Goal: Task Accomplishment & Management: Manage account settings

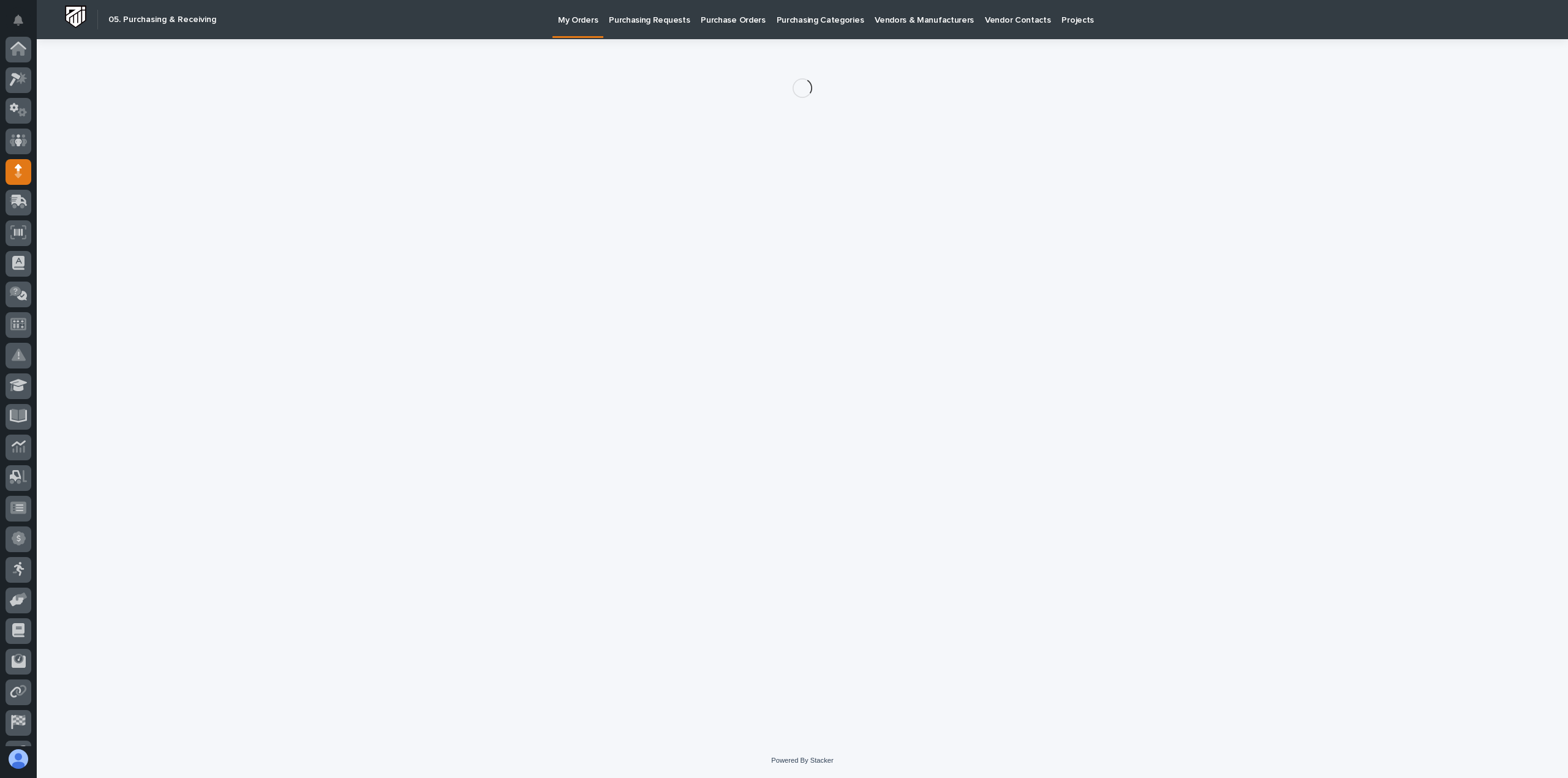
scroll to position [85, 0]
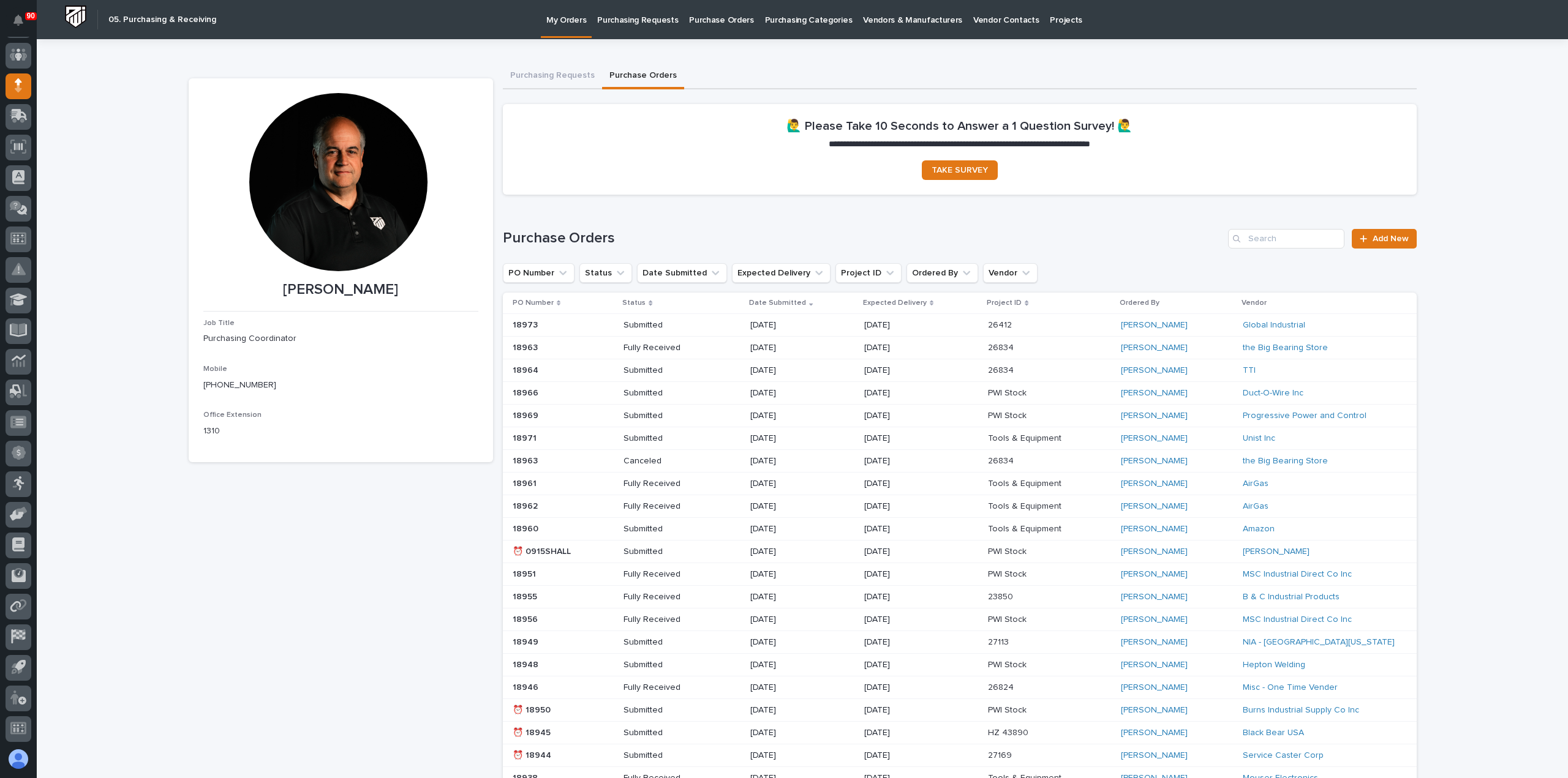
click at [633, 17] on p "Purchasing Requests" at bounding box center [638, 13] width 81 height 25
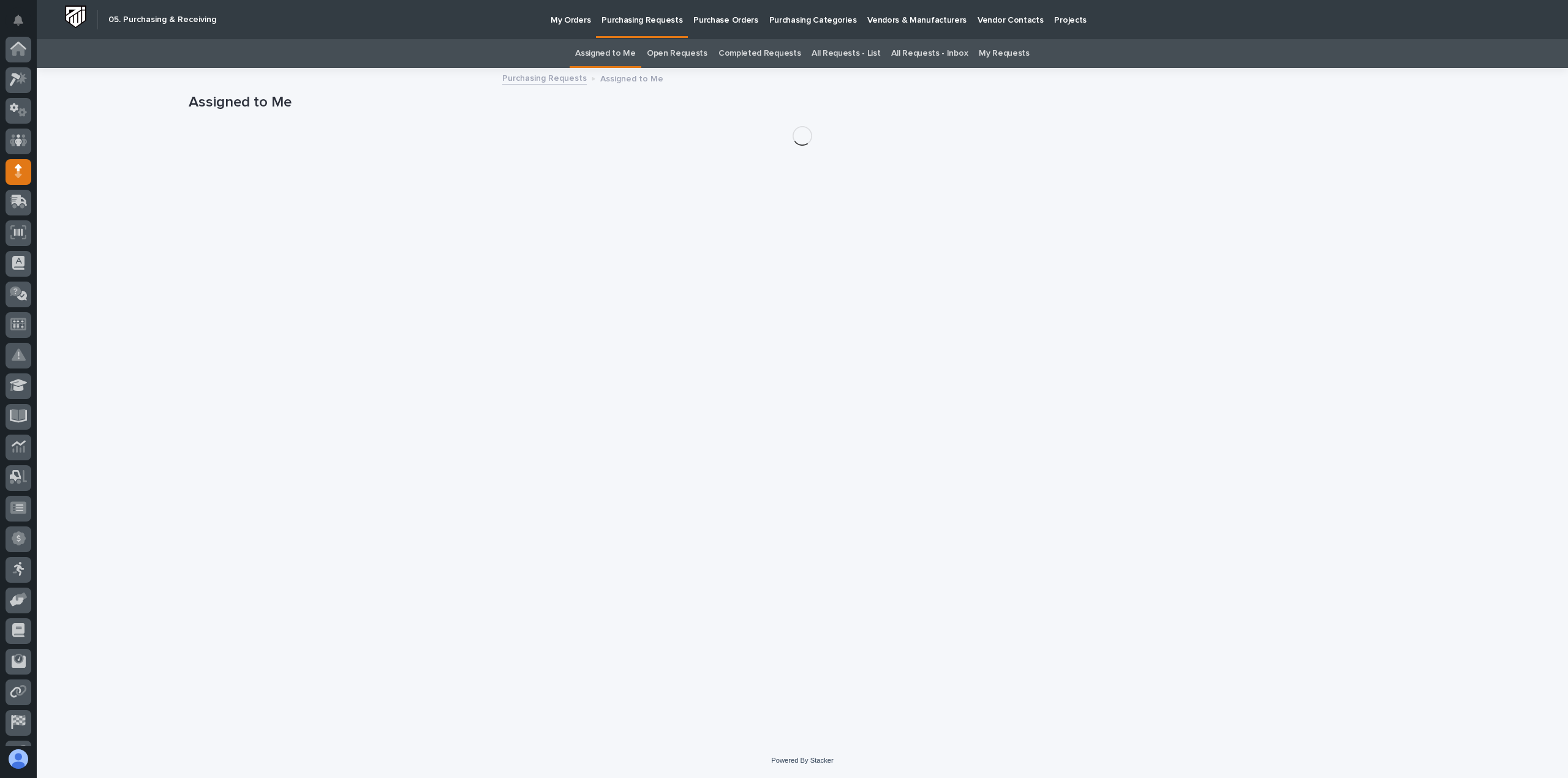
scroll to position [85, 0]
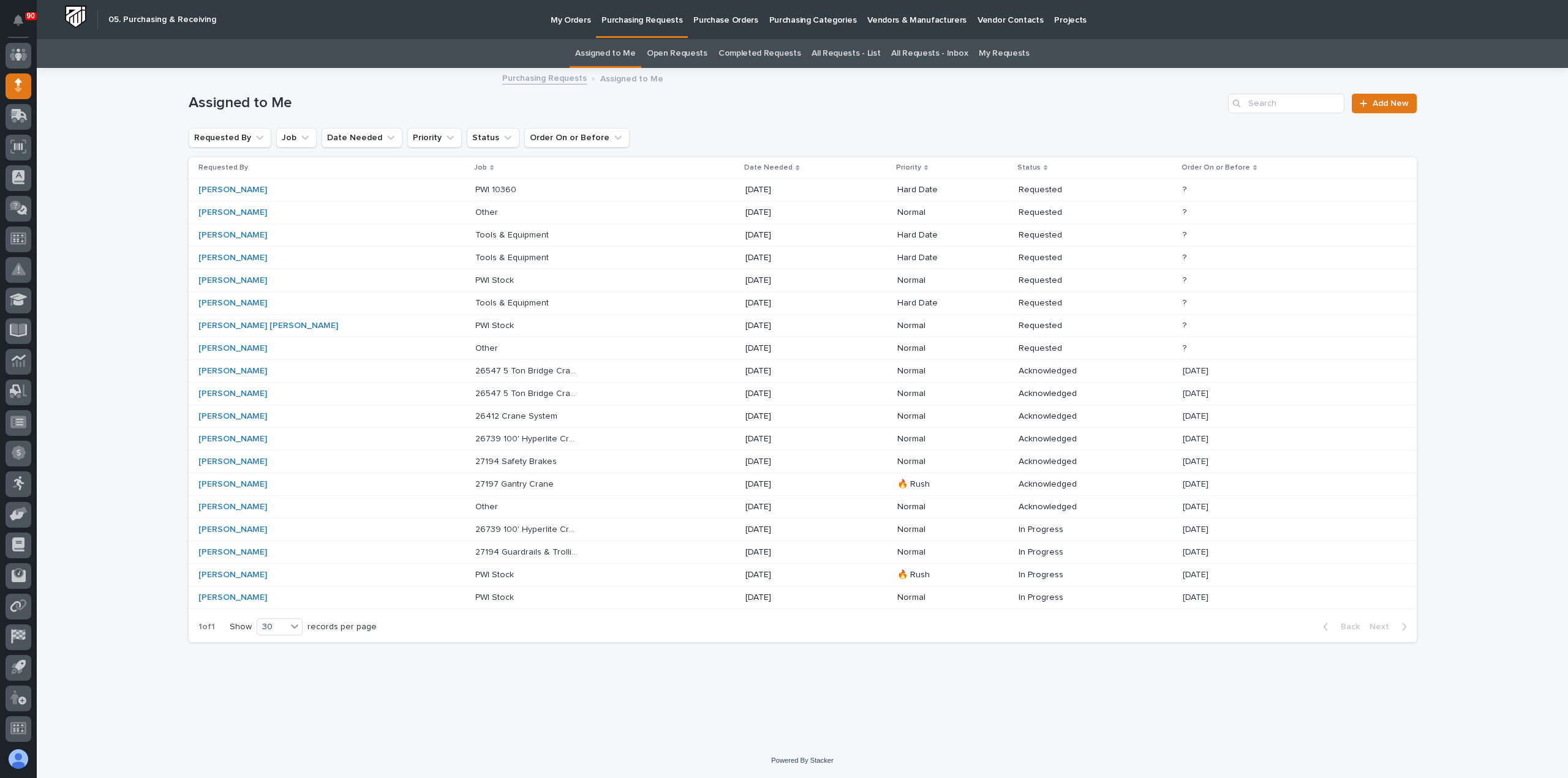
click at [475, 546] on p "27194 Guardrails & Trollies" at bounding box center [528, 551] width 105 height 13
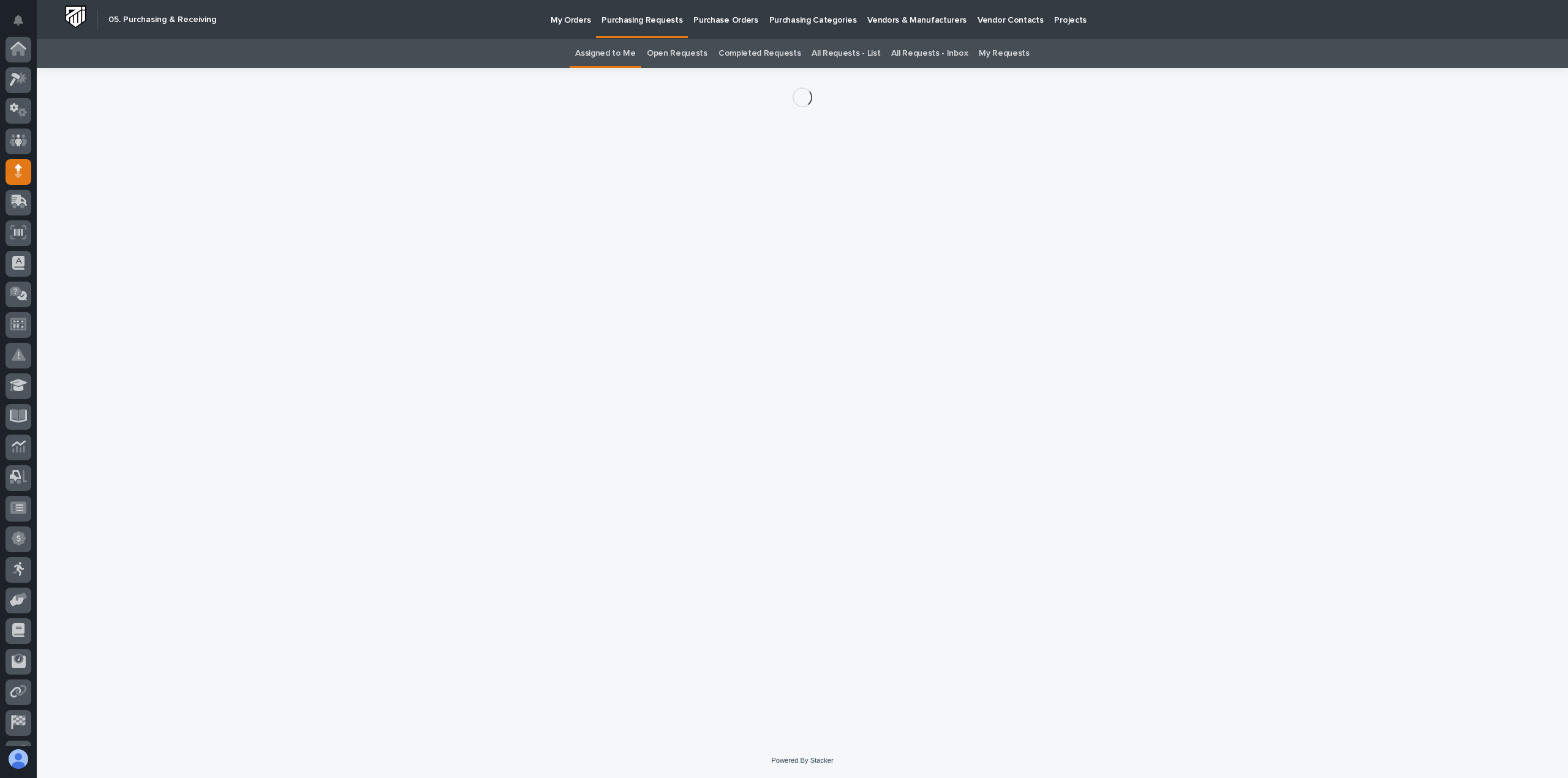
scroll to position [85, 0]
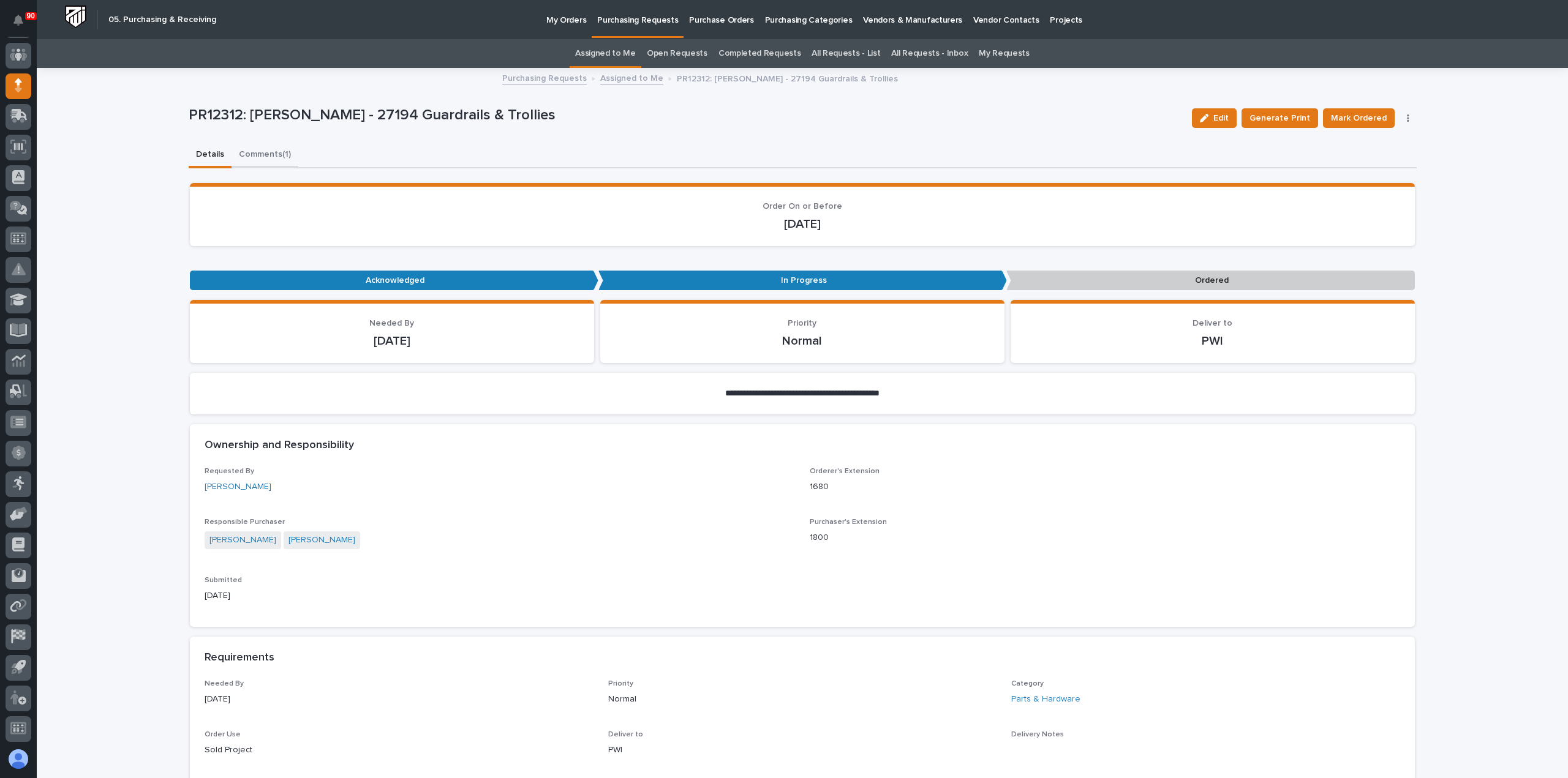
click at [267, 158] on button "Comments (1)" at bounding box center [265, 156] width 67 height 25
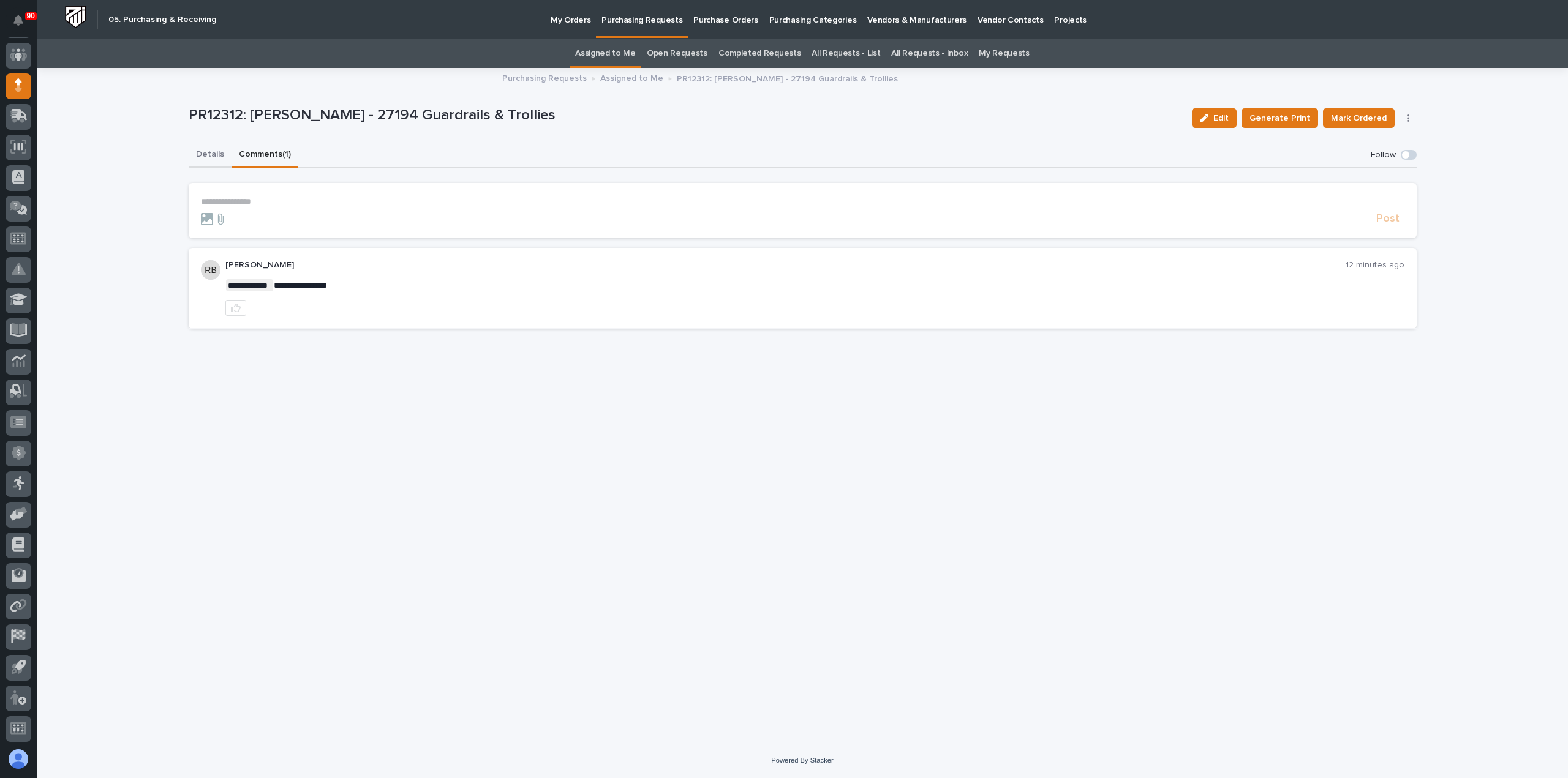
click at [206, 156] on button "Details" at bounding box center [210, 156] width 43 height 25
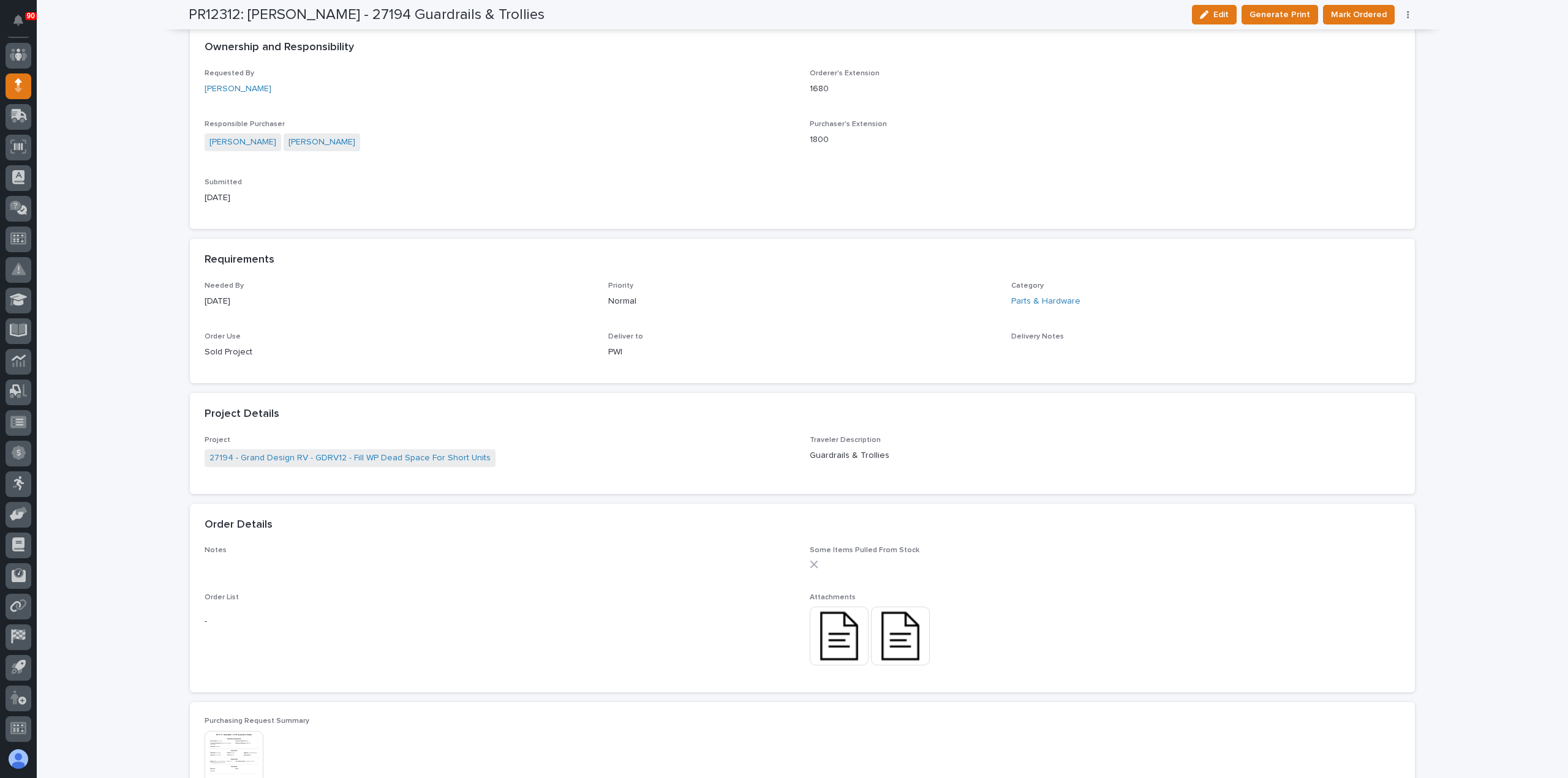
scroll to position [551, 0]
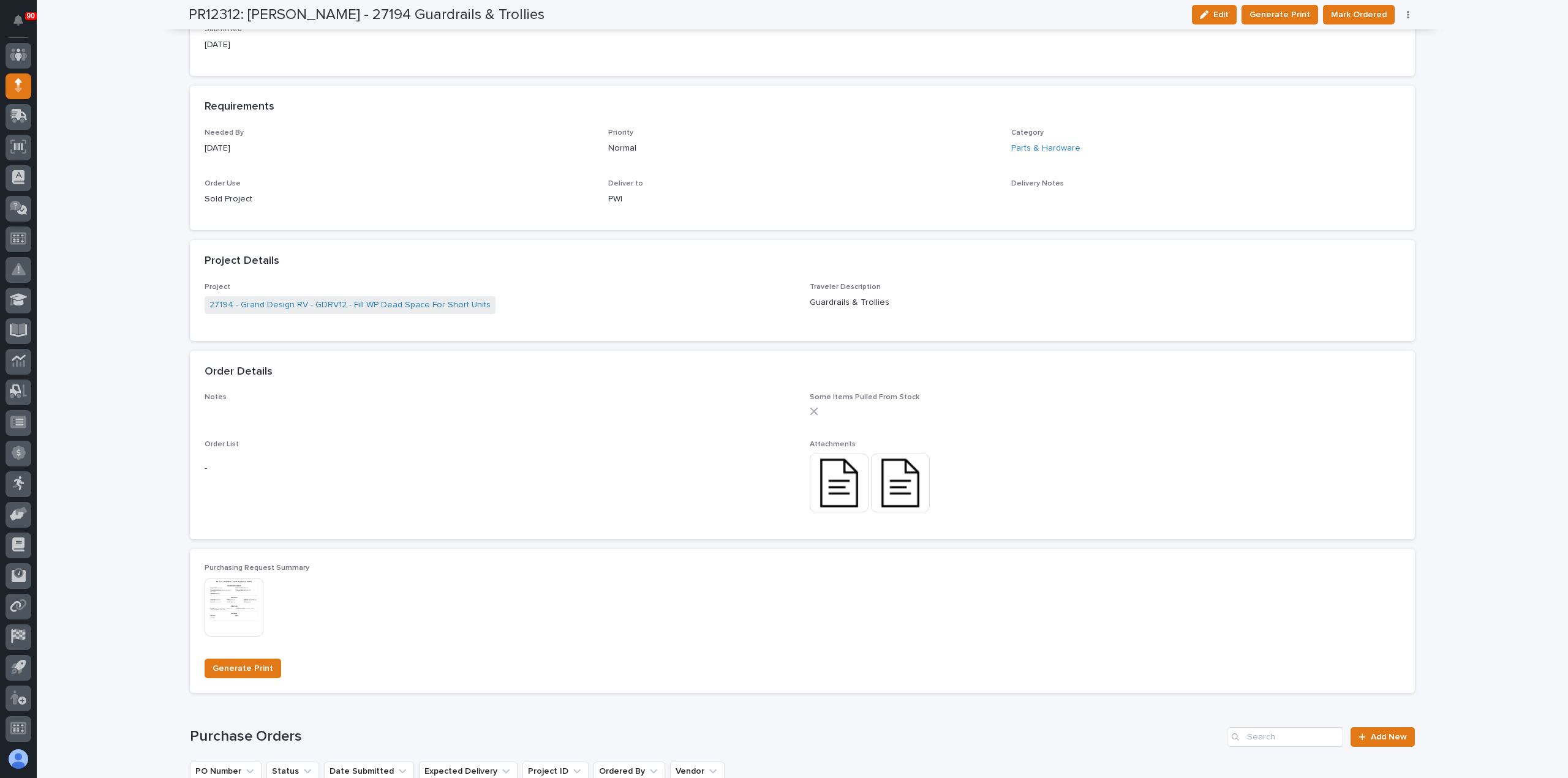
click at [833, 474] on img at bounding box center [839, 484] width 59 height 59
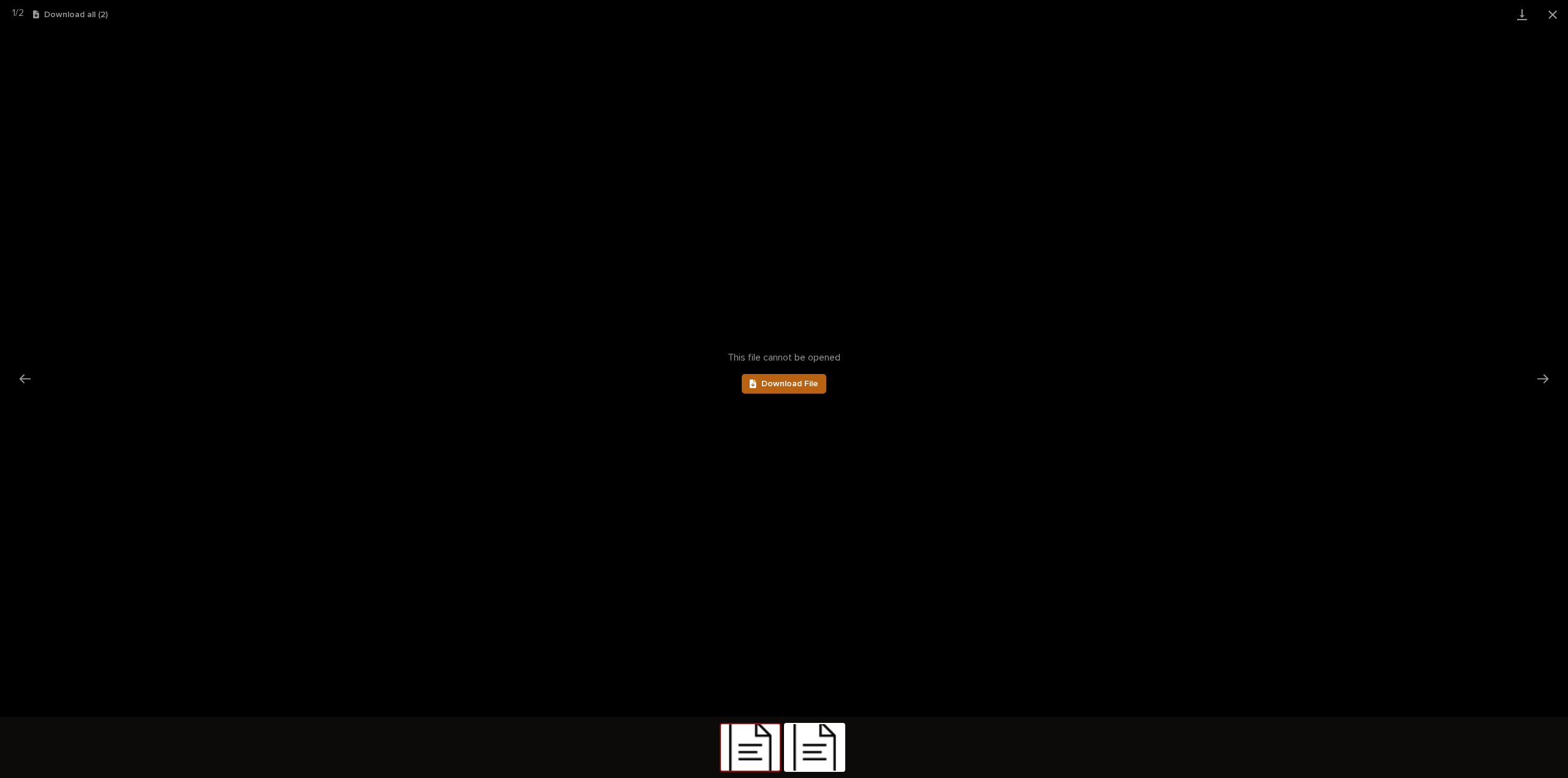
scroll to position [0, 0]
click at [764, 379] on link "Download File" at bounding box center [784, 383] width 85 height 19
click at [800, 381] on span "Download File" at bounding box center [788, 384] width 57 height 8
click at [814, 743] on img at bounding box center [814, 748] width 59 height 47
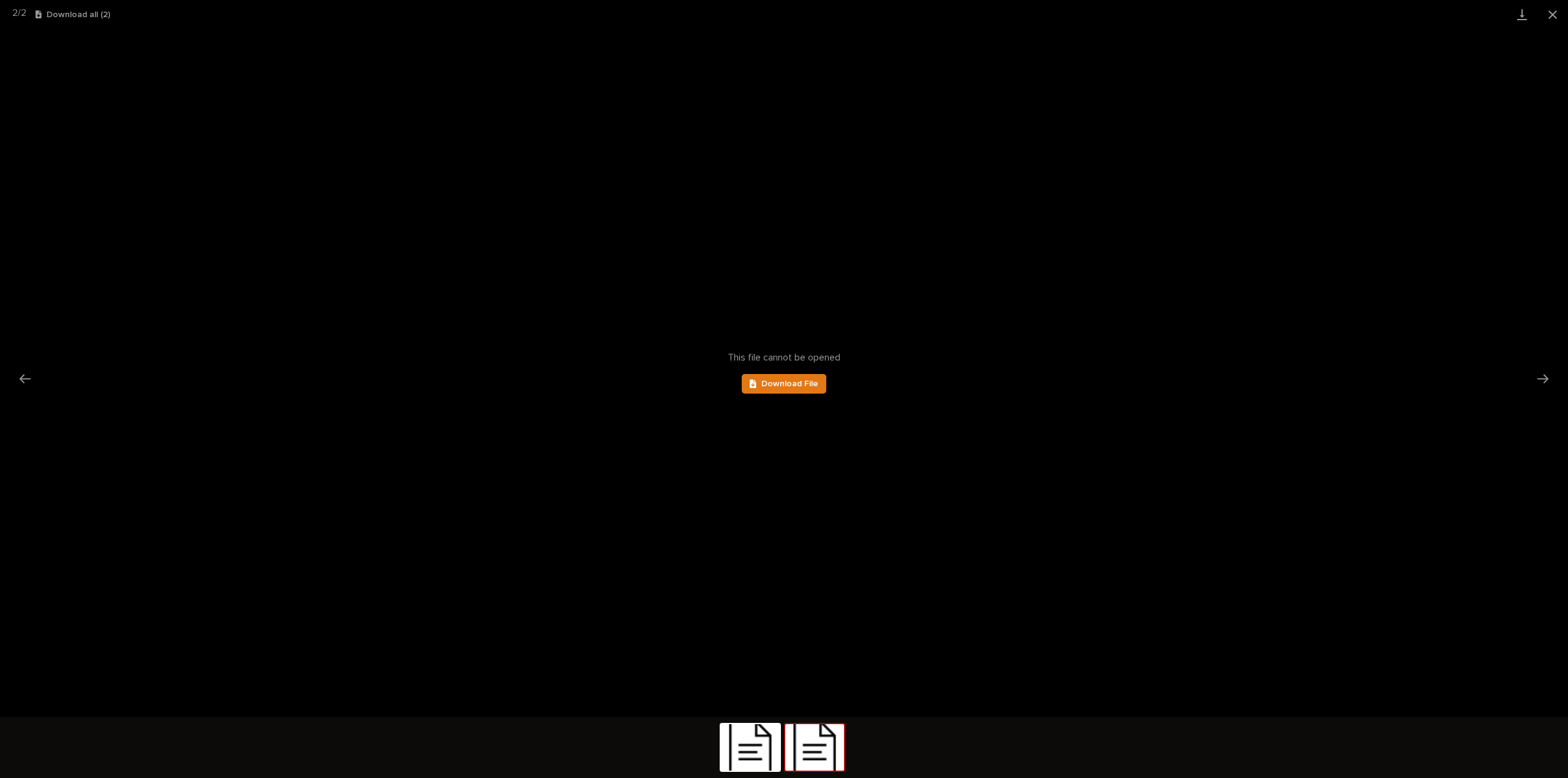
scroll to position [0, 0]
click at [773, 378] on link "Download File" at bounding box center [784, 383] width 85 height 19
click at [1555, 13] on button "Close gallery" at bounding box center [1552, 14] width 30 height 29
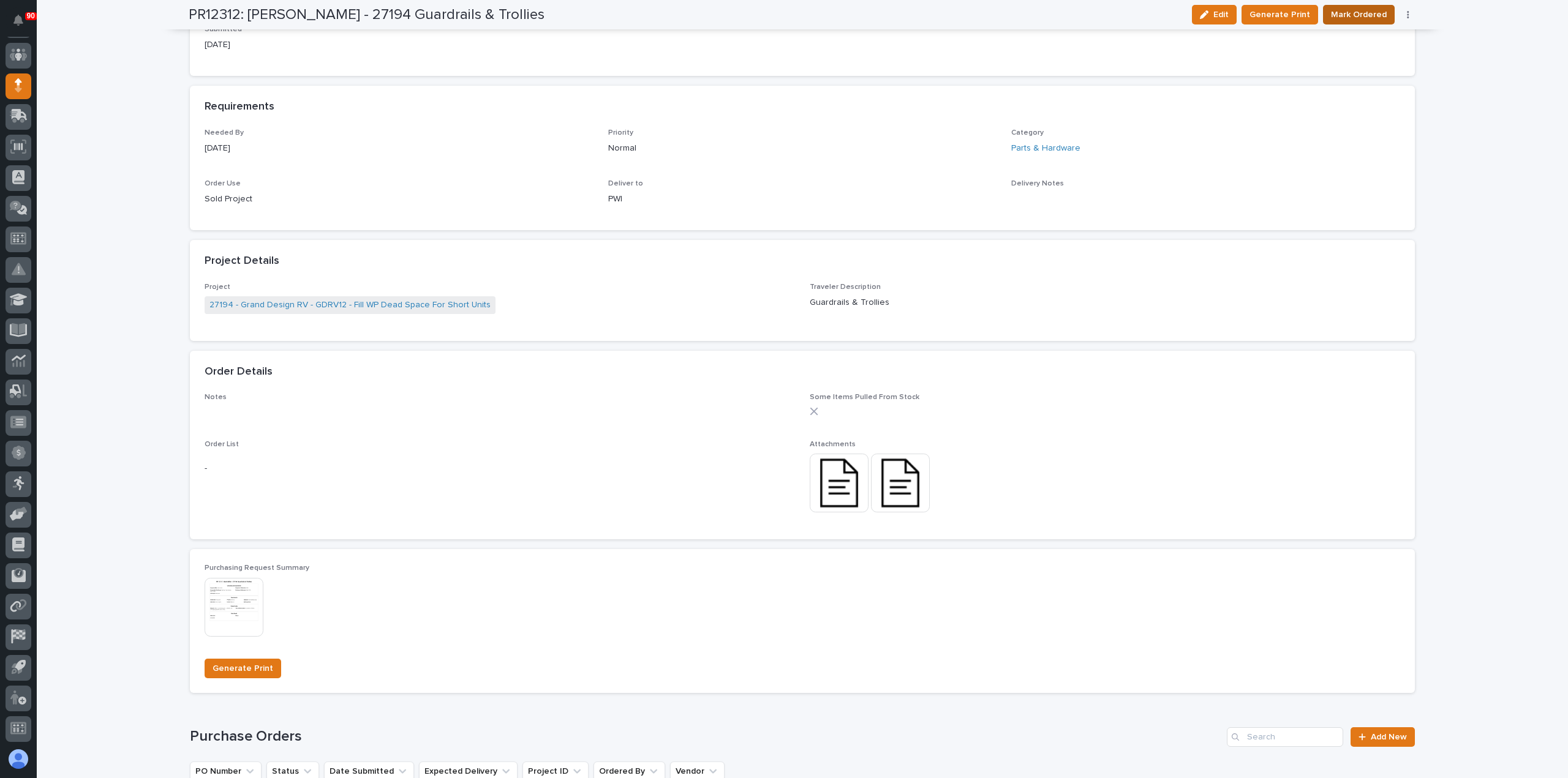
click at [1347, 14] on span "Mark Ordered" at bounding box center [1358, 14] width 56 height 14
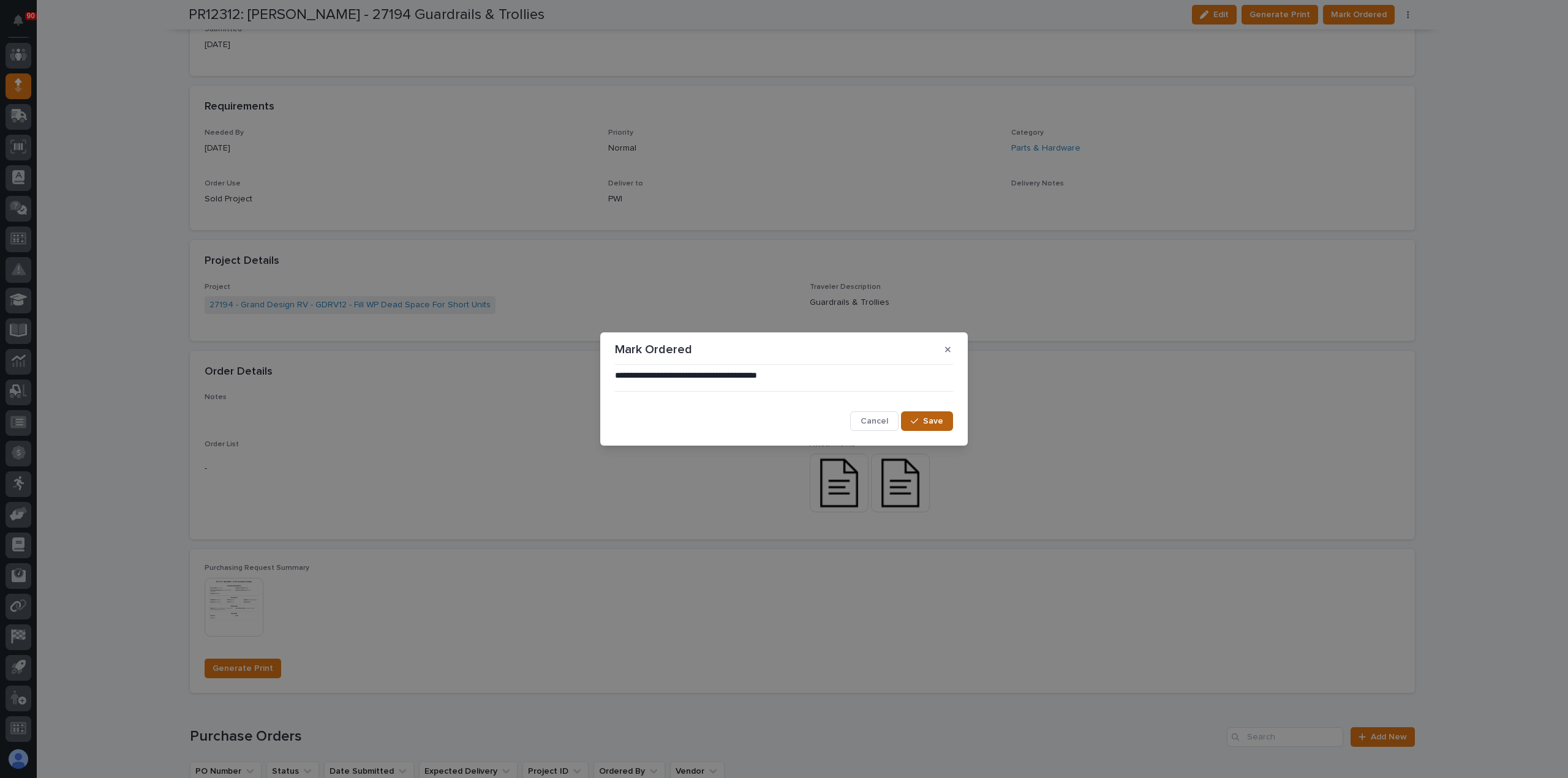
click at [927, 422] on span "Save" at bounding box center [933, 421] width 20 height 11
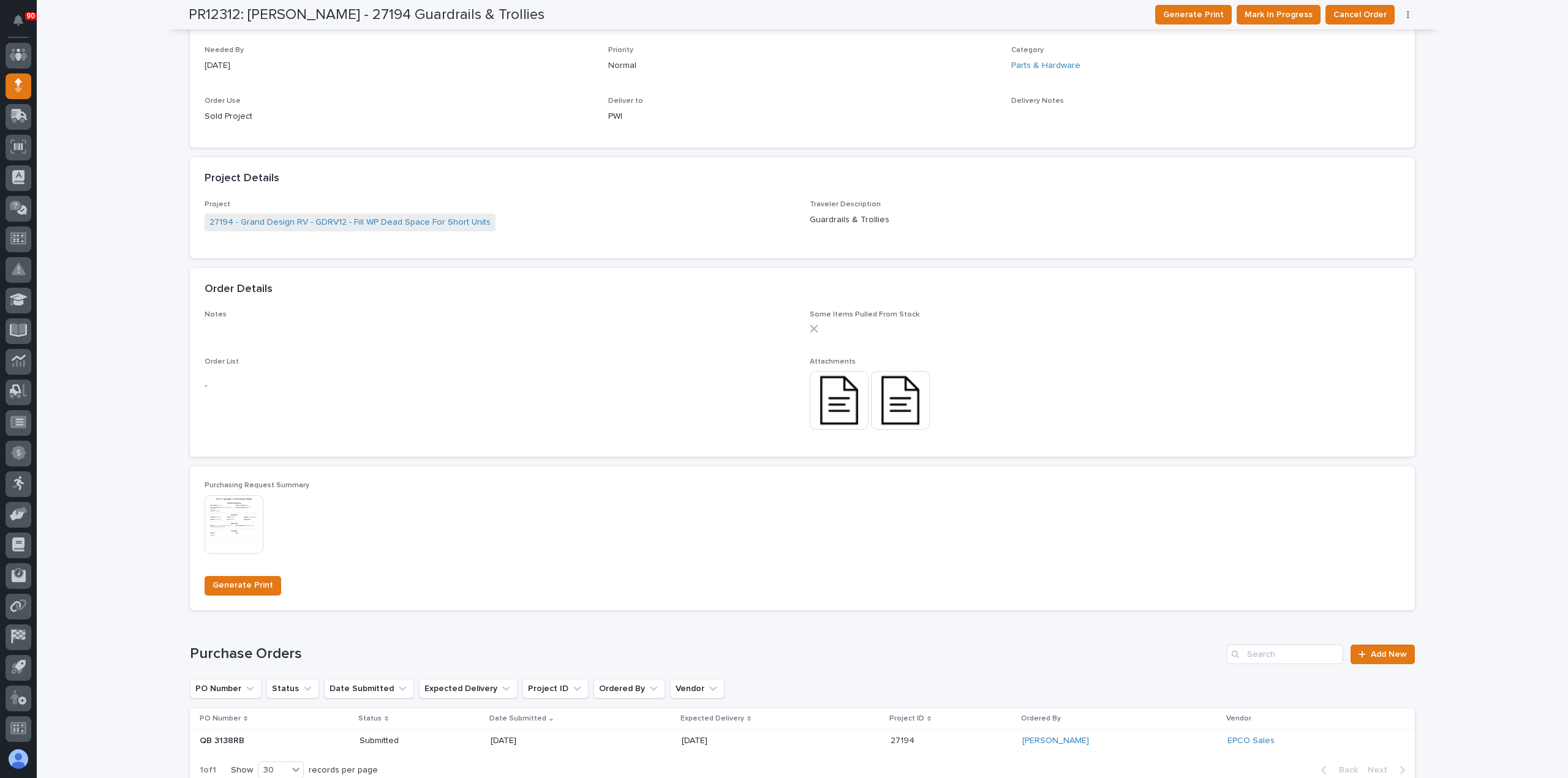
scroll to position [452, 0]
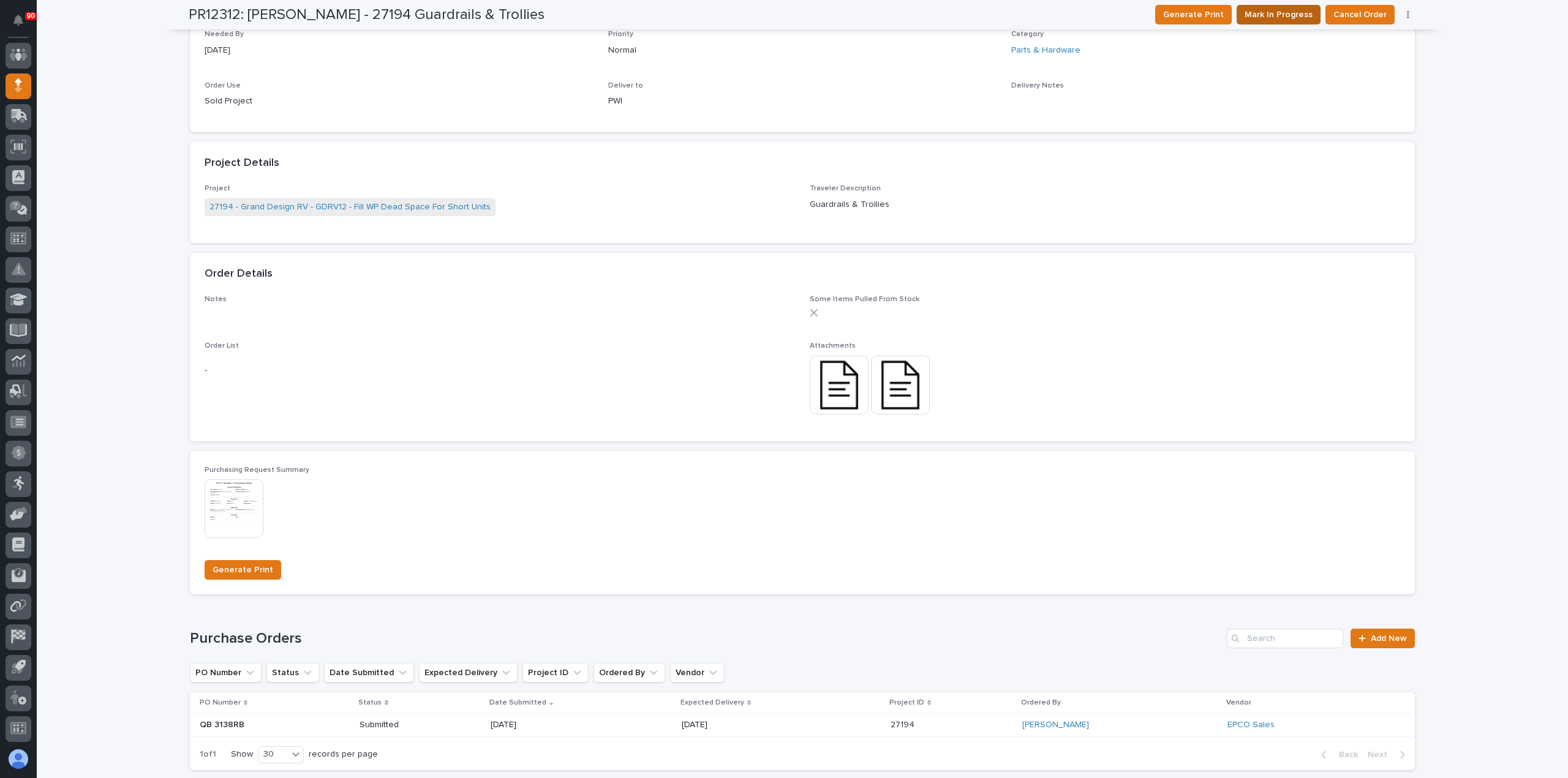
click at [1285, 16] on span "Mark In Progress" at bounding box center [1278, 14] width 68 height 14
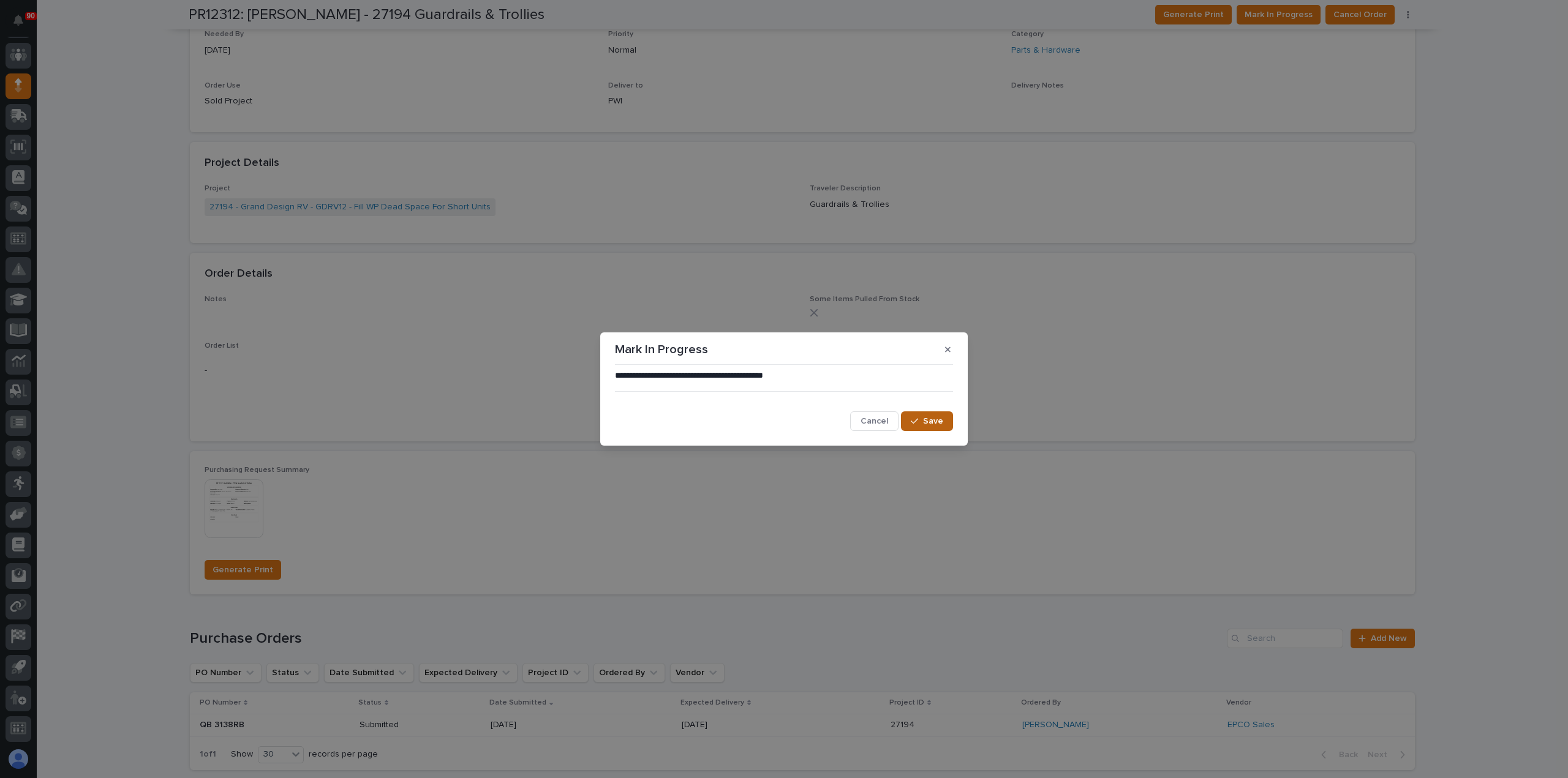
click at [937, 416] on button "Save" at bounding box center [927, 421] width 52 height 19
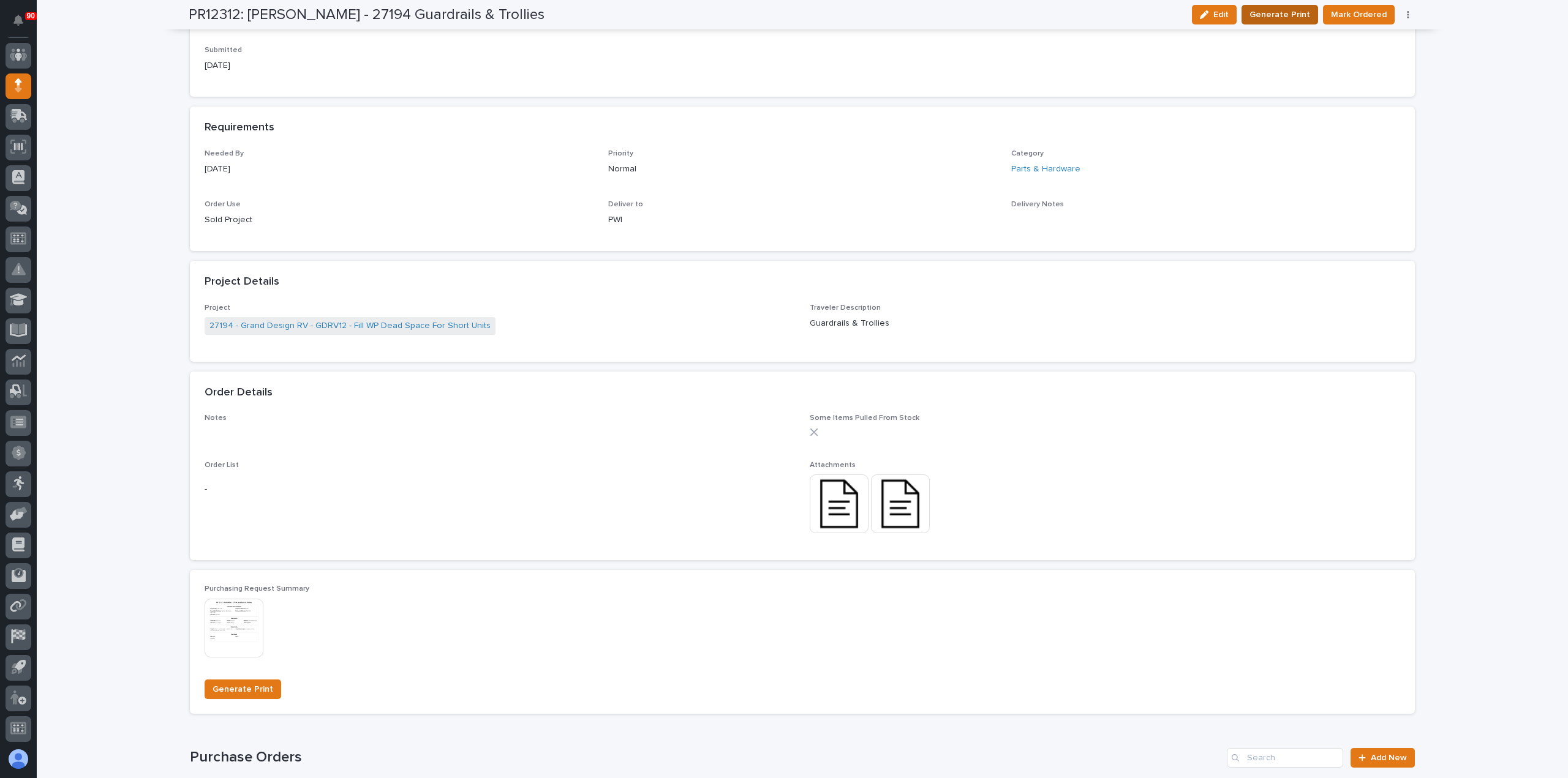
scroll to position [551, 0]
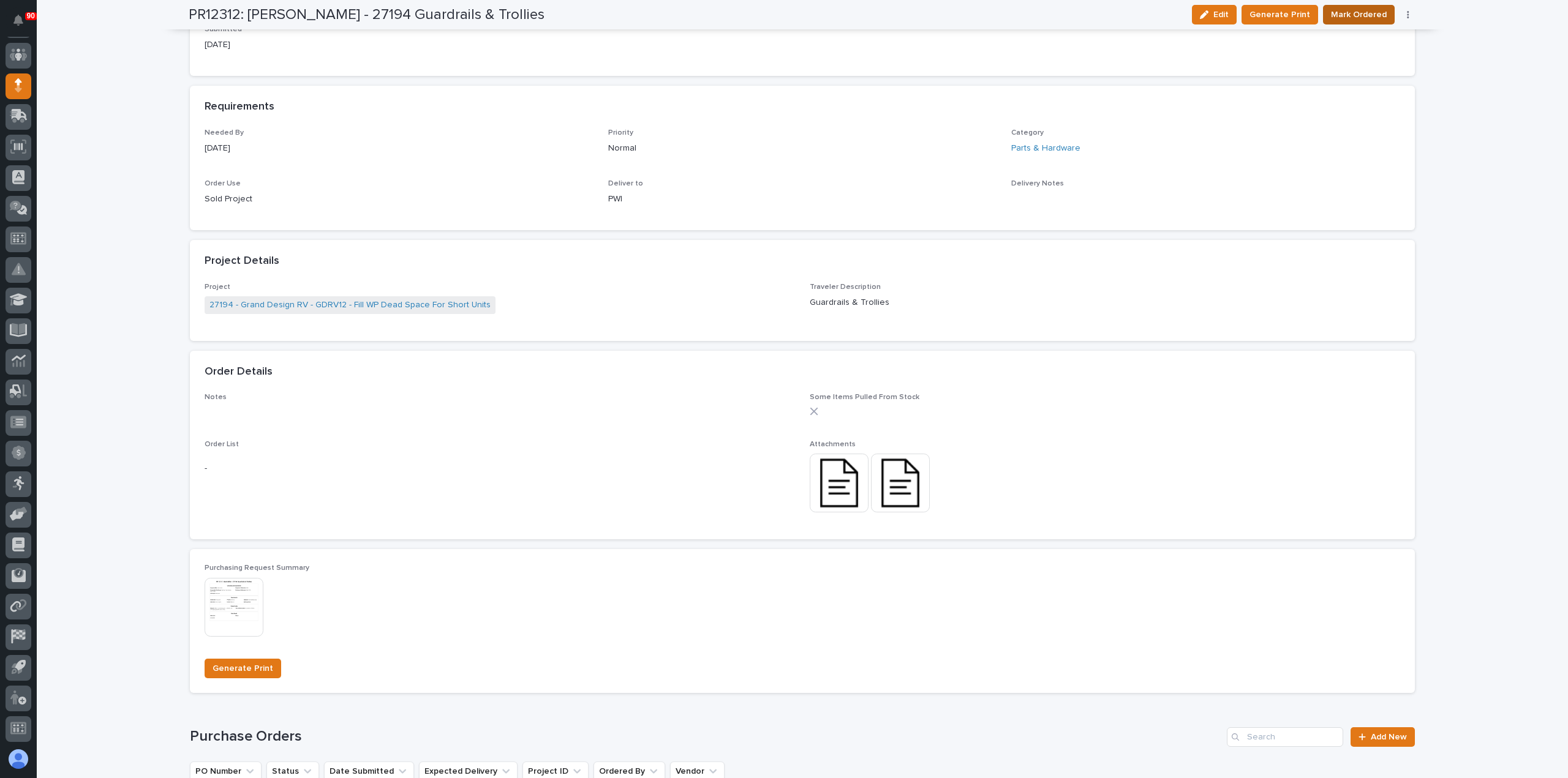
click at [1353, 13] on span "Mark Ordered" at bounding box center [1358, 14] width 56 height 14
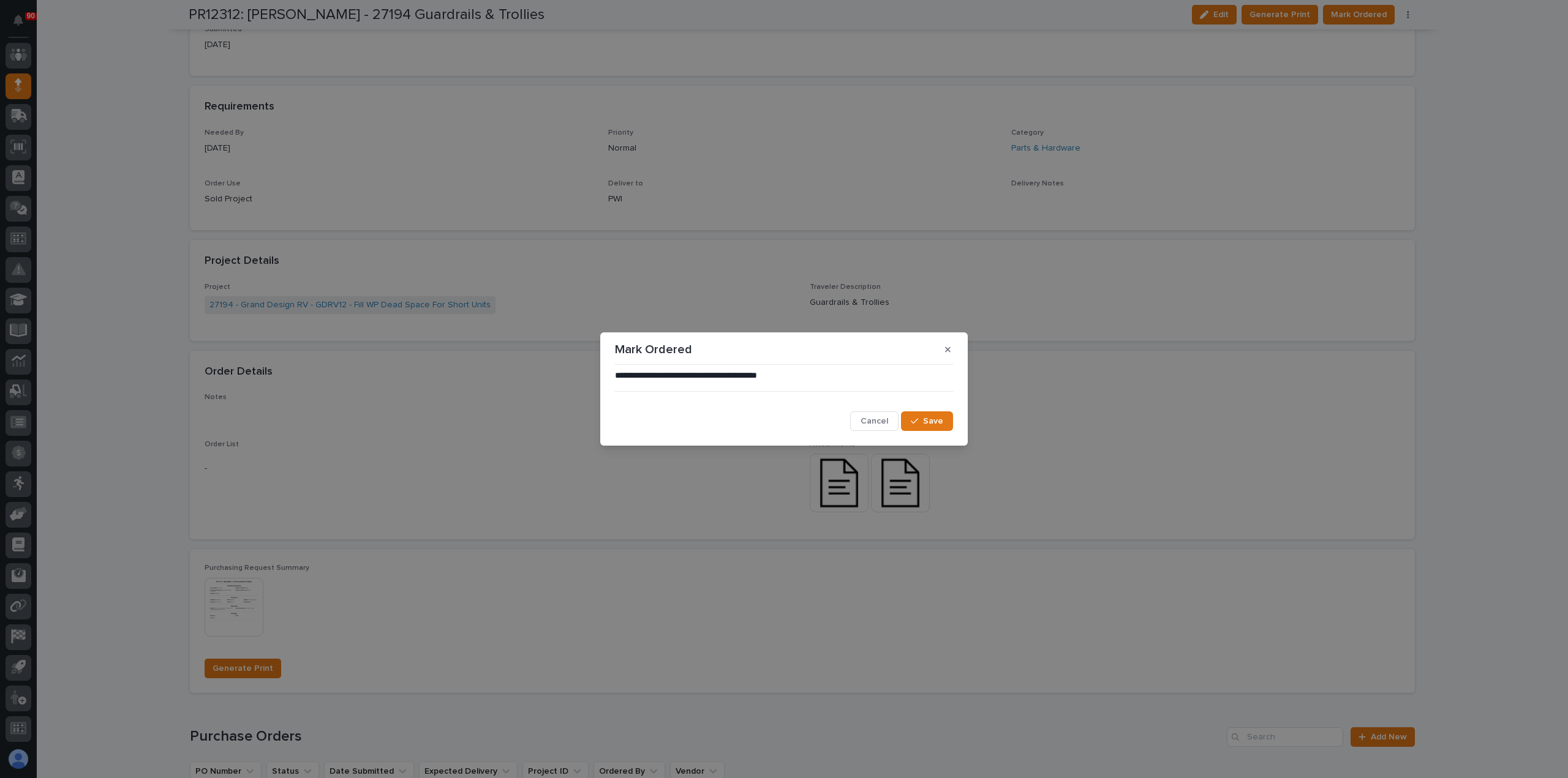
drag, startPoint x: 940, startPoint y: 420, endPoint x: 953, endPoint y: 398, distance: 25.6
click at [940, 419] on span "Save" at bounding box center [933, 421] width 20 height 11
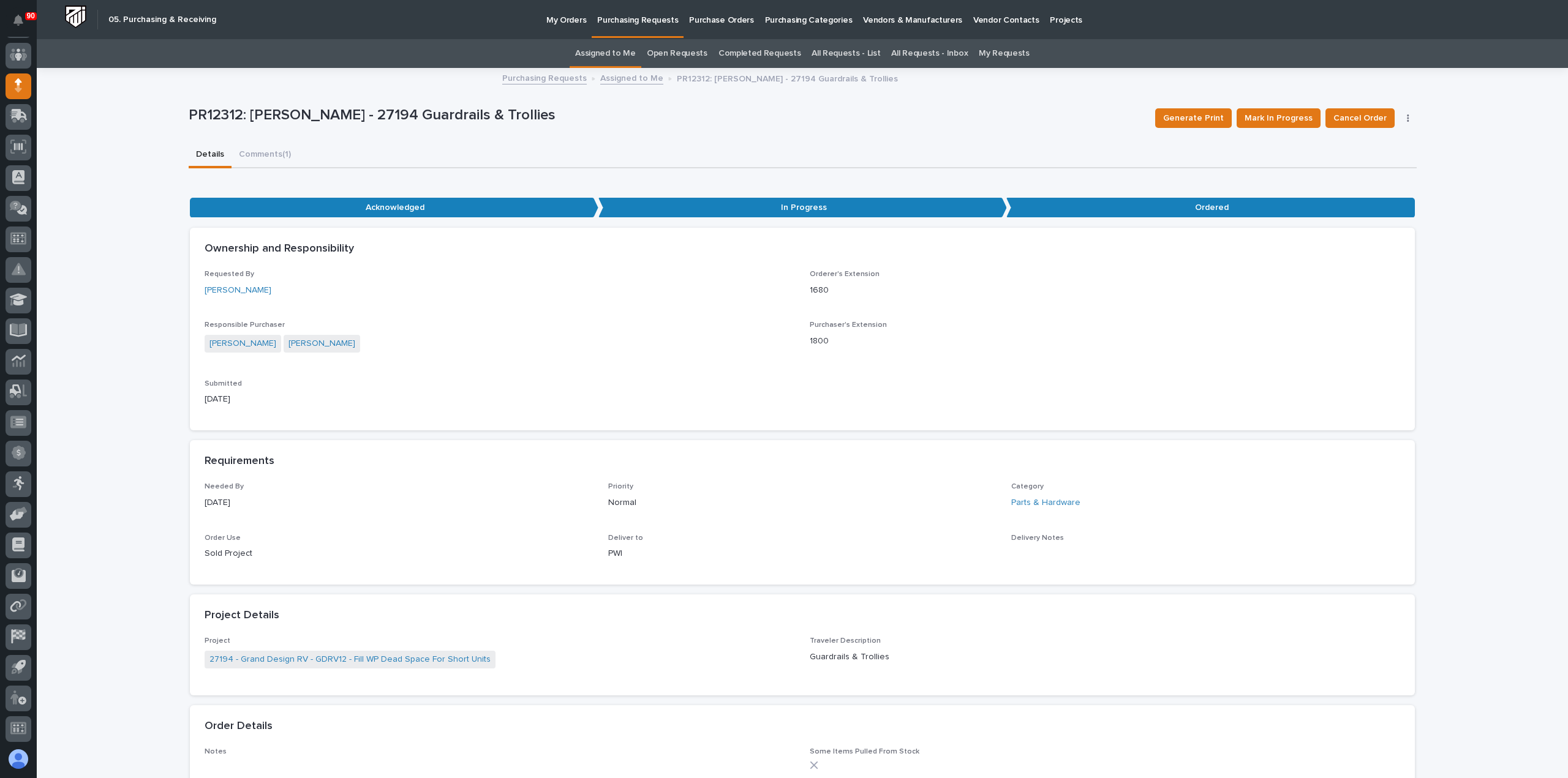
scroll to position [0, 0]
click at [651, 20] on p "Purchasing Requests" at bounding box center [638, 13] width 81 height 25
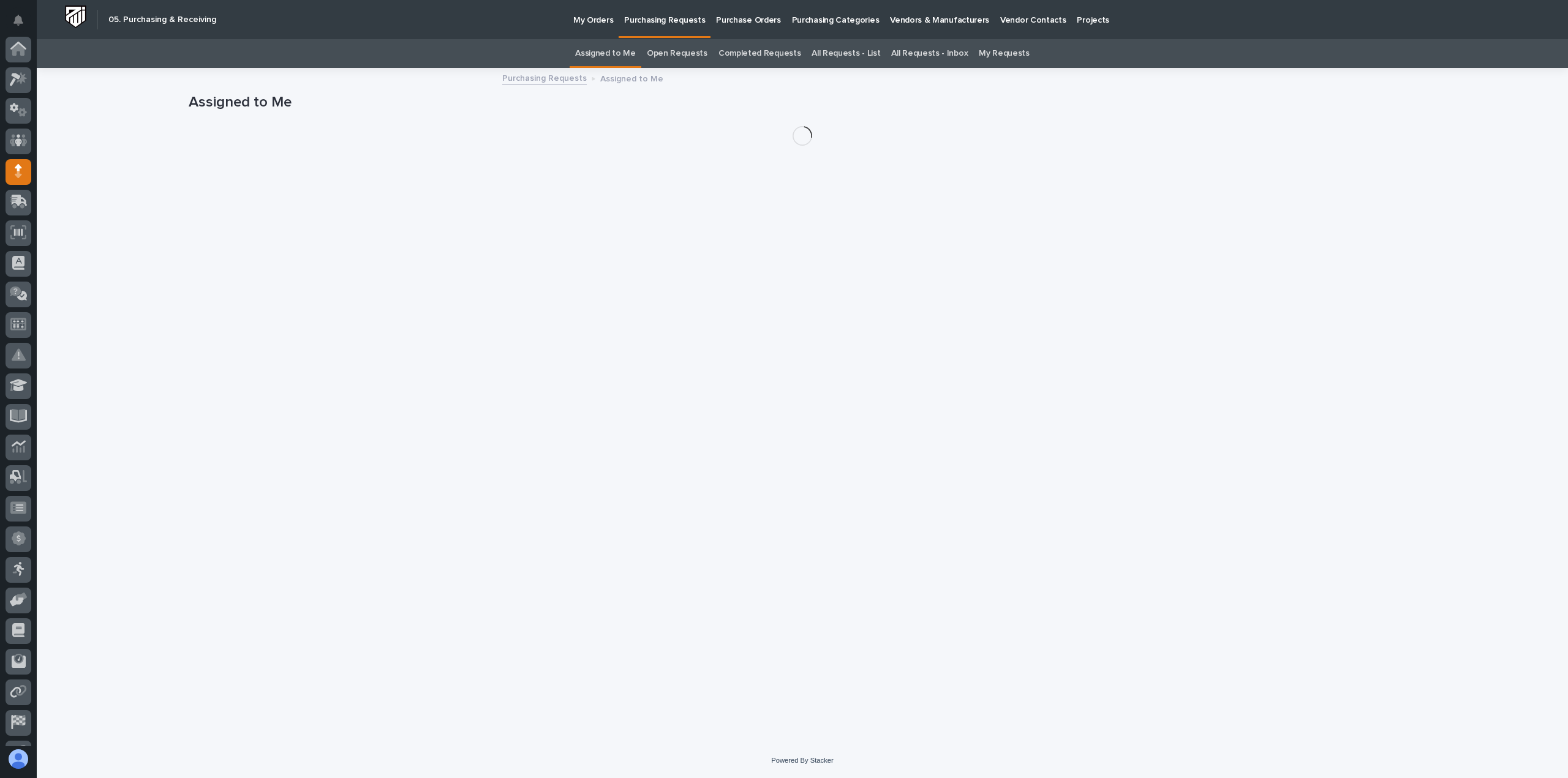
scroll to position [85, 0]
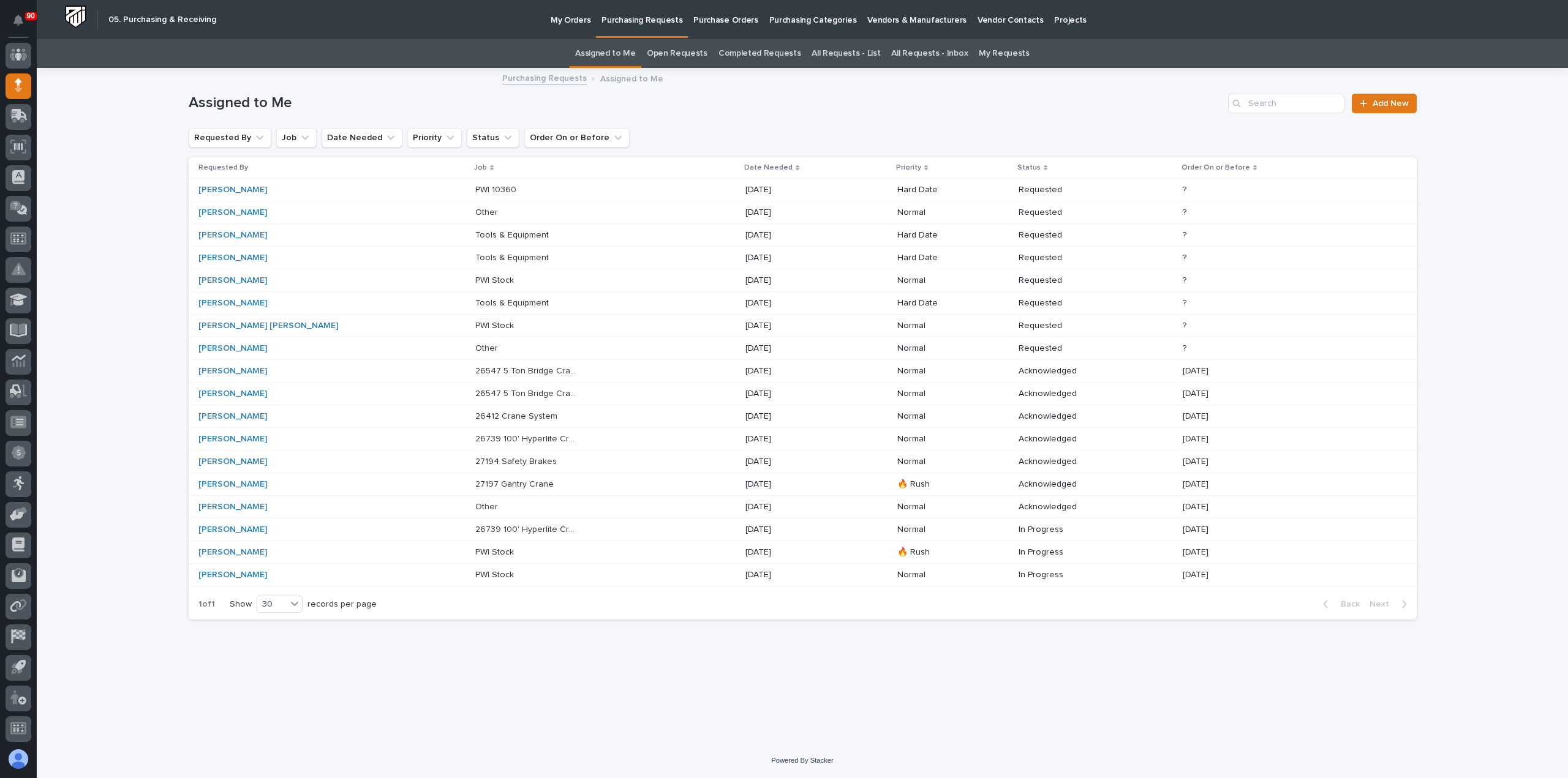
click at [475, 524] on p "26739 100' Hyperlite Crane" at bounding box center [528, 529] width 105 height 13
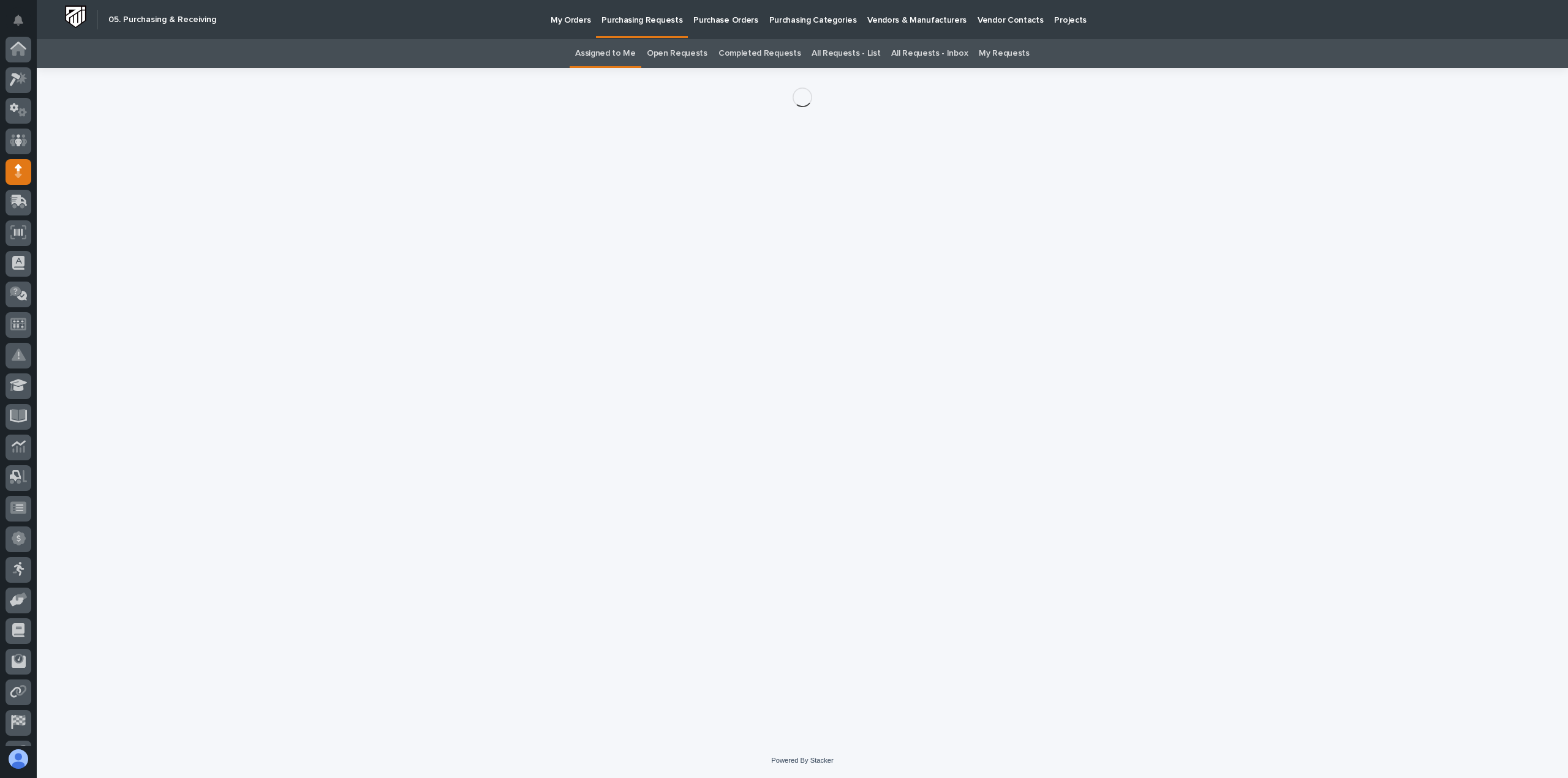
scroll to position [85, 0]
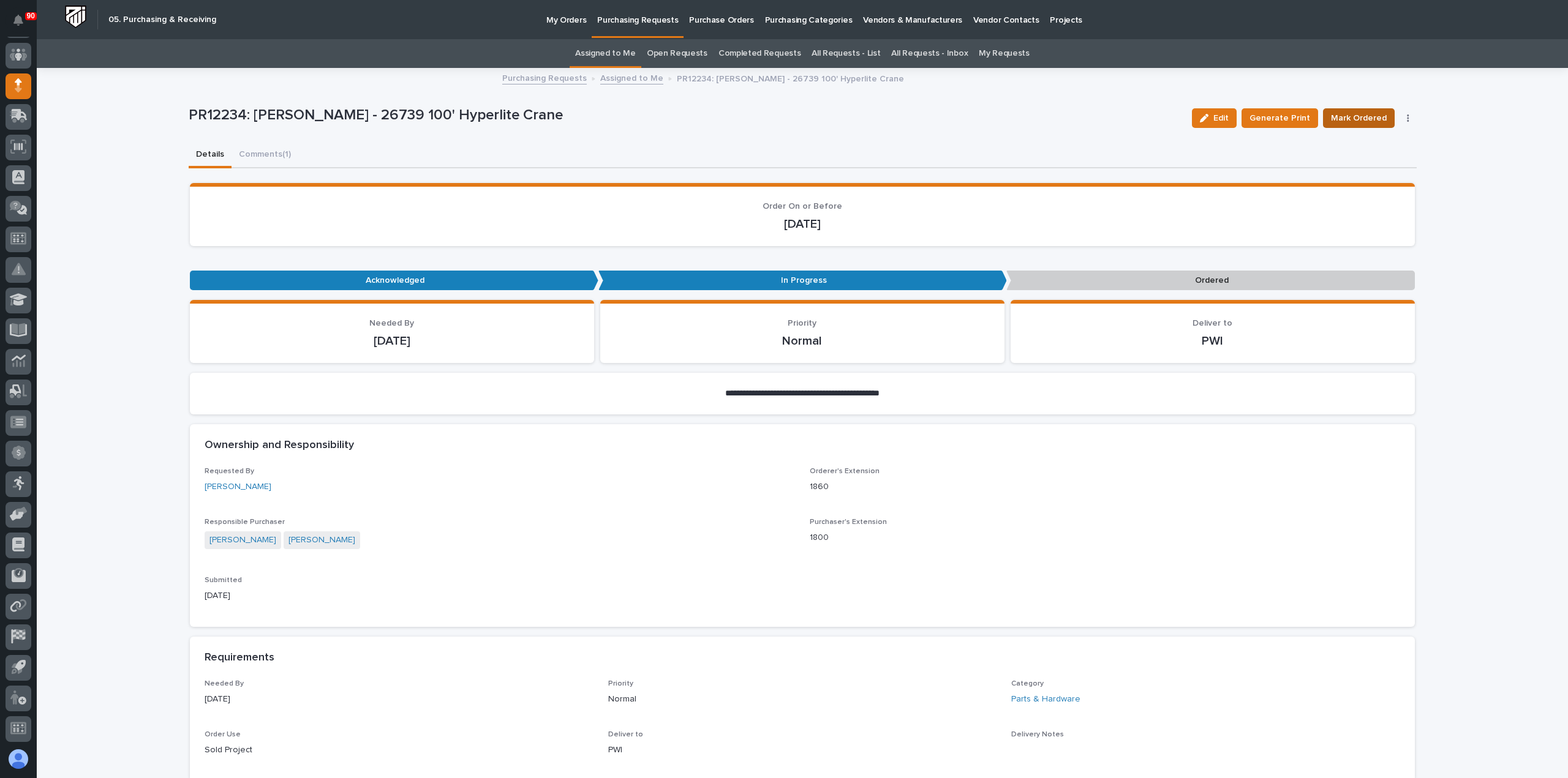
click at [1353, 113] on span "Mark Ordered" at bounding box center [1358, 118] width 56 height 14
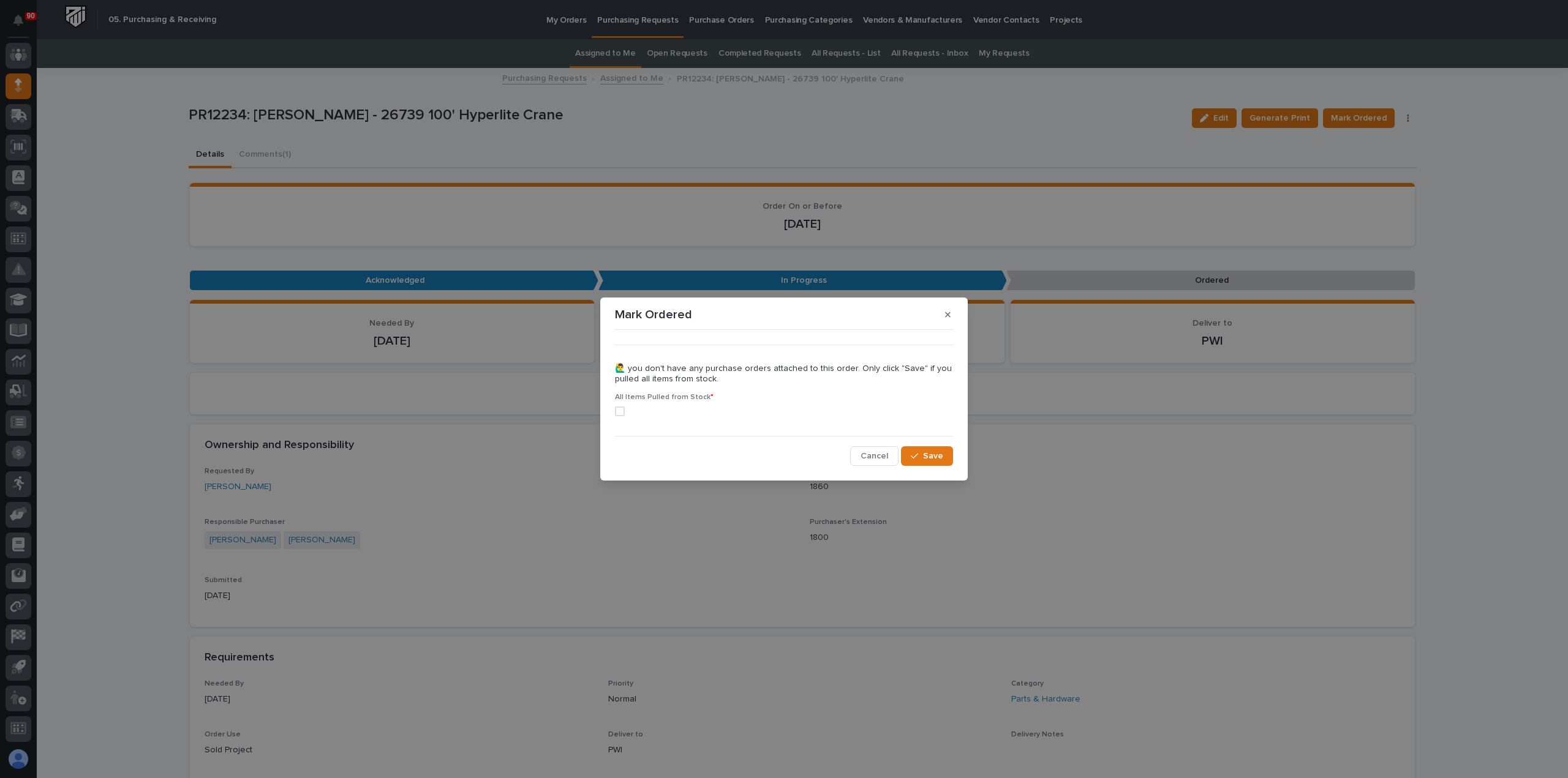
click at [615, 409] on span at bounding box center [620, 412] width 10 height 10
click at [925, 456] on span "Save" at bounding box center [933, 456] width 20 height 11
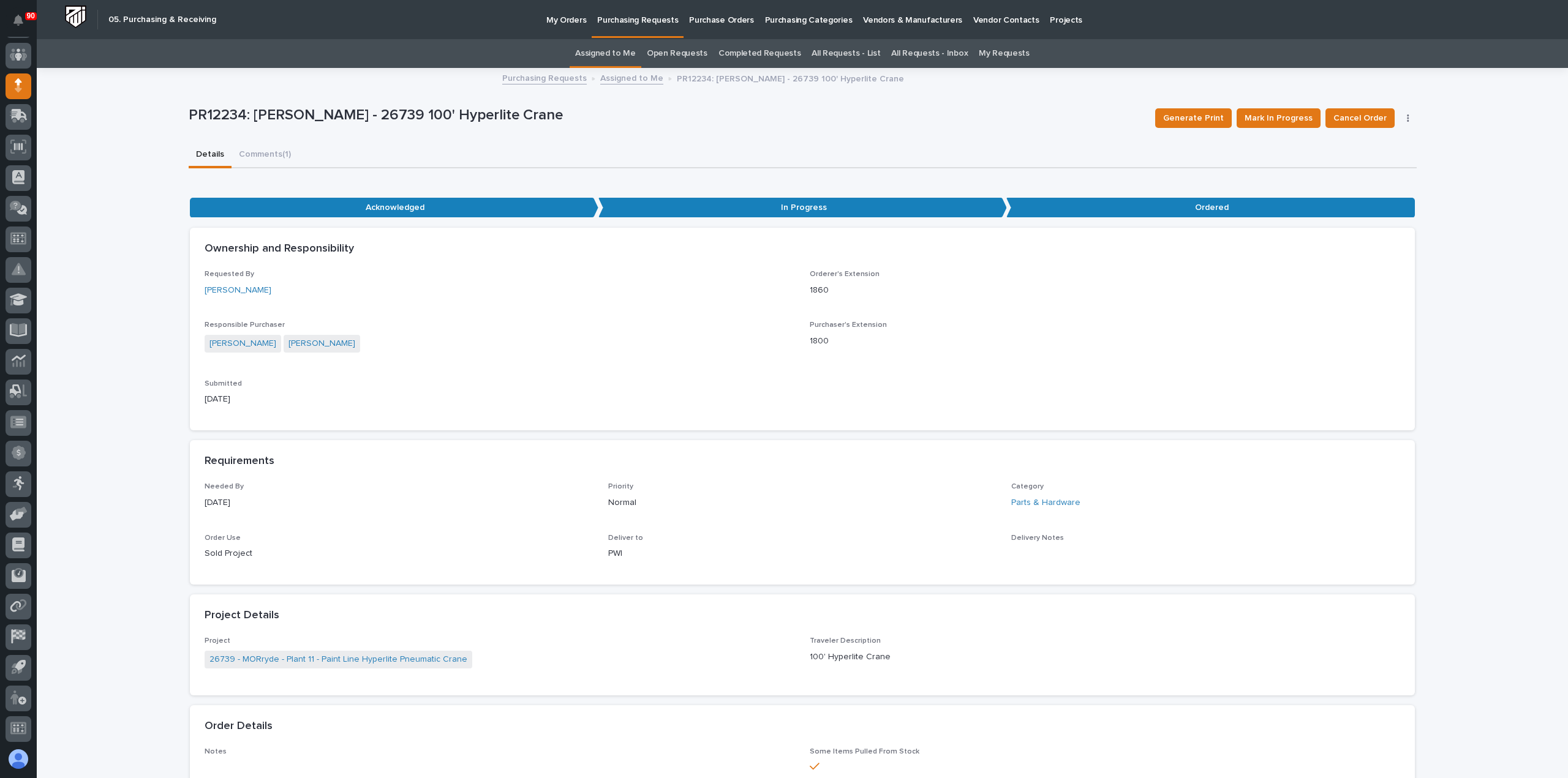
click at [629, 21] on p "Purchasing Requests" at bounding box center [638, 13] width 81 height 25
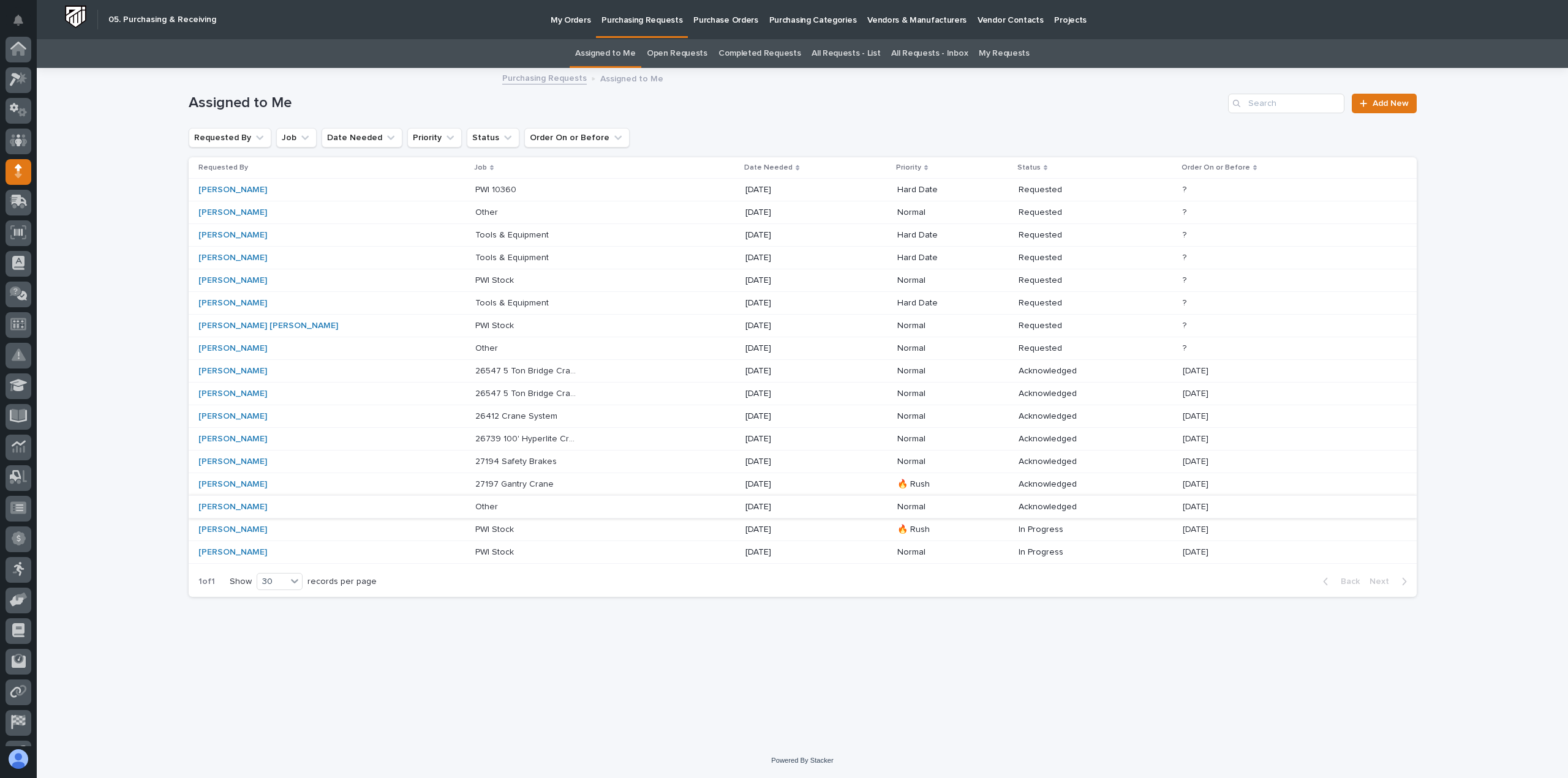
scroll to position [85, 0]
click at [475, 480] on p "27197 Gantry Crane" at bounding box center [516, 483] width 81 height 13
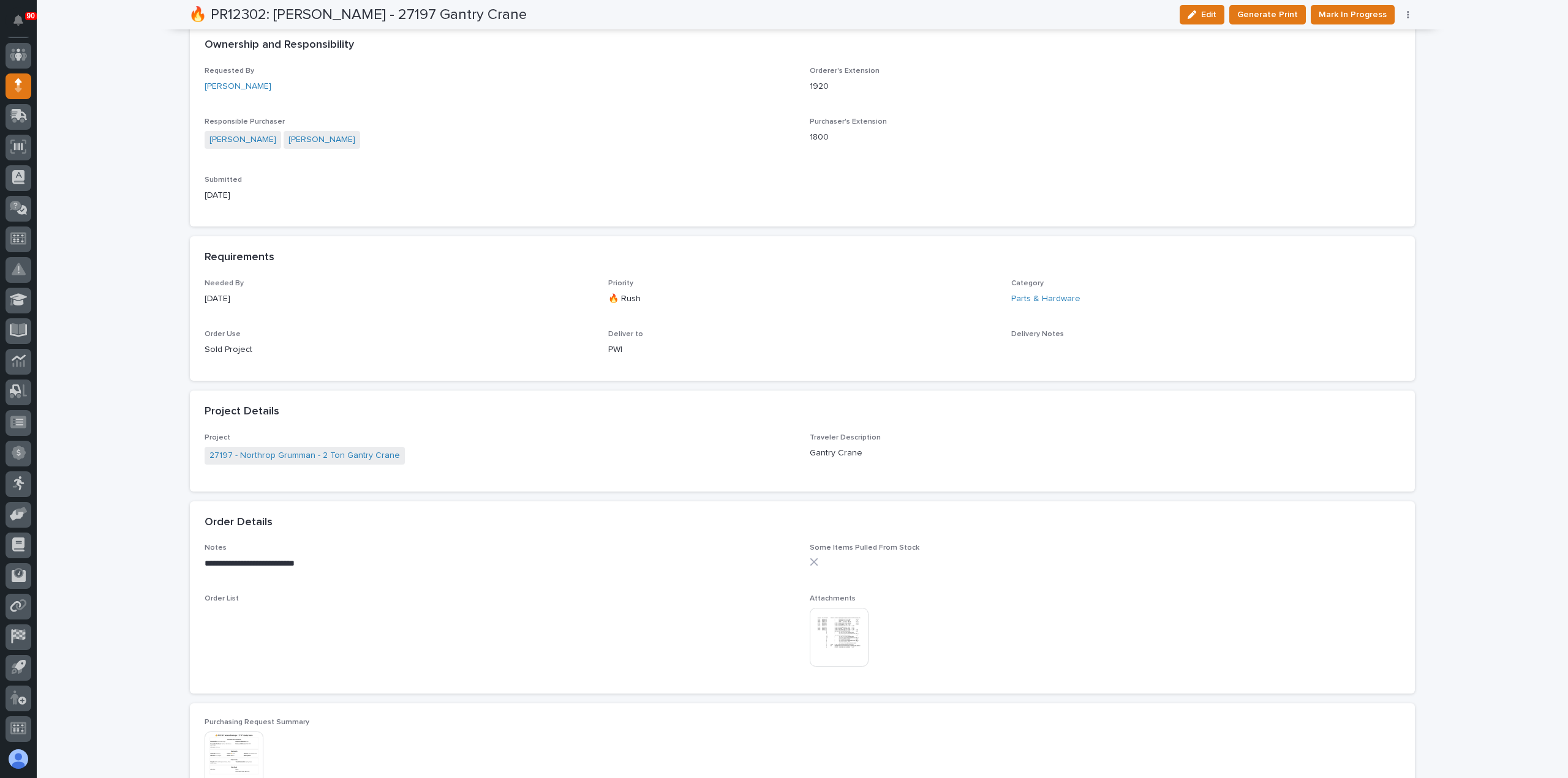
scroll to position [429, 0]
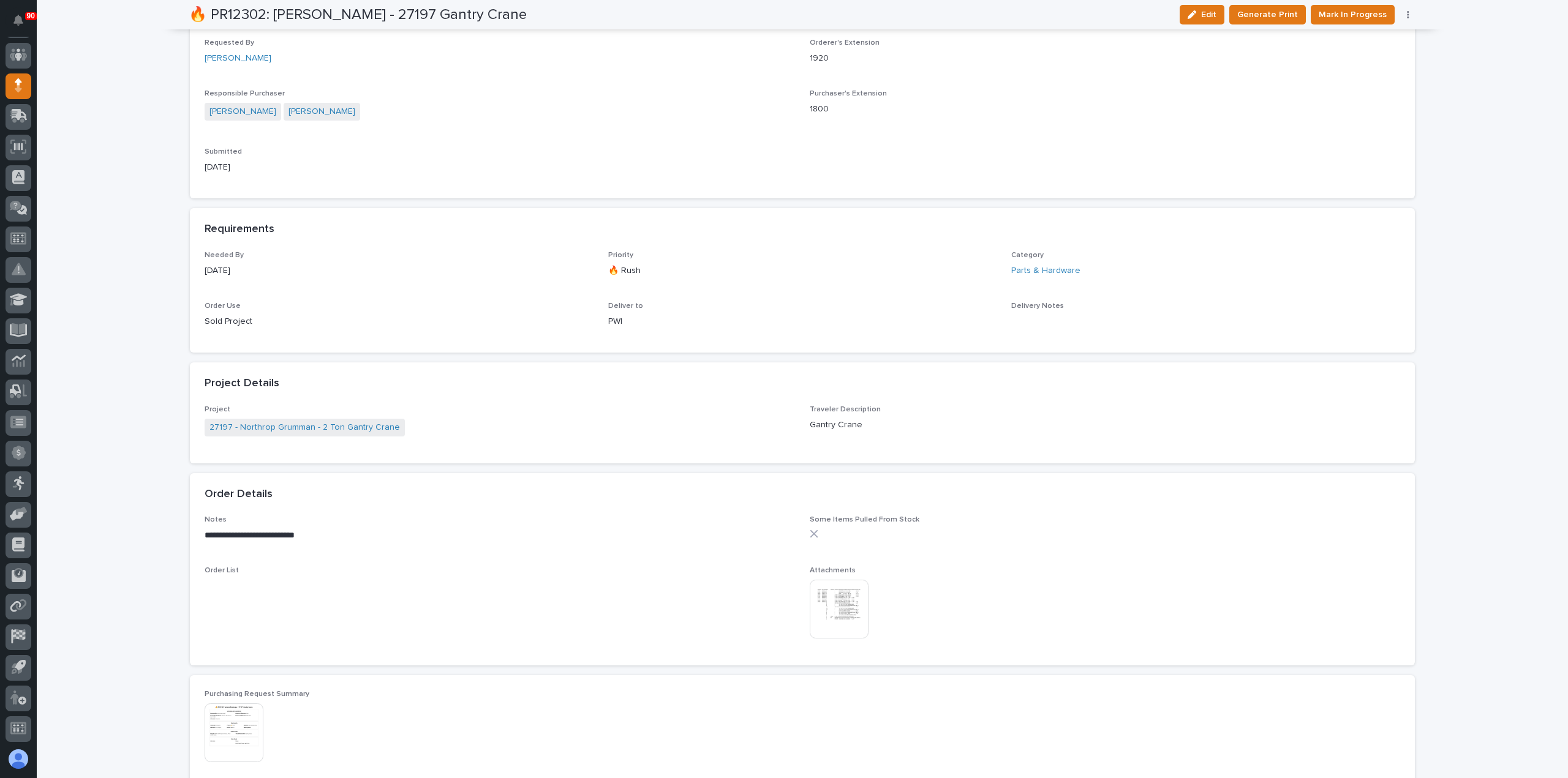
click at [837, 603] on img at bounding box center [839, 610] width 59 height 59
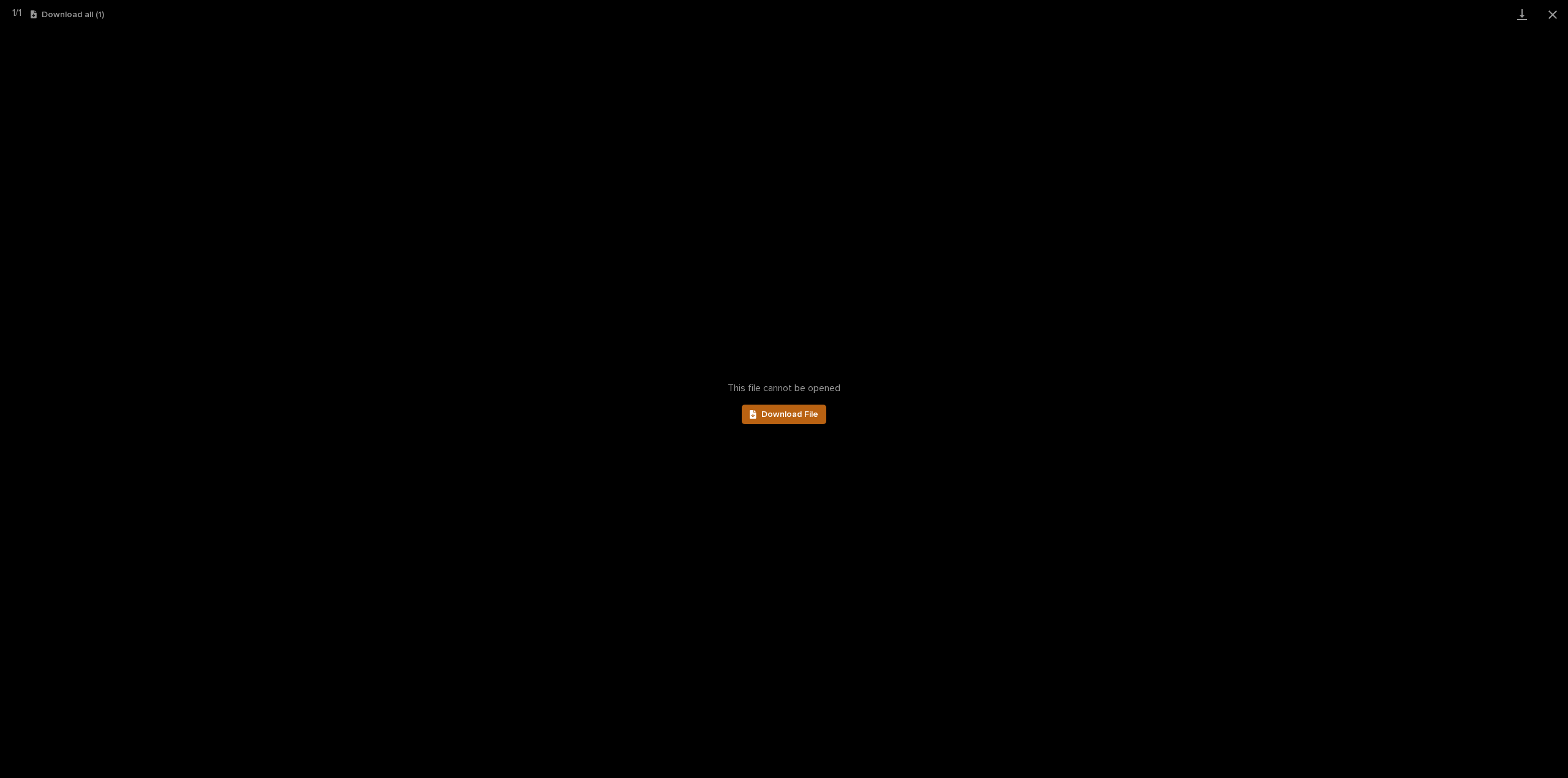
click at [804, 414] on span "Download File" at bounding box center [789, 414] width 57 height 8
click at [1550, 12] on button "Close gallery" at bounding box center [1552, 14] width 30 height 29
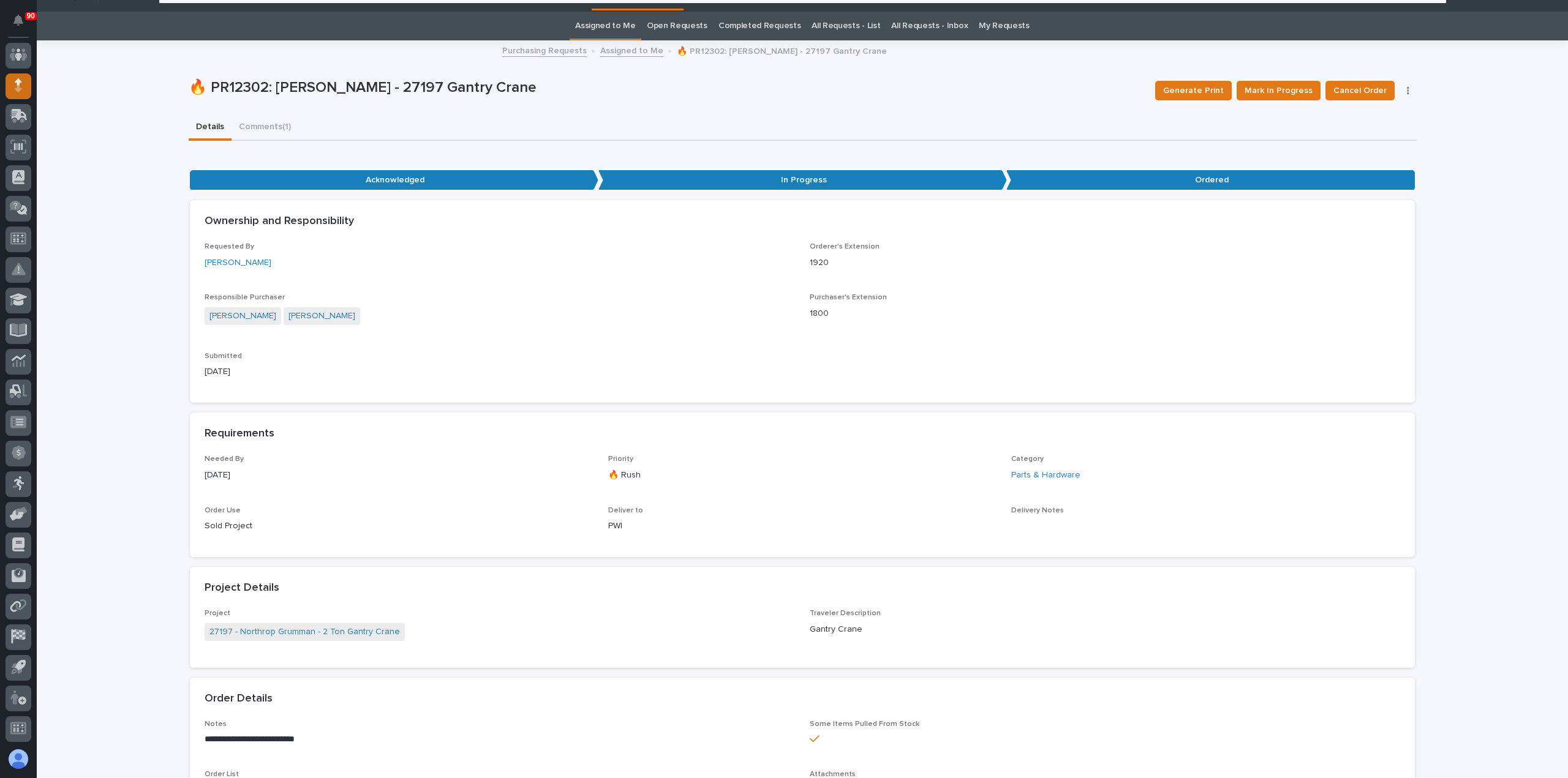
scroll to position [24, 0]
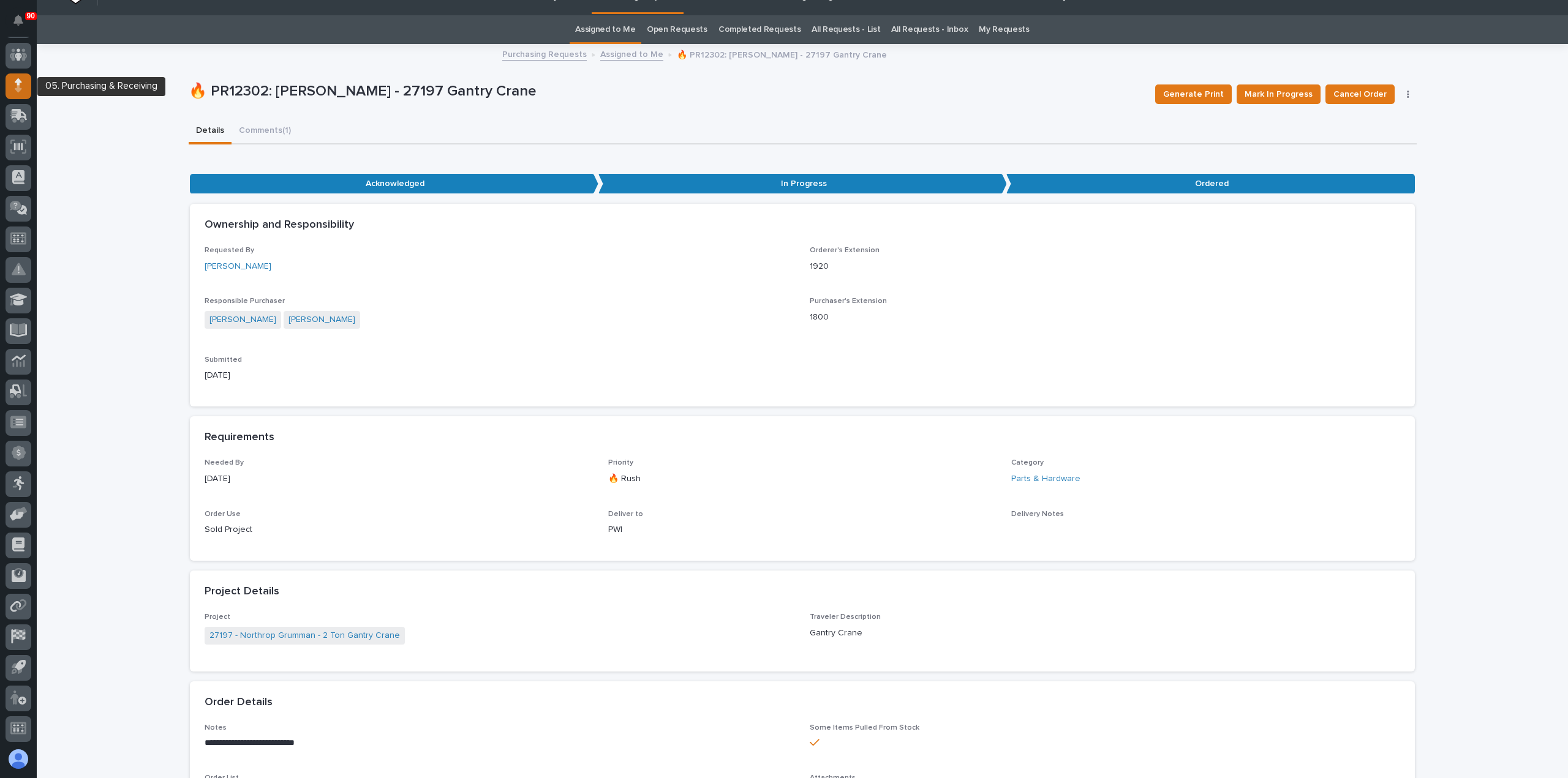
click at [19, 78] on div at bounding box center [19, 86] width 25 height 25
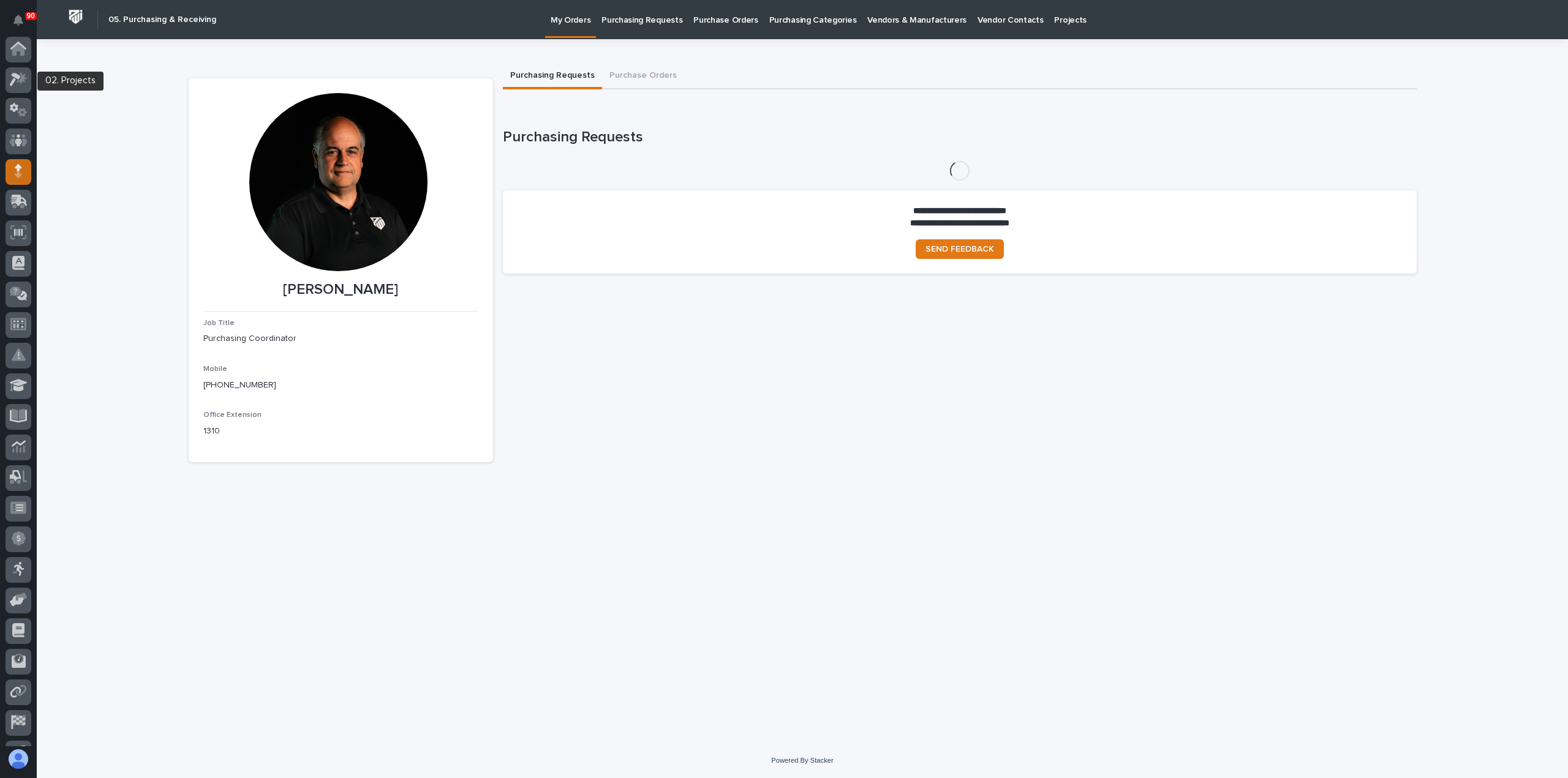
click at [20, 77] on icon at bounding box center [19, 79] width 18 height 14
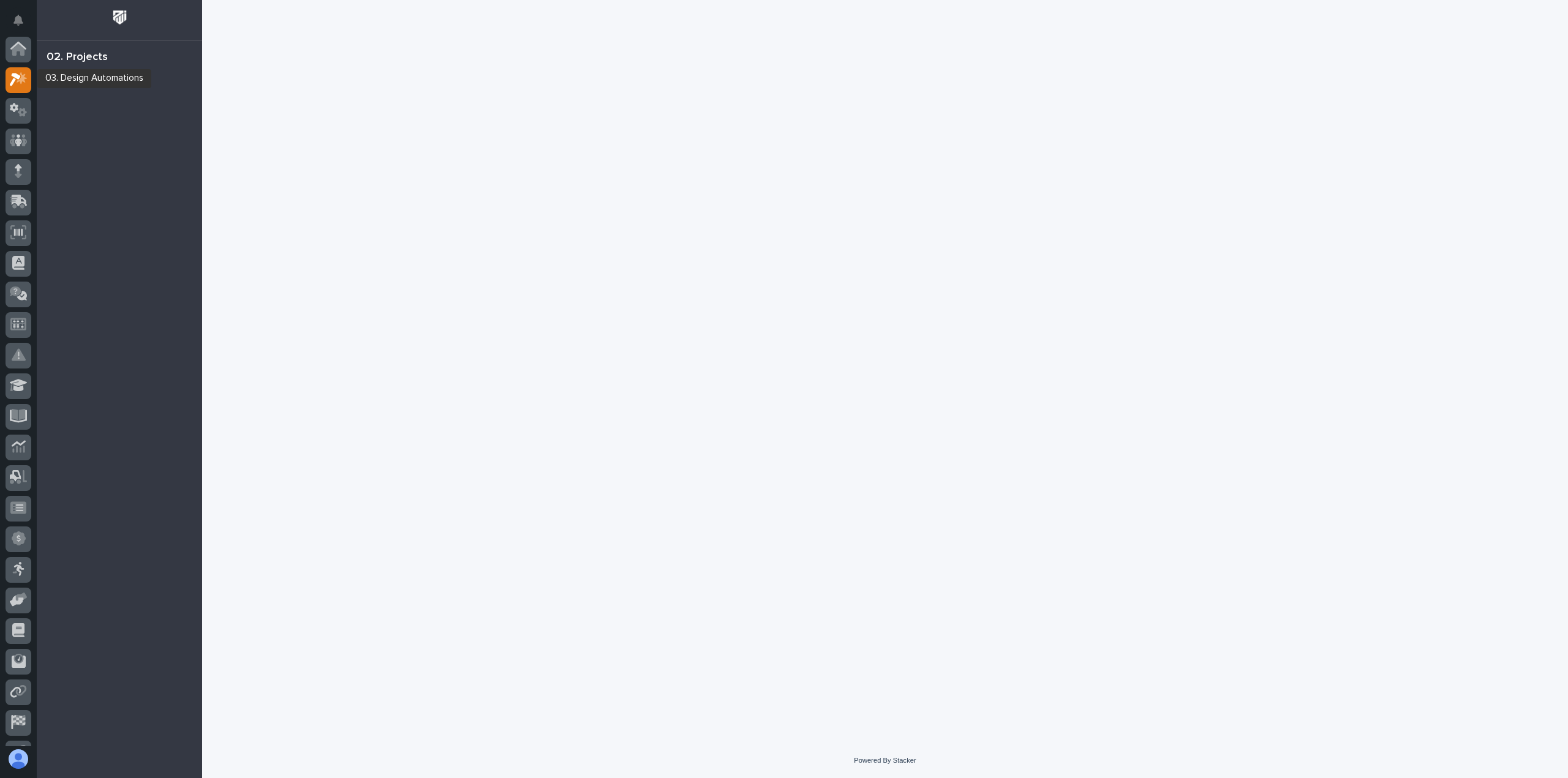
scroll to position [30, 0]
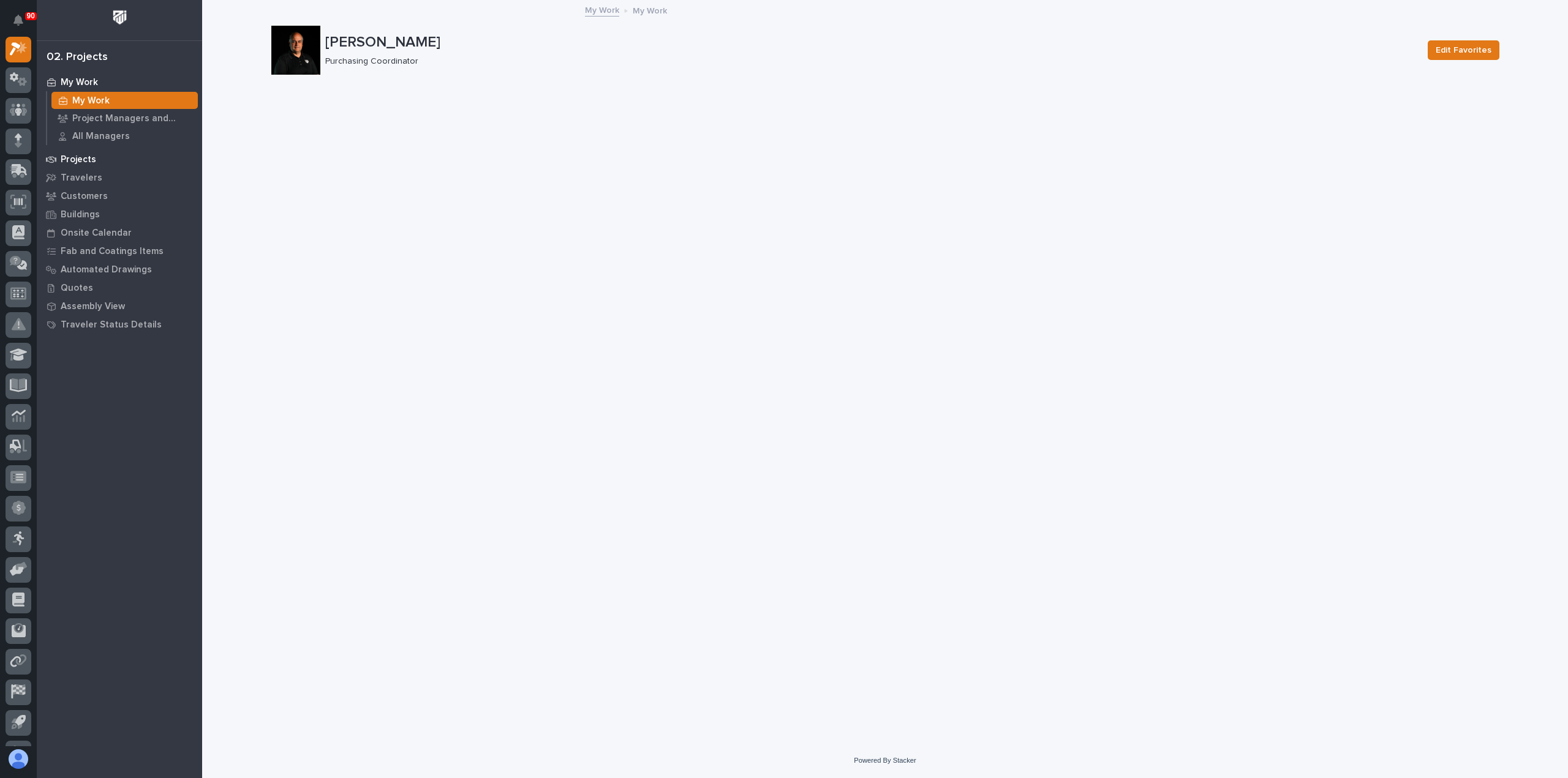
click at [81, 156] on p "Projects" at bounding box center [79, 159] width 36 height 11
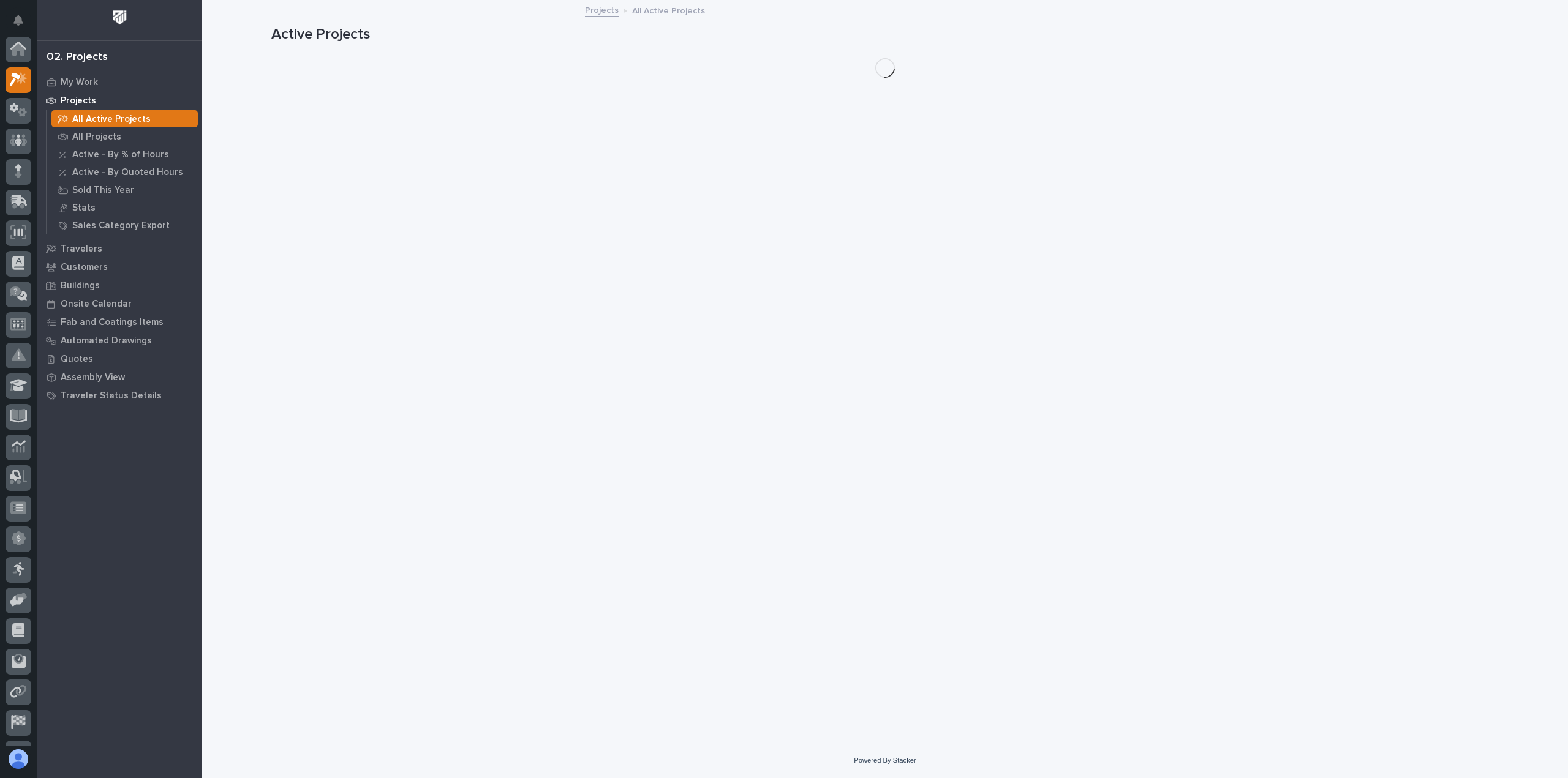
scroll to position [30, 0]
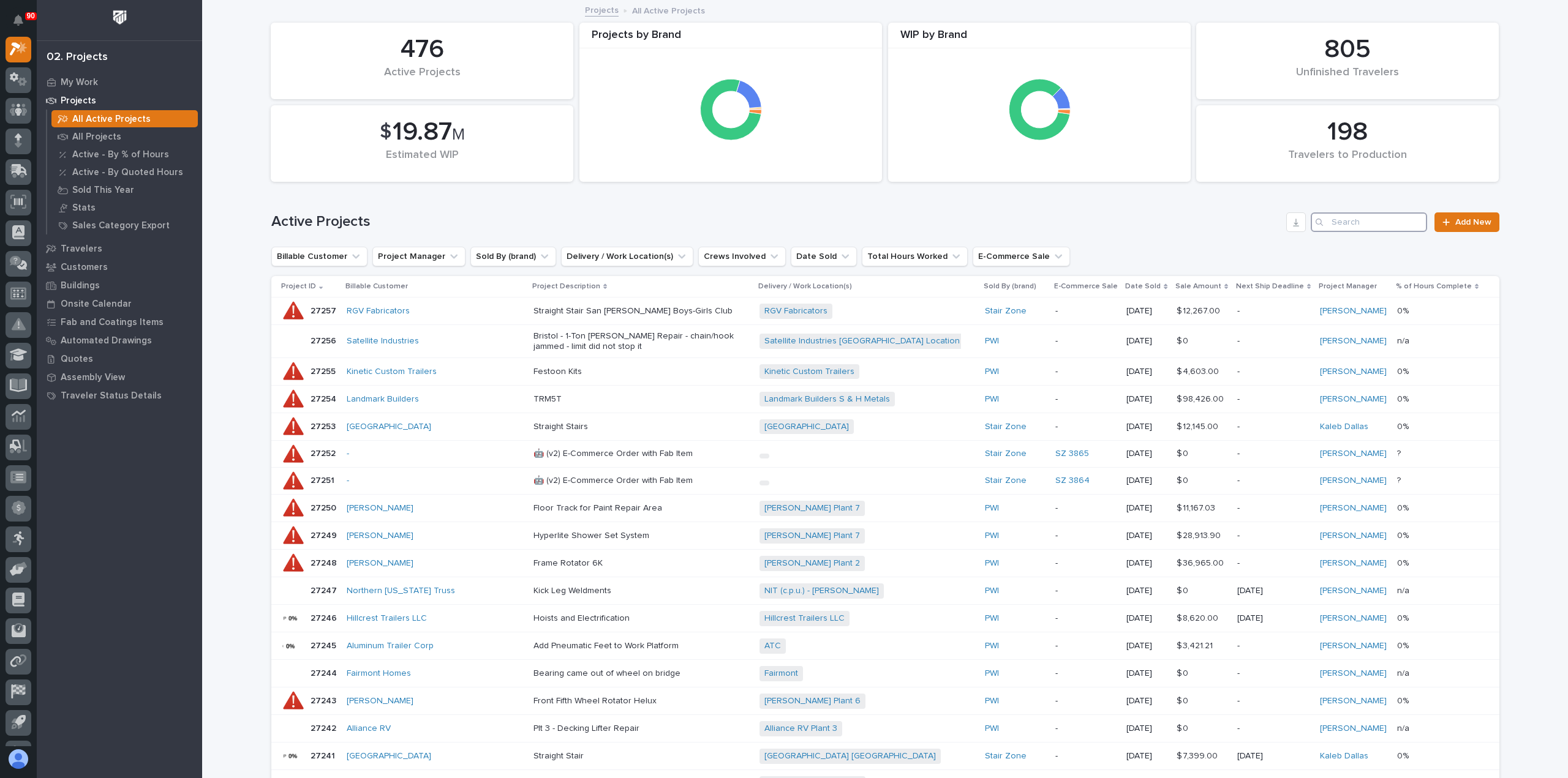
click at [1346, 219] on input "Search" at bounding box center [1369, 222] width 117 height 19
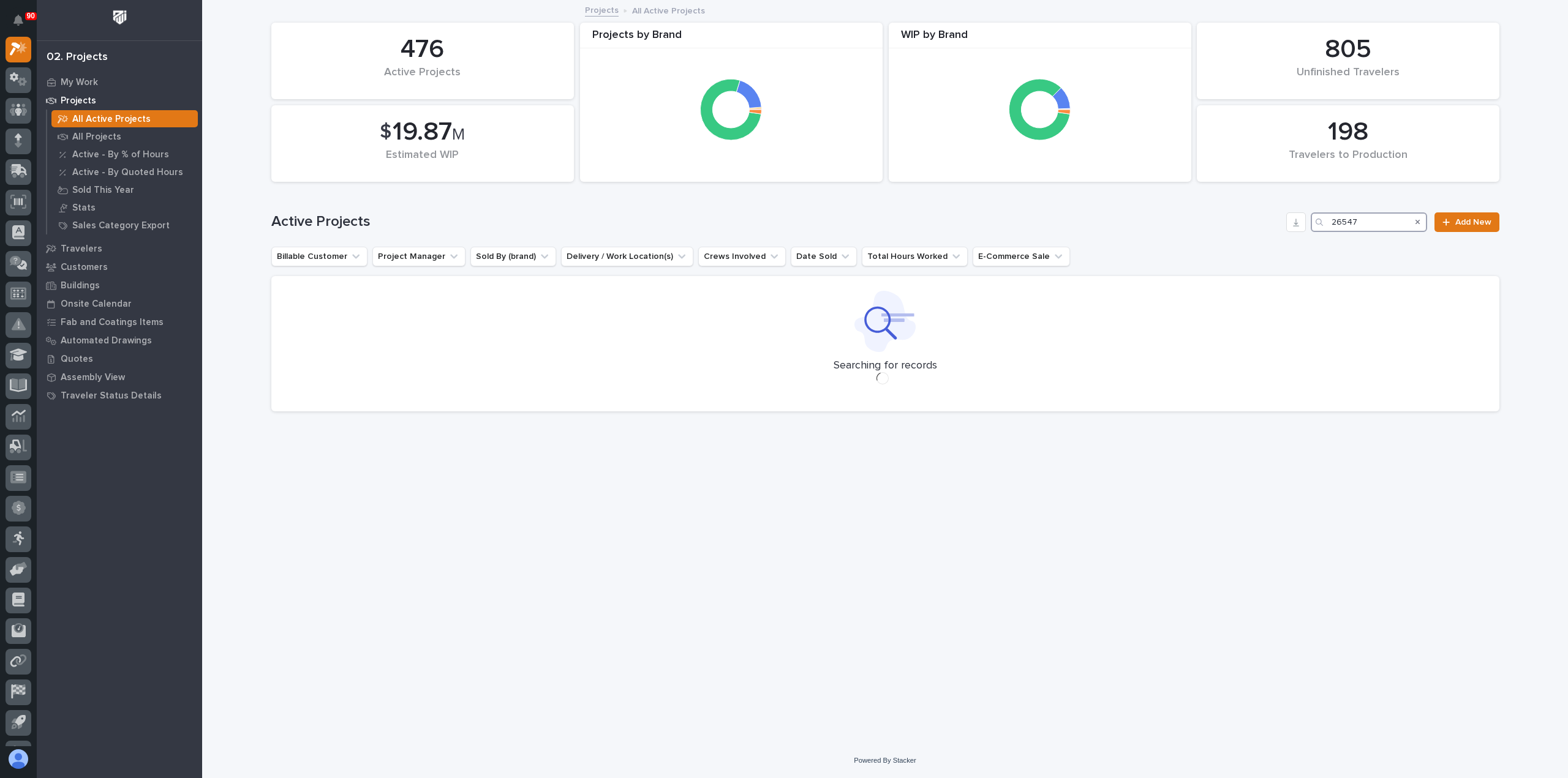
type input "26547"
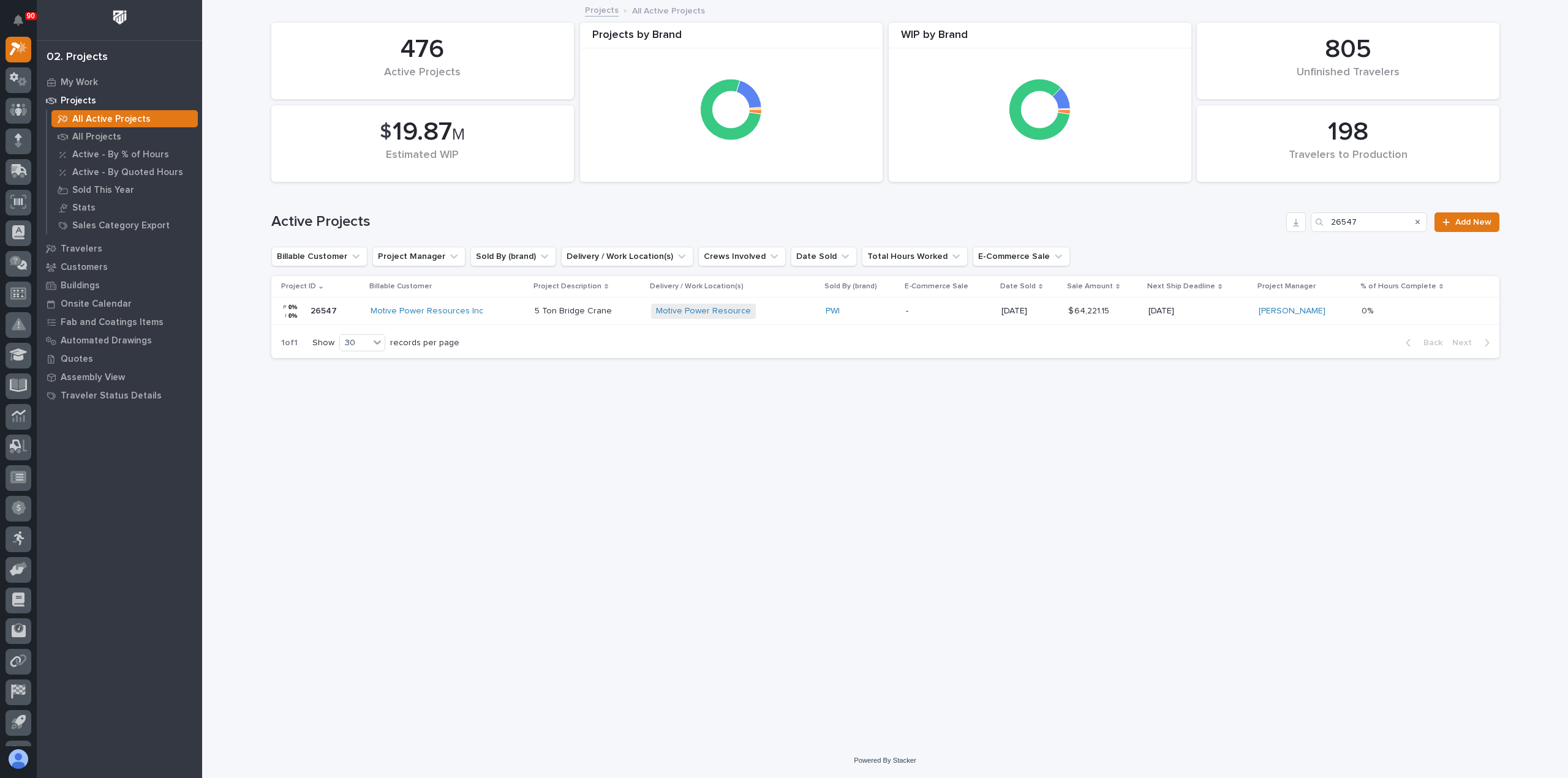
click at [498, 307] on div "Motive Power Resources Inc" at bounding box center [447, 311] width 154 height 10
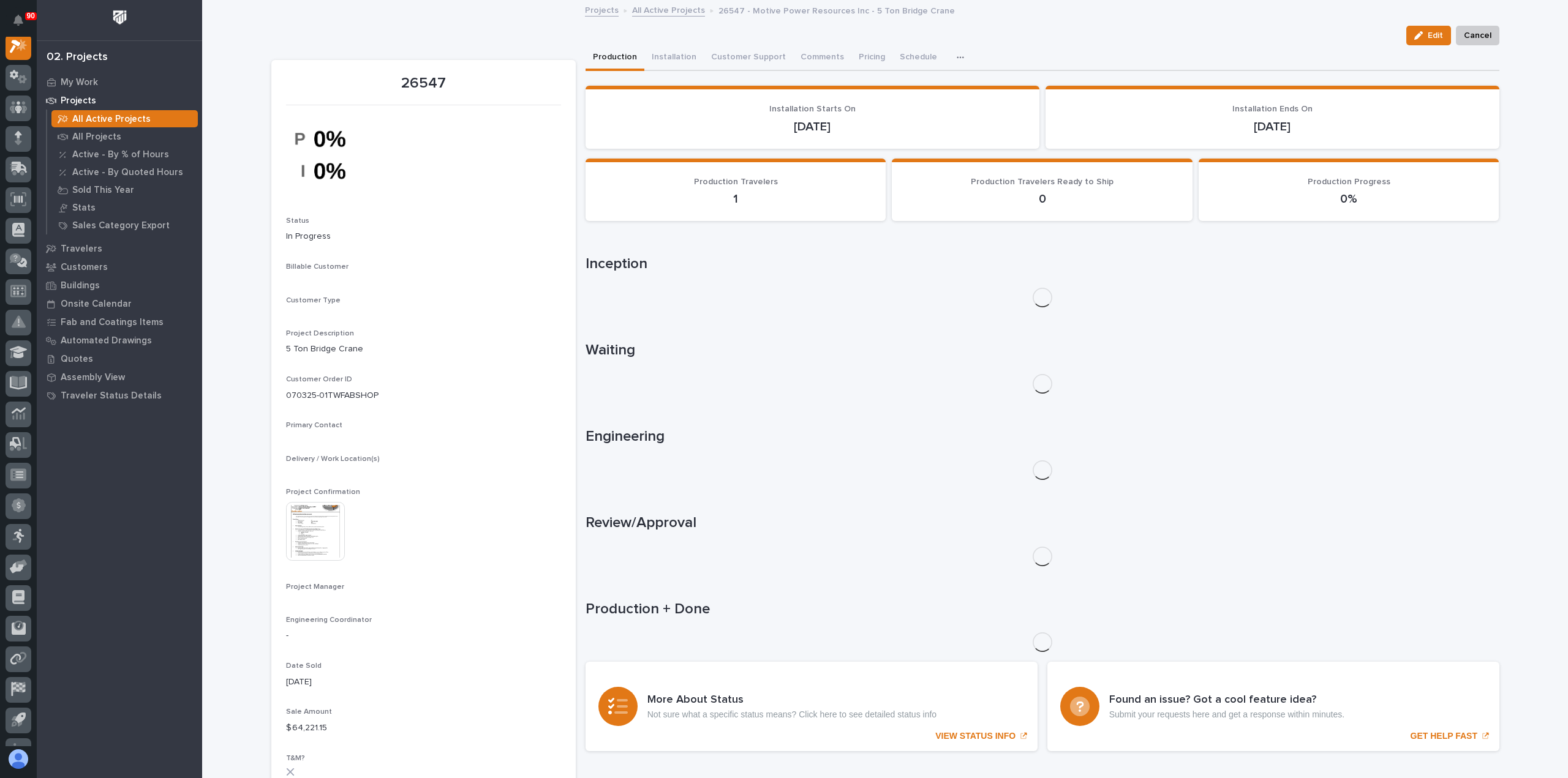
scroll to position [30, 0]
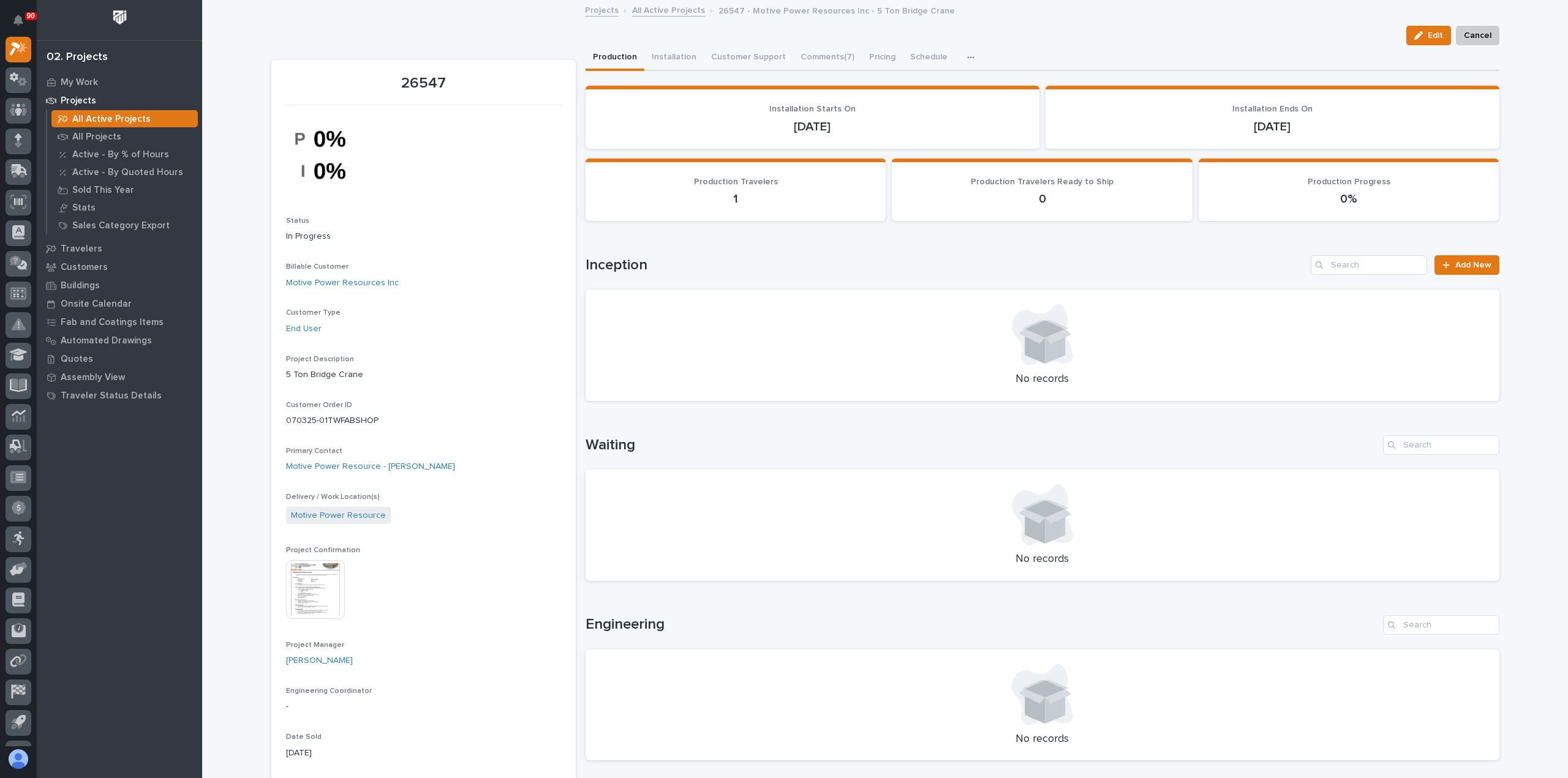
click at [316, 580] on img at bounding box center [315, 590] width 59 height 59
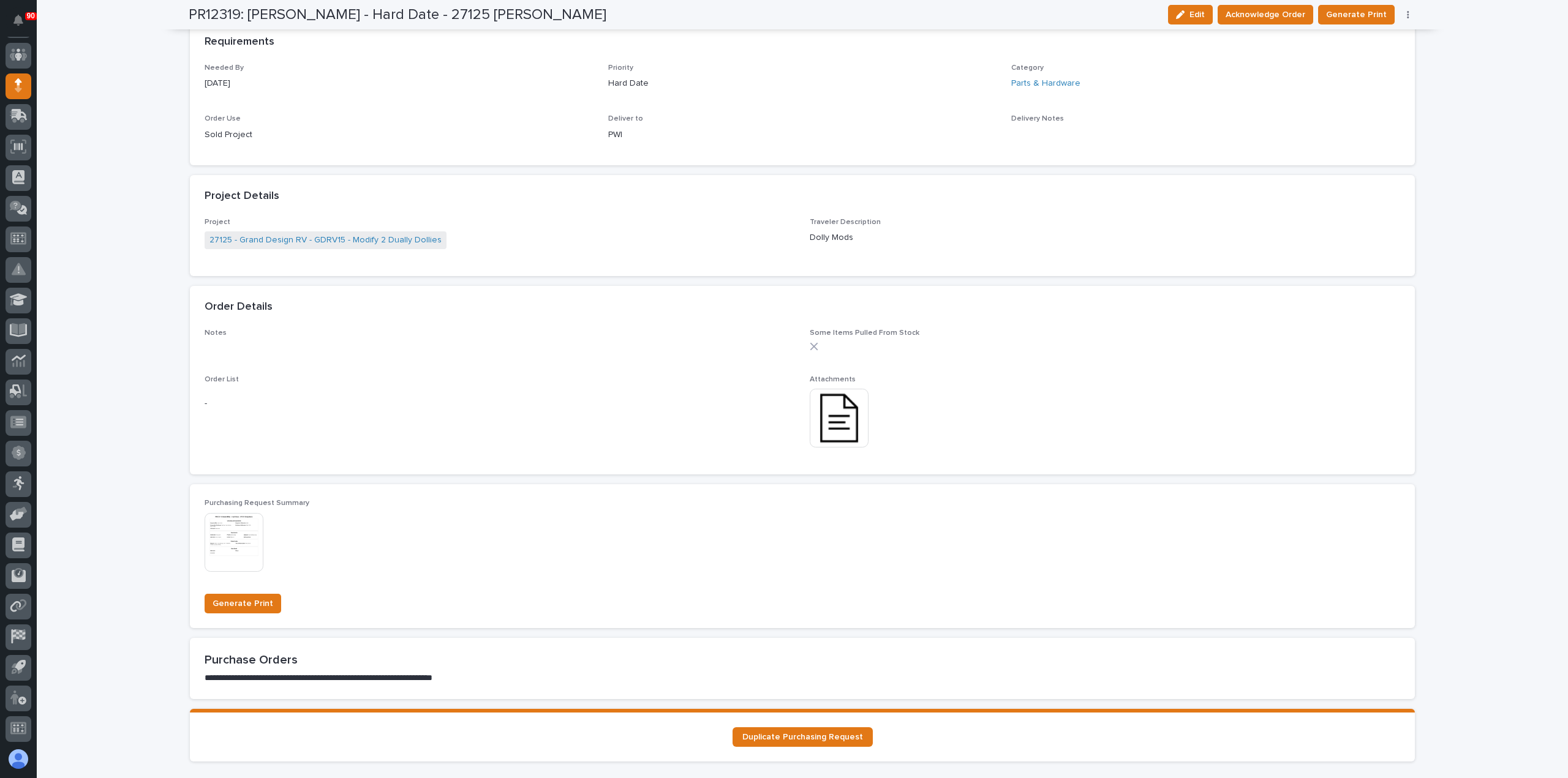
scroll to position [551, 0]
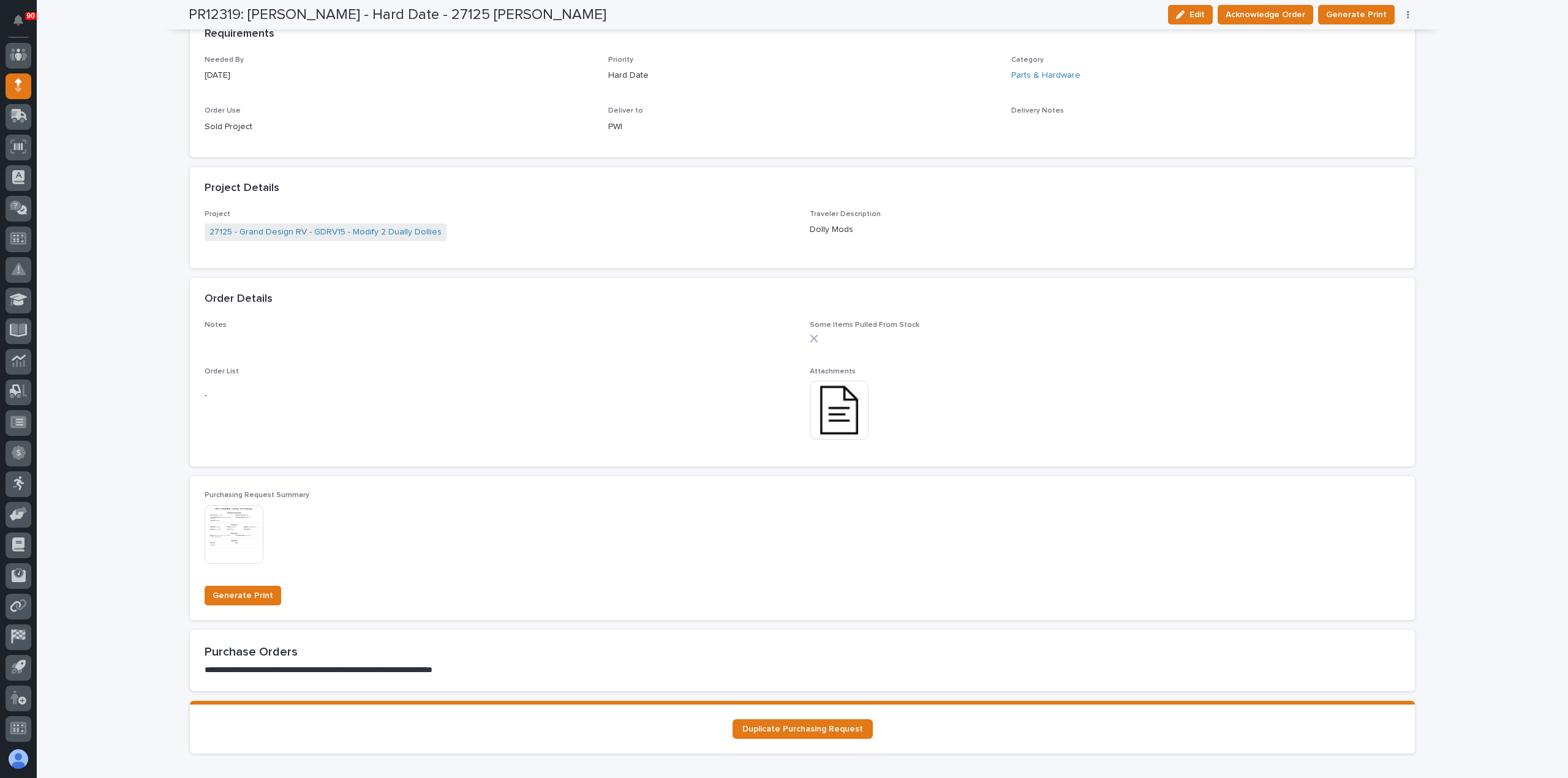
click at [836, 409] on img at bounding box center [839, 410] width 59 height 59
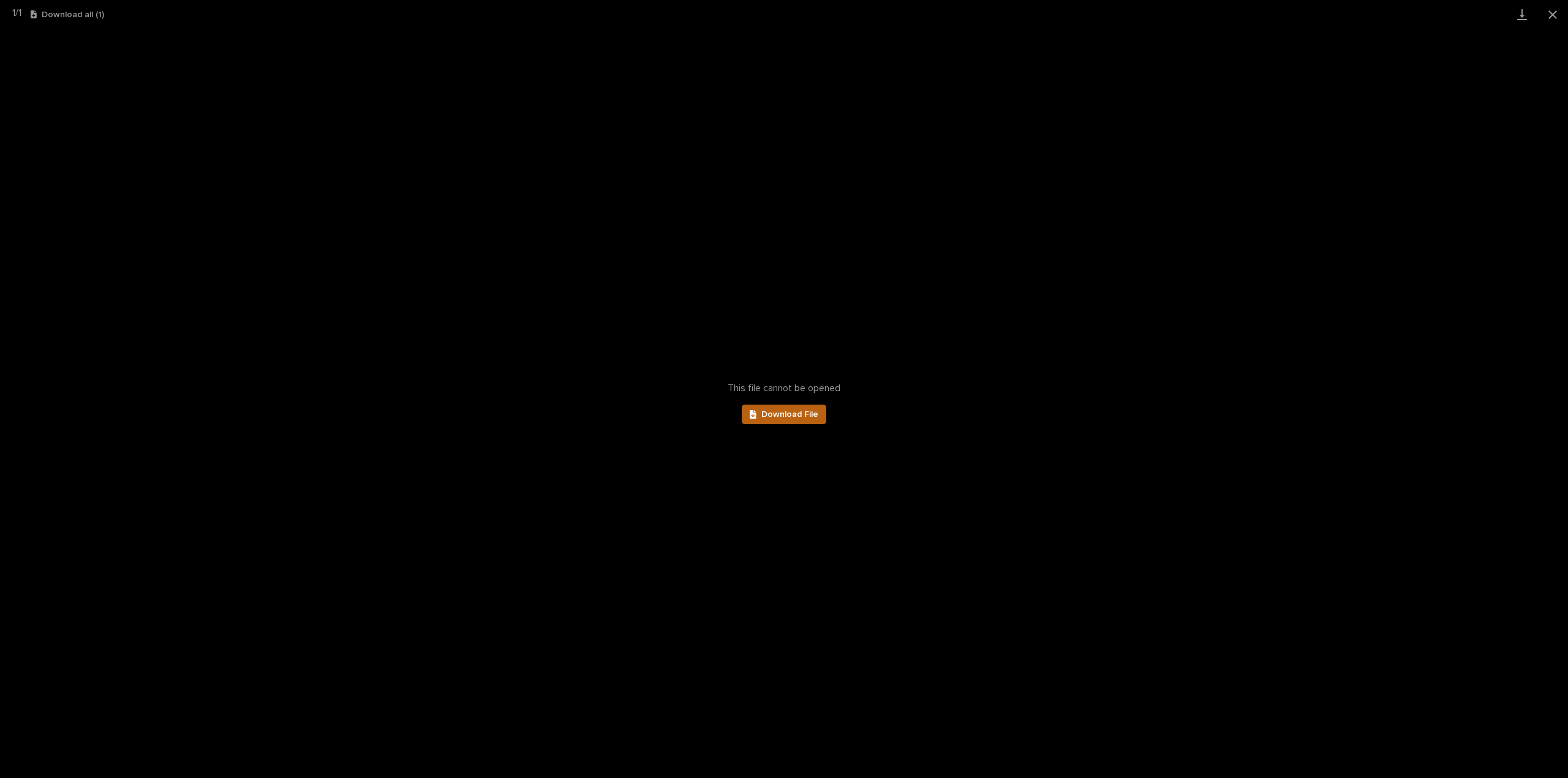
click at [789, 419] on span "Download File" at bounding box center [789, 414] width 57 height 8
click at [1554, 8] on button "Close gallery" at bounding box center [1552, 14] width 30 height 29
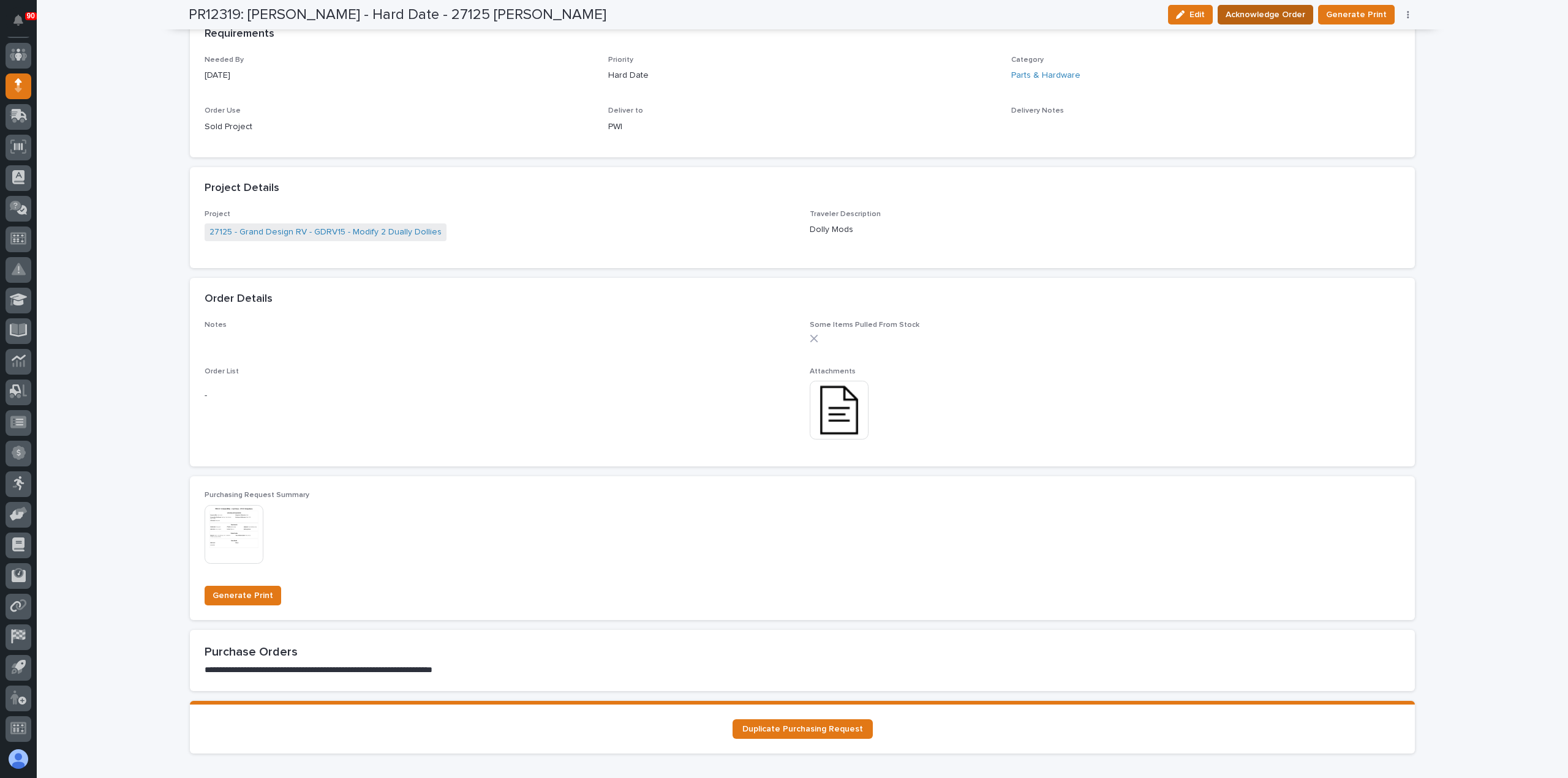
click at [1281, 14] on span "Acknowledge Order" at bounding box center [1265, 14] width 79 height 14
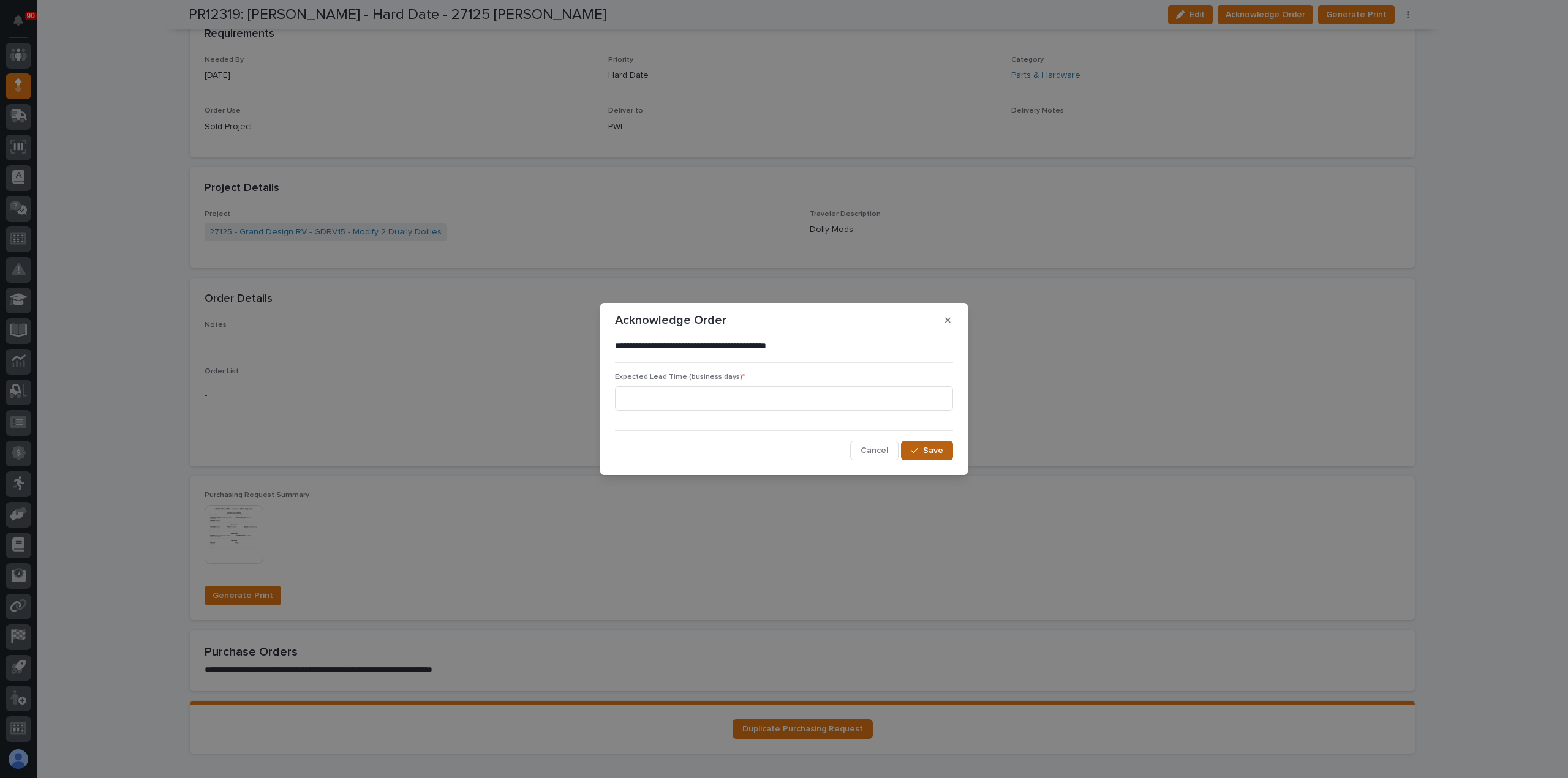
click at [930, 448] on span "Save" at bounding box center [933, 450] width 20 height 11
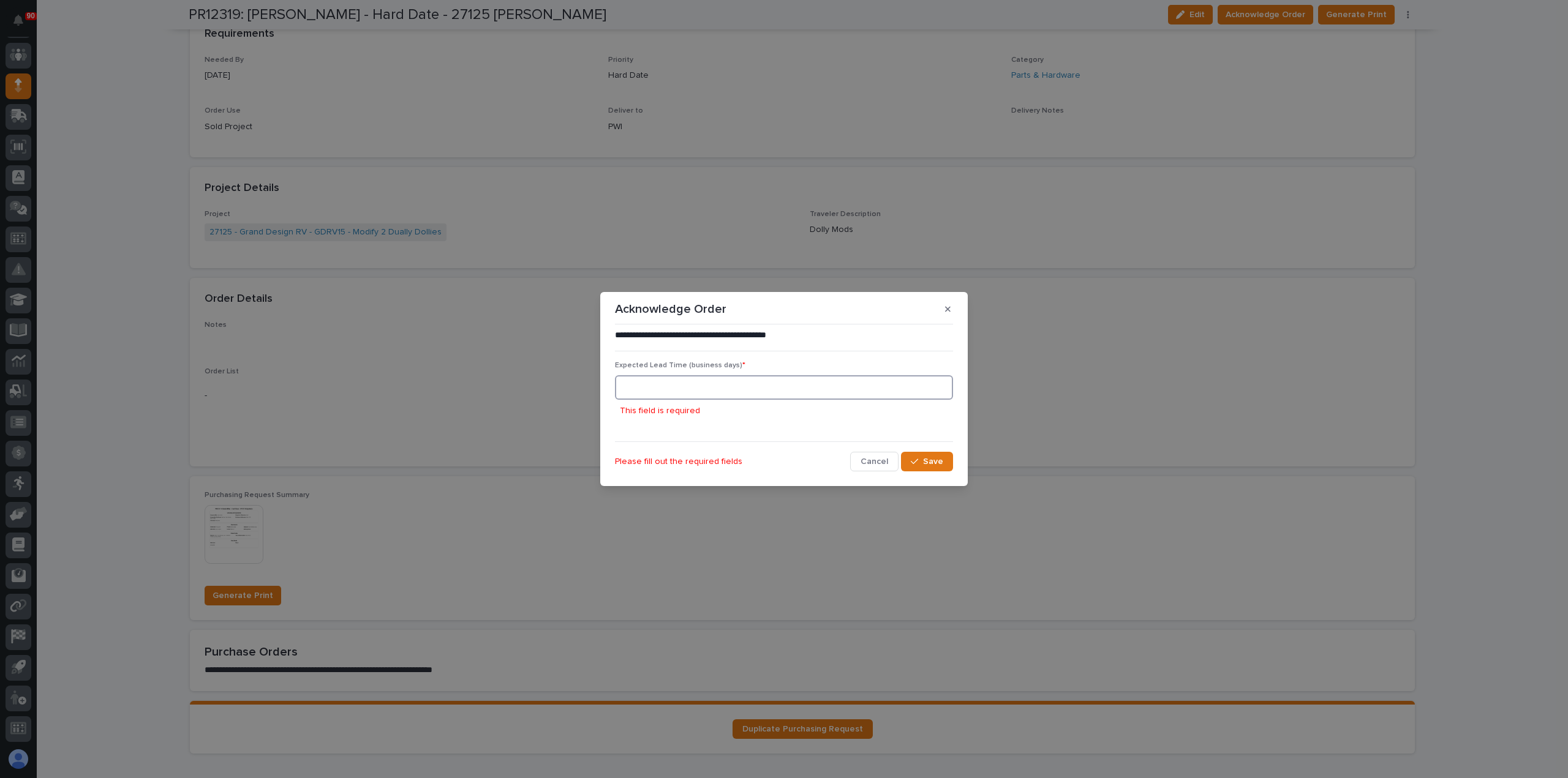
click at [818, 390] on input at bounding box center [784, 387] width 338 height 25
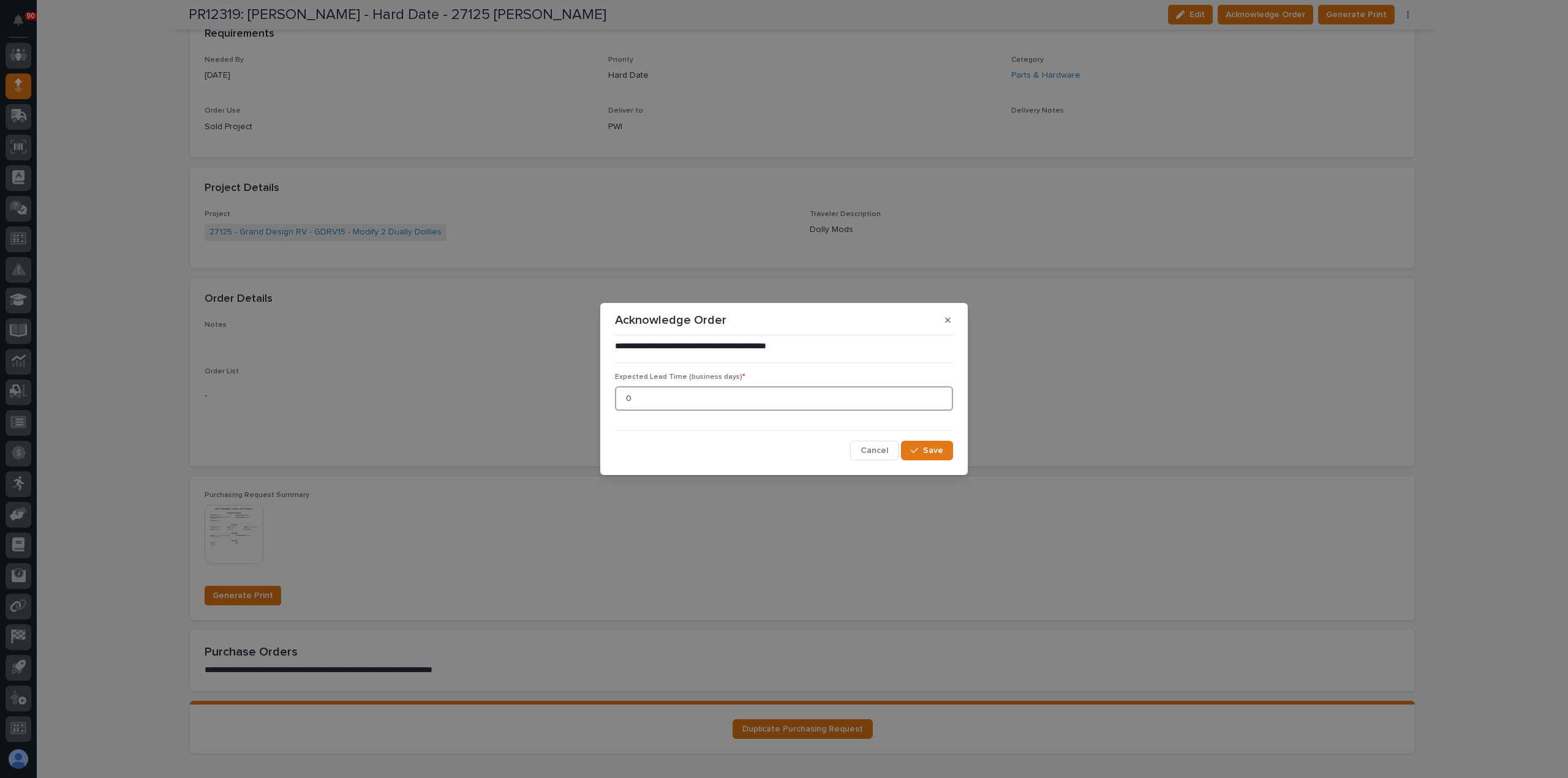
drag, startPoint x: 634, startPoint y: 396, endPoint x: 605, endPoint y: 401, distance: 29.4
click at [596, 398] on div "**********" at bounding box center [784, 389] width 1568 height 778
type input "5"
click at [918, 447] on icon "button" at bounding box center [914, 451] width 8 height 8
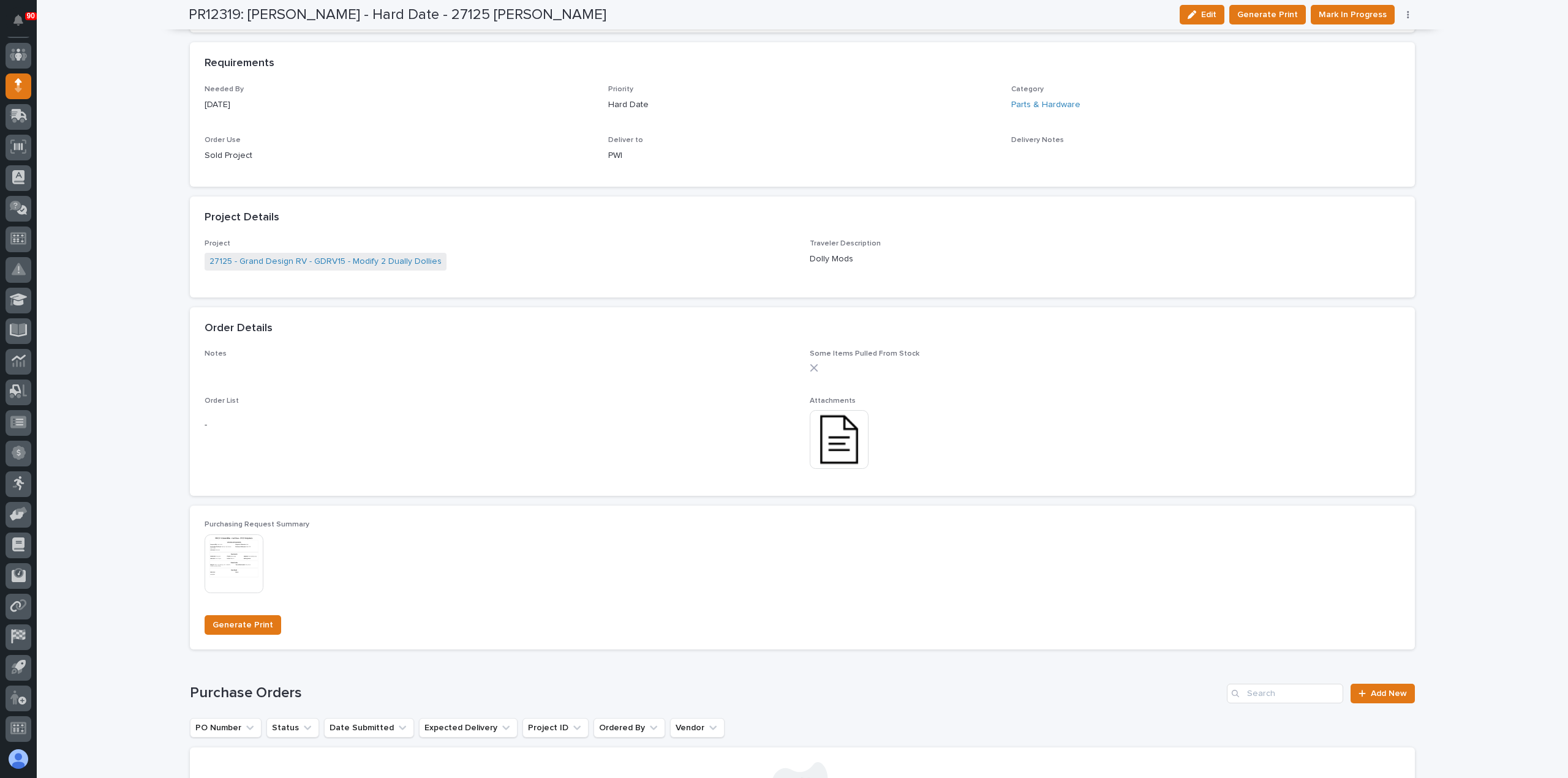
scroll to position [656, 0]
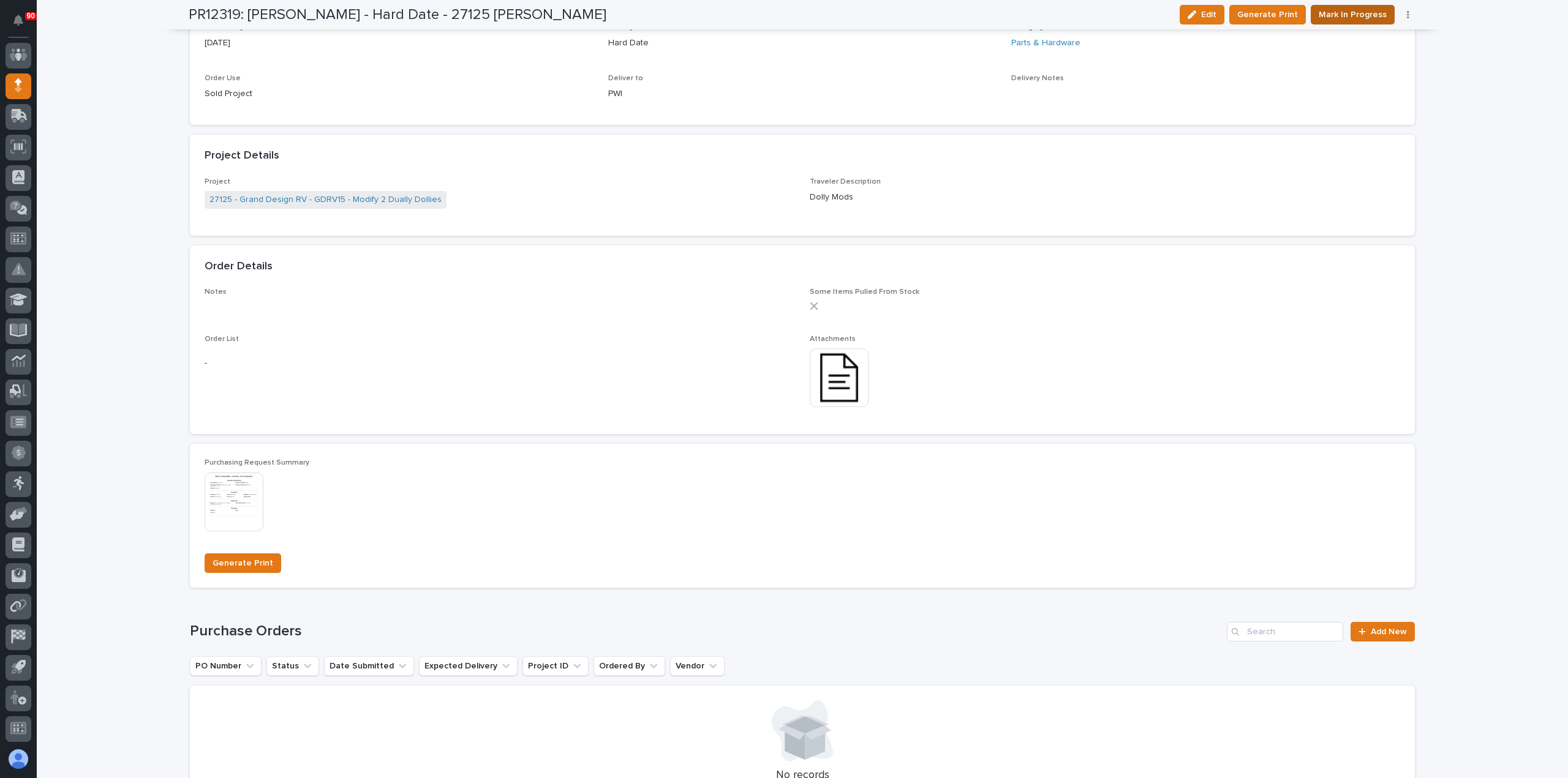
click at [1346, 13] on span "Mark In Progress" at bounding box center [1352, 14] width 68 height 14
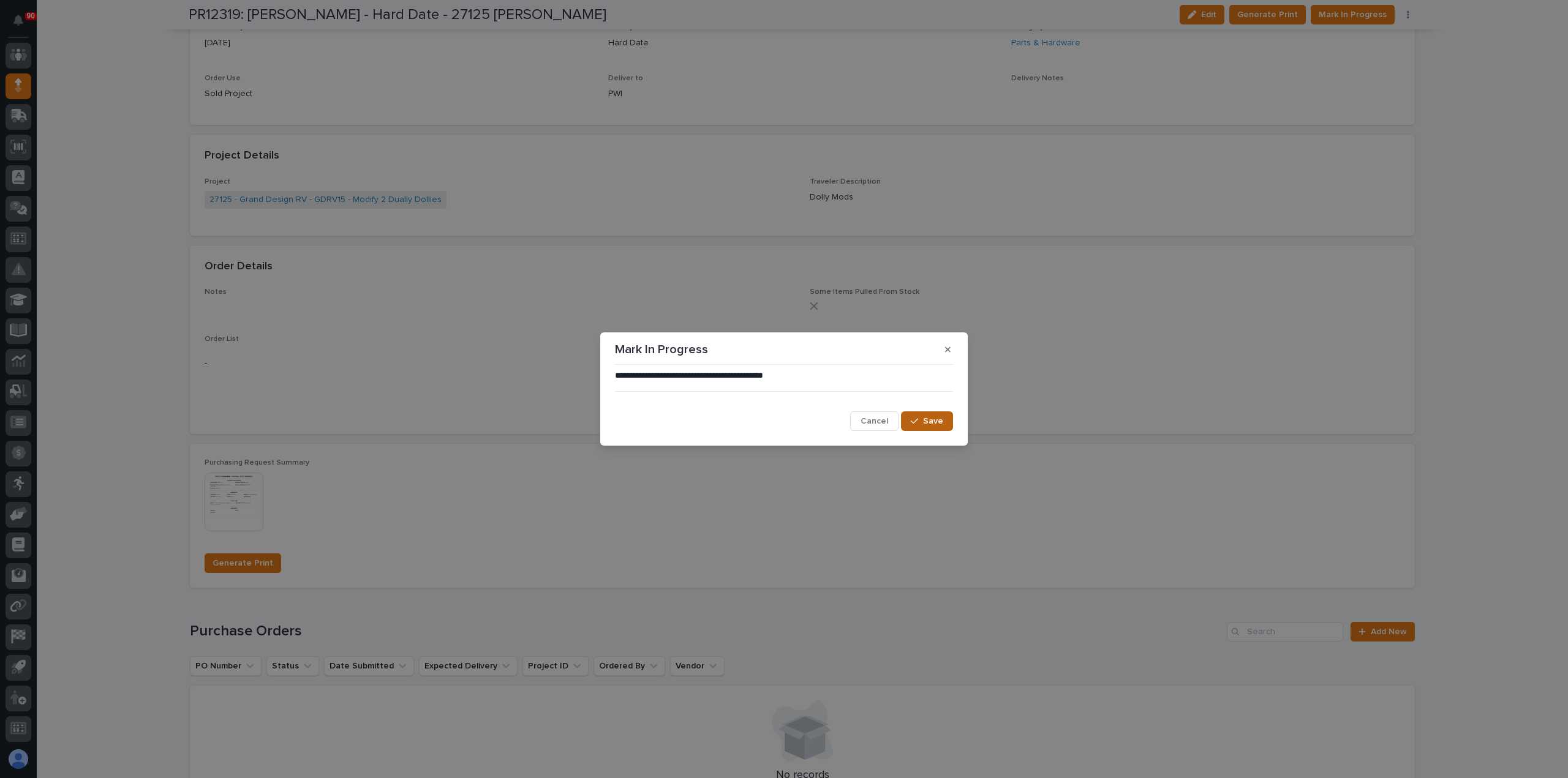
click at [929, 419] on span "Save" at bounding box center [933, 421] width 20 height 11
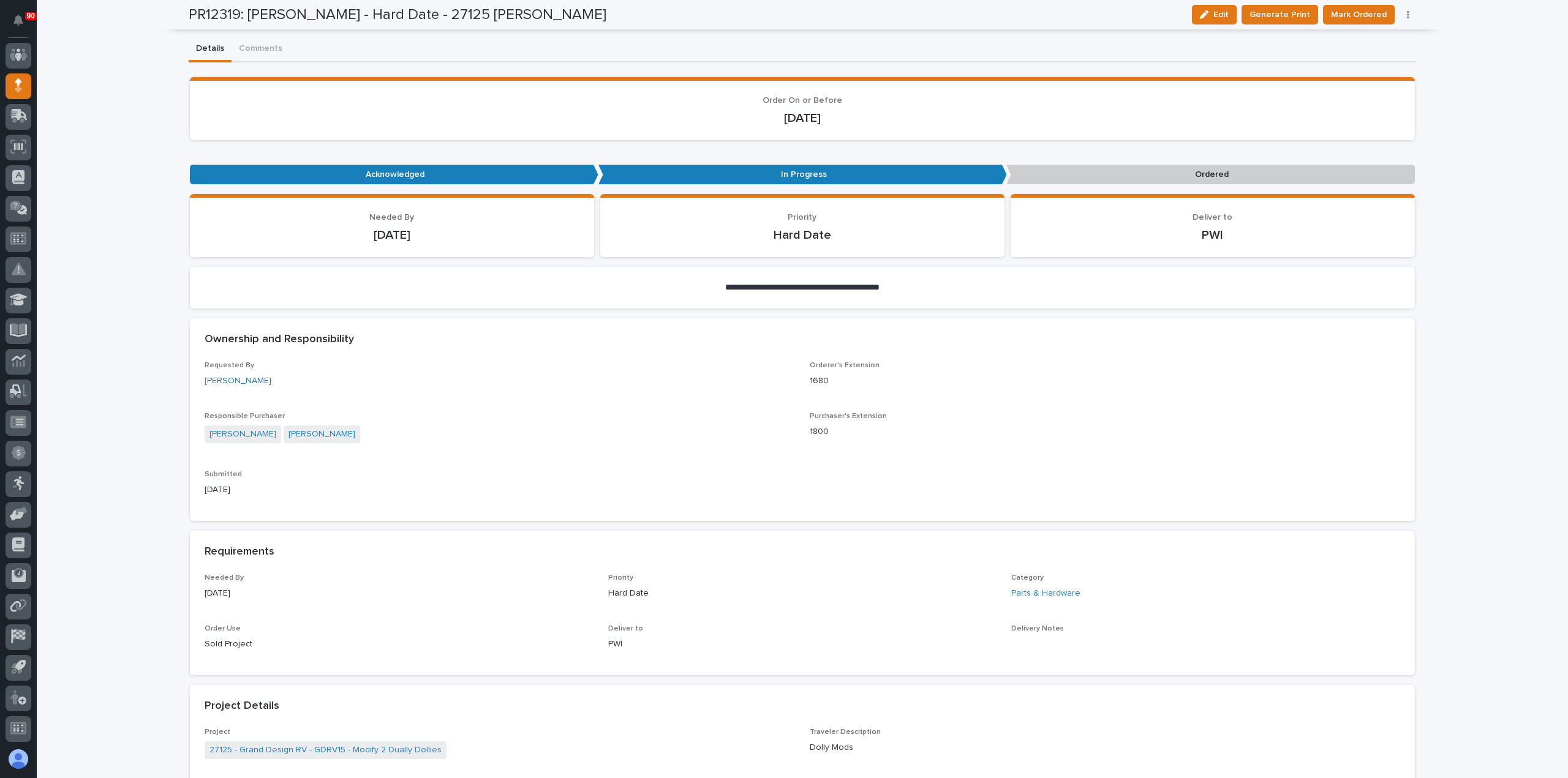
scroll to position [106, 0]
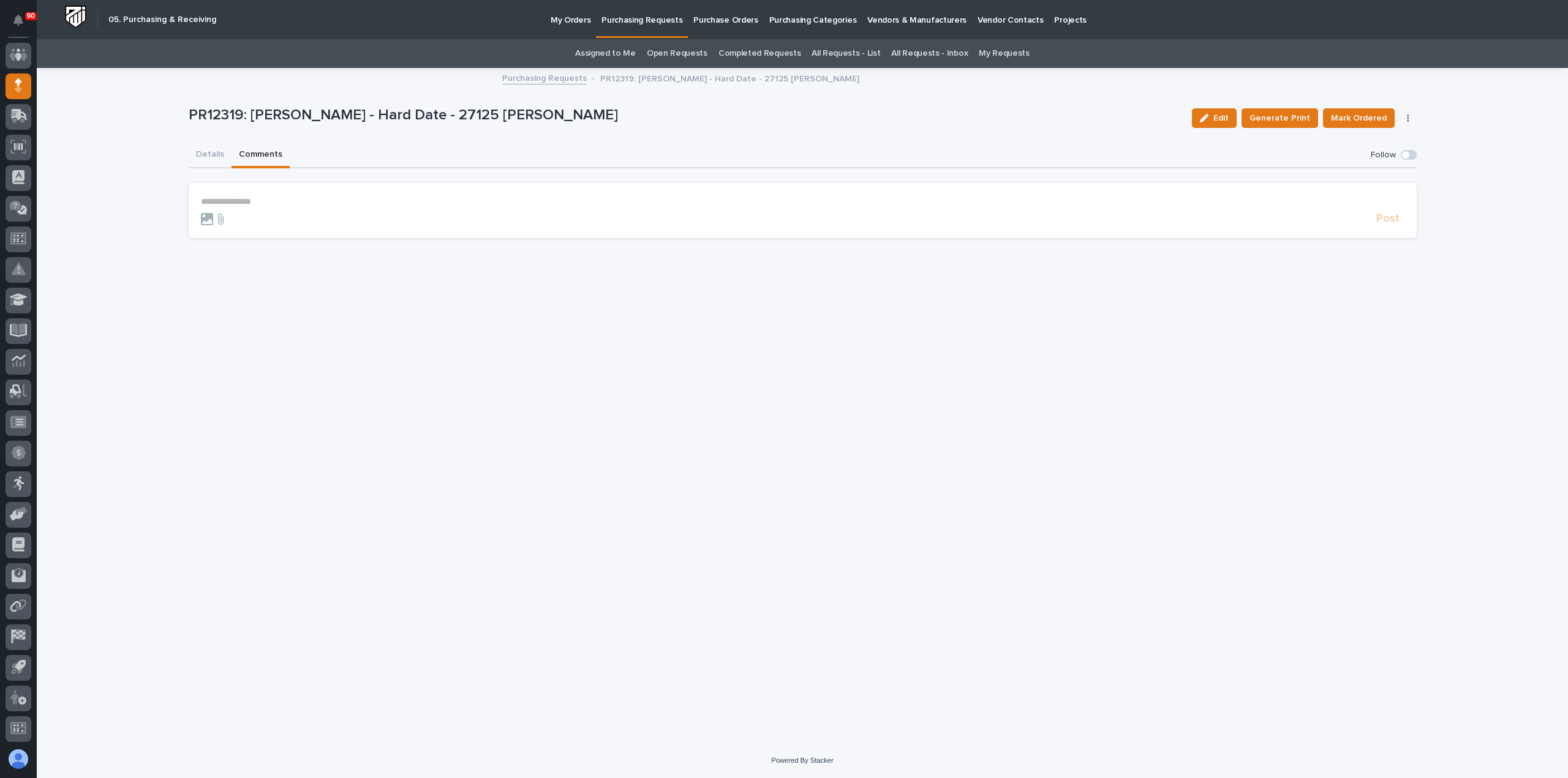
click at [259, 42] on div "**********" at bounding box center [802, 389] width 1531 height 778
click at [209, 151] on button "Details" at bounding box center [210, 156] width 43 height 25
click at [256, 154] on button "Comments" at bounding box center [260, 156] width 58 height 25
click at [240, 193] on section "**********" at bounding box center [803, 211] width 1228 height 55
click at [240, 195] on section "**********" at bounding box center [803, 211] width 1228 height 55
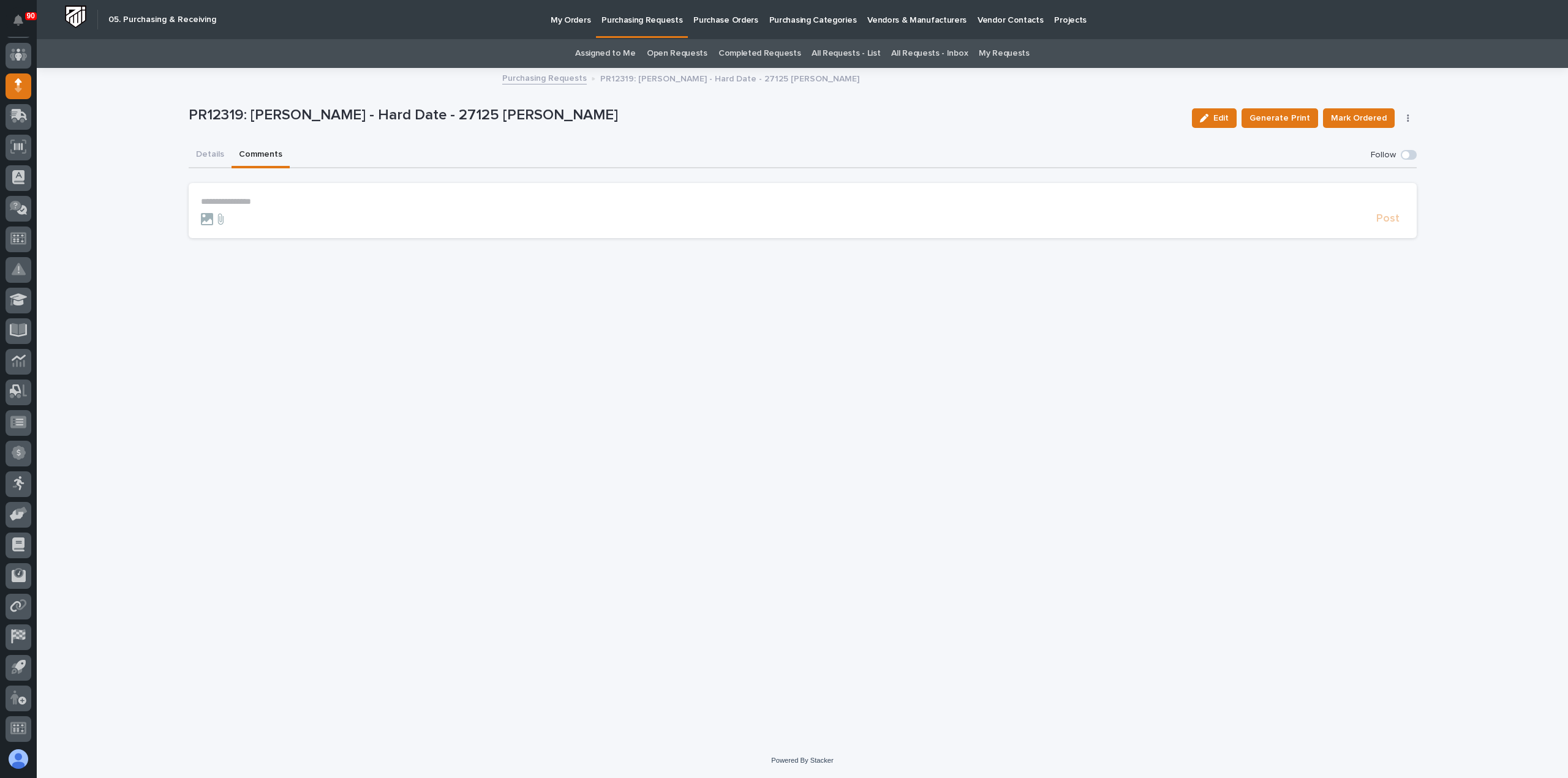
click at [240, 199] on p "**********" at bounding box center [803, 201] width 1203 height 10
click at [1378, 223] on span "Post" at bounding box center [1388, 224] width 24 height 14
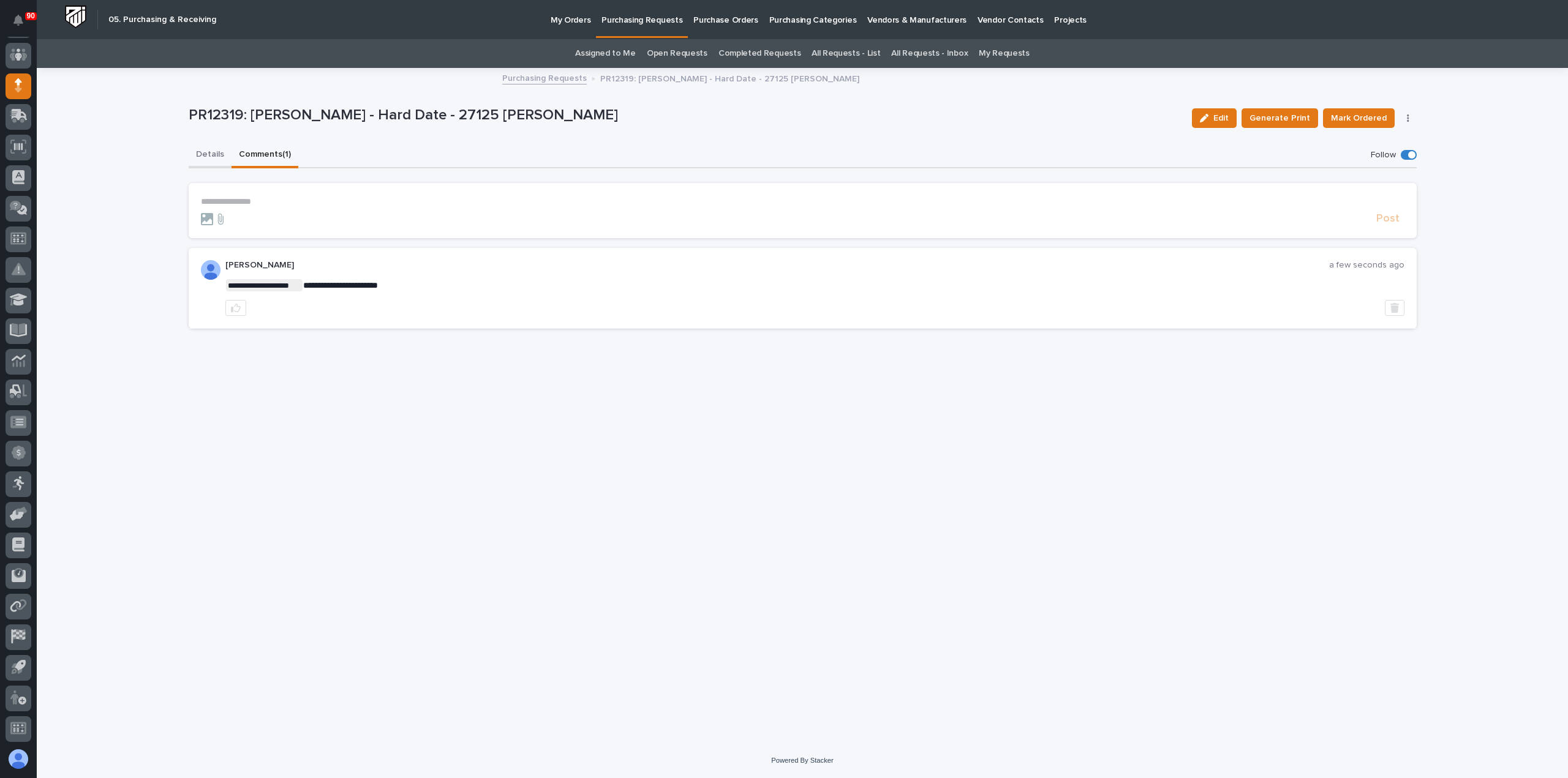
click at [198, 152] on button "Details" at bounding box center [210, 156] width 43 height 25
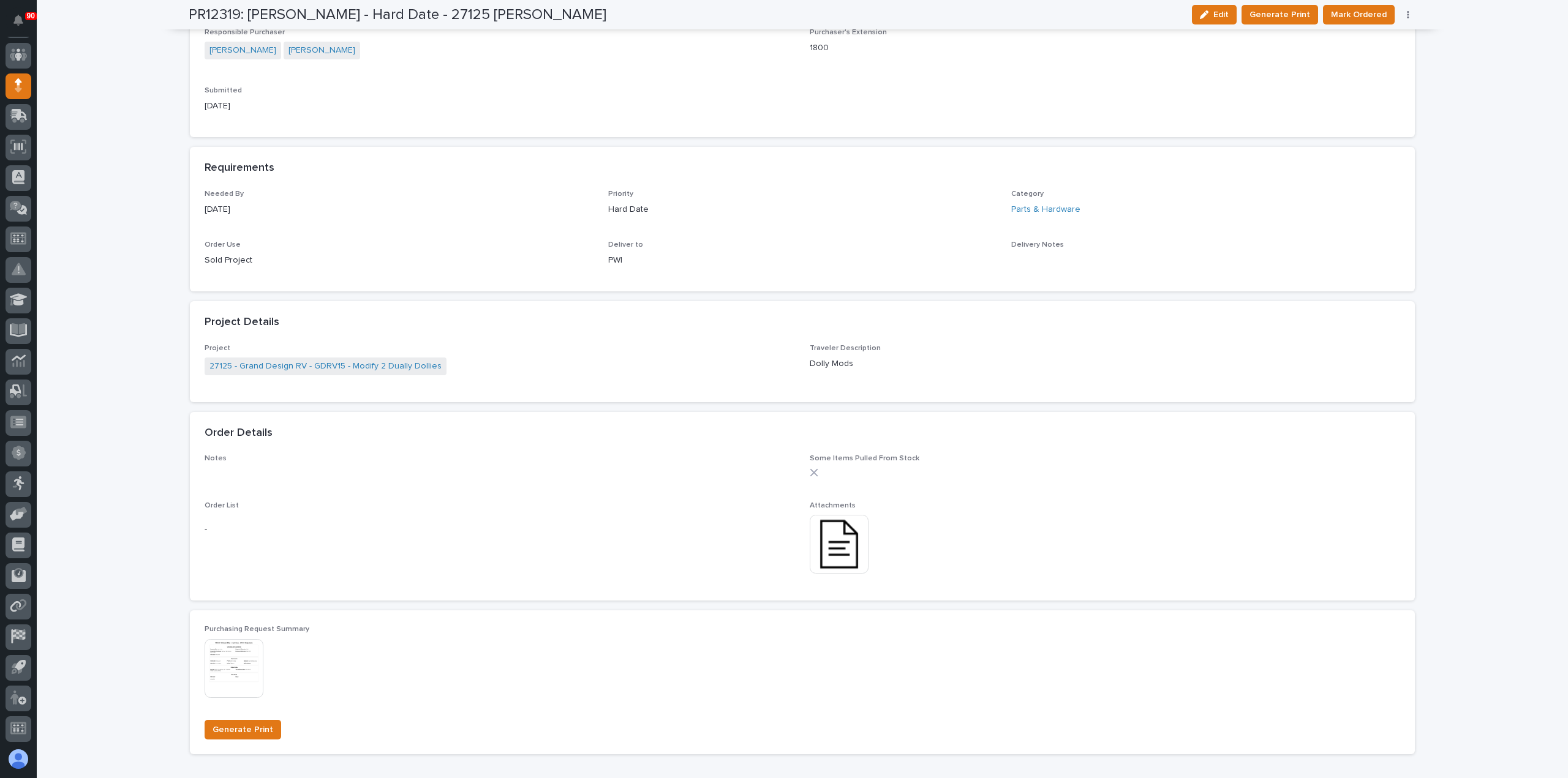
scroll to position [673, 0]
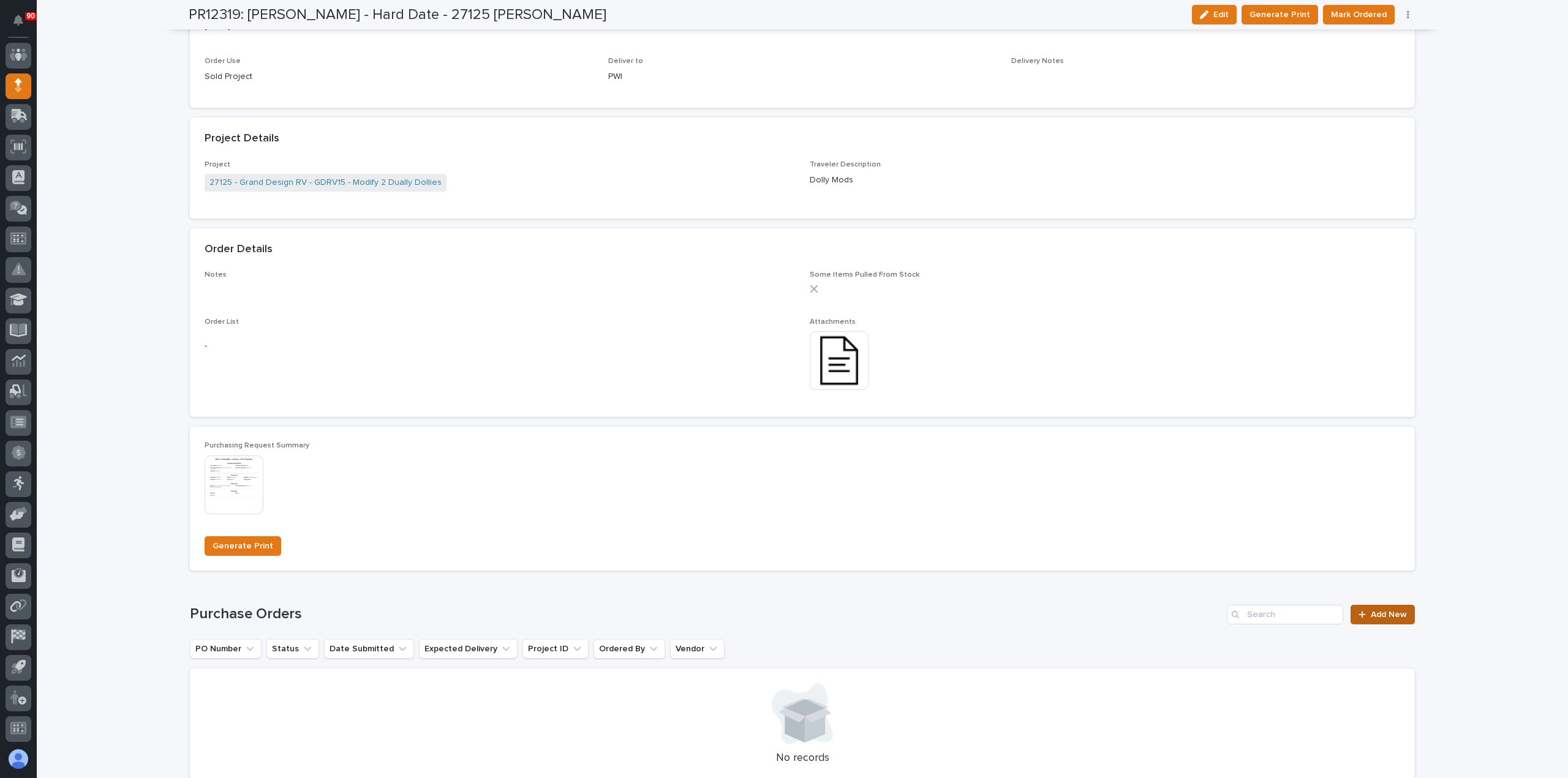
click at [1386, 613] on span "Add New" at bounding box center [1389, 615] width 36 height 8
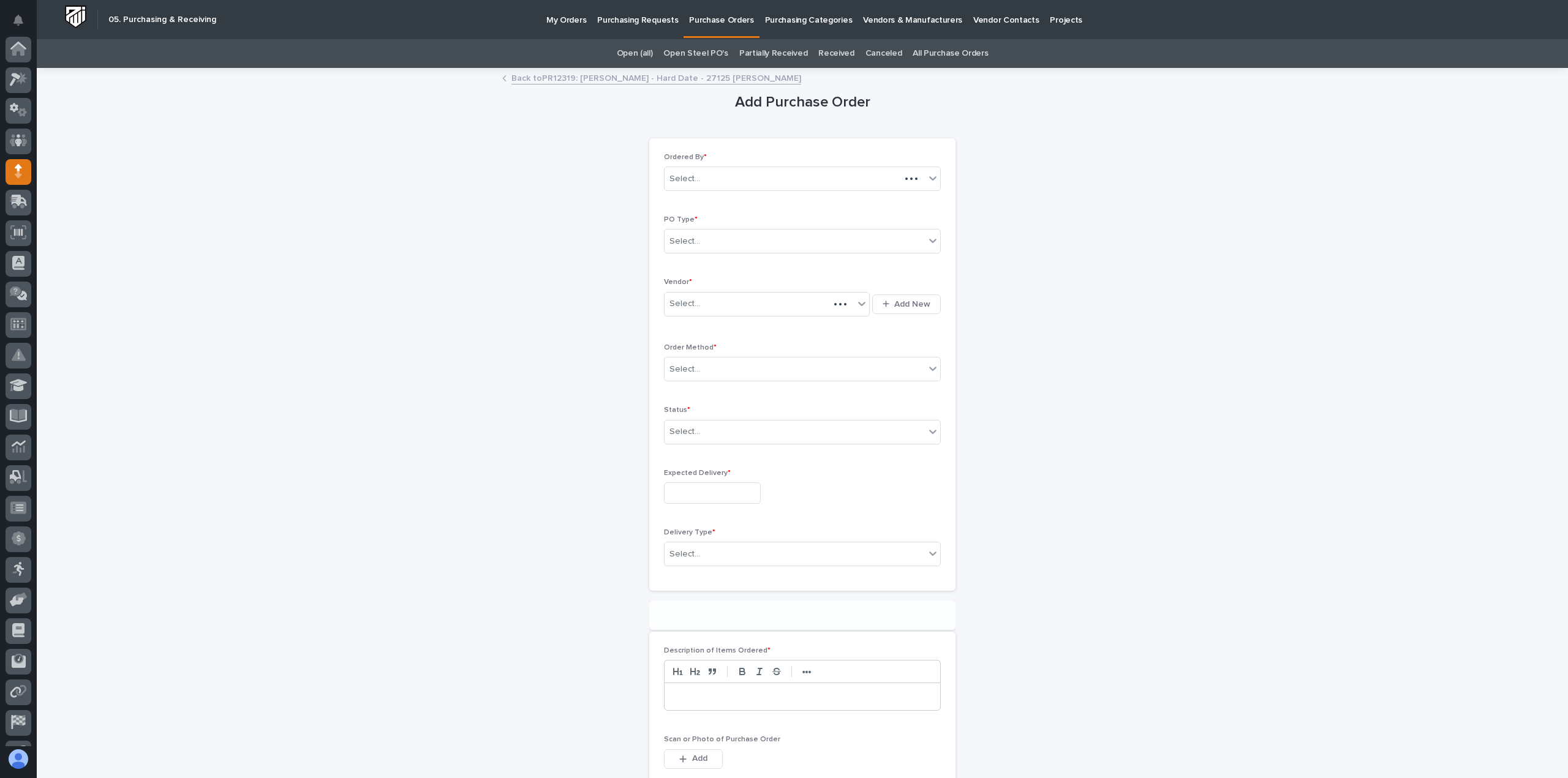
scroll to position [85, 0]
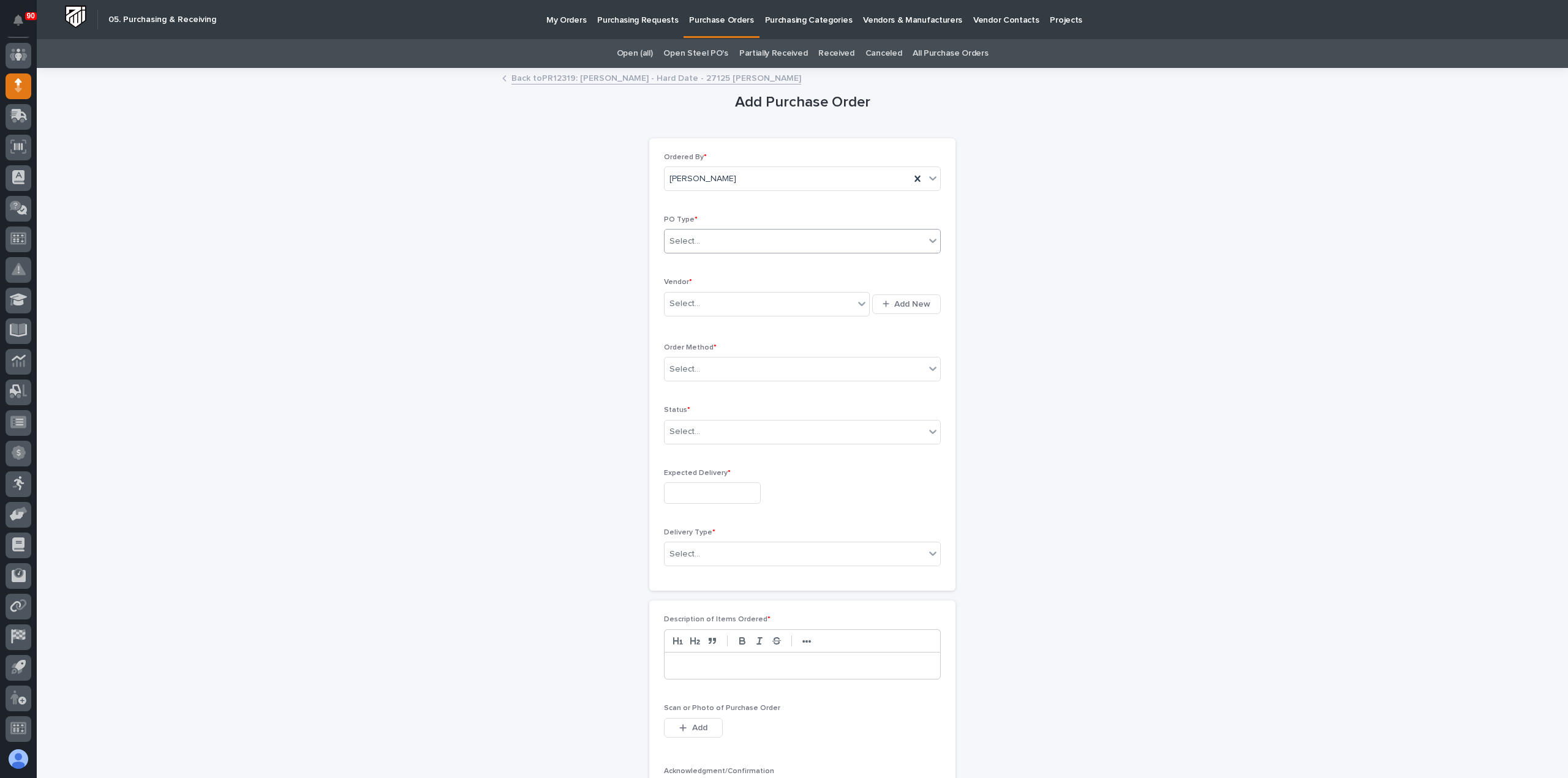
drag, startPoint x: 716, startPoint y: 237, endPoint x: 715, endPoint y: 252, distance: 15.0
click at [716, 237] on div "Select..." at bounding box center [795, 242] width 260 height 20
click at [710, 278] on div "Paper" at bounding box center [798, 285] width 276 height 21
click at [709, 292] on div "Select..." at bounding box center [766, 304] width 206 height 25
type input "***"
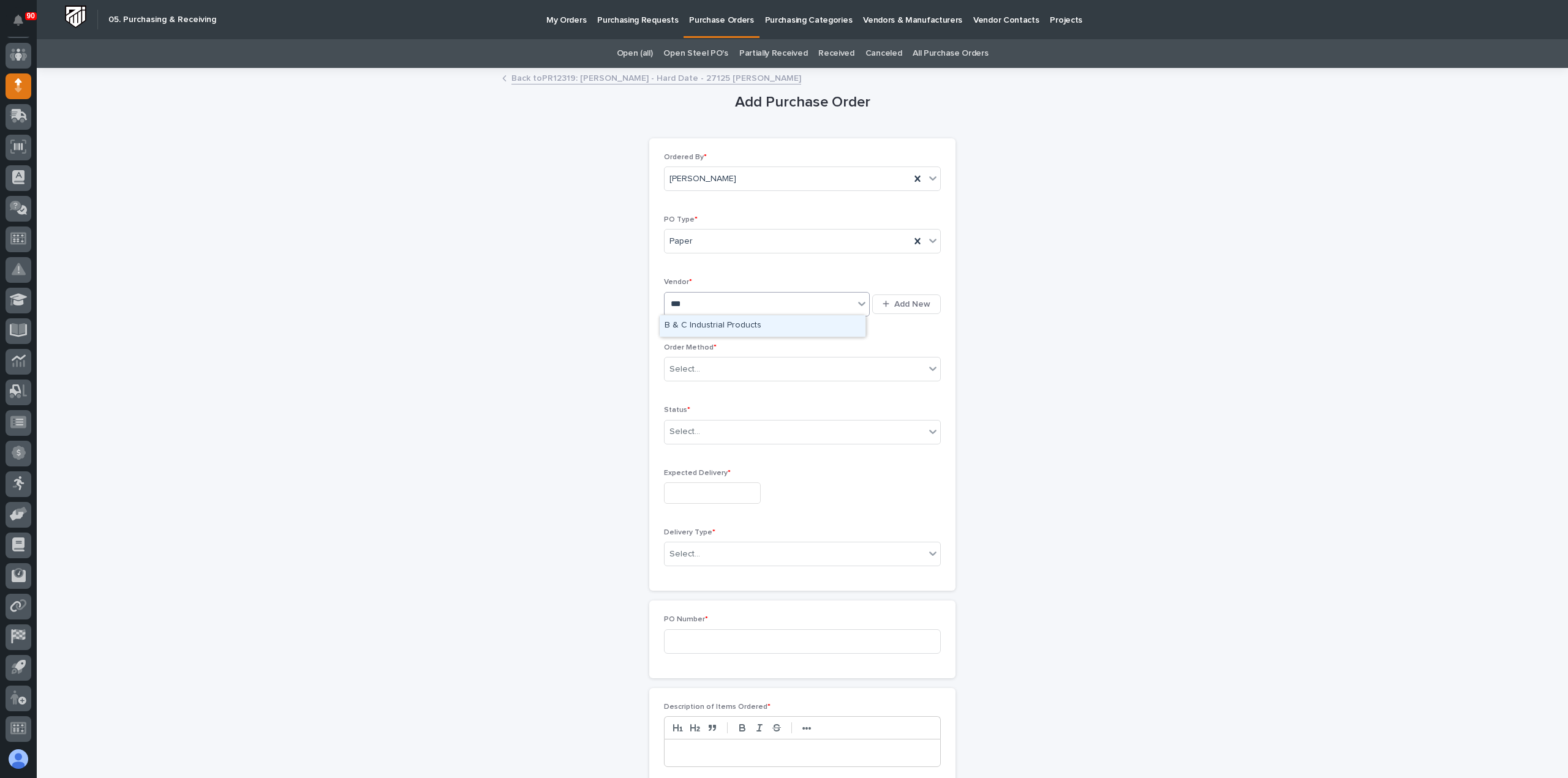
click at [719, 321] on div "B & C Industrial Products" at bounding box center [762, 326] width 206 height 21
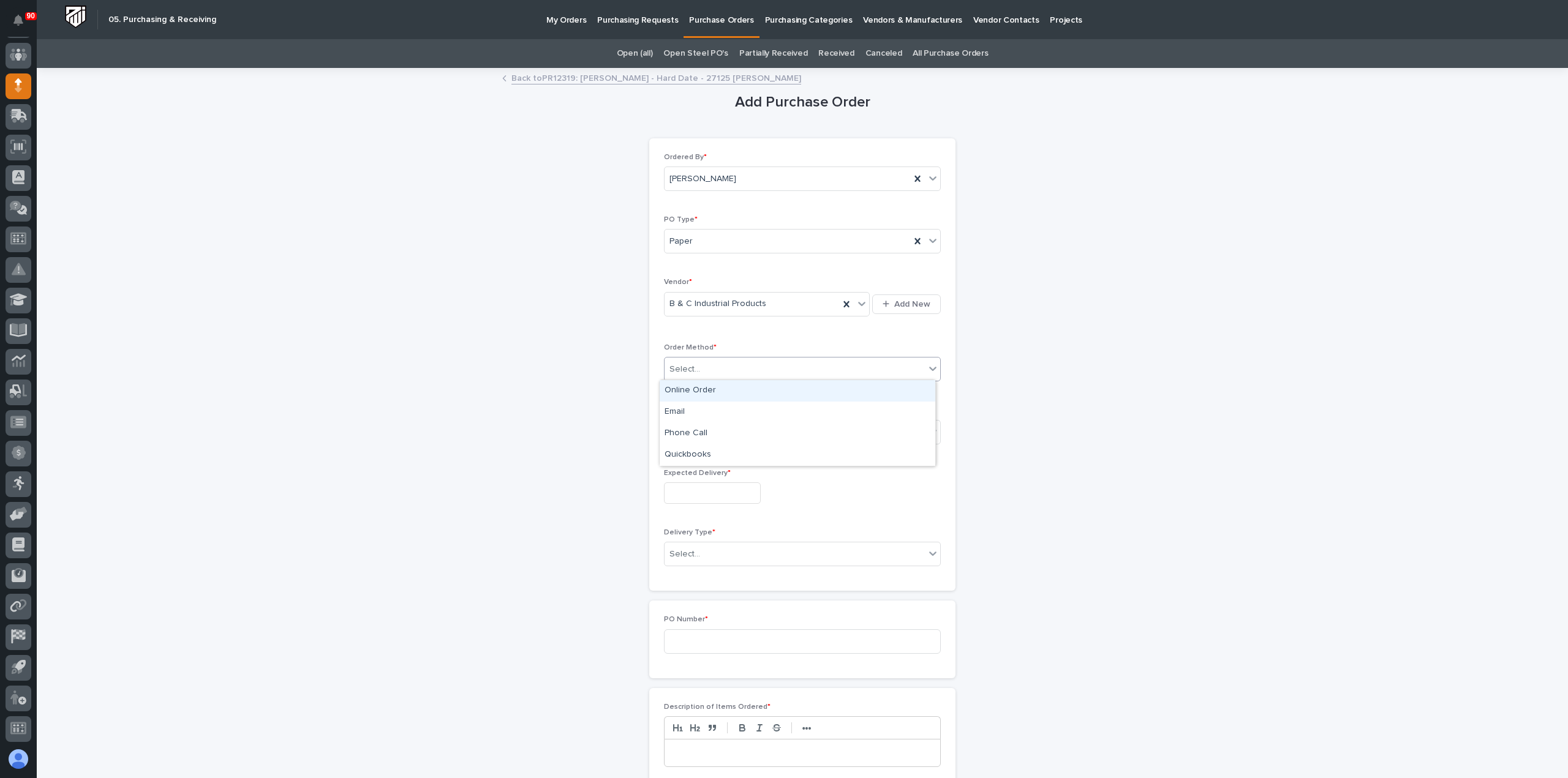
click at [703, 366] on div "Select..." at bounding box center [795, 370] width 260 height 20
click at [701, 392] on div "Online Order" at bounding box center [798, 391] width 276 height 21
click at [722, 426] on div "Select..." at bounding box center [795, 432] width 260 height 20
click at [700, 468] on div "Submitted" at bounding box center [798, 474] width 276 height 21
click at [730, 486] on input "text" at bounding box center [712, 493] width 96 height 21
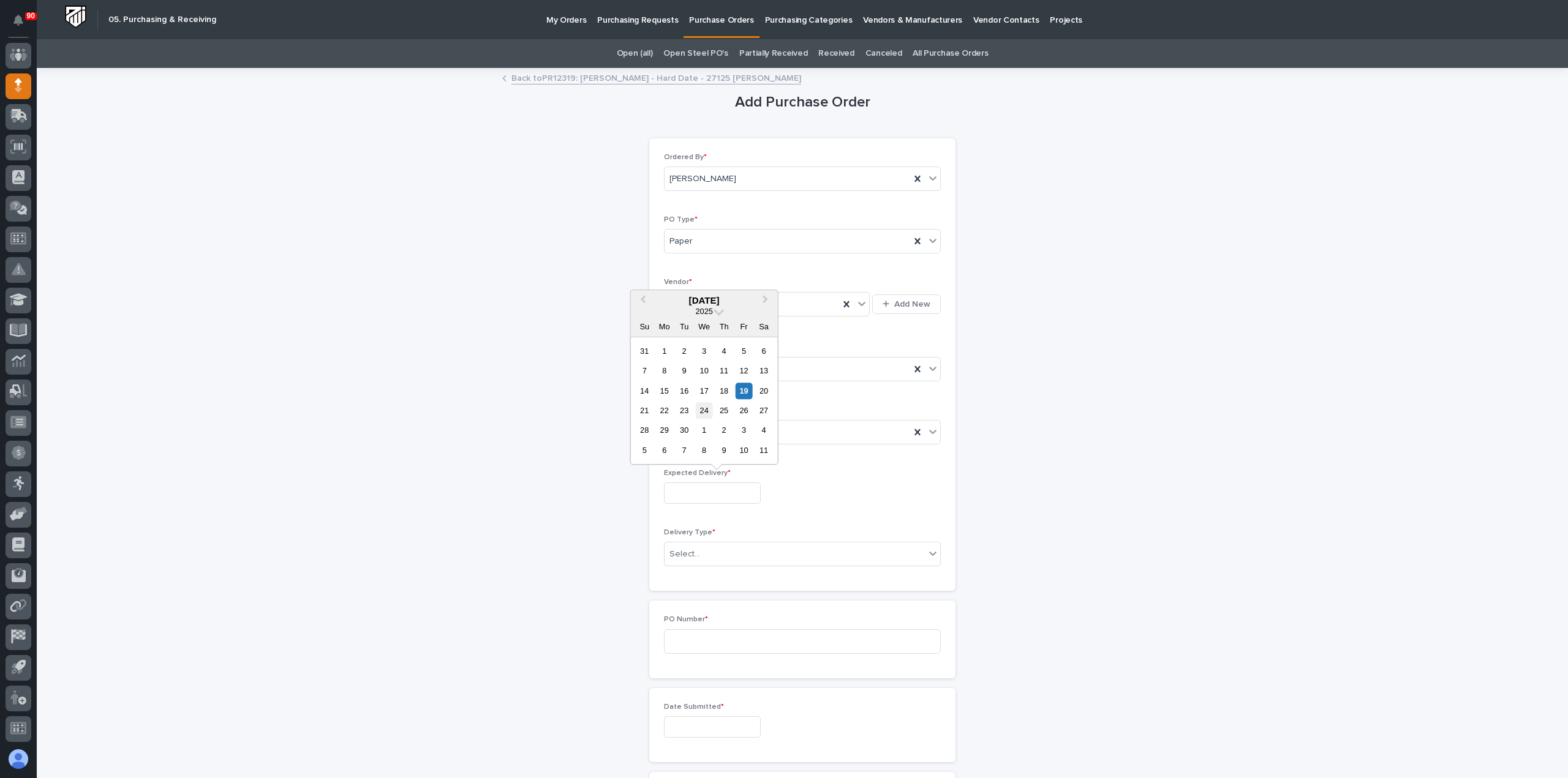
click at [702, 409] on div "24" at bounding box center [705, 411] width 17 height 17
type input "**********"
click at [718, 545] on div "Select..." at bounding box center [795, 555] width 260 height 20
click at [707, 576] on div "Deliver to PWI" at bounding box center [798, 574] width 276 height 21
drag, startPoint x: 709, startPoint y: 630, endPoint x: 717, endPoint y: 644, distance: 16.1
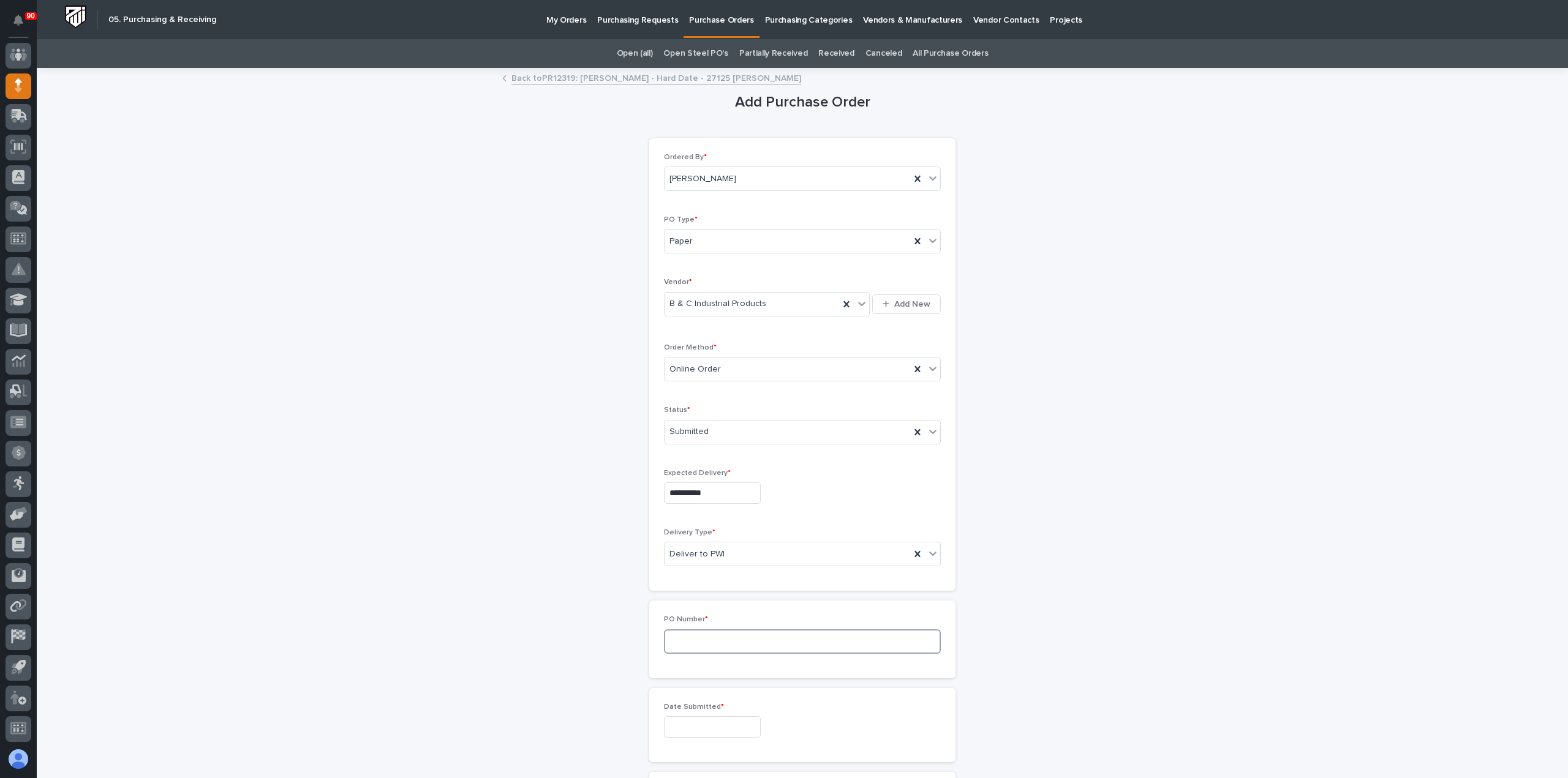
click at [709, 631] on input at bounding box center [802, 641] width 277 height 25
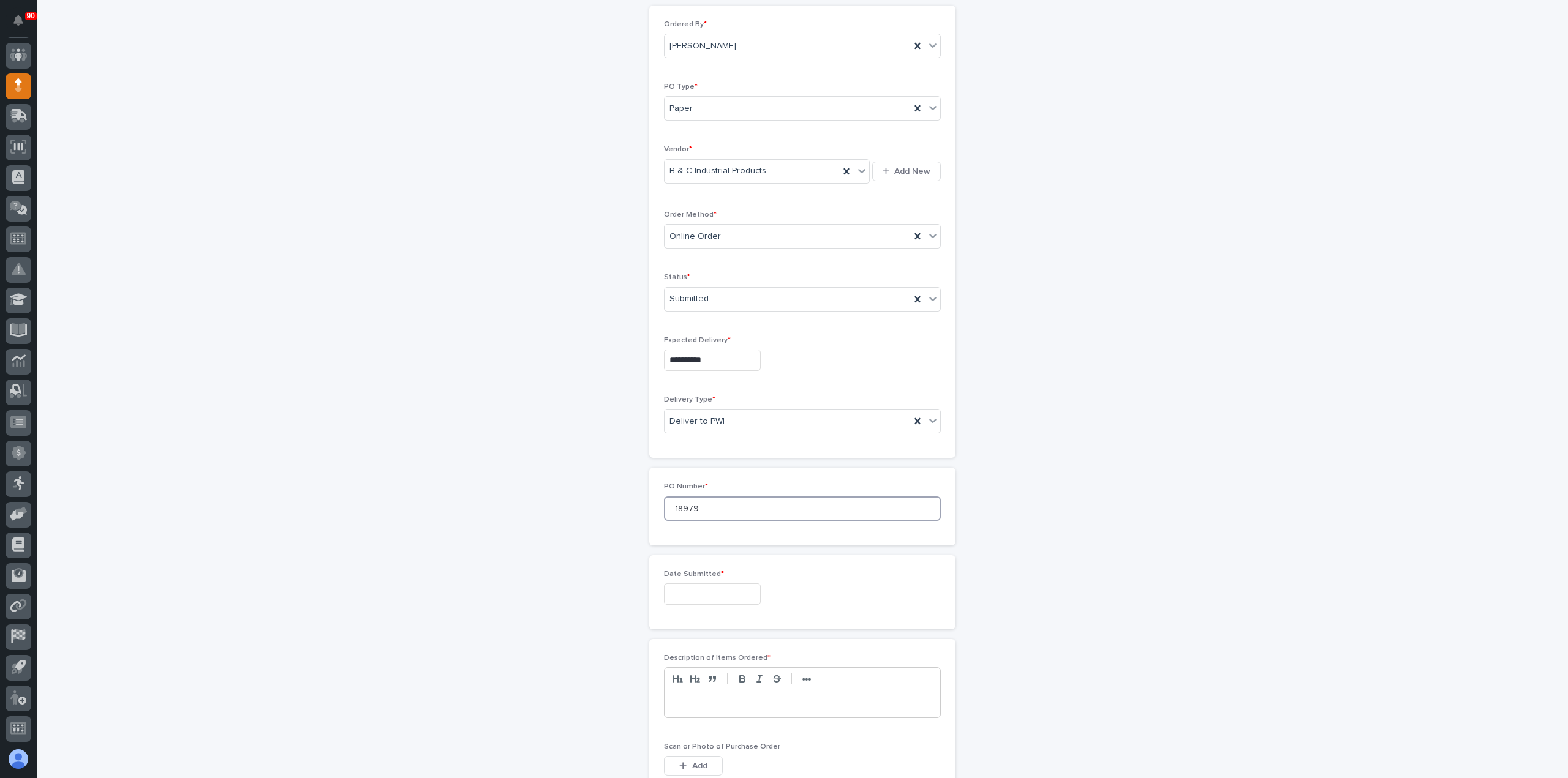
scroll to position [184, 0]
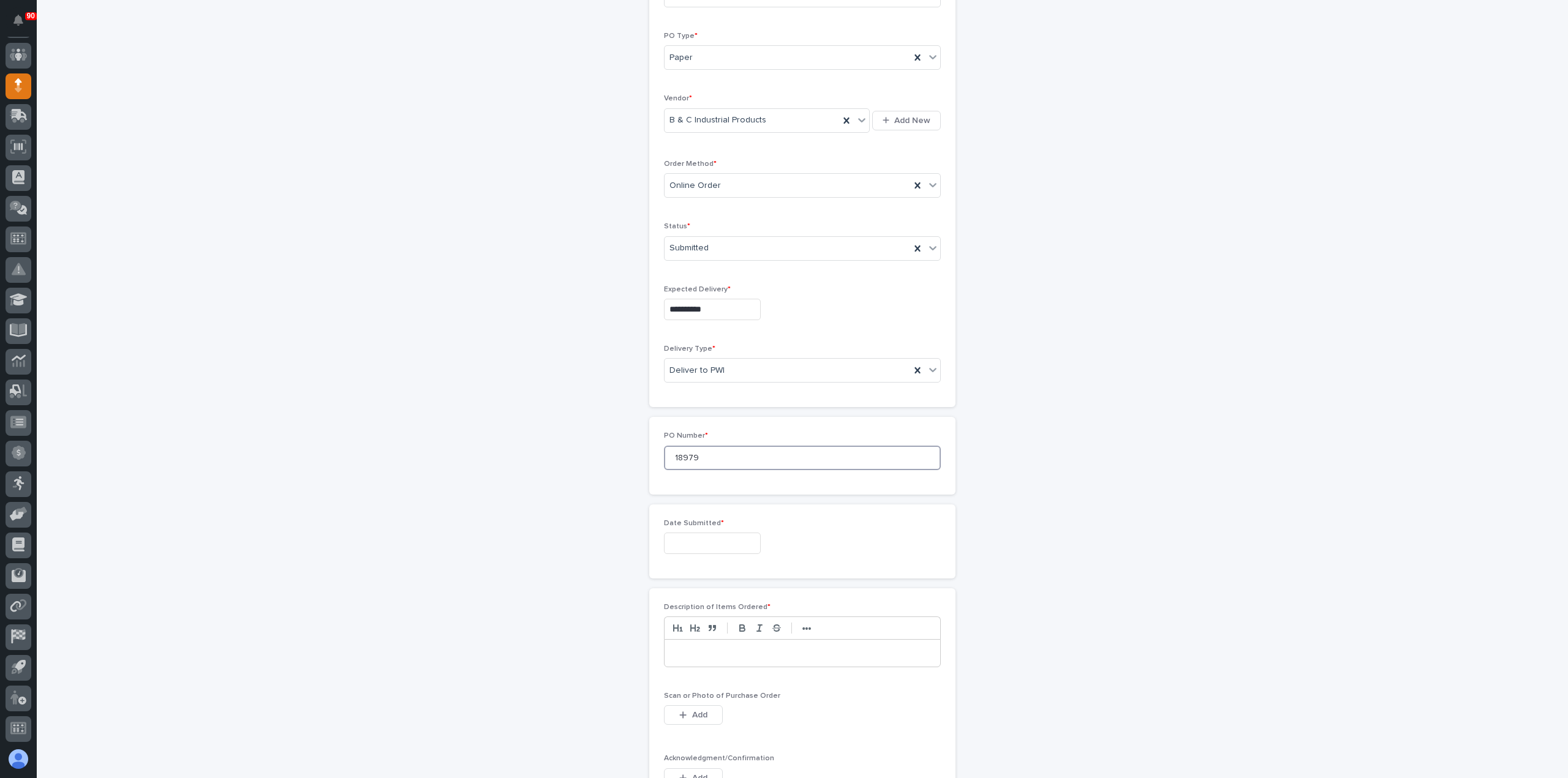
type input "18979"
click at [712, 543] on input "text" at bounding box center [712, 543] width 96 height 21
click at [743, 436] on div "19" at bounding box center [744, 441] width 17 height 17
type input "**********"
click at [718, 640] on div at bounding box center [803, 654] width 276 height 27
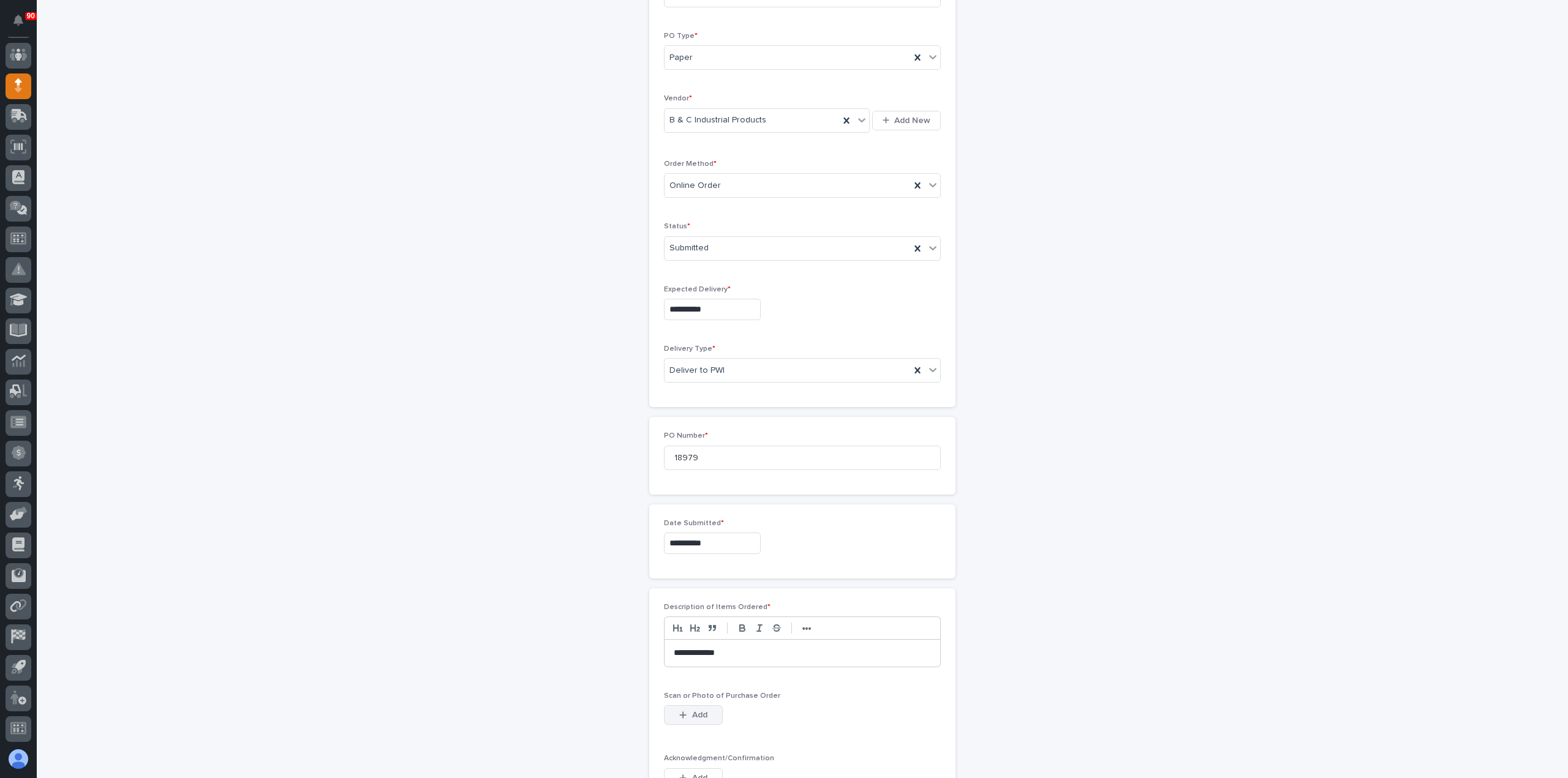
click at [707, 705] on button "Add" at bounding box center [694, 715] width 59 height 19
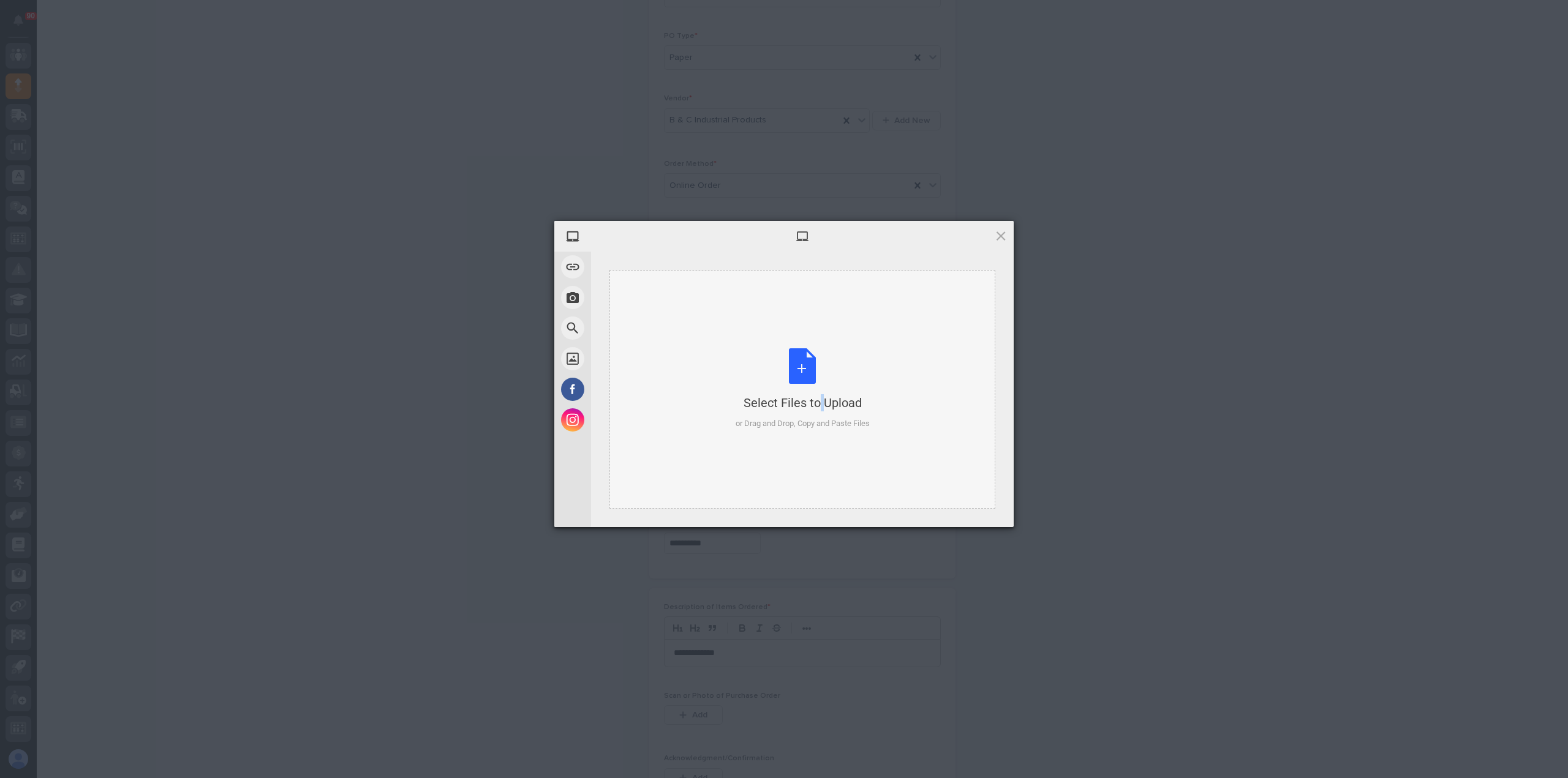
click at [797, 368] on div "Select Files to Upload or Drag and Drop, Copy and Paste Files" at bounding box center [803, 389] width 134 height 81
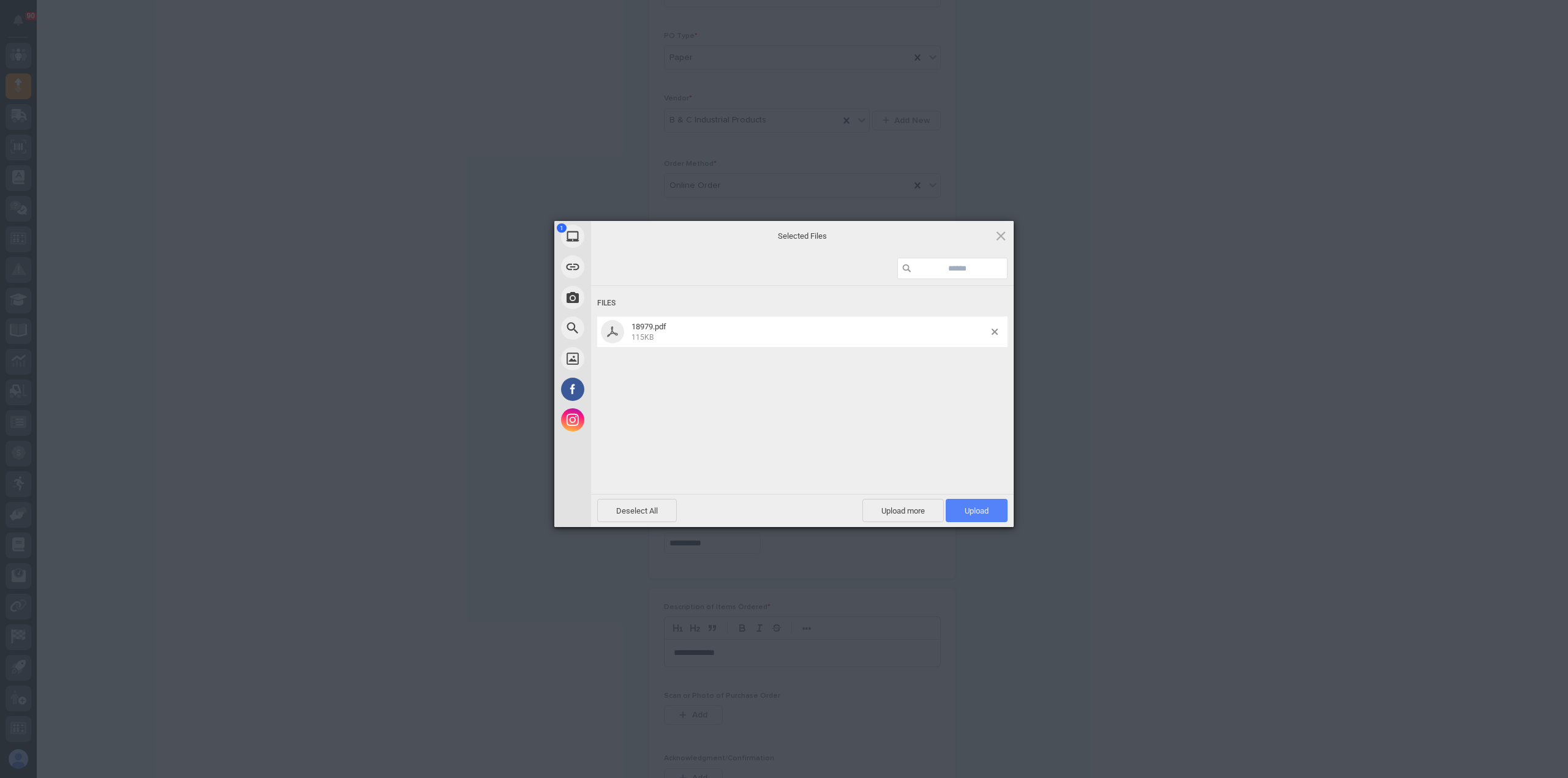
click at [948, 507] on span "Upload 1" at bounding box center [976, 511] width 62 height 24
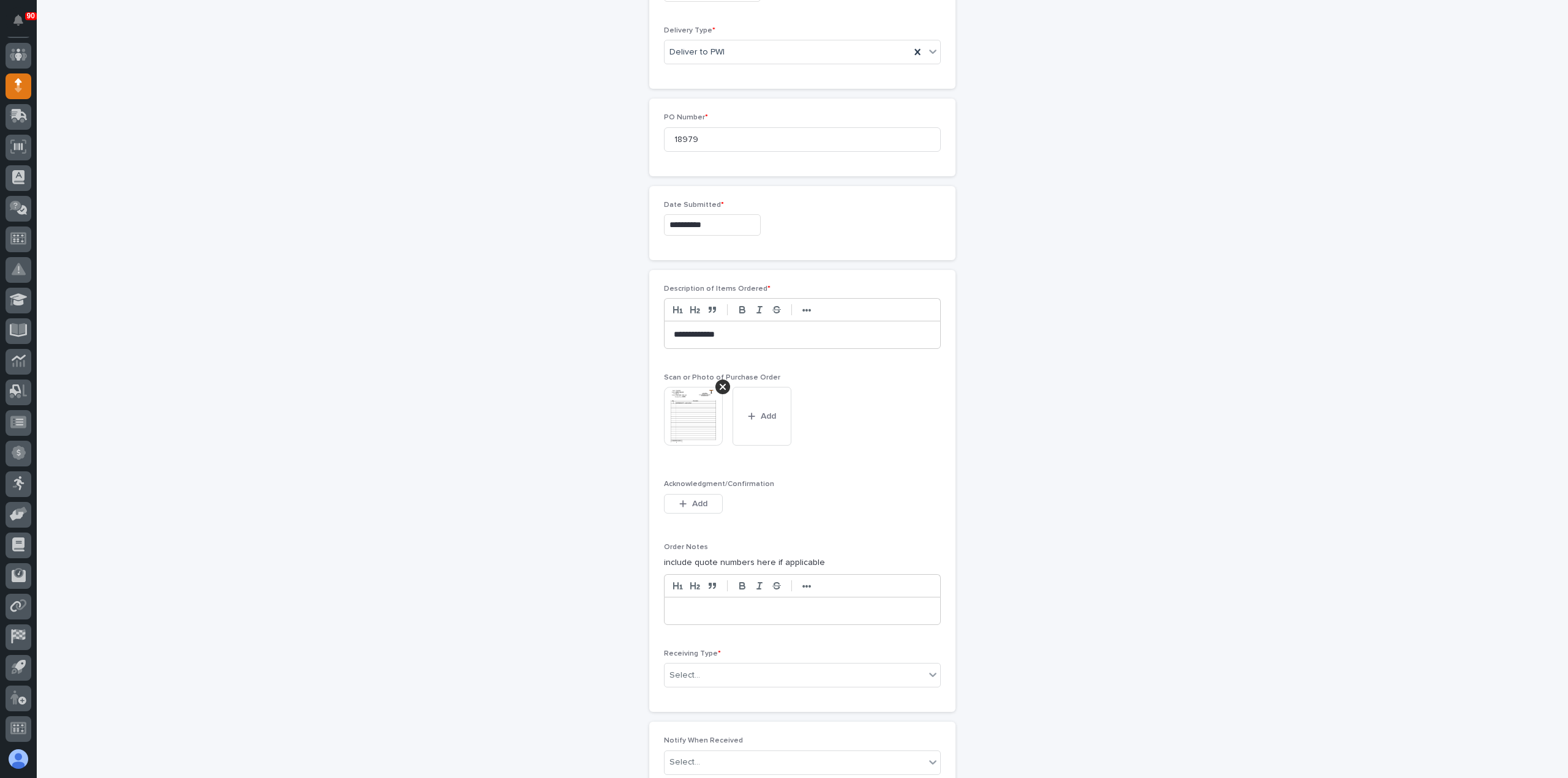
scroll to position [634, 0]
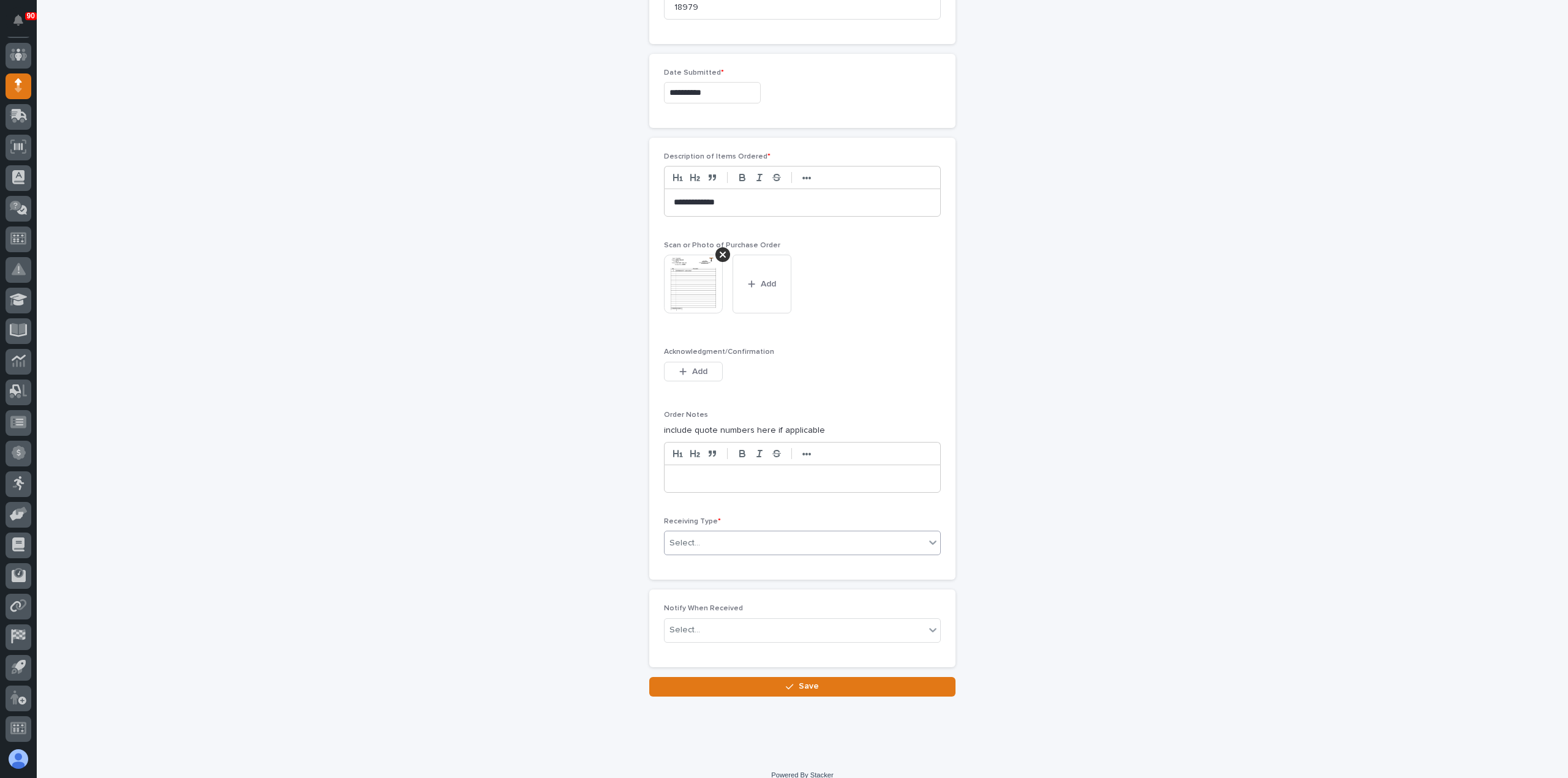
click at [711, 538] on div "Select..." at bounding box center [795, 544] width 260 height 20
click at [688, 627] on div "Deliver to" at bounding box center [798, 626] width 276 height 21
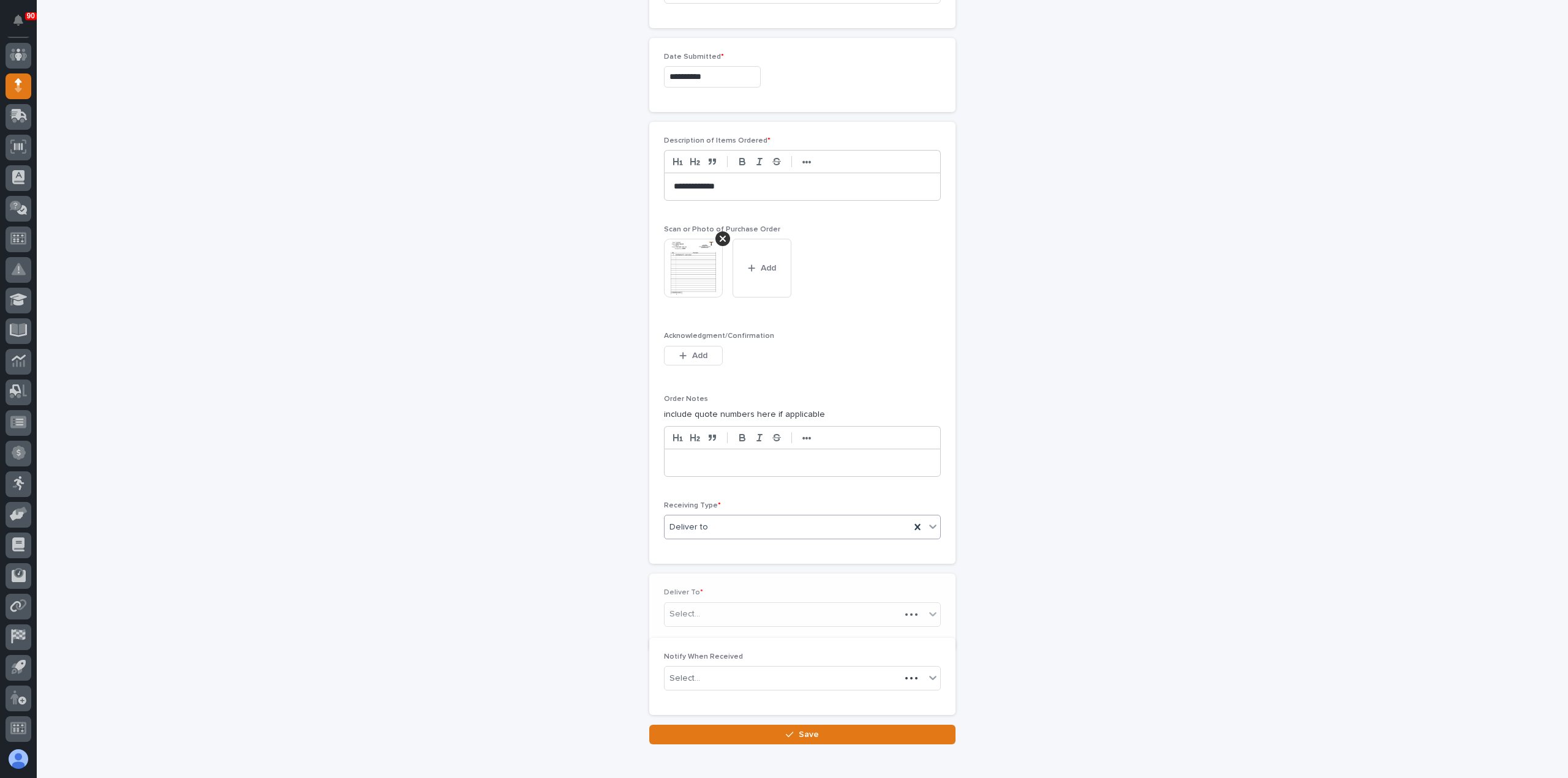
scroll to position [678, 0]
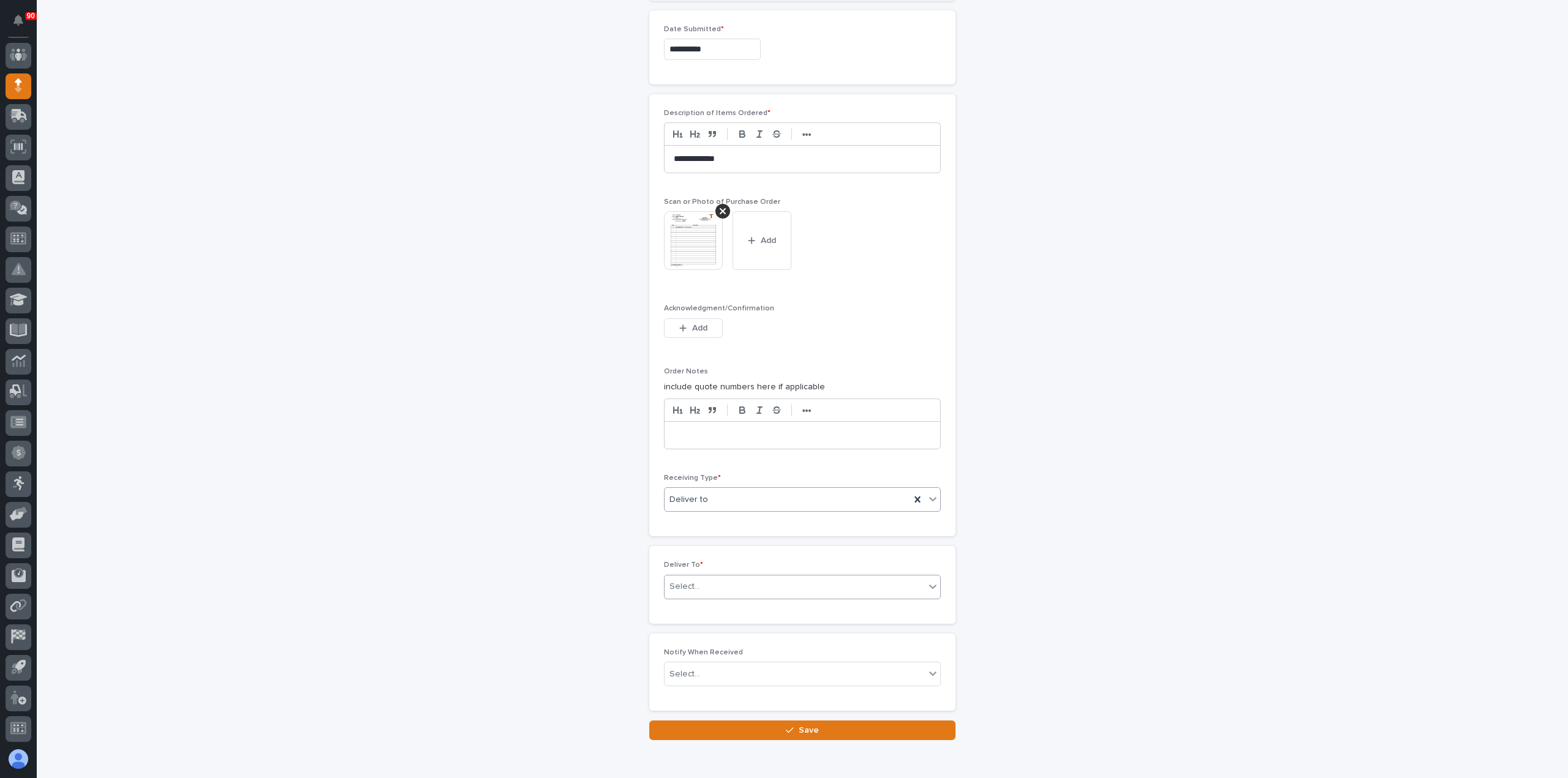
click at [718, 578] on div "Select..." at bounding box center [795, 587] width 260 height 20
type input "****"
click at [700, 618] on div "[PERSON_NAME] [PERSON_NAME]" at bounding box center [798, 626] width 276 height 21
click at [798, 720] on button "Save" at bounding box center [803, 730] width 306 height 19
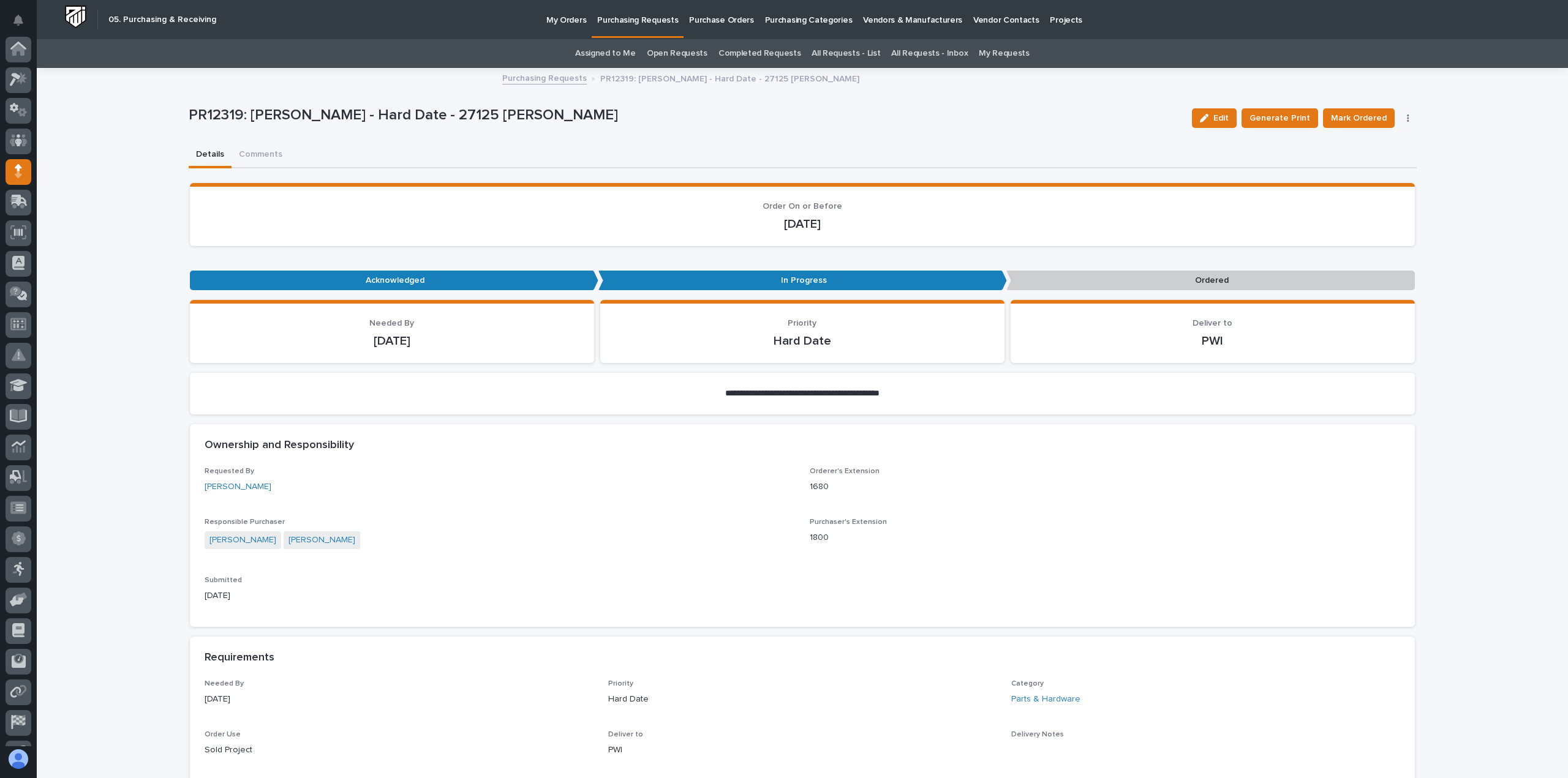
scroll to position [85, 0]
click at [627, 19] on p "Purchasing Requests" at bounding box center [638, 13] width 81 height 25
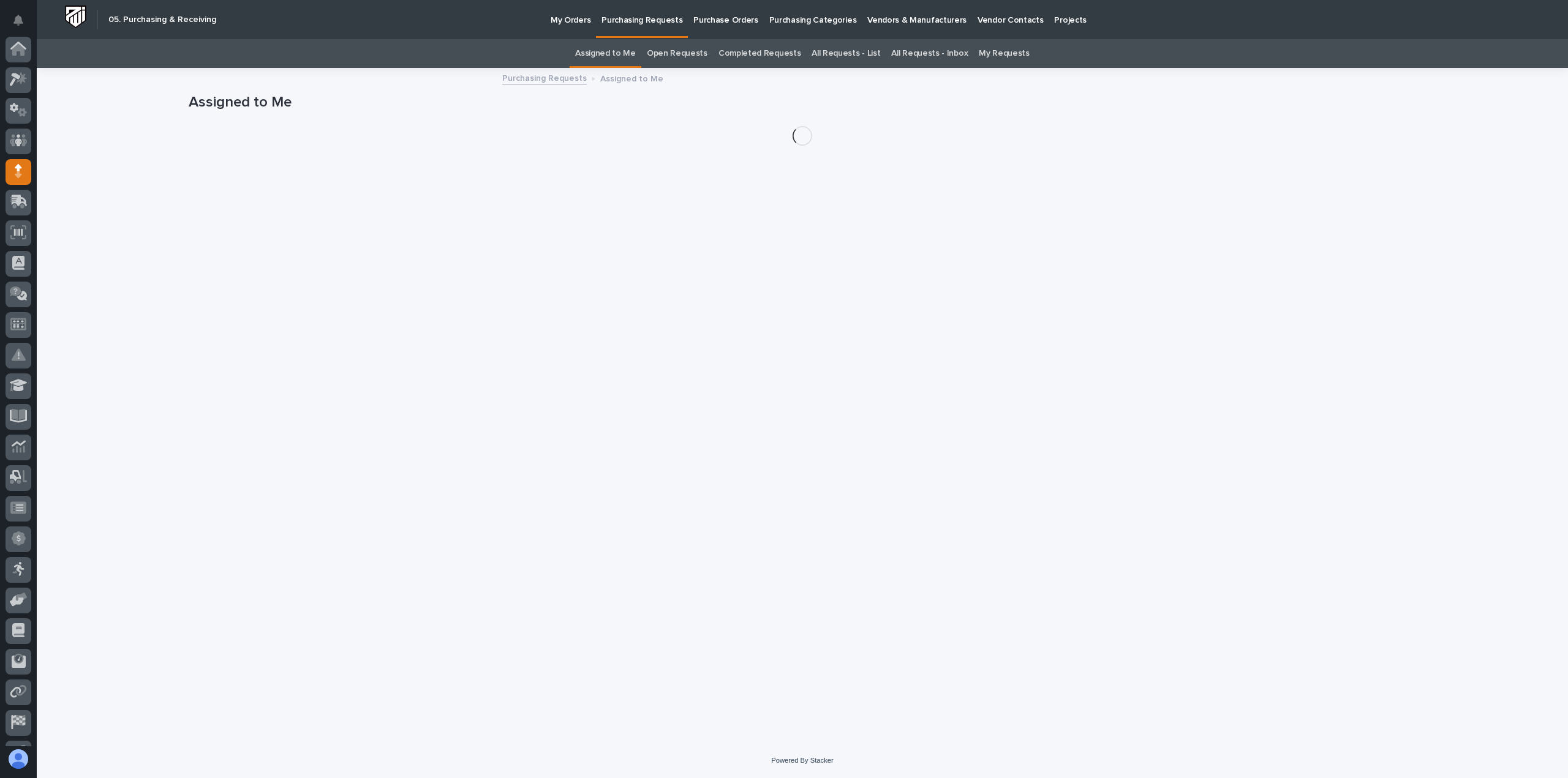
scroll to position [85, 0]
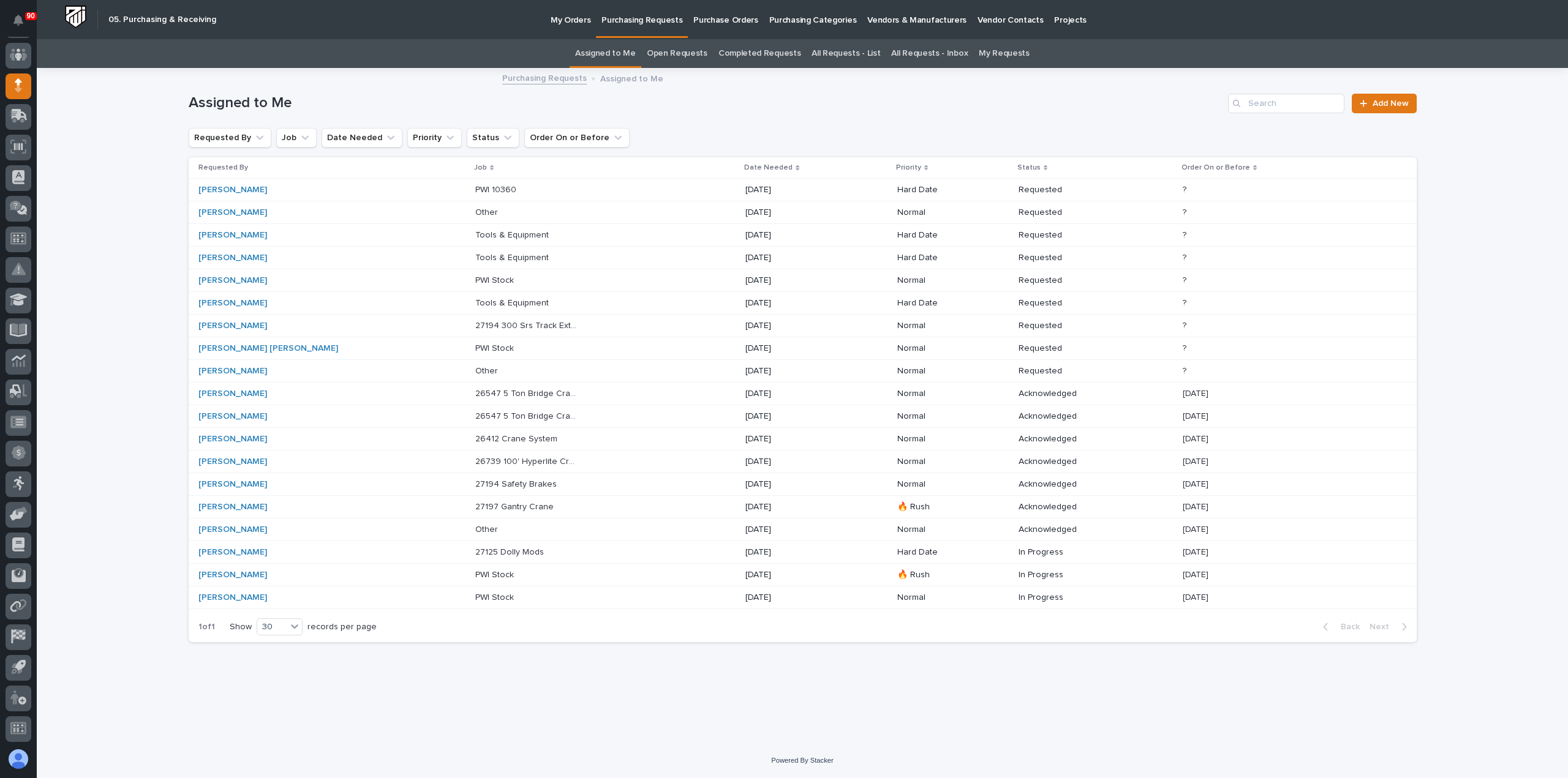
click at [476, 507] on p "27197 Gantry Crane" at bounding box center [516, 506] width 81 height 13
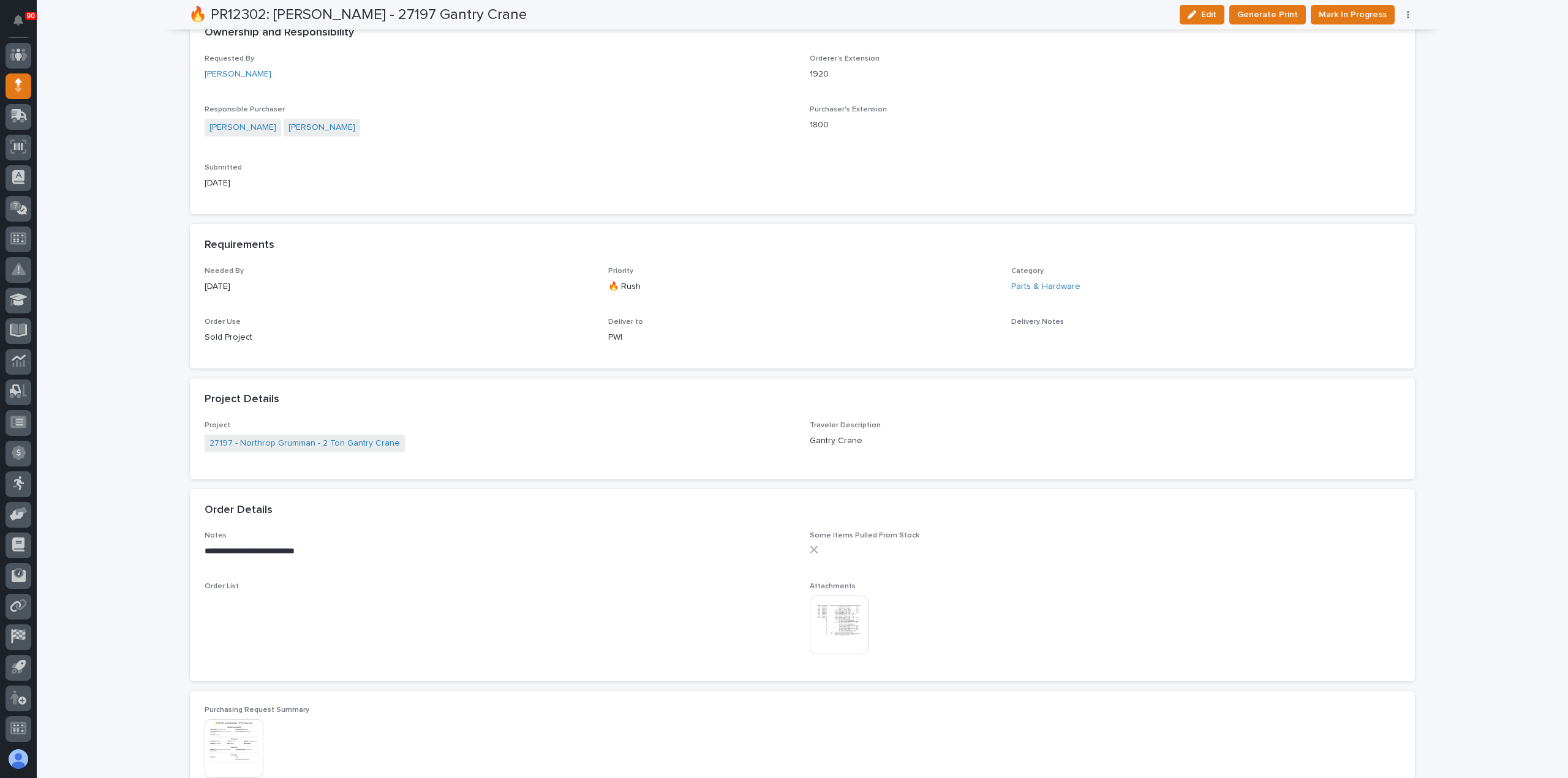
scroll to position [490, 0]
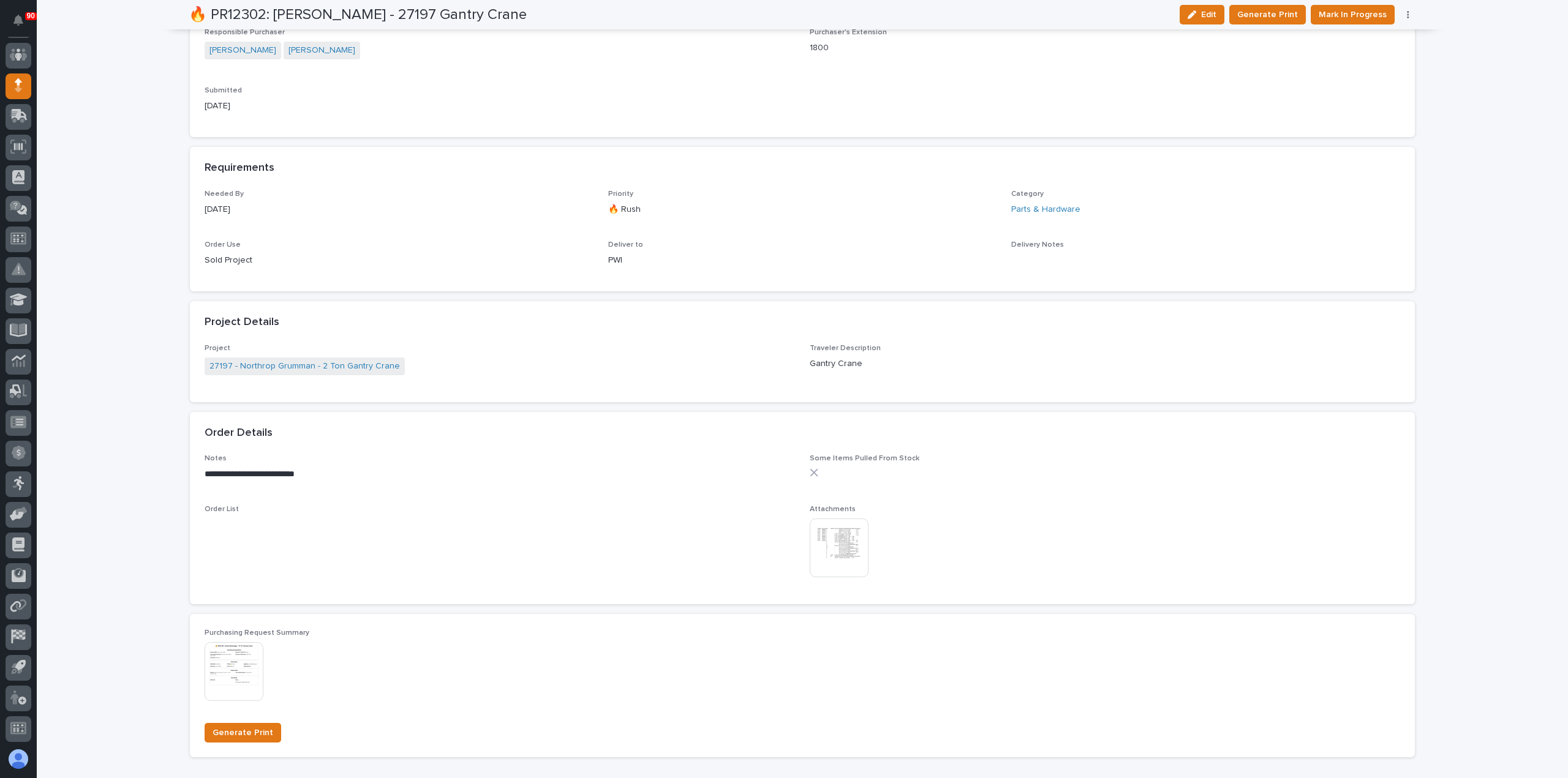
click at [833, 540] on img at bounding box center [839, 548] width 59 height 59
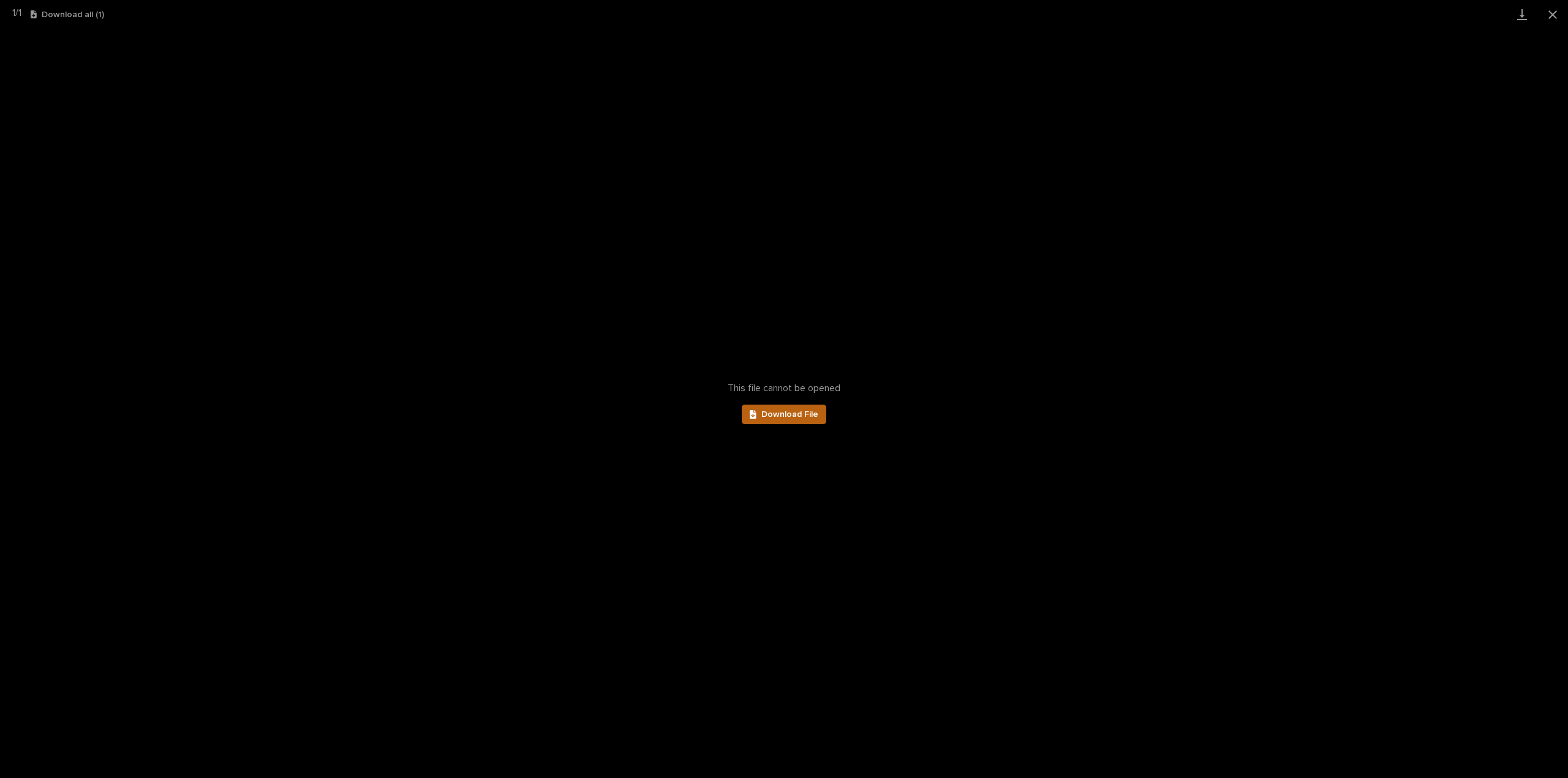
click at [771, 411] on span "Download File" at bounding box center [789, 414] width 57 height 8
click at [1552, 14] on button "Close gallery" at bounding box center [1552, 14] width 30 height 29
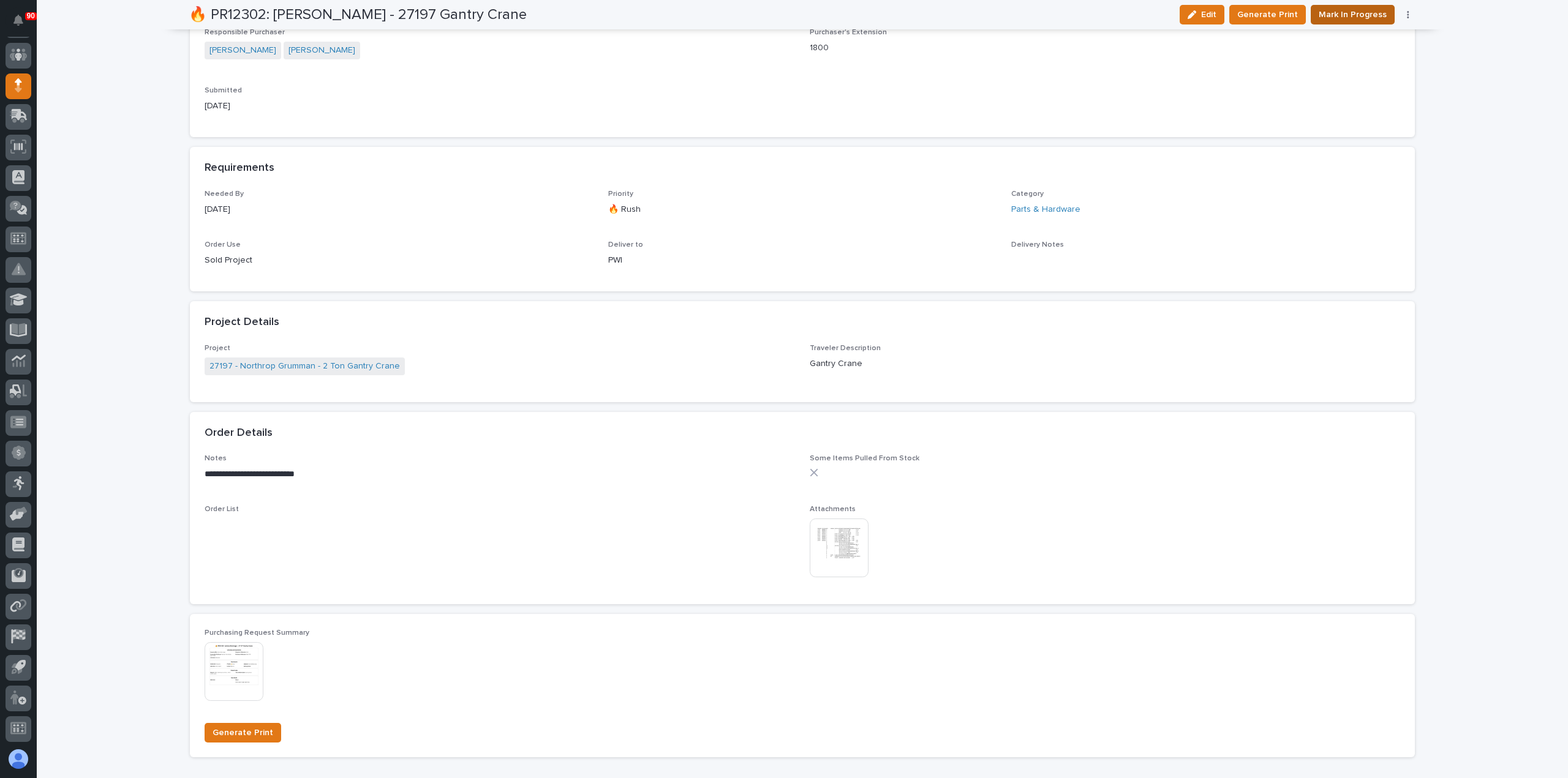
click at [1357, 15] on span "Mark In Progress" at bounding box center [1352, 14] width 68 height 14
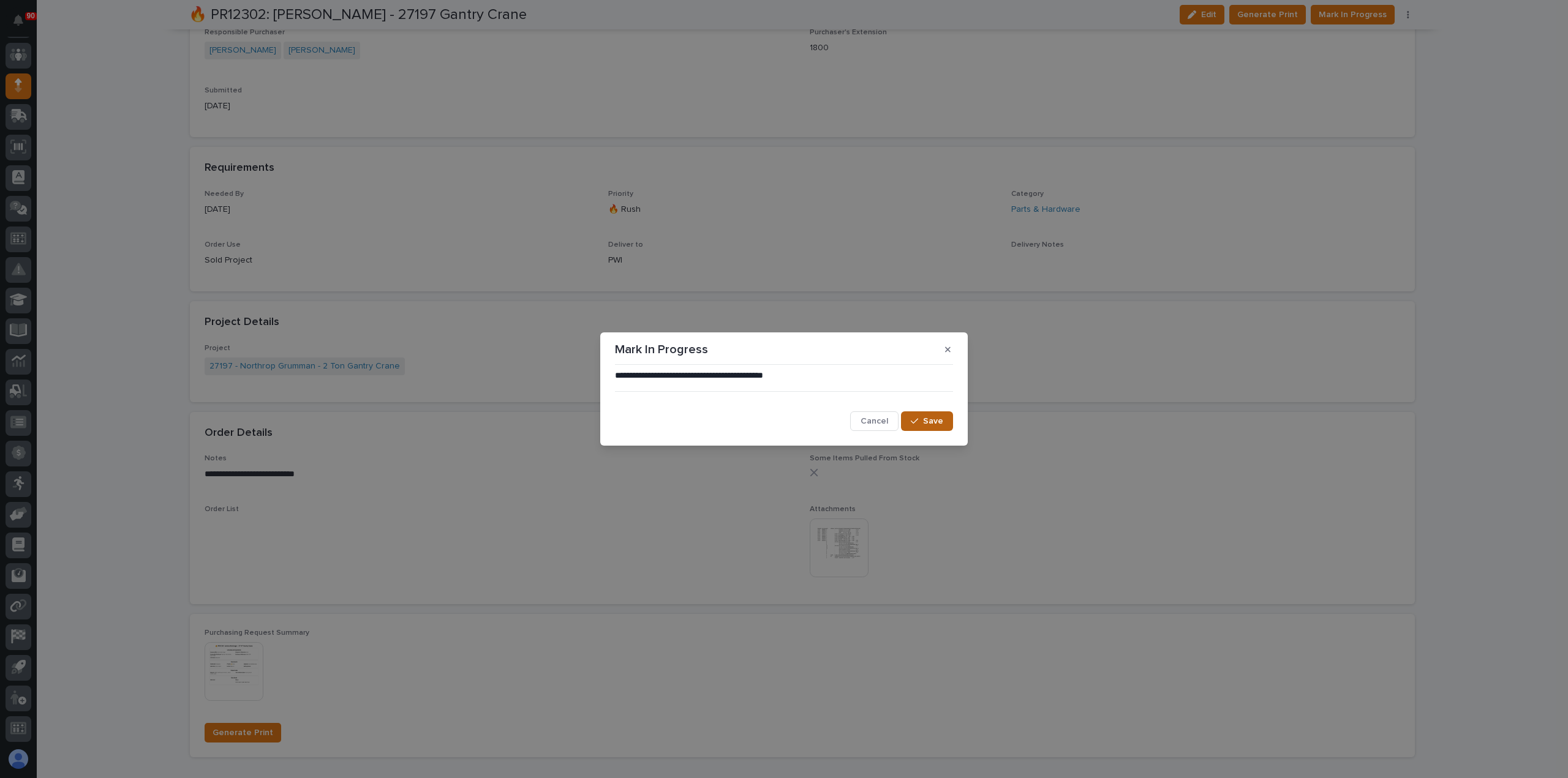
click at [940, 419] on span "Save" at bounding box center [933, 421] width 20 height 11
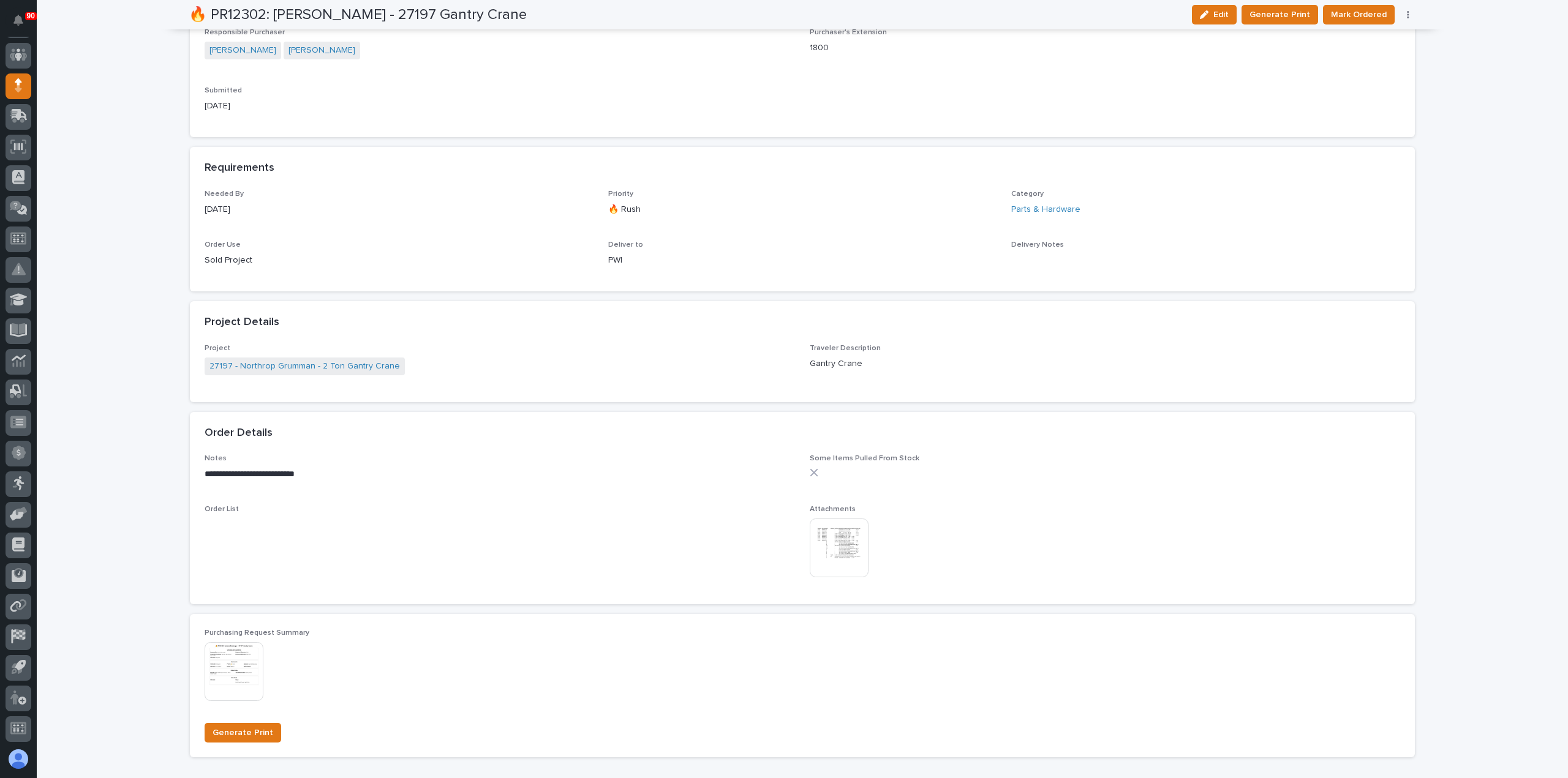
click at [1356, 14] on span "Mark Ordered" at bounding box center [1358, 14] width 56 height 14
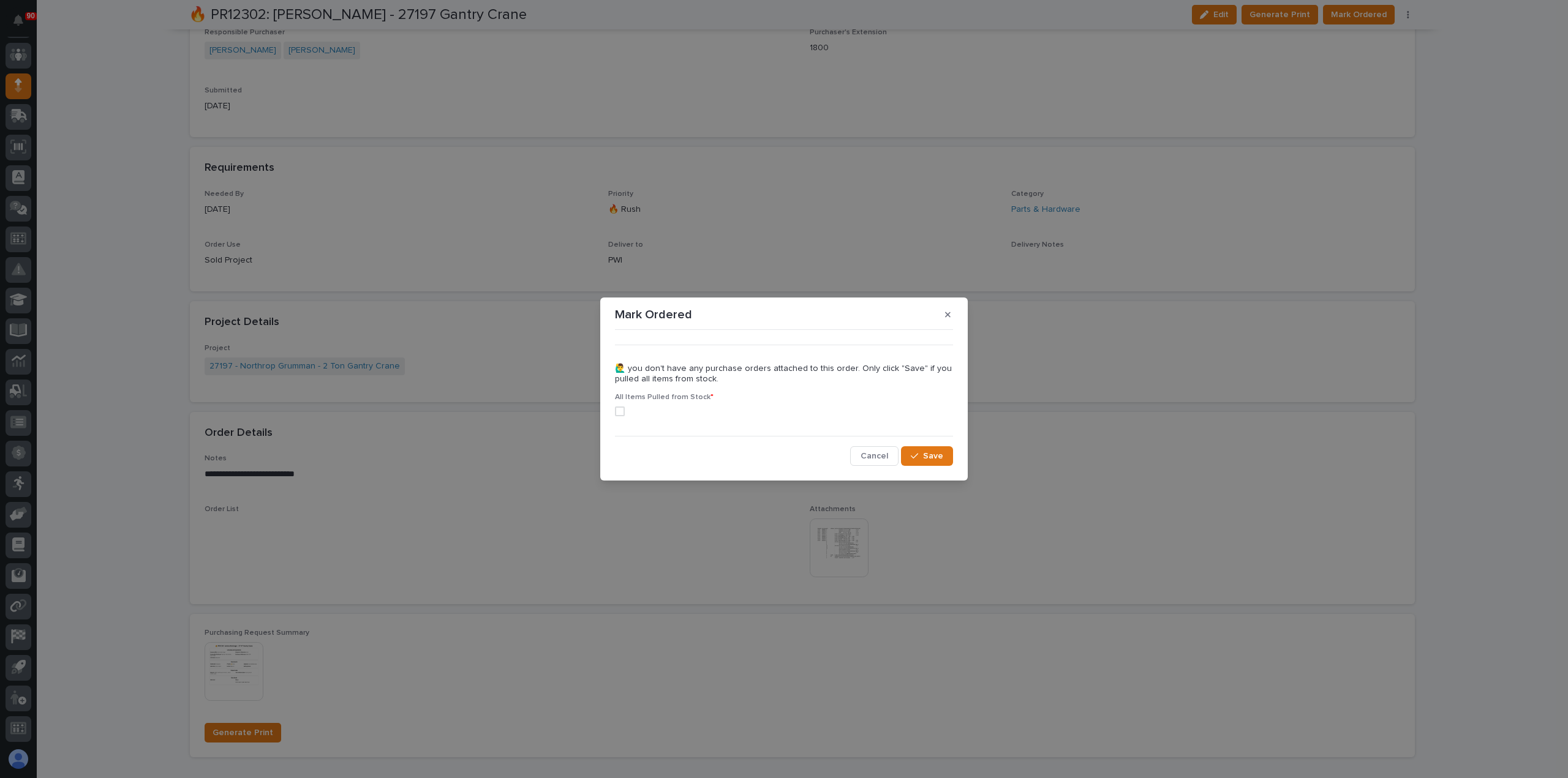
drag, startPoint x: 620, startPoint y: 410, endPoint x: 665, endPoint y: 417, distance: 45.5
click at [620, 410] on span at bounding box center [620, 412] width 10 height 10
click at [929, 451] on span "Save" at bounding box center [933, 456] width 20 height 11
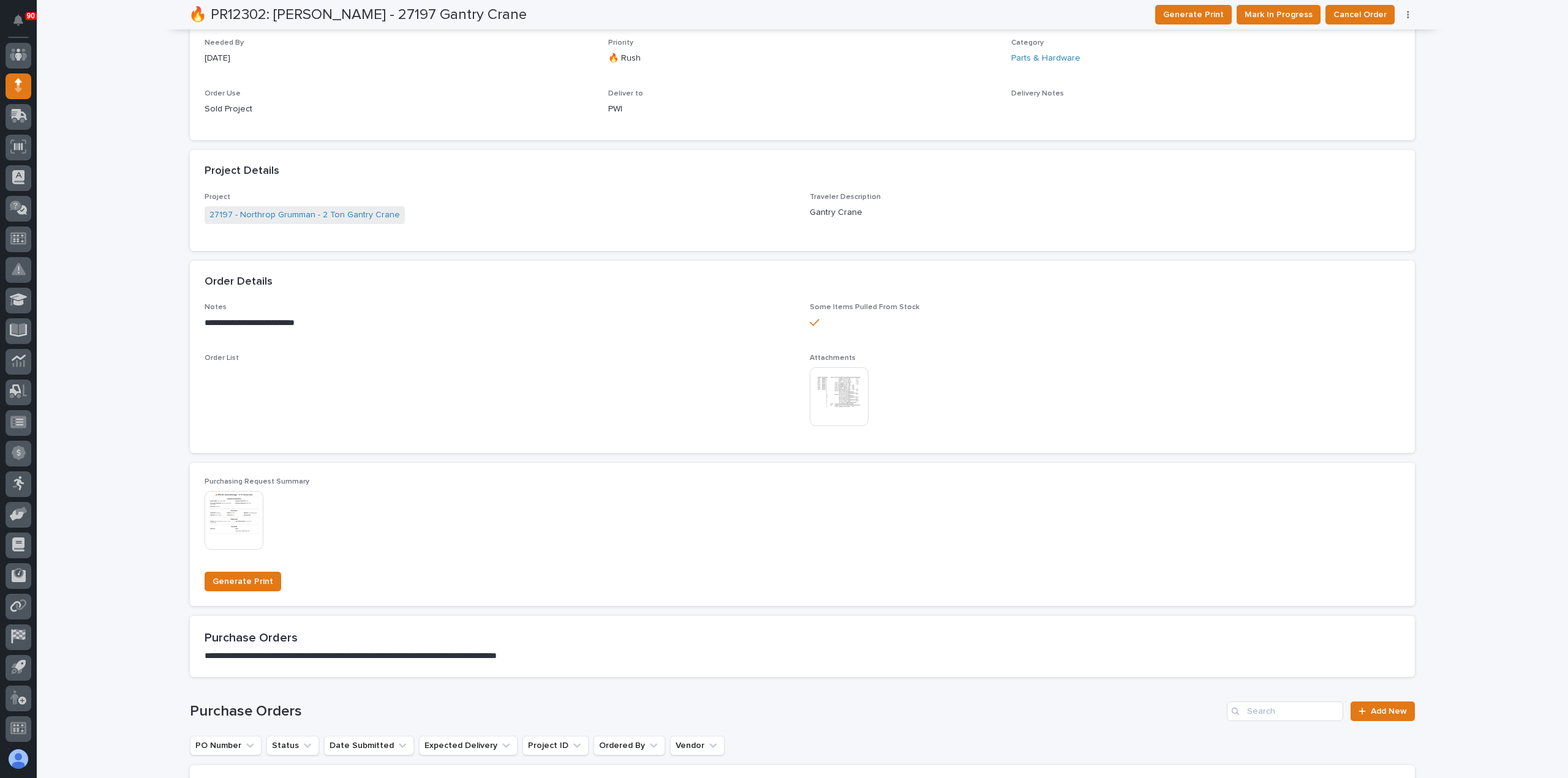
scroll to position [452, 0]
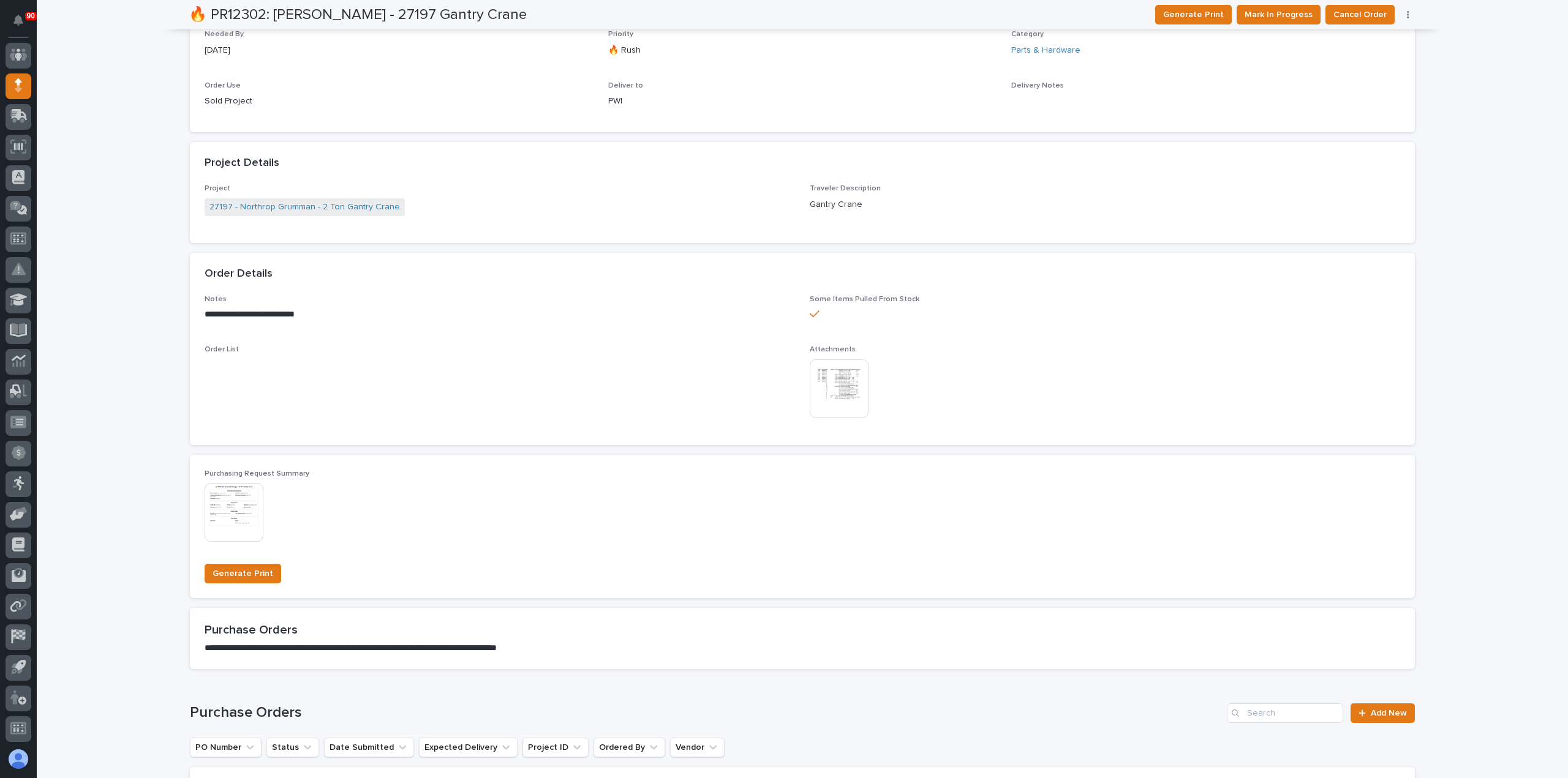
click at [1390, 202] on p "Gantry Crane" at bounding box center [1105, 205] width 590 height 13
click at [1300, 13] on span "Mark In Progress" at bounding box center [1278, 14] width 68 height 14
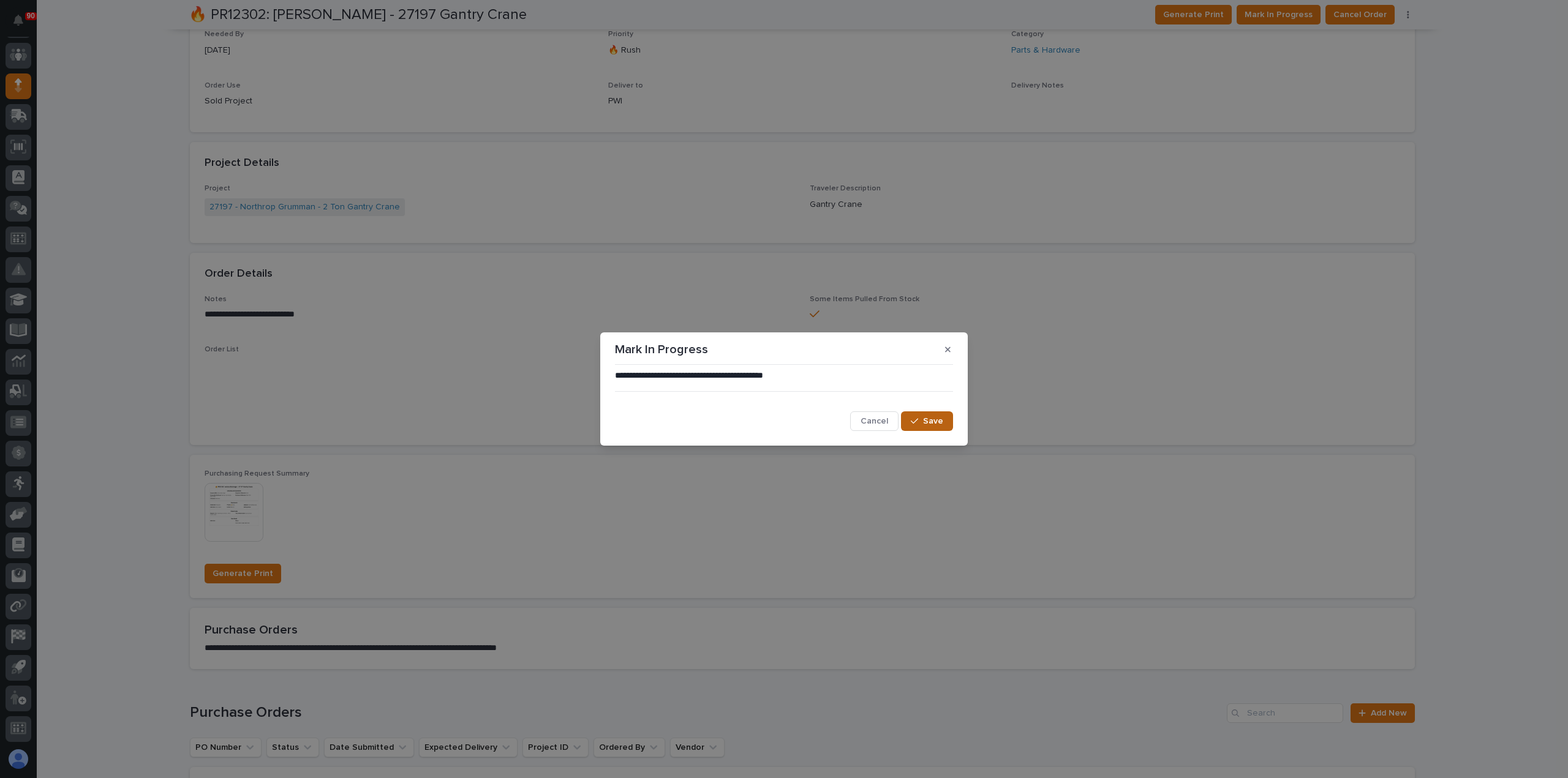
click at [941, 420] on span "Save" at bounding box center [933, 421] width 20 height 11
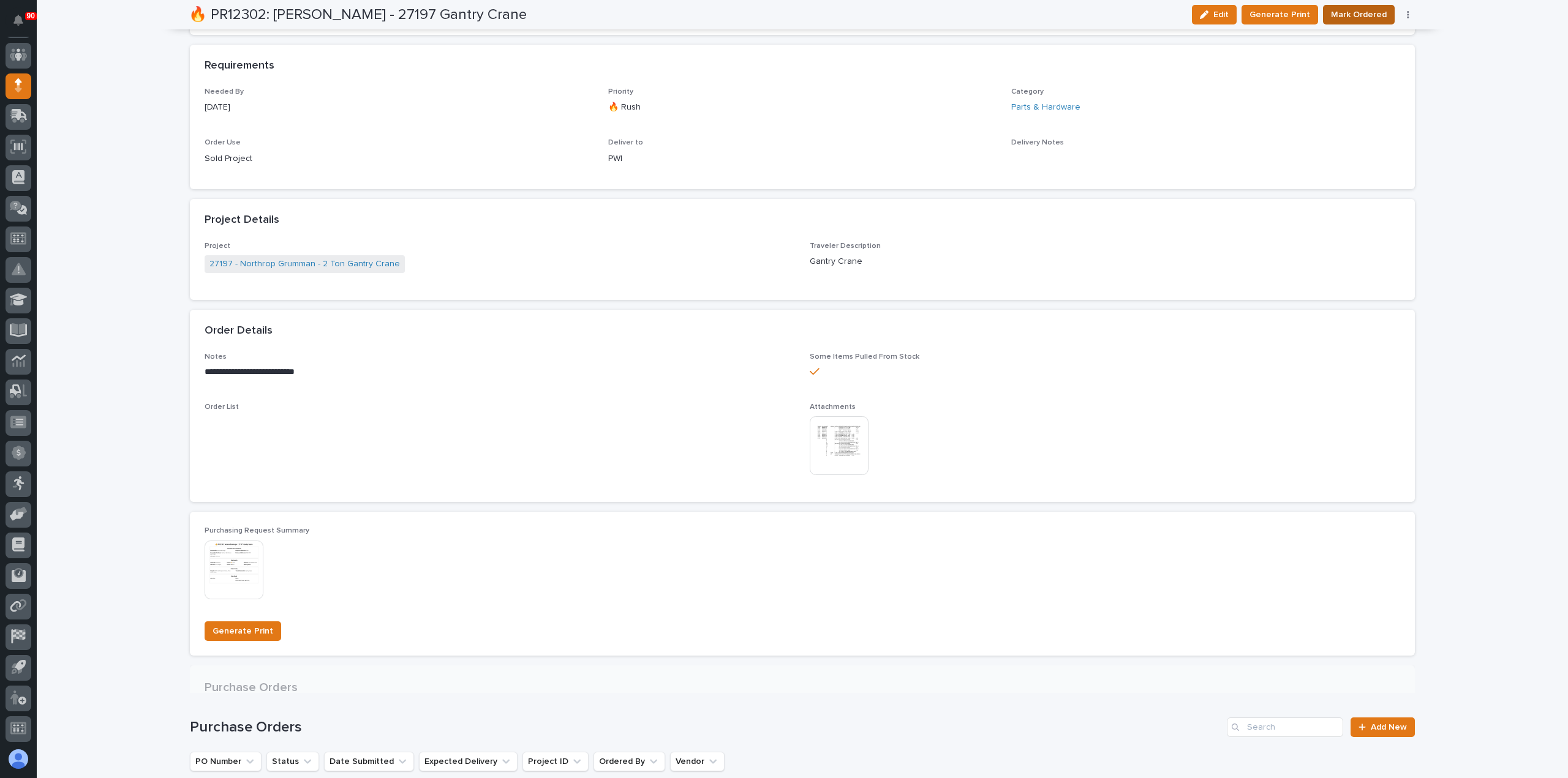
scroll to position [516, 0]
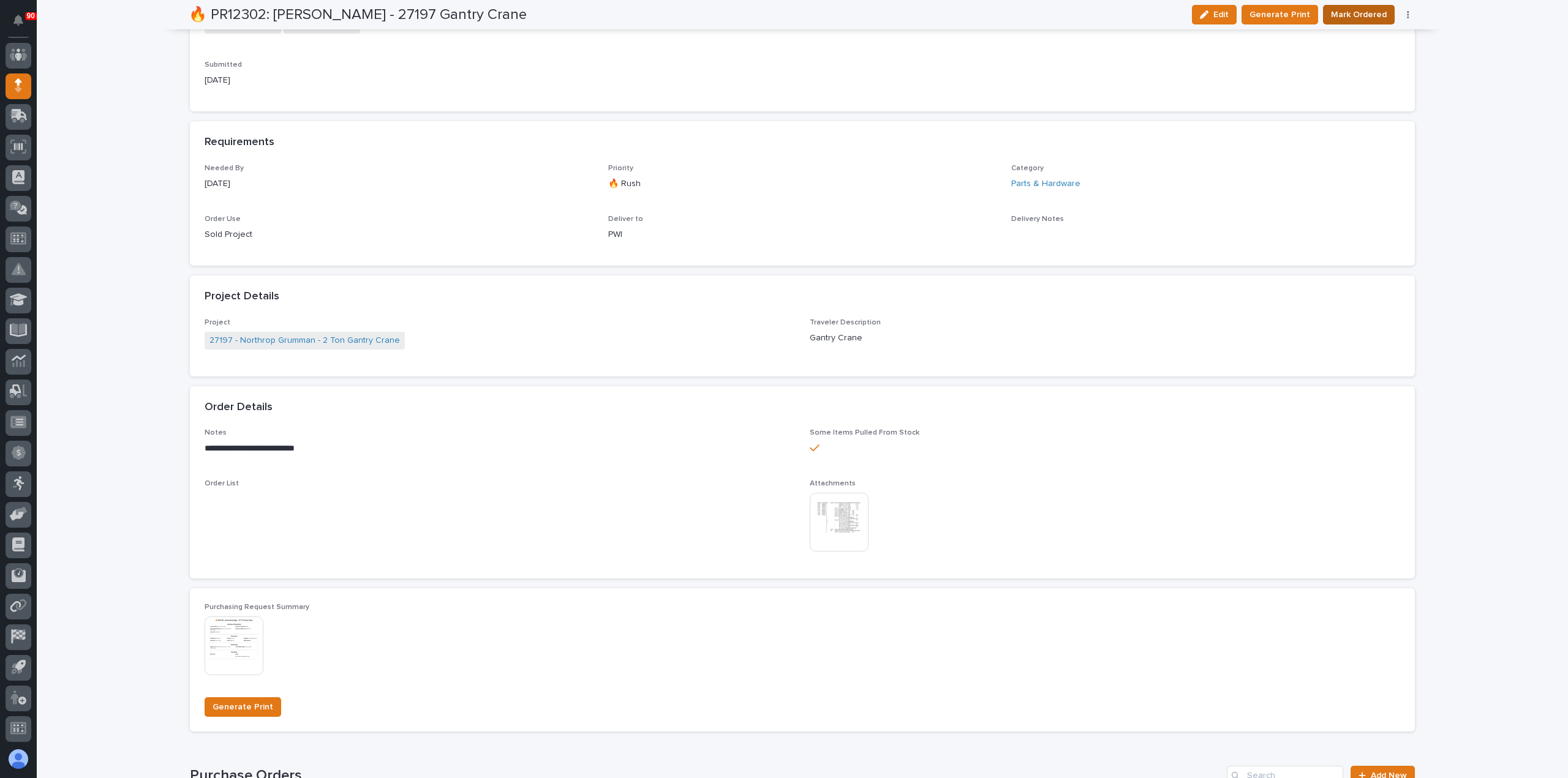
click at [1355, 14] on span "Mark Ordered" at bounding box center [1358, 14] width 56 height 14
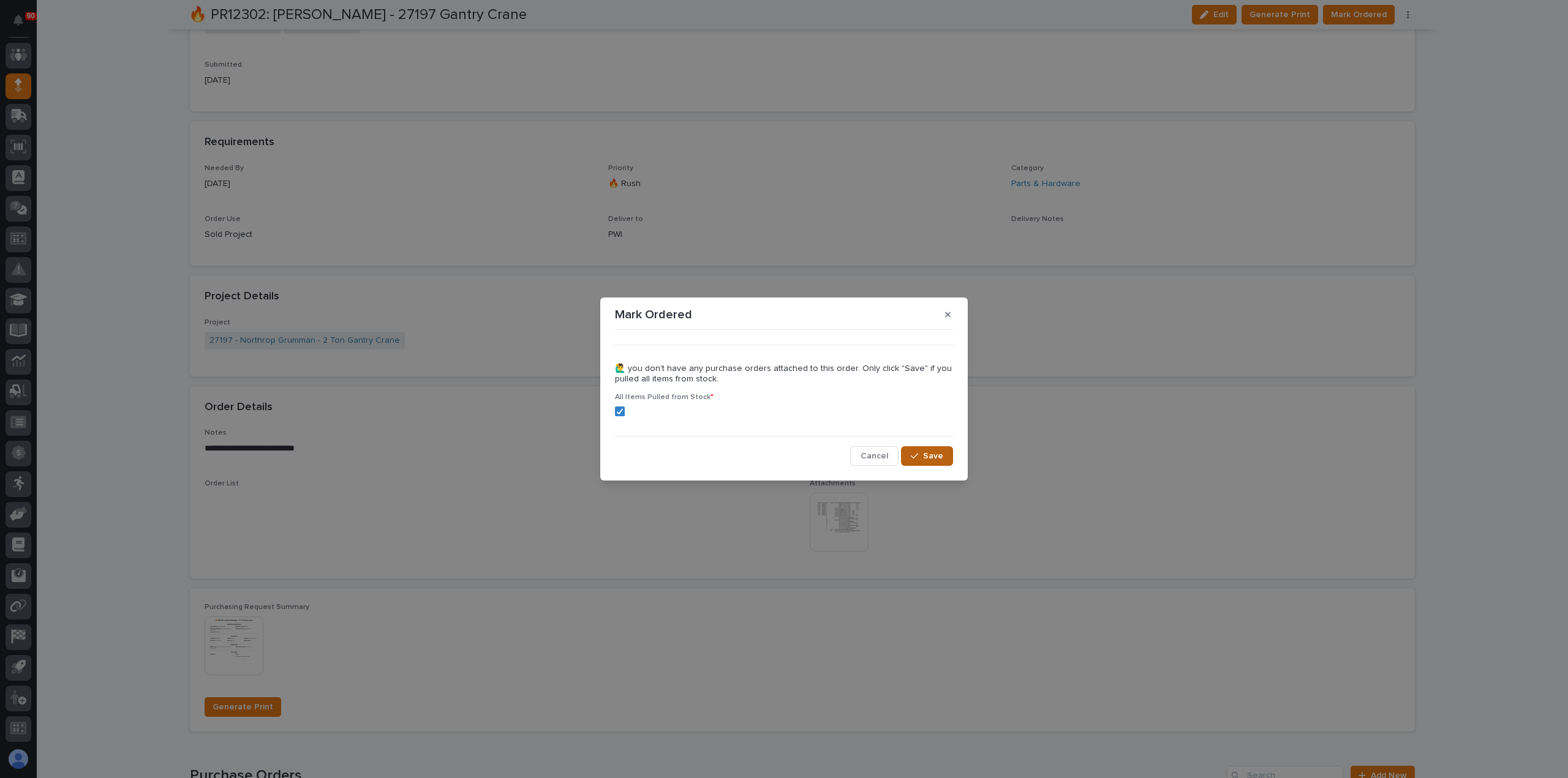
click at [937, 456] on span "Save" at bounding box center [933, 456] width 20 height 11
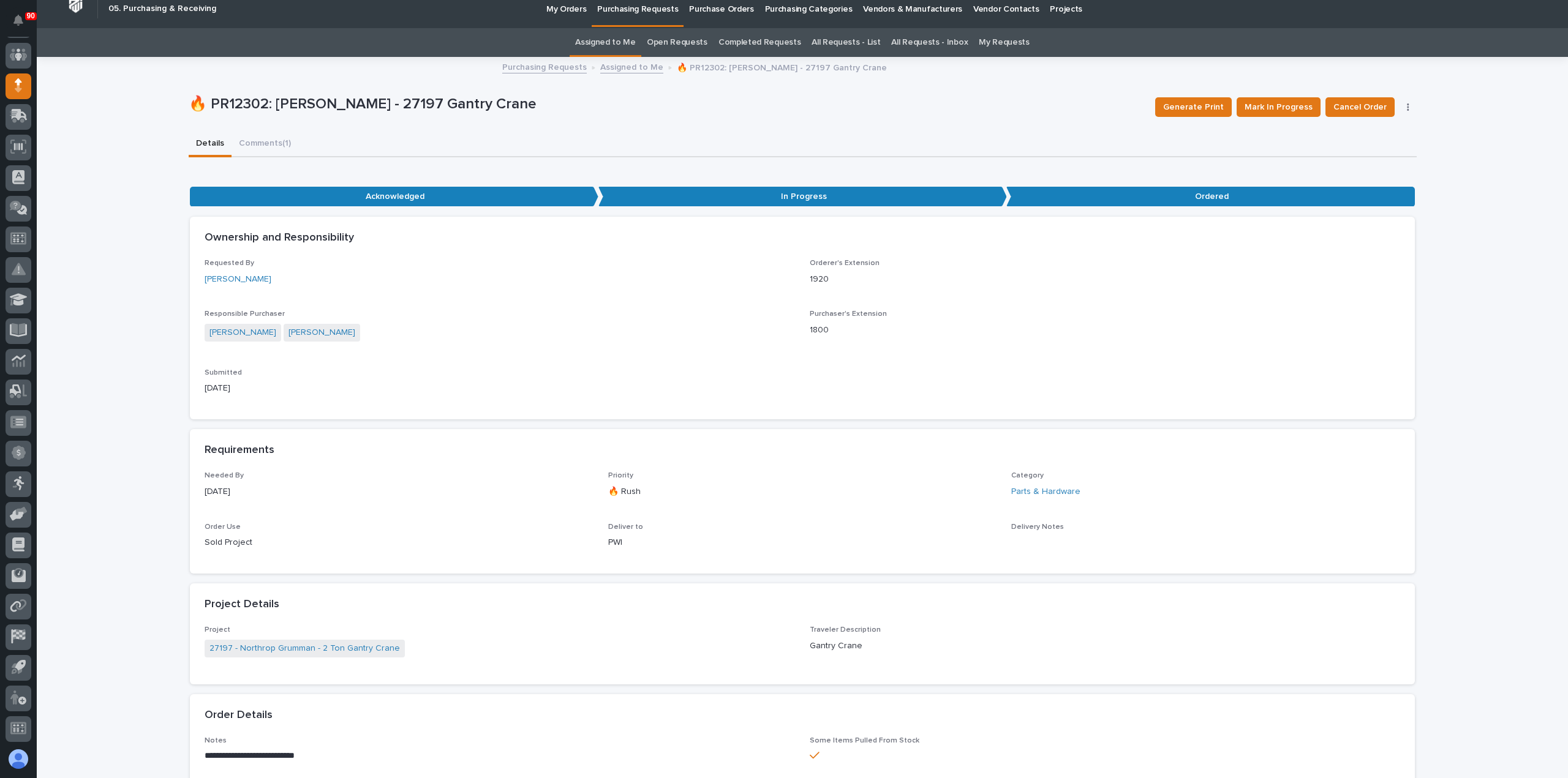
scroll to position [0, 0]
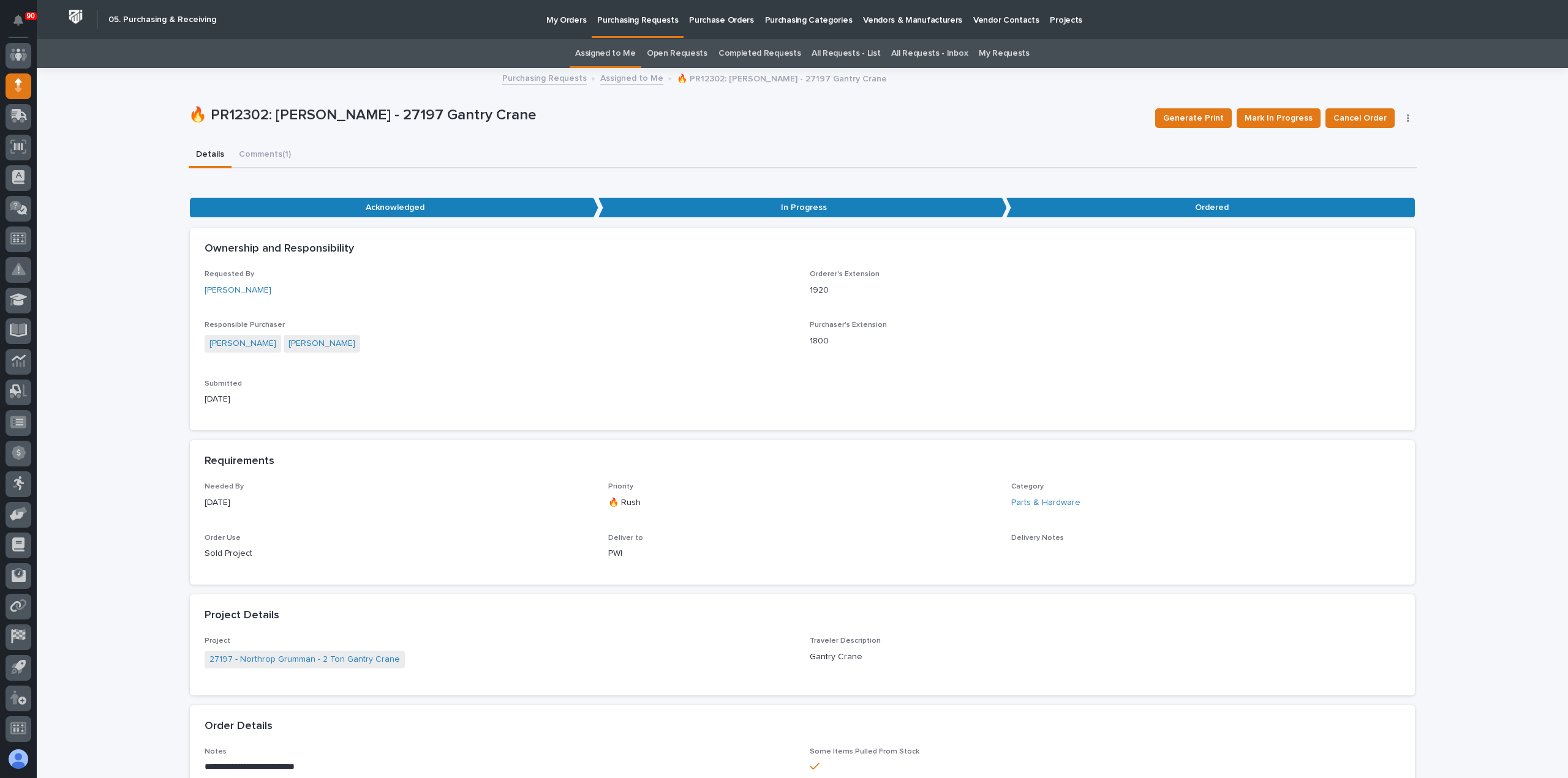
click at [645, 25] on p "Purchasing Requests" at bounding box center [638, 13] width 81 height 25
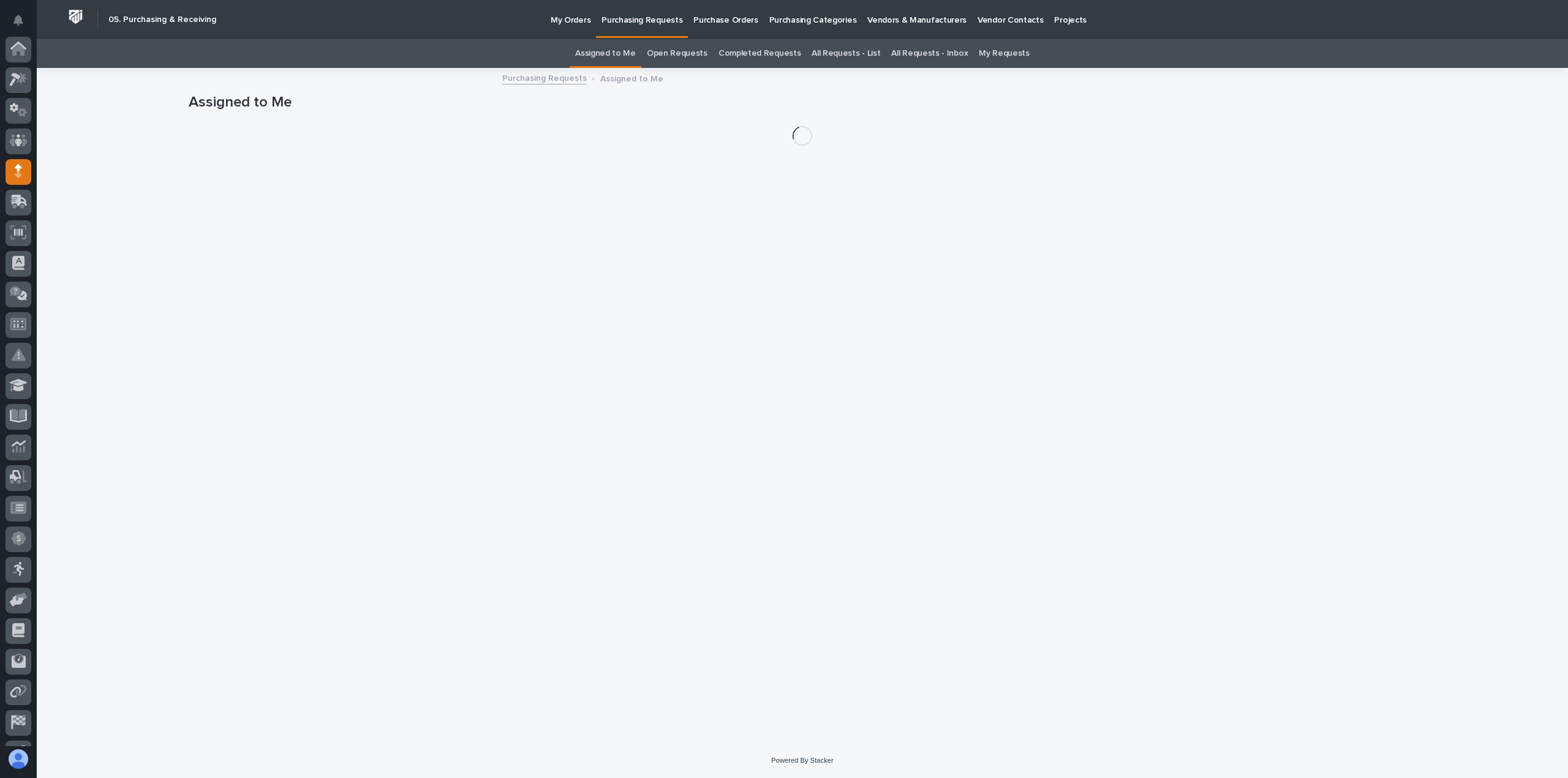
scroll to position [85, 0]
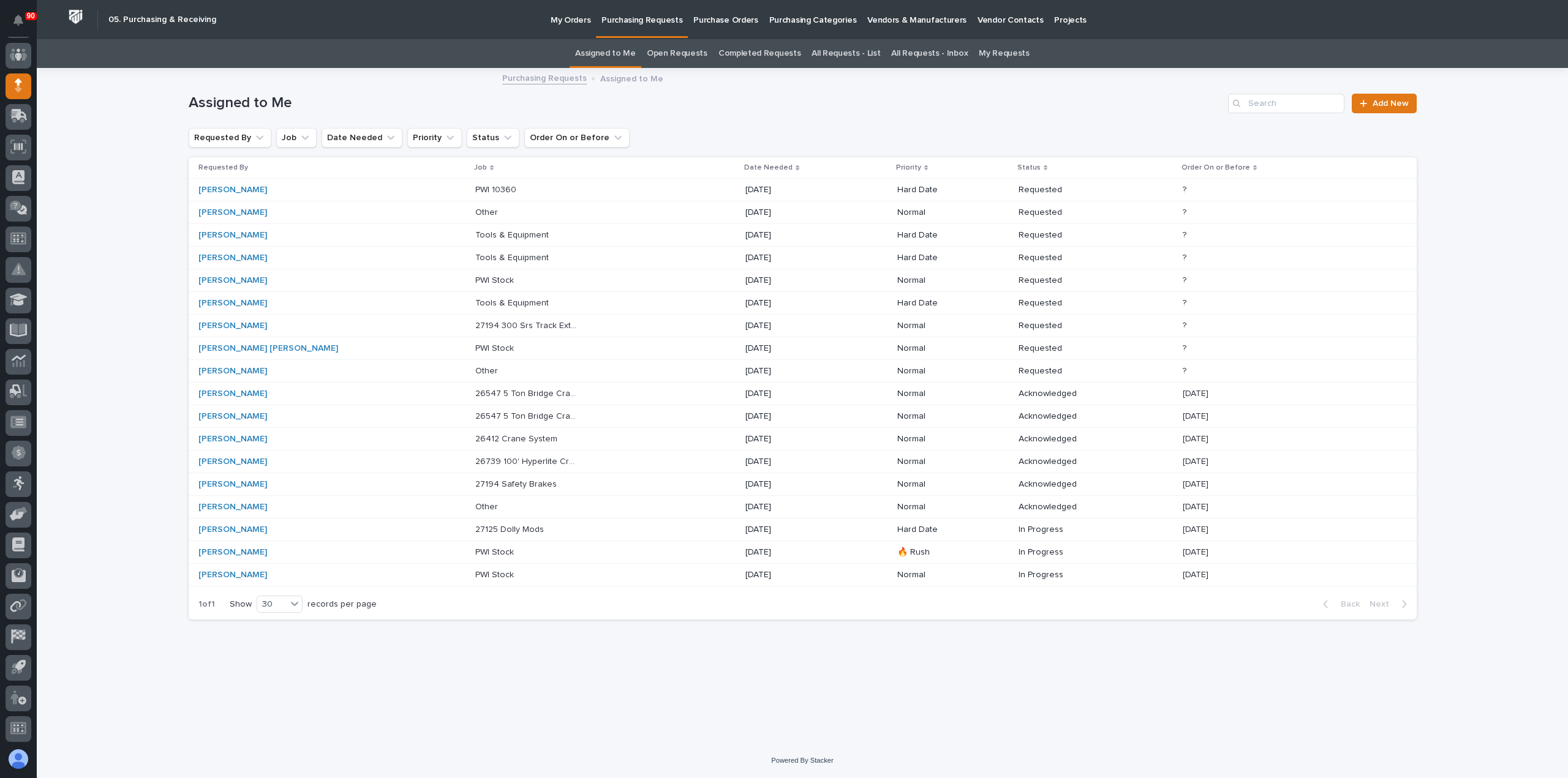
click at [470, 473] on td "27194 Safety Brakes 27194 Safety Brakes" at bounding box center [605, 484] width 270 height 23
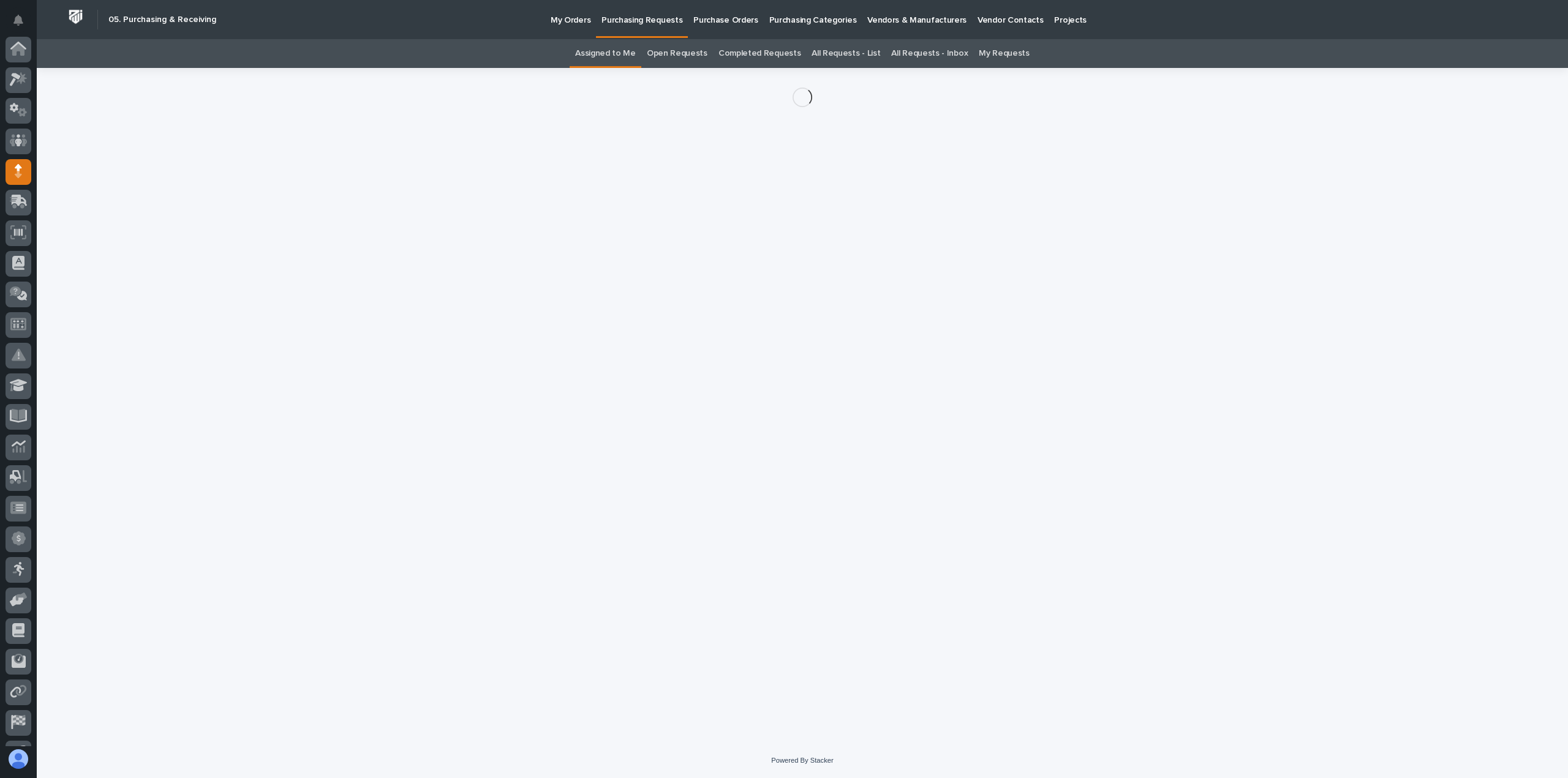
scroll to position [85, 0]
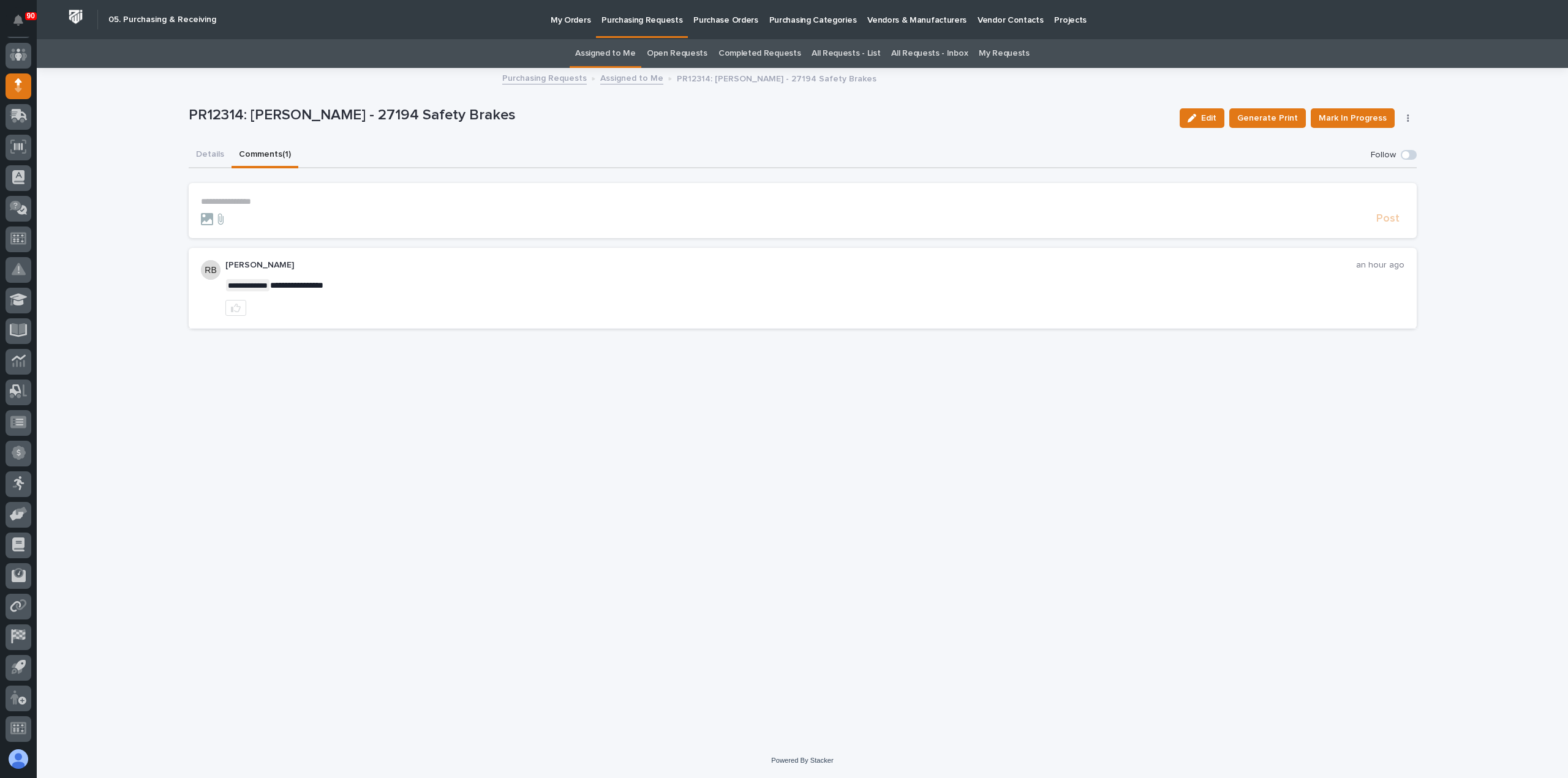
click at [266, 149] on button "Comments (1)" at bounding box center [265, 156] width 67 height 25
click at [210, 152] on button "Details" at bounding box center [210, 156] width 43 height 25
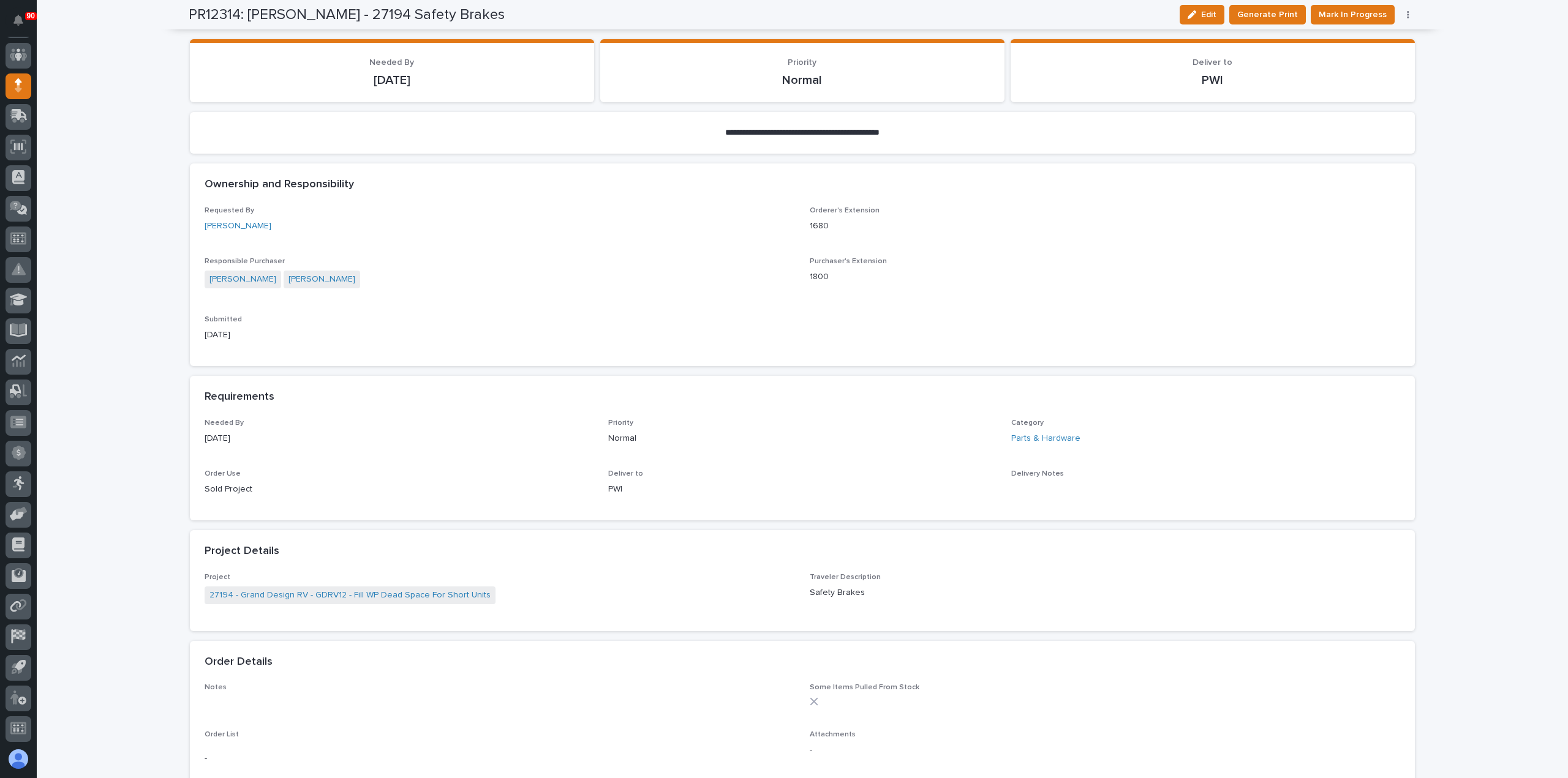
scroll to position [322, 0]
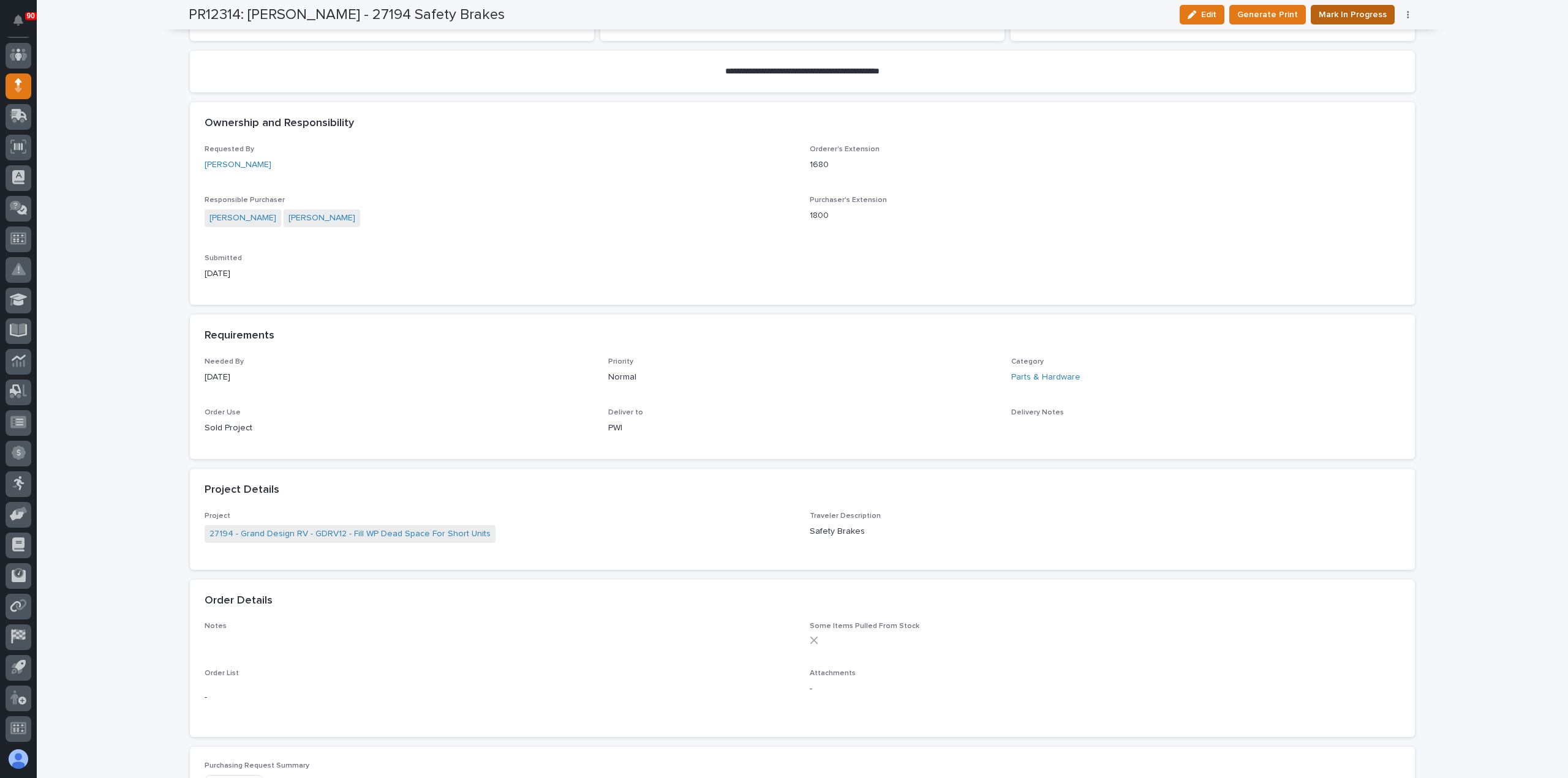
click at [1341, 8] on span "Mark In Progress" at bounding box center [1352, 14] width 68 height 14
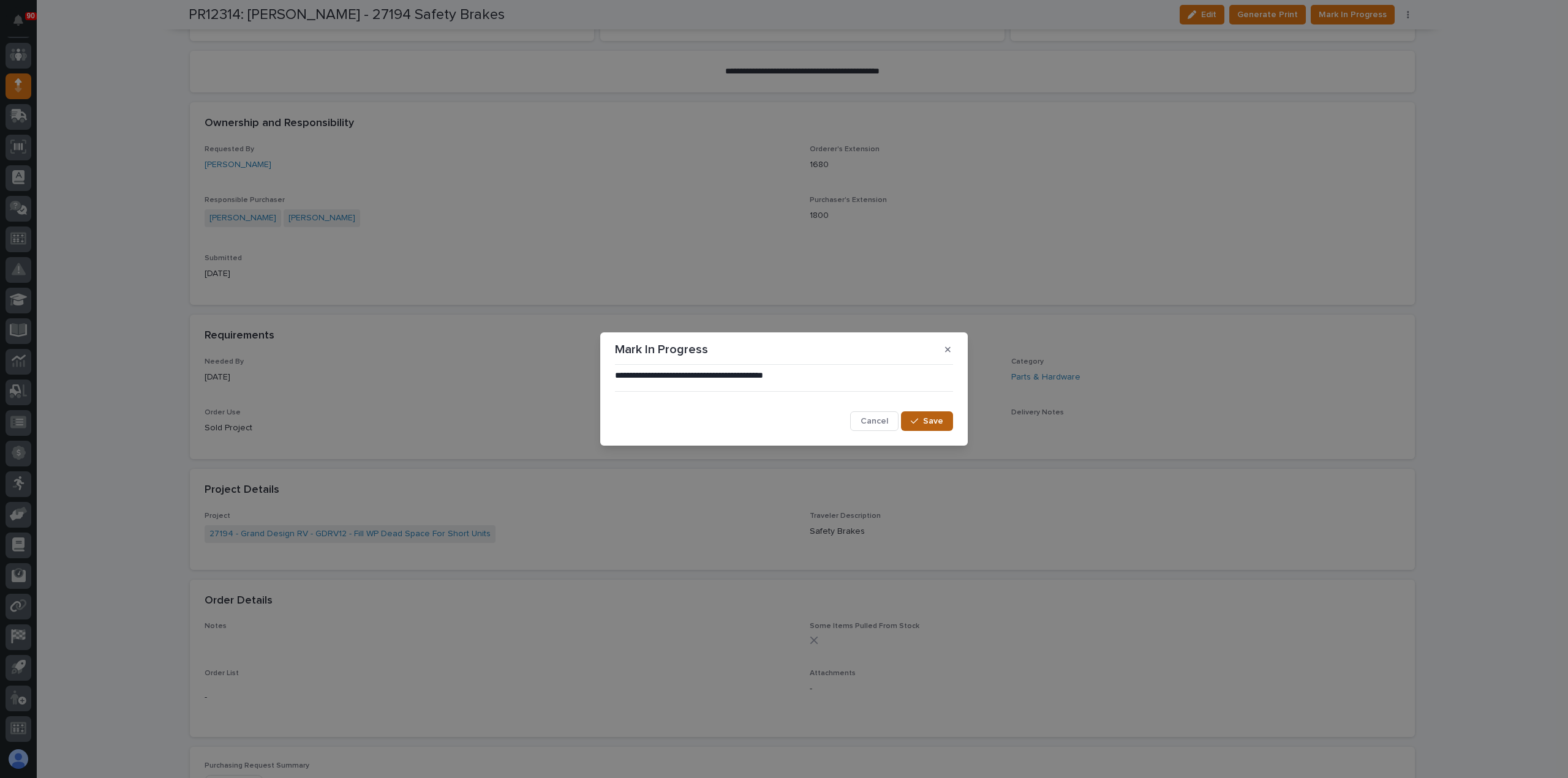
click at [938, 420] on span "Save" at bounding box center [933, 421] width 20 height 11
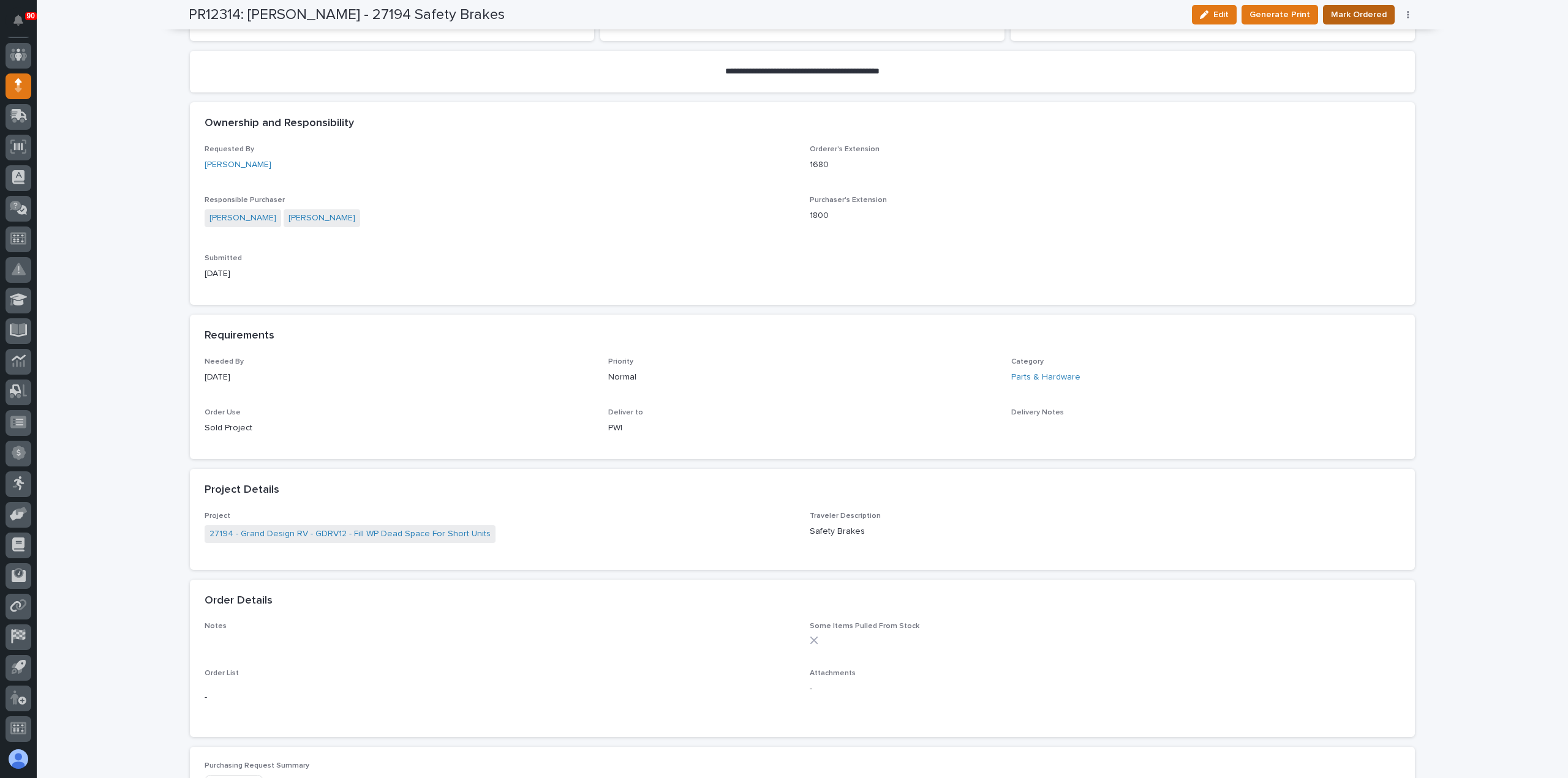
click at [1348, 12] on span "Mark Ordered" at bounding box center [1358, 14] width 56 height 14
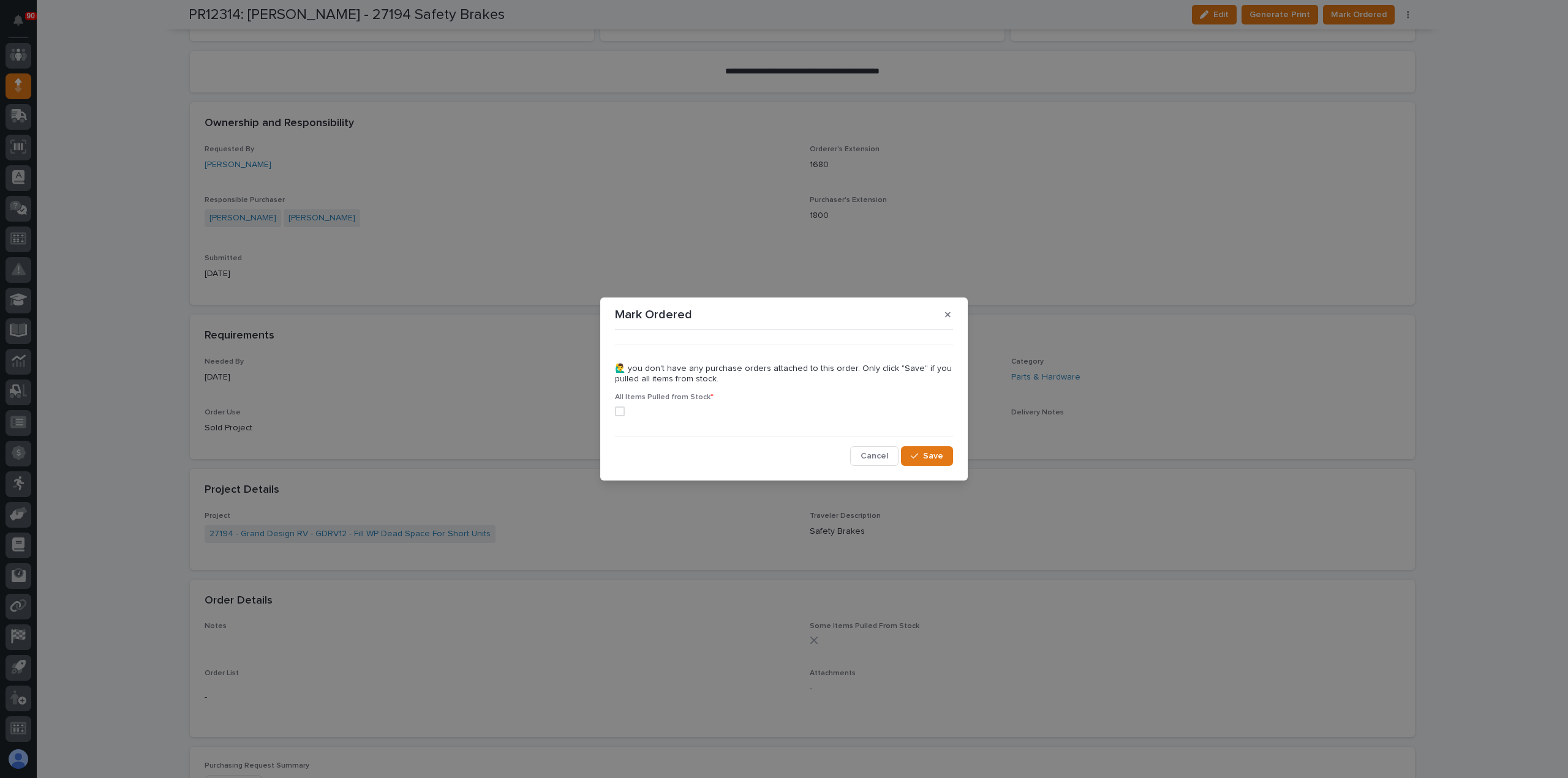
click at [620, 412] on span at bounding box center [620, 412] width 10 height 10
click at [922, 456] on div "button" at bounding box center [917, 456] width 12 height 8
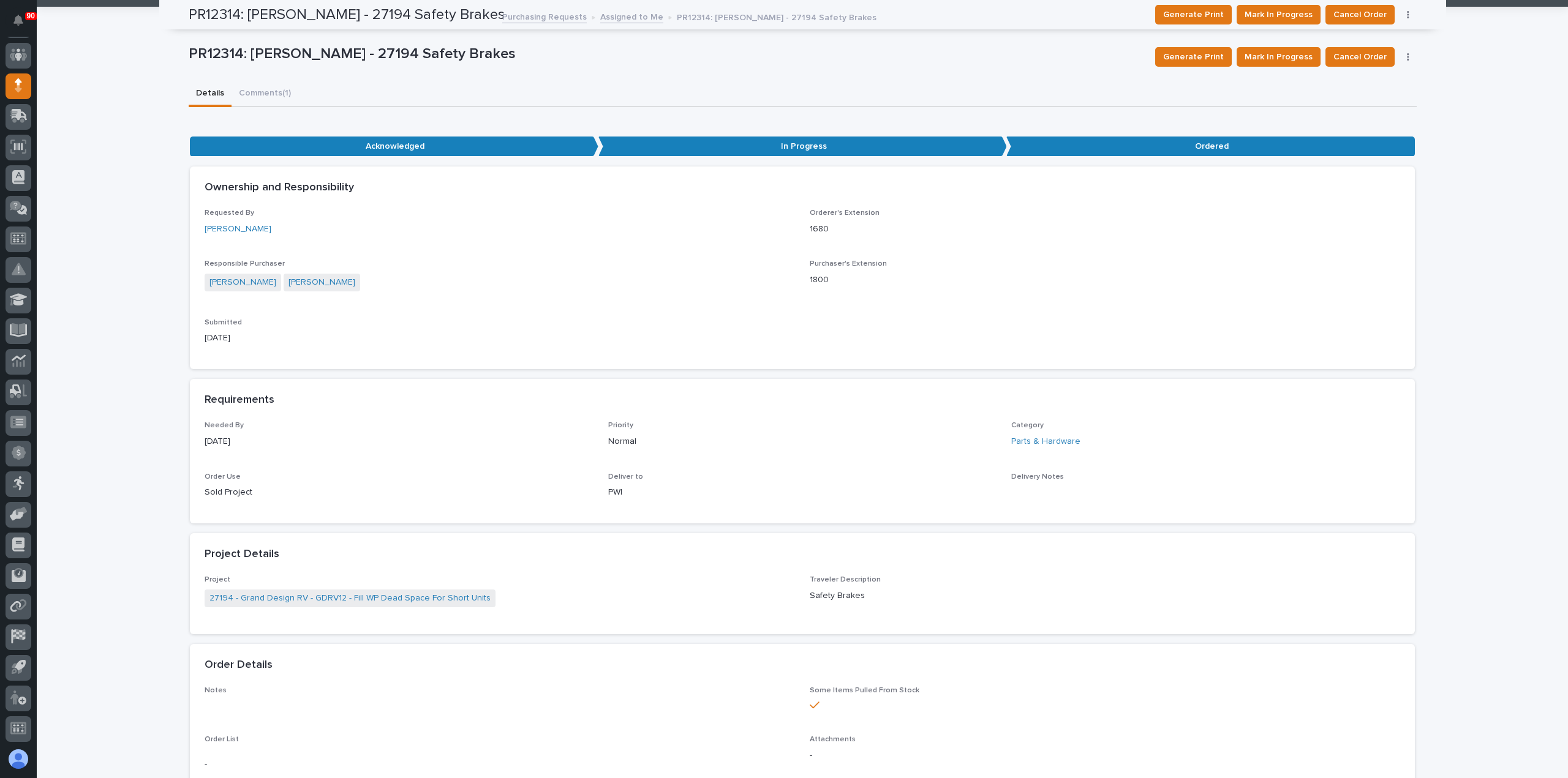
scroll to position [0, 0]
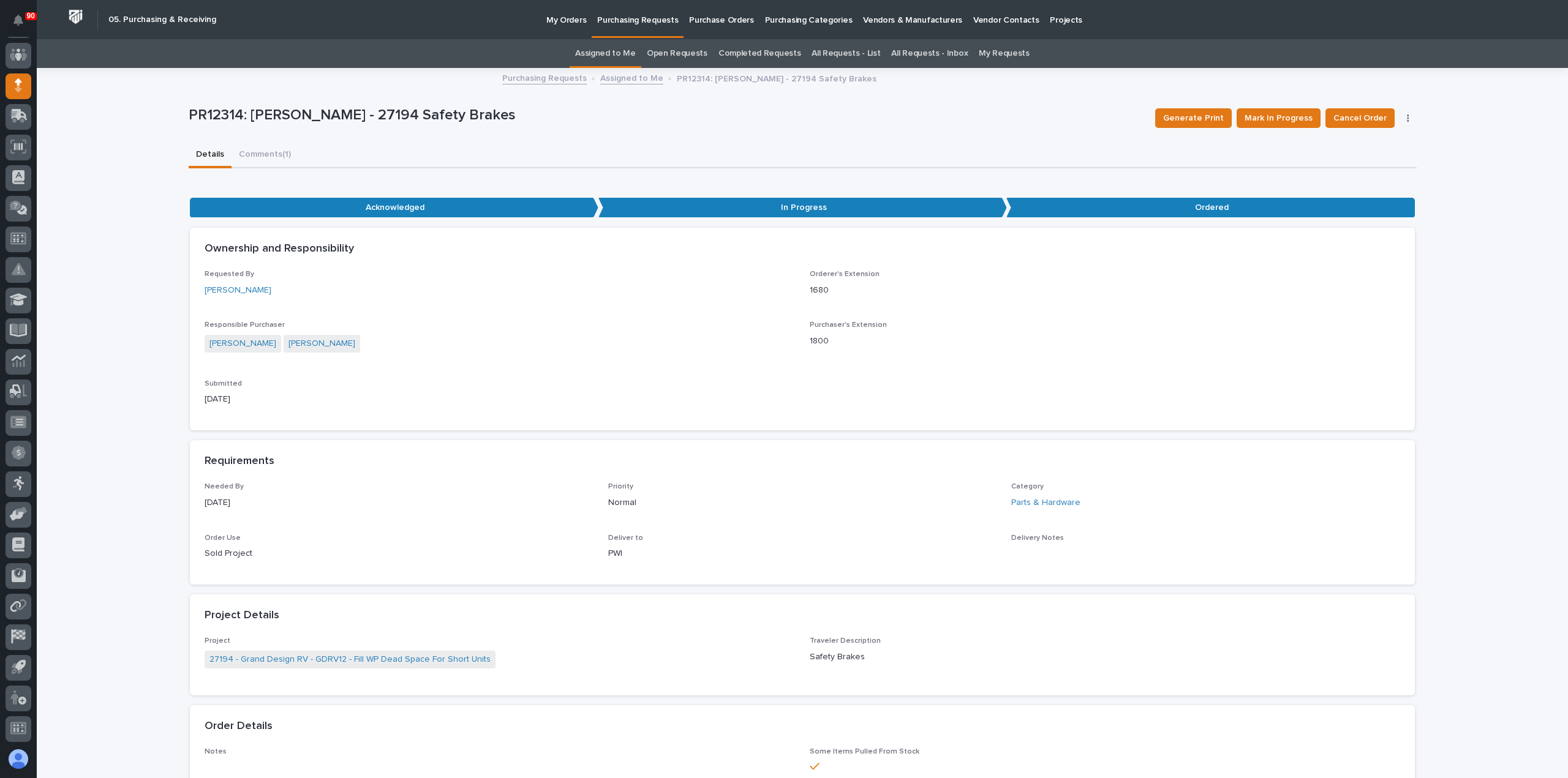
click at [618, 25] on p "Purchasing Requests" at bounding box center [638, 13] width 81 height 25
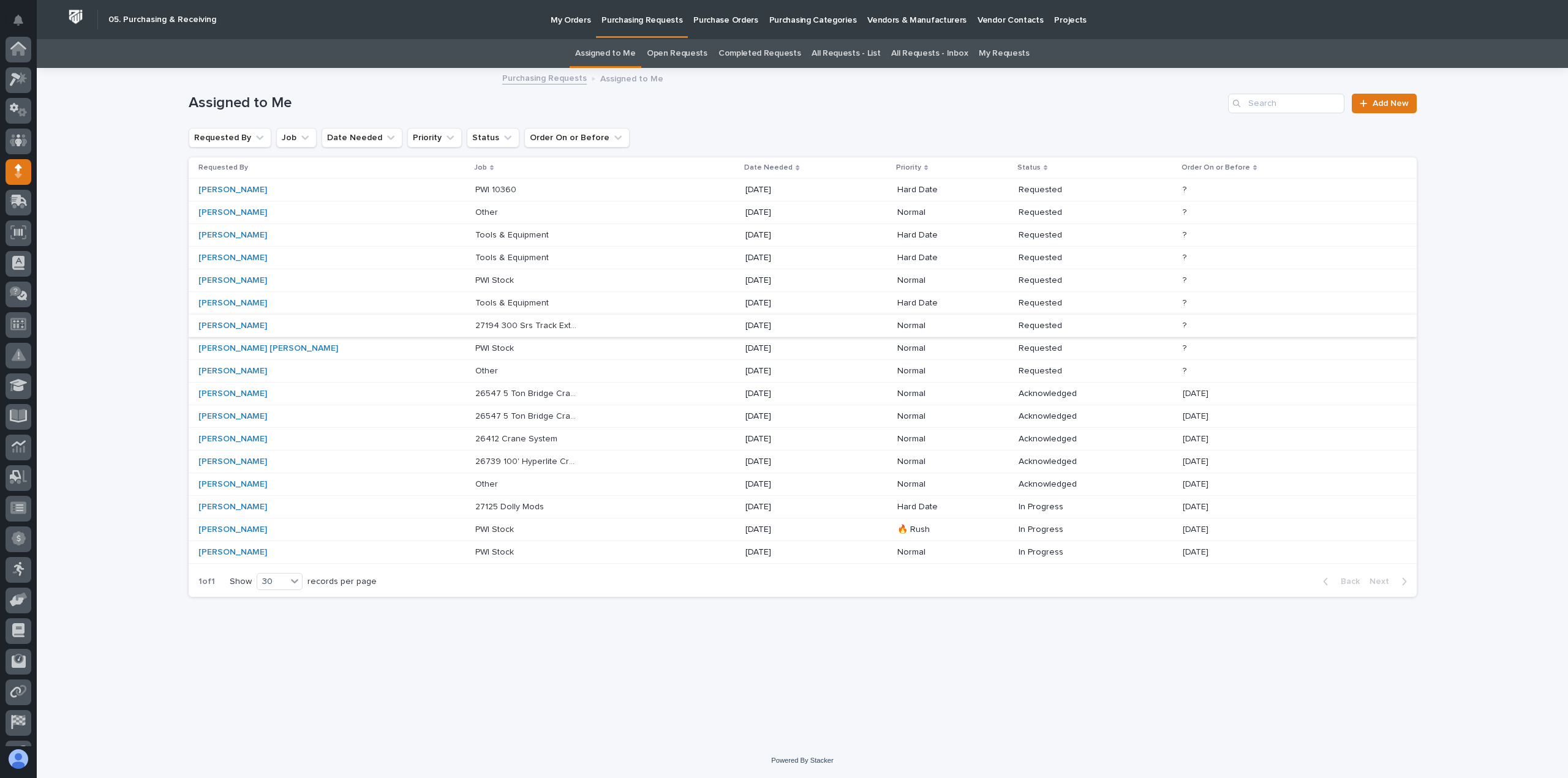
scroll to position [85, 0]
click at [475, 454] on p "26739 100' Hyperlite Crane" at bounding box center [528, 460] width 105 height 13
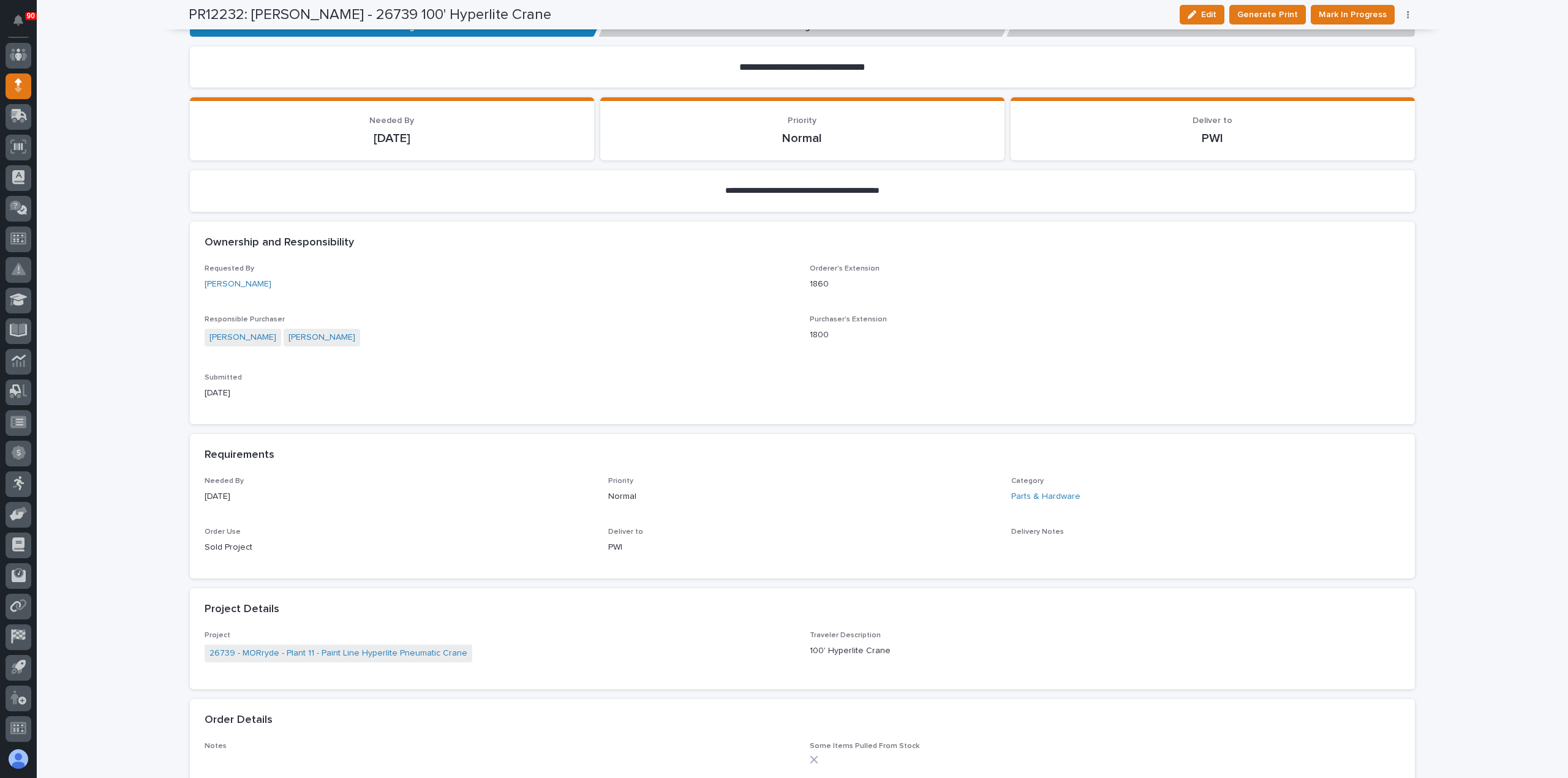
scroll to position [367, 0]
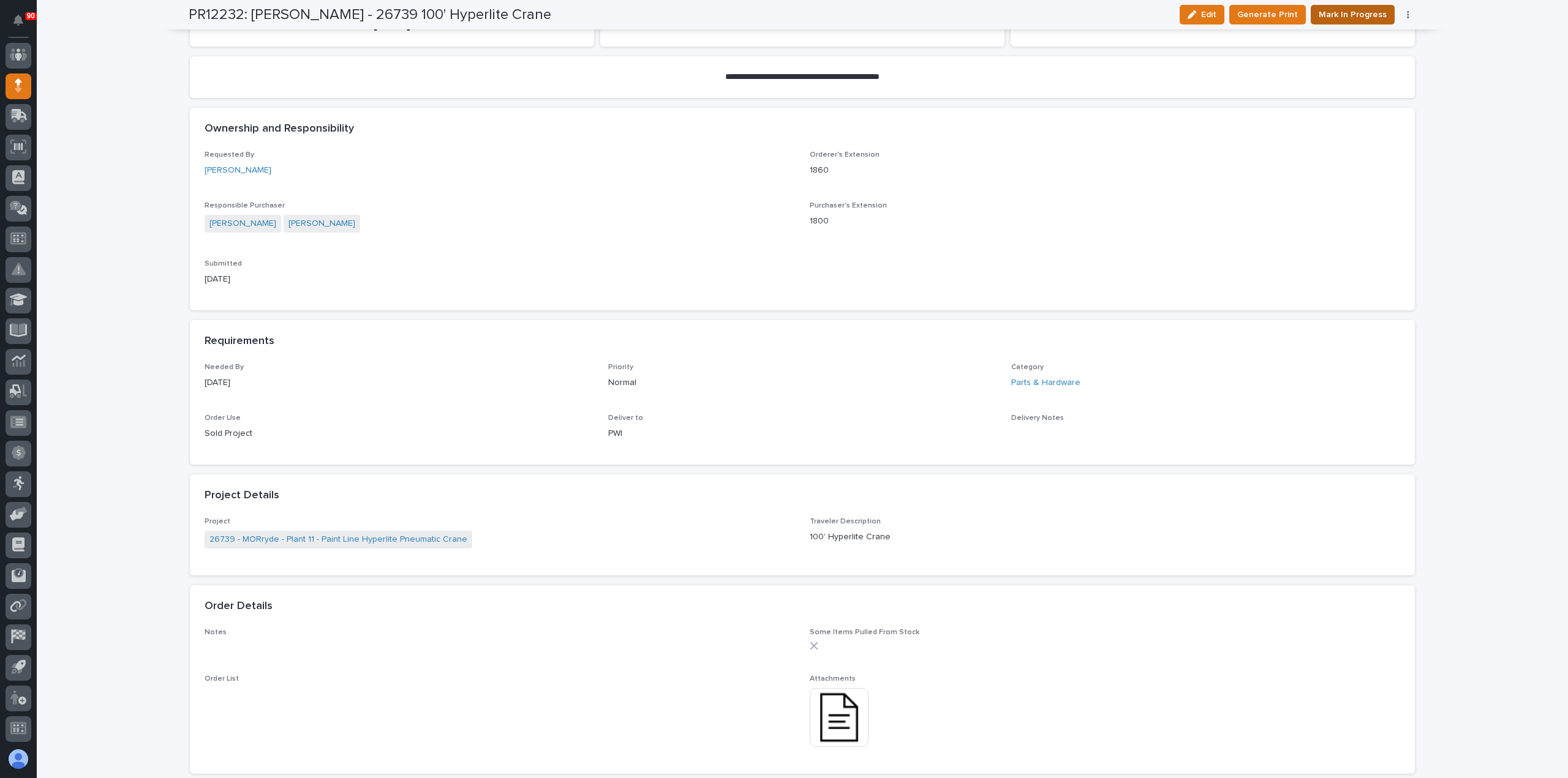
click at [1342, 14] on span "Mark In Progress" at bounding box center [1352, 14] width 68 height 14
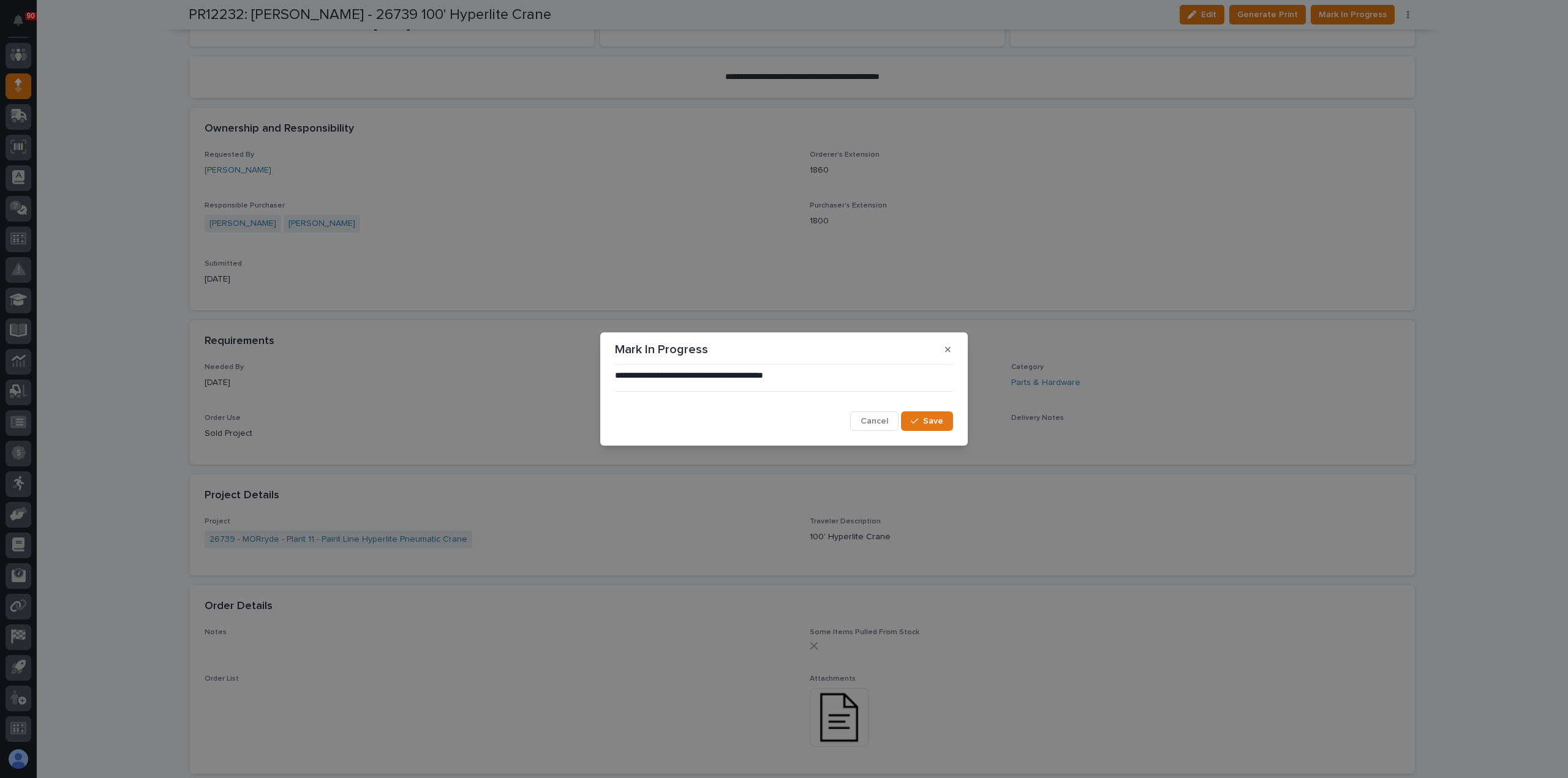
drag, startPoint x: 914, startPoint y: 414, endPoint x: 978, endPoint y: 399, distance: 65.7
click at [916, 414] on button "Save" at bounding box center [927, 421] width 52 height 19
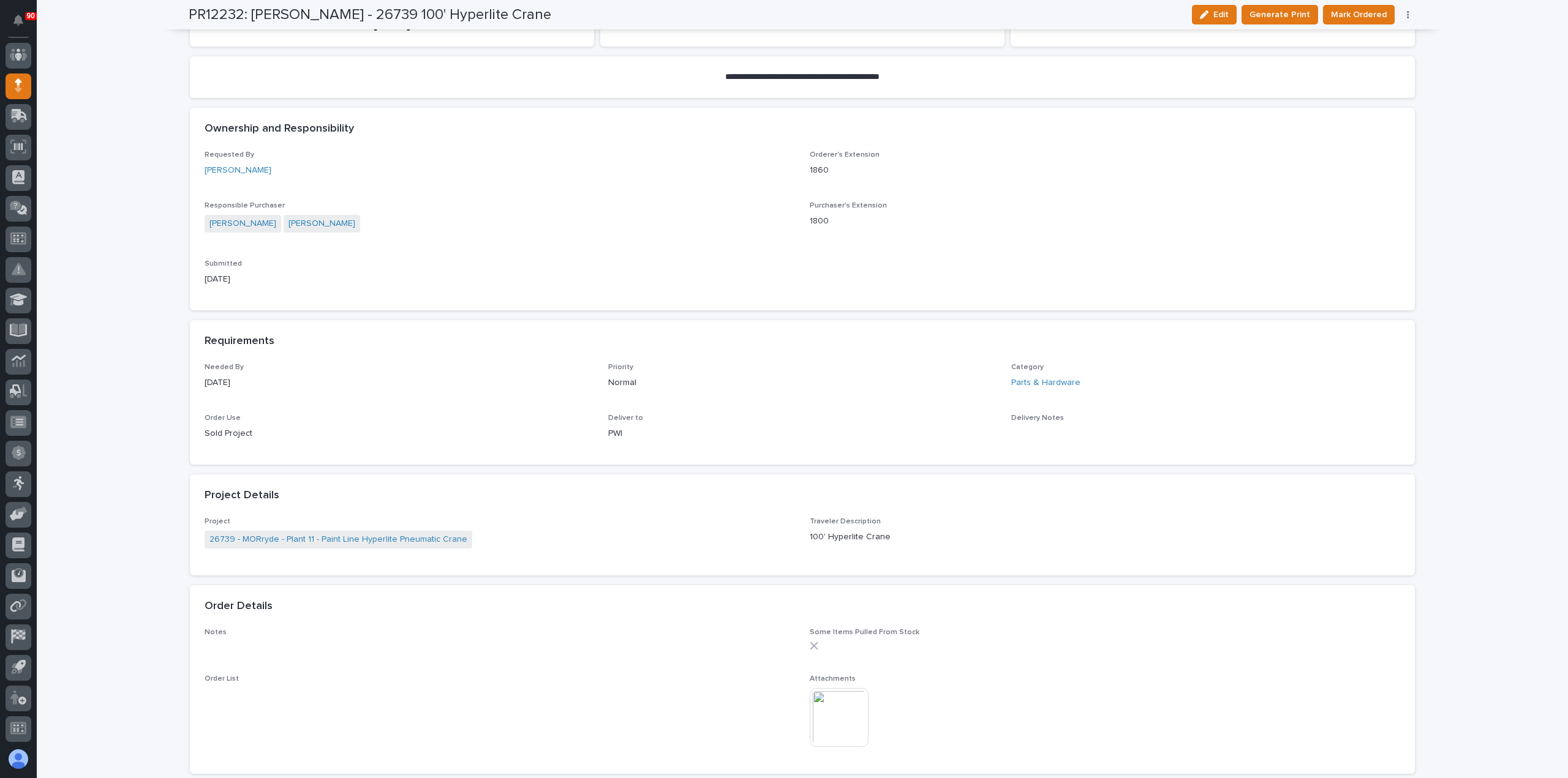
click at [1340, 14] on span "Mark Ordered" at bounding box center [1358, 14] width 56 height 14
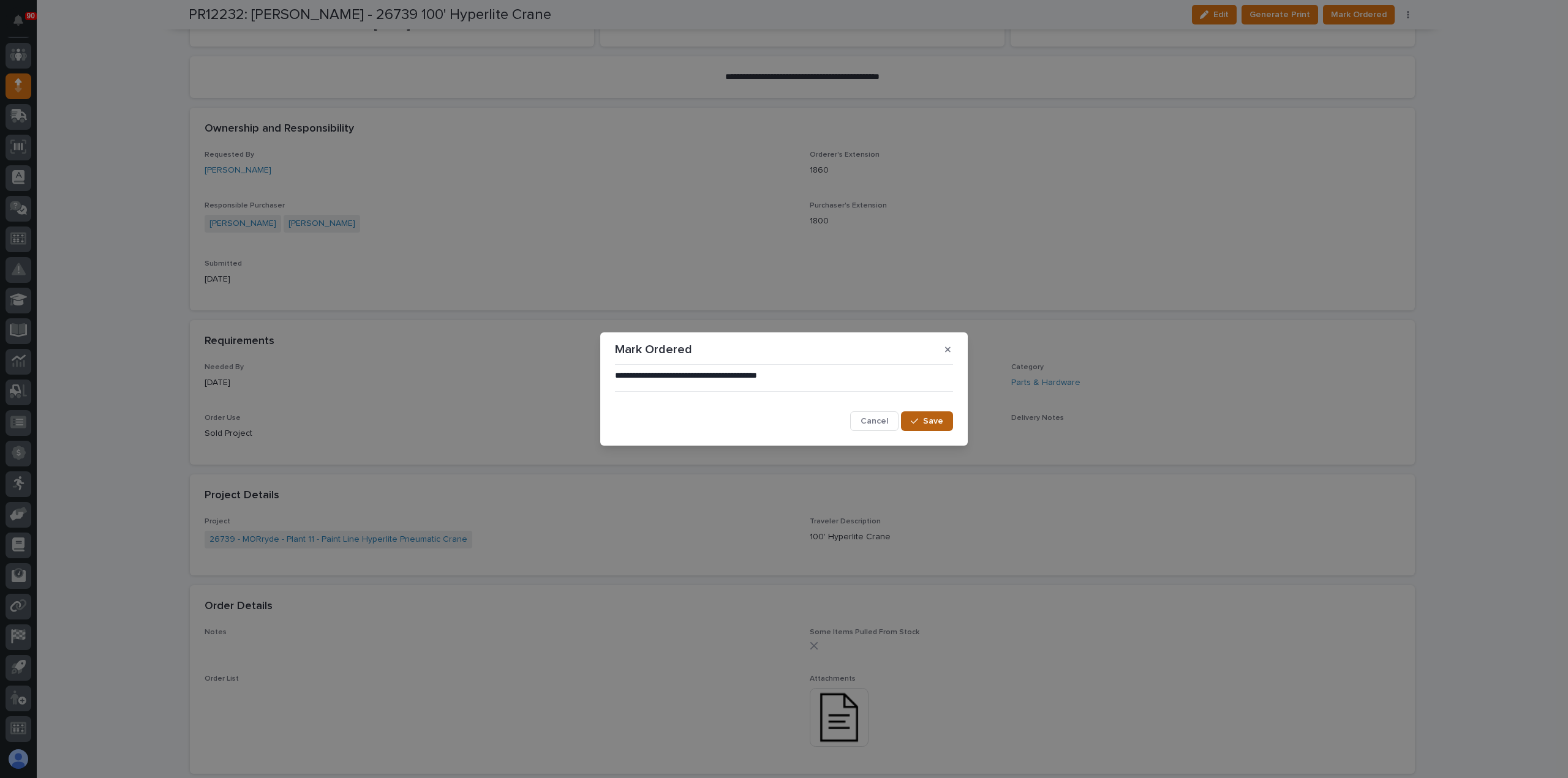
click at [938, 414] on button "Save" at bounding box center [927, 421] width 52 height 19
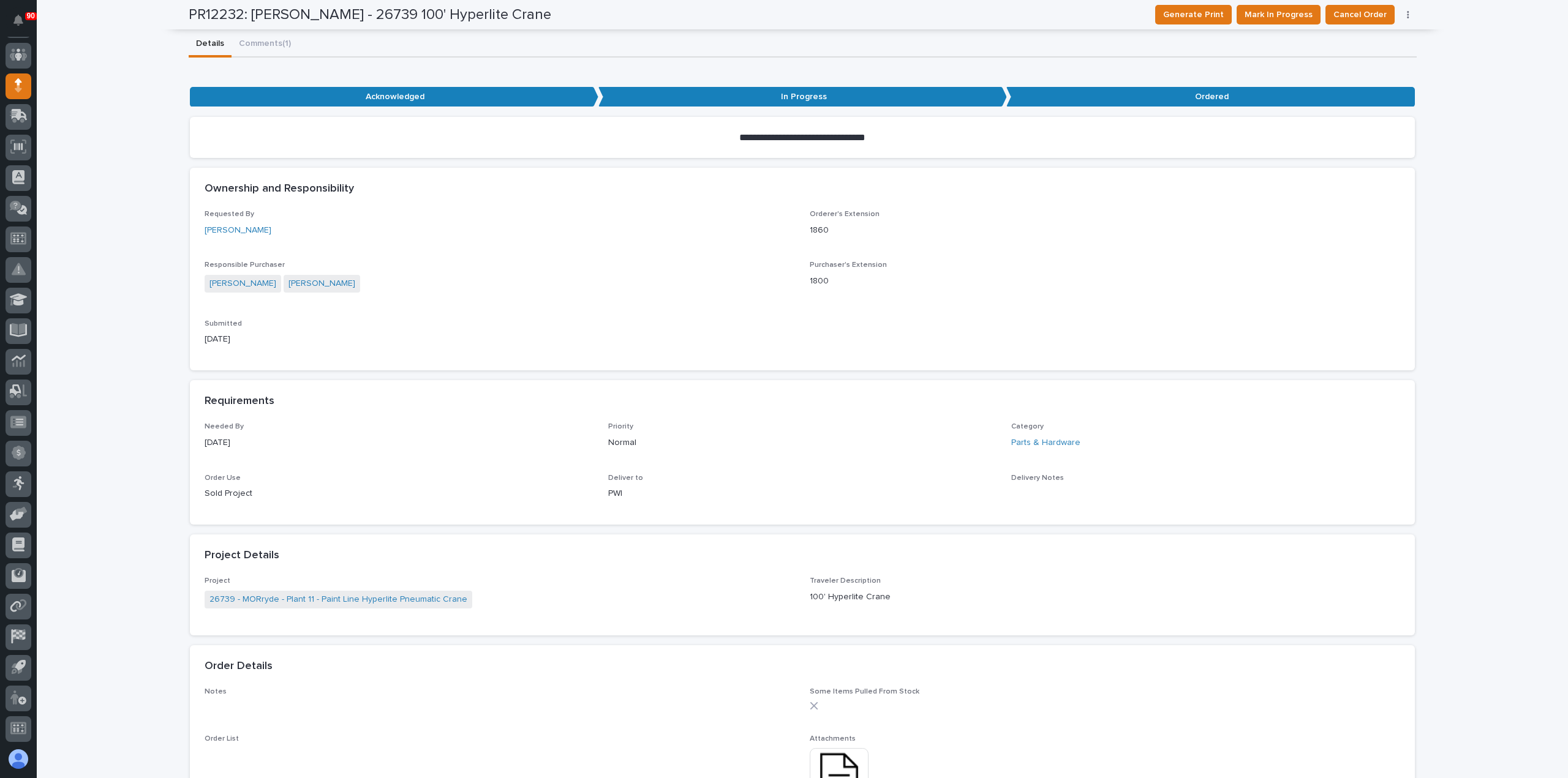
scroll to position [0, 0]
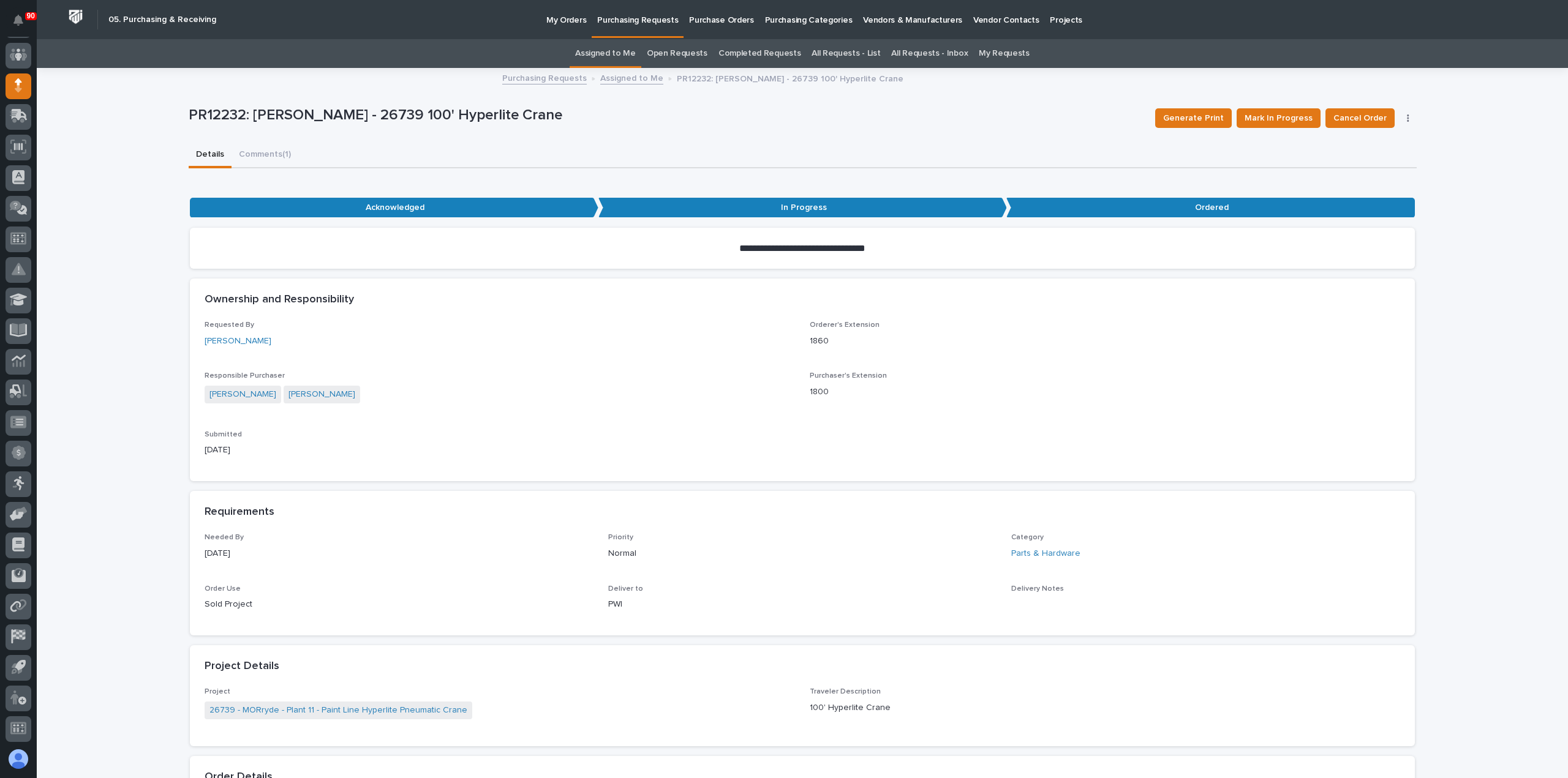
click at [631, 21] on p "Purchasing Requests" at bounding box center [638, 13] width 81 height 25
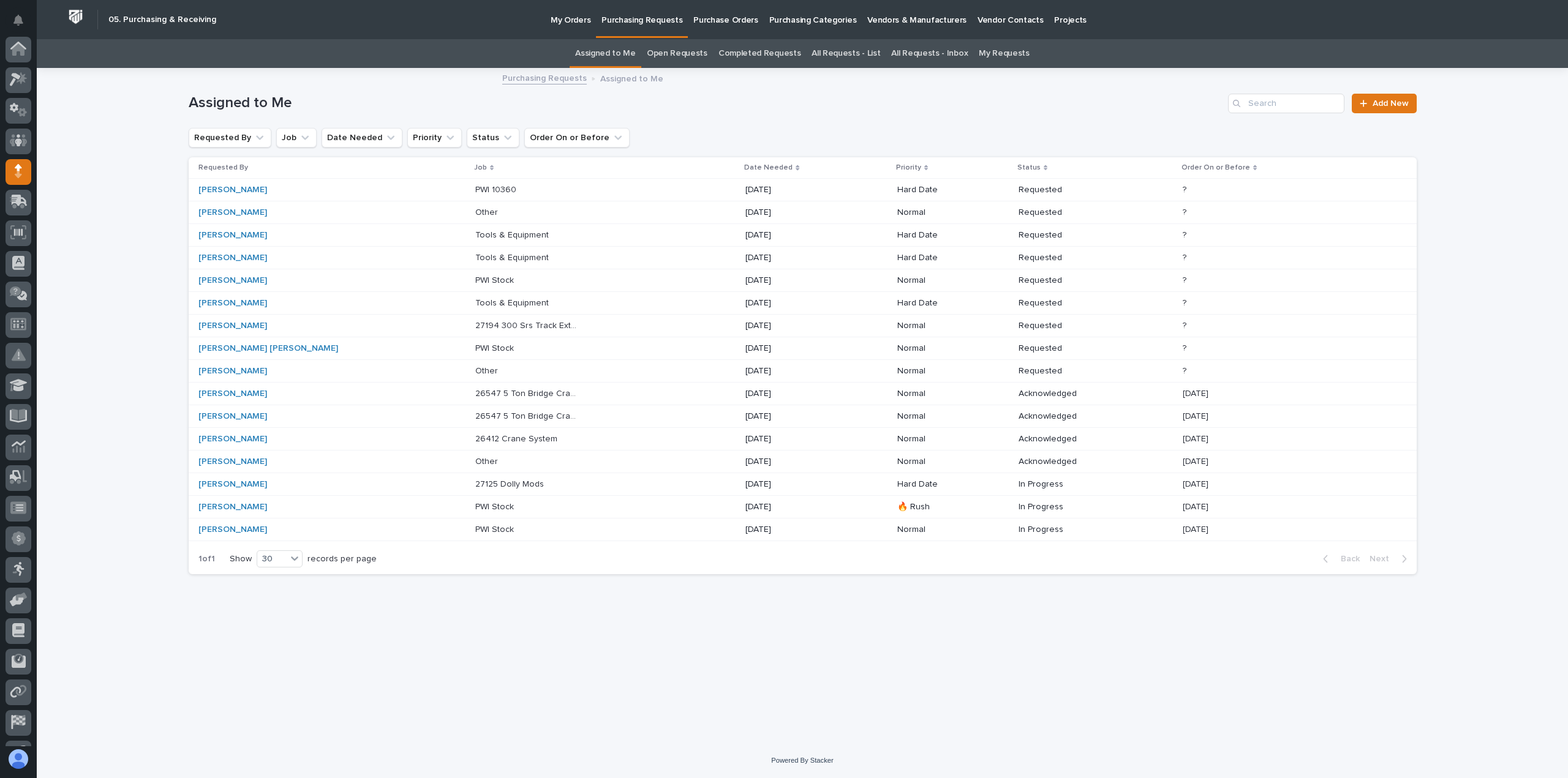
scroll to position [85, 0]
click at [475, 431] on p "26412 Crane System" at bounding box center [518, 437] width 85 height 13
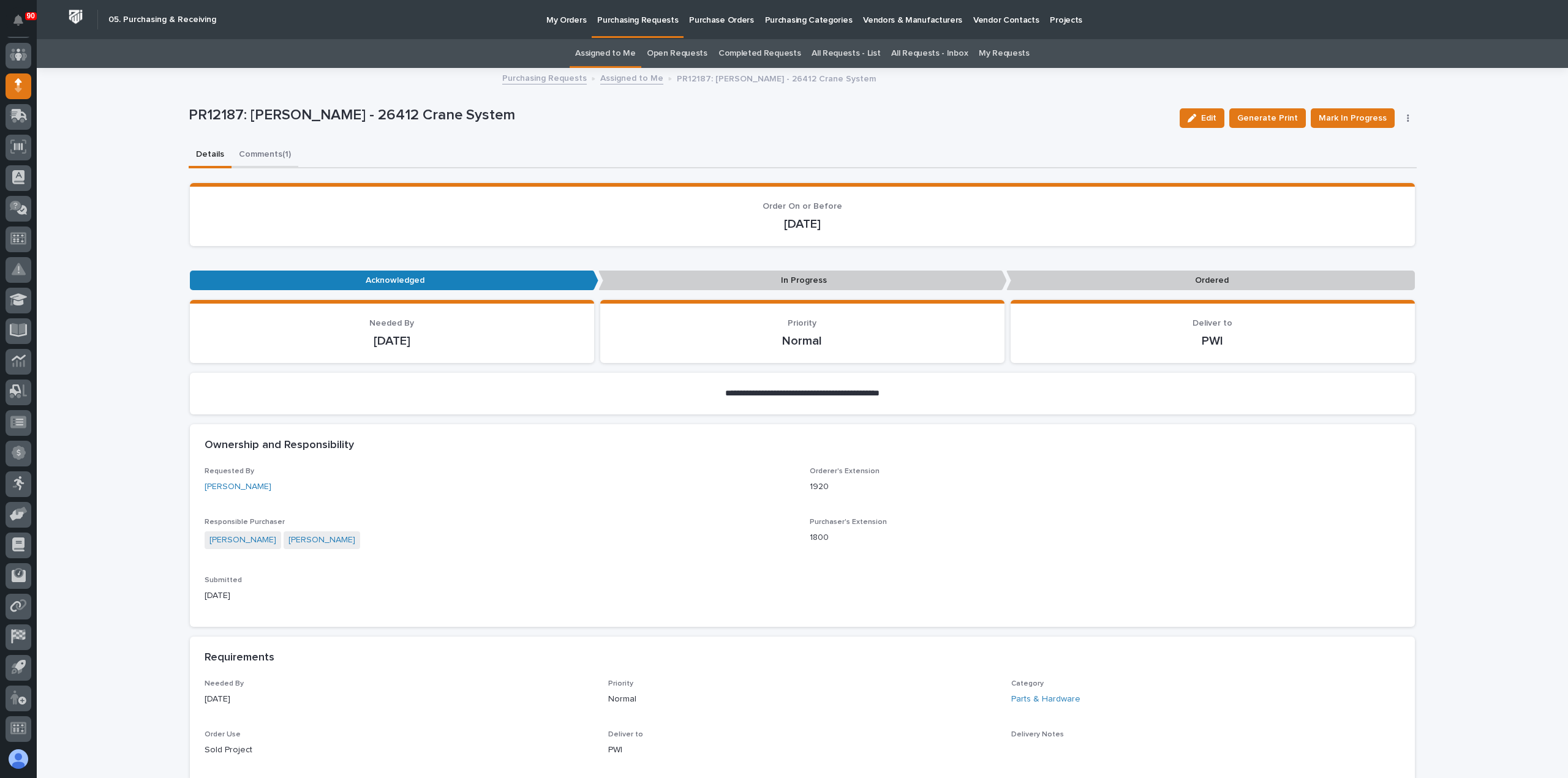
click at [259, 155] on button "Comments (1)" at bounding box center [265, 156] width 67 height 25
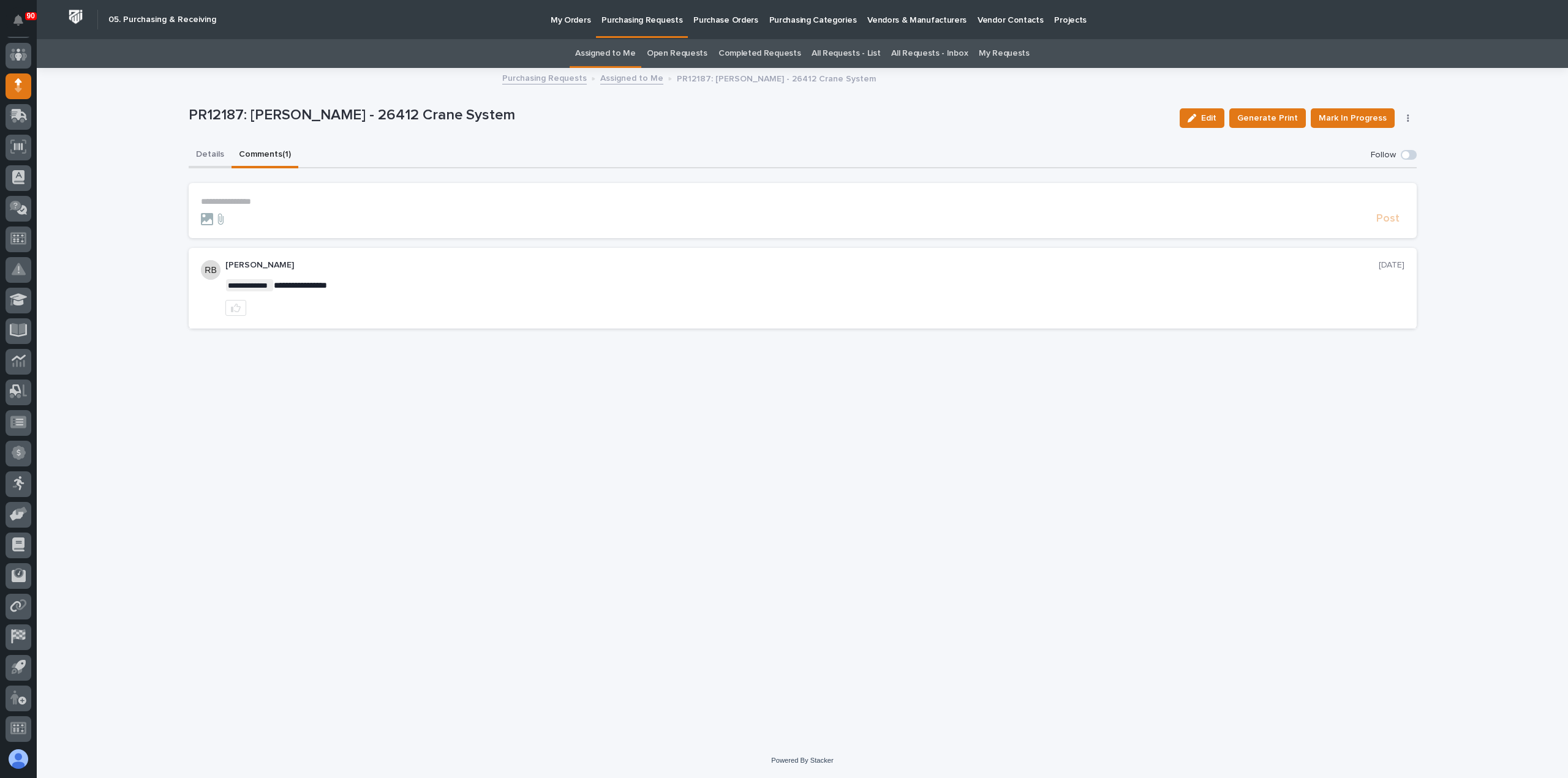
click at [205, 153] on button "Details" at bounding box center [210, 156] width 43 height 25
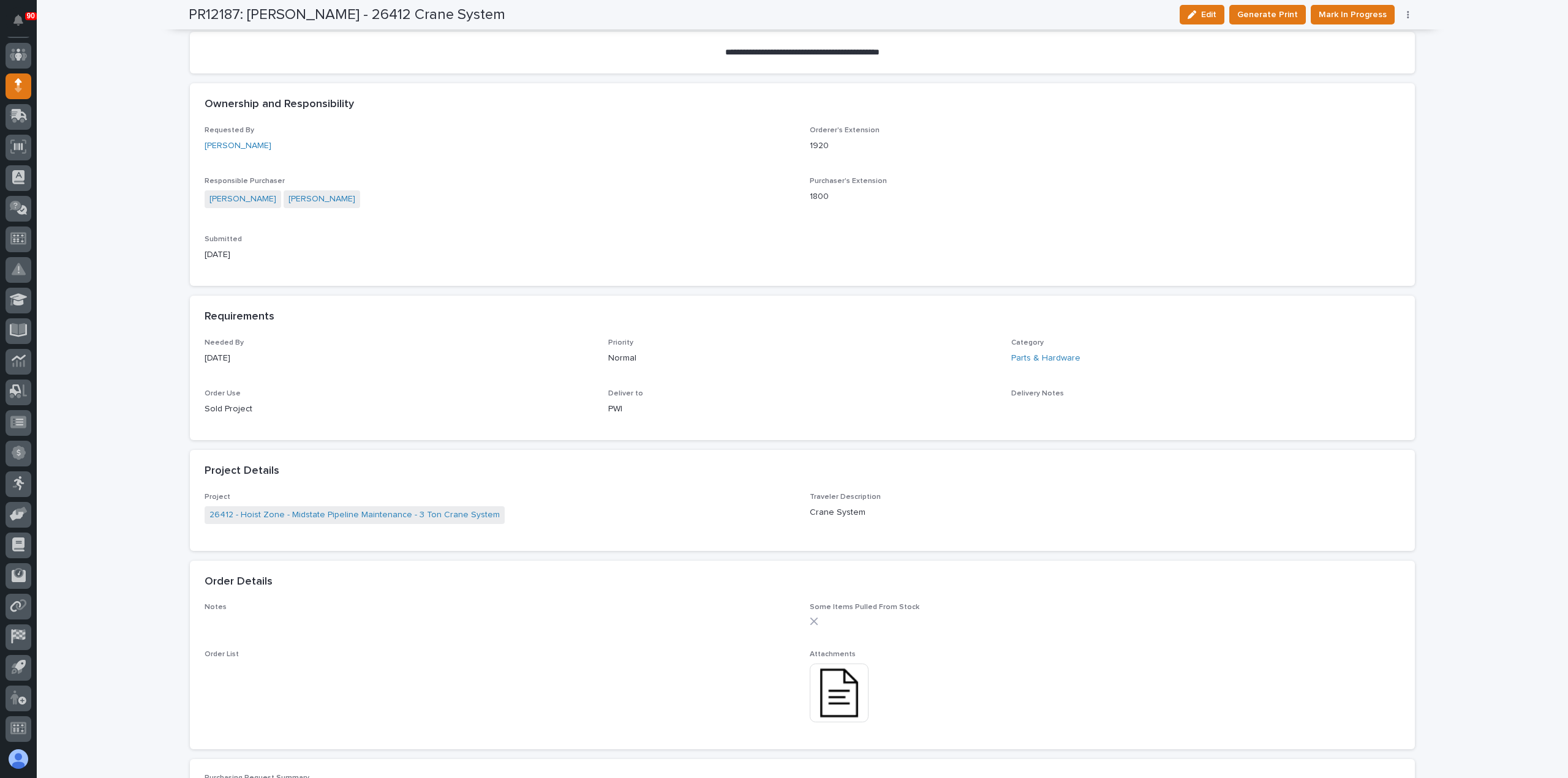
scroll to position [490, 0]
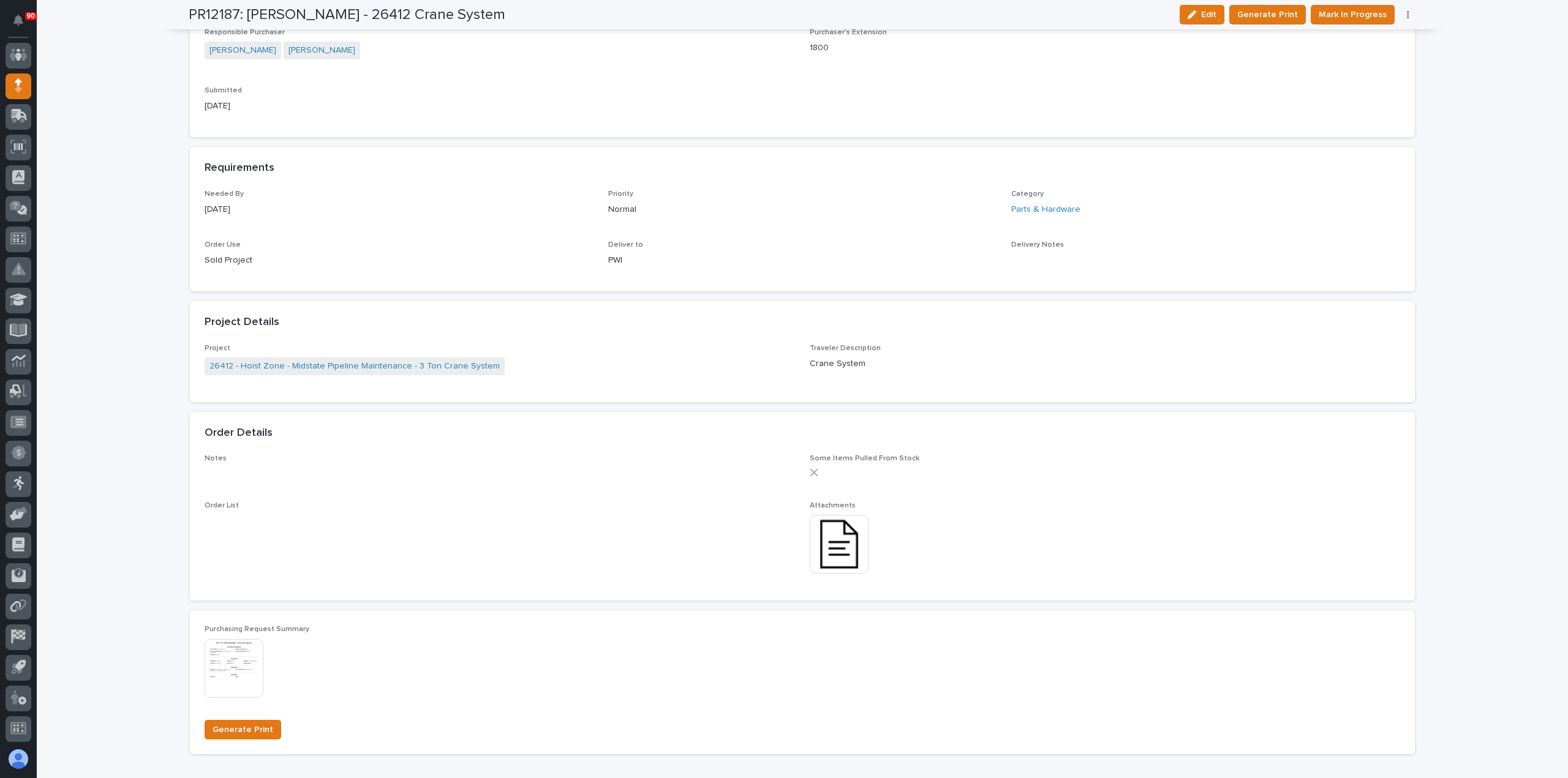
click at [838, 542] on img at bounding box center [839, 545] width 59 height 59
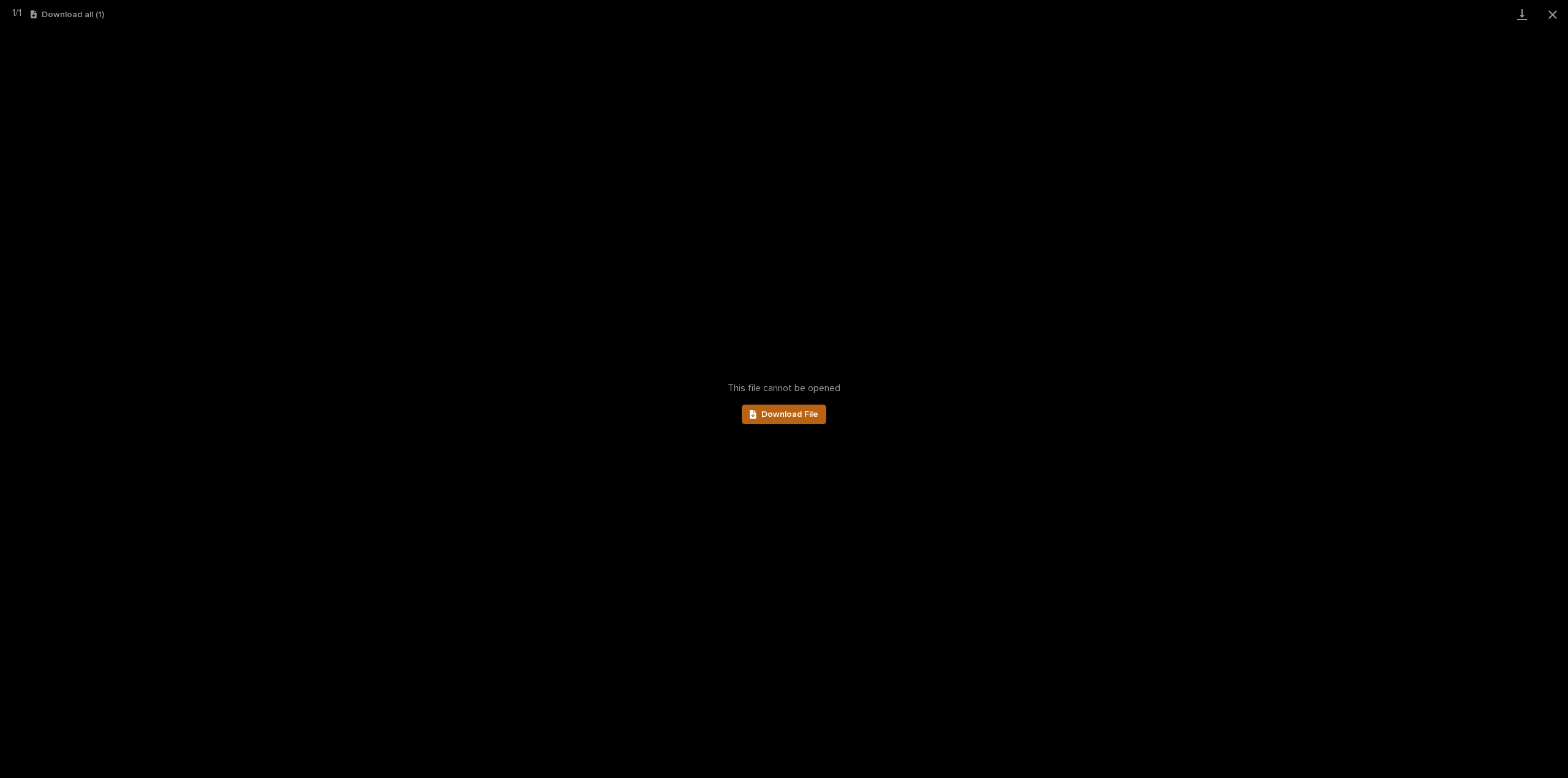
click at [793, 410] on span "Download File" at bounding box center [789, 414] width 57 height 8
click at [1561, 14] on button "Close gallery" at bounding box center [1552, 14] width 30 height 29
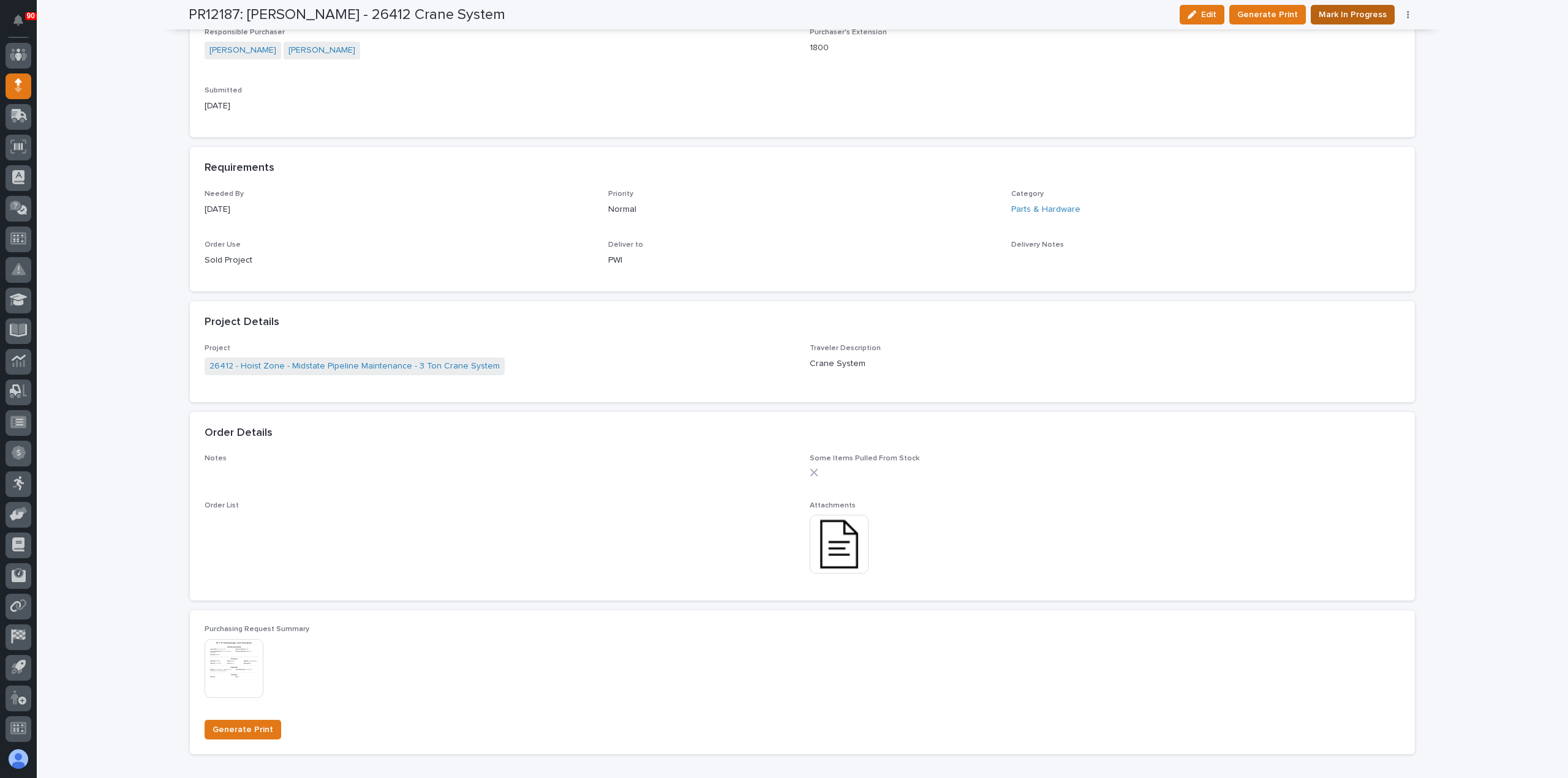
click at [1361, 15] on span "Mark In Progress" at bounding box center [1352, 14] width 68 height 14
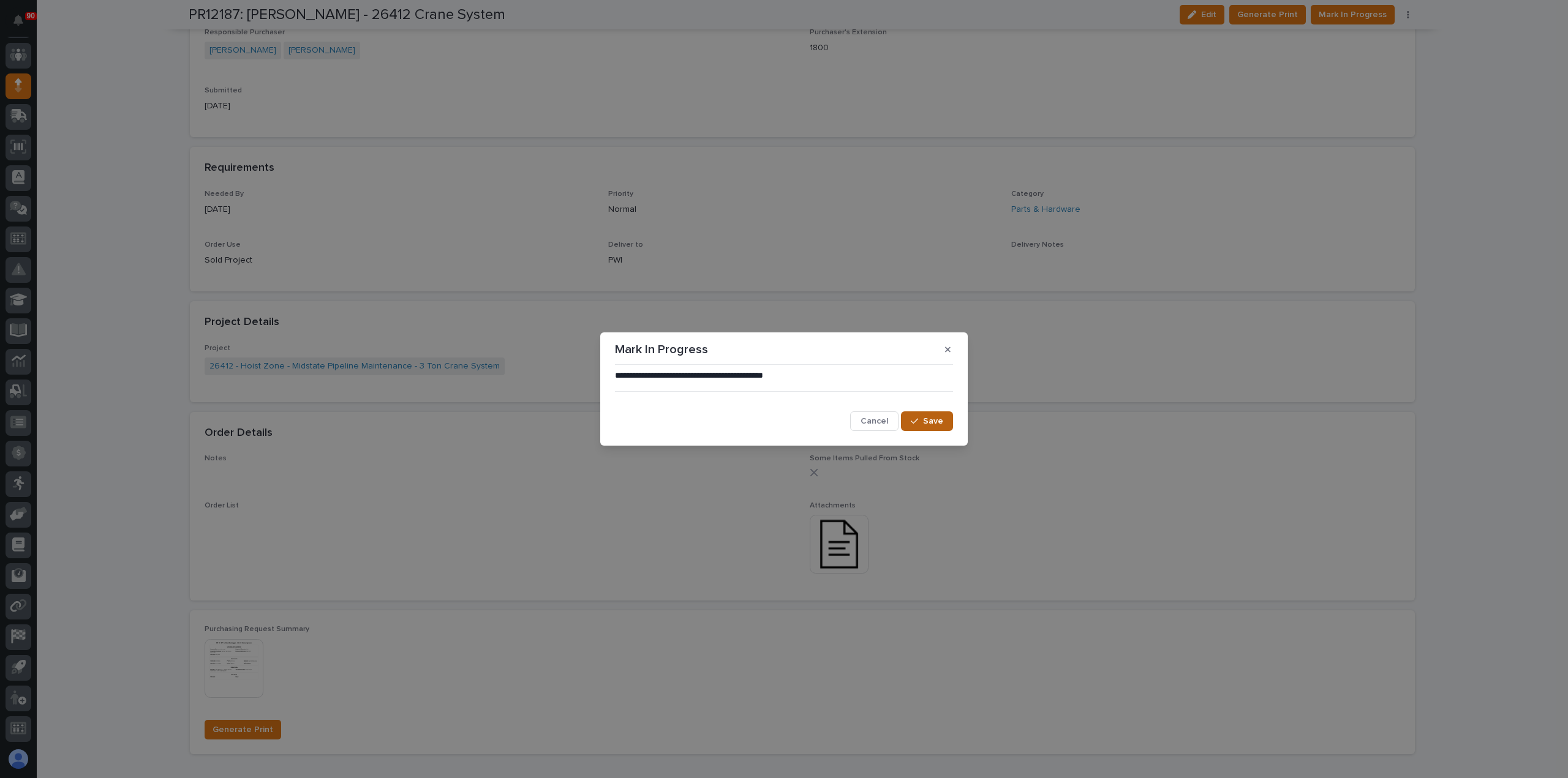
drag, startPoint x: 929, startPoint y: 420, endPoint x: 945, endPoint y: 412, distance: 17.9
click at [932, 419] on span "Save" at bounding box center [933, 421] width 20 height 11
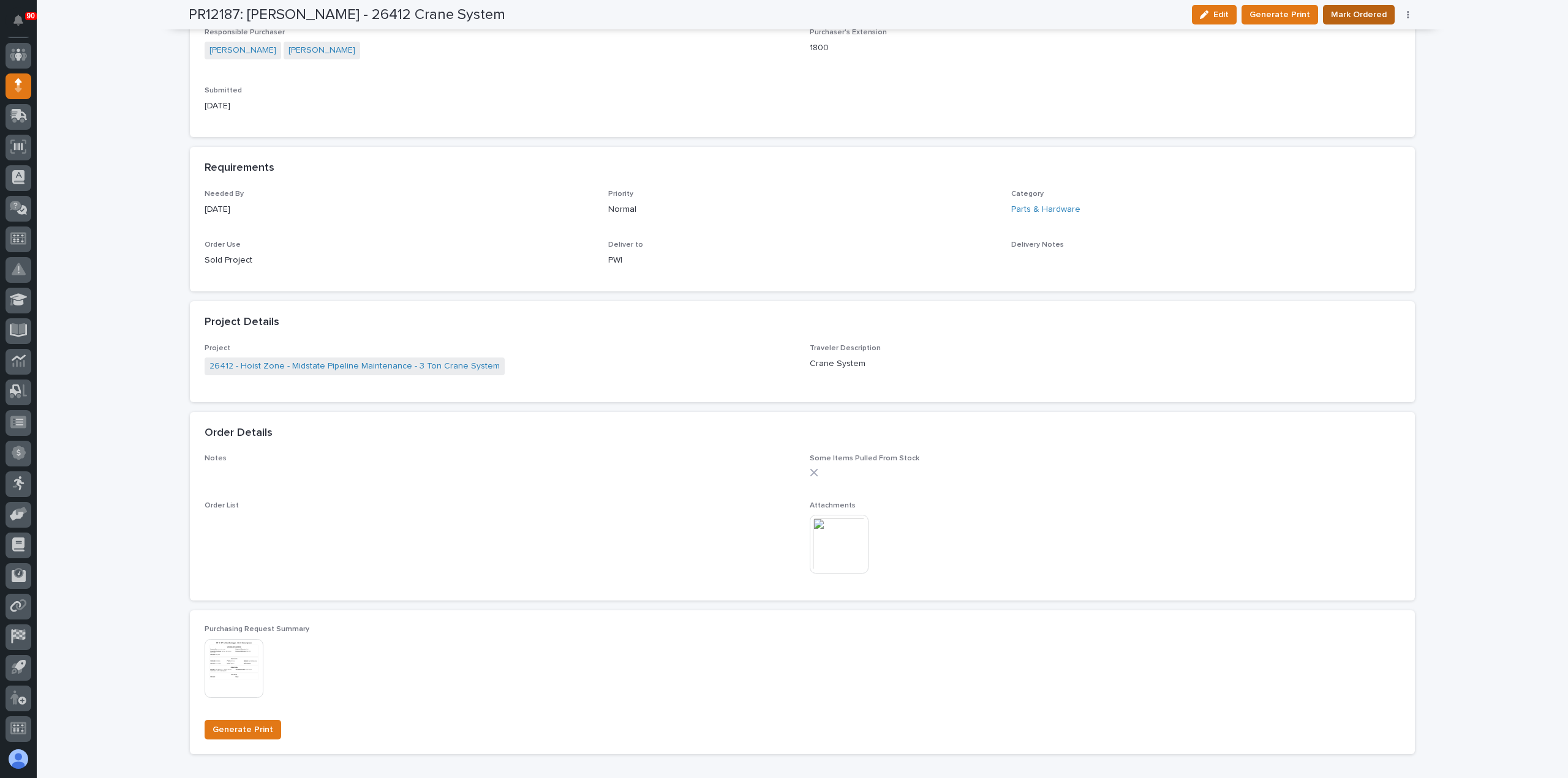
click at [1368, 14] on span "Mark Ordered" at bounding box center [1358, 14] width 56 height 14
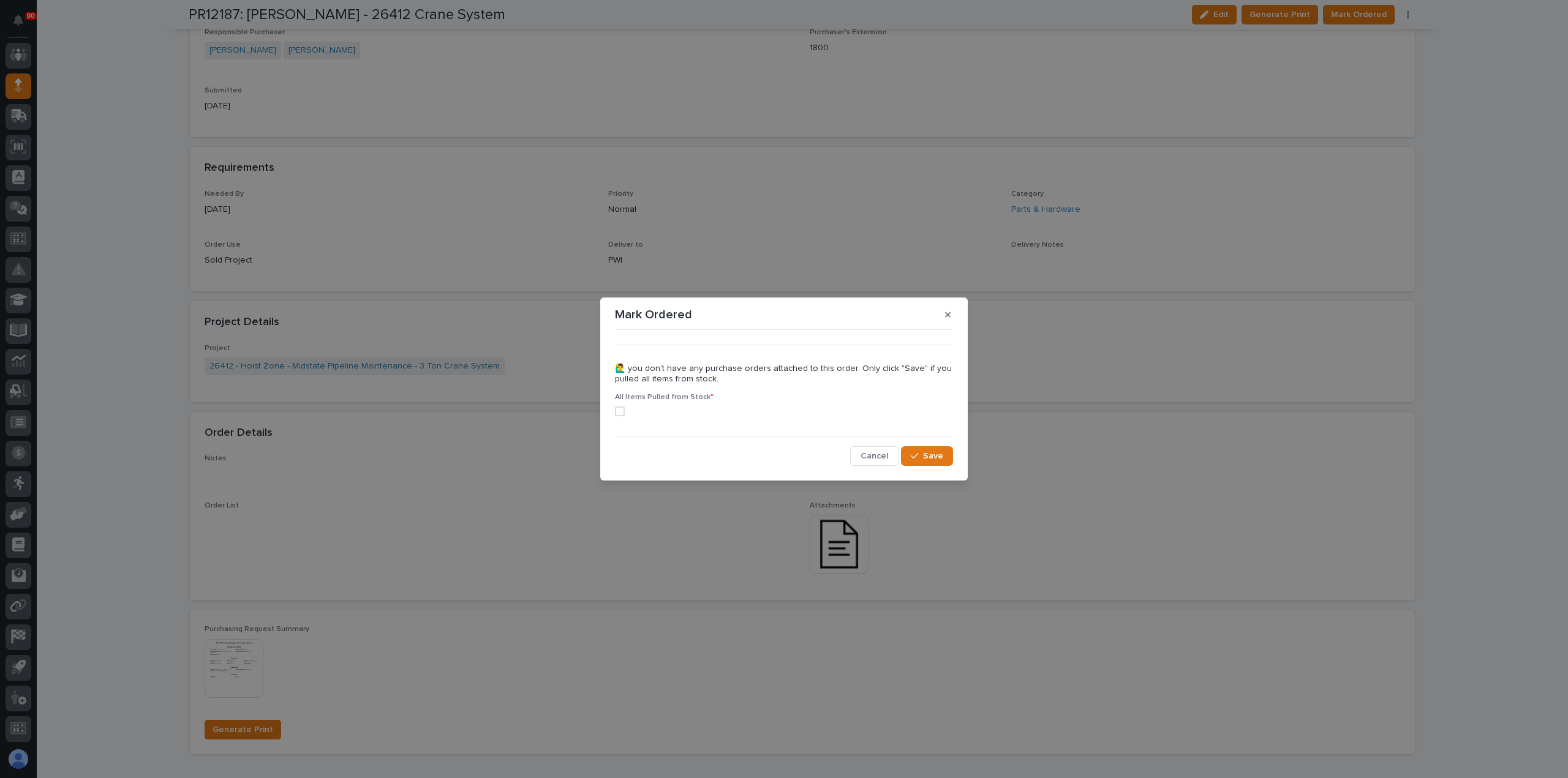
click at [622, 408] on span at bounding box center [620, 412] width 10 height 10
click at [914, 447] on button "Save" at bounding box center [927, 456] width 52 height 19
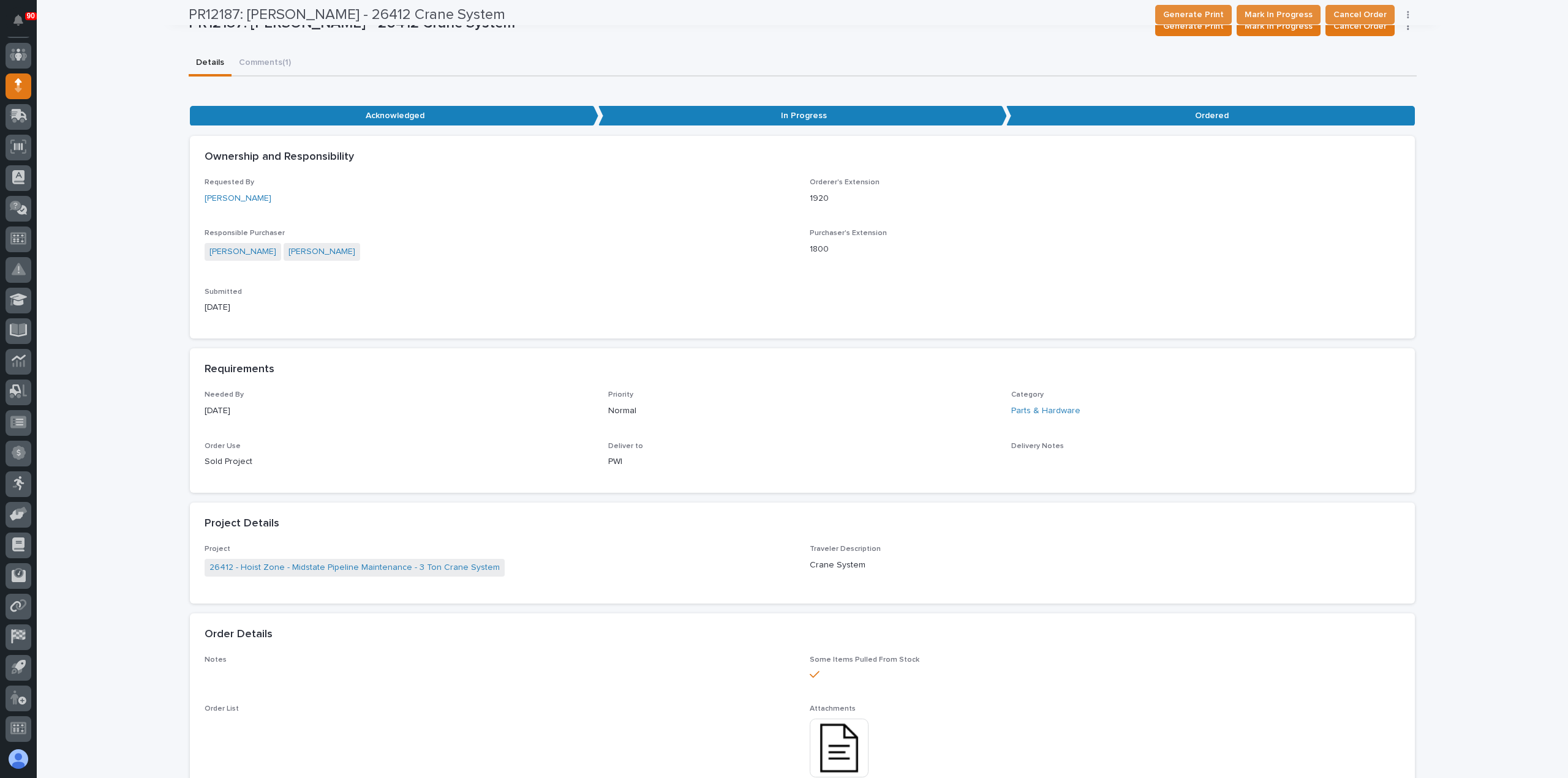
scroll to position [0, 0]
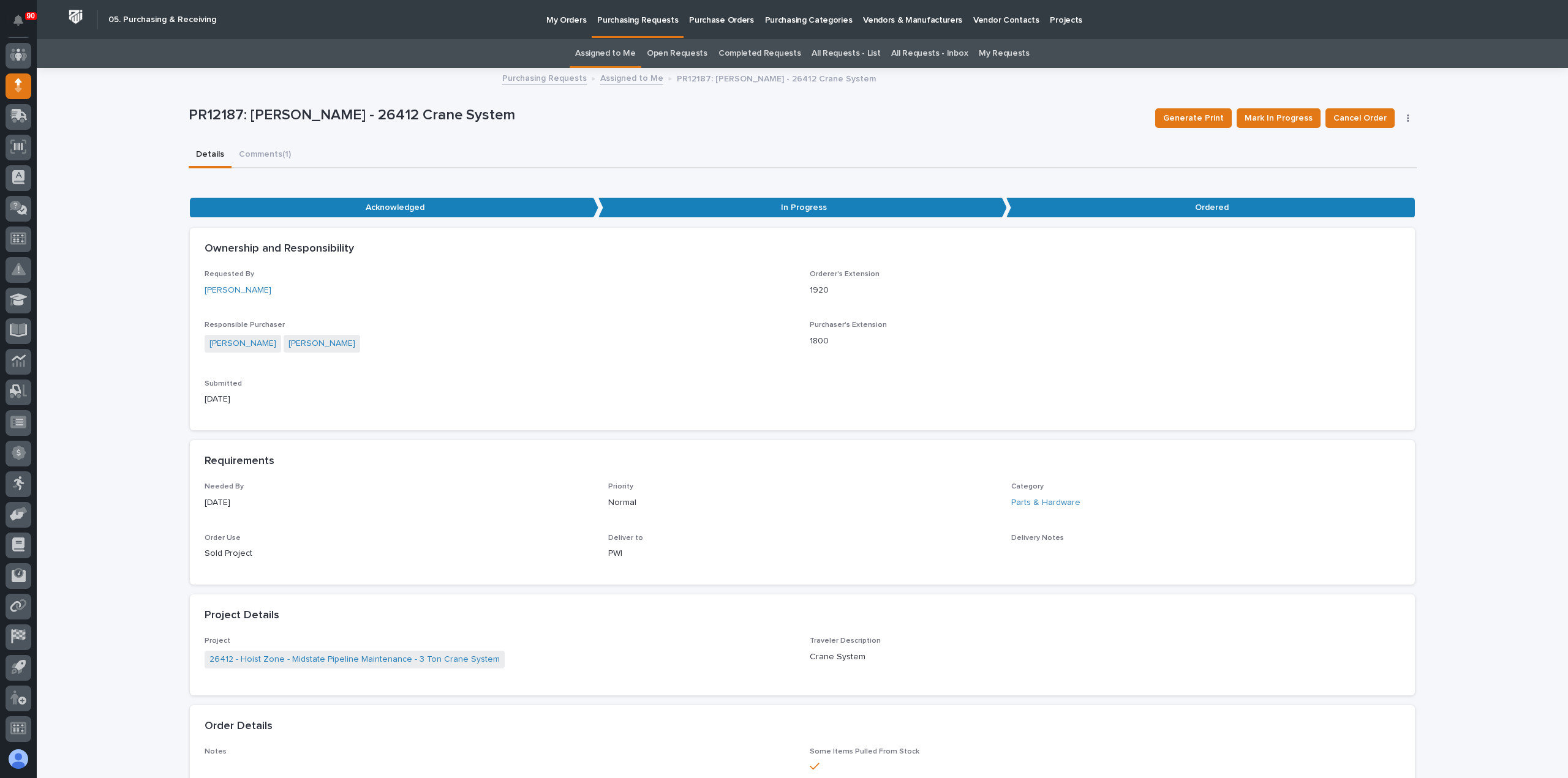
click at [635, 22] on p "Purchasing Requests" at bounding box center [638, 13] width 81 height 25
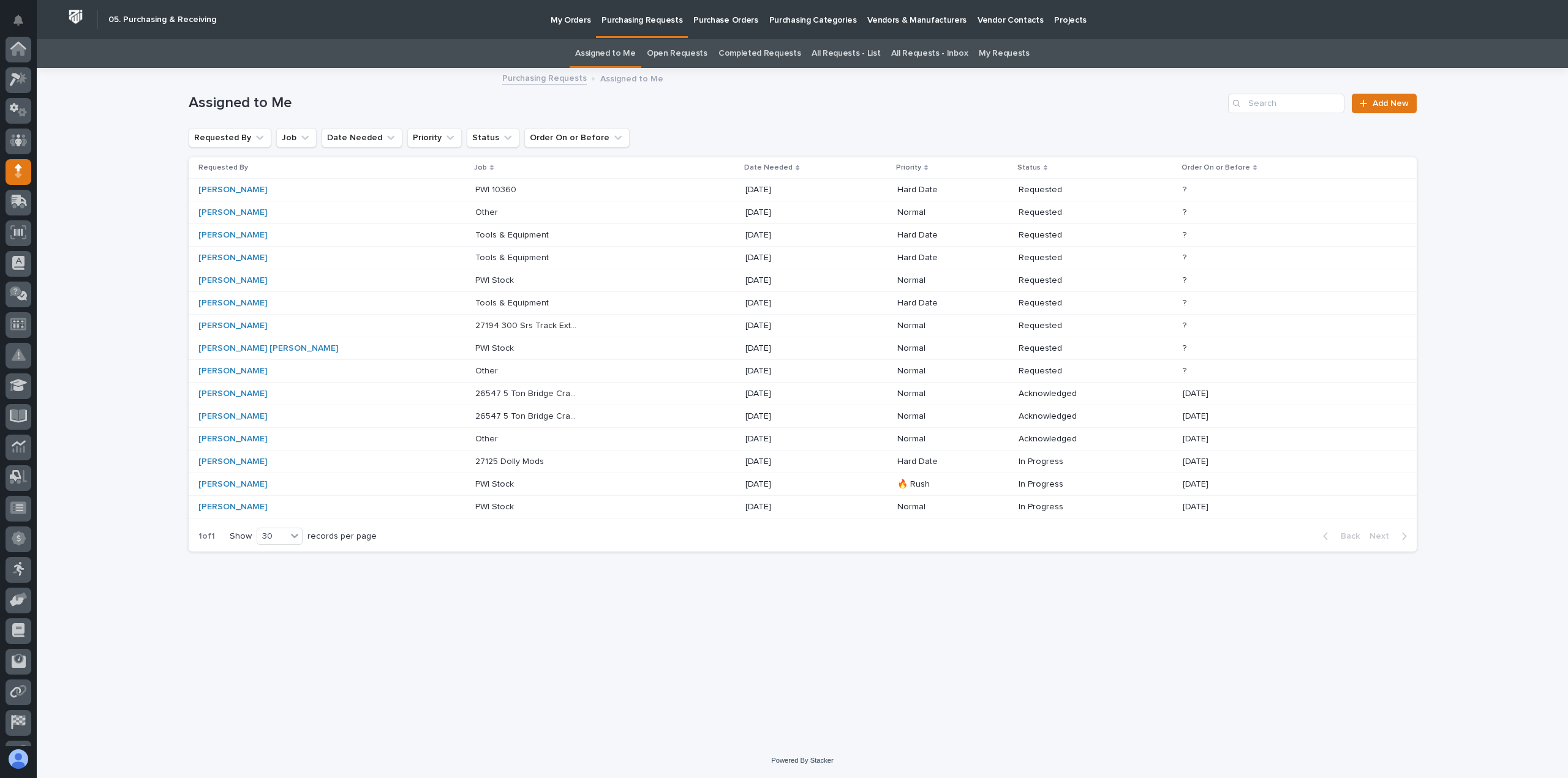
scroll to position [85, 0]
click at [475, 412] on p "26547 5 Ton Bridge Crane" at bounding box center [528, 415] width 105 height 13
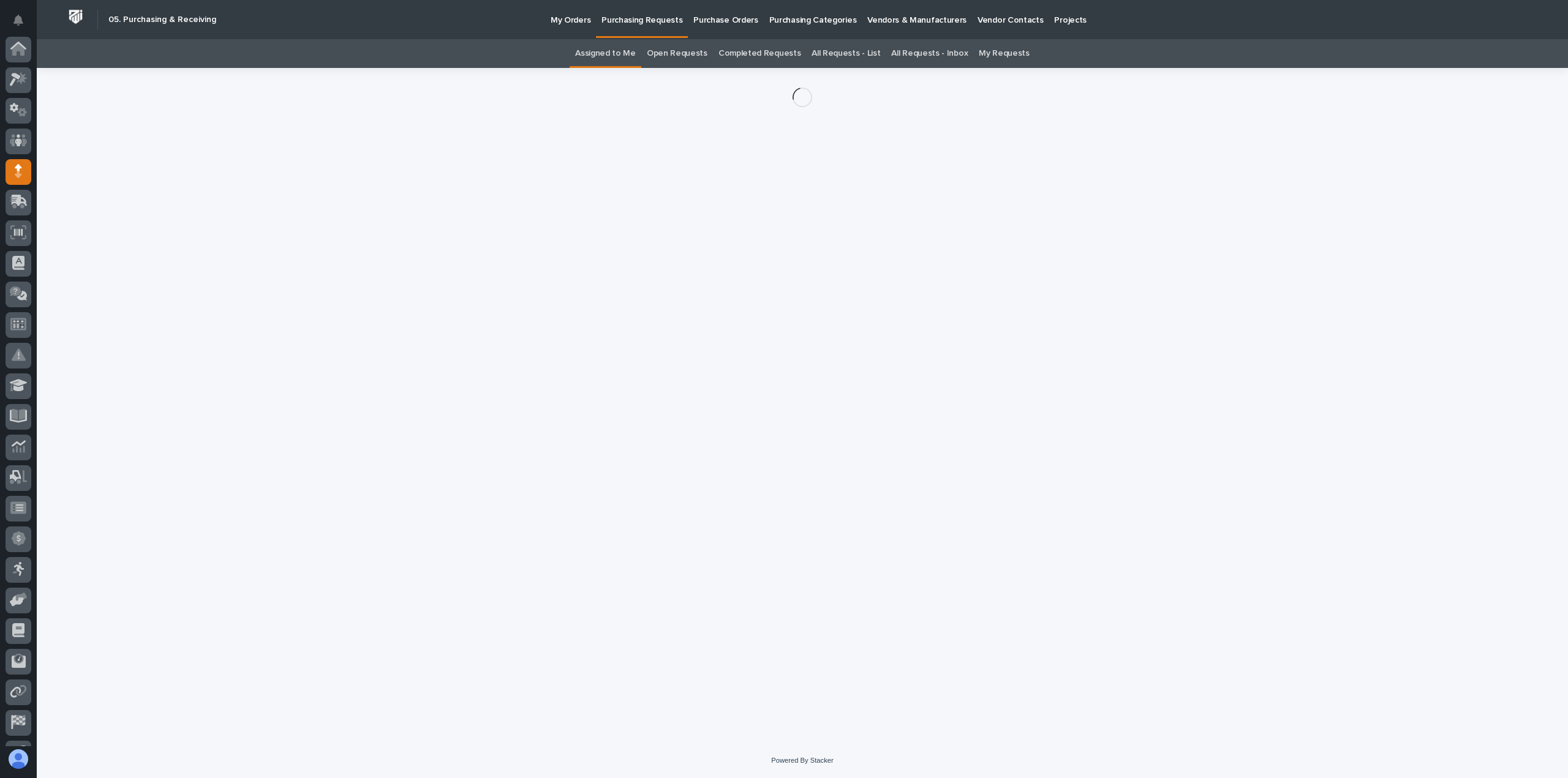
scroll to position [85, 0]
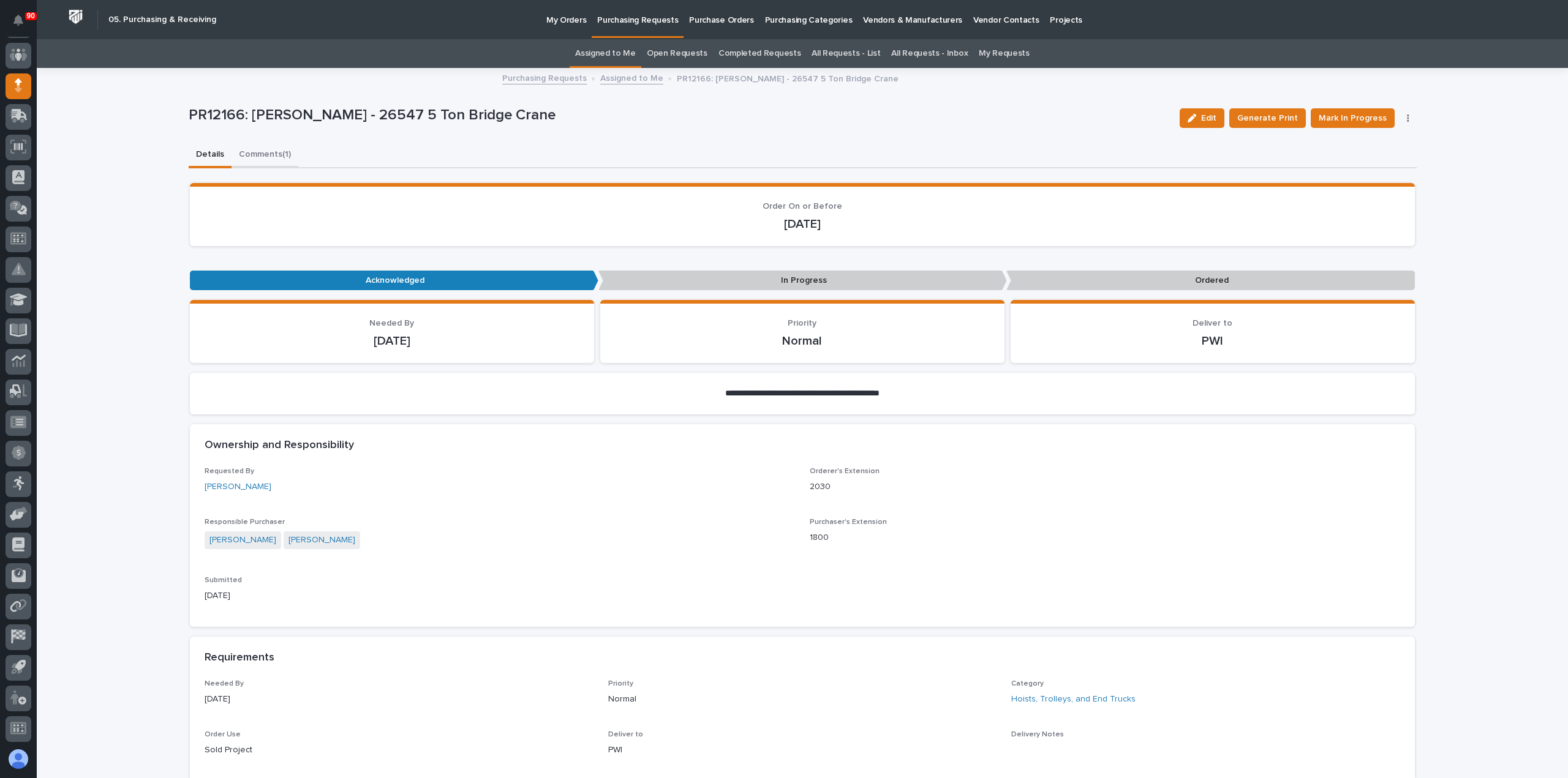
click at [246, 150] on button "Comments (1)" at bounding box center [265, 156] width 67 height 25
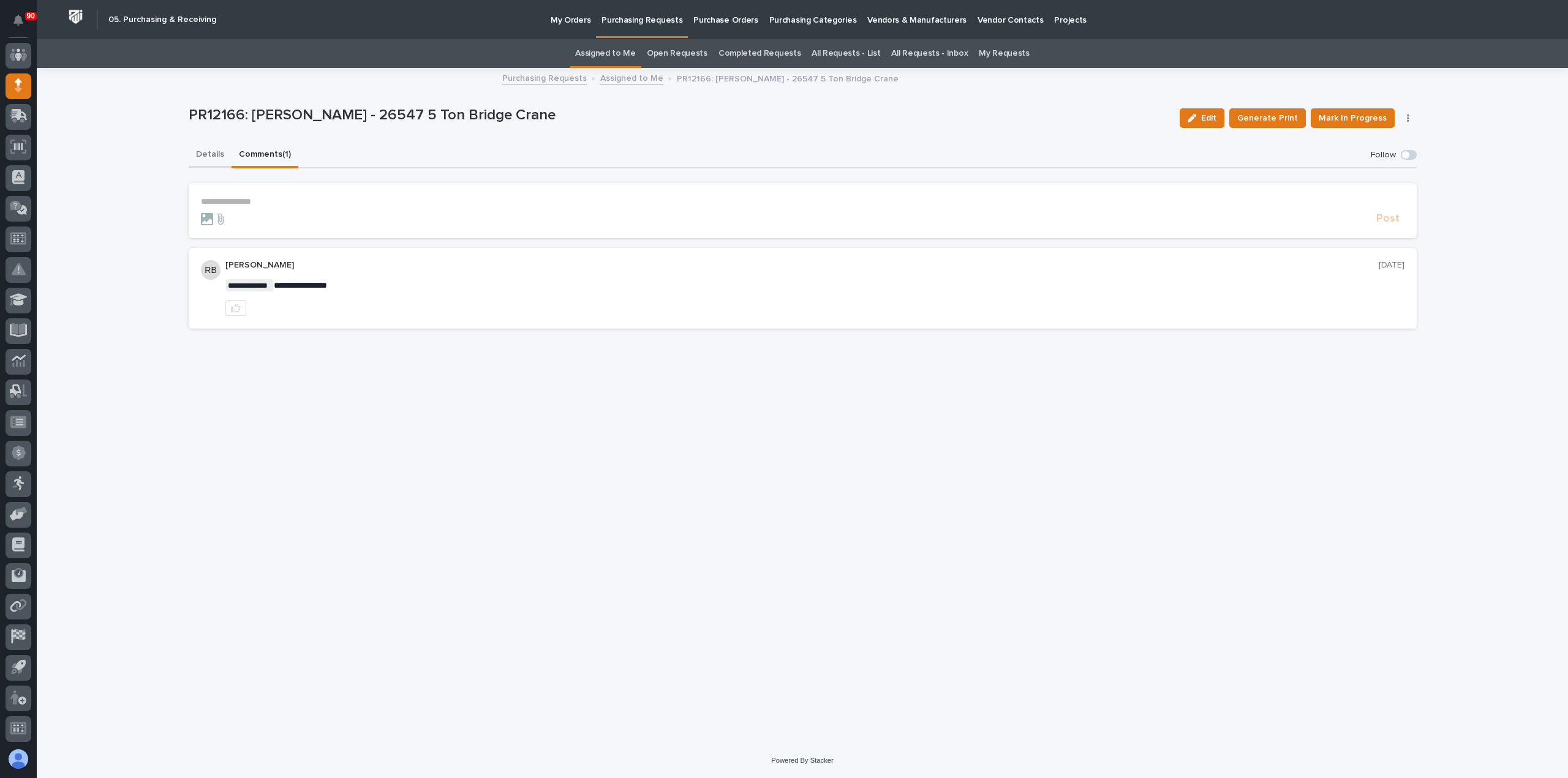
click at [206, 156] on button "Details" at bounding box center [210, 156] width 43 height 25
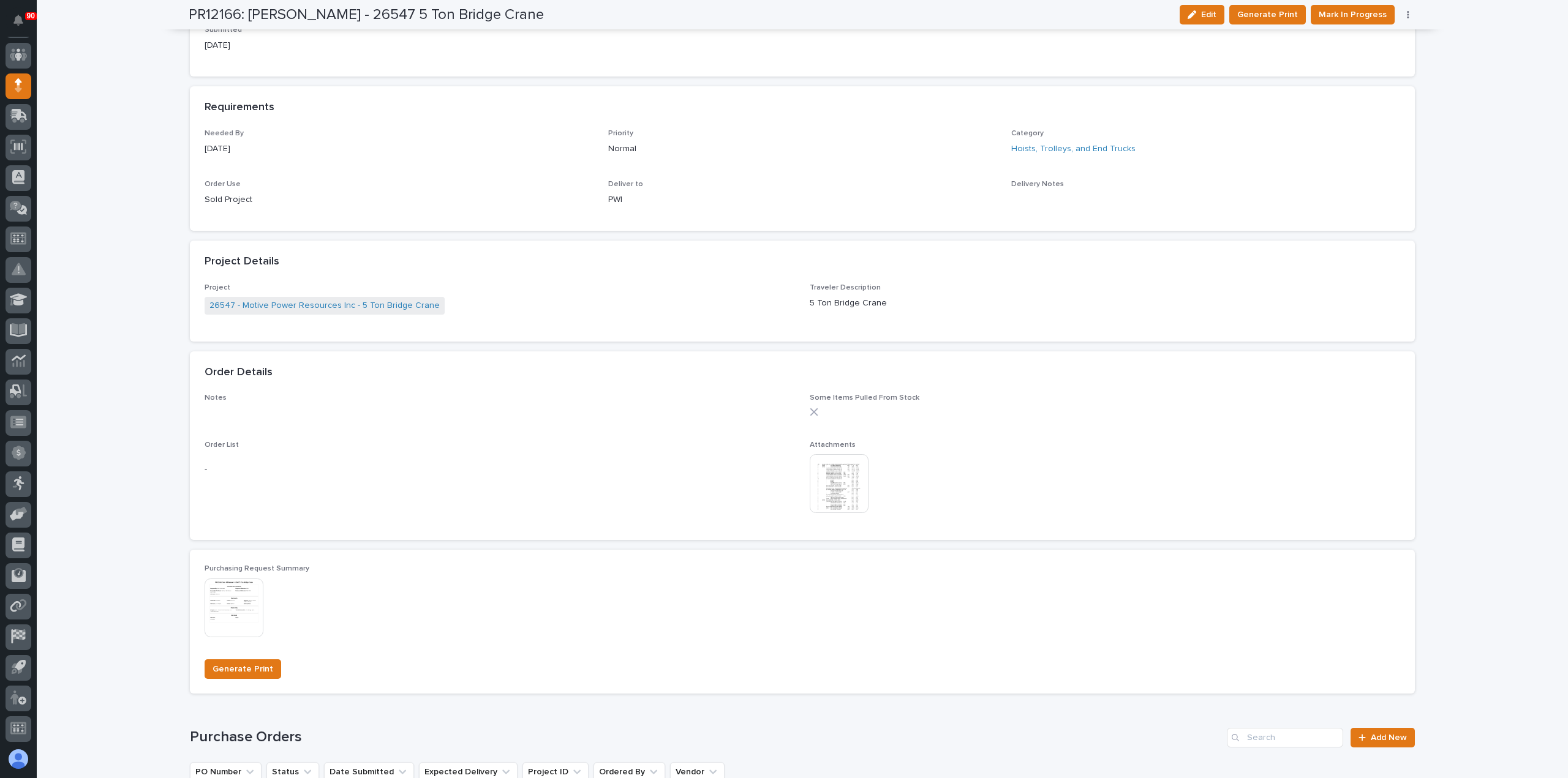
scroll to position [551, 0]
click at [833, 482] on img at bounding box center [839, 484] width 59 height 59
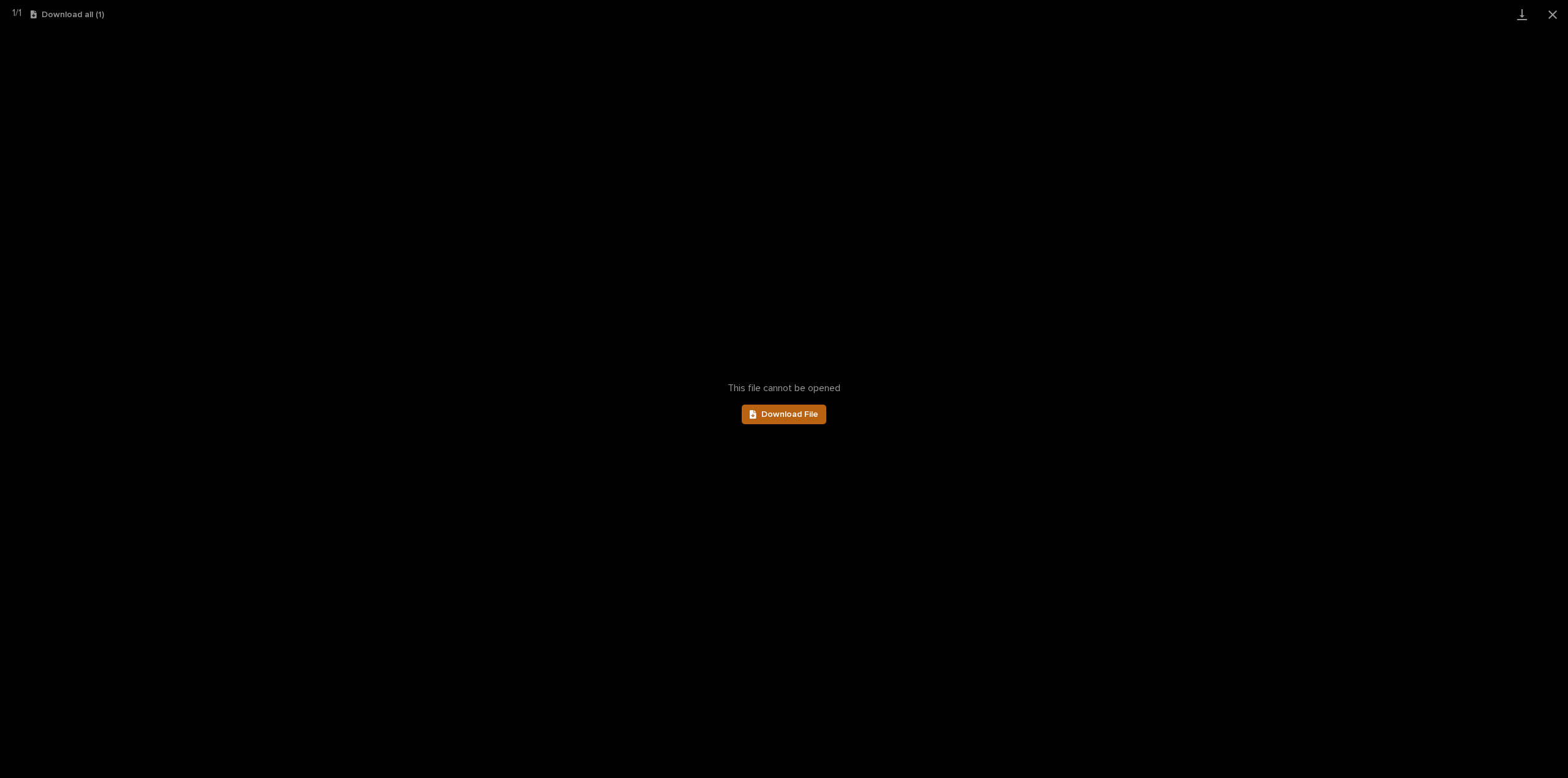
click at [785, 411] on span "Download File" at bounding box center [789, 414] width 57 height 8
click at [1553, 14] on button "Close gallery" at bounding box center [1552, 14] width 30 height 29
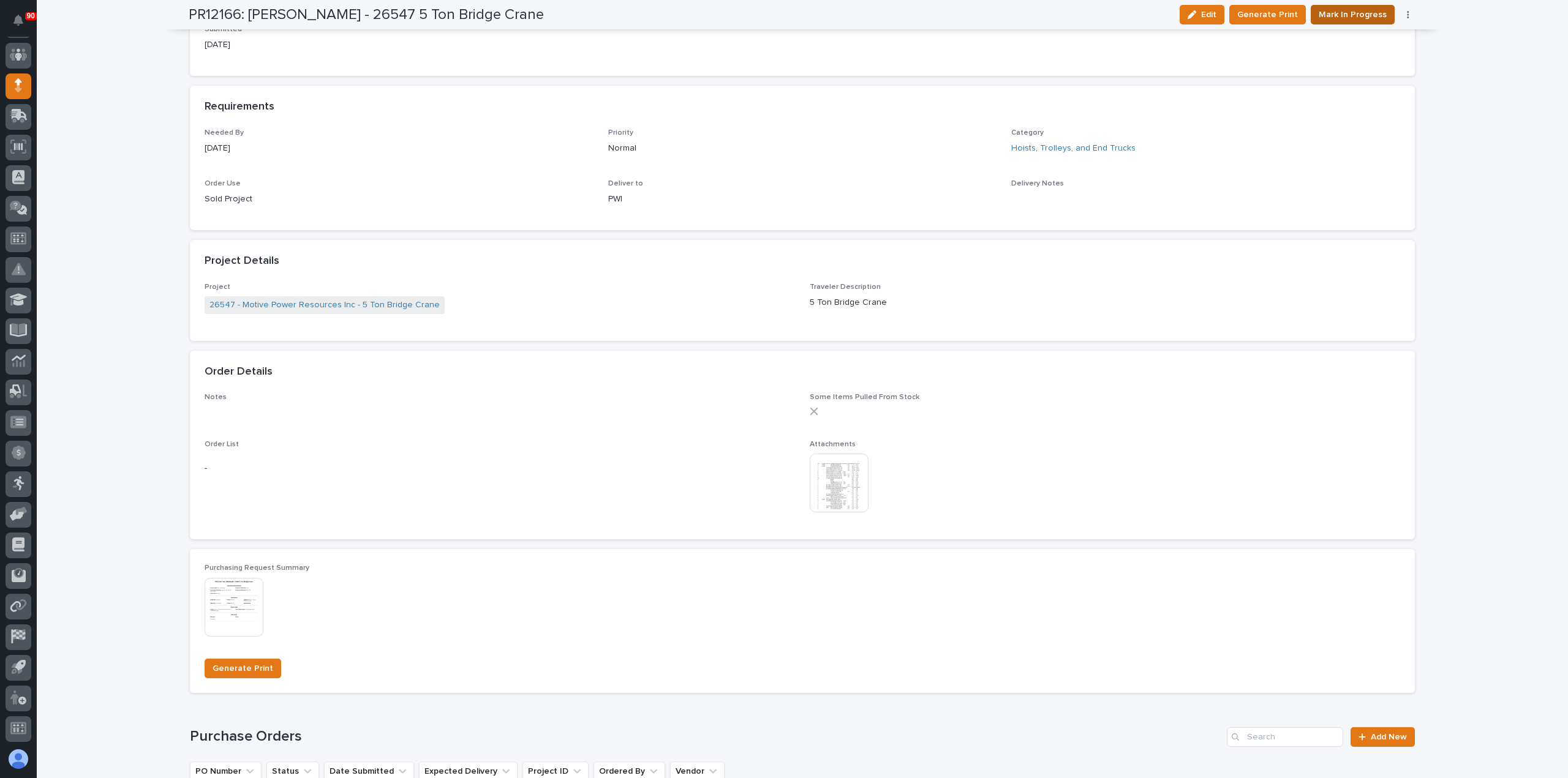
click at [1350, 8] on span "Mark In Progress" at bounding box center [1352, 14] width 68 height 14
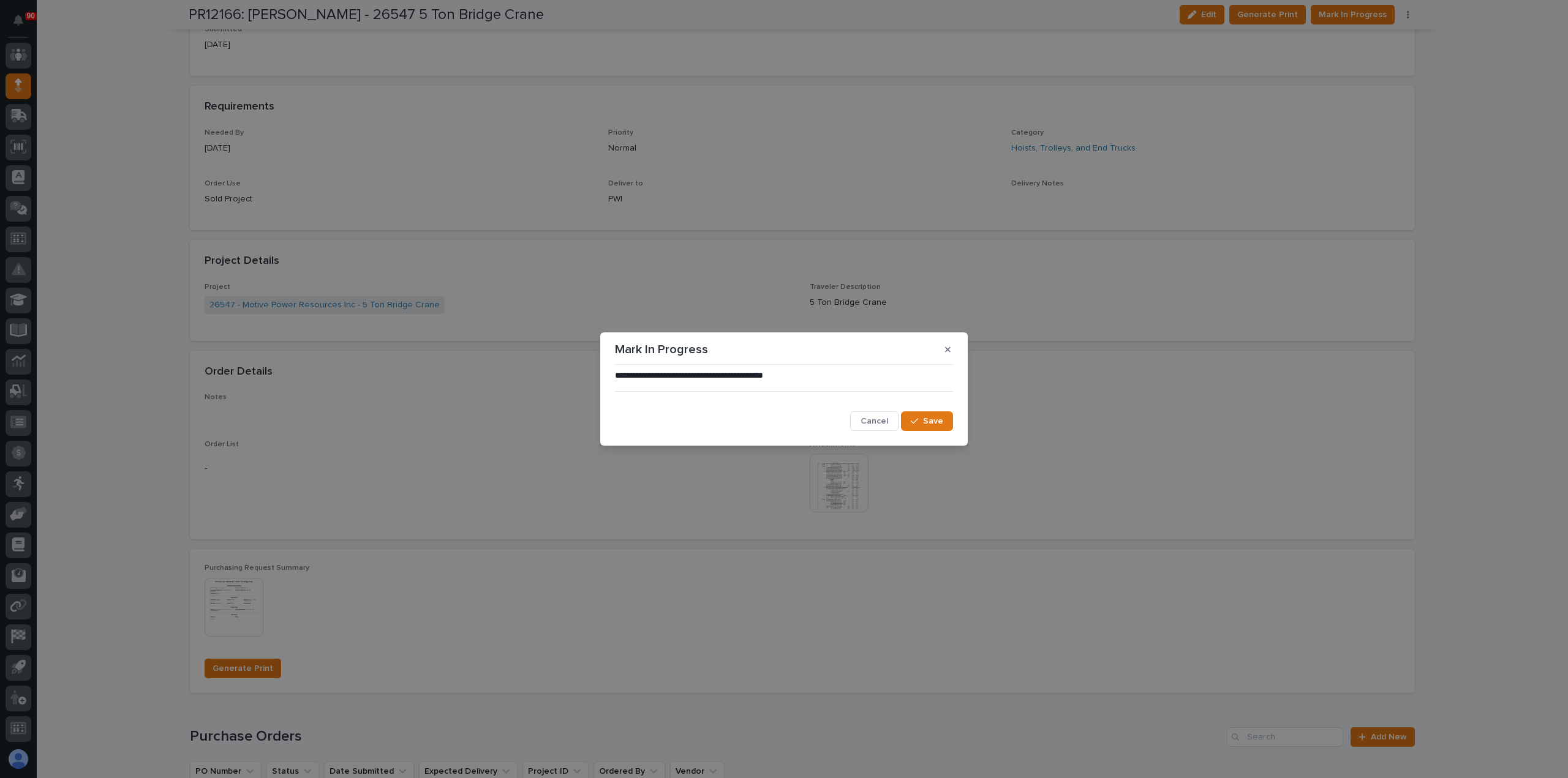
drag, startPoint x: 938, startPoint y: 423, endPoint x: 1041, endPoint y: 348, distance: 127.4
click at [942, 419] on span "Save" at bounding box center [933, 421] width 20 height 11
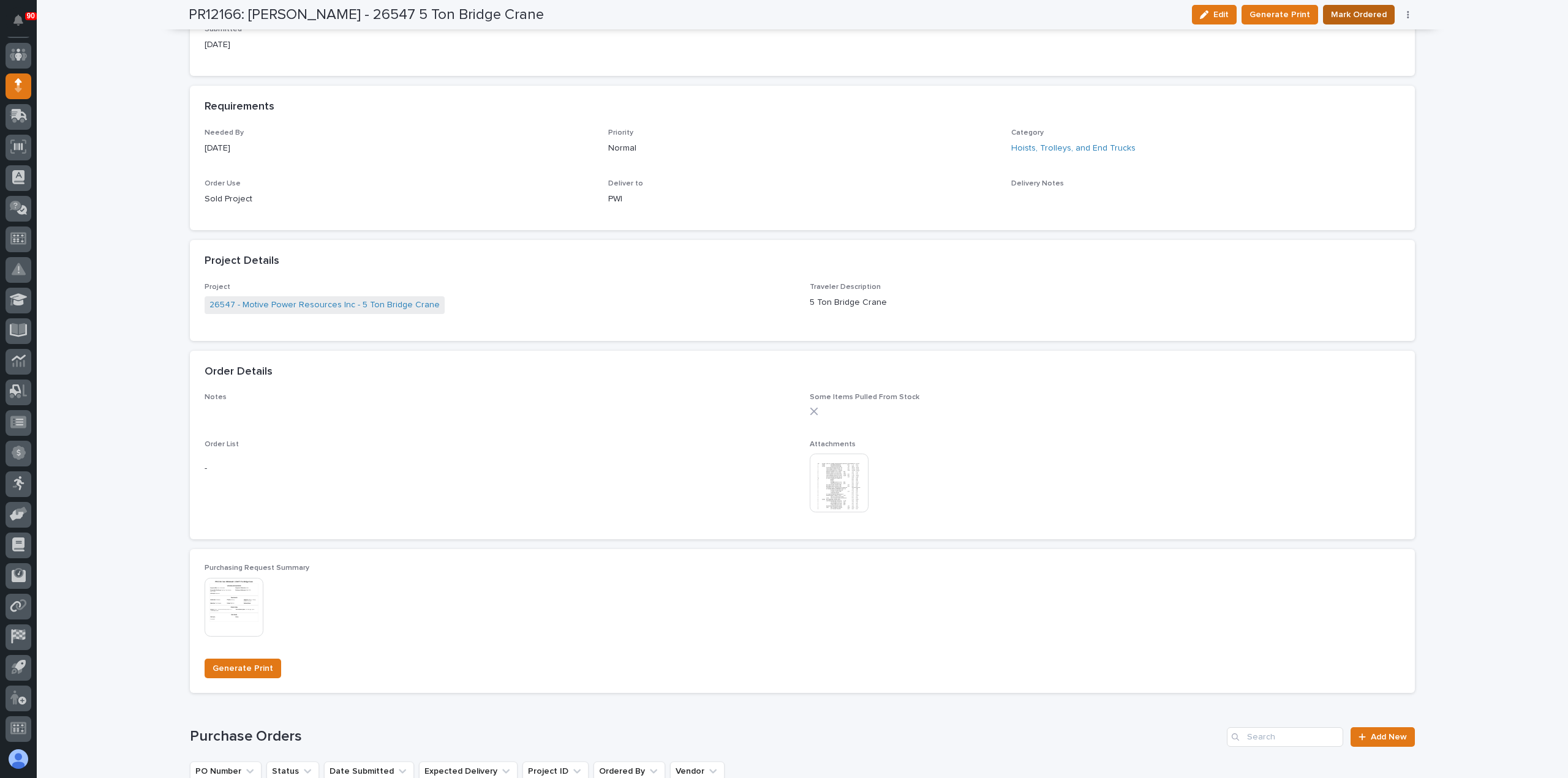
click at [1344, 14] on span "Mark Ordered" at bounding box center [1358, 14] width 56 height 14
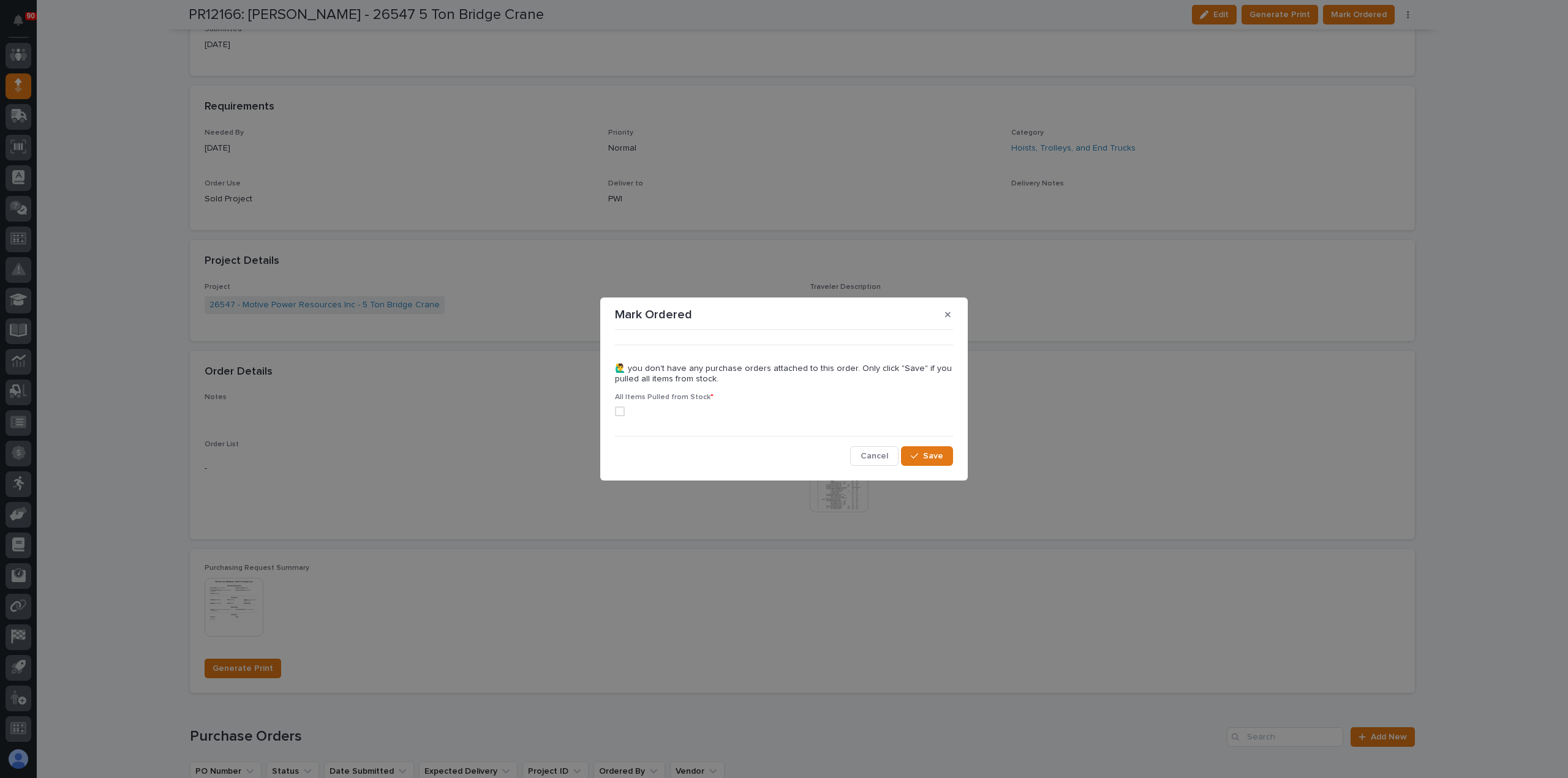
click at [623, 409] on label at bounding box center [784, 412] width 338 height 10
drag, startPoint x: 940, startPoint y: 456, endPoint x: 955, endPoint y: 447, distance: 17.5
click at [938, 456] on span "Save" at bounding box center [933, 456] width 20 height 11
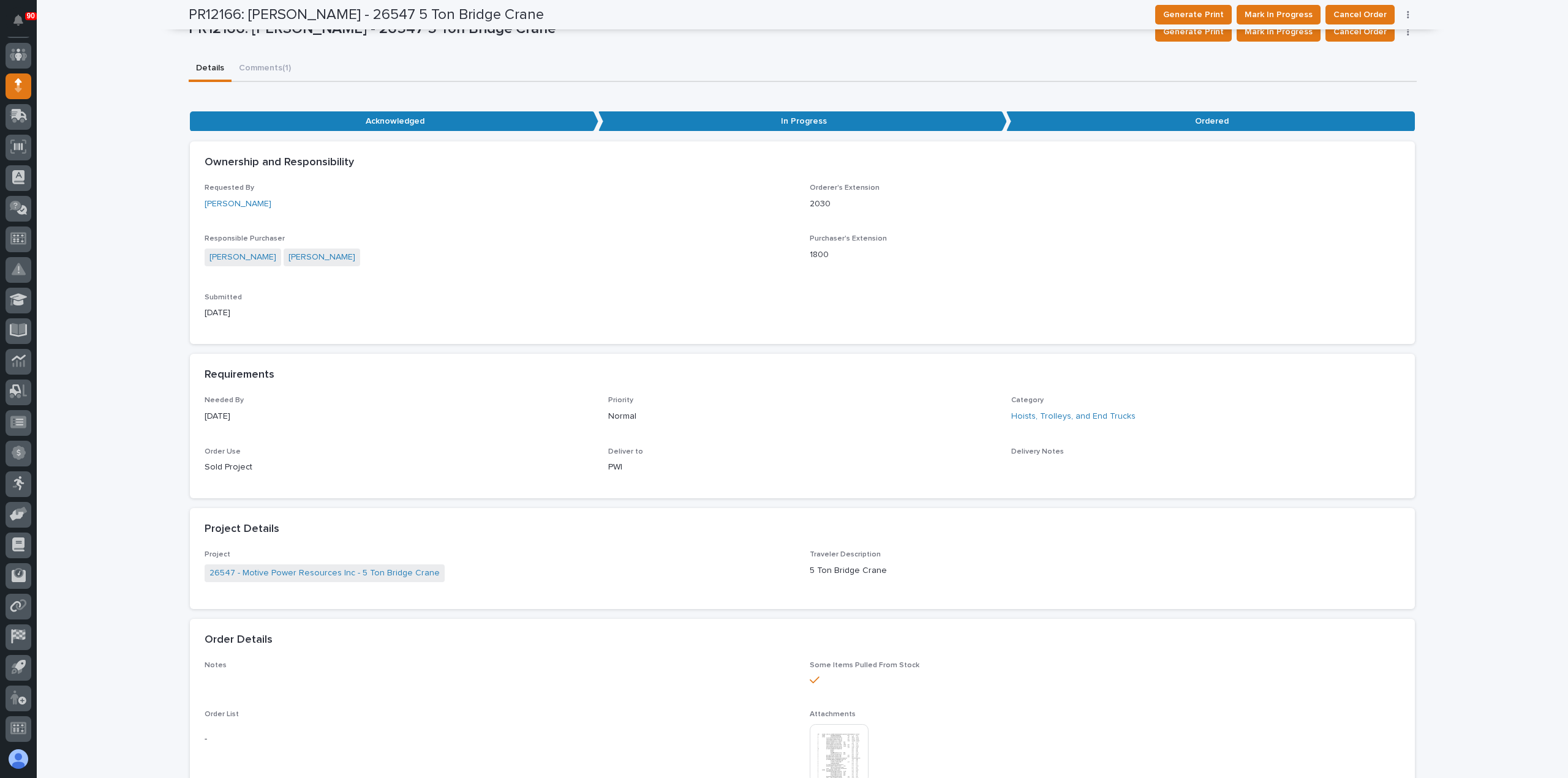
scroll to position [85, 0]
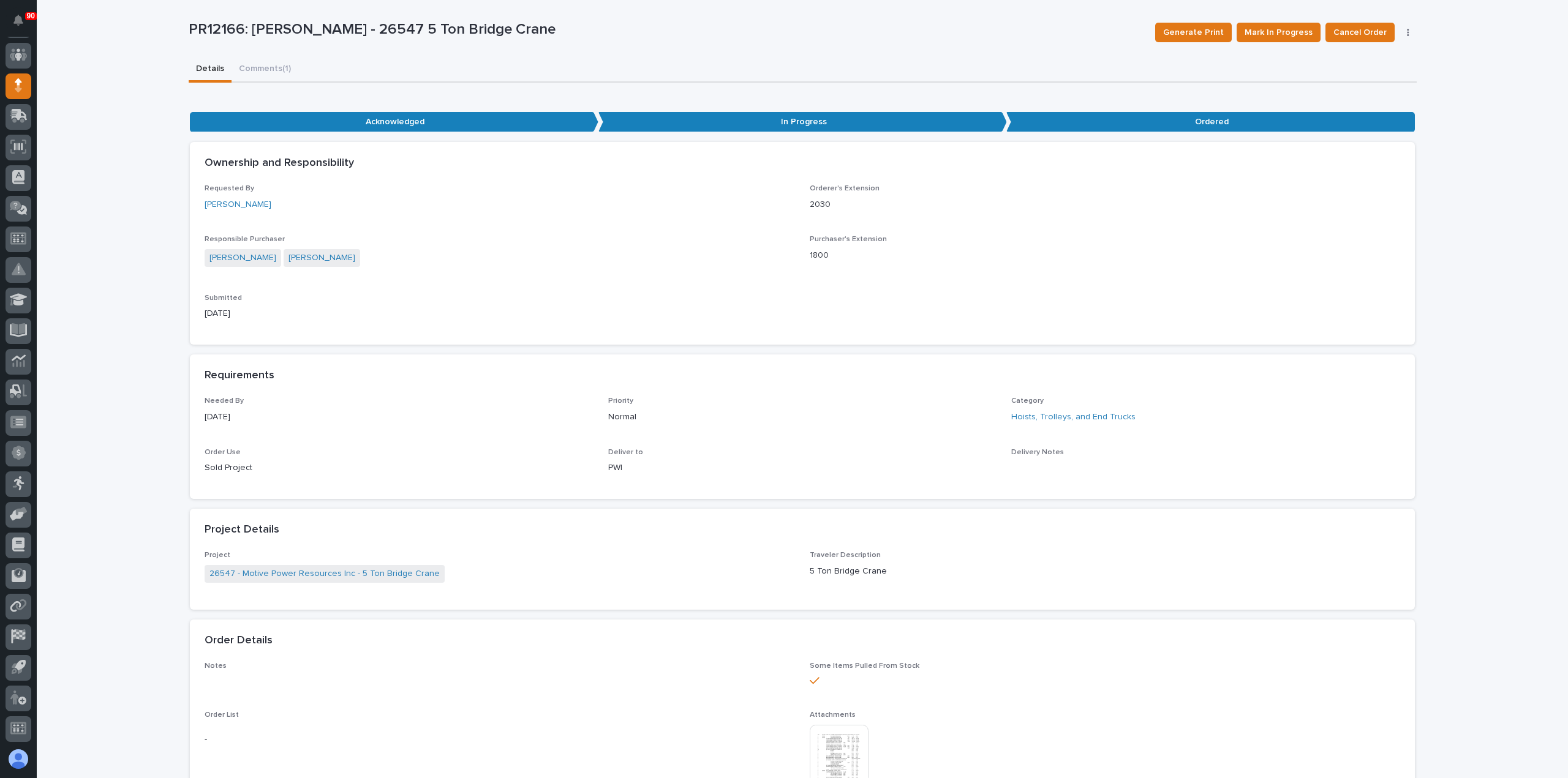
click at [252, 67] on div "**********" at bounding box center [802, 689] width 1531 height 1549
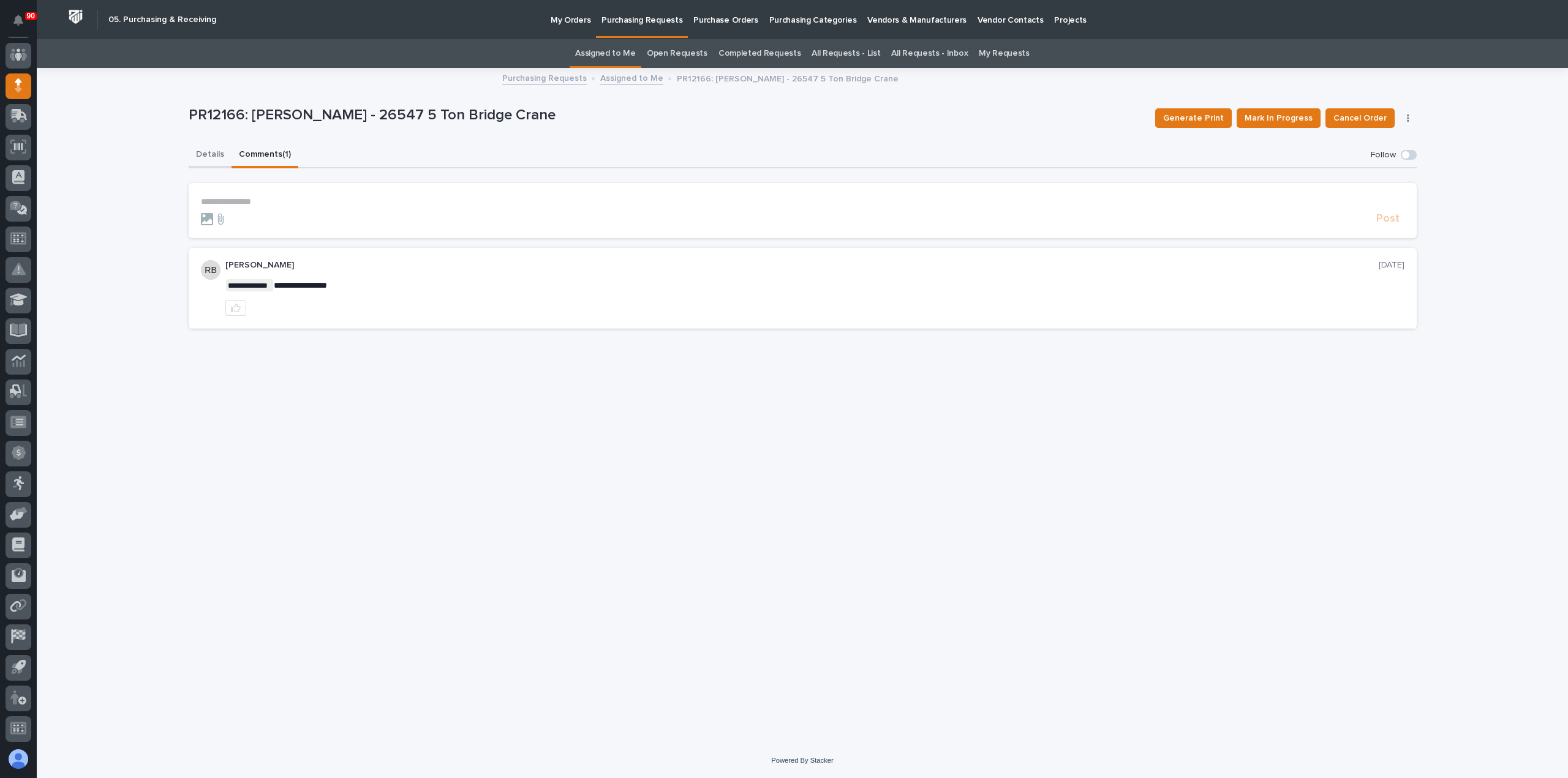
click at [211, 151] on button "Details" at bounding box center [210, 156] width 43 height 25
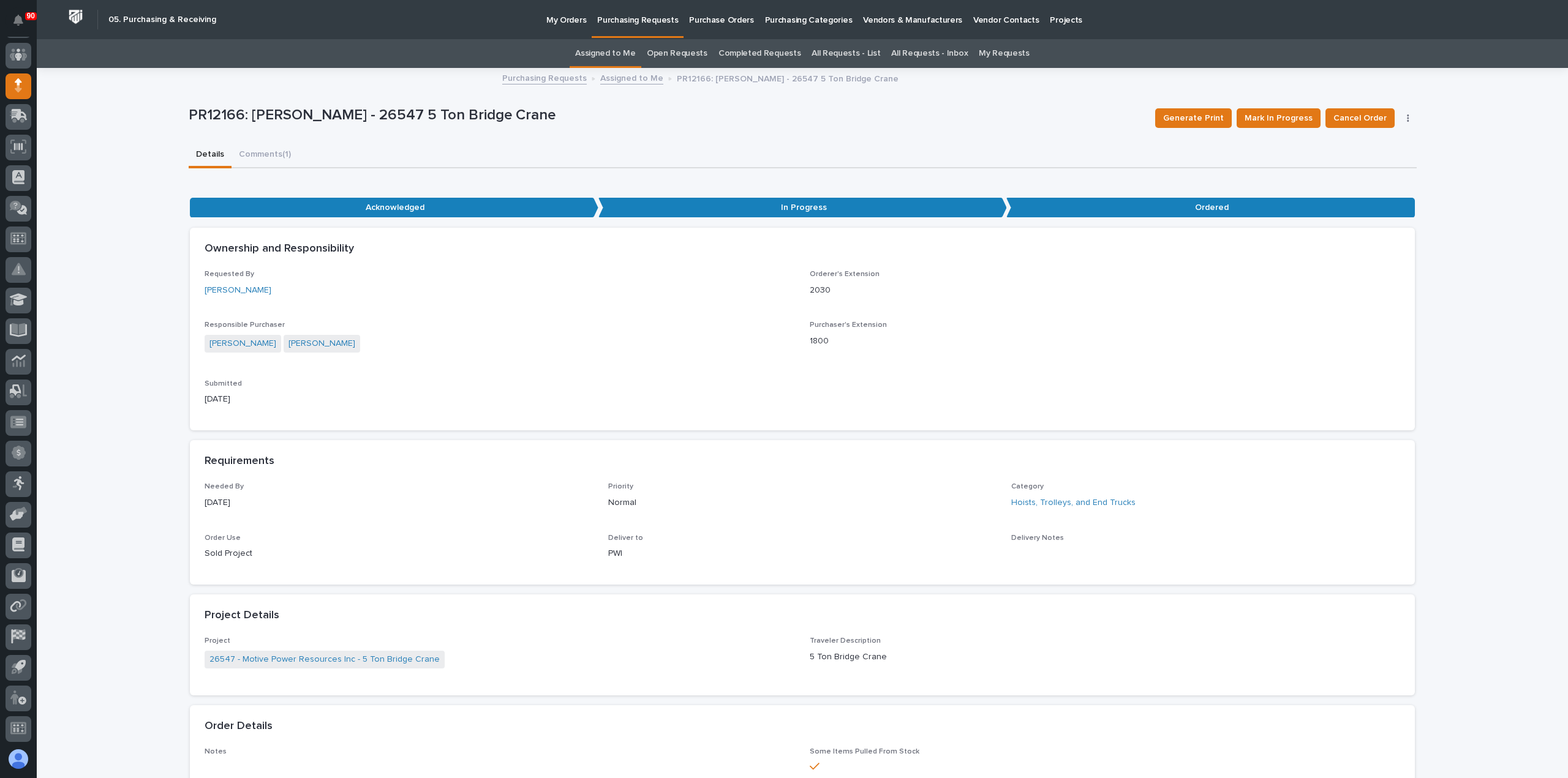
click at [573, 314] on div "Requested By [PERSON_NAME] Orderer's Extension 2030 Responsible Purchaser [PERS…" at bounding box center [802, 342] width 1195 height 145
click at [627, 16] on p "Purchasing Requests" at bounding box center [638, 13] width 81 height 25
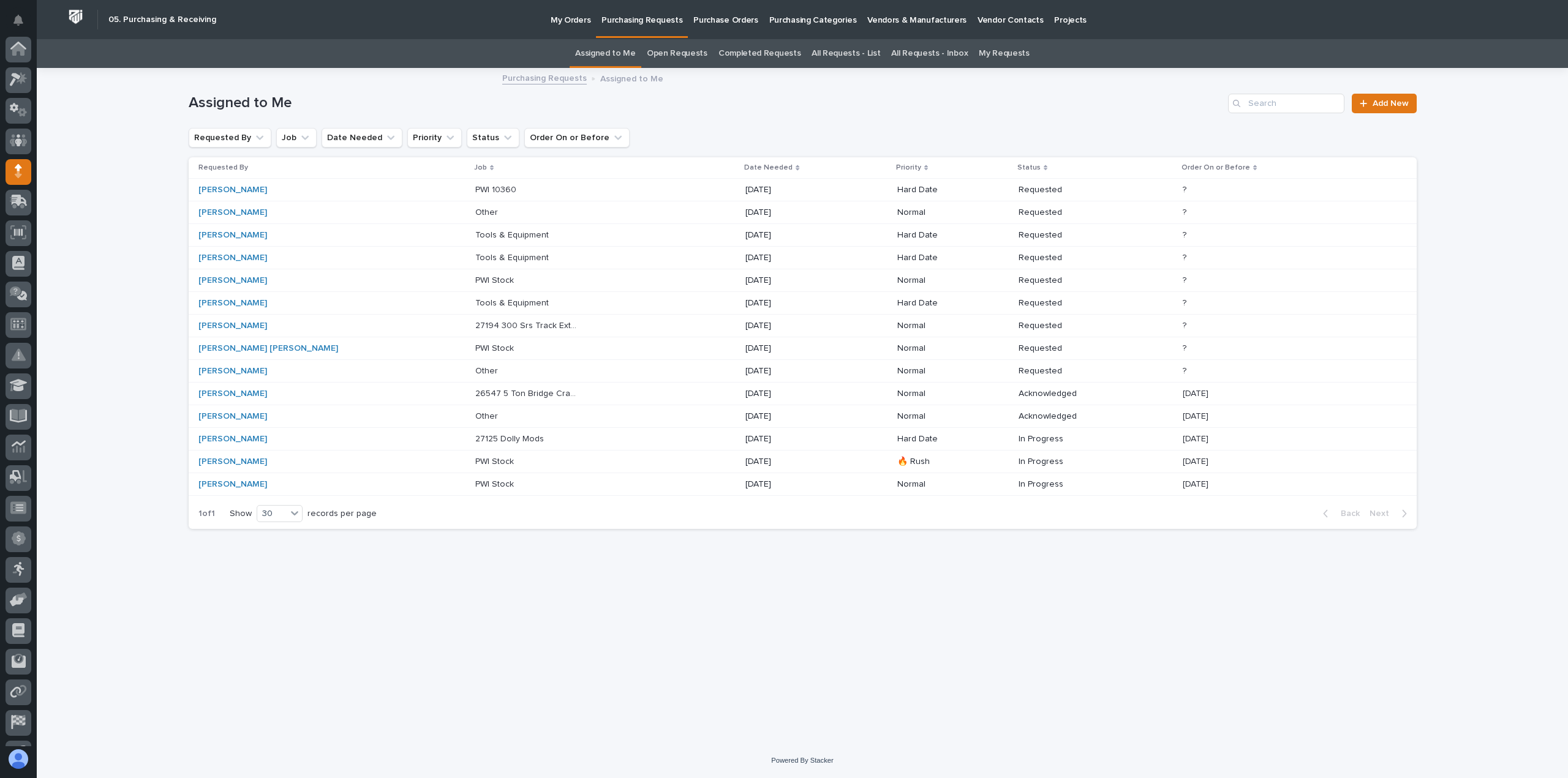
scroll to position [85, 0]
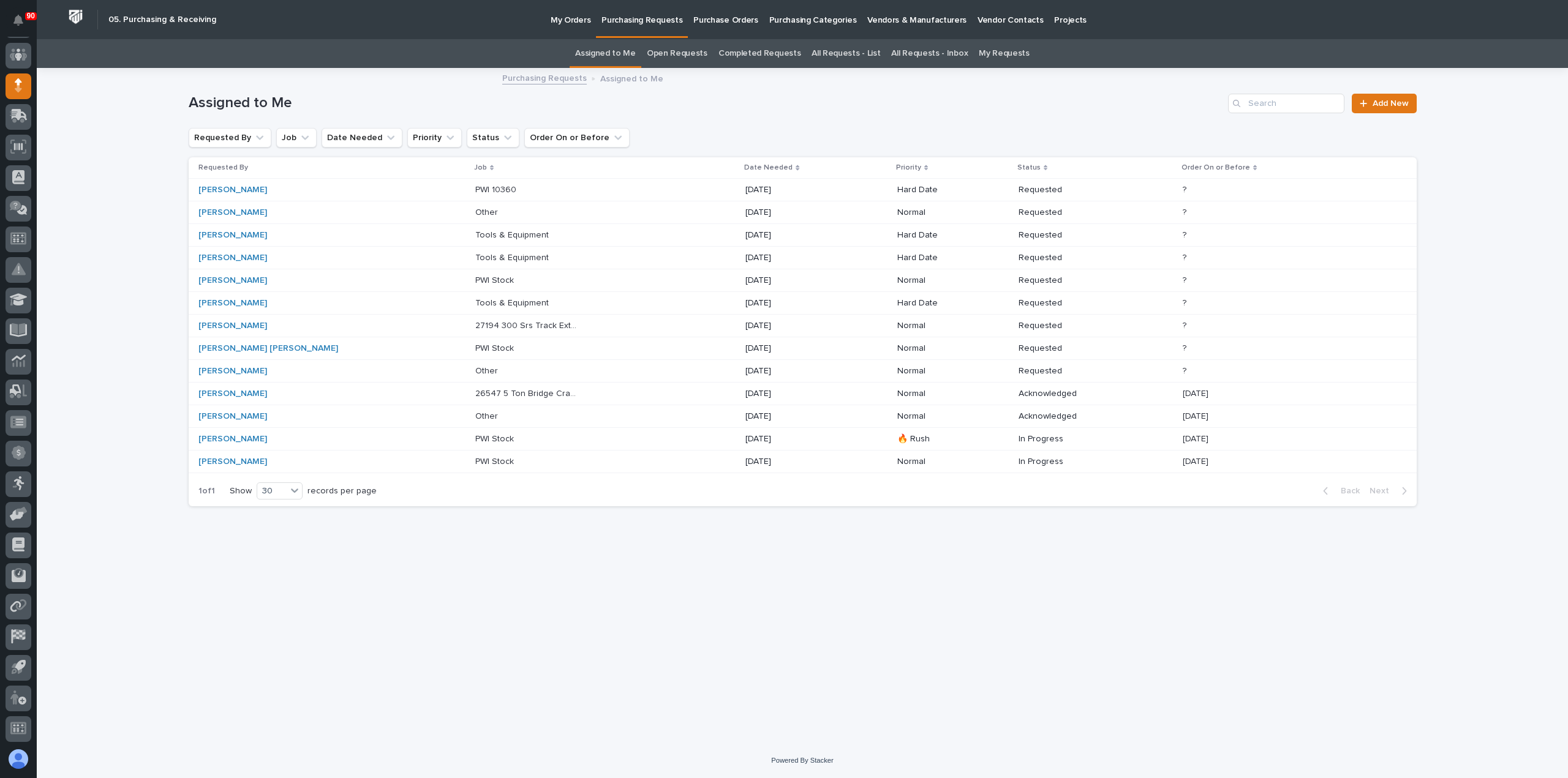
click at [475, 390] on p "26547 5 Ton Bridge Crane" at bounding box center [528, 392] width 105 height 13
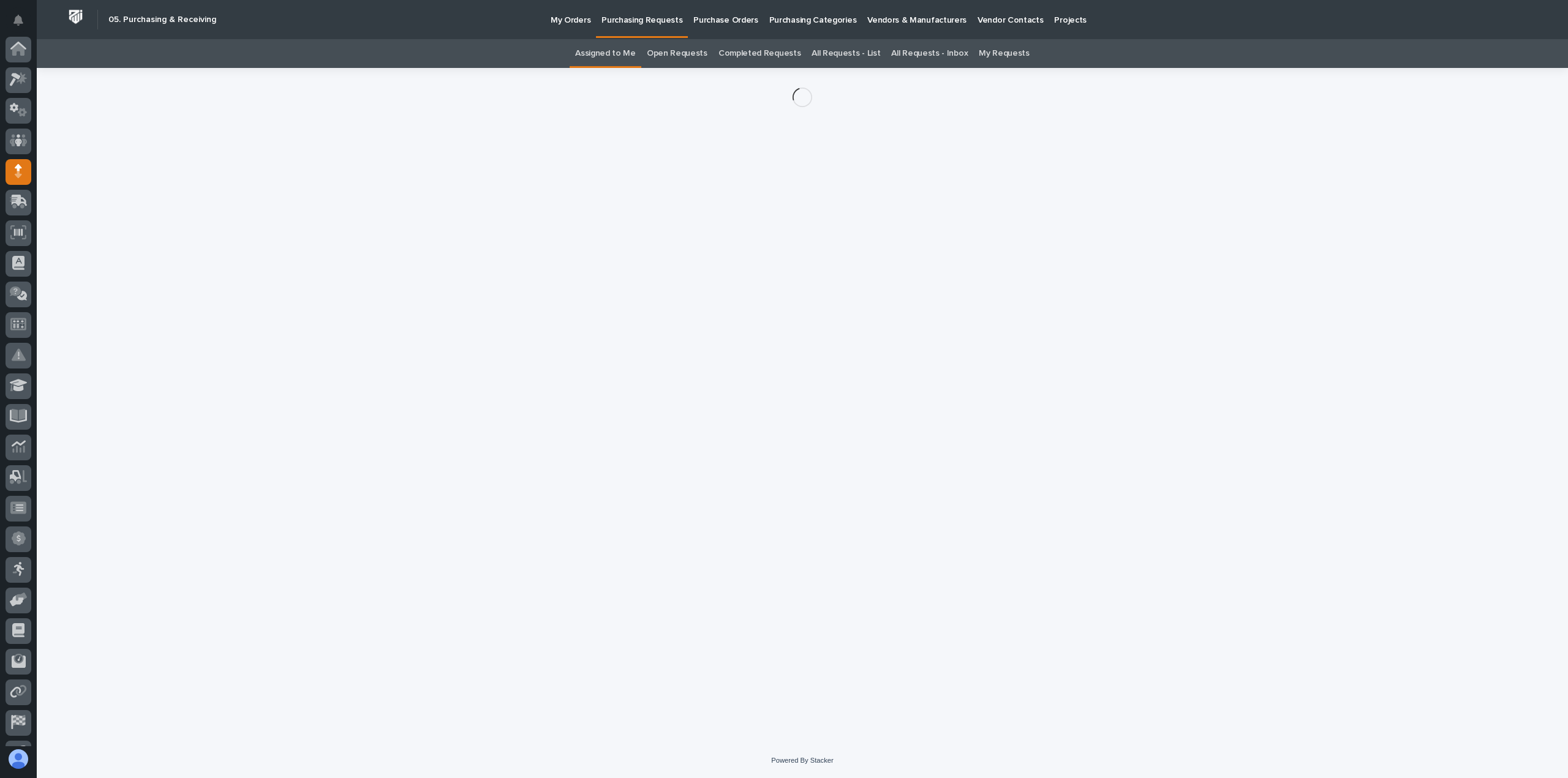
scroll to position [85, 0]
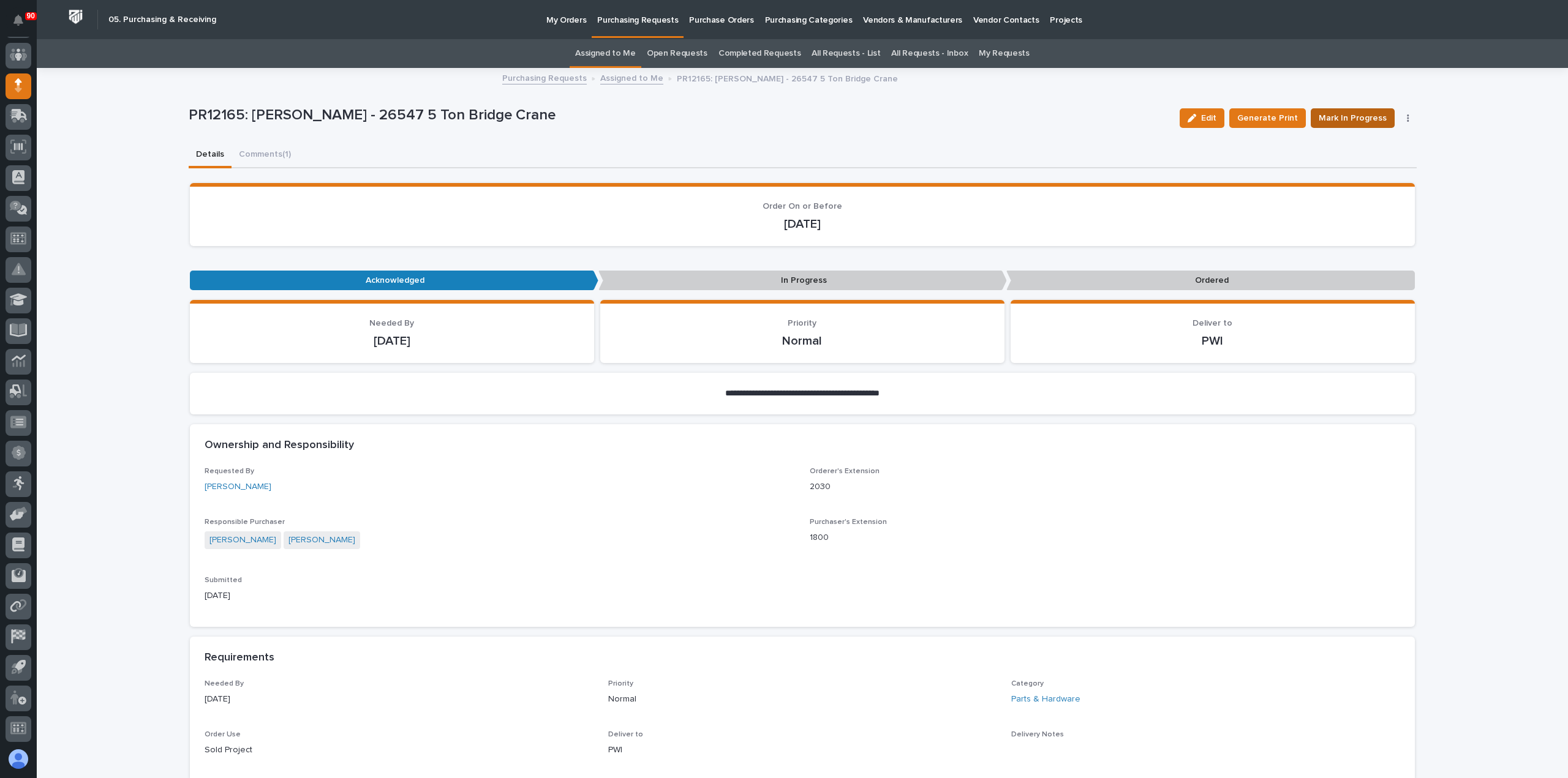
click at [1352, 118] on span "Mark In Progress" at bounding box center [1352, 118] width 68 height 14
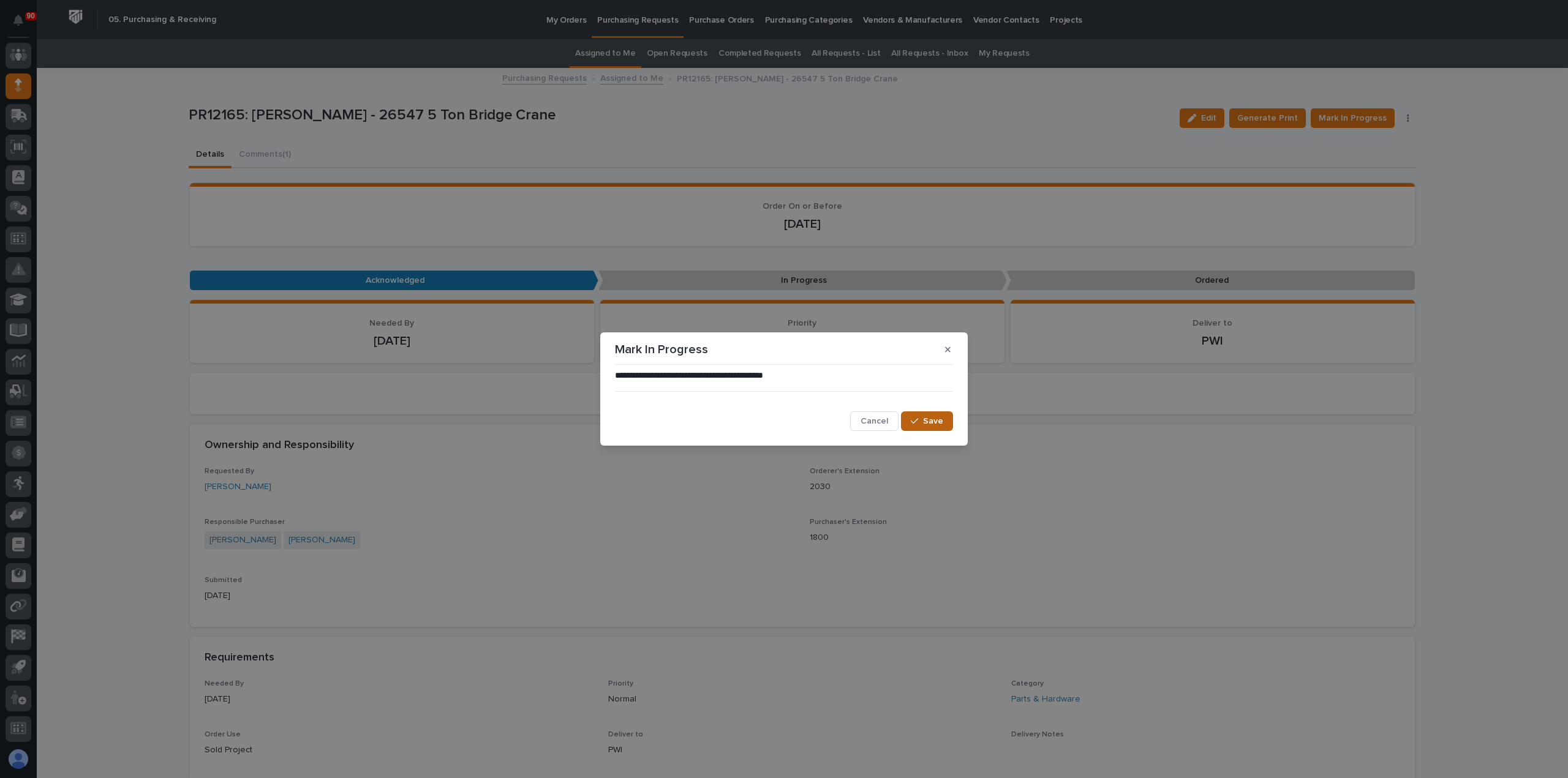
click at [929, 425] on span "Save" at bounding box center [933, 421] width 20 height 11
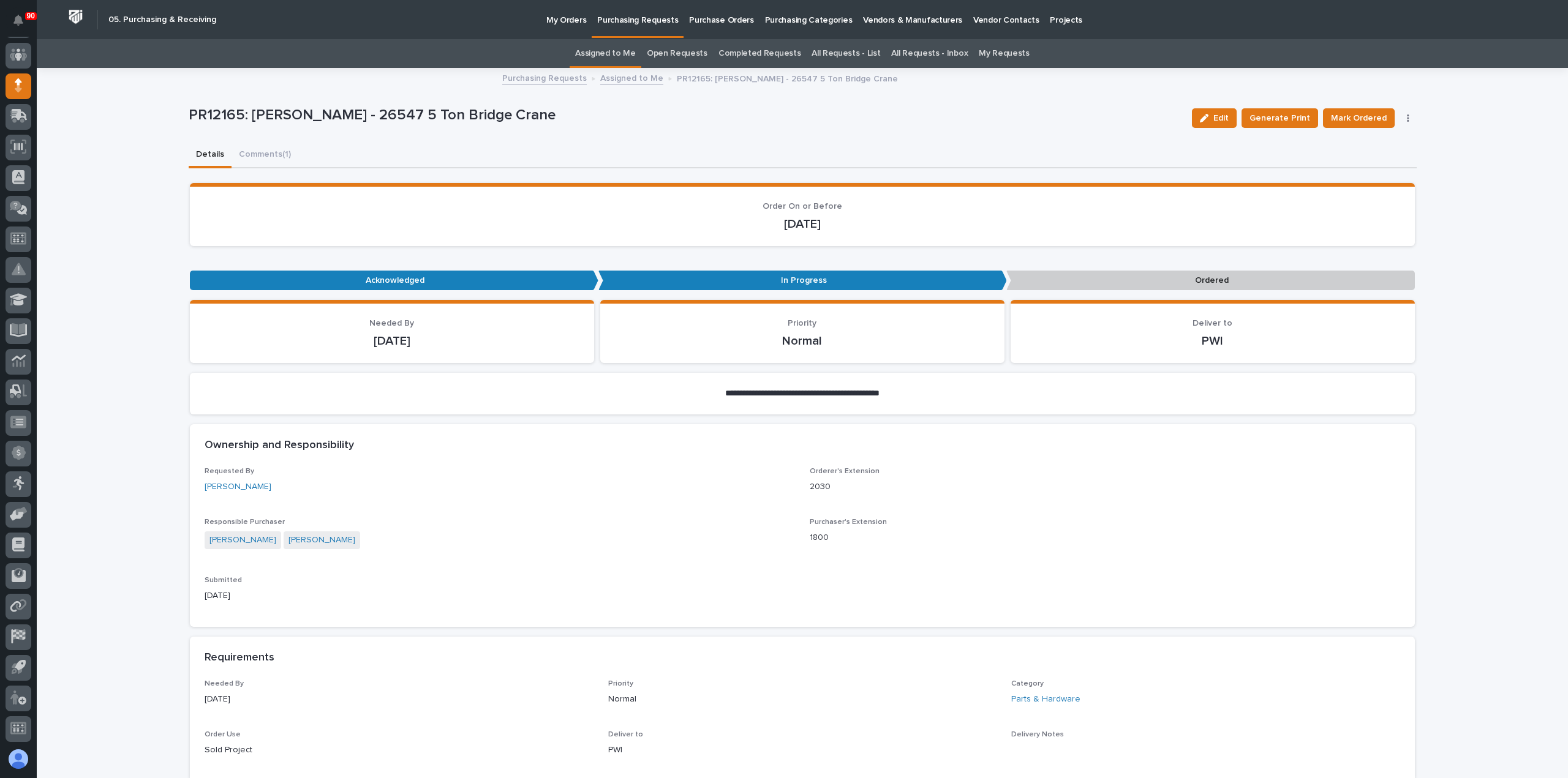
click at [1353, 114] on span "Mark Ordered" at bounding box center [1358, 118] width 56 height 14
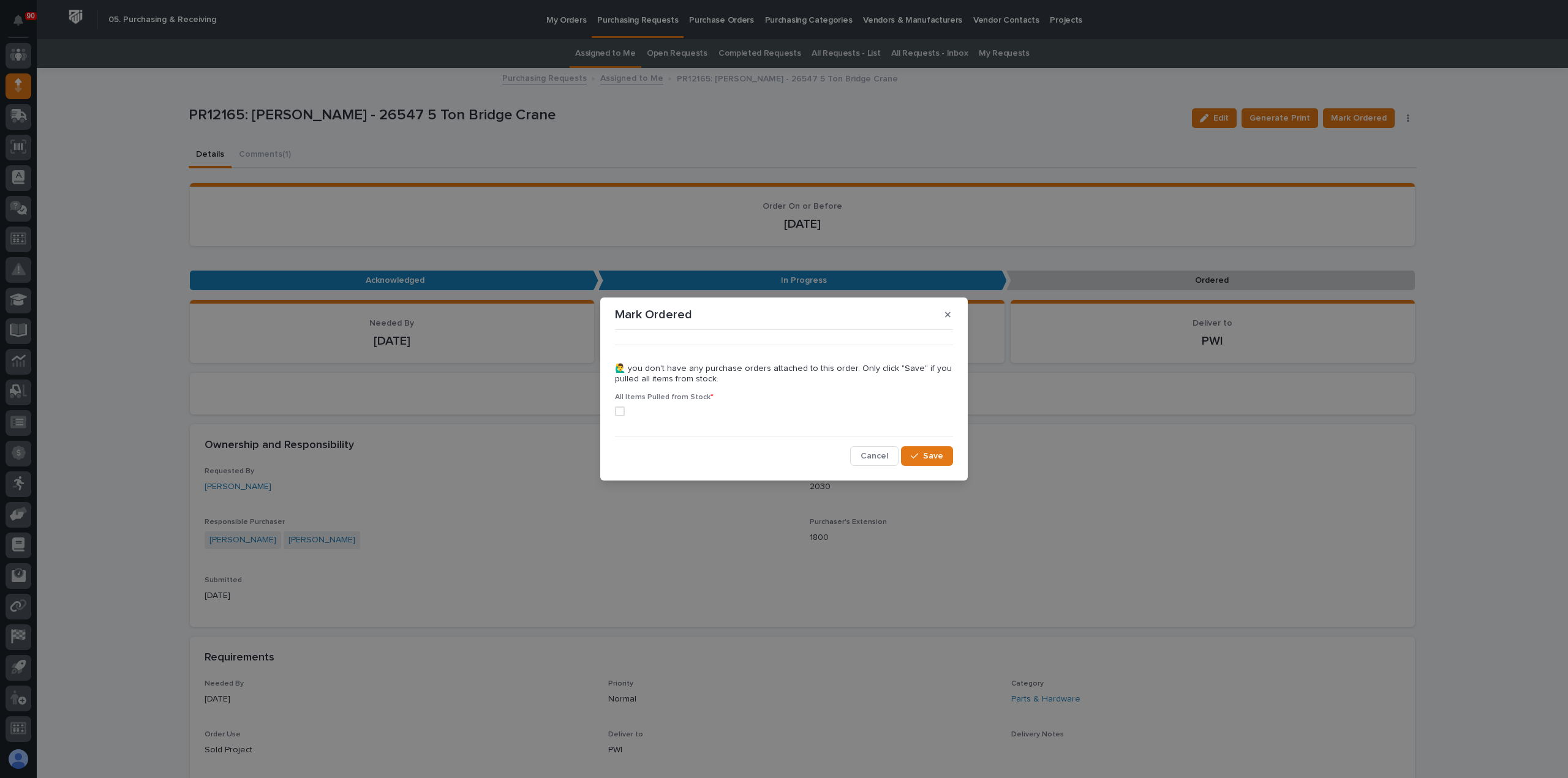
click at [620, 410] on span at bounding box center [620, 412] width 10 height 10
click at [941, 456] on span "Save" at bounding box center [933, 456] width 20 height 11
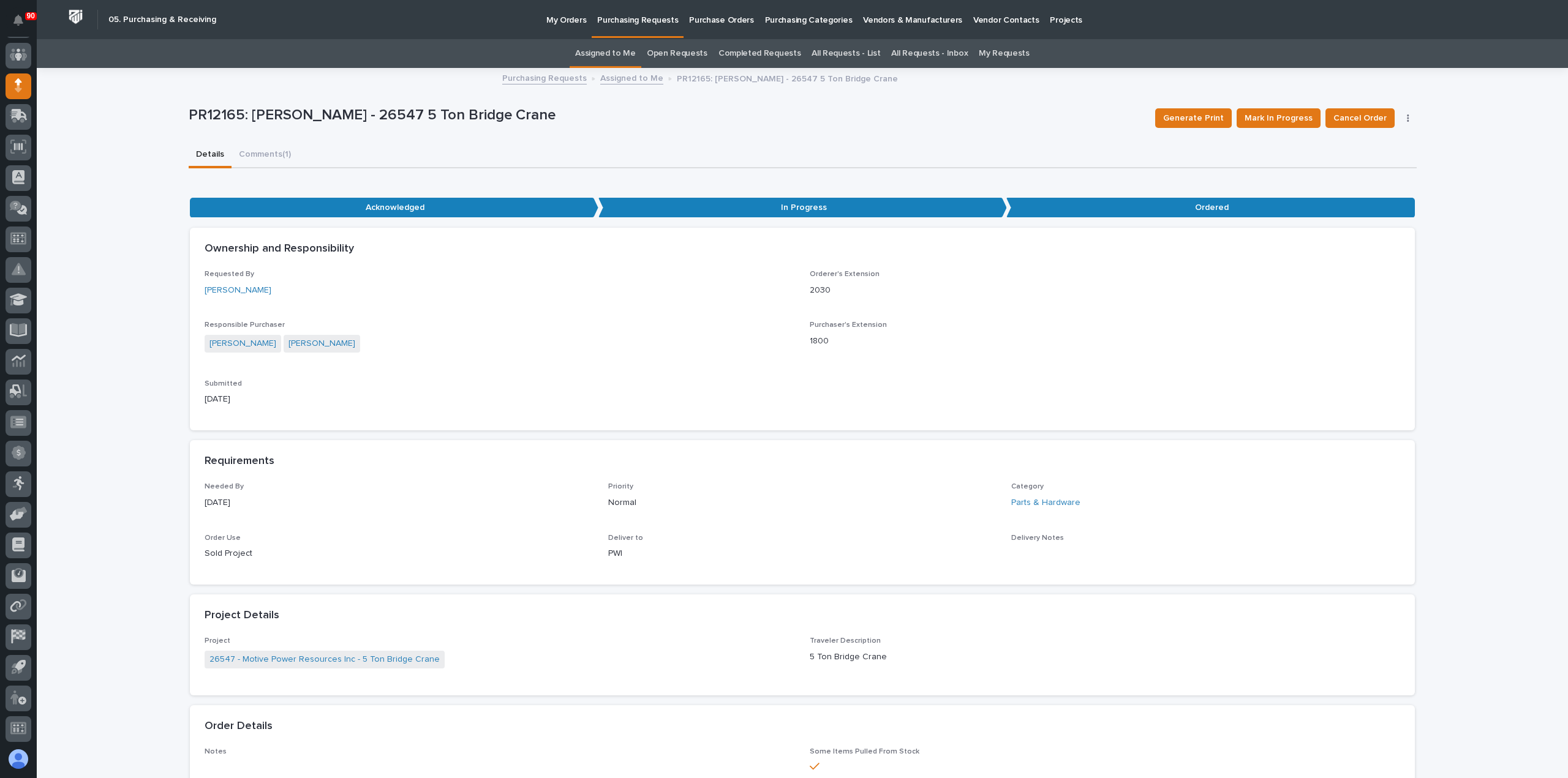
click at [638, 18] on p "Purchasing Requests" at bounding box center [638, 13] width 81 height 25
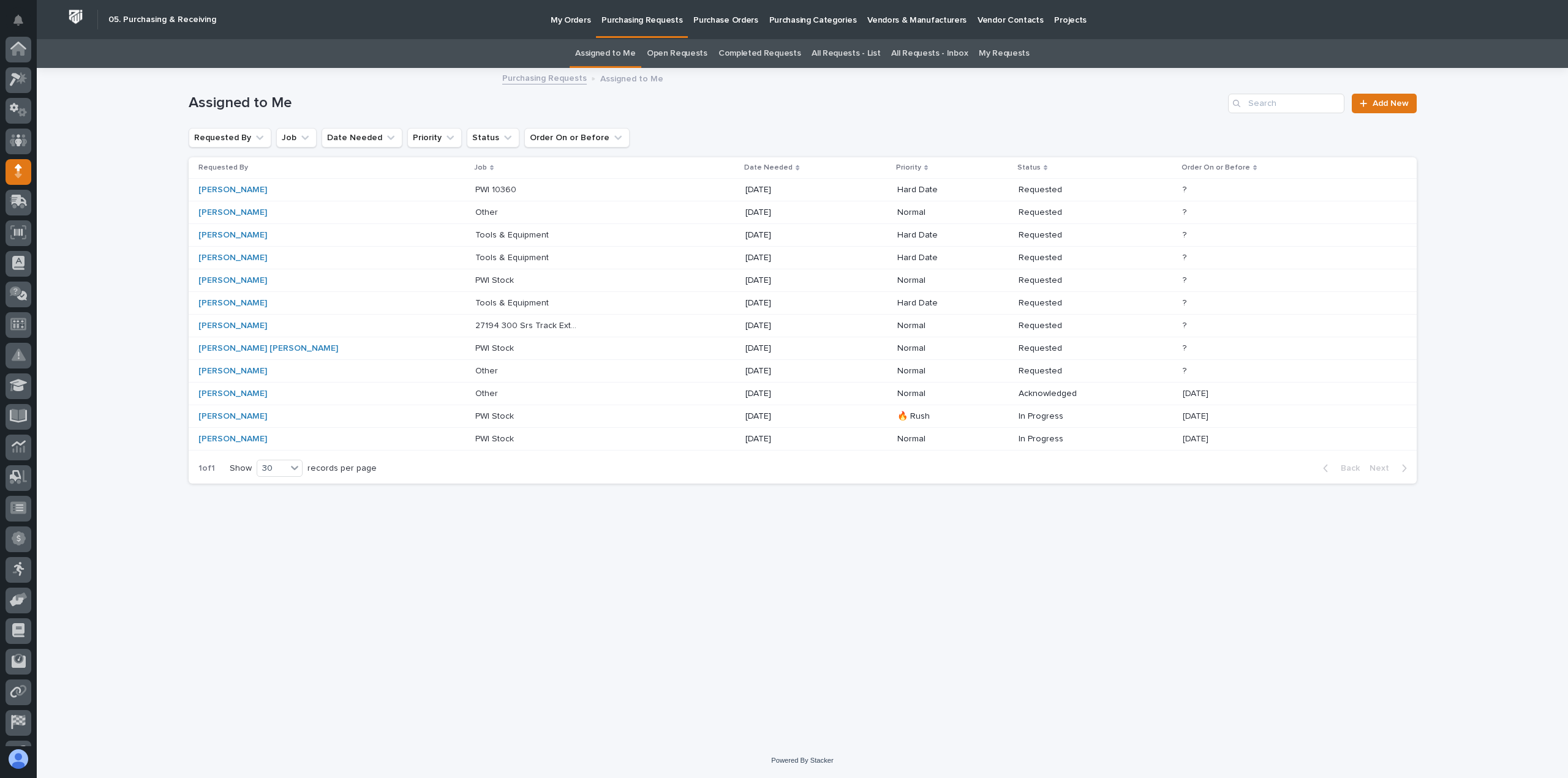
scroll to position [85, 0]
click at [475, 188] on p "PWI 10360" at bounding box center [496, 189] width 43 height 13
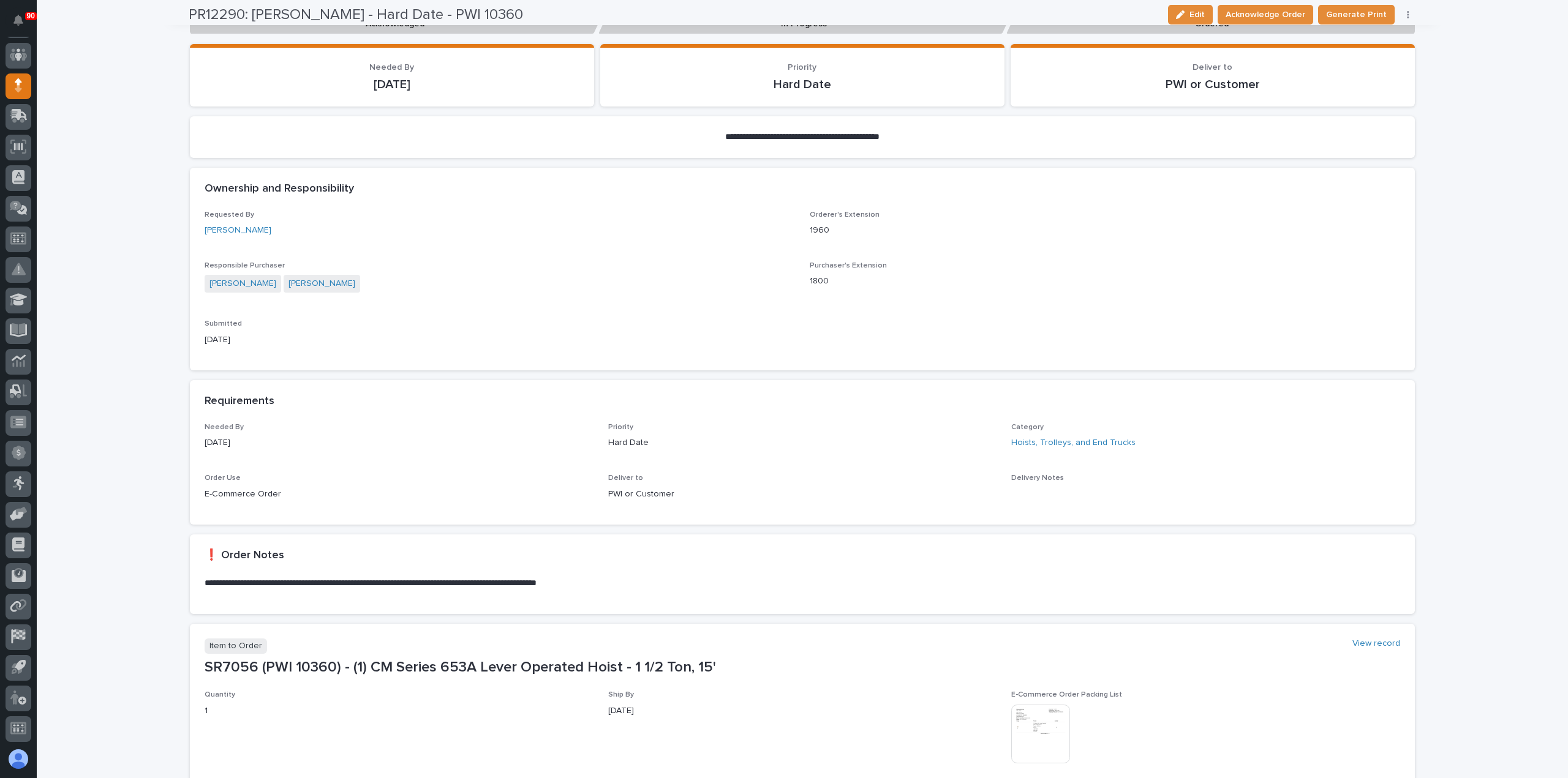
scroll to position [306, 0]
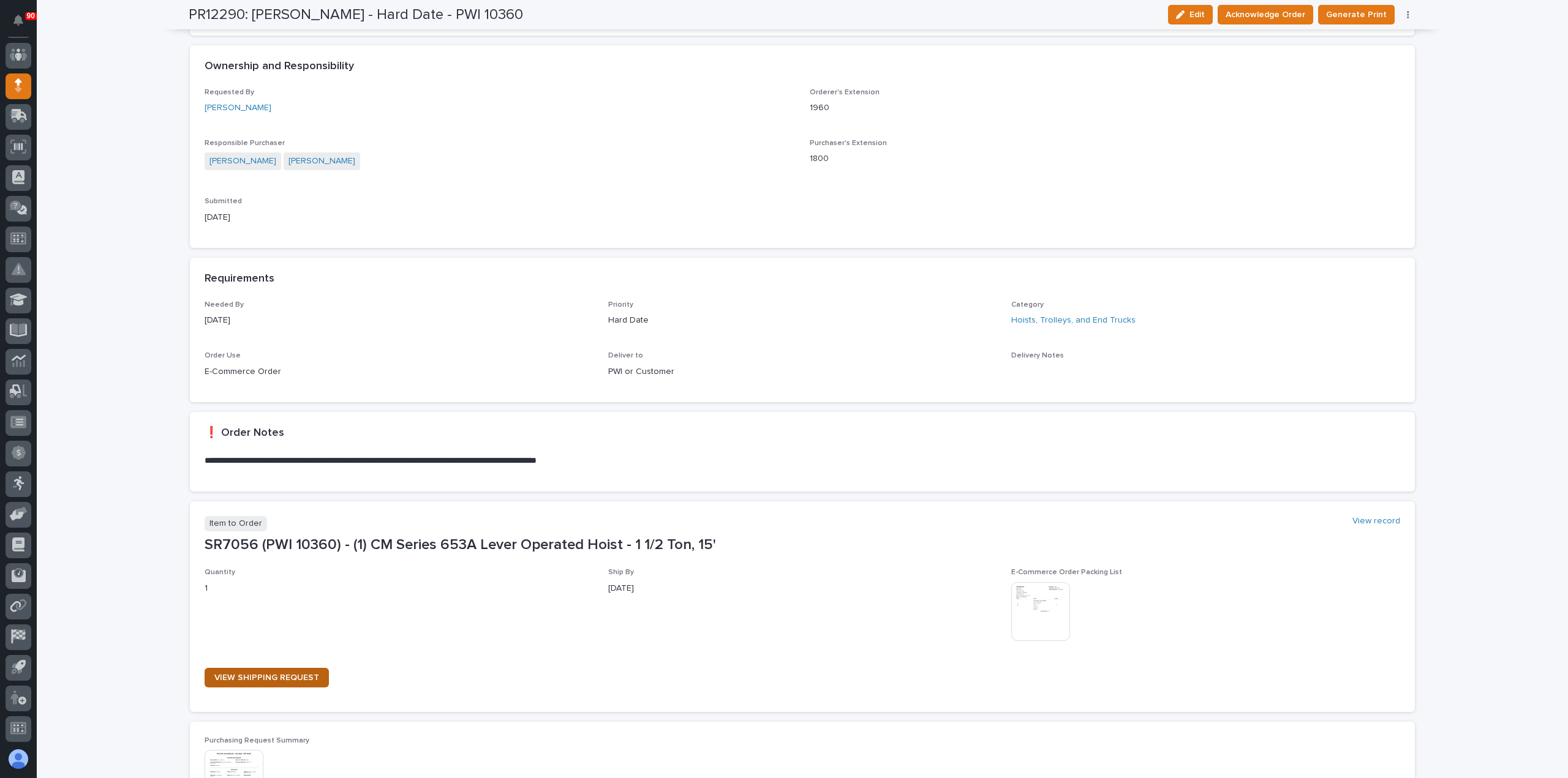
click at [284, 676] on span "VIEW SHIPPING REQUEST" at bounding box center [266, 677] width 105 height 8
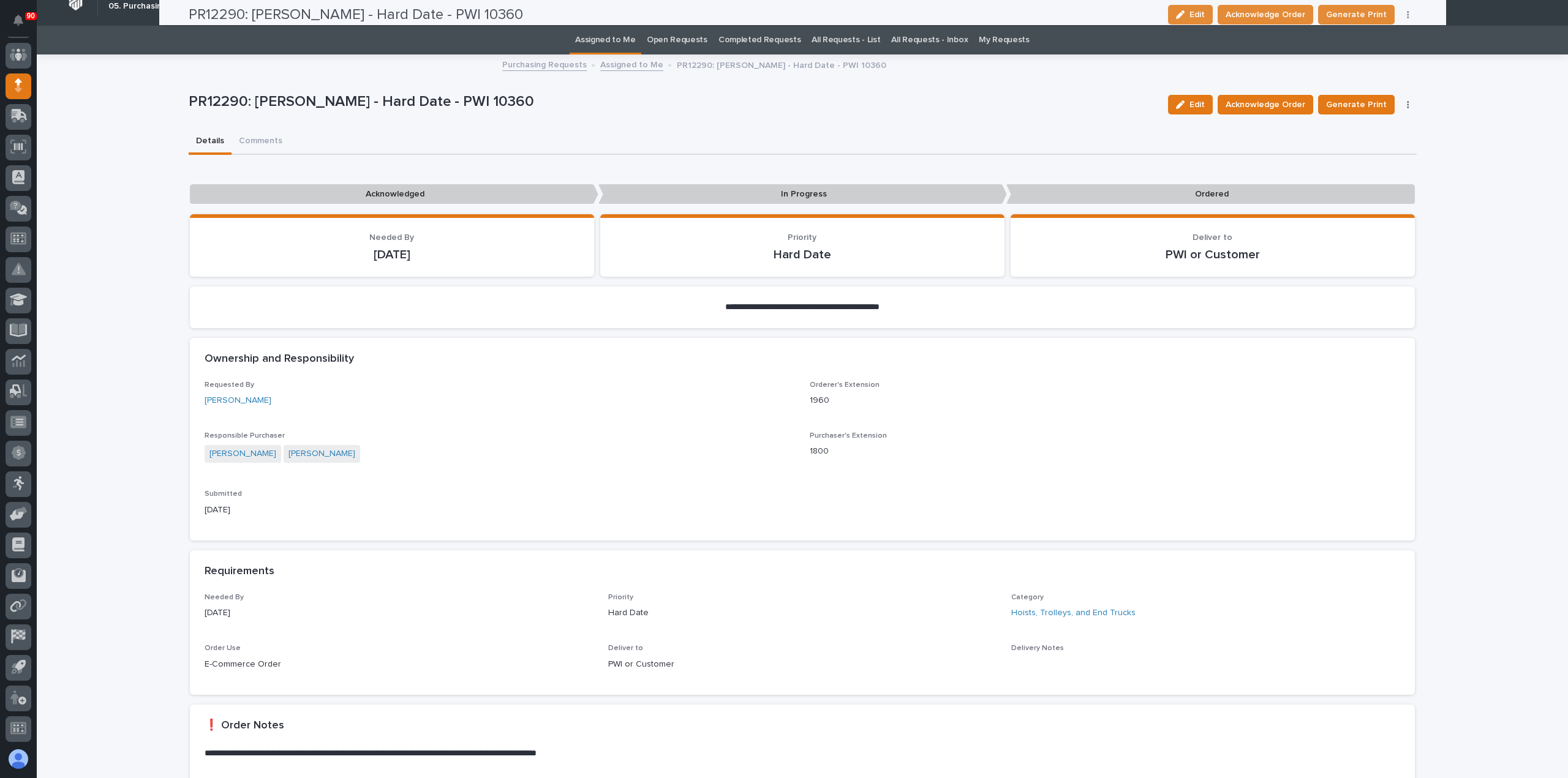
scroll to position [0, 0]
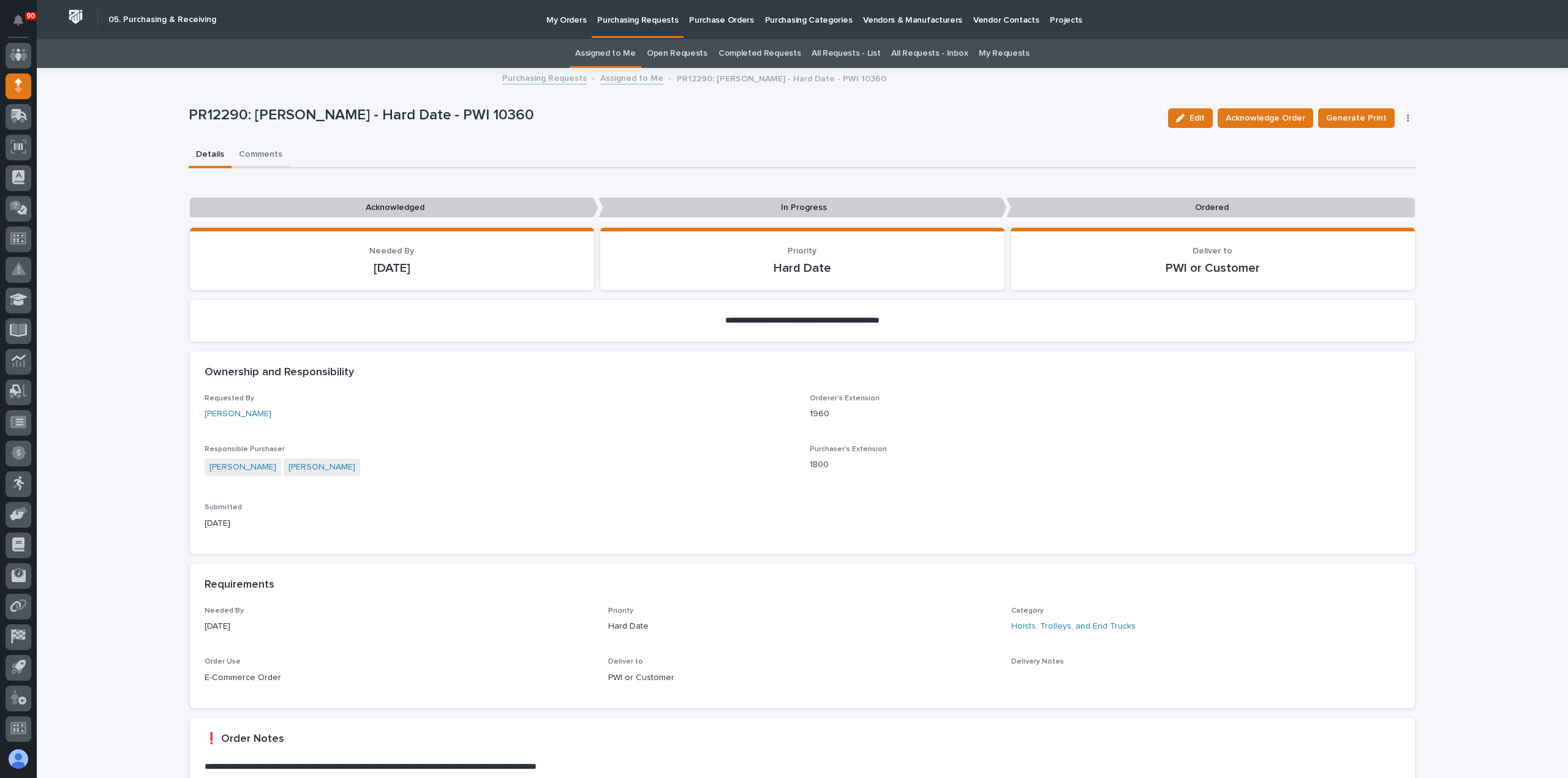
click at [262, 154] on button "Comments" at bounding box center [260, 156] width 58 height 25
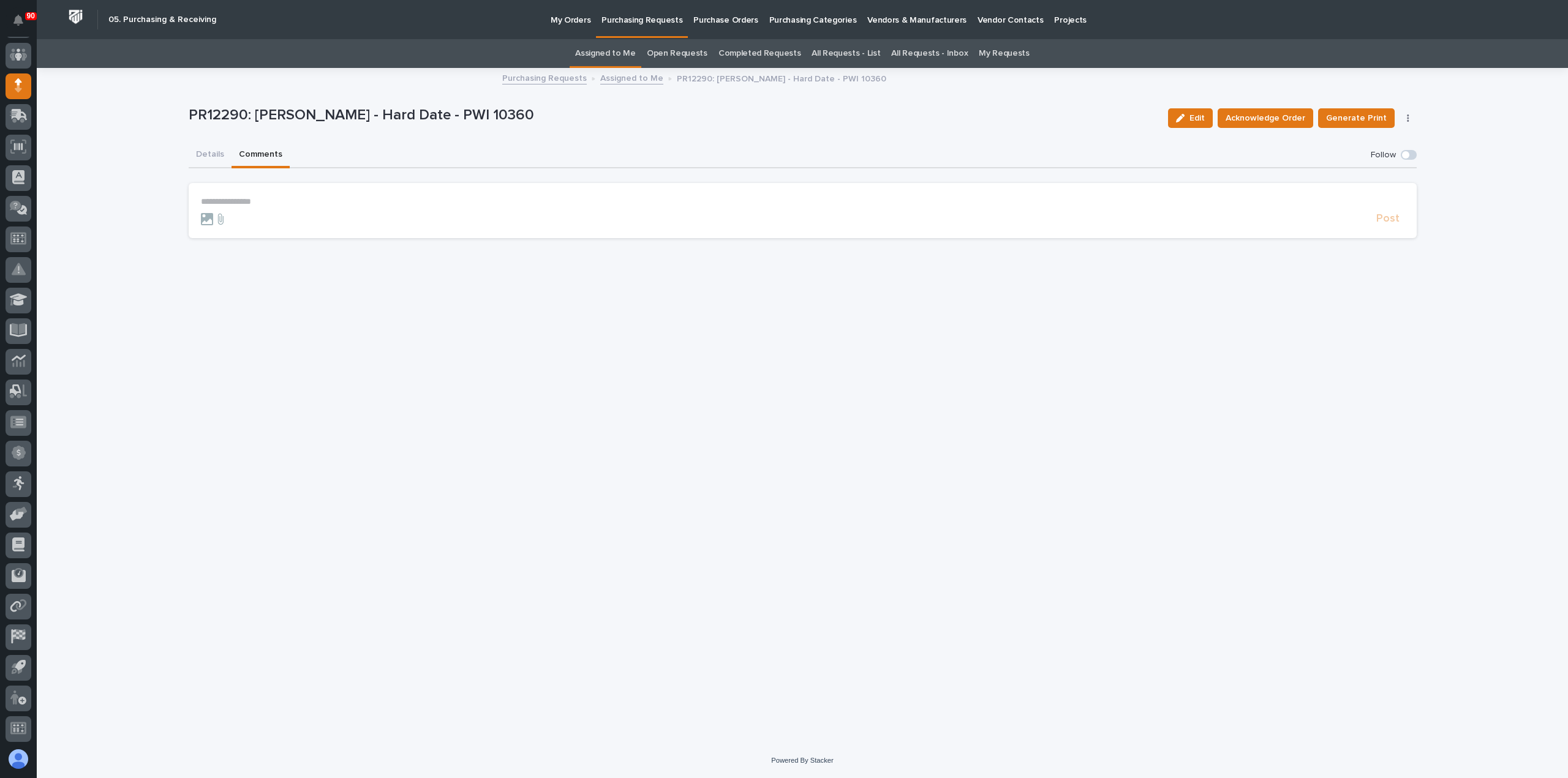
click at [238, 201] on p "**********" at bounding box center [803, 201] width 1203 height 10
click at [840, 203] on span "**********" at bounding box center [550, 203] width 580 height 8
click at [1385, 223] on span "Post" at bounding box center [1388, 224] width 24 height 14
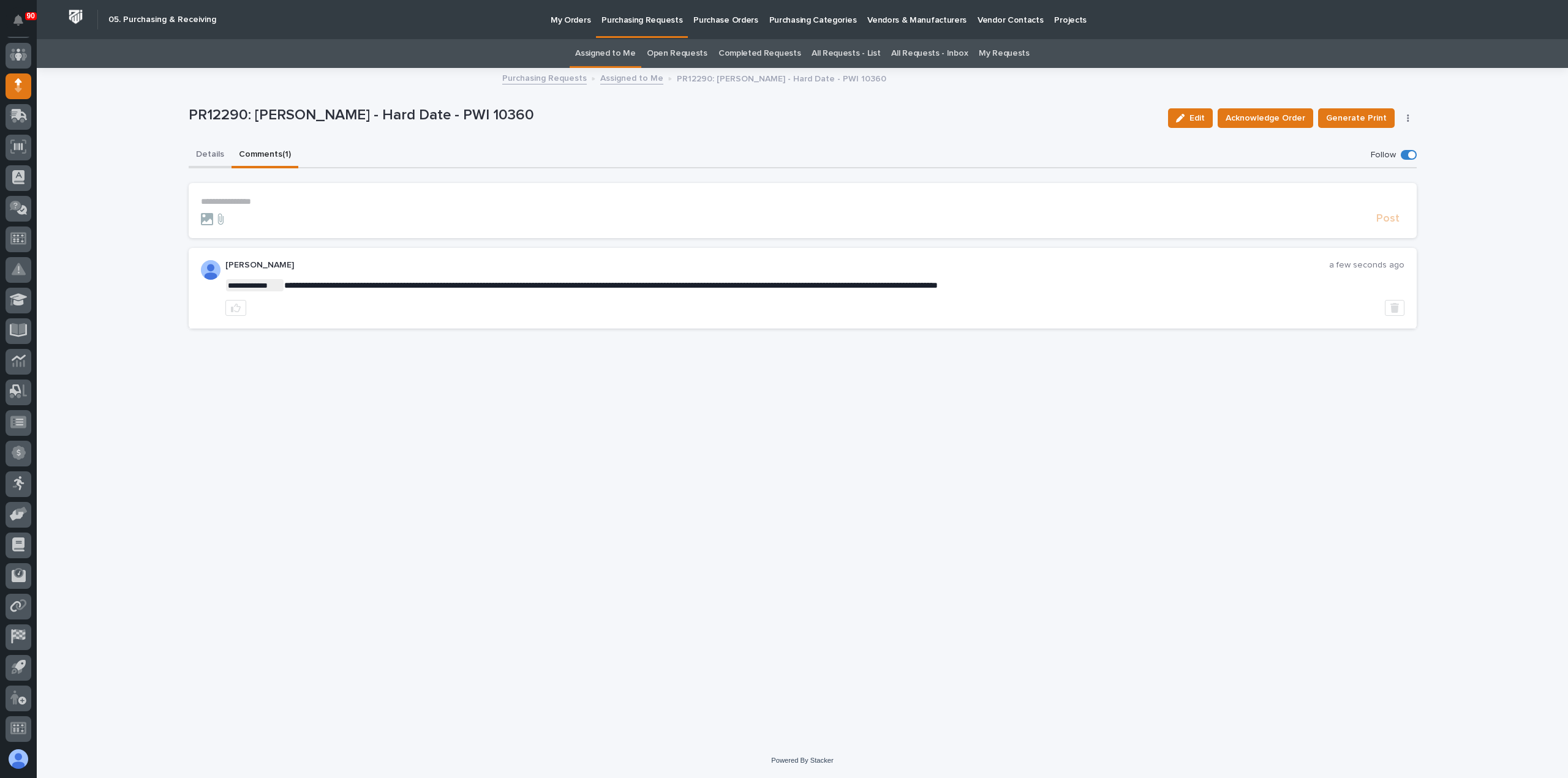
click at [217, 152] on button "Details" at bounding box center [210, 156] width 43 height 25
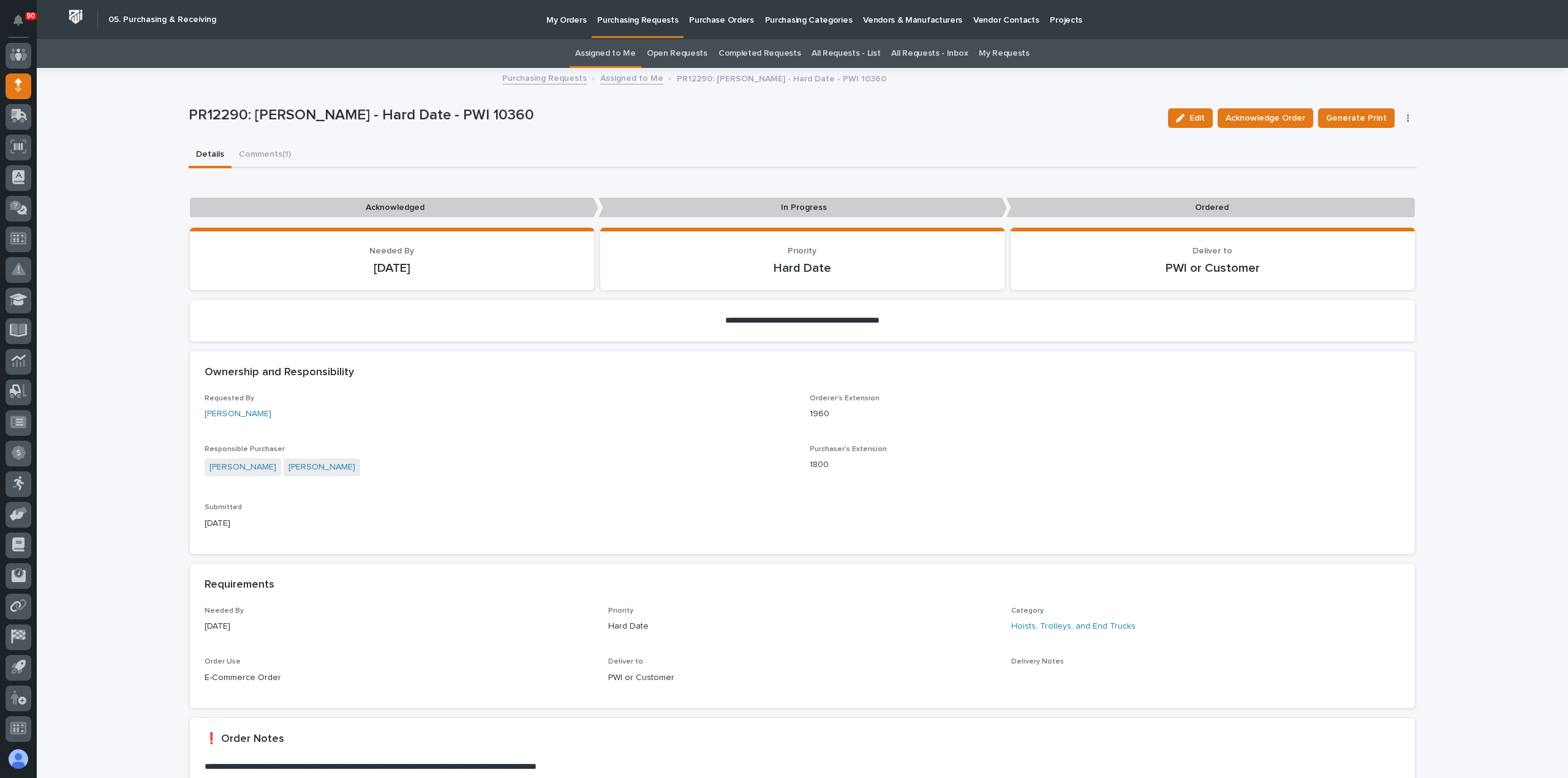
click at [1406, 114] on icon "button" at bounding box center [1407, 118] width 2 height 8
click at [1371, 138] on span "Cancel Order" at bounding box center [1363, 142] width 53 height 14
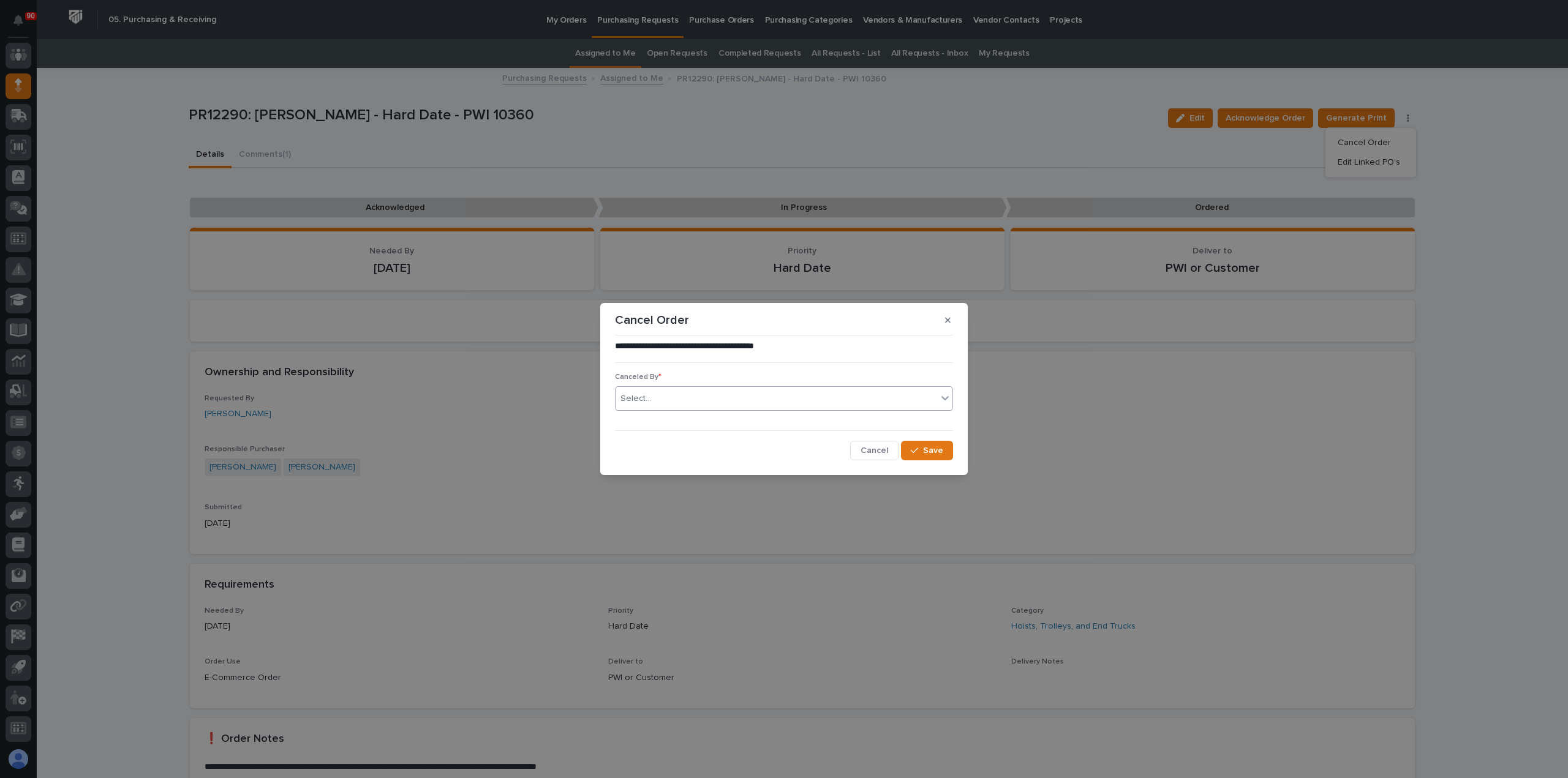
click at [740, 394] on div "Select..." at bounding box center [776, 399] width 321 height 20
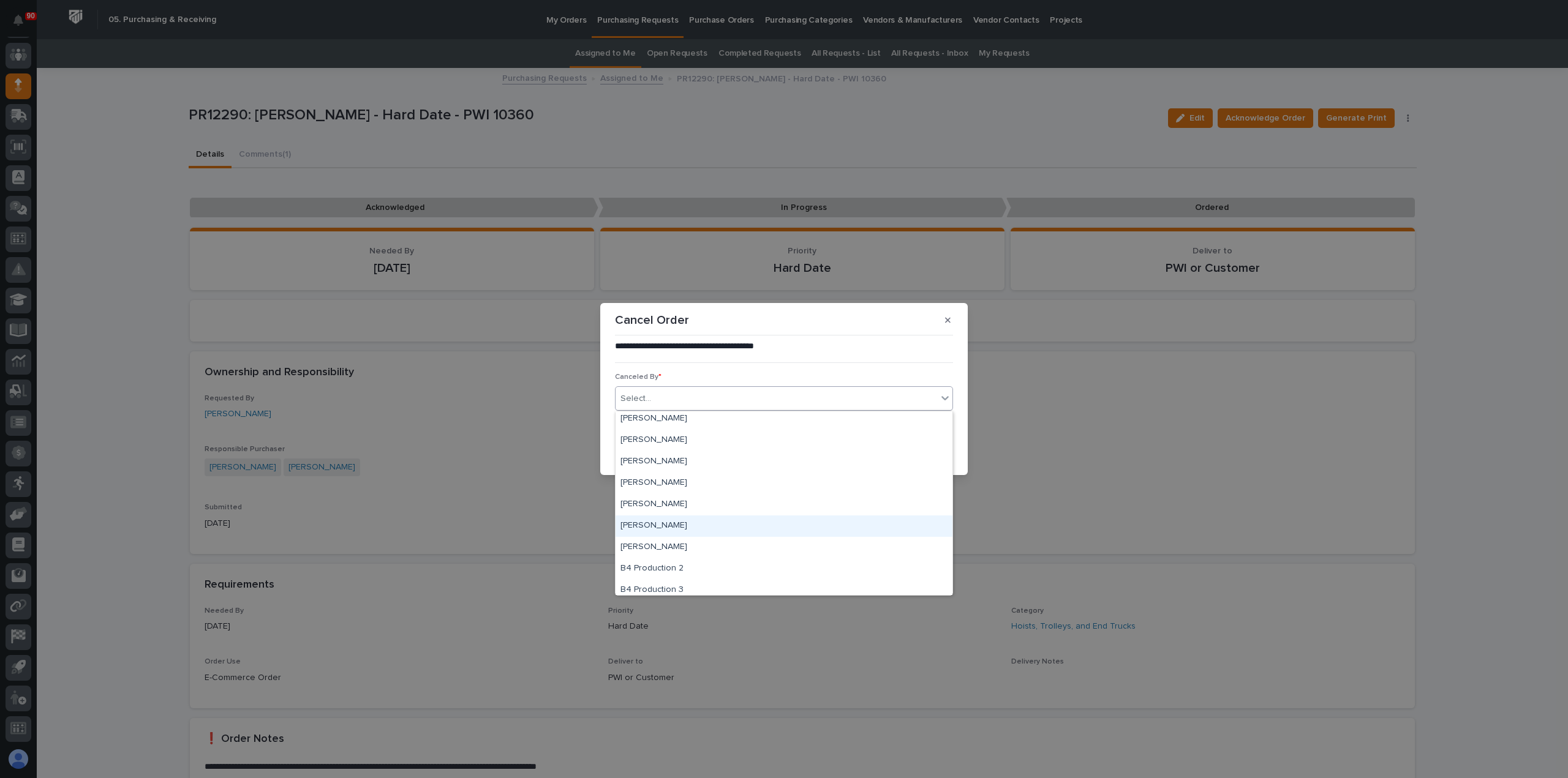
scroll to position [306, 0]
click at [655, 474] on div "[PERSON_NAME]" at bounding box center [784, 479] width 337 height 21
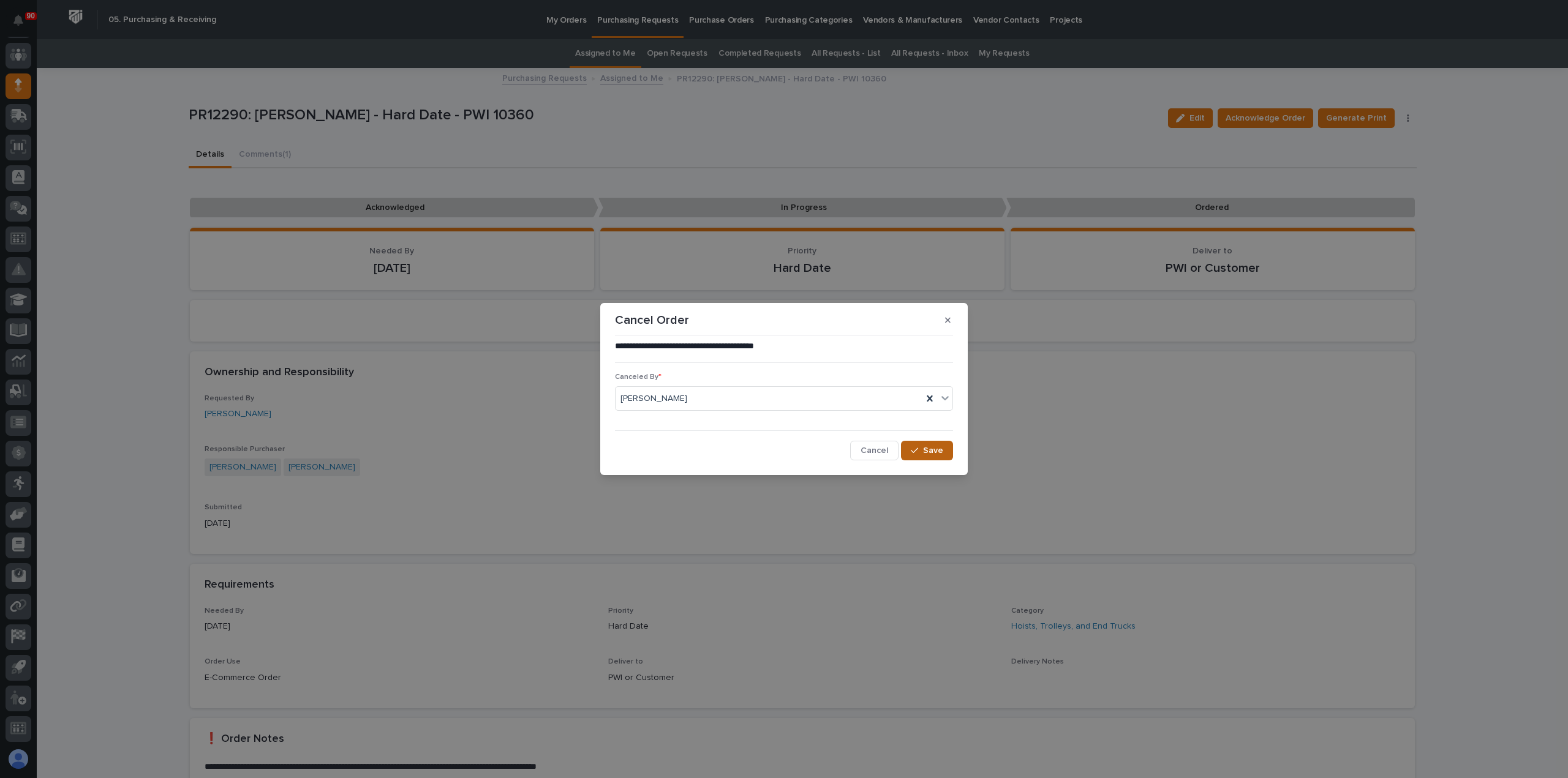
click at [929, 447] on span "Save" at bounding box center [933, 450] width 20 height 11
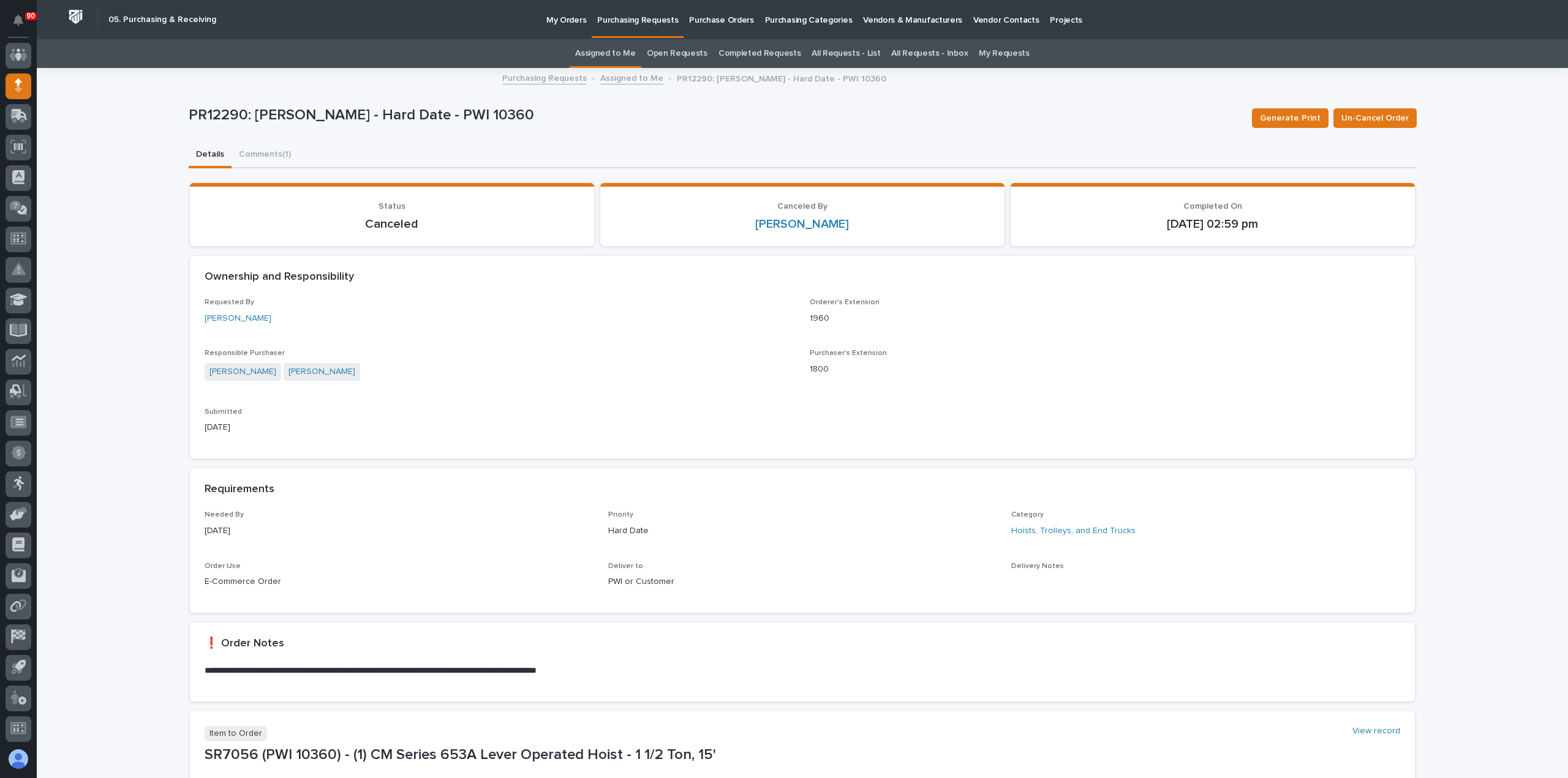
click at [638, 17] on p "Purchasing Requests" at bounding box center [638, 13] width 81 height 25
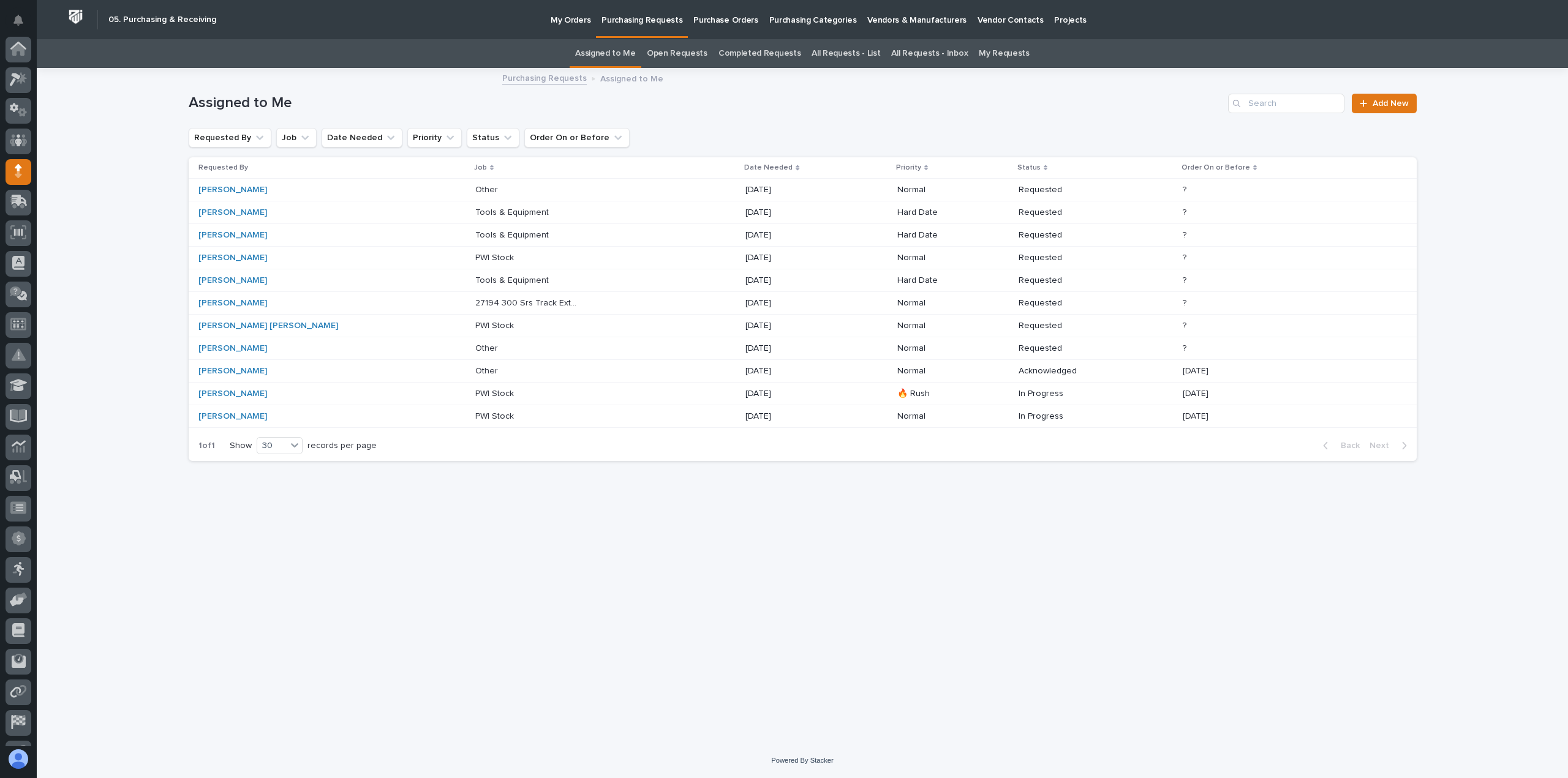
scroll to position [85, 0]
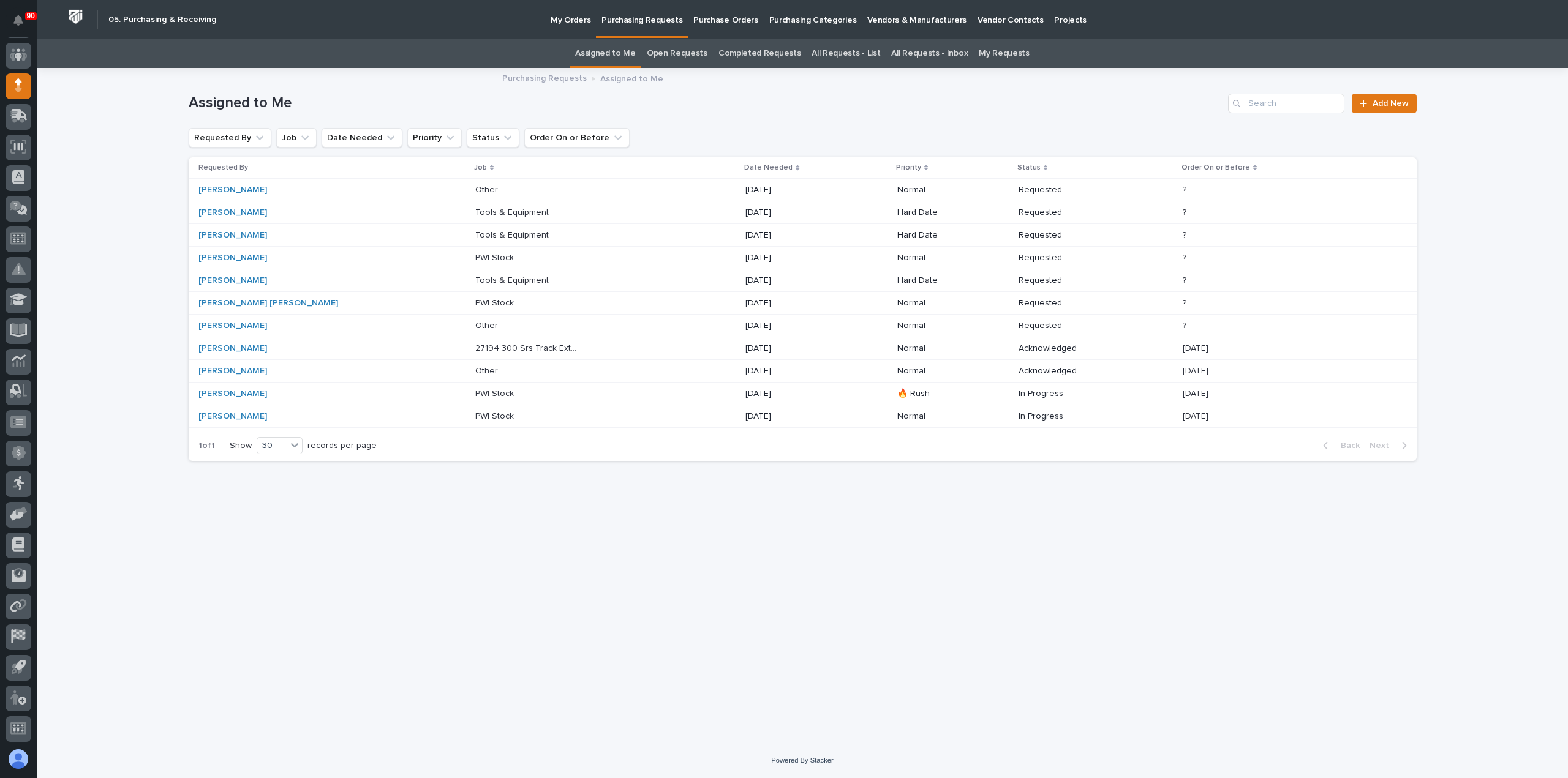
click at [475, 343] on p "27194 300 Srs Track Ext & Stops" at bounding box center [528, 347] width 105 height 13
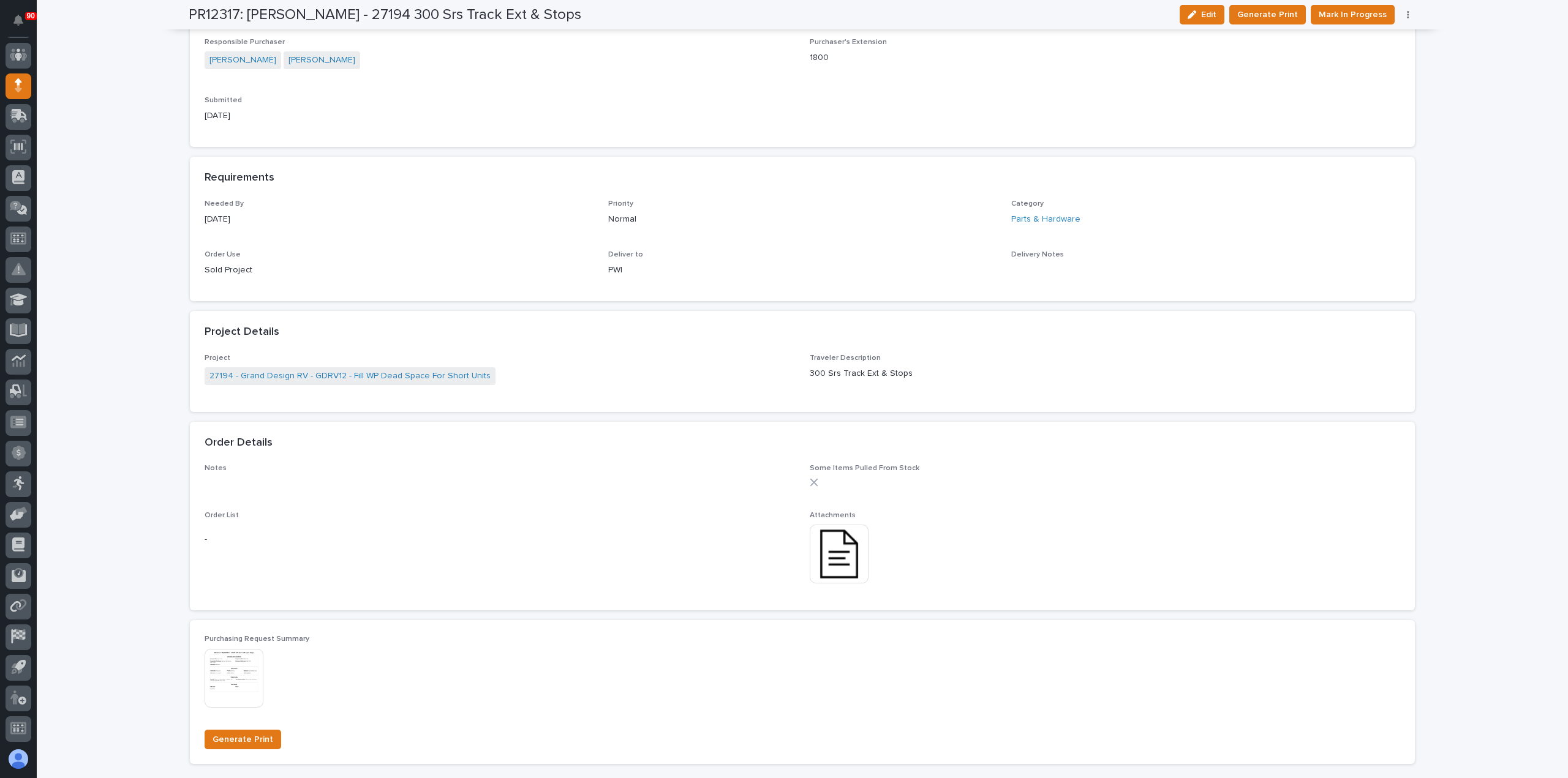
scroll to position [490, 0]
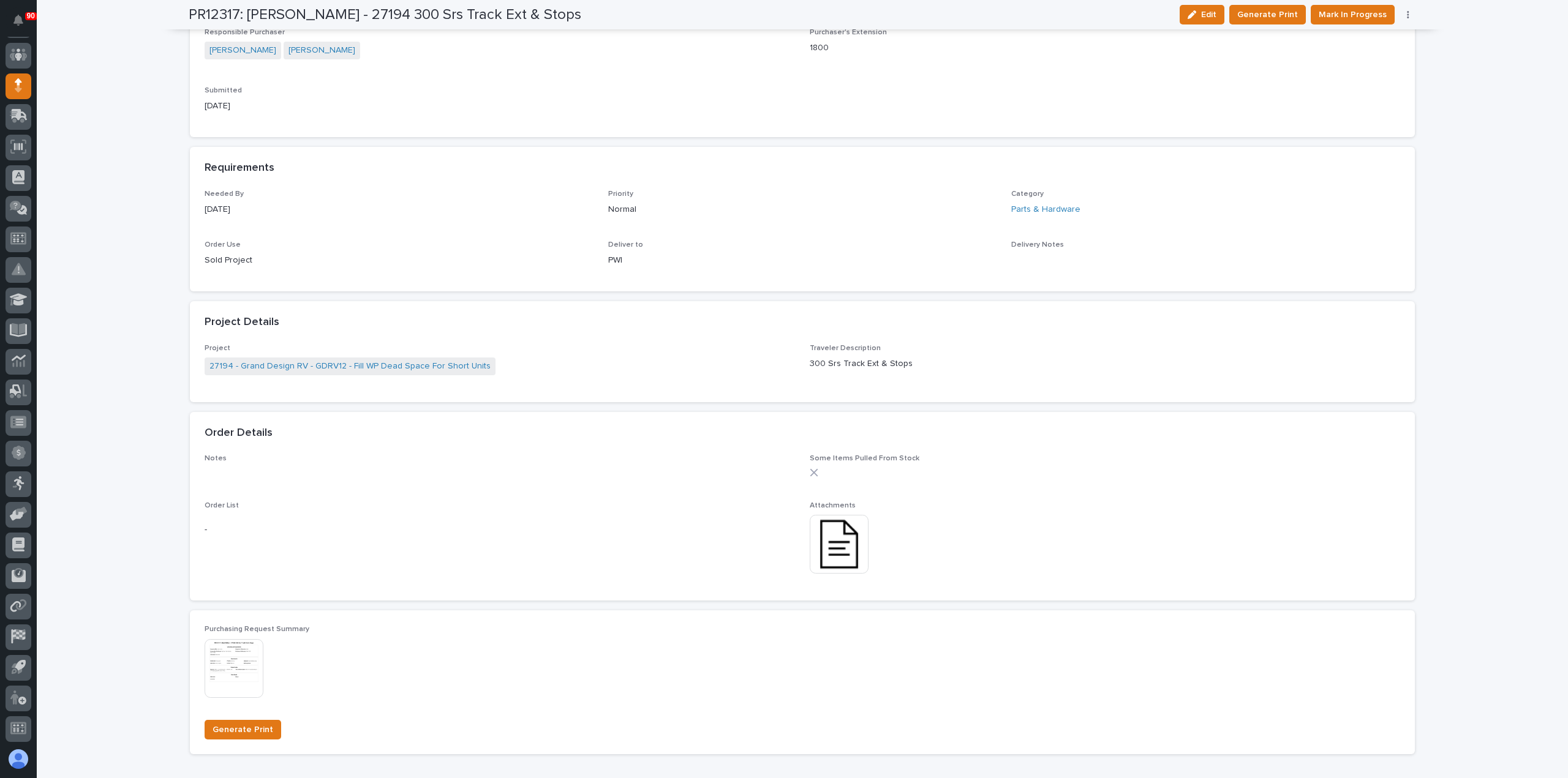
click at [840, 550] on img at bounding box center [839, 545] width 59 height 59
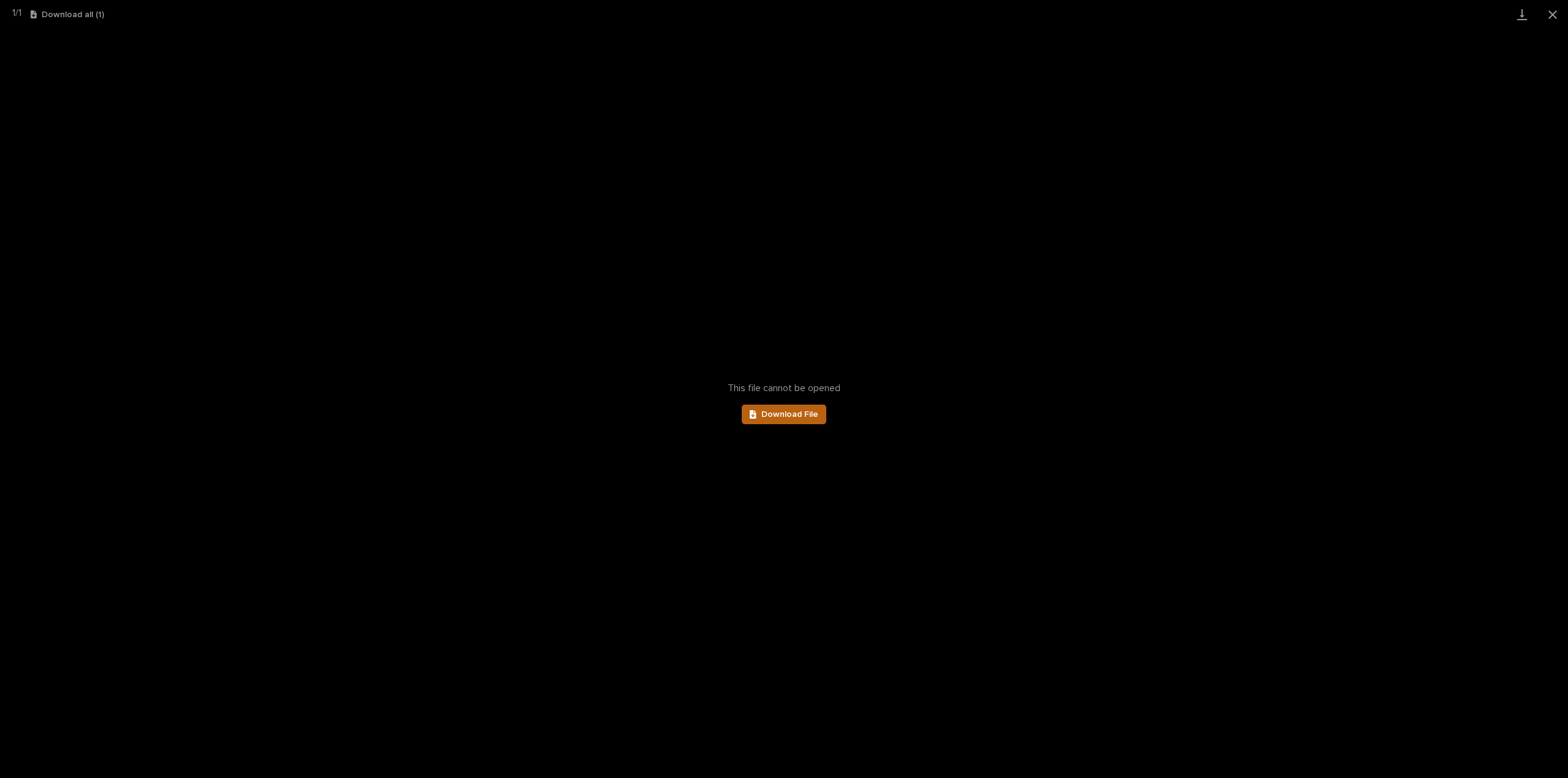
click at [802, 419] on link "Download File" at bounding box center [784, 414] width 85 height 19
click at [1549, 8] on button "Close gallery" at bounding box center [1552, 14] width 30 height 29
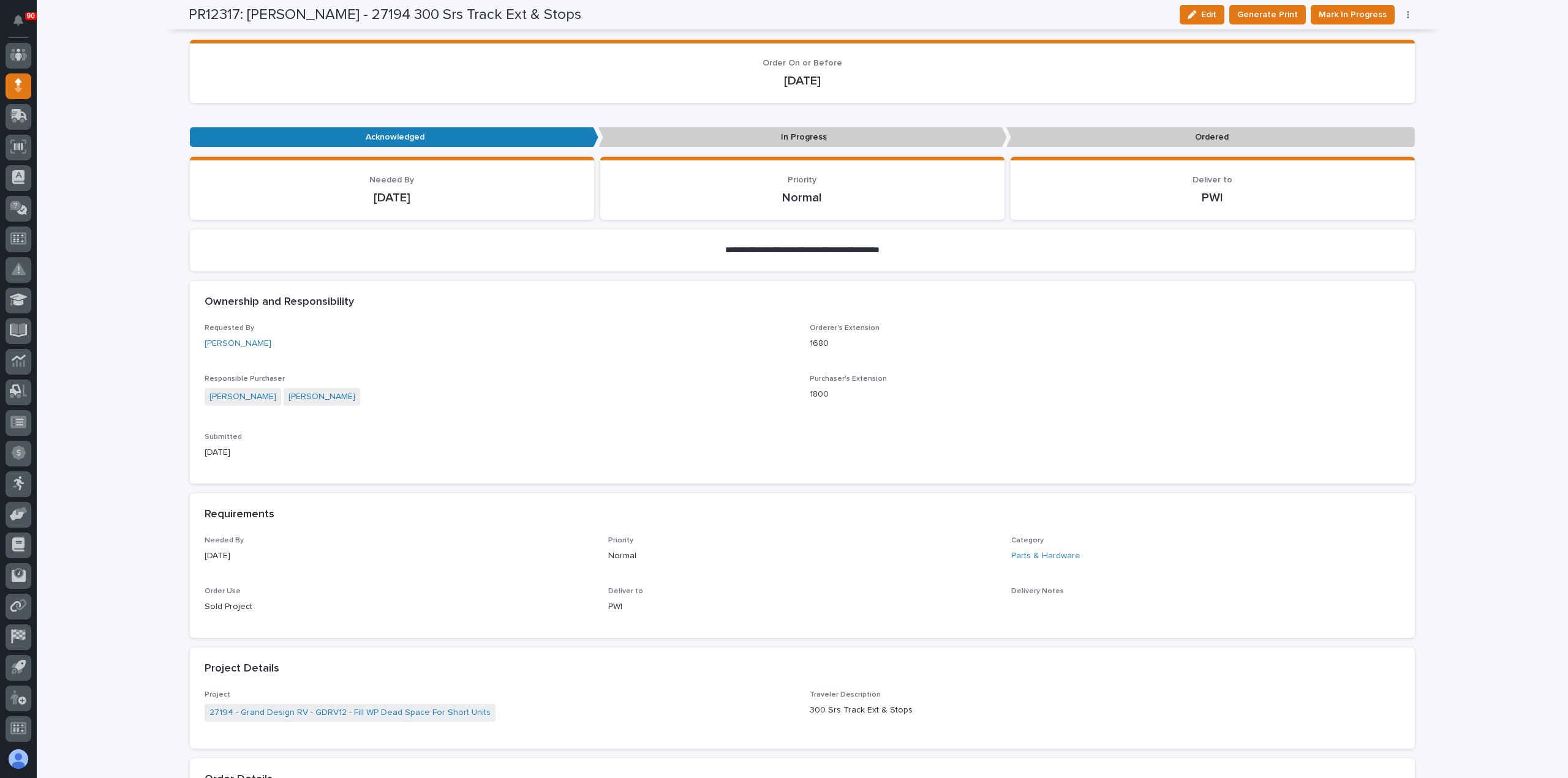
scroll to position [61, 0]
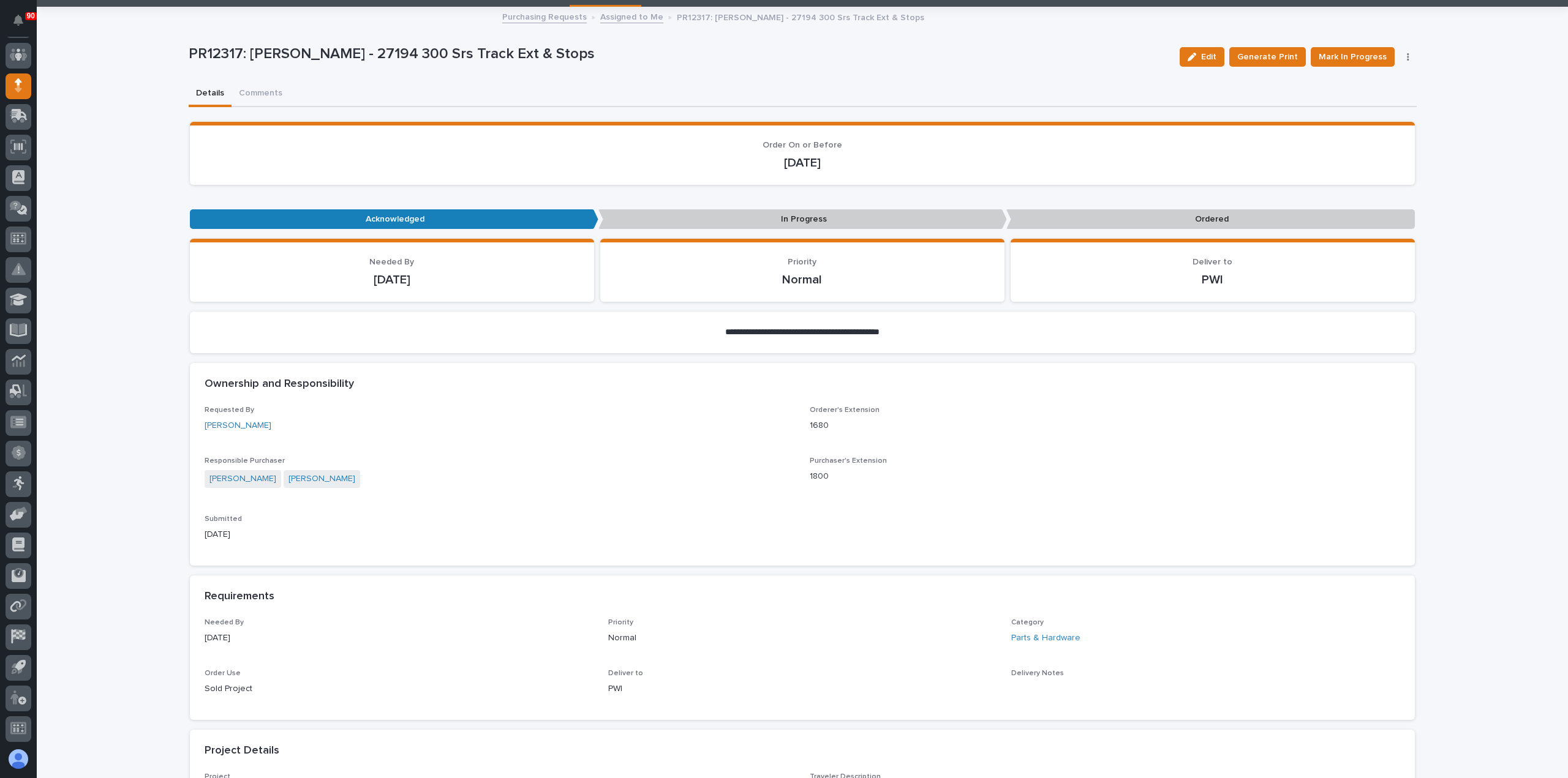
click at [261, 88] on div "**********" at bounding box center [803, 736] width 1228 height 1456
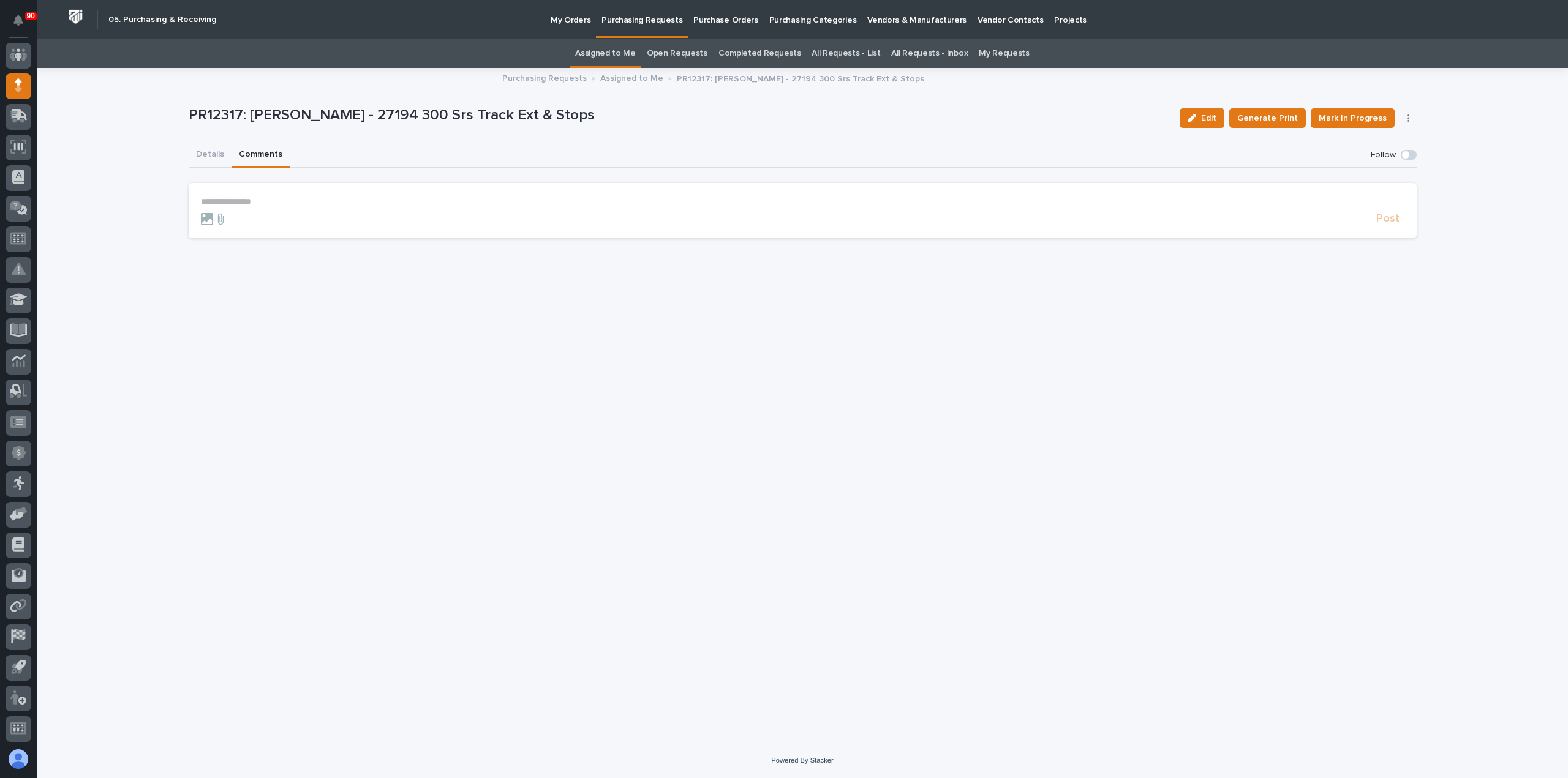
click at [238, 194] on section "**********" at bounding box center [803, 211] width 1228 height 55
click at [238, 199] on p "**********" at bounding box center [803, 201] width 1203 height 10
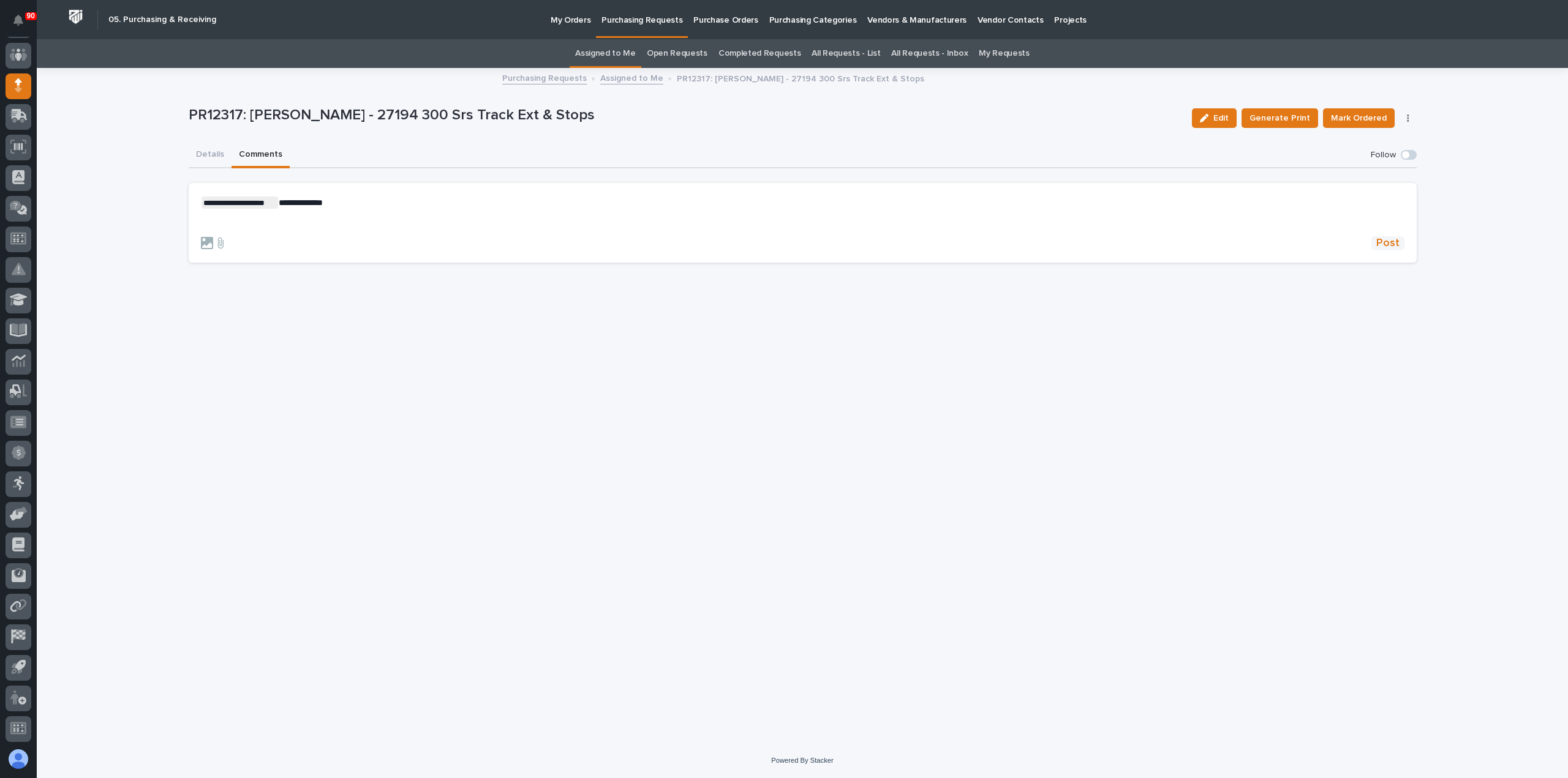
click at [1390, 242] on span "Post" at bounding box center [1388, 243] width 24 height 14
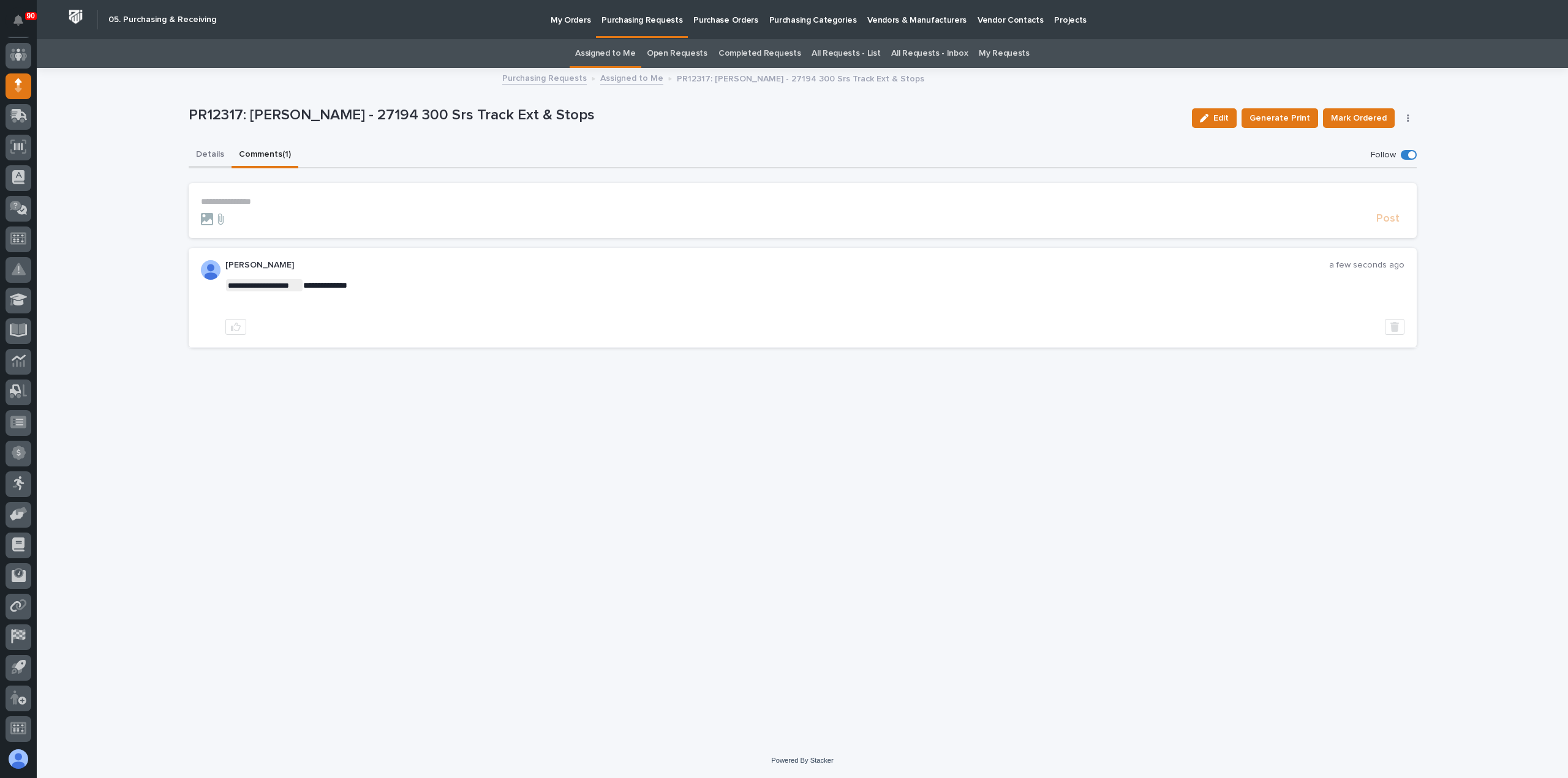
click at [206, 155] on button "Details" at bounding box center [210, 156] width 43 height 25
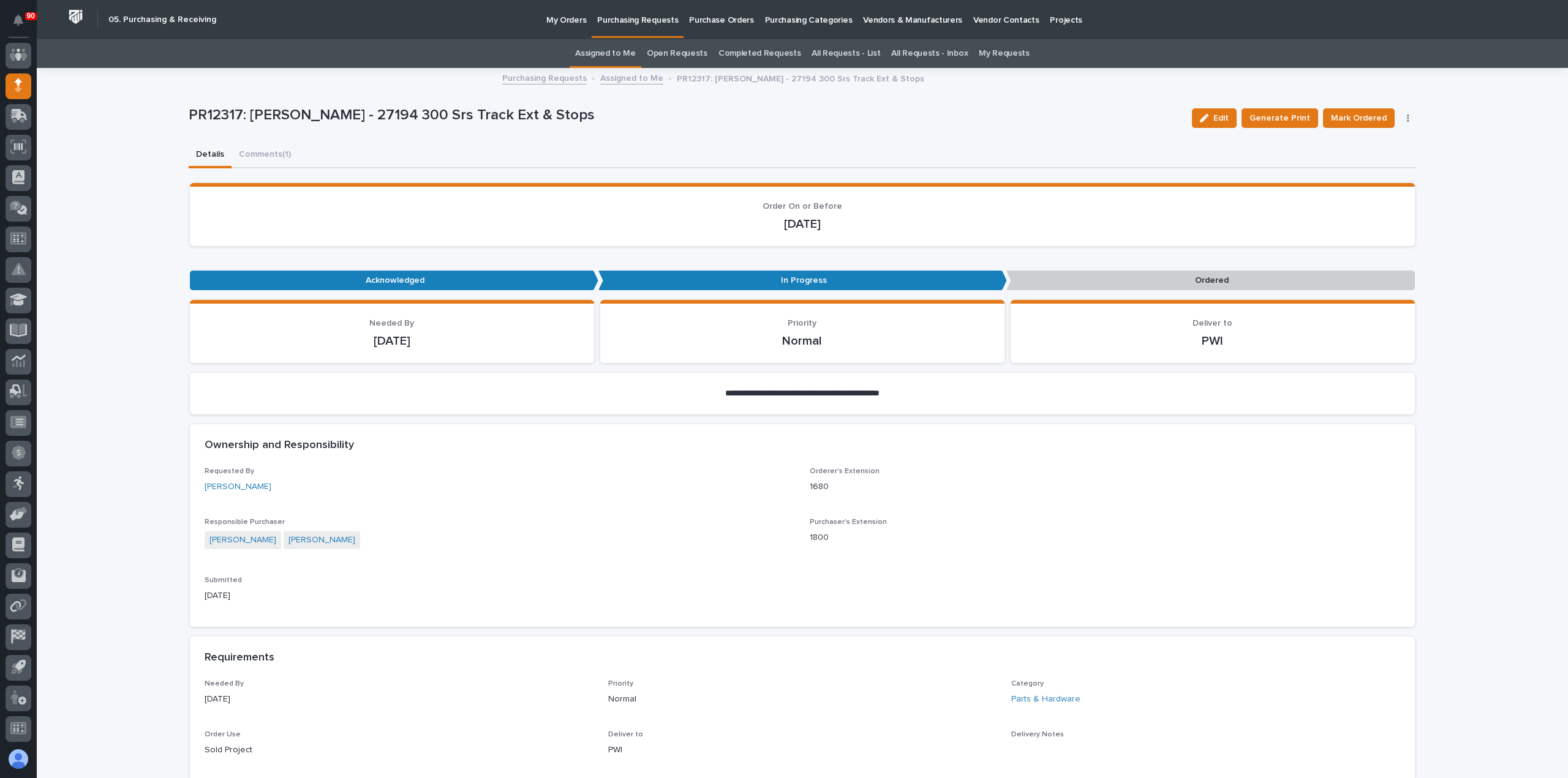
click at [636, 17] on p "Purchasing Requests" at bounding box center [638, 13] width 81 height 25
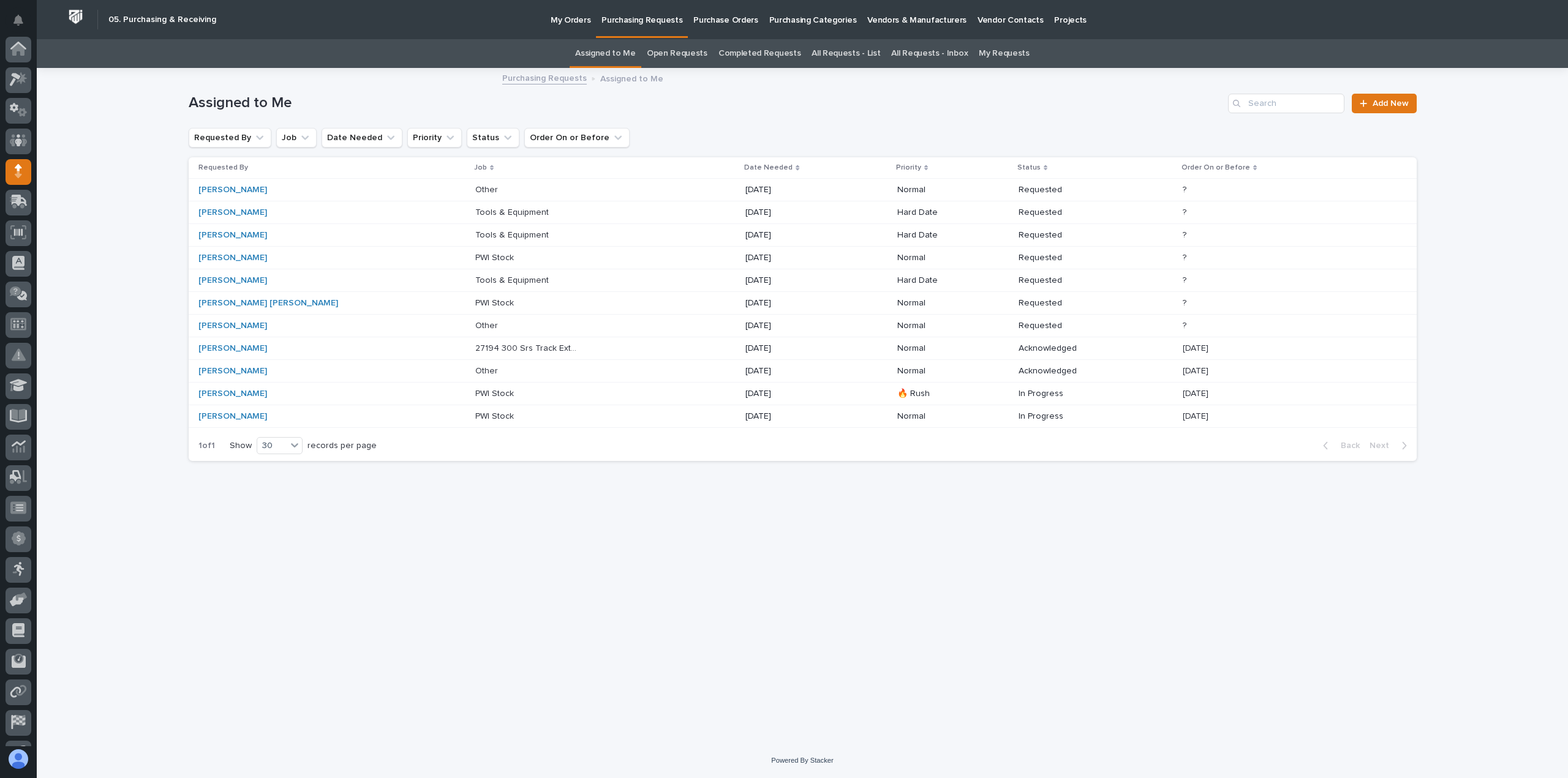
scroll to position [85, 0]
click at [535, 323] on div "Other Other" at bounding box center [606, 326] width 260 height 20
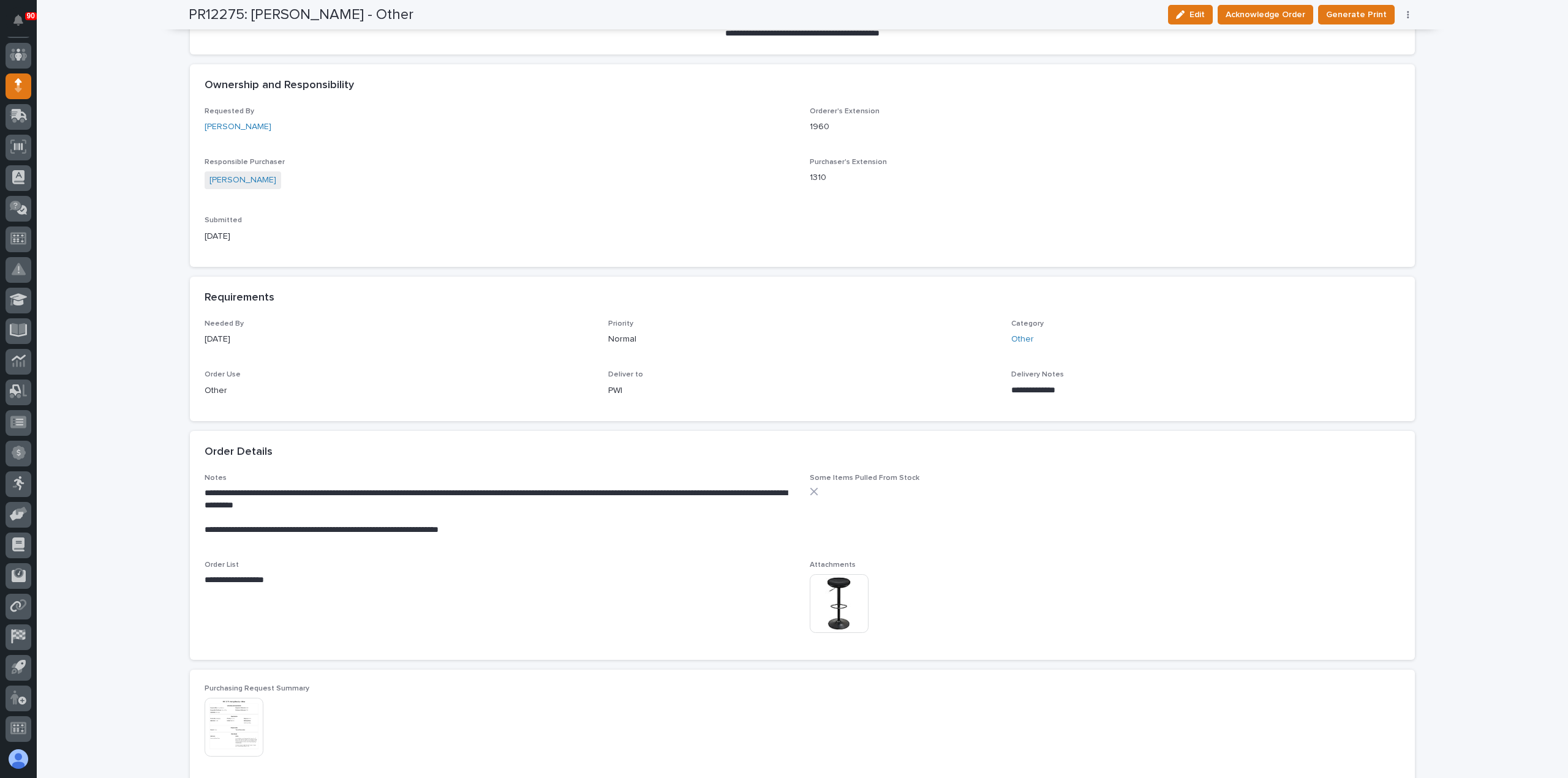
scroll to position [306, 0]
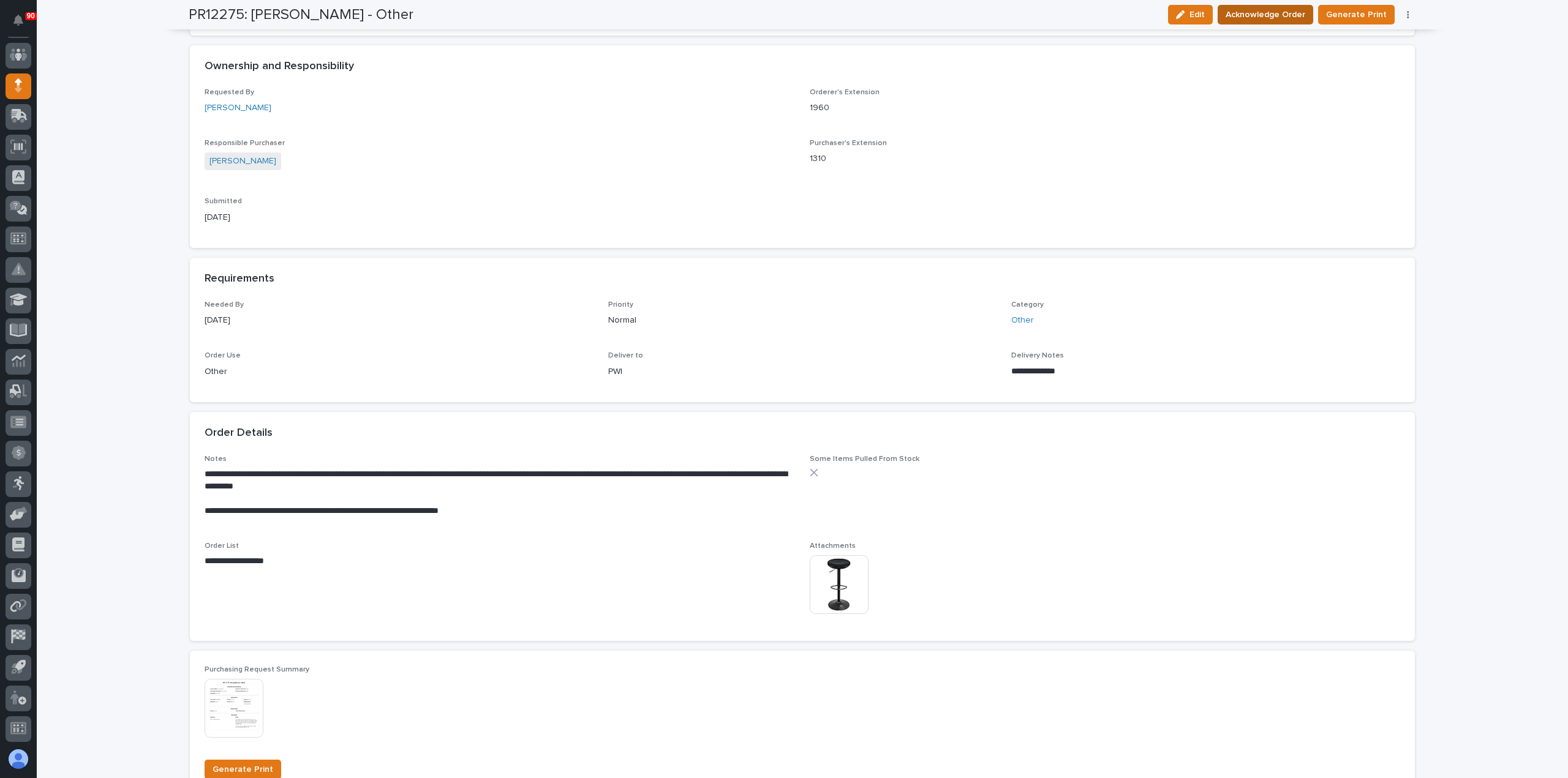
click at [1271, 9] on span "Acknowledge Order" at bounding box center [1265, 14] width 79 height 14
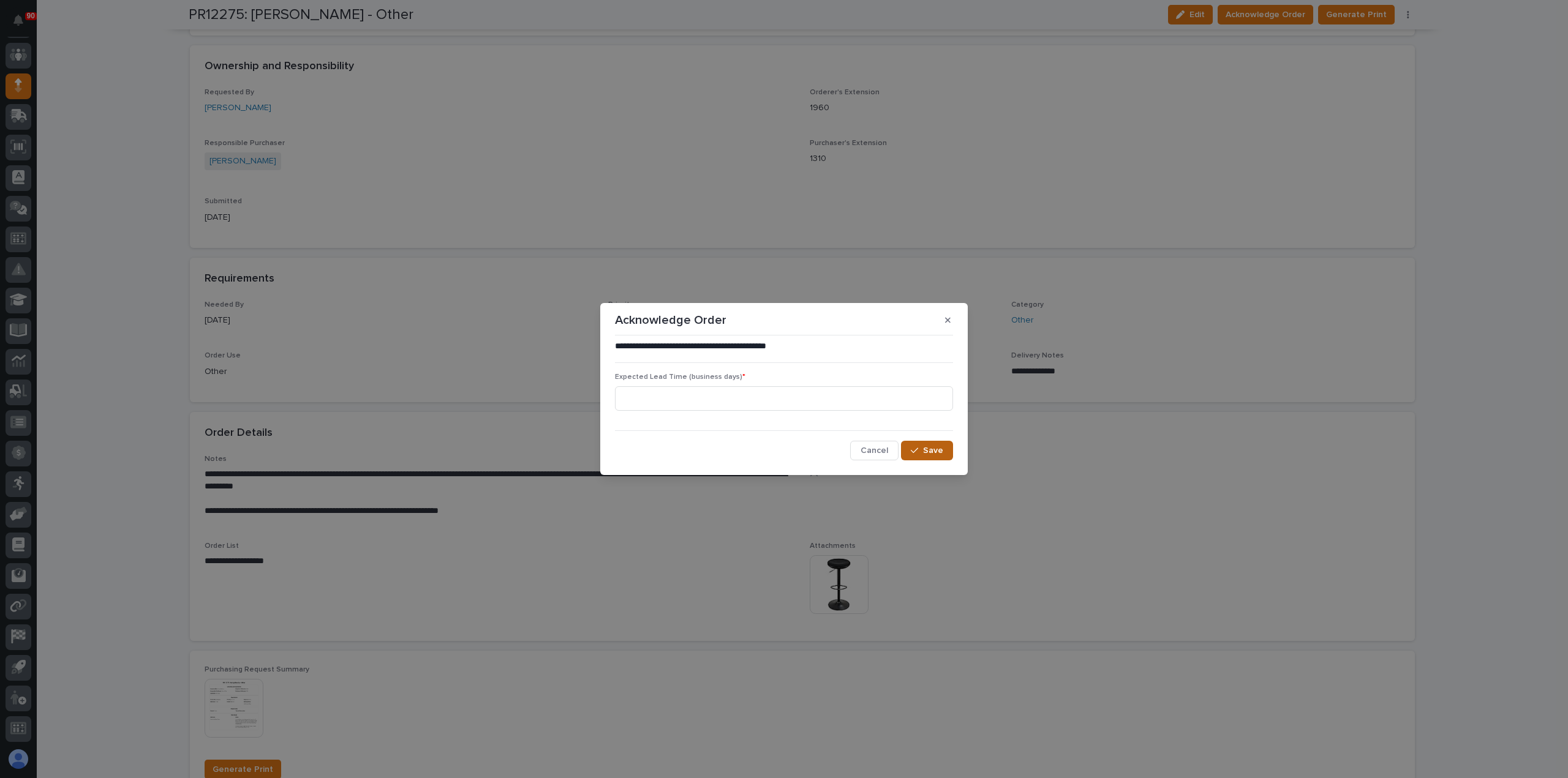
click at [935, 452] on span "Save" at bounding box center [933, 450] width 20 height 11
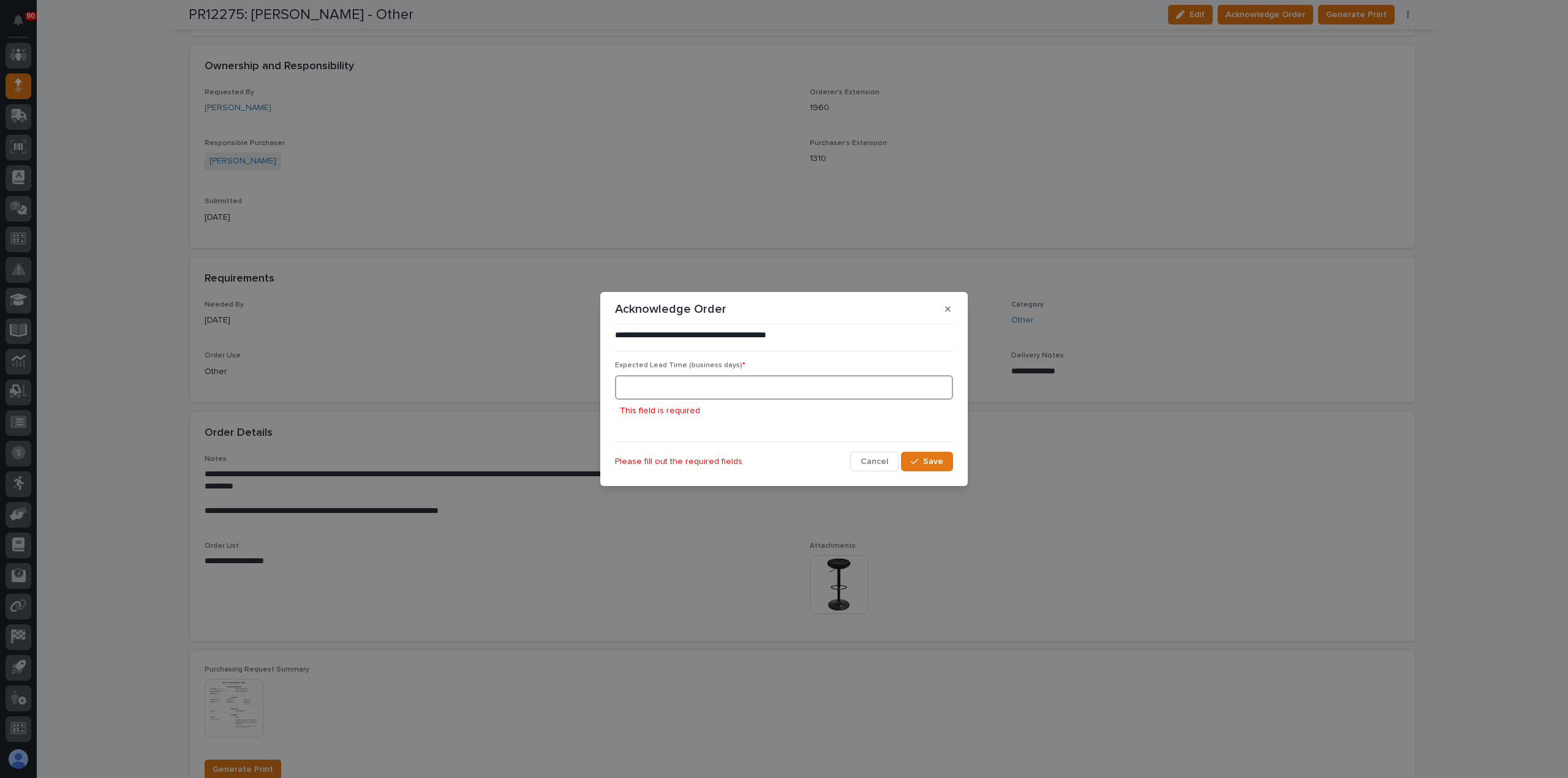
click at [735, 390] on input at bounding box center [784, 387] width 338 height 25
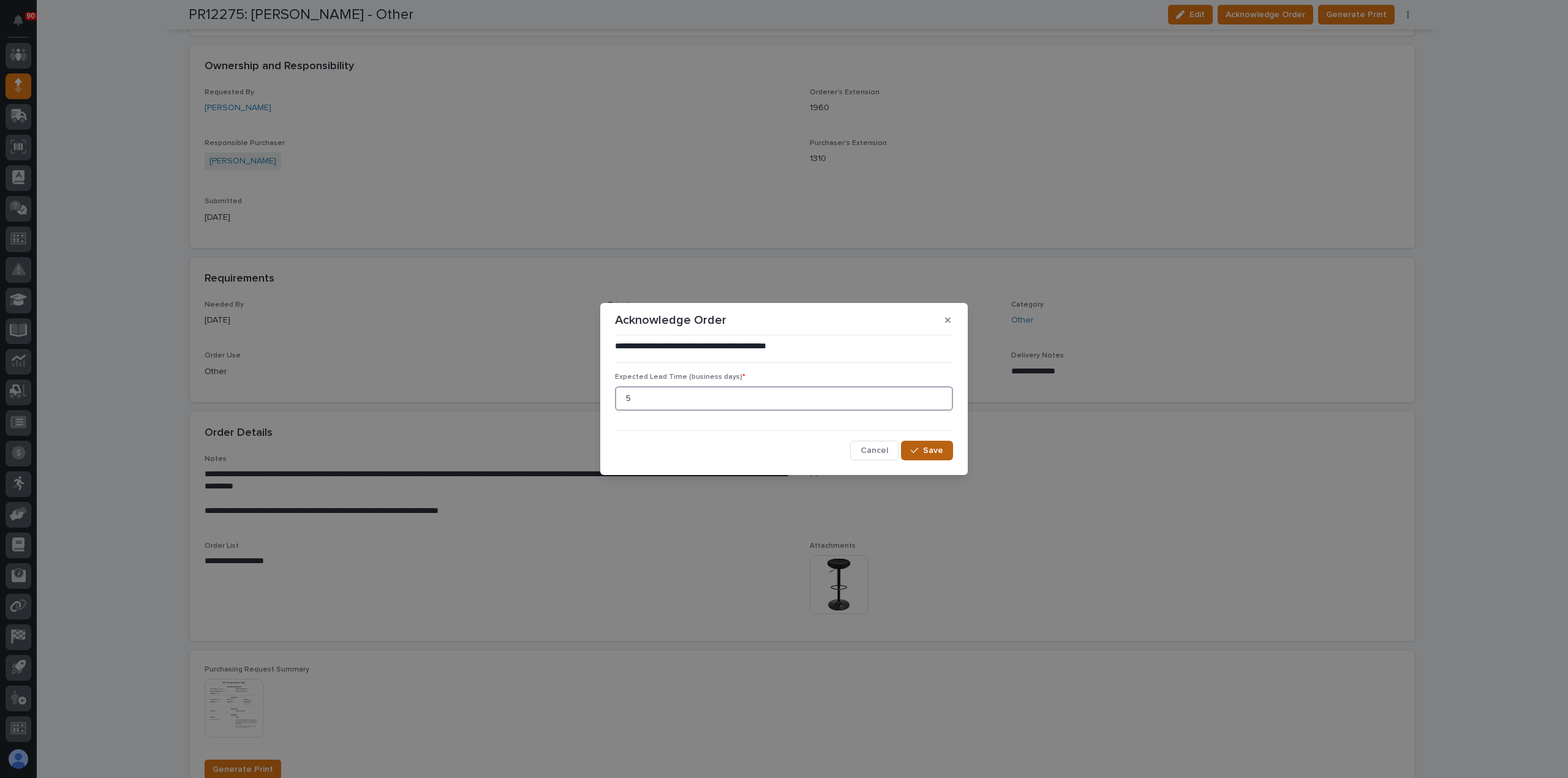
type input "5"
click at [916, 447] on icon "button" at bounding box center [914, 451] width 8 height 8
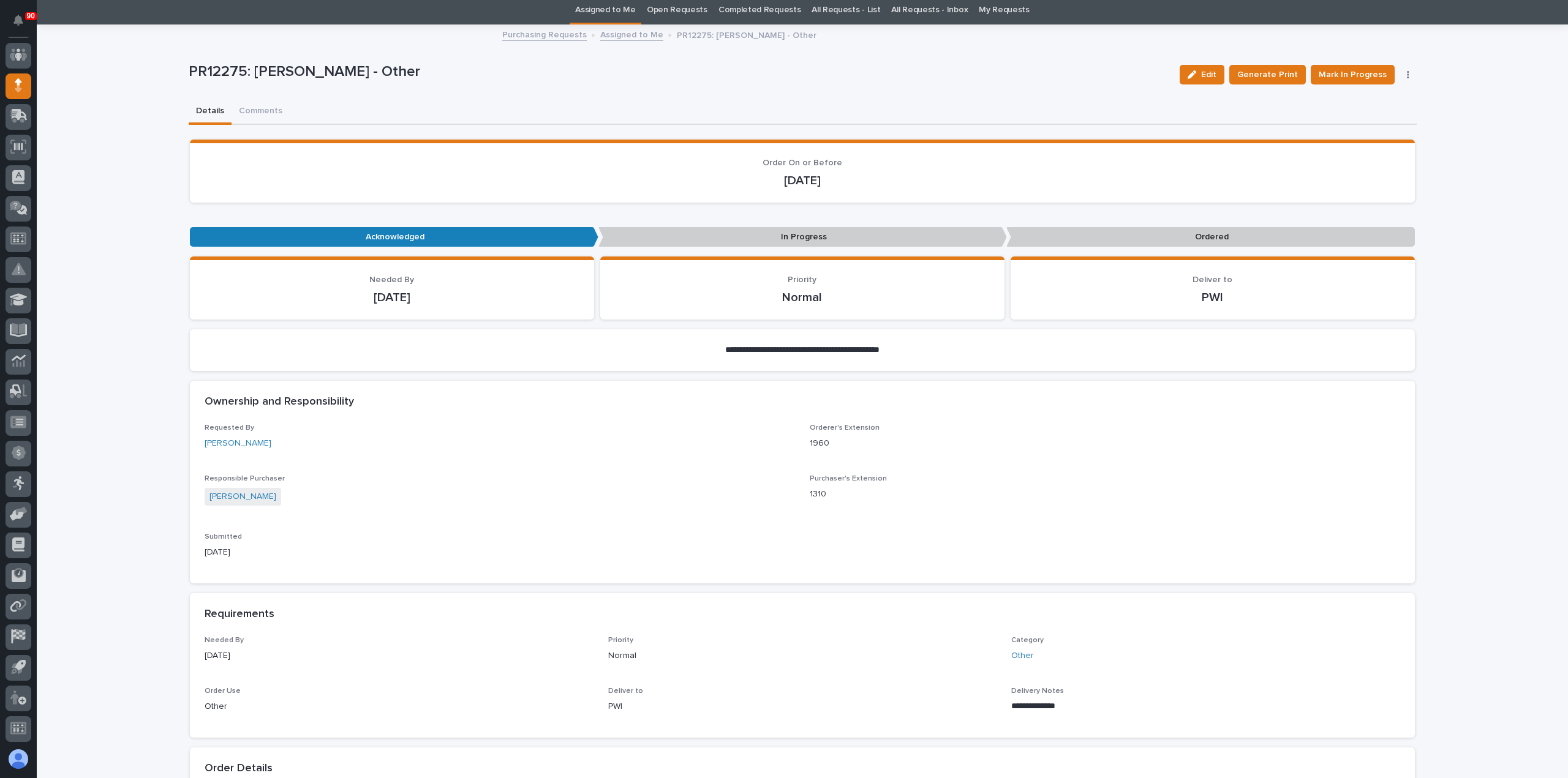
scroll to position [0, 0]
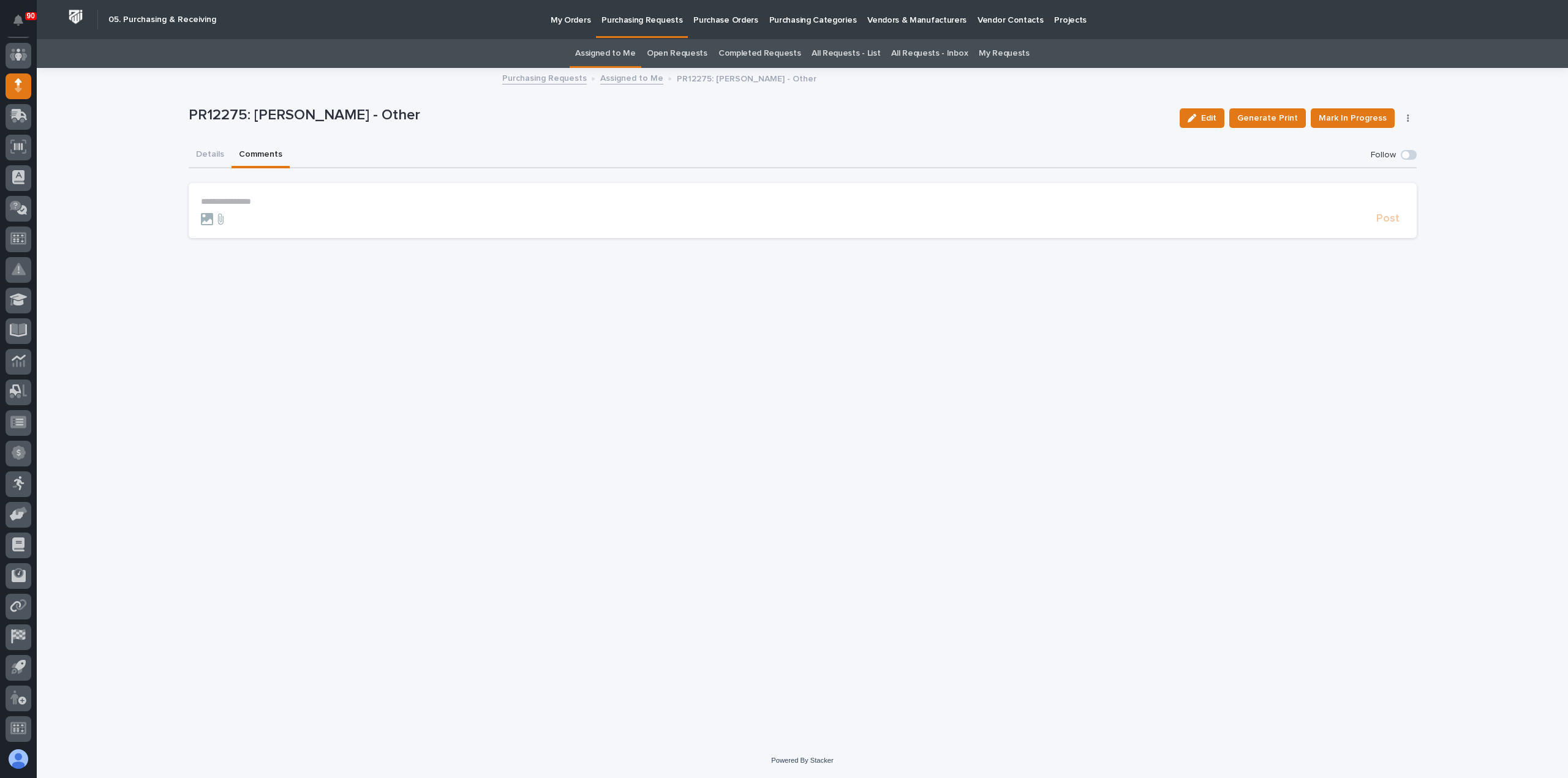
click at [256, 149] on button "Comments" at bounding box center [260, 156] width 58 height 25
click at [245, 199] on p "**********" at bounding box center [803, 201] width 1203 height 10
click at [1384, 225] on span "Post" at bounding box center [1388, 224] width 24 height 14
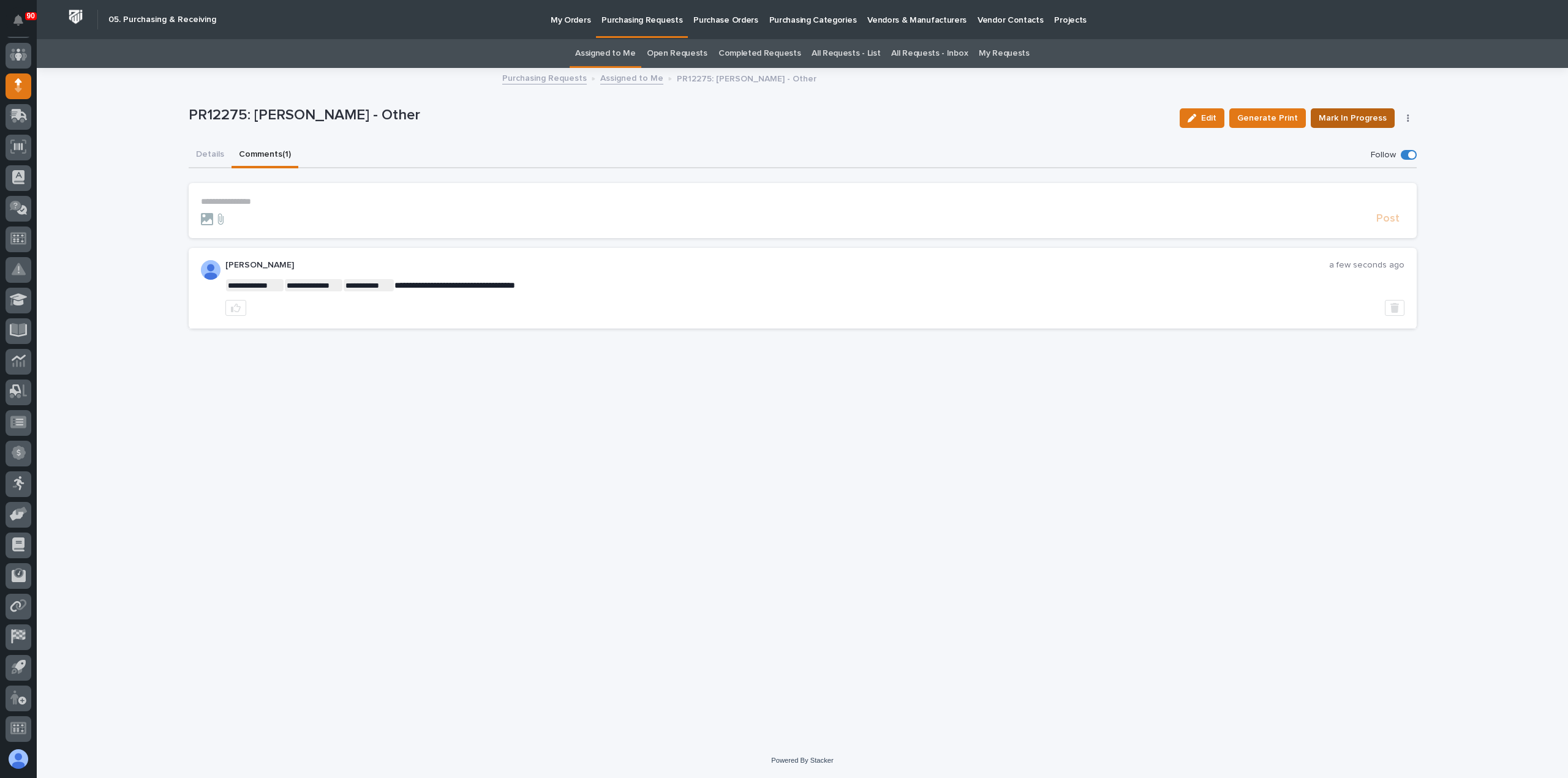
click at [1367, 116] on span "Mark In Progress" at bounding box center [1352, 118] width 68 height 14
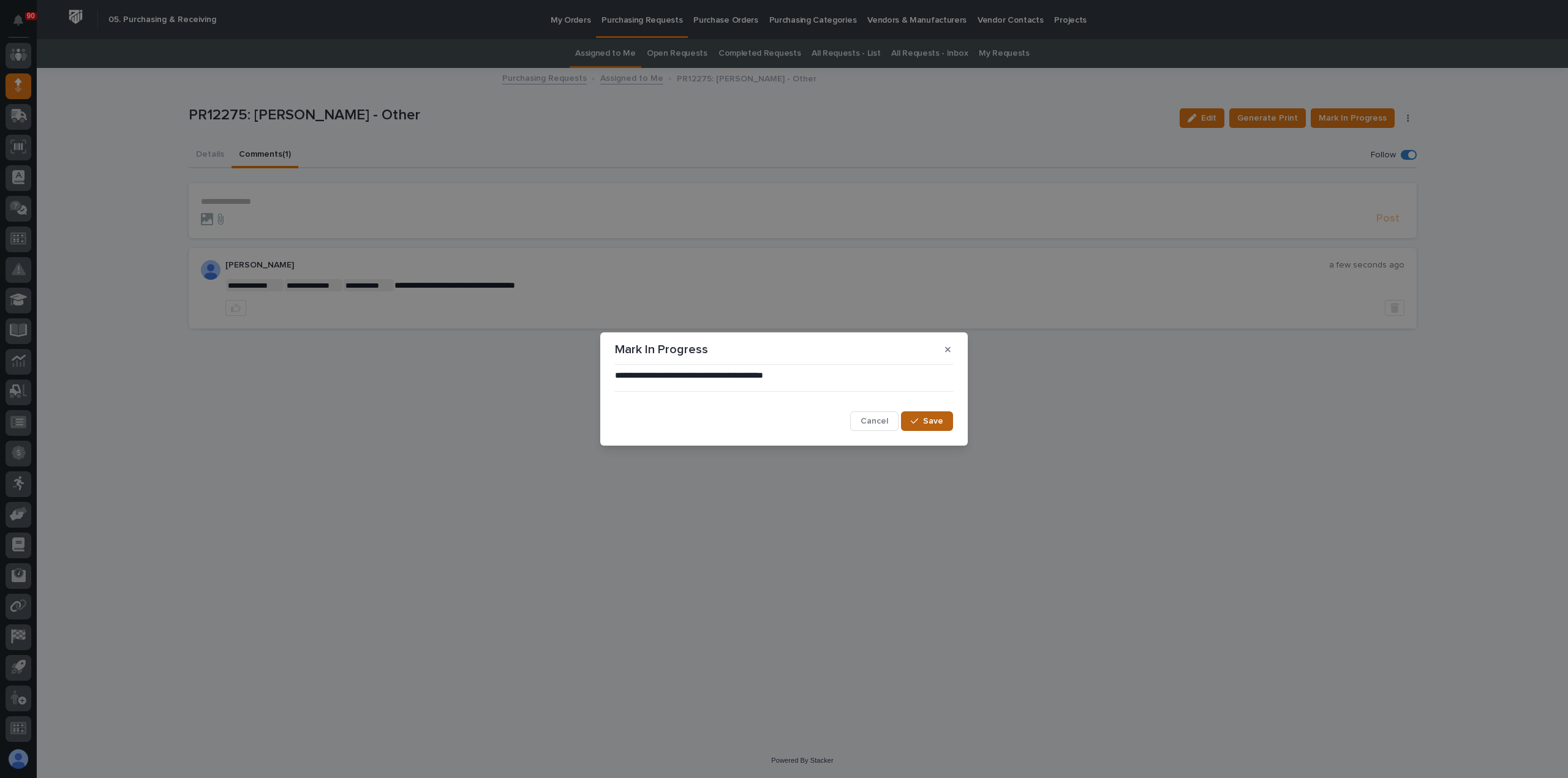
click at [929, 417] on button "Save" at bounding box center [927, 421] width 52 height 19
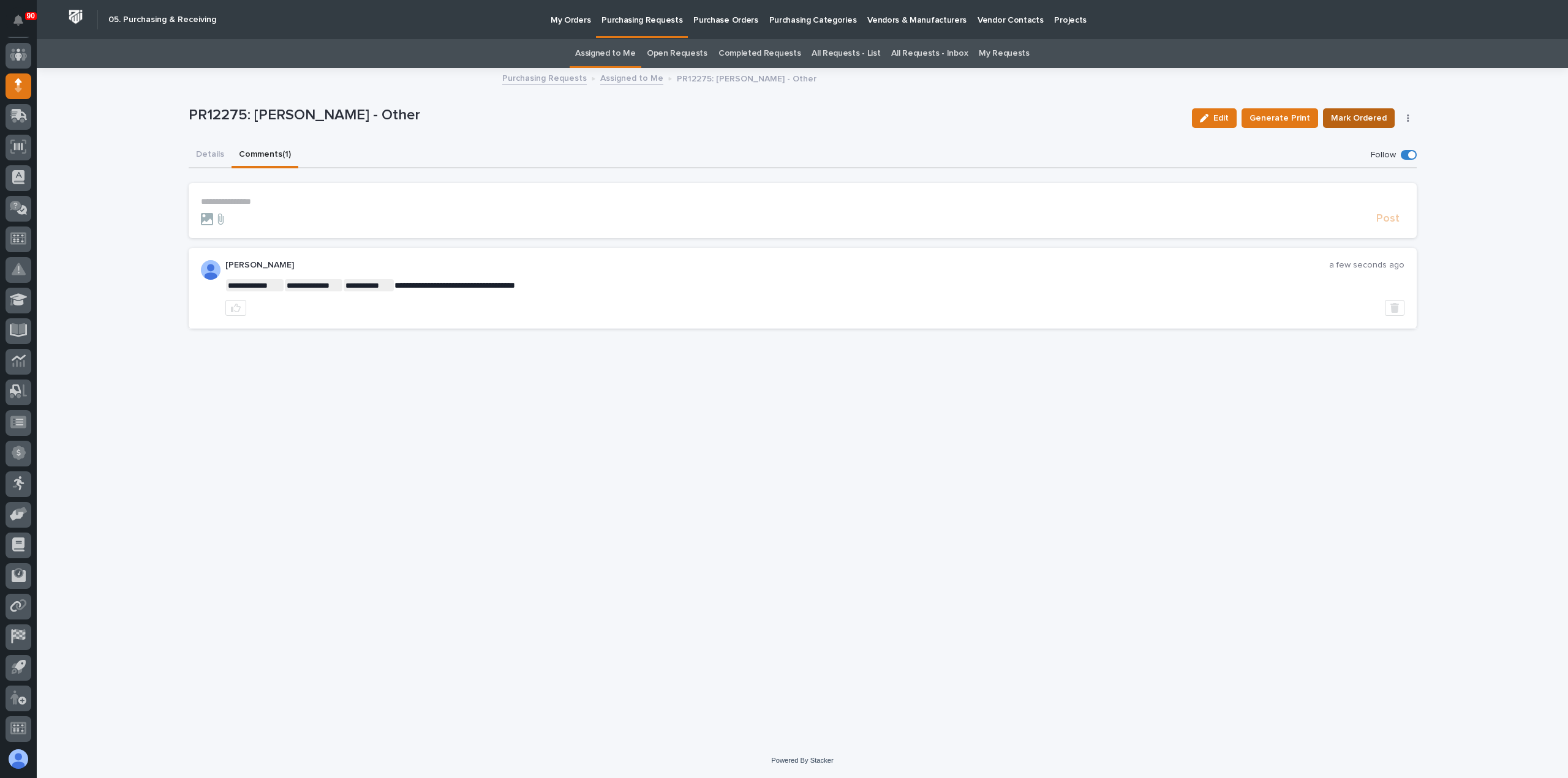
click at [1366, 114] on span "Mark Ordered" at bounding box center [1358, 118] width 56 height 14
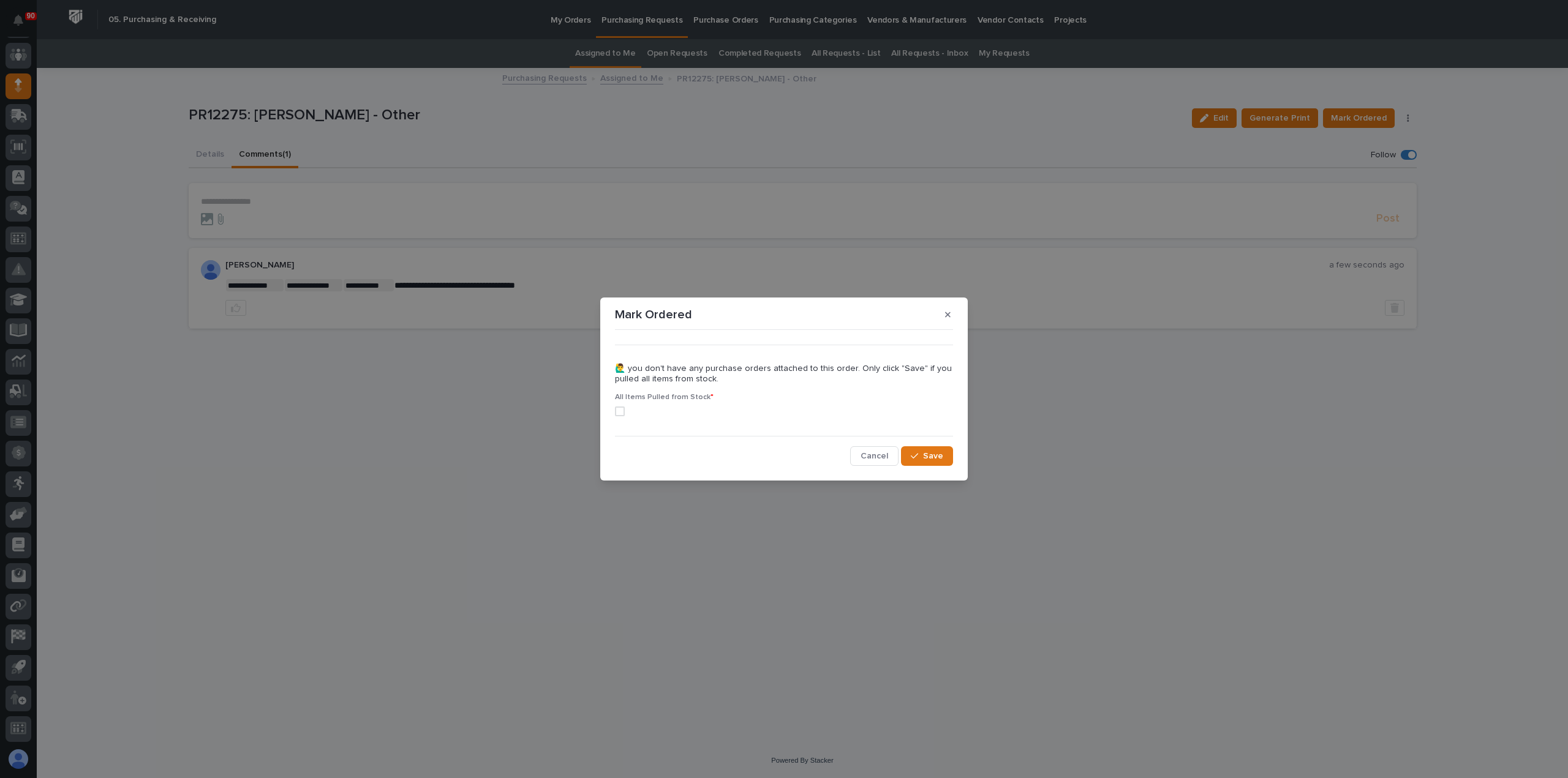
click at [621, 409] on span at bounding box center [620, 412] width 10 height 10
click at [944, 455] on button "Save" at bounding box center [927, 456] width 52 height 19
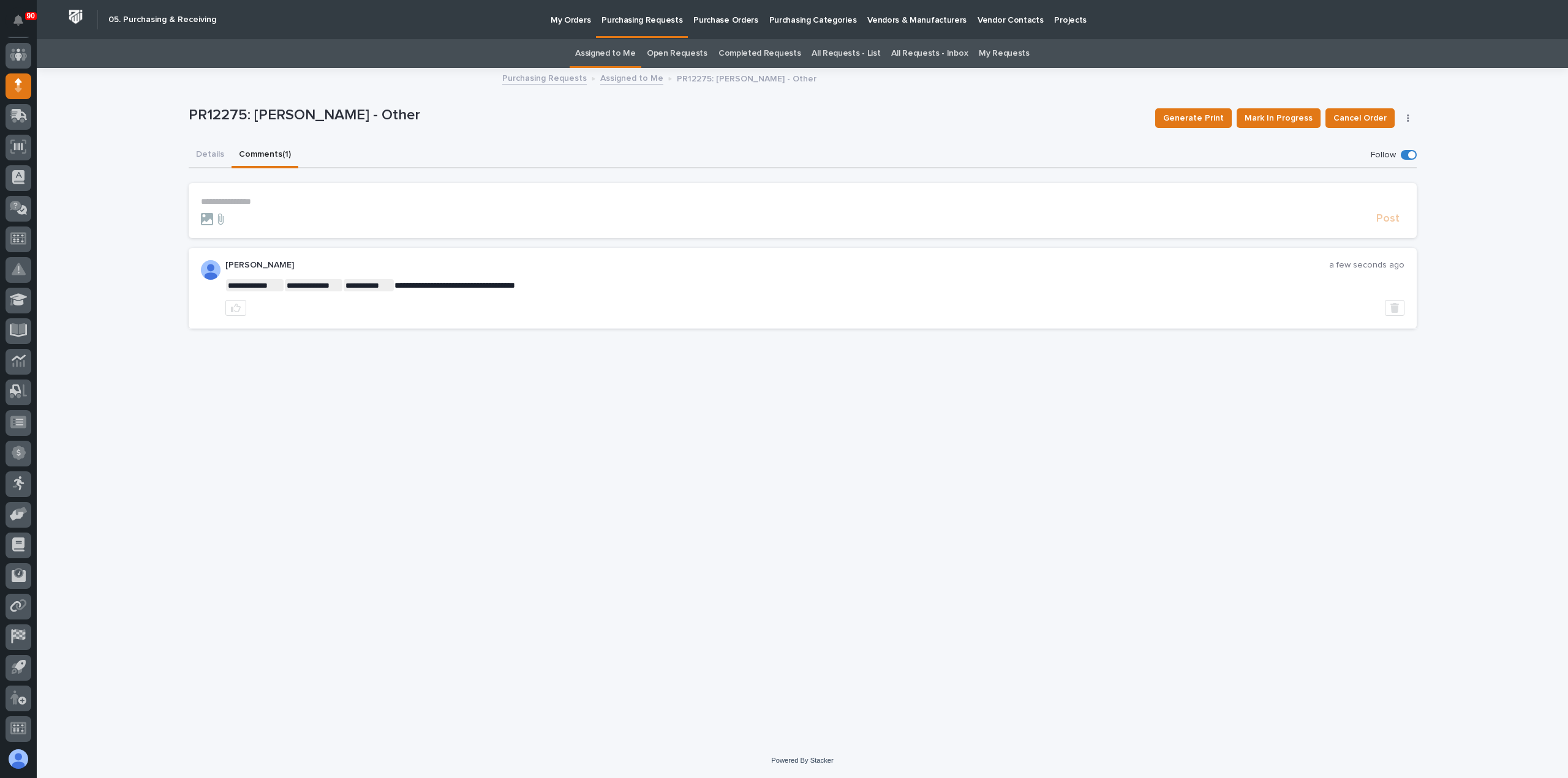
click at [636, 21] on p "Purchasing Requests" at bounding box center [642, 13] width 81 height 25
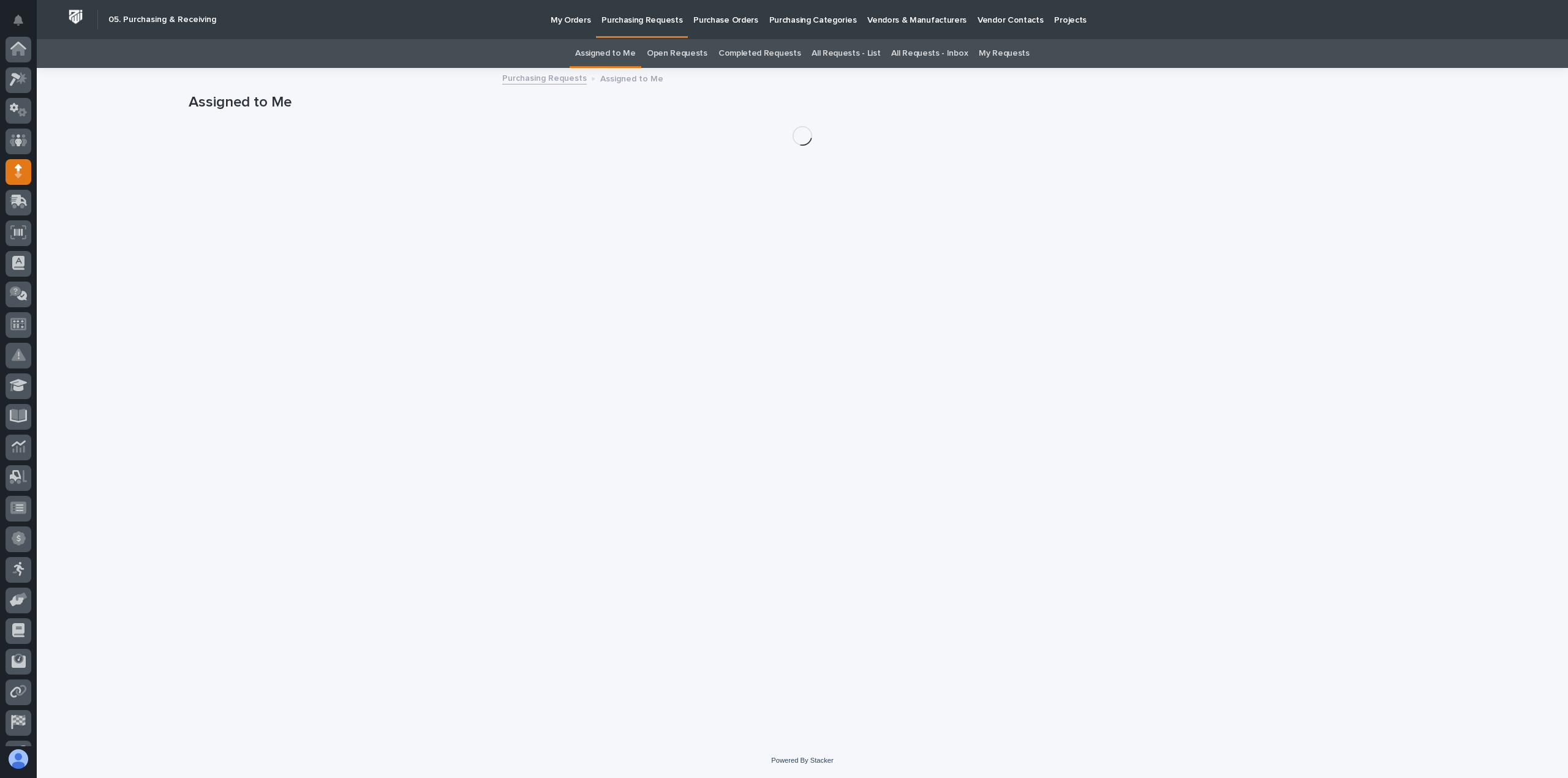
scroll to position [85, 0]
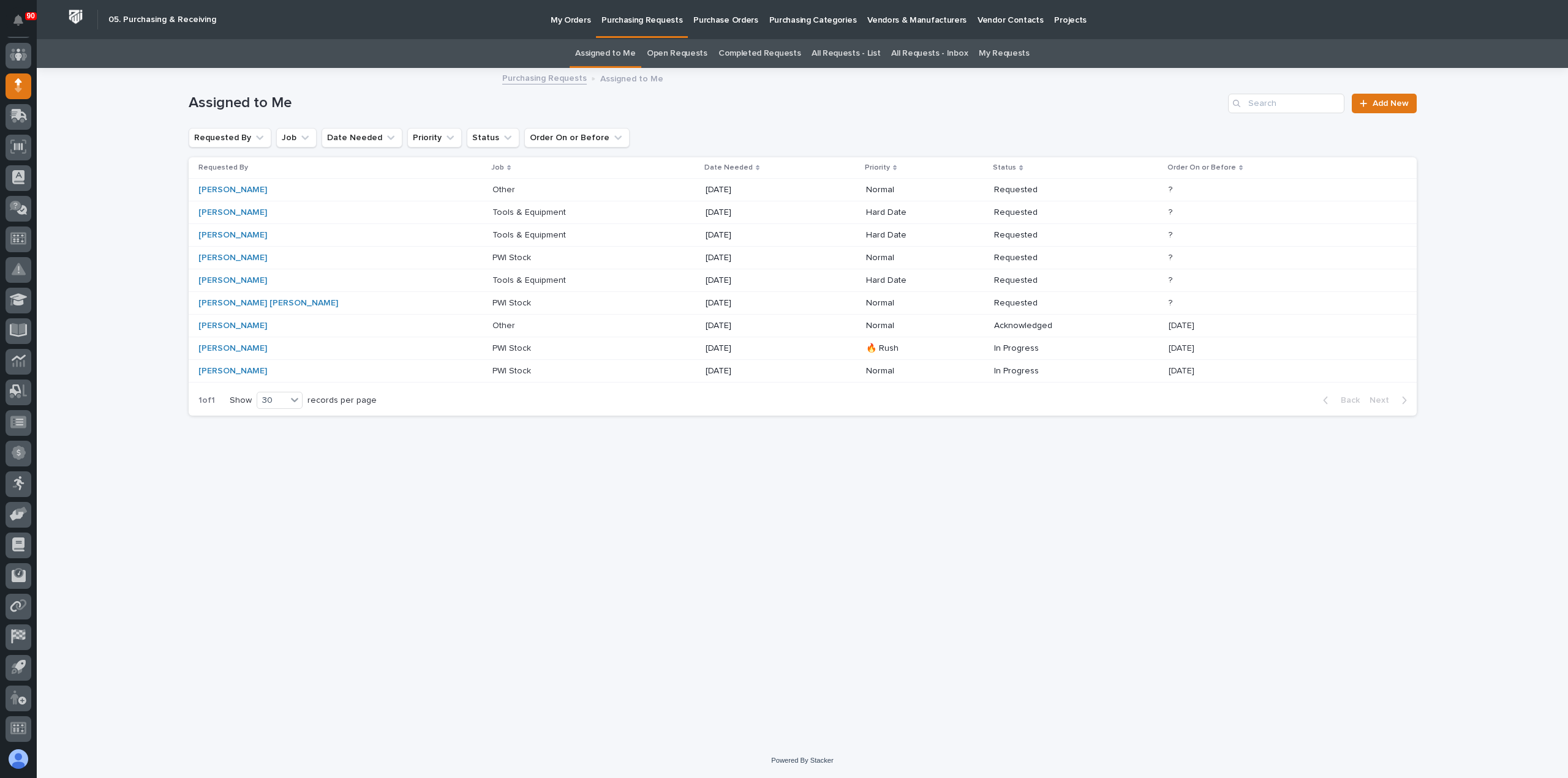
click at [492, 185] on p at bounding box center [543, 190] width 102 height 10
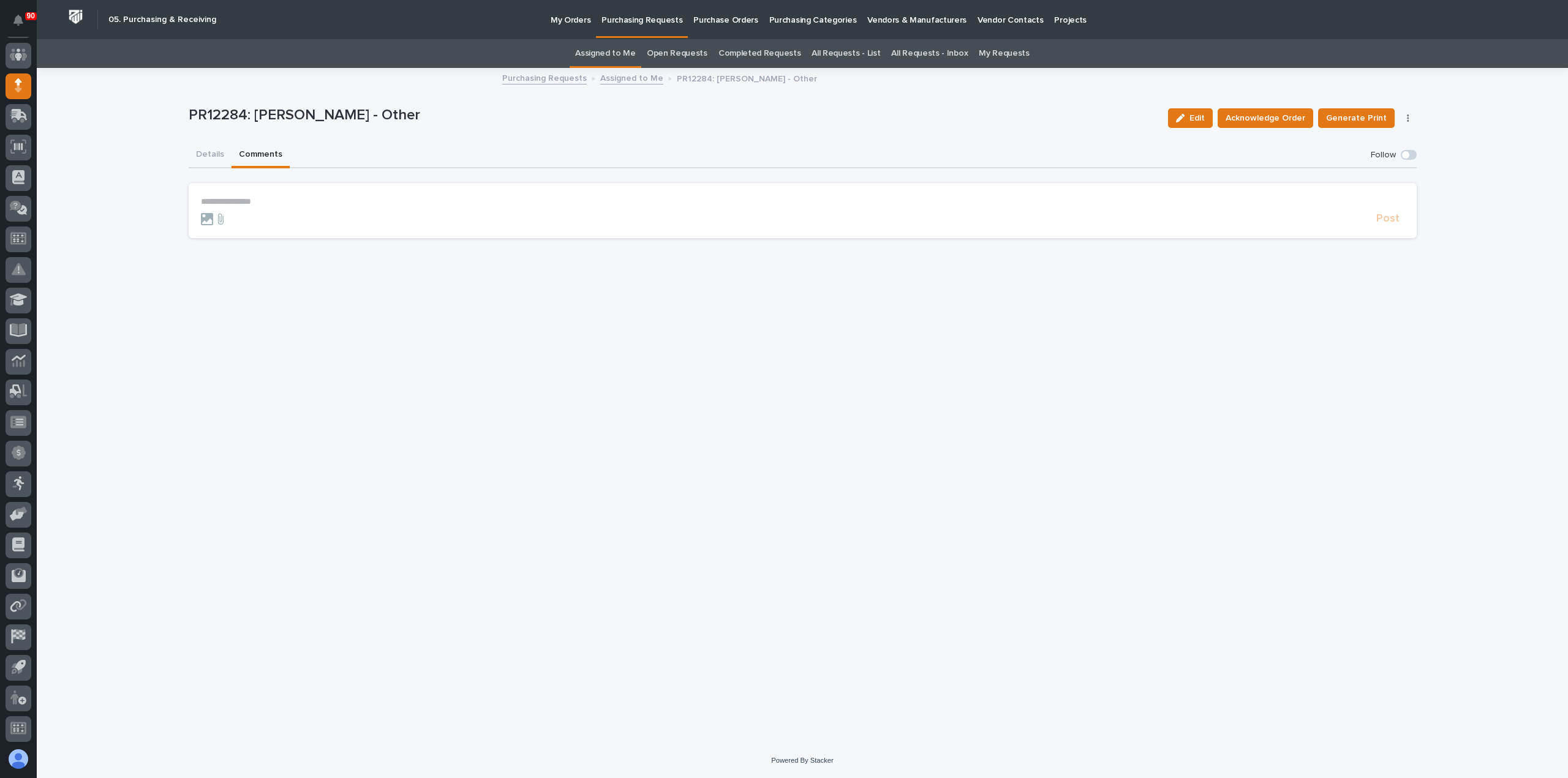
click at [256, 153] on button "Comments" at bounding box center [260, 156] width 58 height 25
click at [256, 199] on p "**********" at bounding box center [803, 201] width 1203 height 10
click at [1386, 219] on span "Post" at bounding box center [1388, 224] width 24 height 14
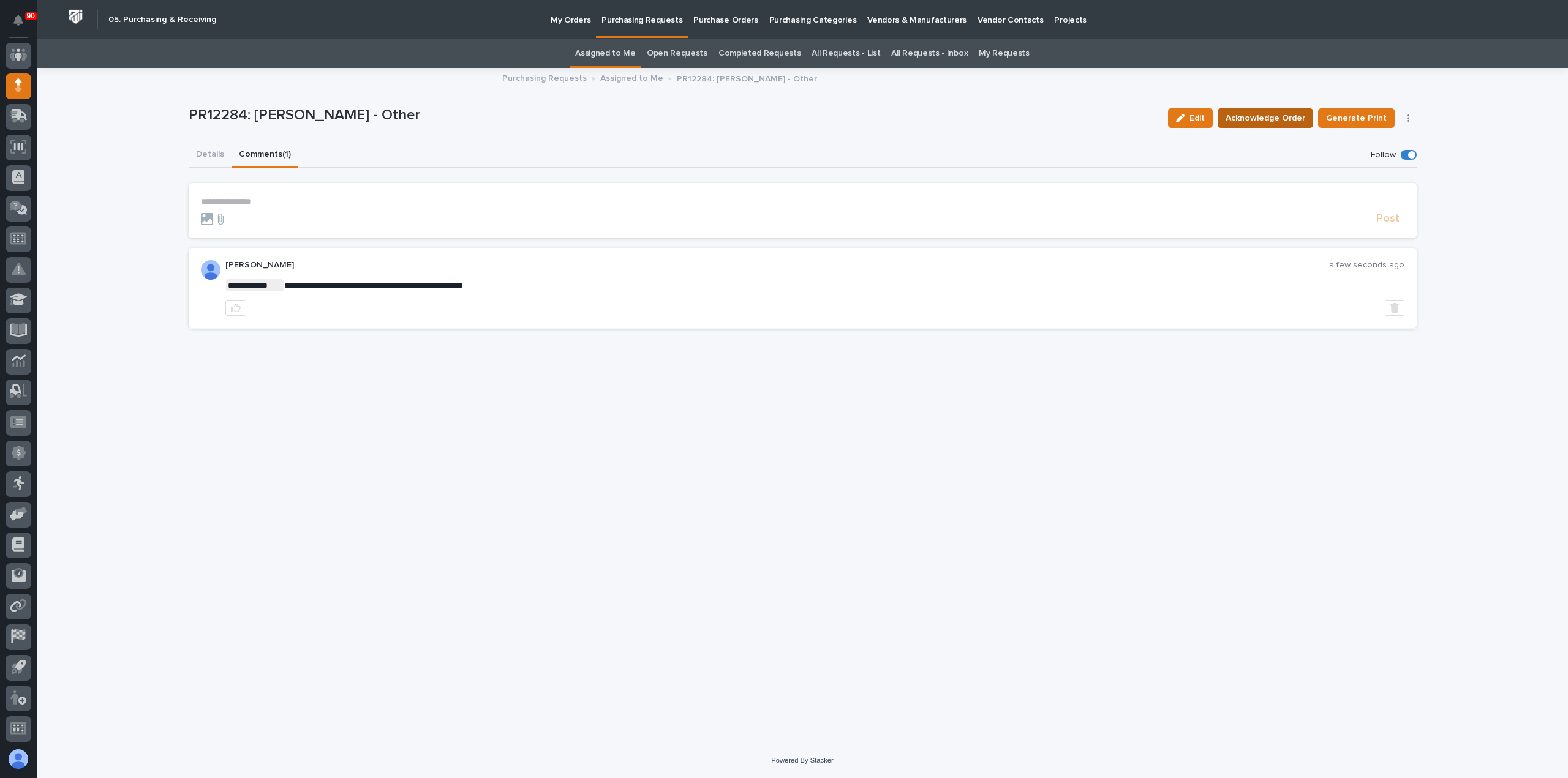
click at [1265, 116] on span "Acknowledge Order" at bounding box center [1265, 118] width 79 height 14
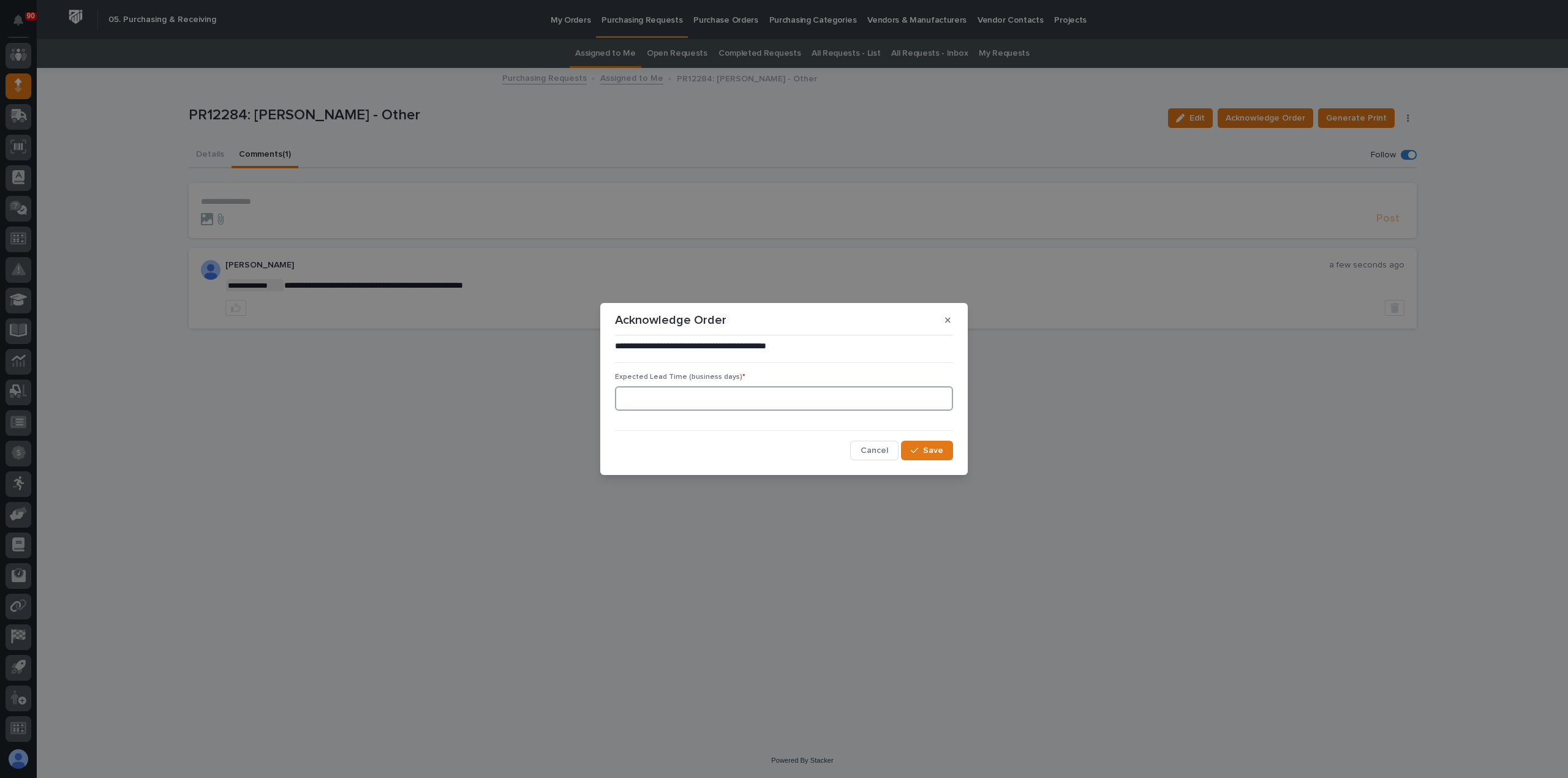
click at [677, 403] on input at bounding box center [784, 398] width 338 height 25
type input "0"
click at [935, 451] on span "Save" at bounding box center [933, 450] width 20 height 11
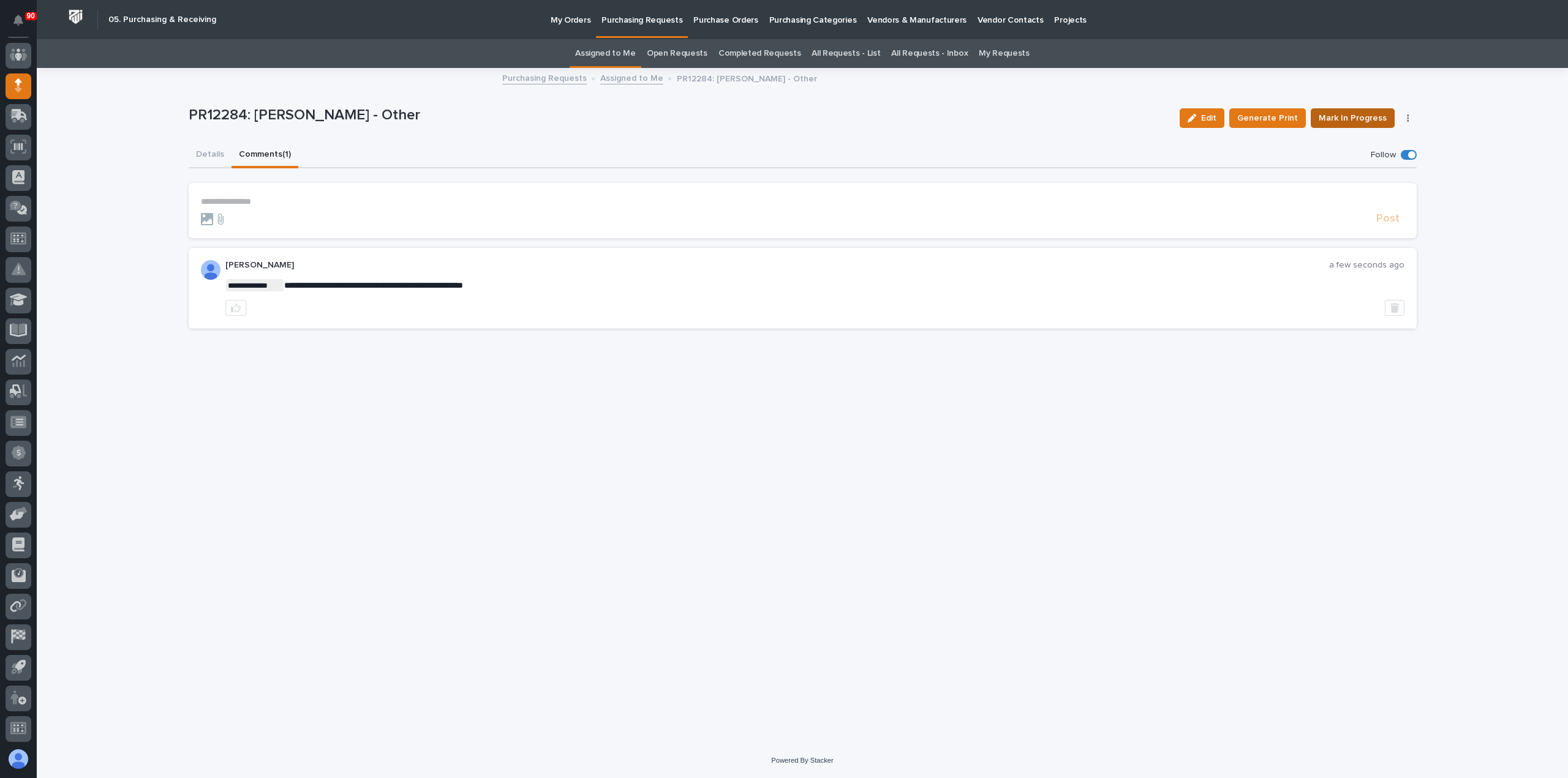
click at [1350, 112] on span "Mark In Progress" at bounding box center [1352, 118] width 68 height 14
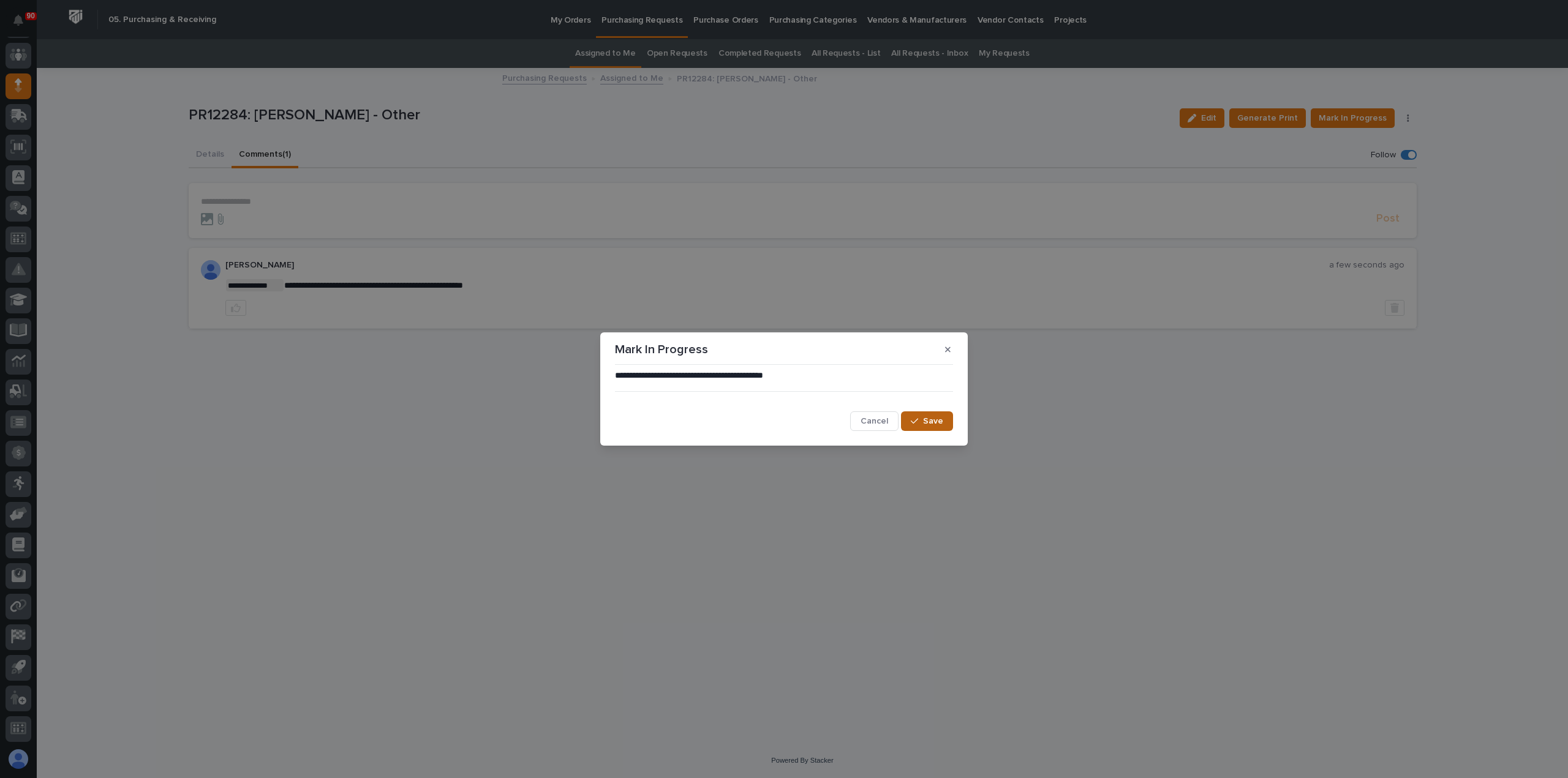
click at [927, 416] on span "Save" at bounding box center [933, 421] width 20 height 11
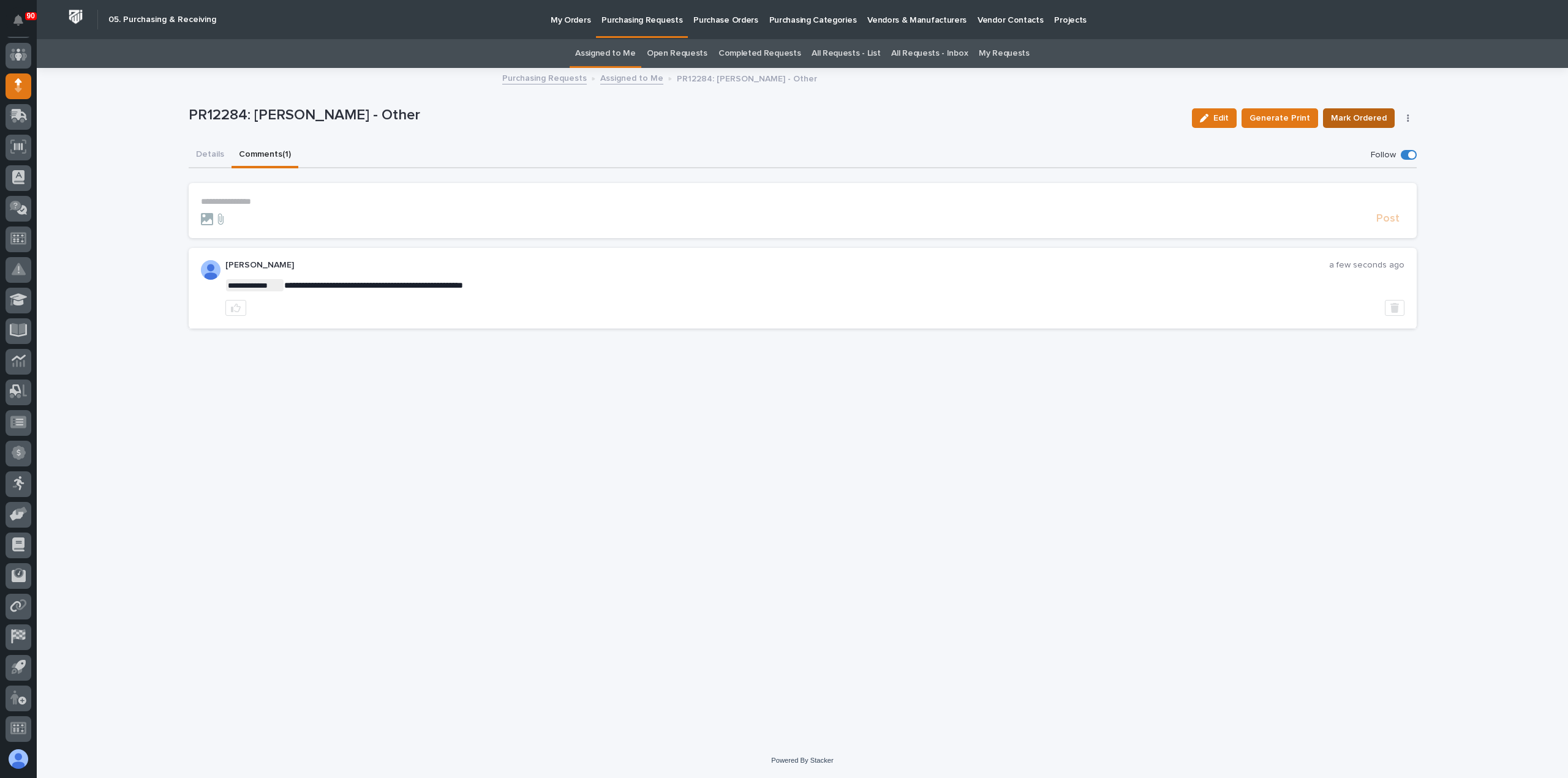
click at [1350, 116] on span "Mark Ordered" at bounding box center [1358, 118] width 56 height 14
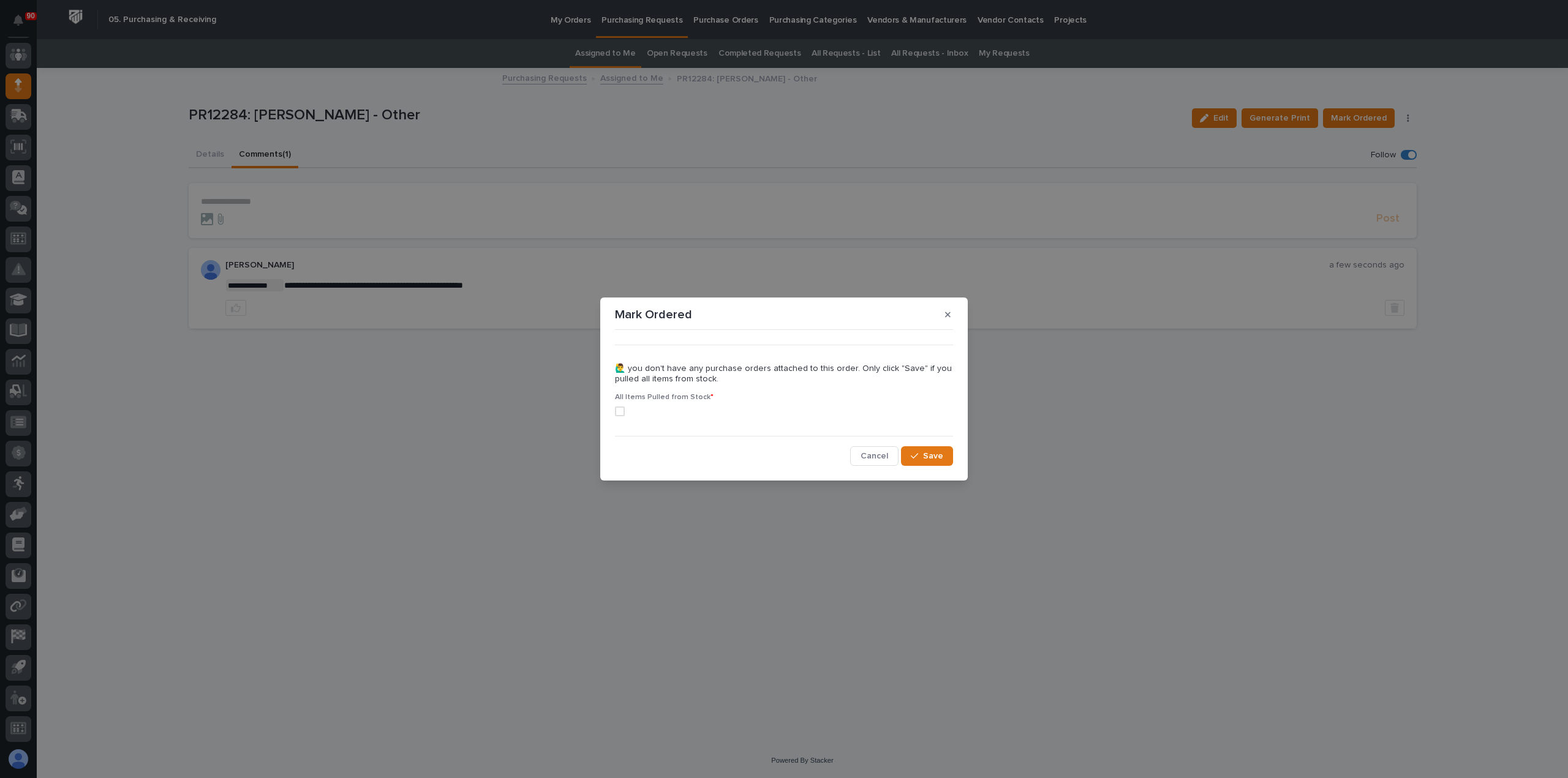
click at [615, 407] on span at bounding box center [620, 412] width 10 height 10
click at [920, 448] on button "Save" at bounding box center [927, 456] width 52 height 19
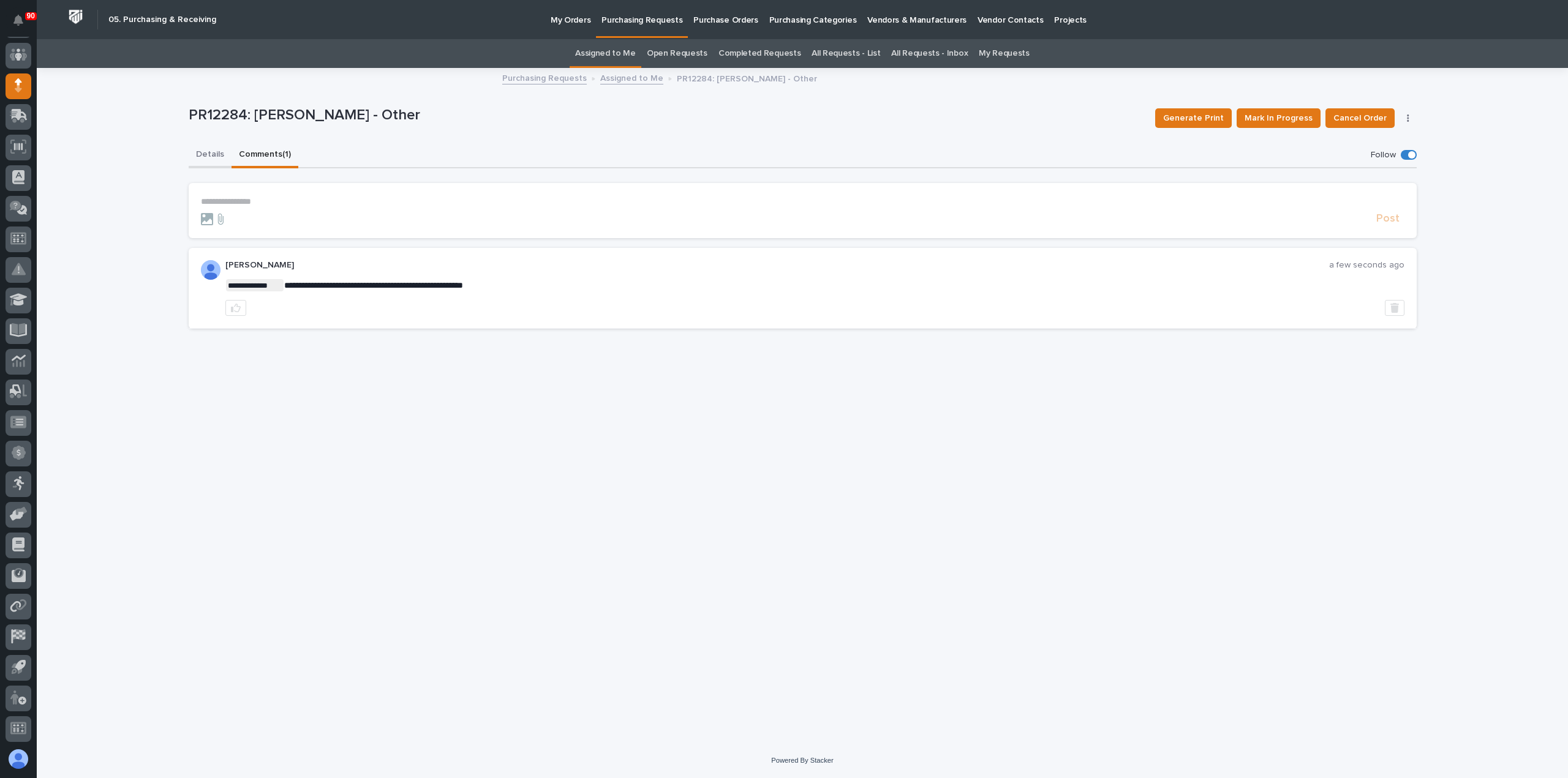
click at [210, 152] on button "Details" at bounding box center [210, 156] width 43 height 25
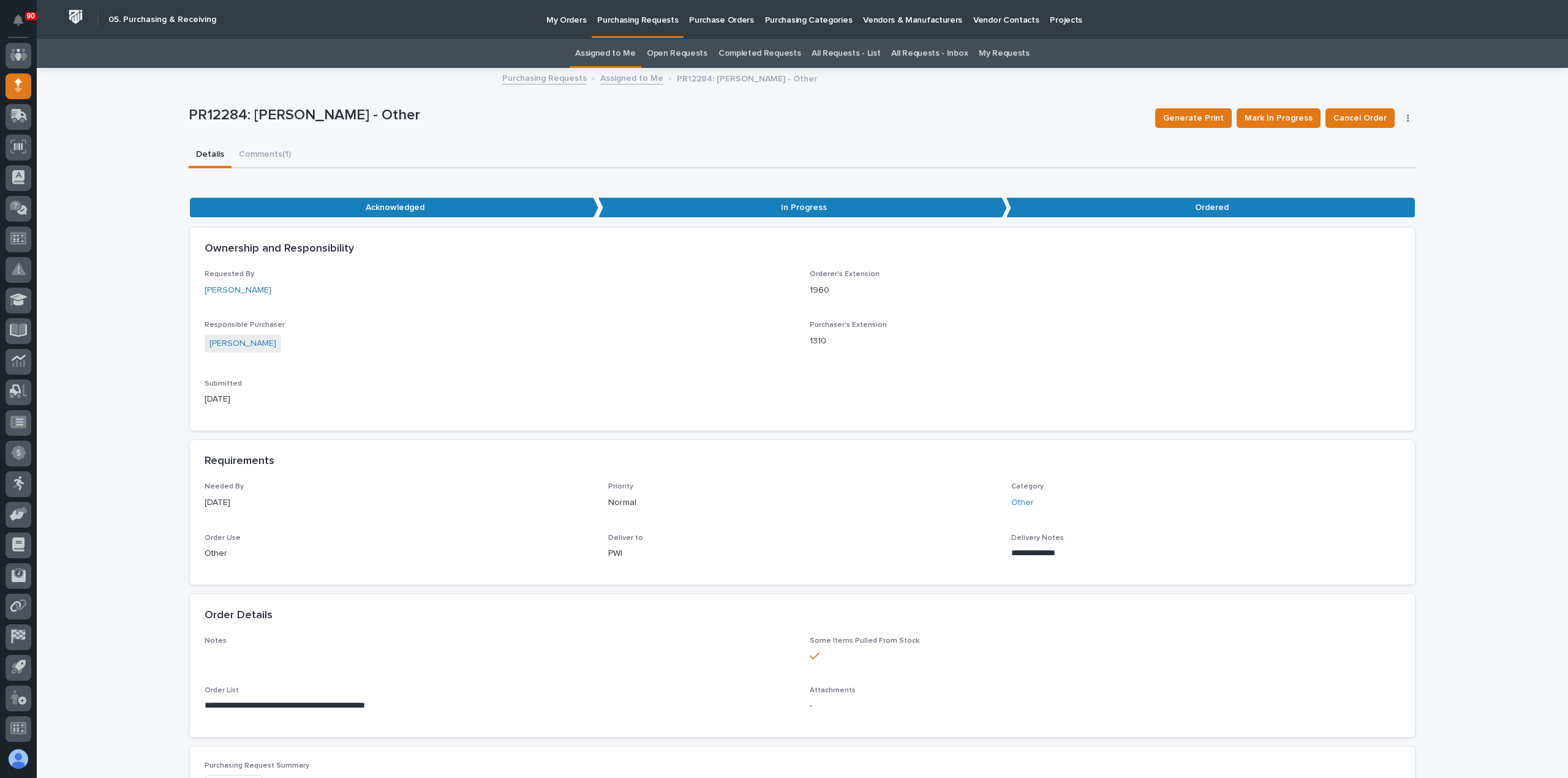
click at [623, 18] on p "Purchasing Requests" at bounding box center [638, 13] width 81 height 25
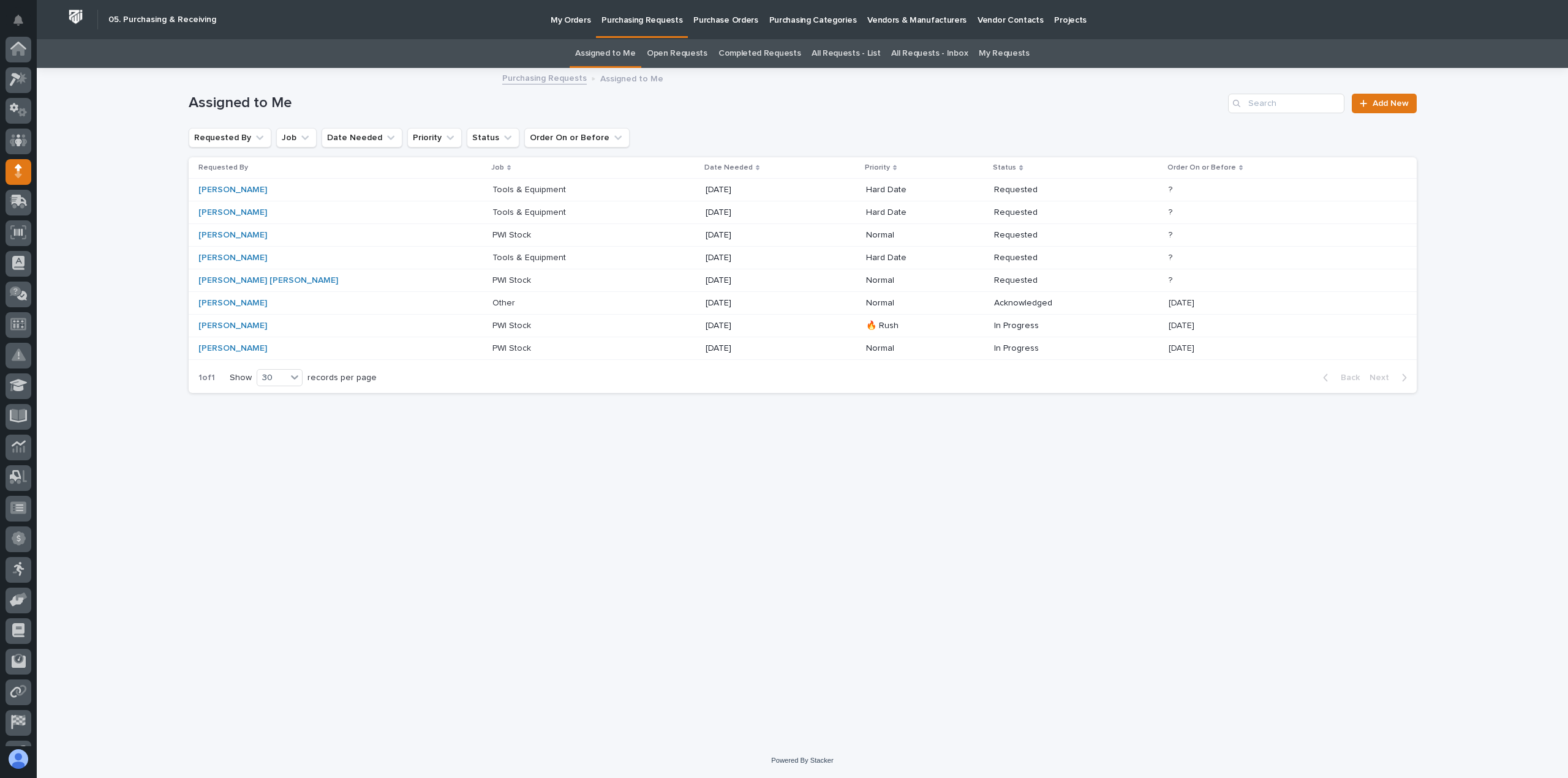
scroll to position [85, 0]
click at [492, 255] on p "Tools & Equipment" at bounding box center [530, 256] width 76 height 13
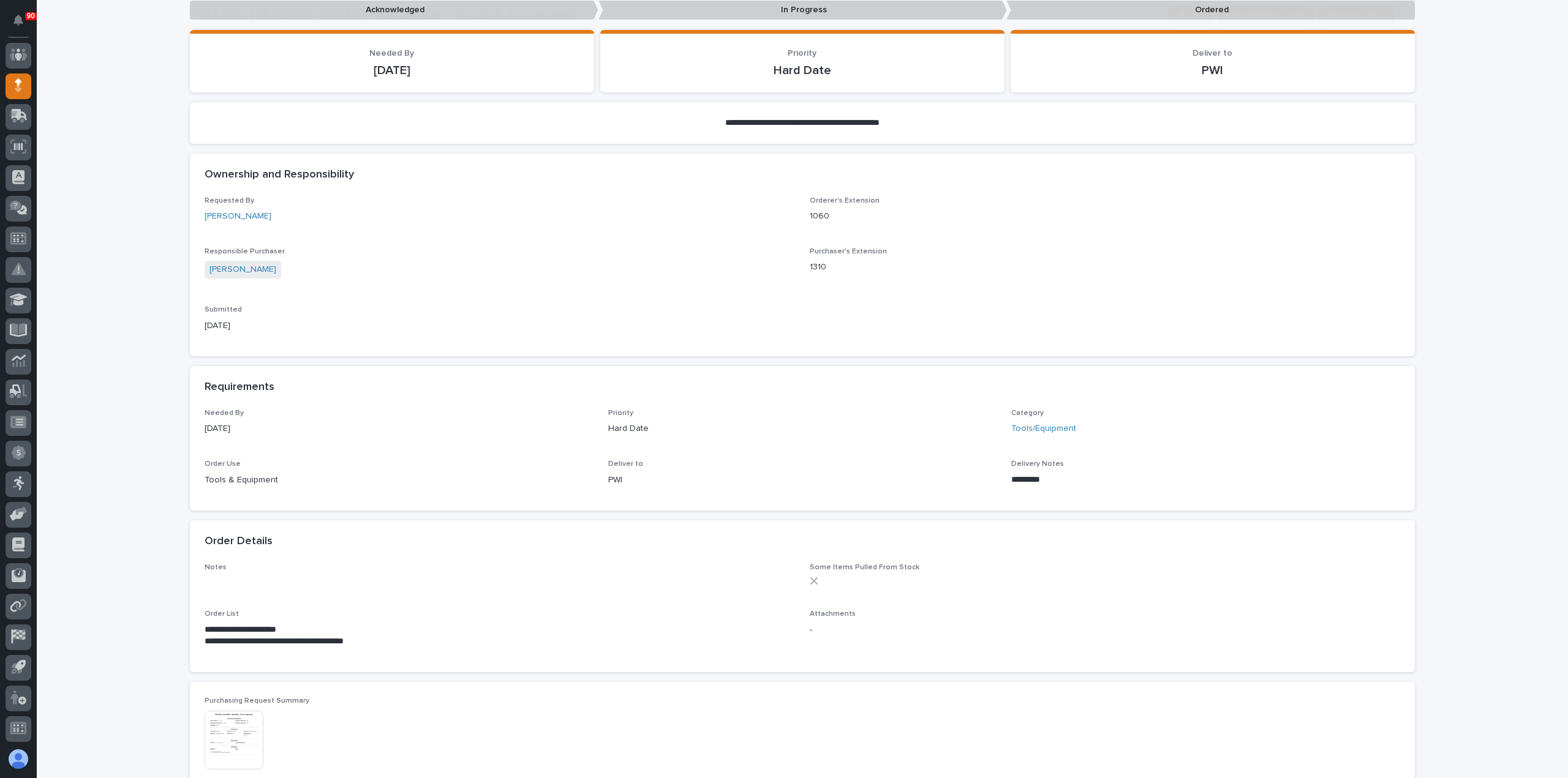
scroll to position [245, 0]
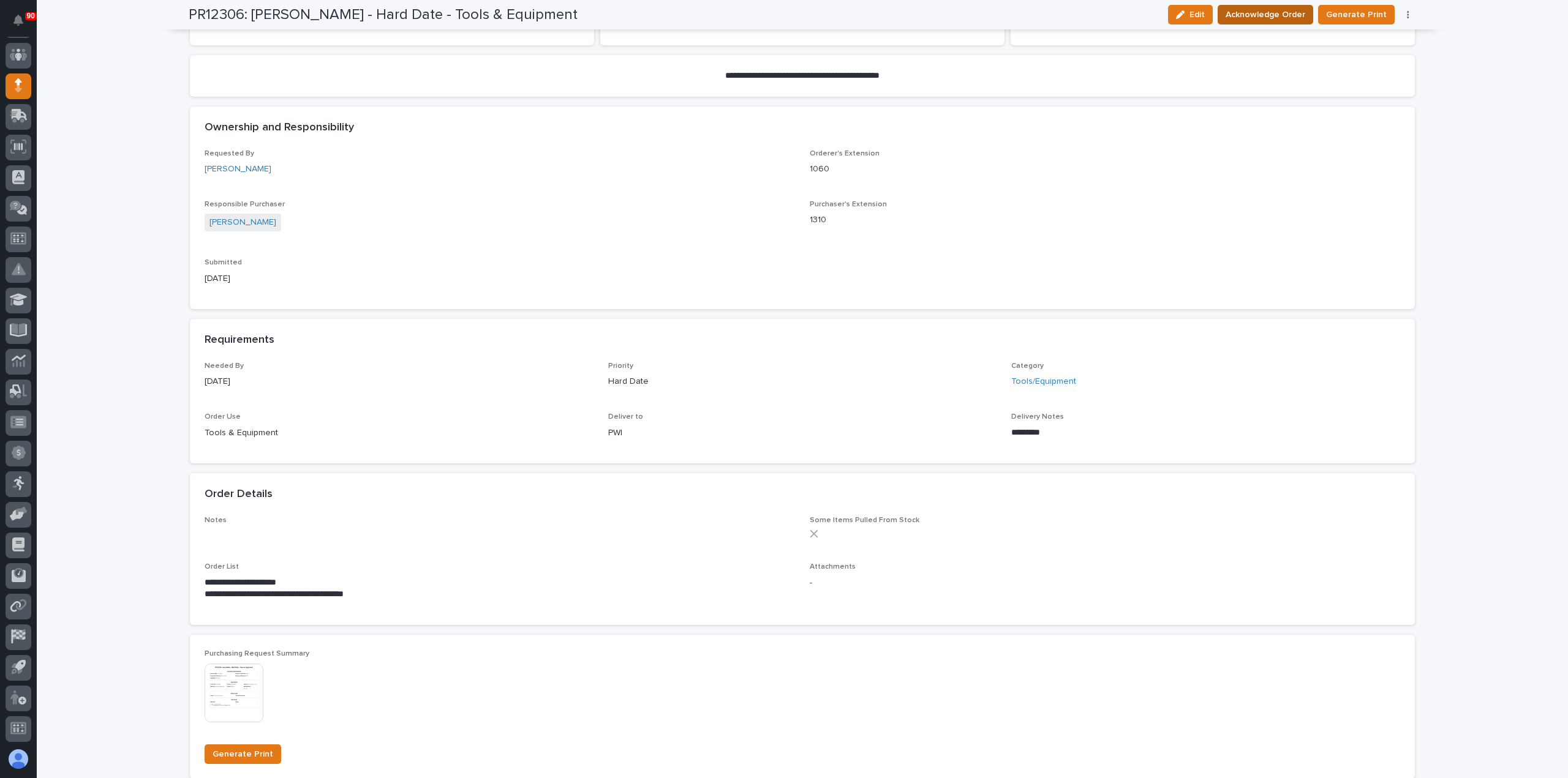
click at [1269, 13] on span "Acknowledge Order" at bounding box center [1265, 14] width 79 height 14
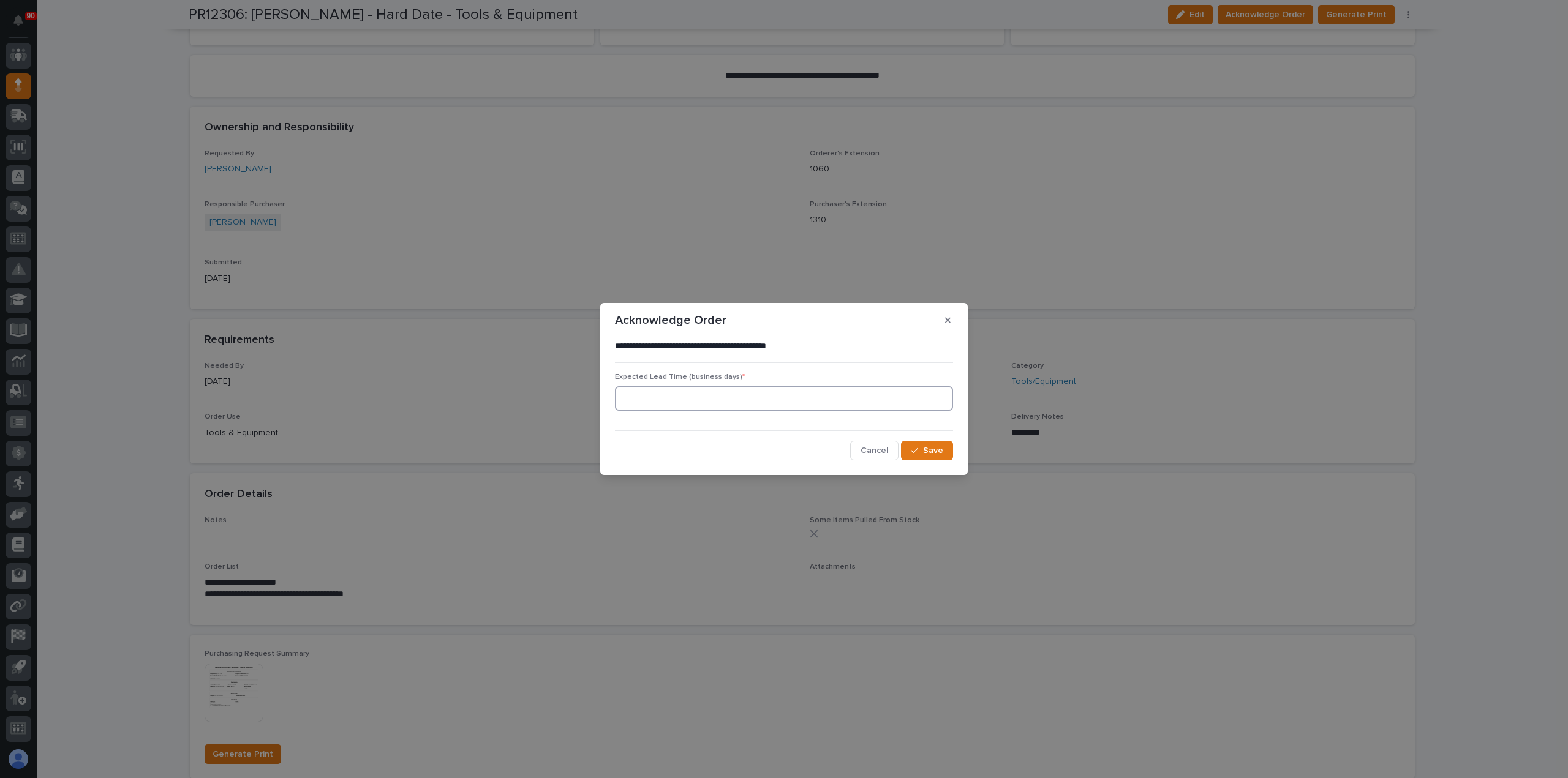
click at [685, 403] on input at bounding box center [784, 398] width 338 height 25
type input "5"
click at [929, 449] on span "Save" at bounding box center [933, 450] width 20 height 11
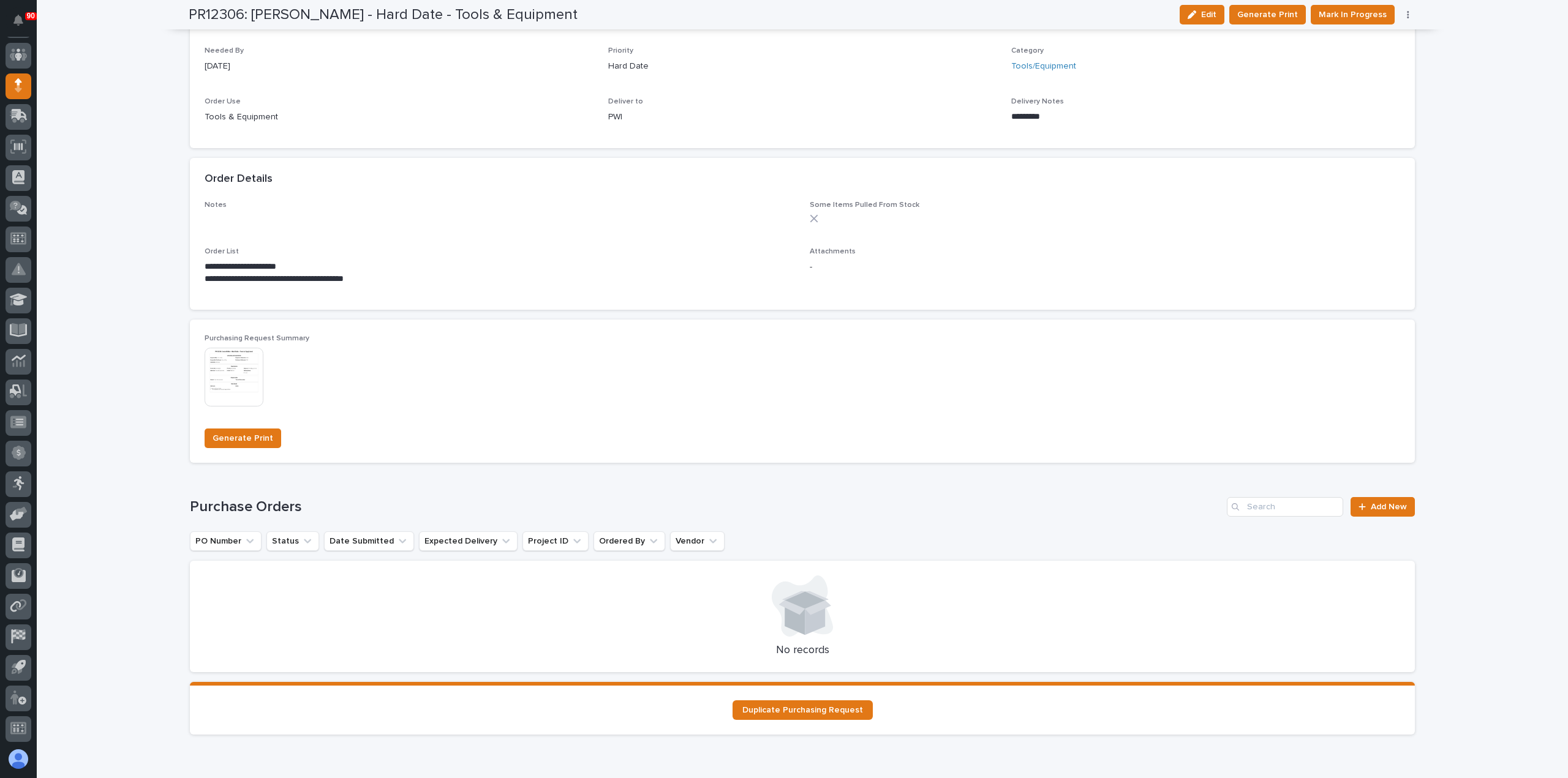
scroll to position [696, 0]
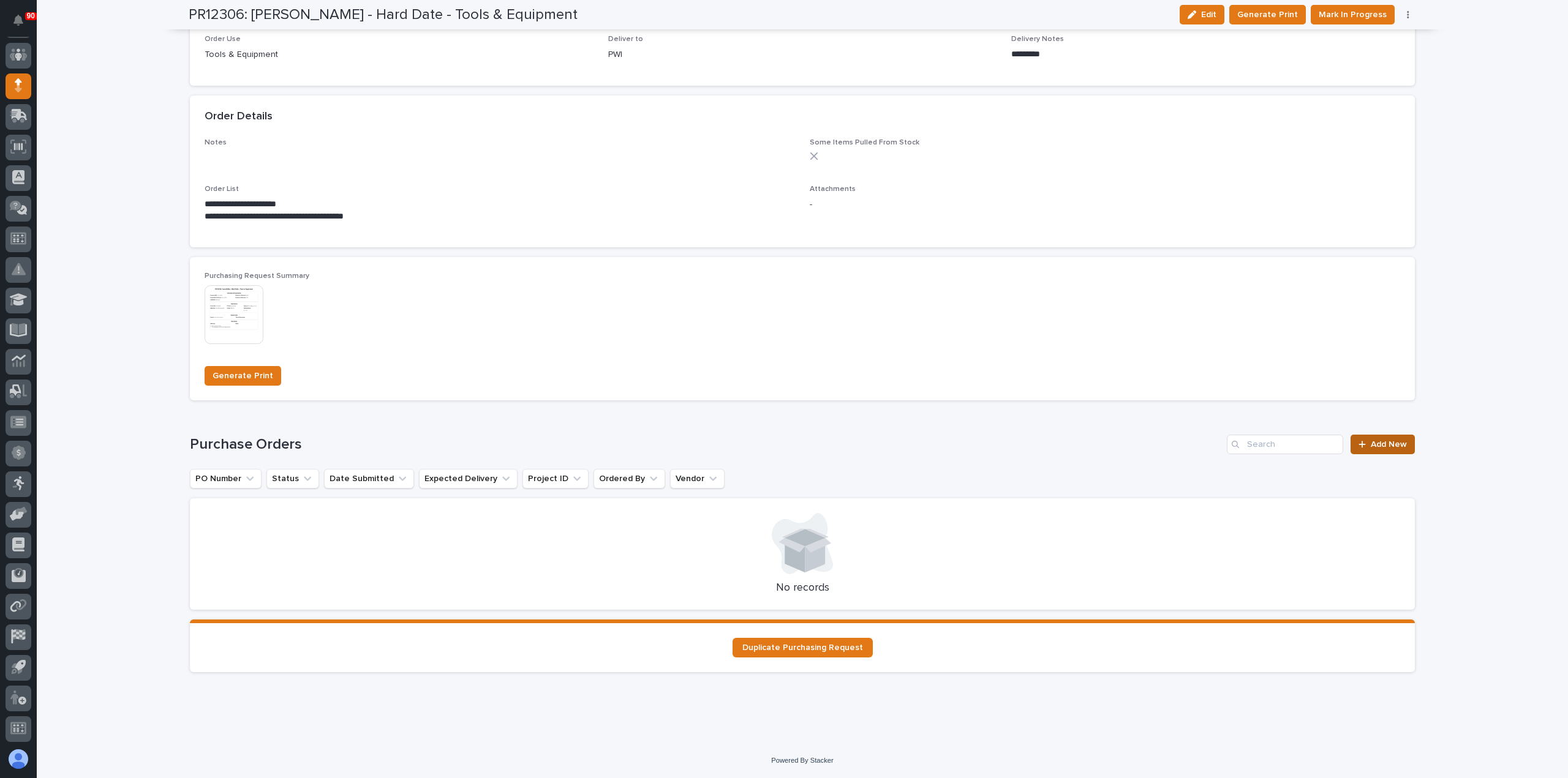
click at [1382, 441] on span "Add New" at bounding box center [1389, 445] width 36 height 8
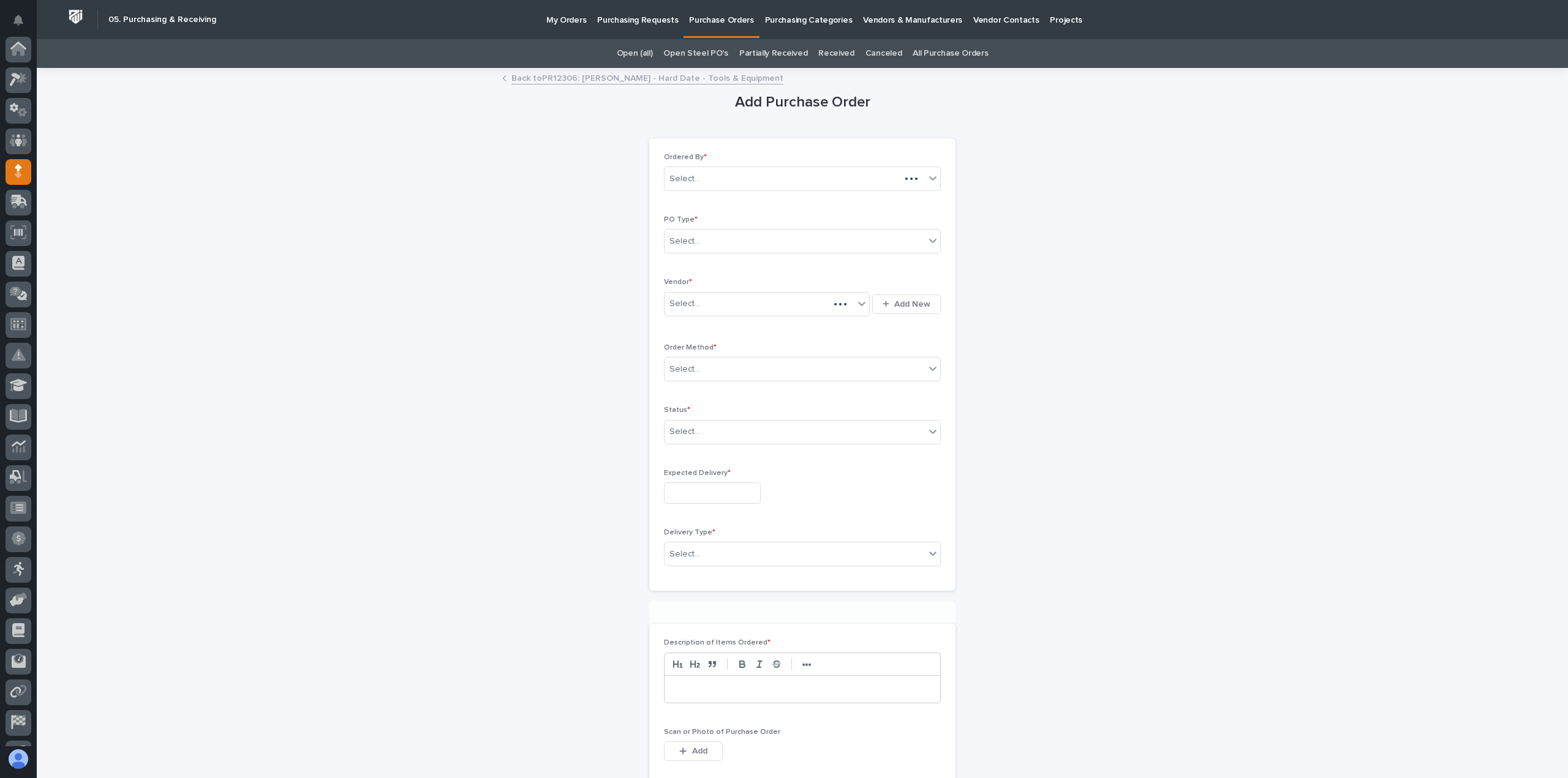
scroll to position [85, 0]
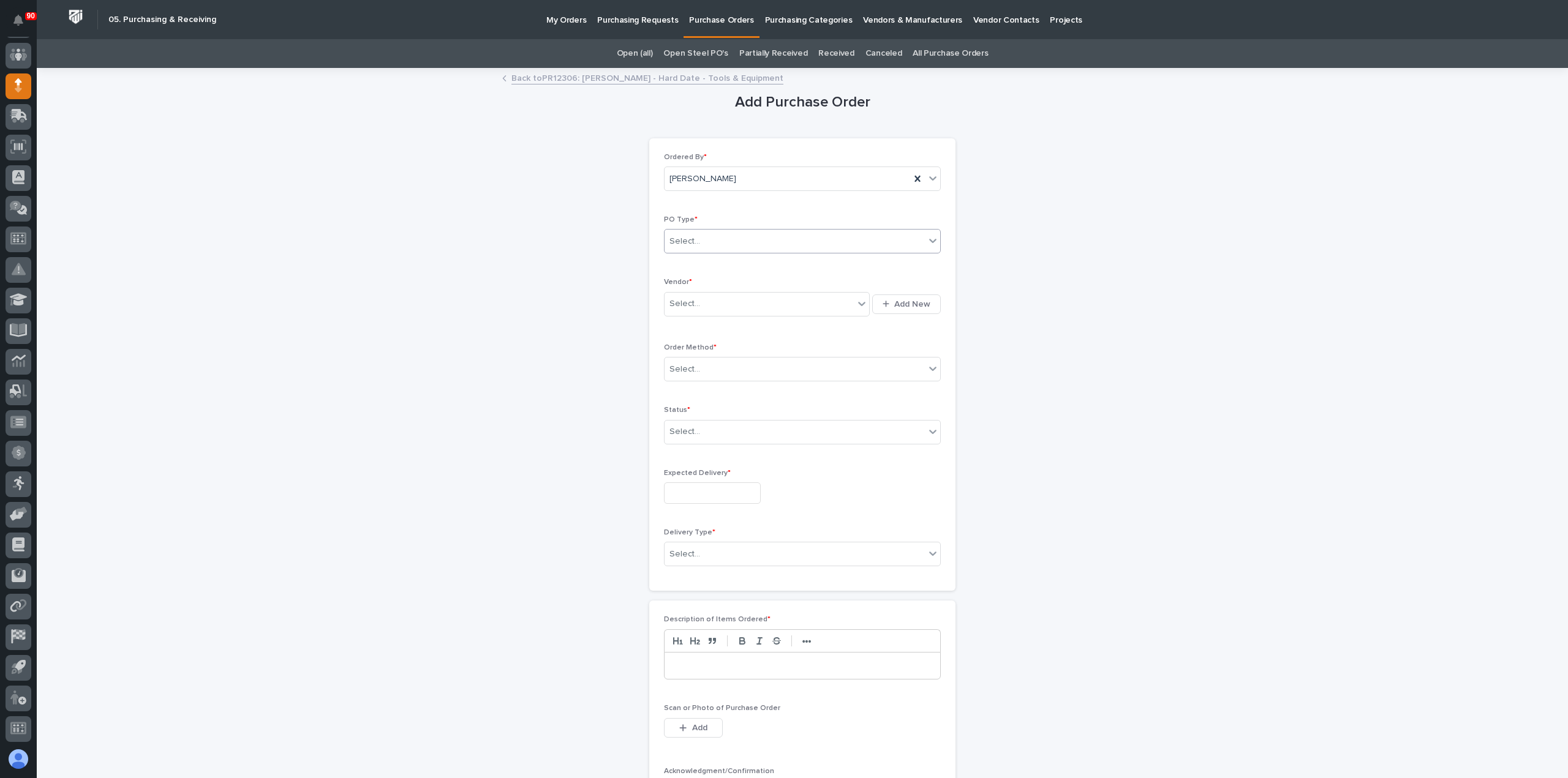
click at [730, 244] on div "Select..." at bounding box center [795, 242] width 260 height 20
click at [722, 284] on div "Paper" at bounding box center [798, 285] width 276 height 21
click at [730, 299] on div "Select..." at bounding box center [759, 304] width 189 height 20
type input "***"
click at [736, 364] on div "Amazon" at bounding box center [762, 369] width 206 height 21
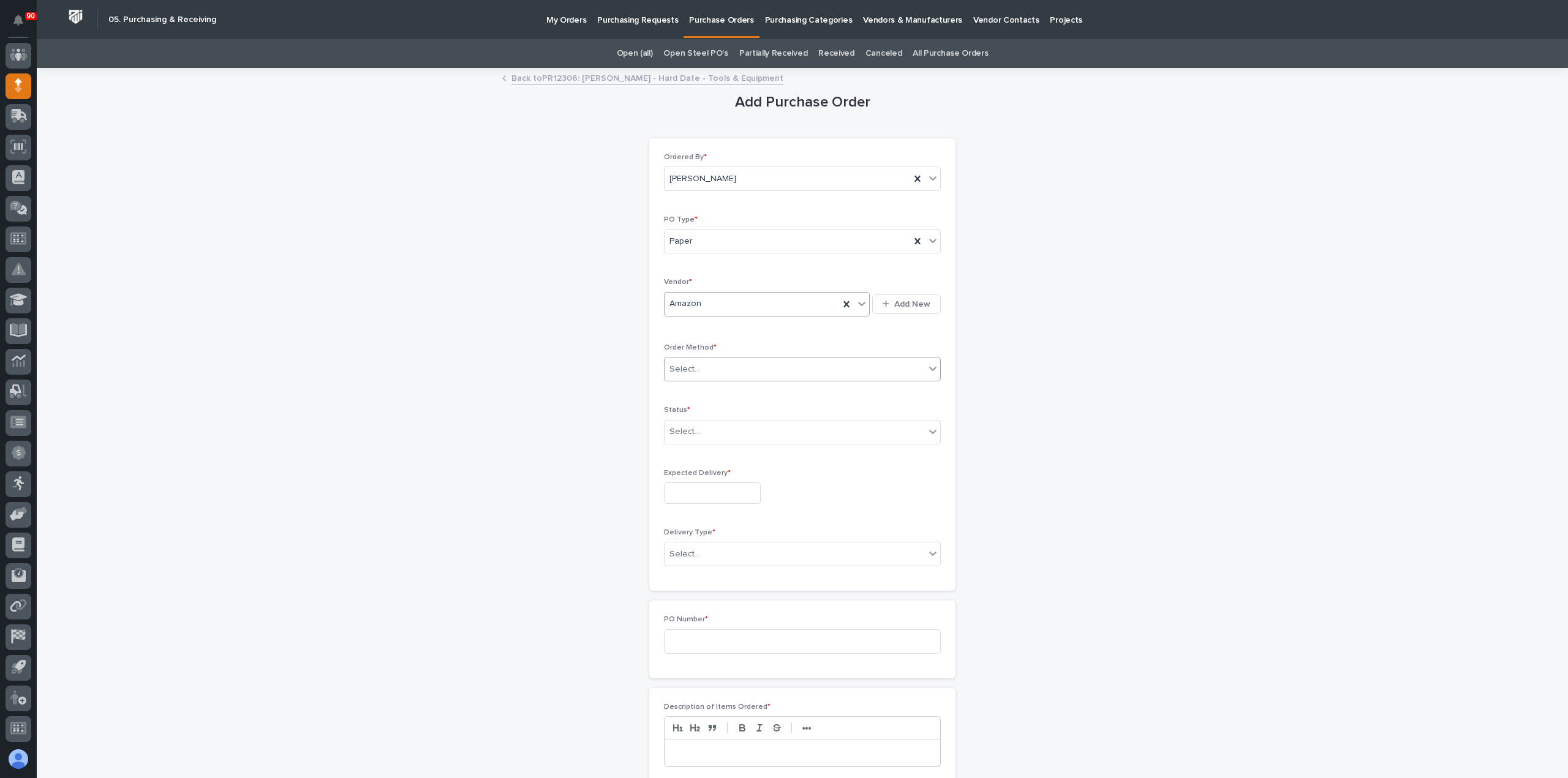
click at [753, 367] on div "Select..." at bounding box center [795, 370] width 260 height 20
click at [703, 390] on div "Online Order" at bounding box center [798, 391] width 276 height 21
click at [708, 424] on div "Select..." at bounding box center [795, 432] width 260 height 20
click at [721, 496] on input "text" at bounding box center [712, 493] width 96 height 21
click at [744, 411] on div "26" at bounding box center [744, 411] width 17 height 17
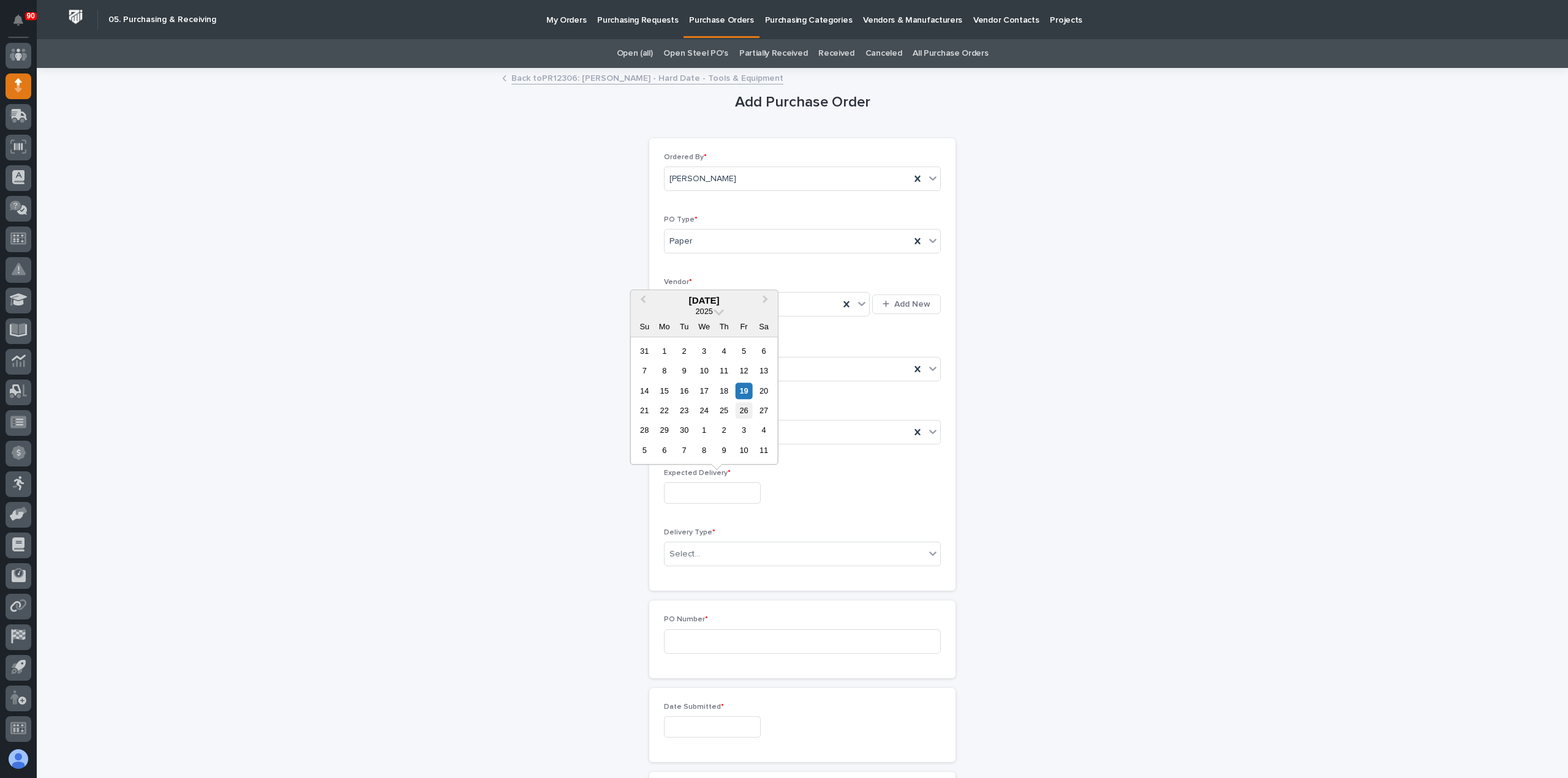
type input "**********"
drag, startPoint x: 728, startPoint y: 545, endPoint x: 728, endPoint y: 567, distance: 22.0
click at [727, 545] on div "Select..." at bounding box center [795, 555] width 260 height 20
drag, startPoint x: 710, startPoint y: 576, endPoint x: 720, endPoint y: 597, distance: 23.3
click at [710, 576] on div "Deliver to PWI" at bounding box center [798, 574] width 276 height 21
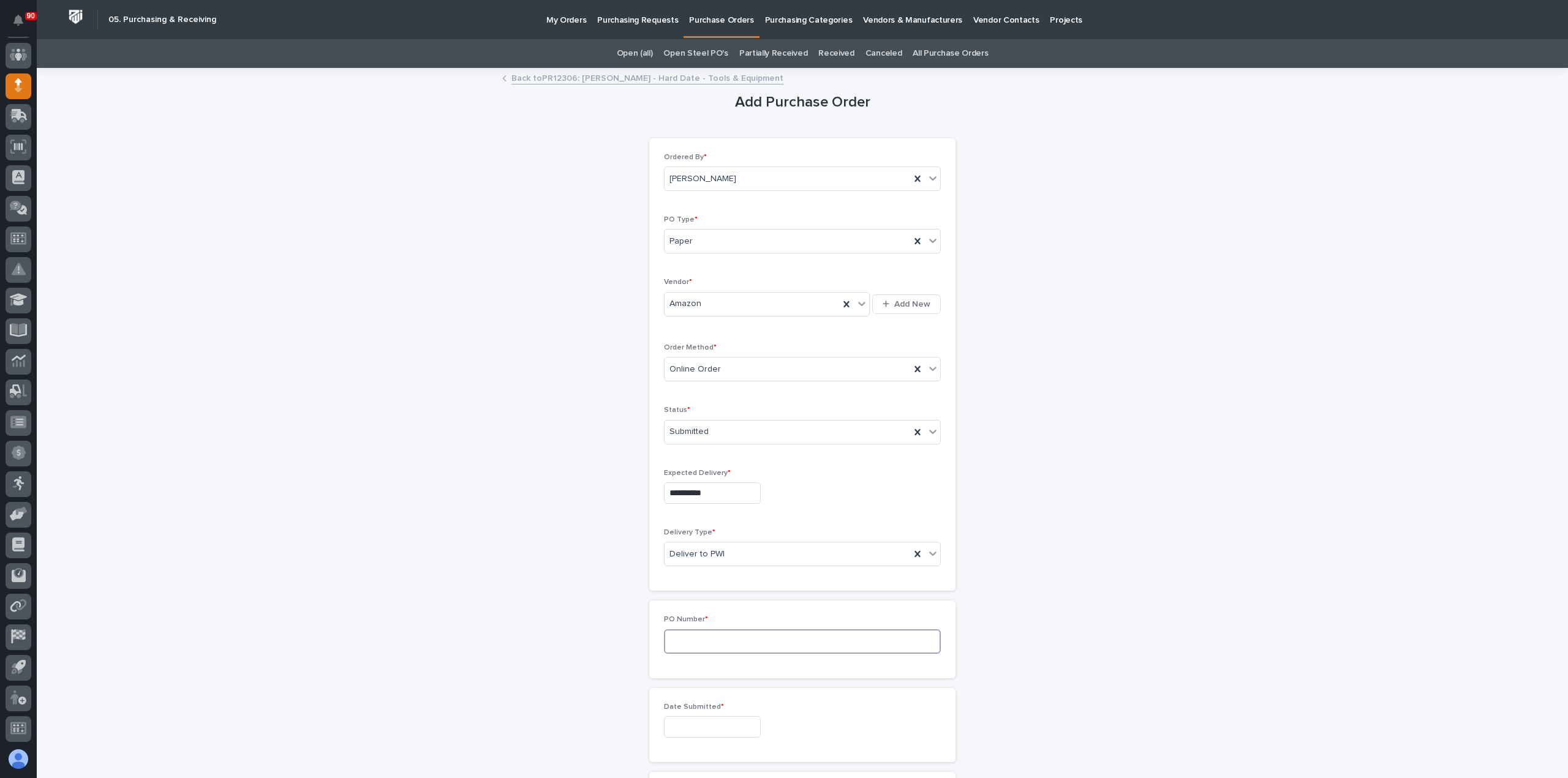
drag, startPoint x: 722, startPoint y: 629, endPoint x: 733, endPoint y: 641, distance: 16.3
click at [722, 632] on input at bounding box center [802, 641] width 277 height 25
type input "18980"
click at [725, 731] on input "text" at bounding box center [712, 726] width 96 height 21
click at [744, 623] on div "19" at bounding box center [744, 624] width 17 height 17
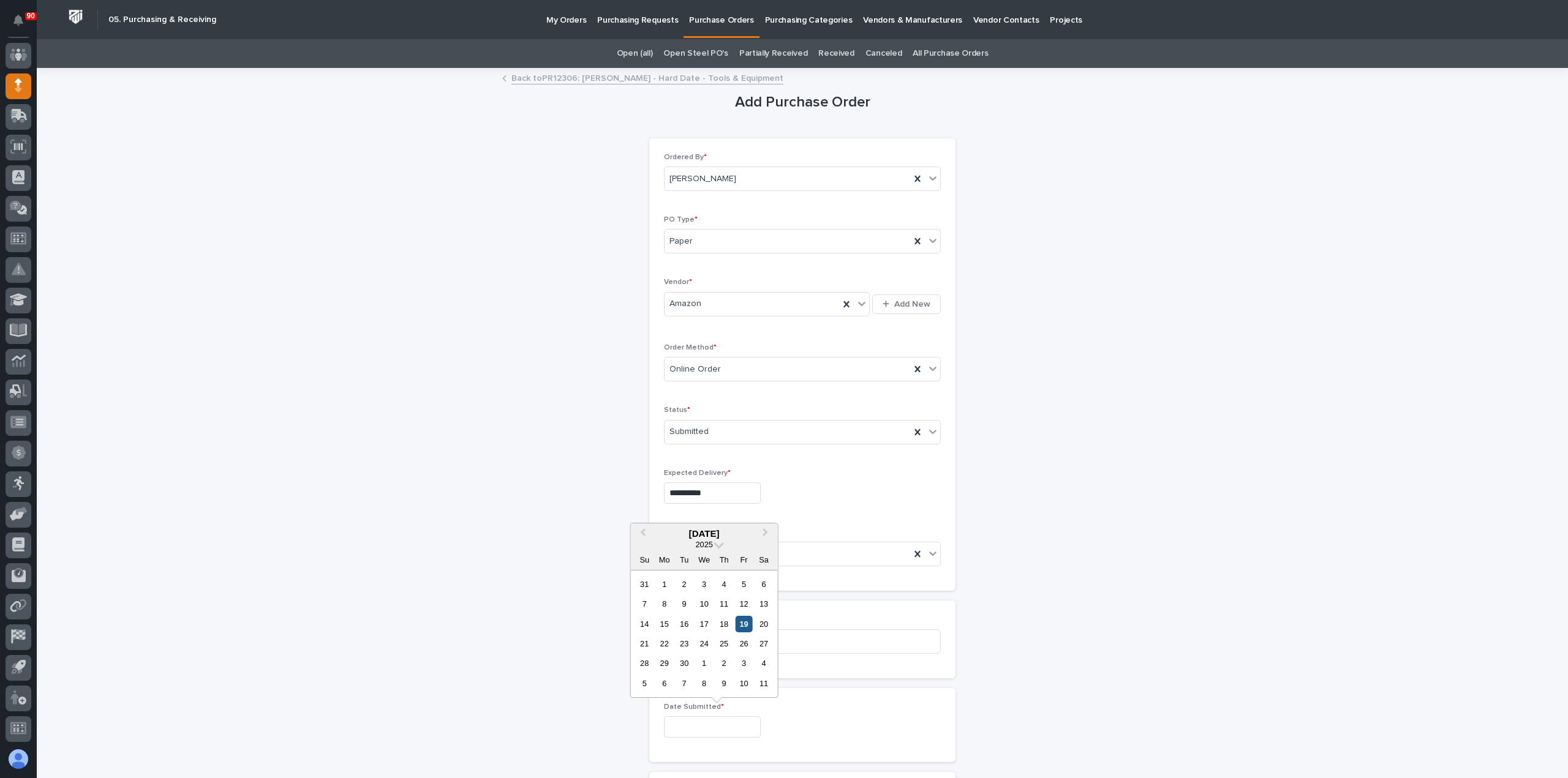
type input "**********"
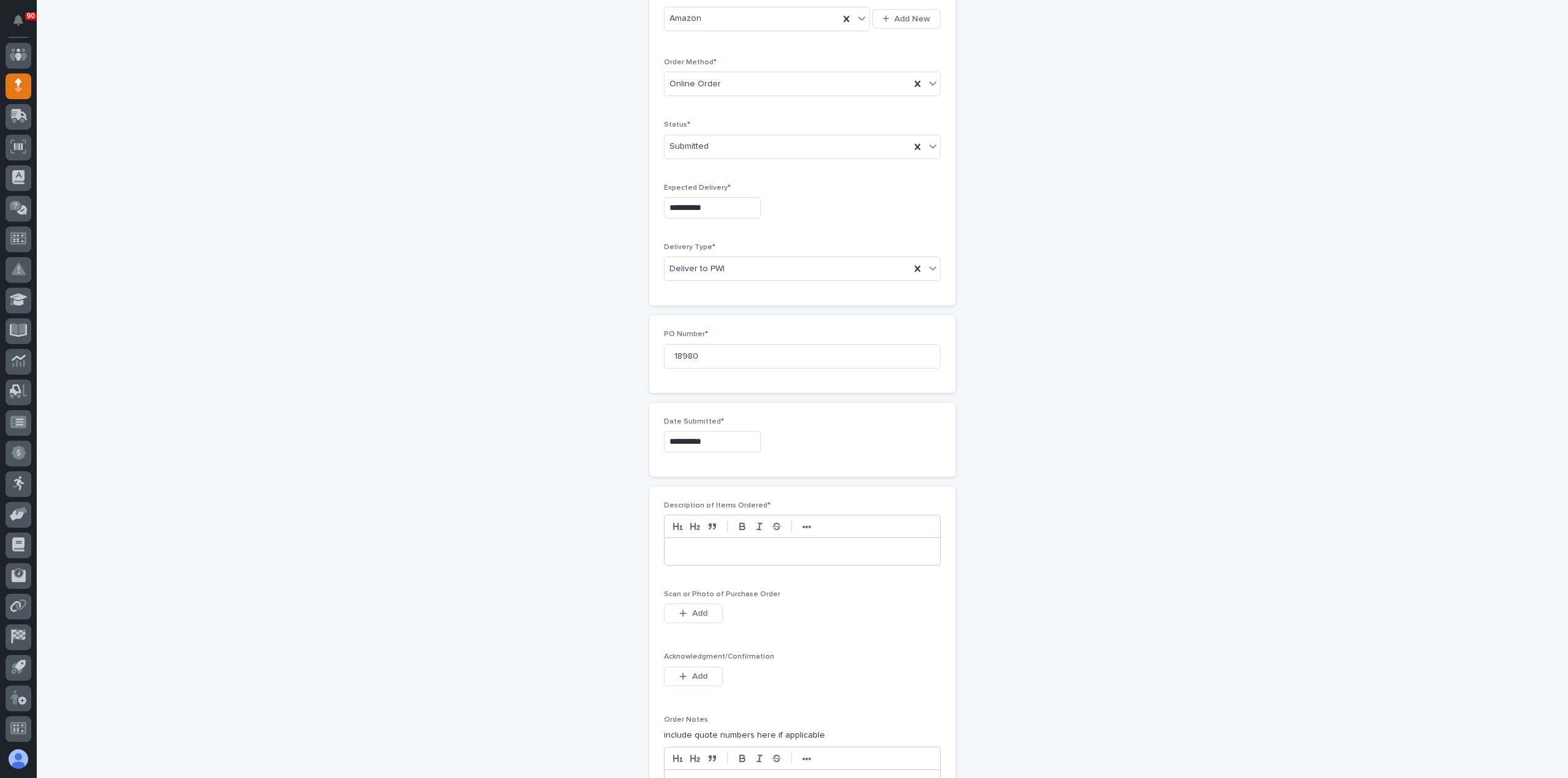
scroll to position [367, 0]
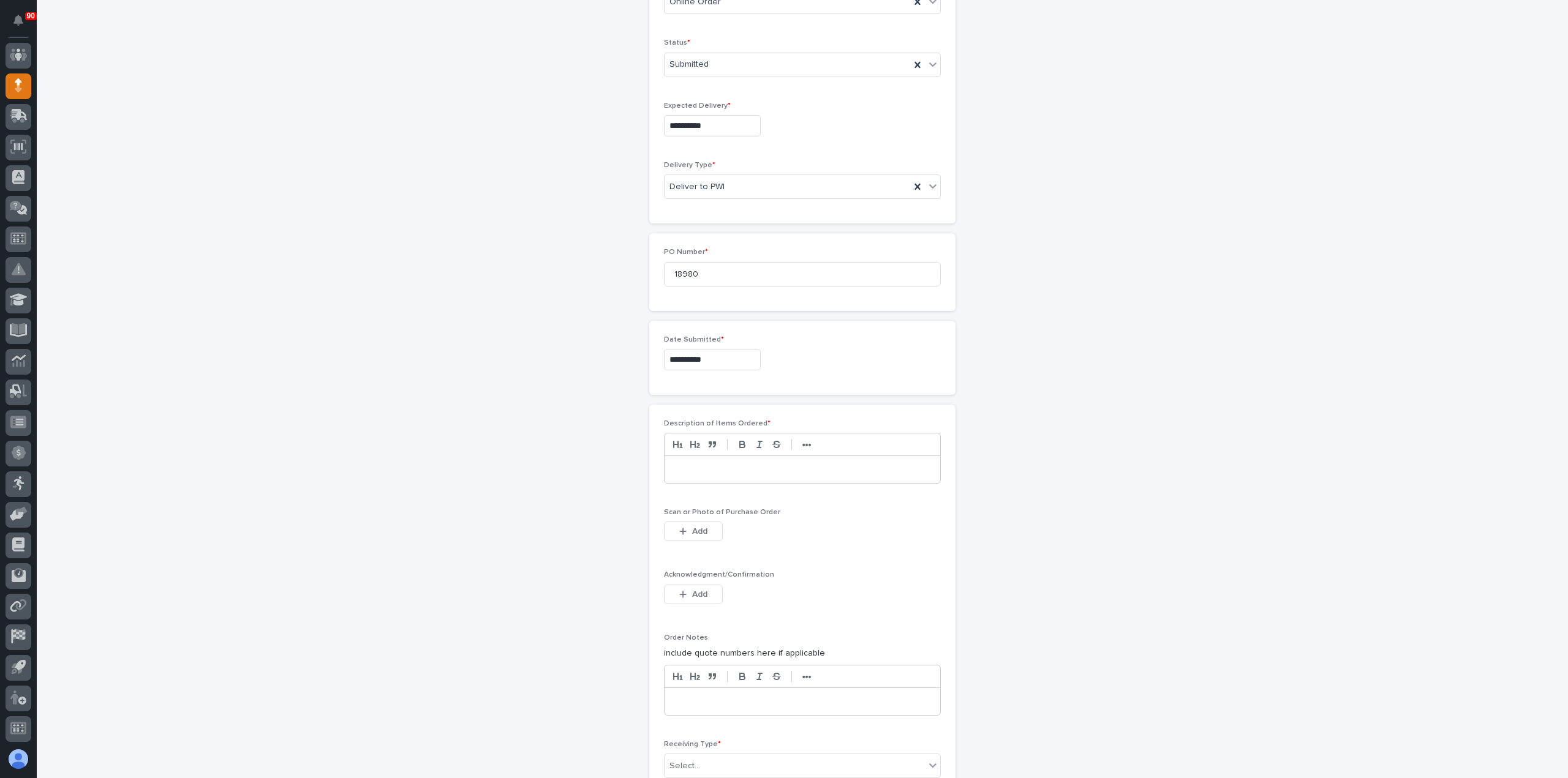
click at [713, 469] on p at bounding box center [802, 469] width 257 height 12
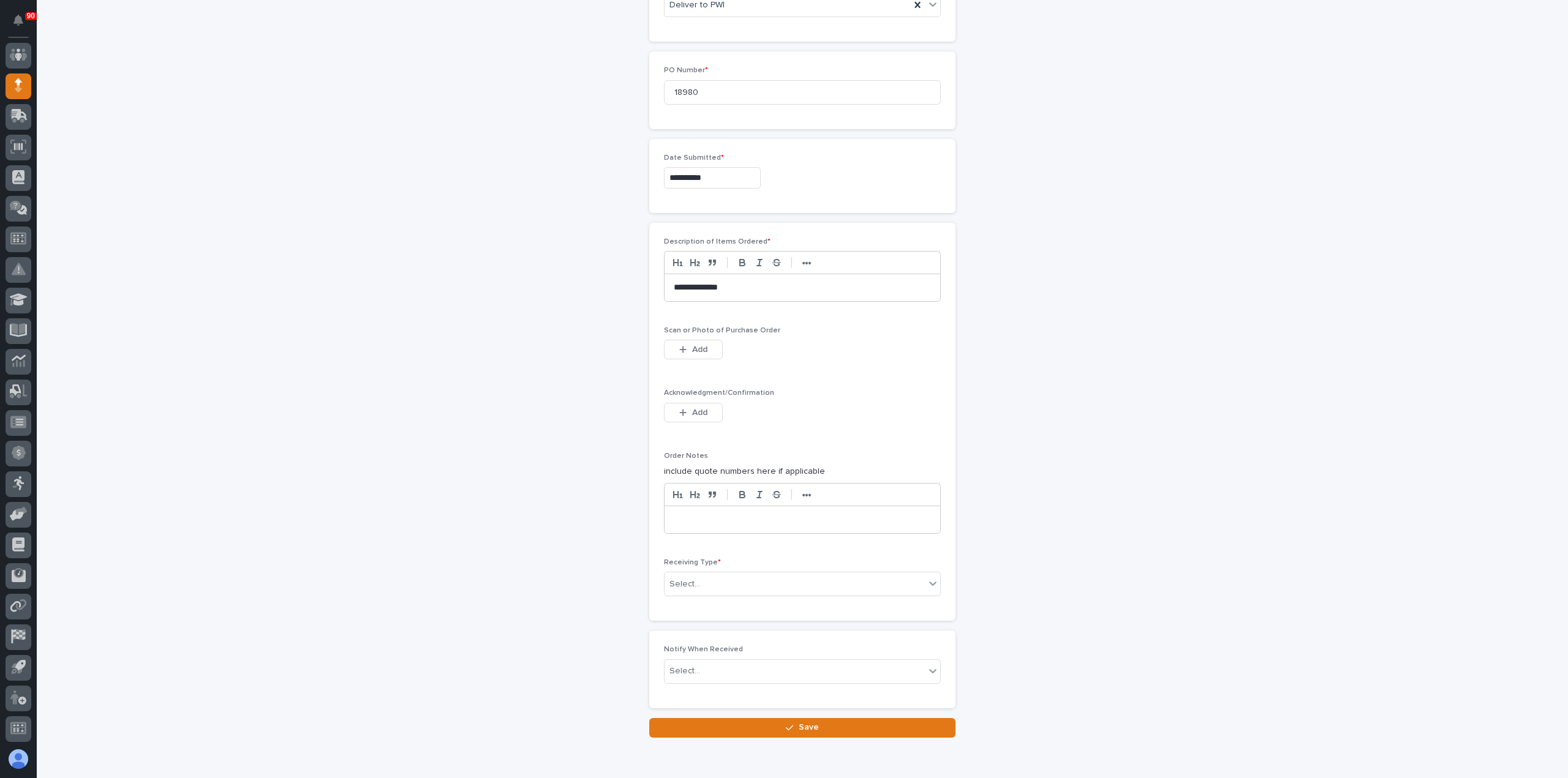
scroll to position [551, 0]
click at [715, 579] on div "Select..." at bounding box center [795, 583] width 260 height 20
click at [692, 678] on div "Other" at bounding box center [798, 686] width 276 height 21
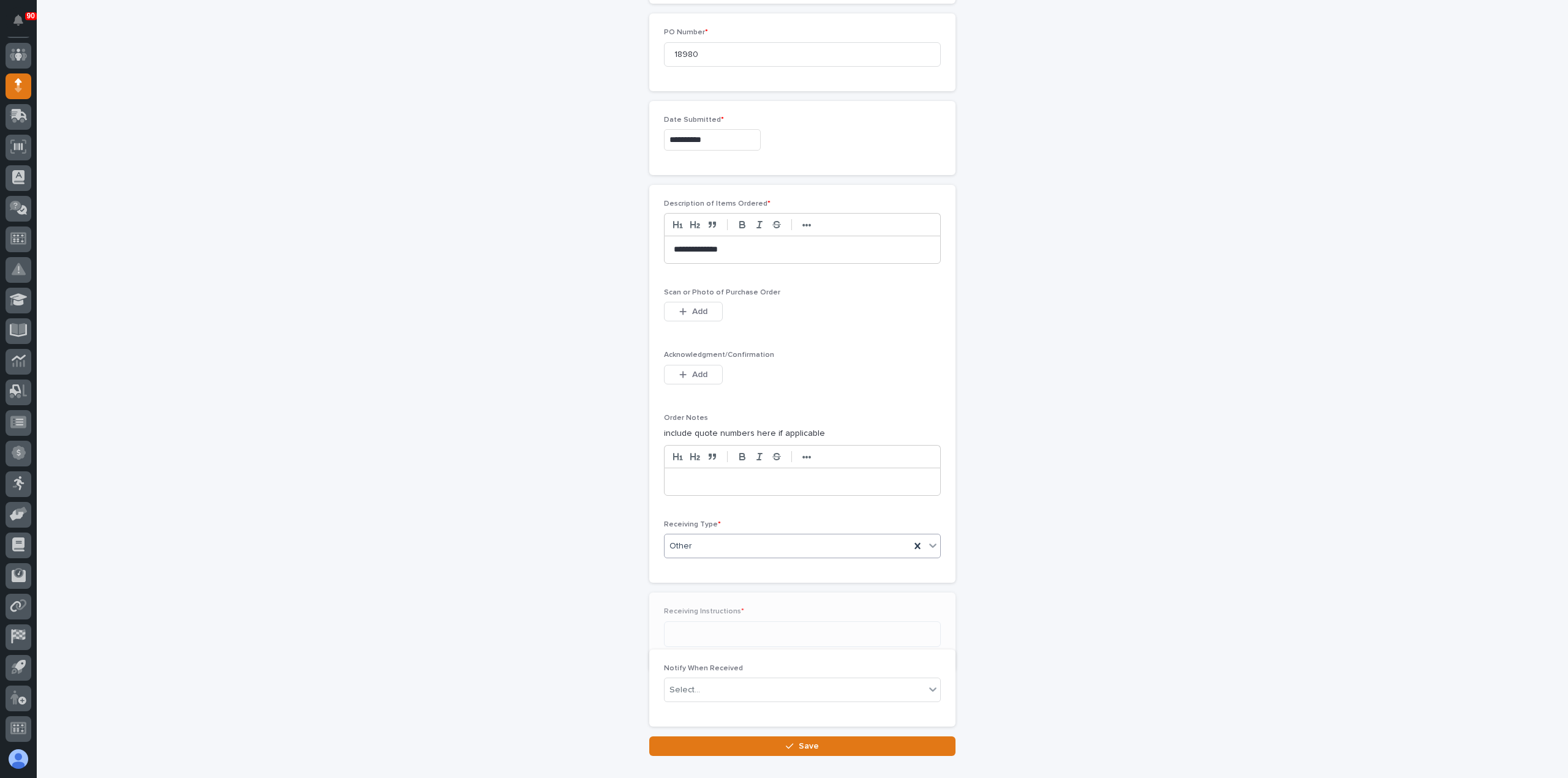
scroll to position [595, 0]
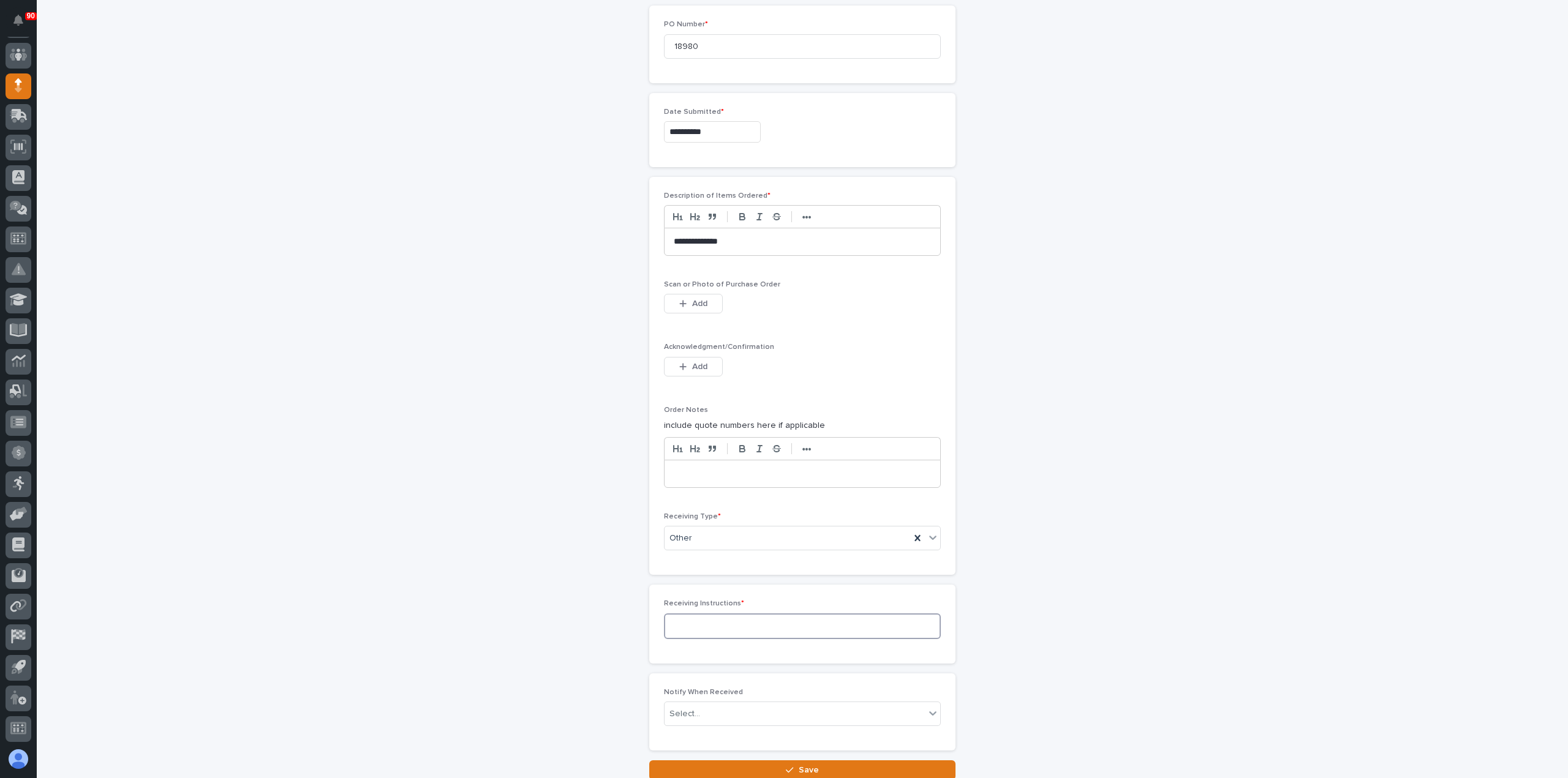
click at [714, 620] on textarea at bounding box center [802, 627] width 277 height 25
type textarea "**********"
click at [804, 764] on span "Save" at bounding box center [809, 770] width 20 height 11
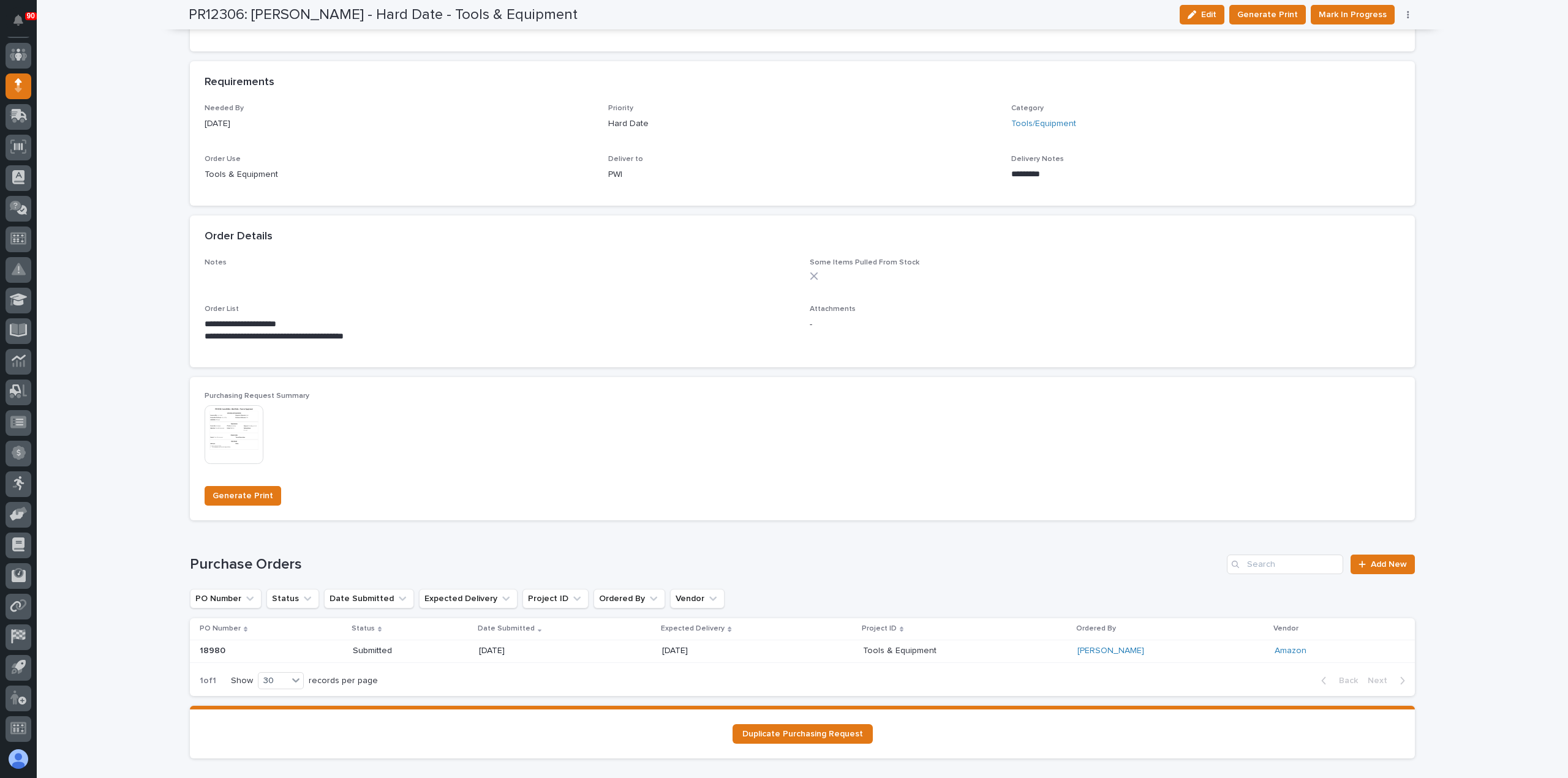
scroll to position [661, 0]
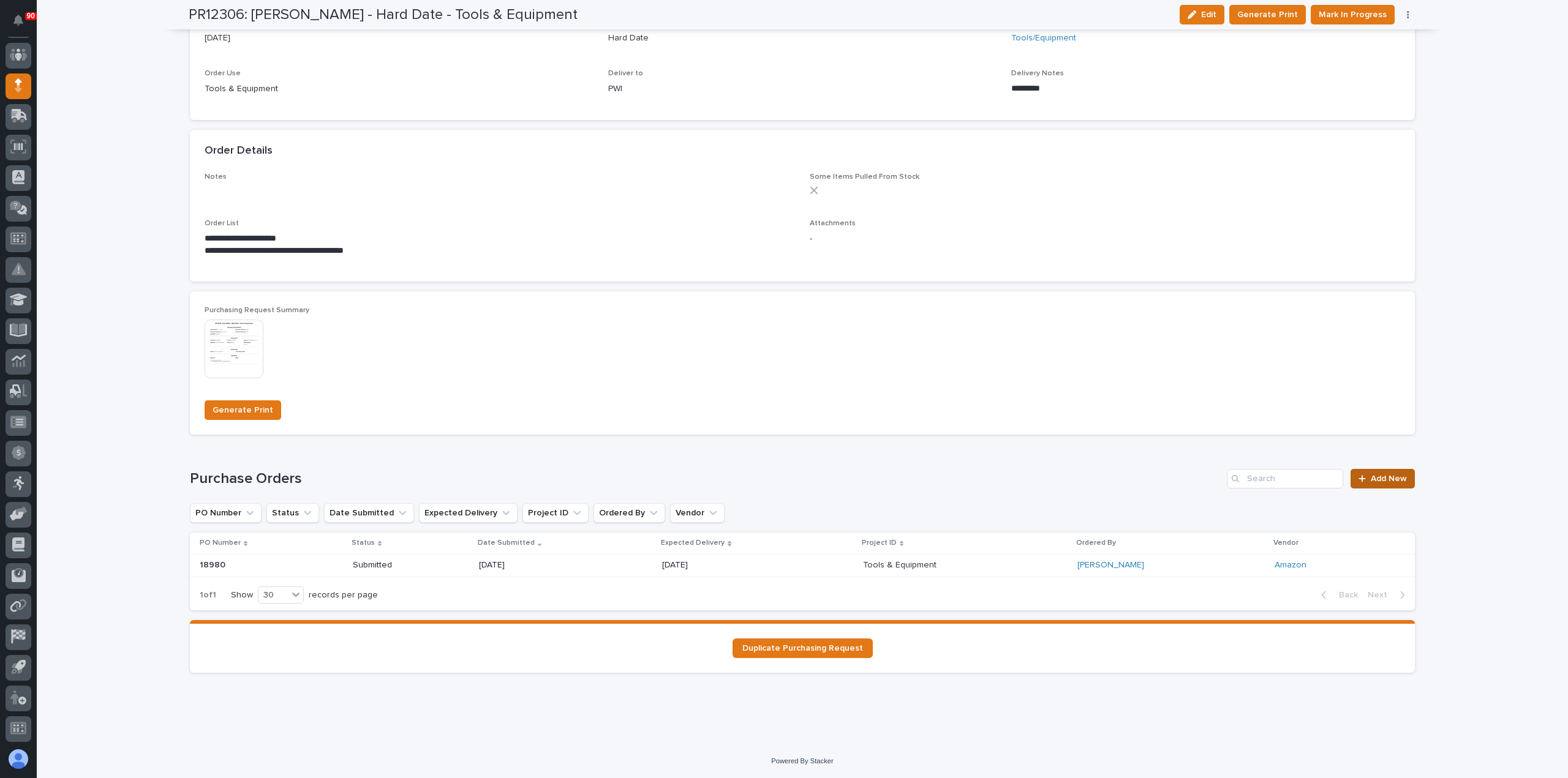
click at [1376, 474] on span "Add New" at bounding box center [1389, 479] width 36 height 8
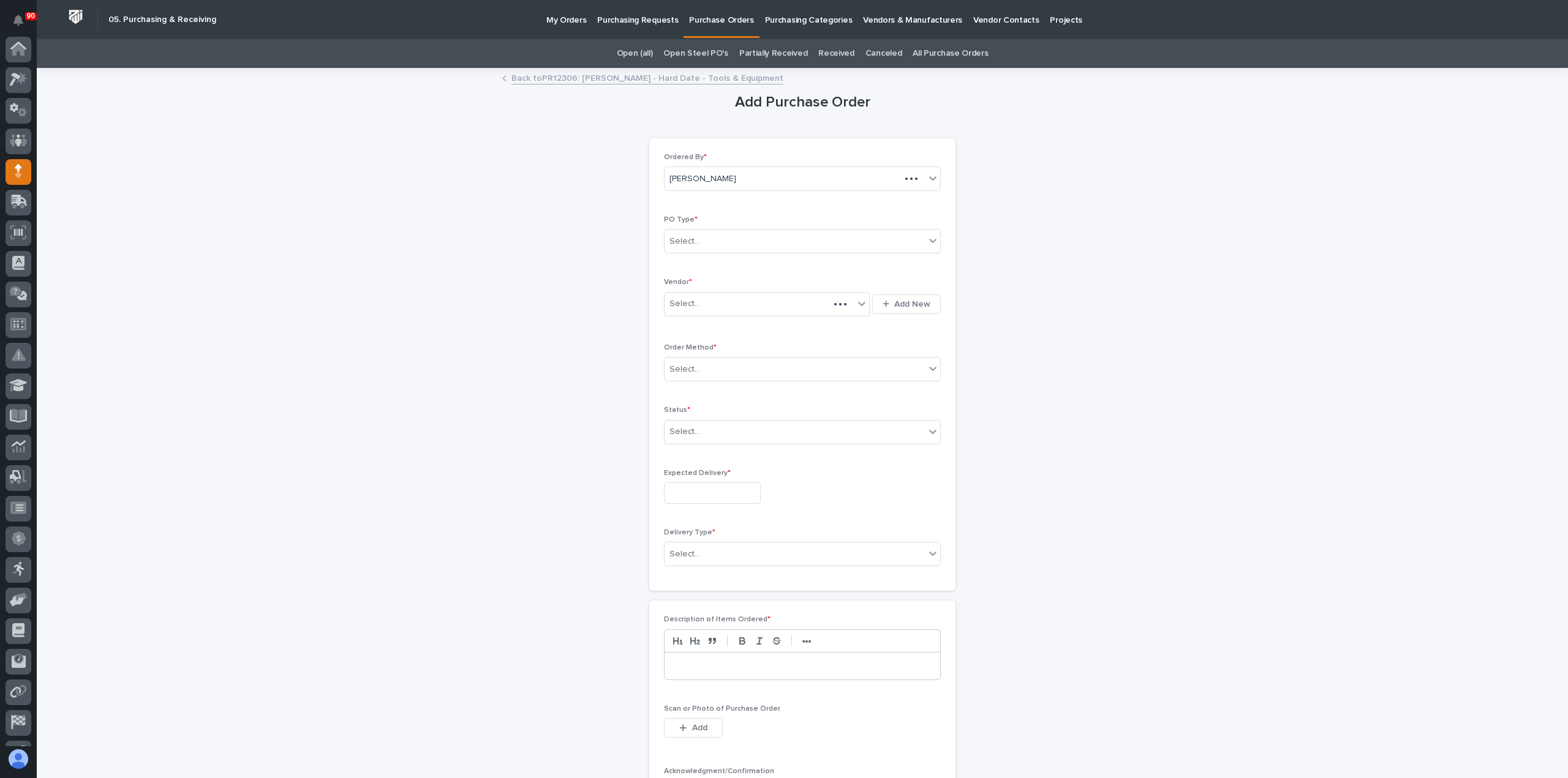
scroll to position [85, 0]
click at [765, 239] on div "Select..." at bounding box center [795, 242] width 260 height 20
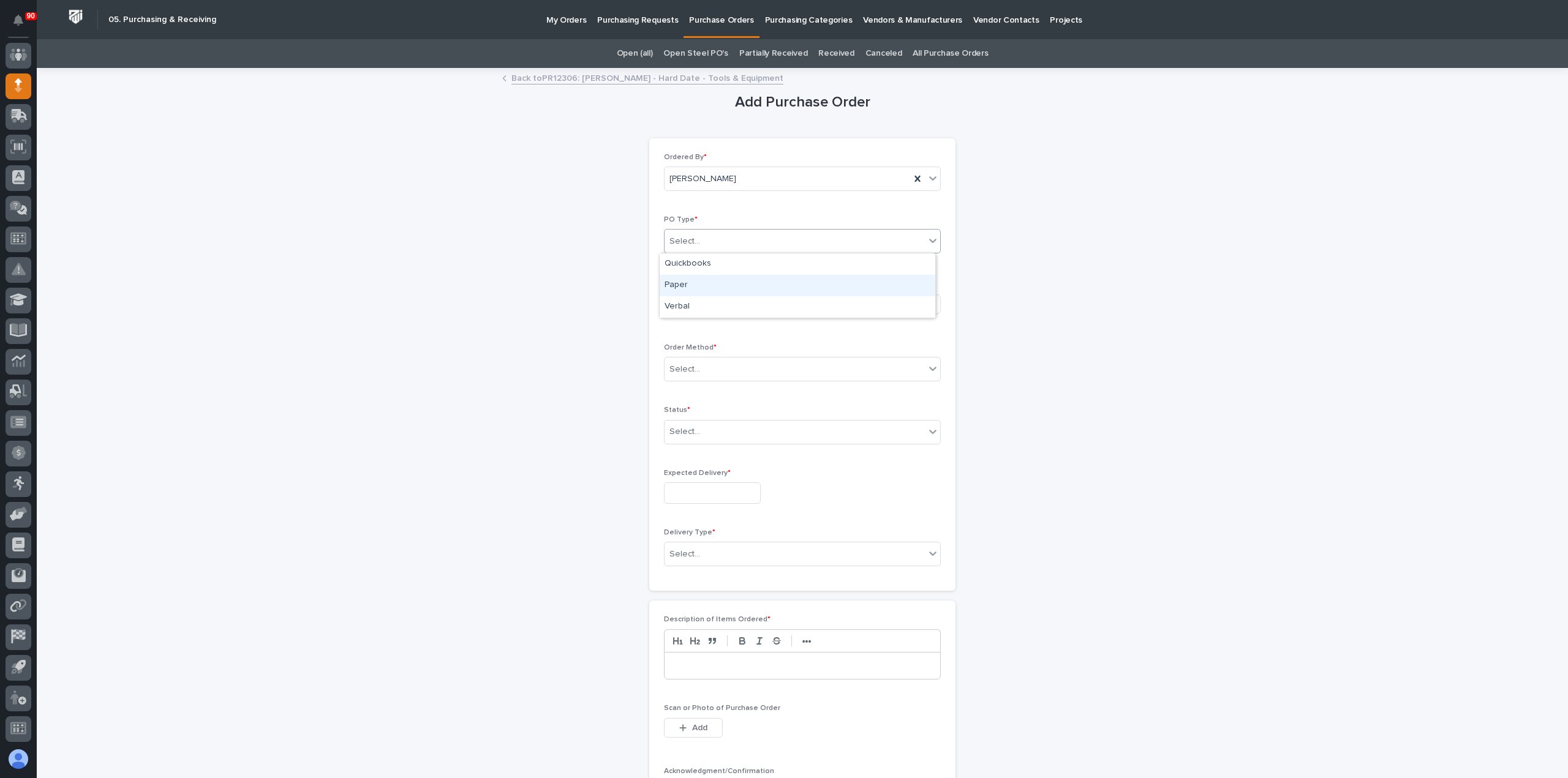
click at [738, 275] on div "Paper" at bounding box center [798, 285] width 276 height 21
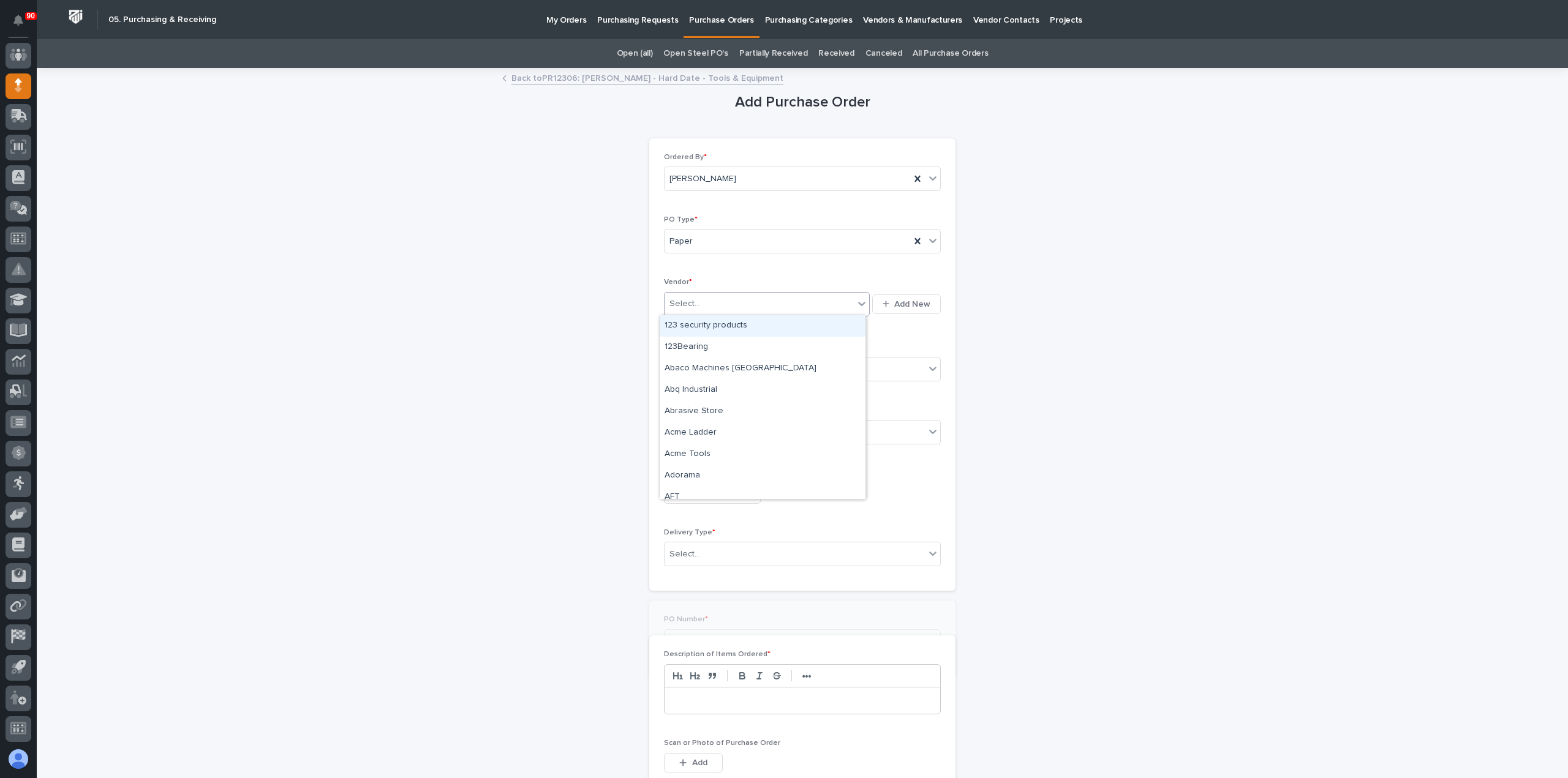
click at [727, 302] on div "Select..." at bounding box center [759, 304] width 189 height 20
type input "***"
drag, startPoint x: 714, startPoint y: 335, endPoint x: 710, endPoint y: 342, distance: 8.1
click at [710, 342] on div "AirGas" at bounding box center [762, 347] width 206 height 21
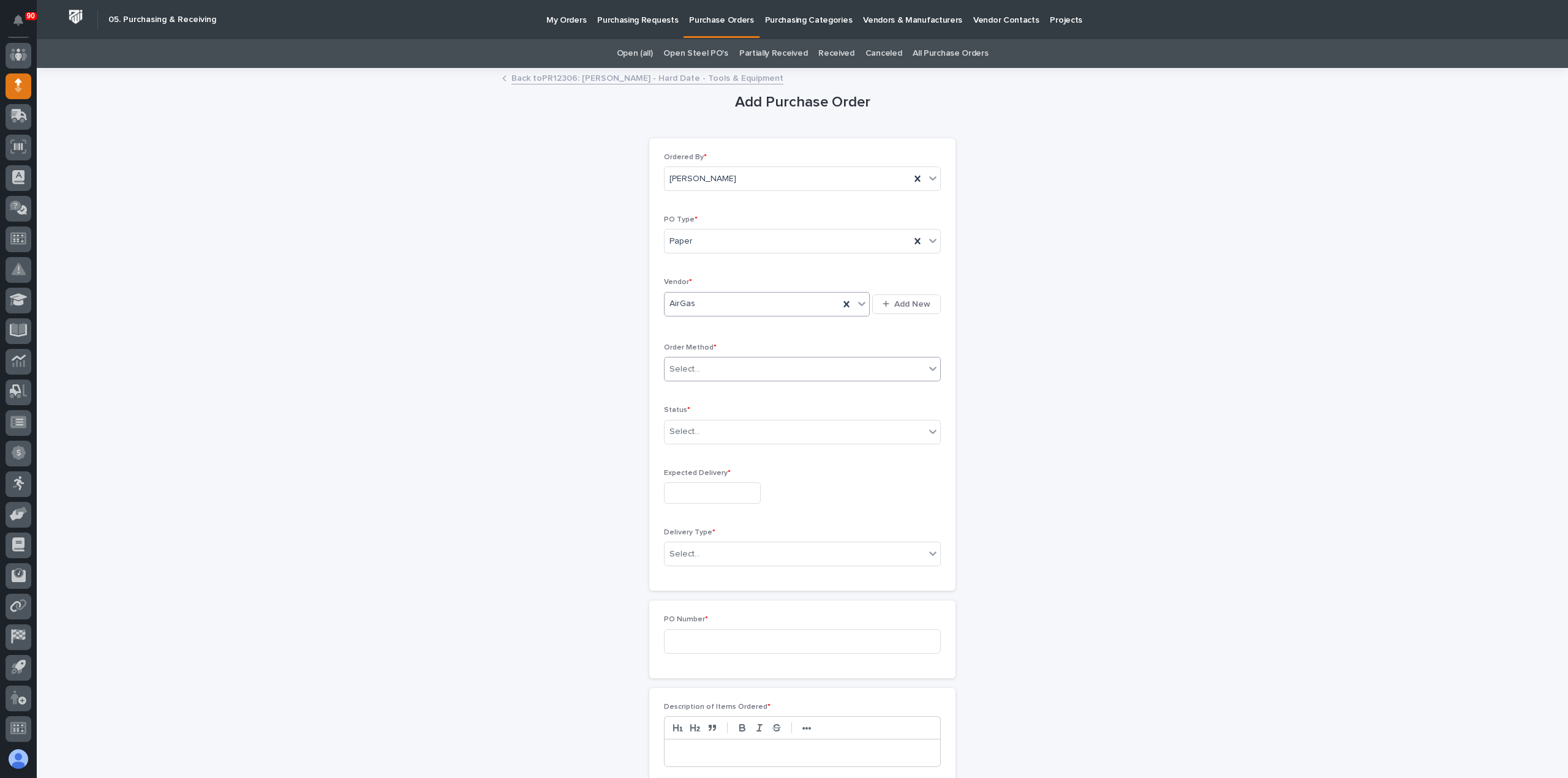
click at [711, 367] on div "Select..." at bounding box center [795, 370] width 260 height 20
drag, startPoint x: 705, startPoint y: 390, endPoint x: 708, endPoint y: 401, distance: 11.4
click at [704, 390] on div "Online Order" at bounding box center [798, 391] width 276 height 21
click at [718, 431] on div "Select..." at bounding box center [795, 432] width 260 height 20
click at [714, 469] on div "Submitted" at bounding box center [798, 474] width 276 height 21
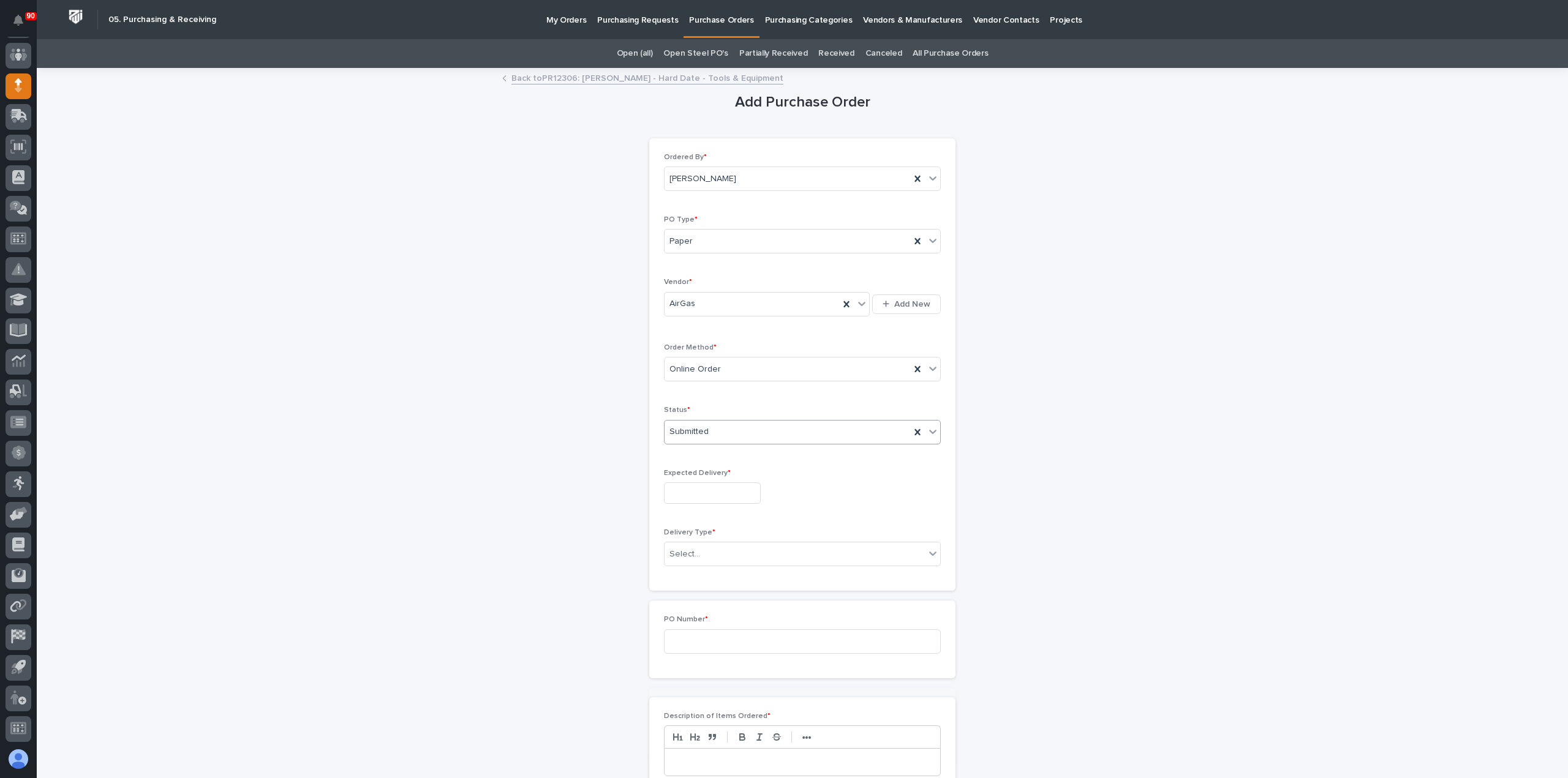
click at [711, 487] on input "text" at bounding box center [712, 493] width 96 height 21
click at [743, 411] on div "26" at bounding box center [744, 411] width 17 height 17
type input "**********"
click at [754, 548] on div "Select..." at bounding box center [795, 555] width 260 height 20
click at [703, 573] on div "Deliver to PWI" at bounding box center [798, 574] width 276 height 21
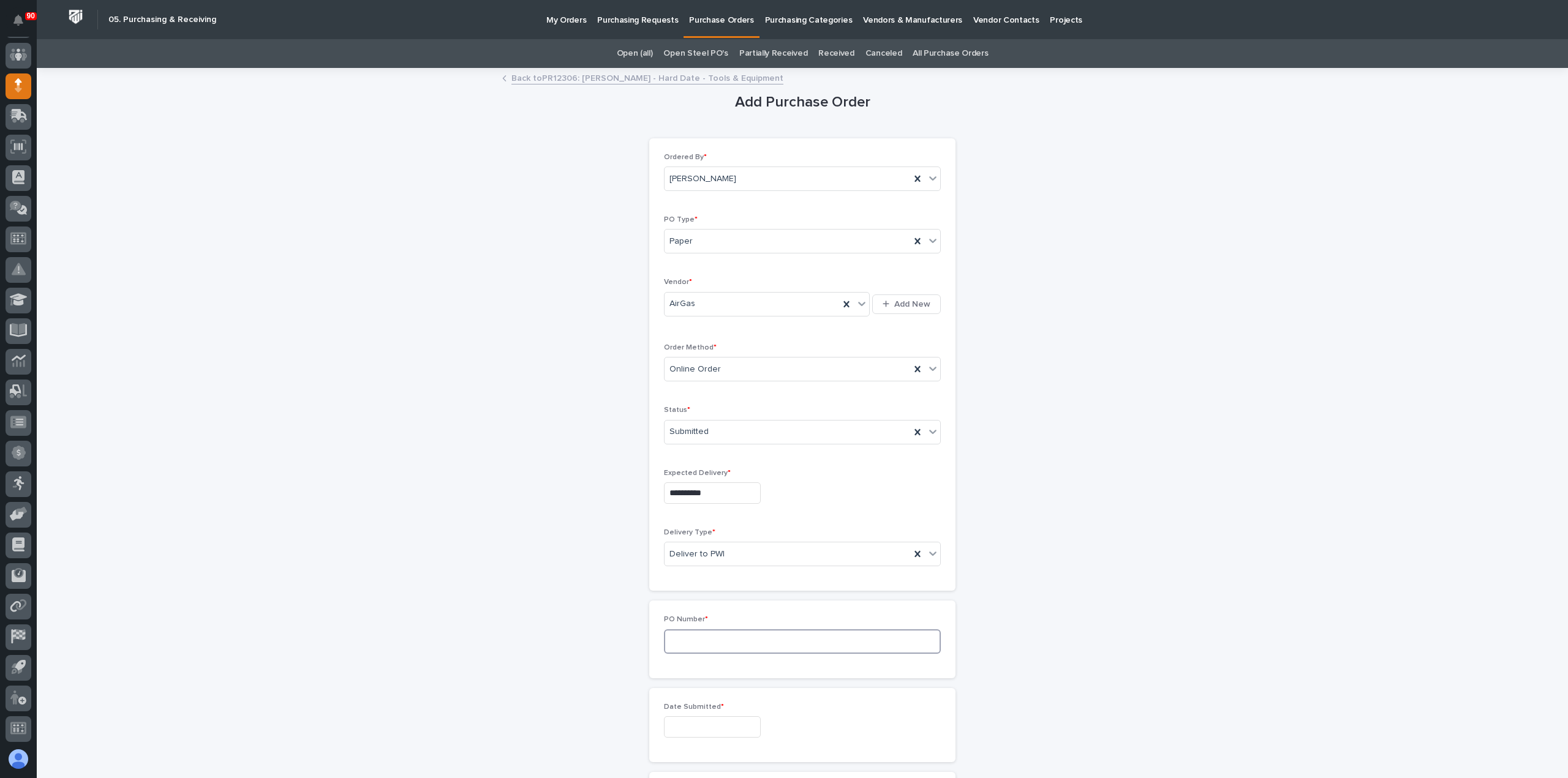
drag, startPoint x: 717, startPoint y: 638, endPoint x: 828, endPoint y: 644, distance: 111.2
click at [730, 639] on input at bounding box center [802, 641] width 277 height 25
type input "18981"
click at [691, 720] on input "text" at bounding box center [712, 726] width 96 height 21
click at [740, 619] on div "19" at bounding box center [744, 624] width 17 height 17
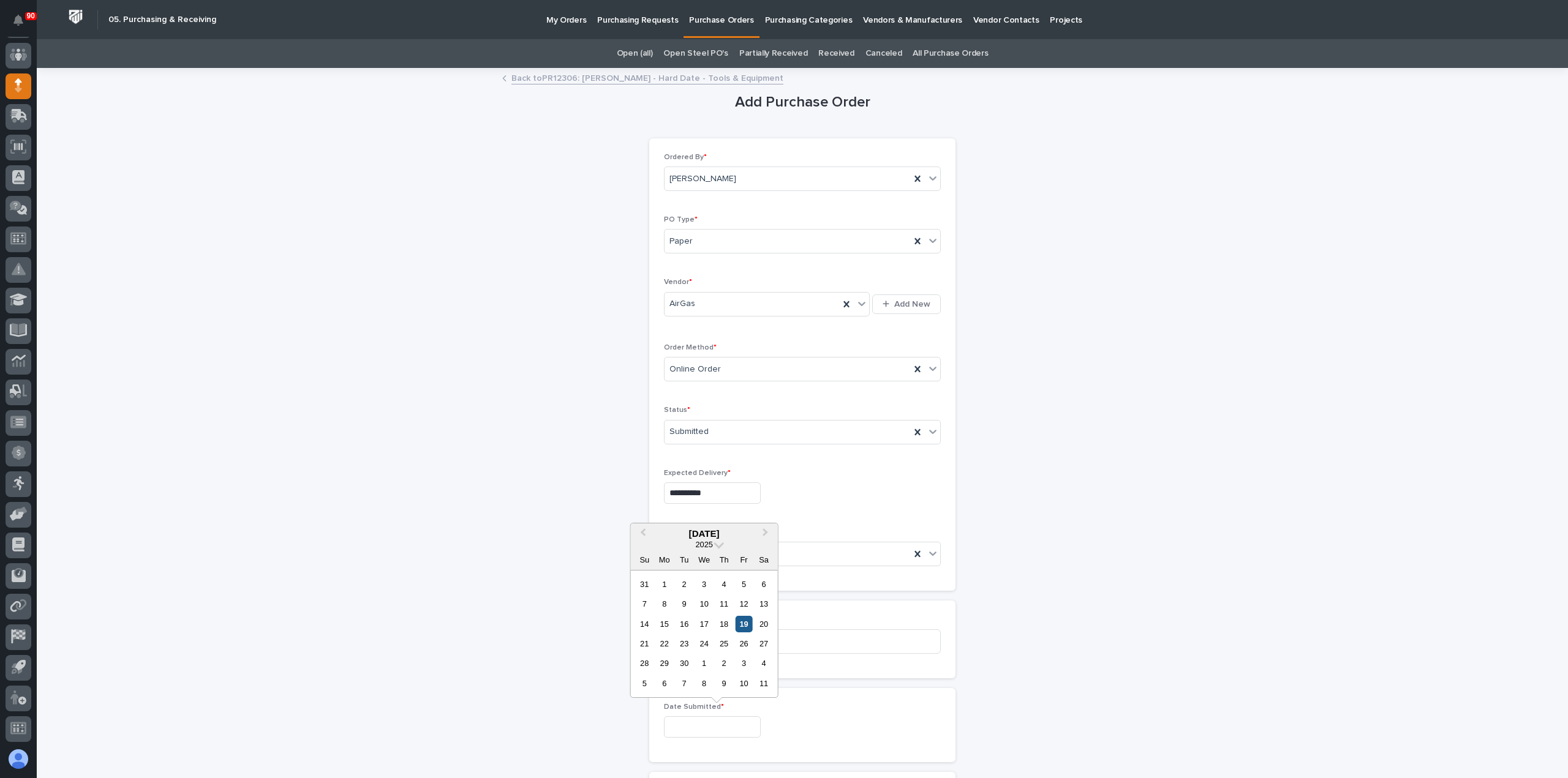
type input "**********"
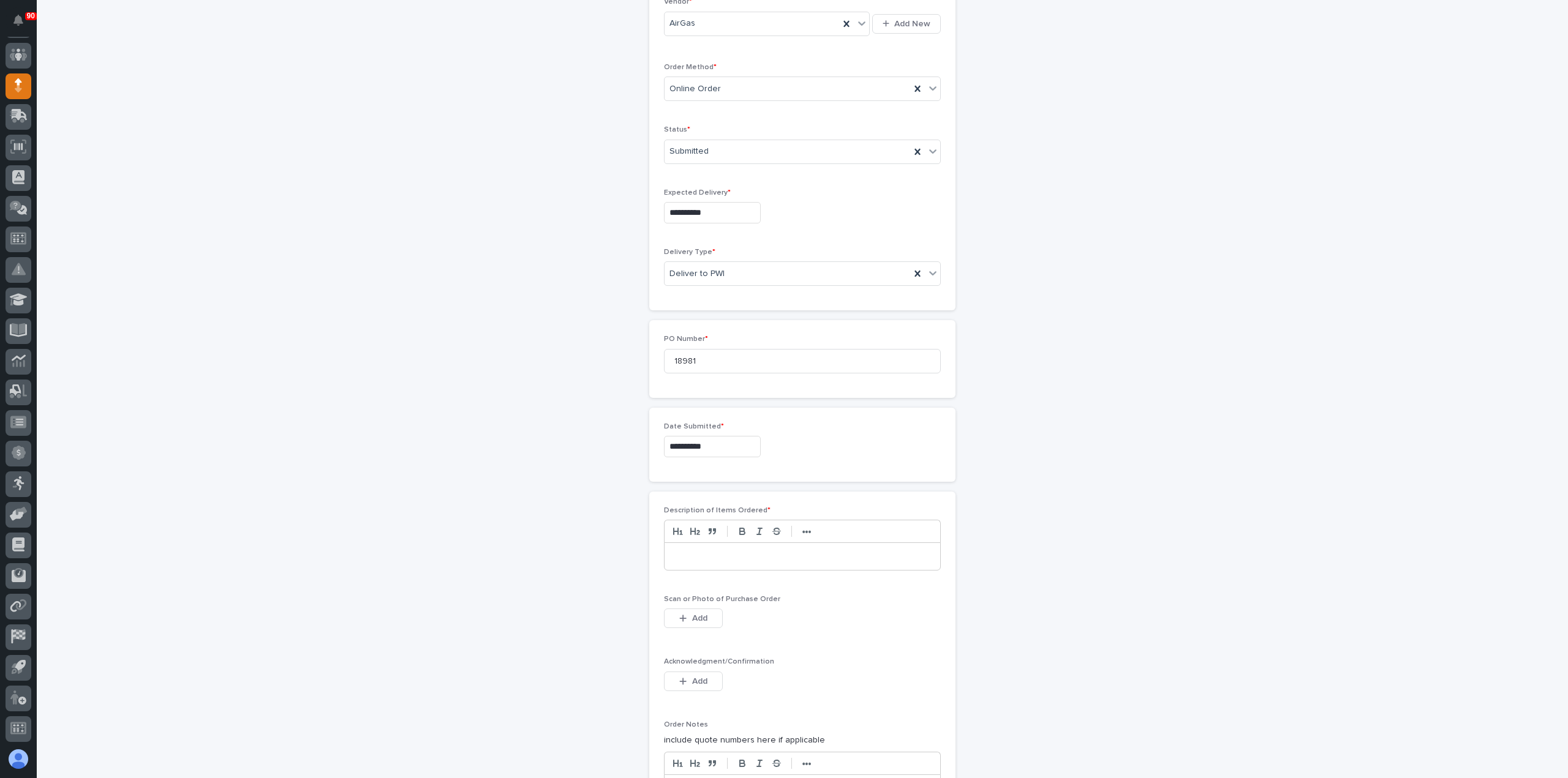
scroll to position [367, 0]
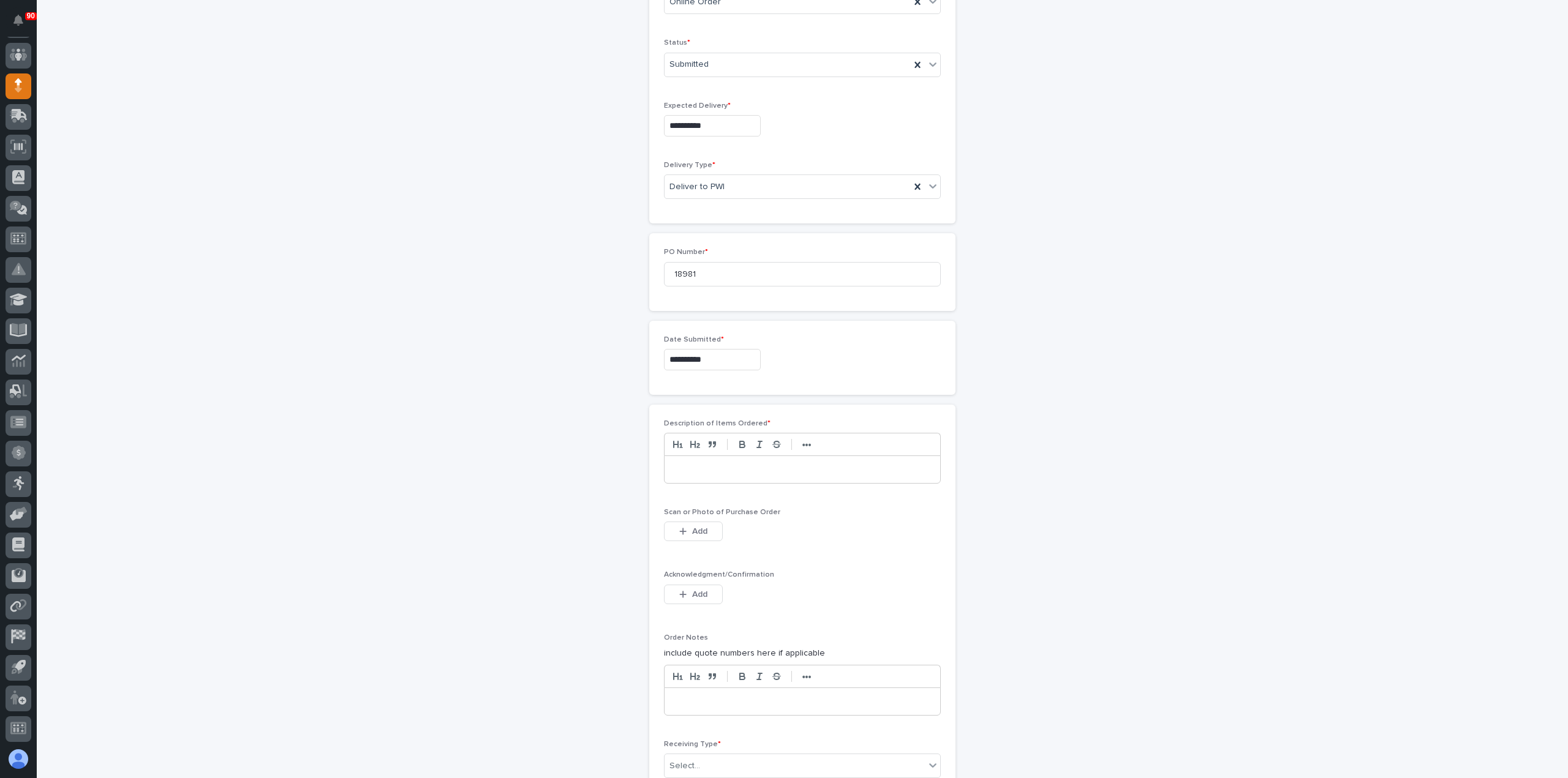
click at [713, 472] on div at bounding box center [803, 469] width 276 height 27
click at [693, 526] on span "Add" at bounding box center [699, 531] width 15 height 11
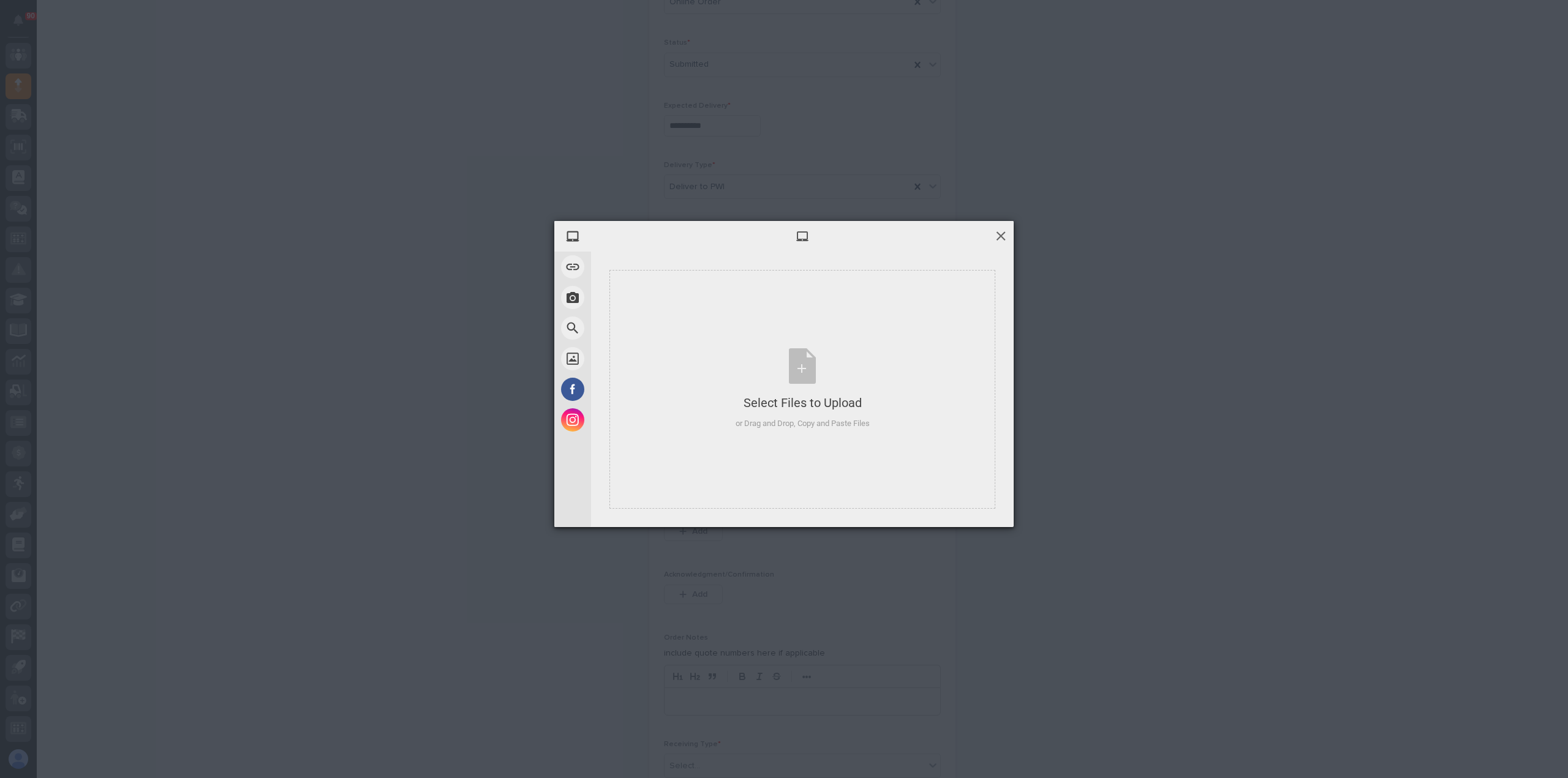
click at [998, 240] on span at bounding box center [1001, 236] width 14 height 14
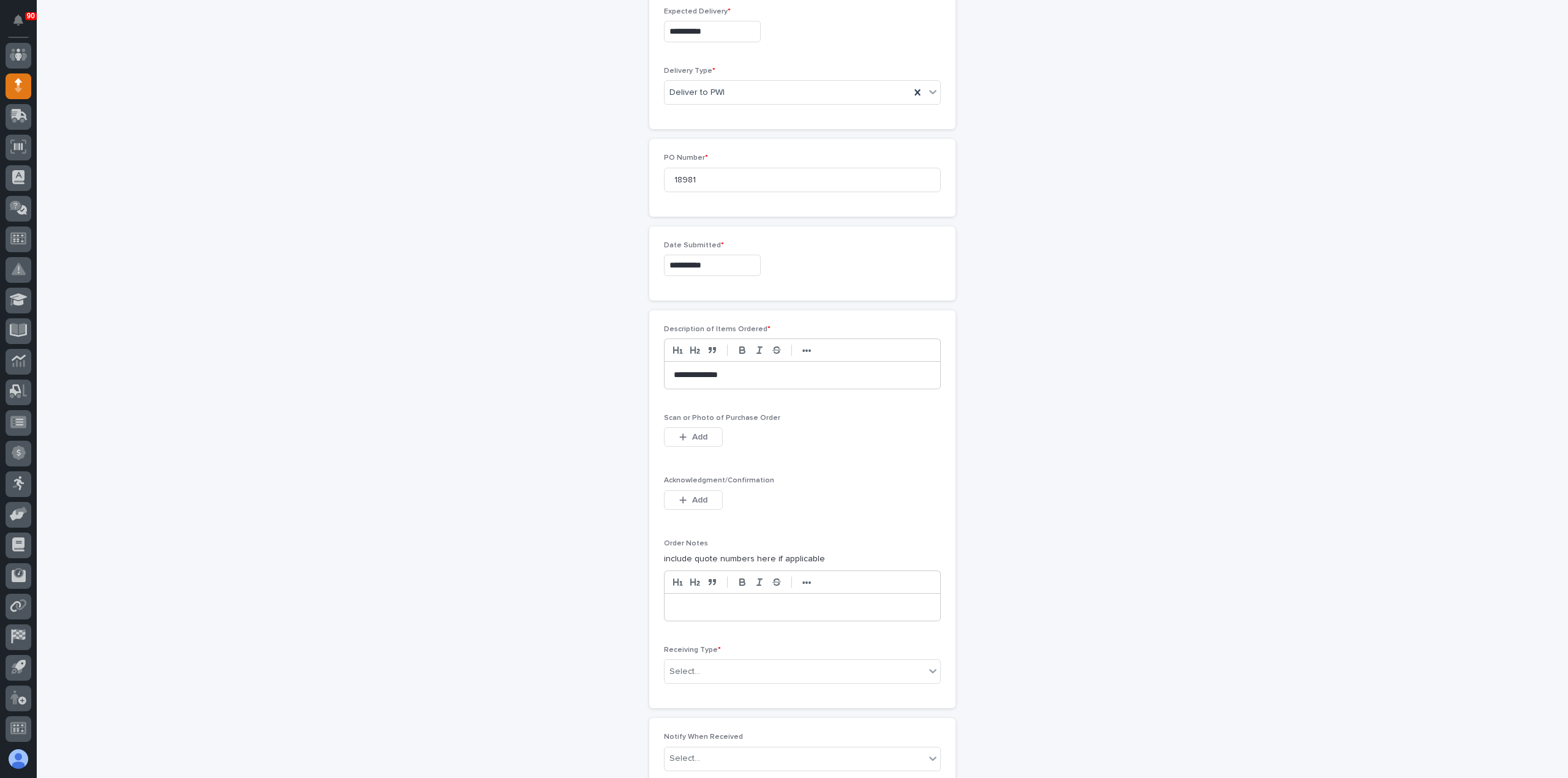
scroll to position [551, 0]
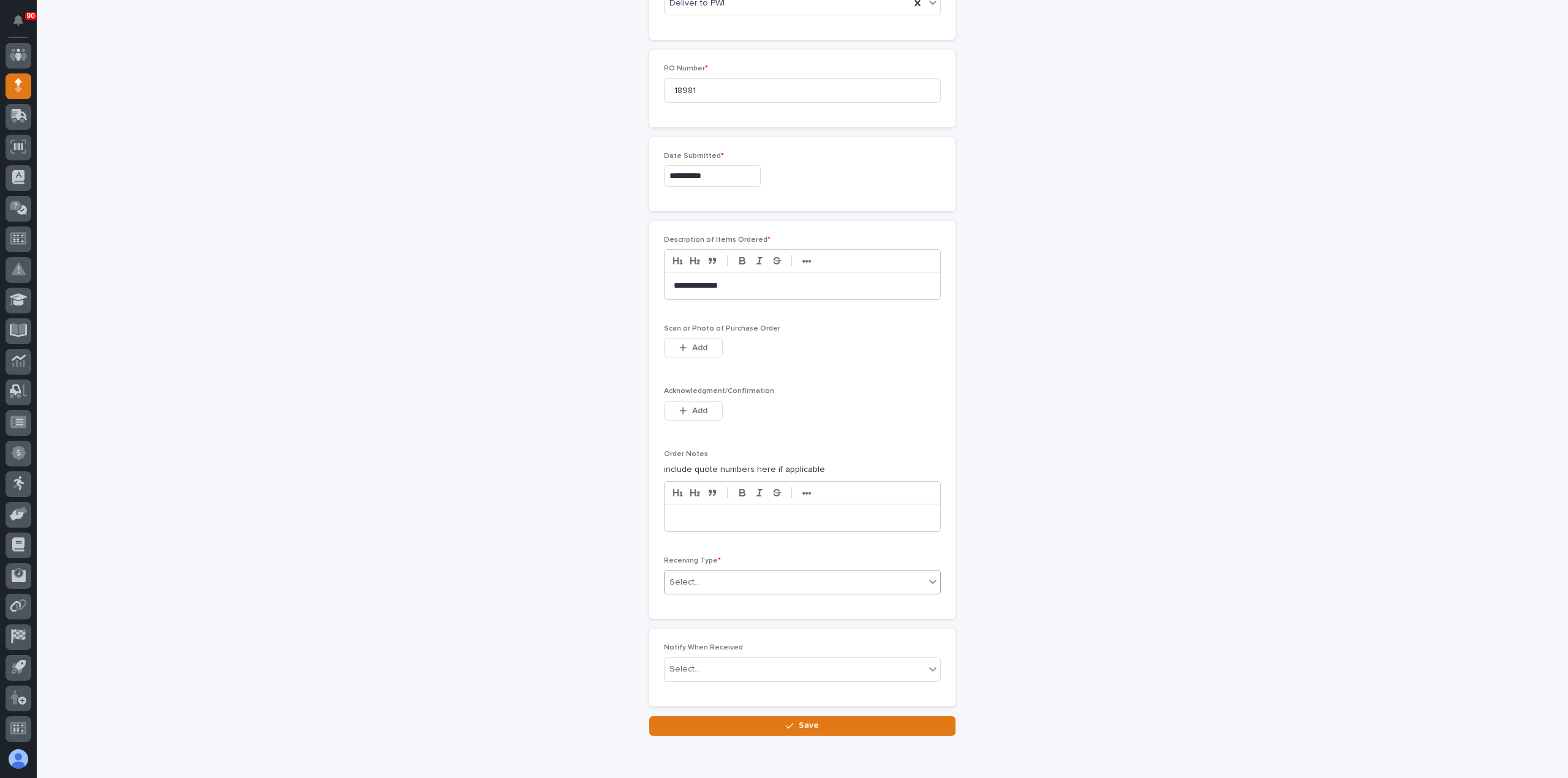
click at [752, 573] on div "Select..." at bounding box center [795, 583] width 260 height 20
click at [693, 683] on div "Other" at bounding box center [798, 686] width 276 height 21
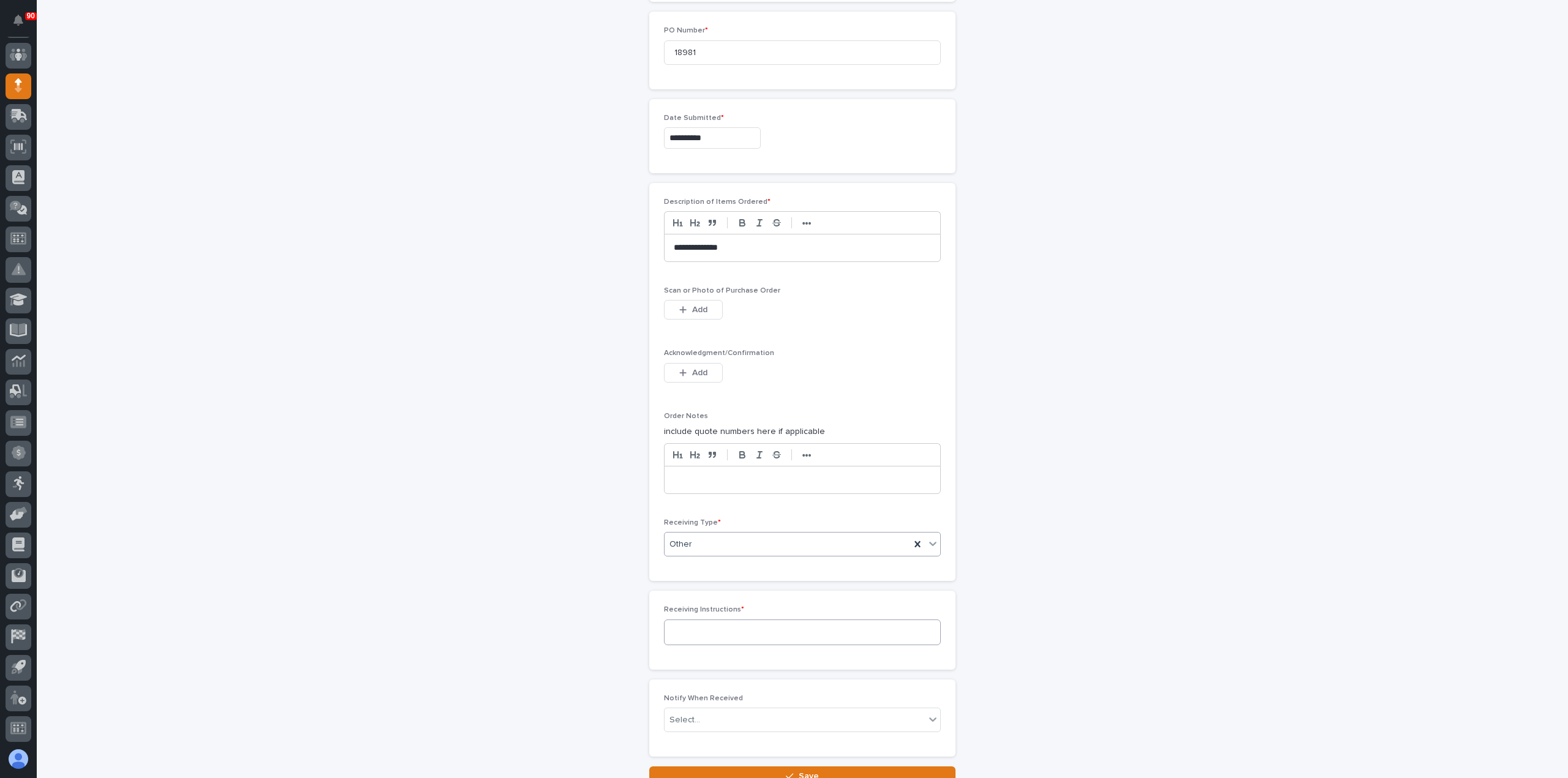
scroll to position [595, 0]
click at [730, 607] on div "Receiving Instructions *" at bounding box center [802, 624] width 277 height 50
click at [721, 622] on textarea at bounding box center [802, 627] width 277 height 25
type textarea "**********"
click at [820, 764] on button "Save" at bounding box center [803, 770] width 306 height 19
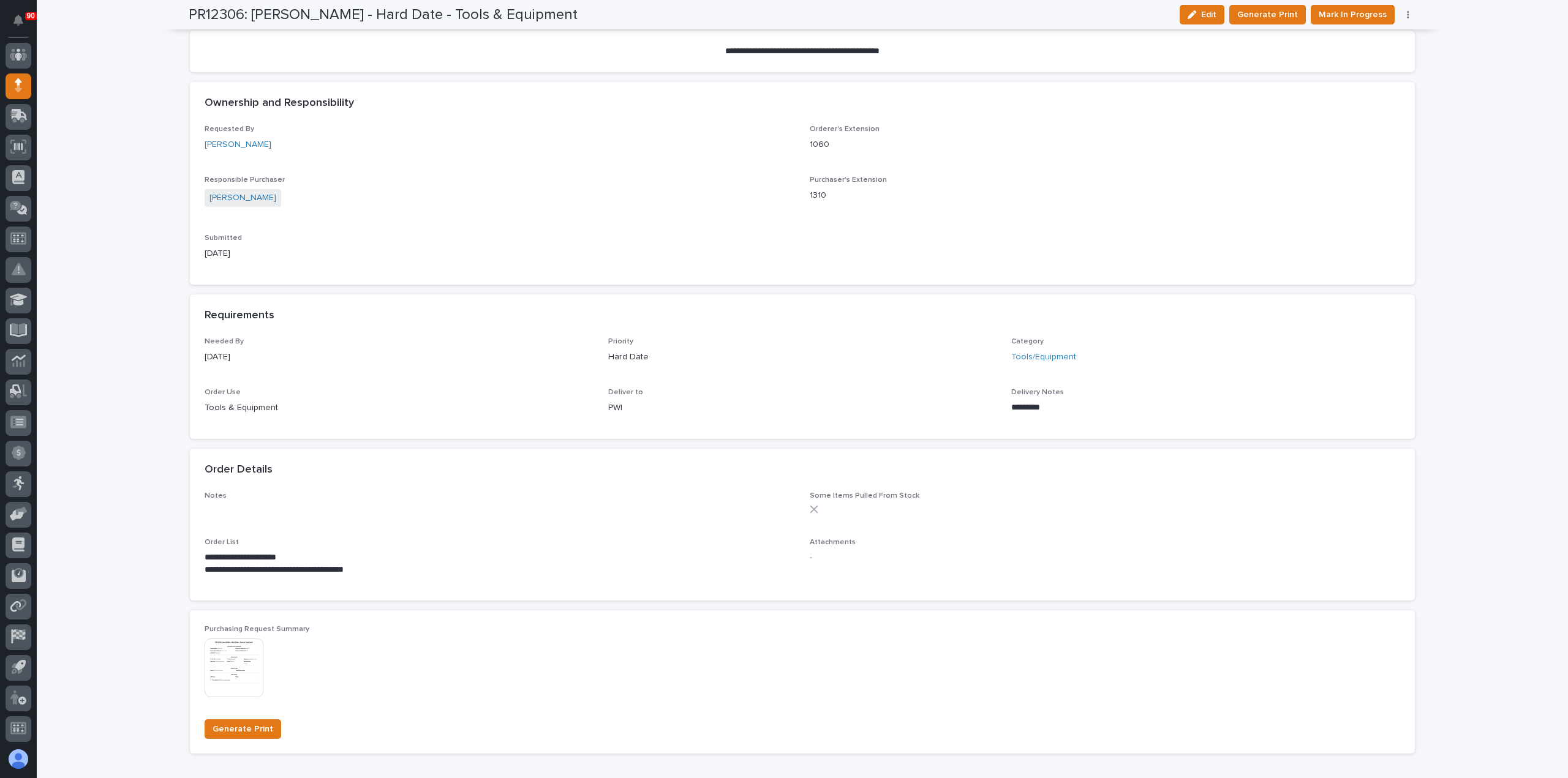
scroll to position [429, 0]
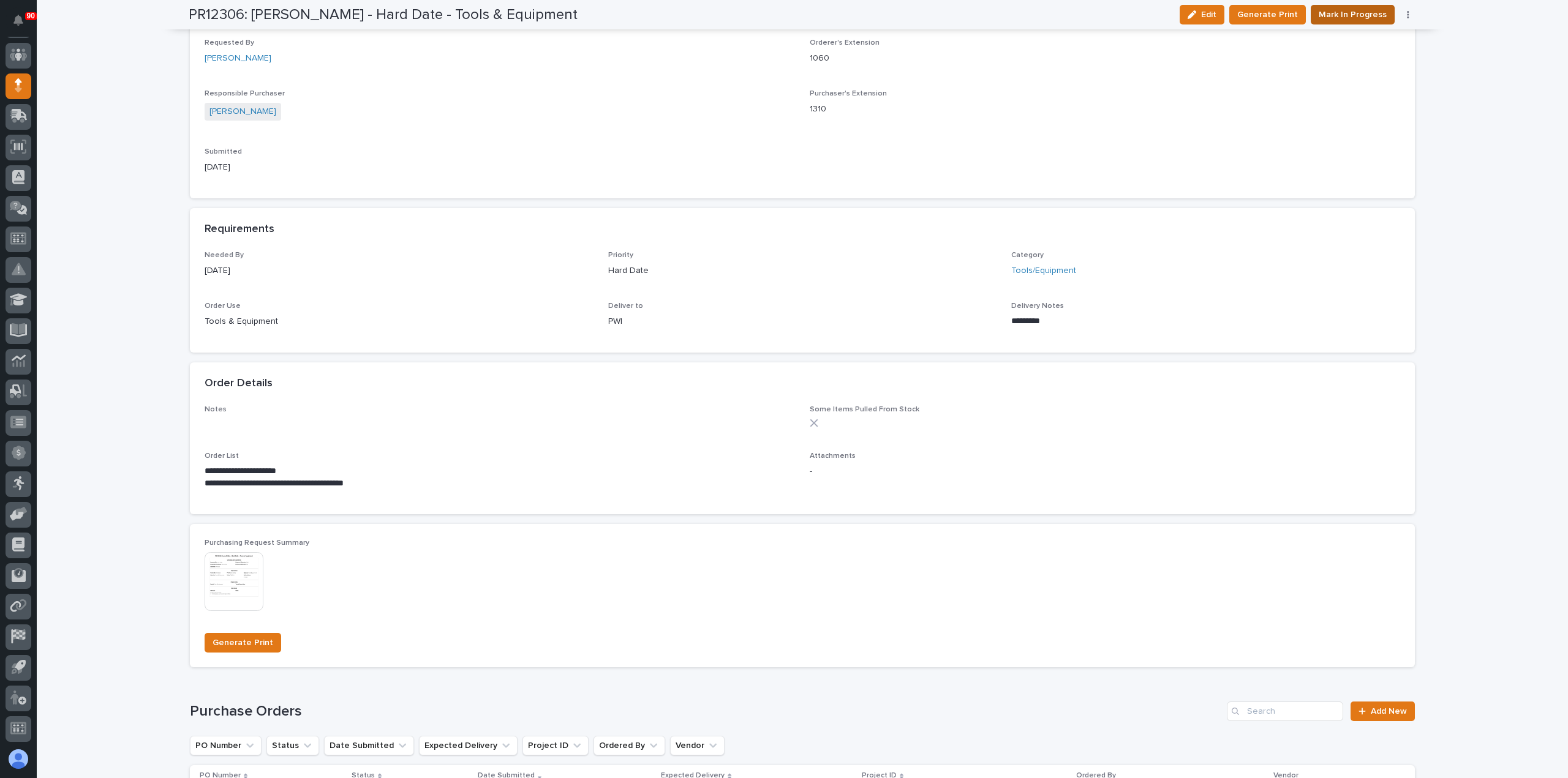
click at [1366, 9] on span "Mark In Progress" at bounding box center [1352, 14] width 68 height 14
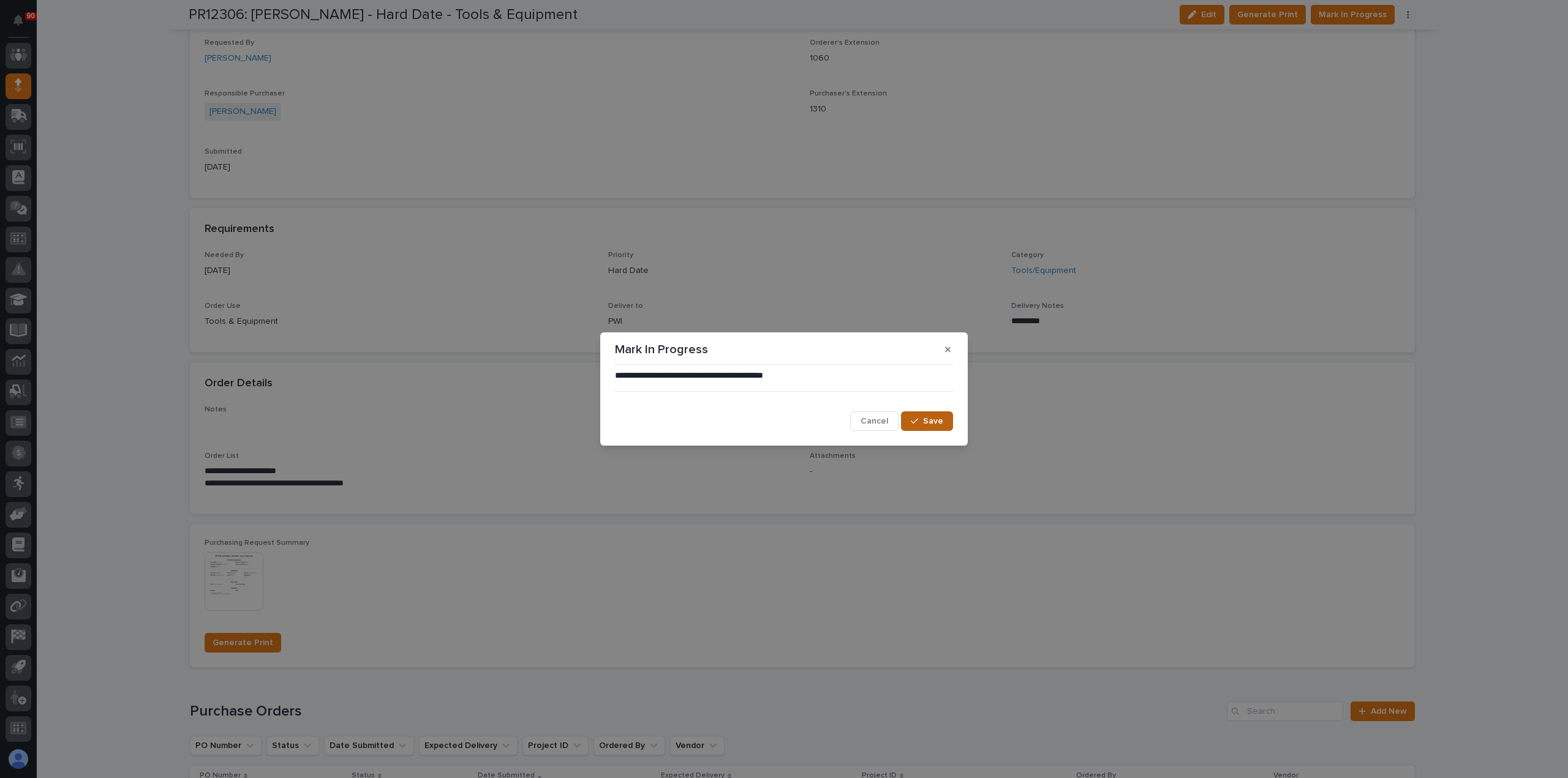
click at [920, 416] on button "Save" at bounding box center [927, 421] width 52 height 19
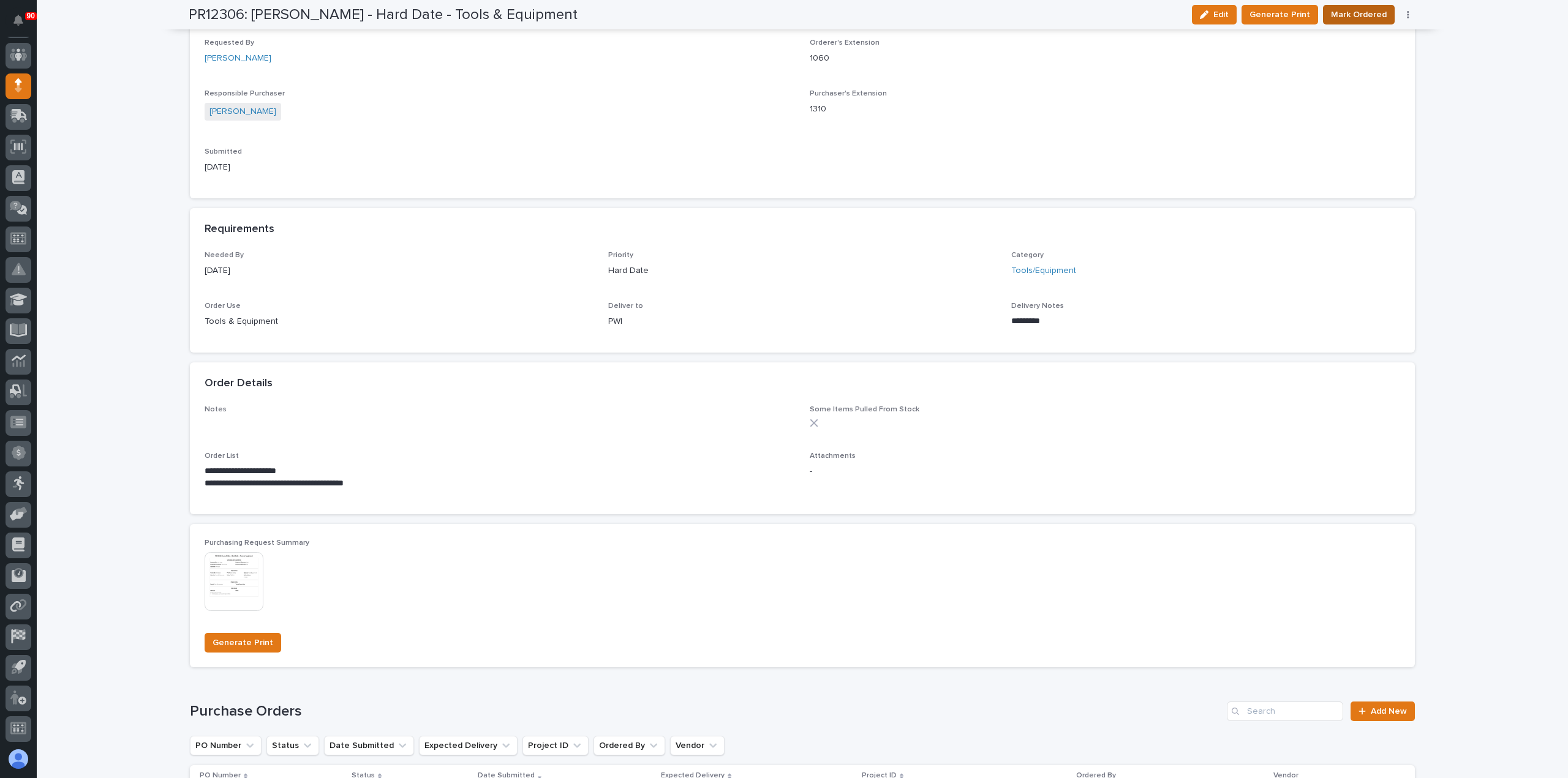
click at [1354, 12] on span "Mark Ordered" at bounding box center [1358, 14] width 56 height 14
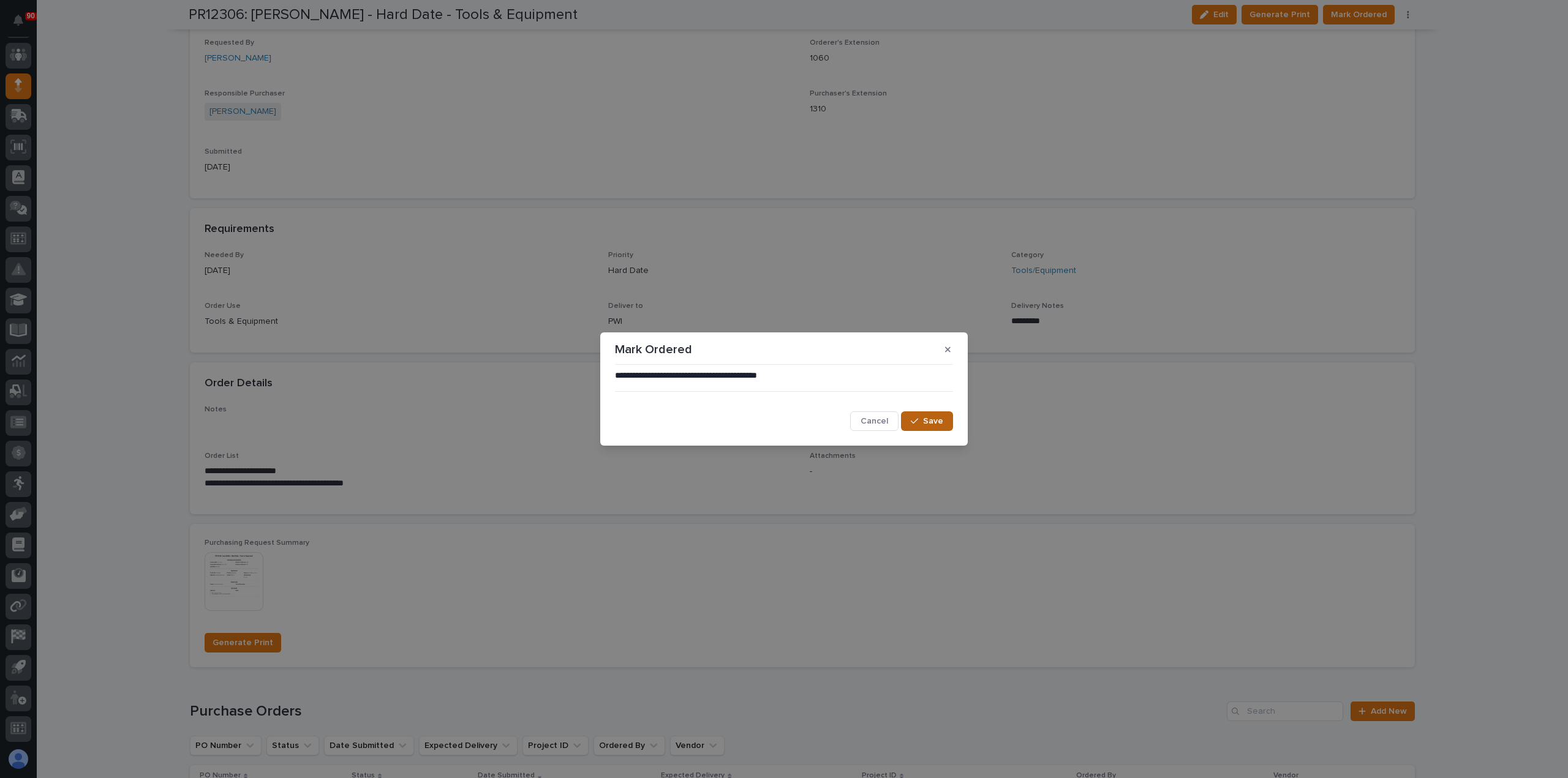
click at [933, 419] on span "Save" at bounding box center [933, 421] width 20 height 11
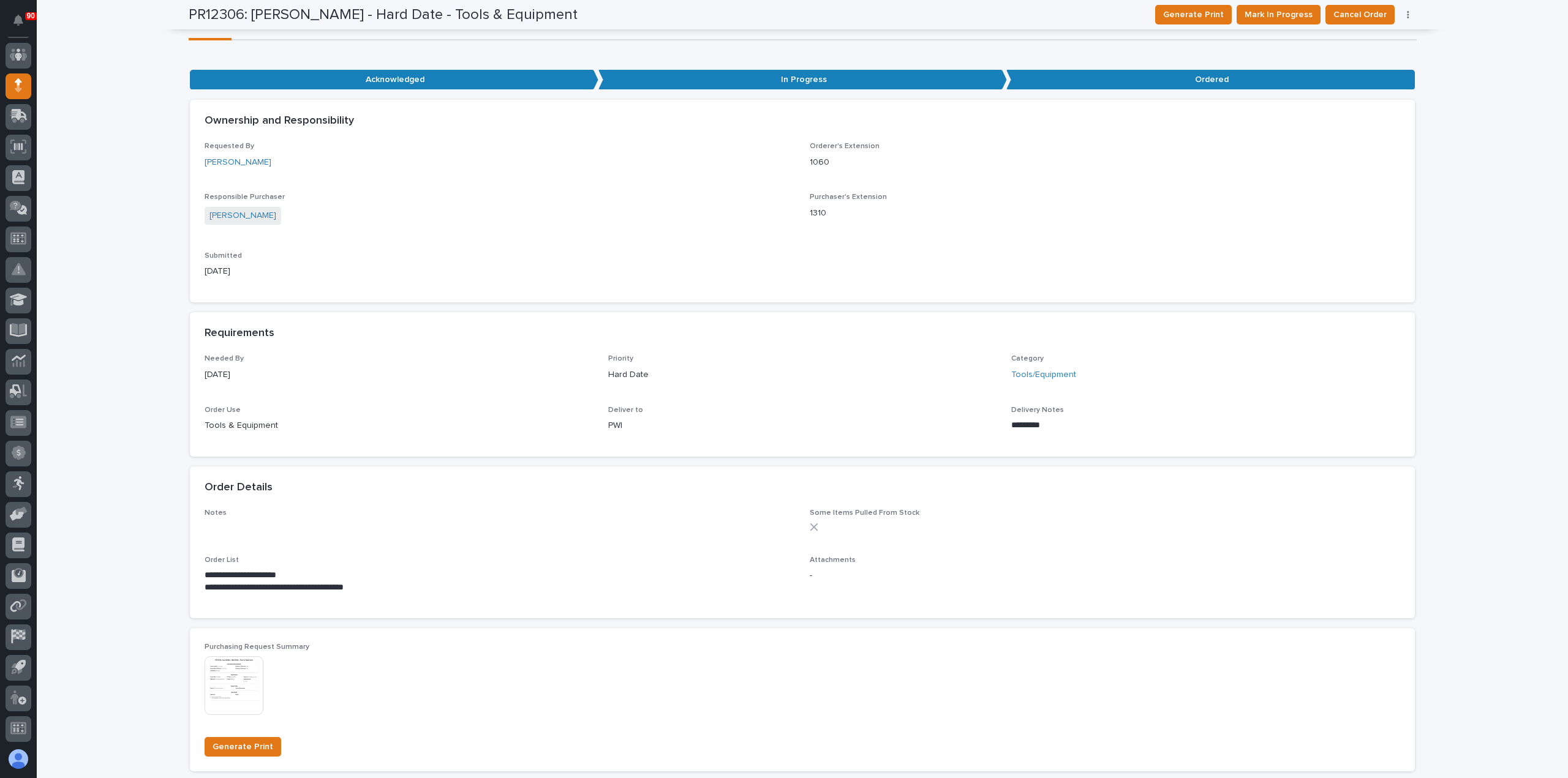
scroll to position [0, 0]
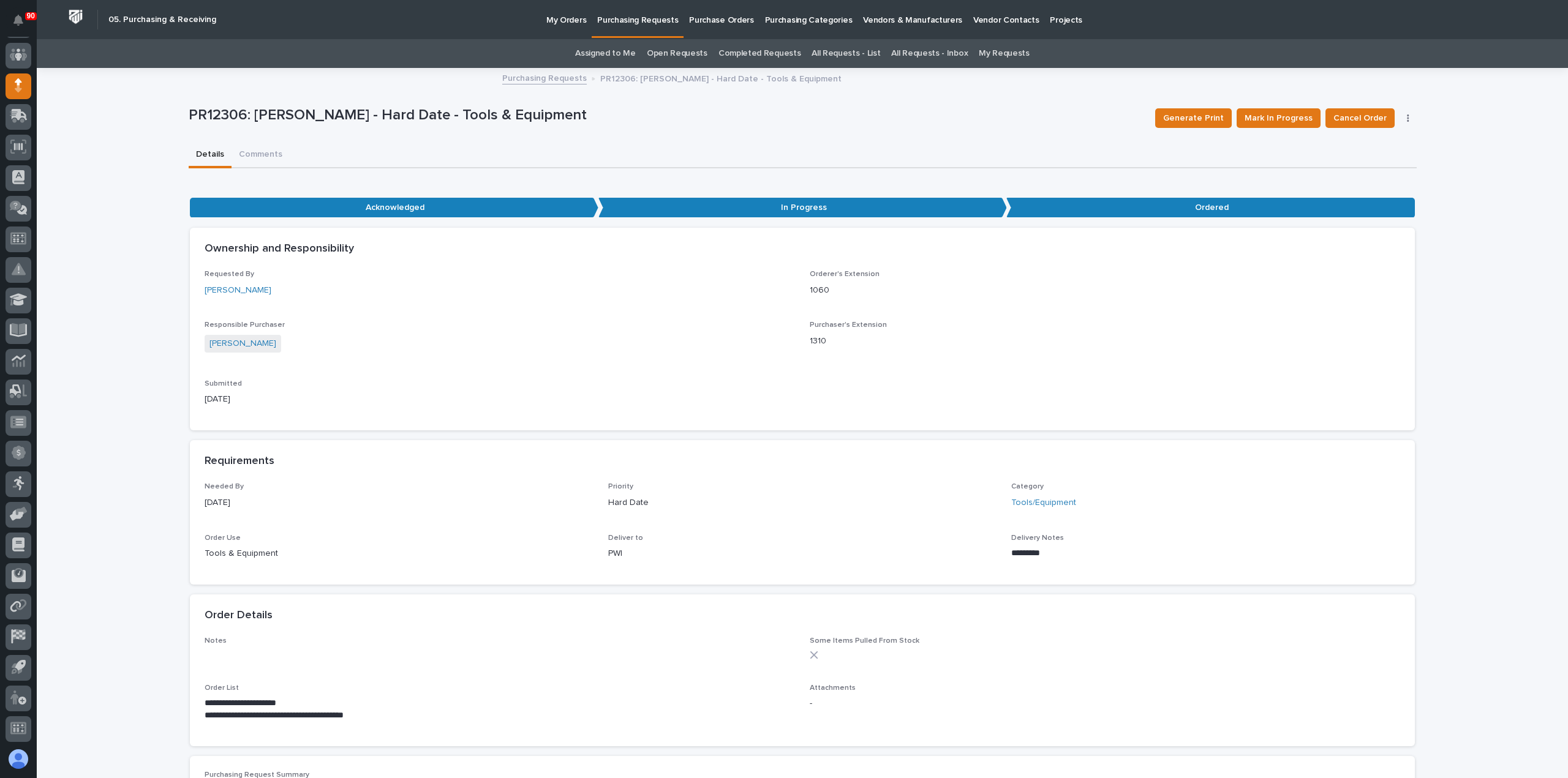
click at [634, 17] on p "Purchasing Requests" at bounding box center [638, 13] width 81 height 25
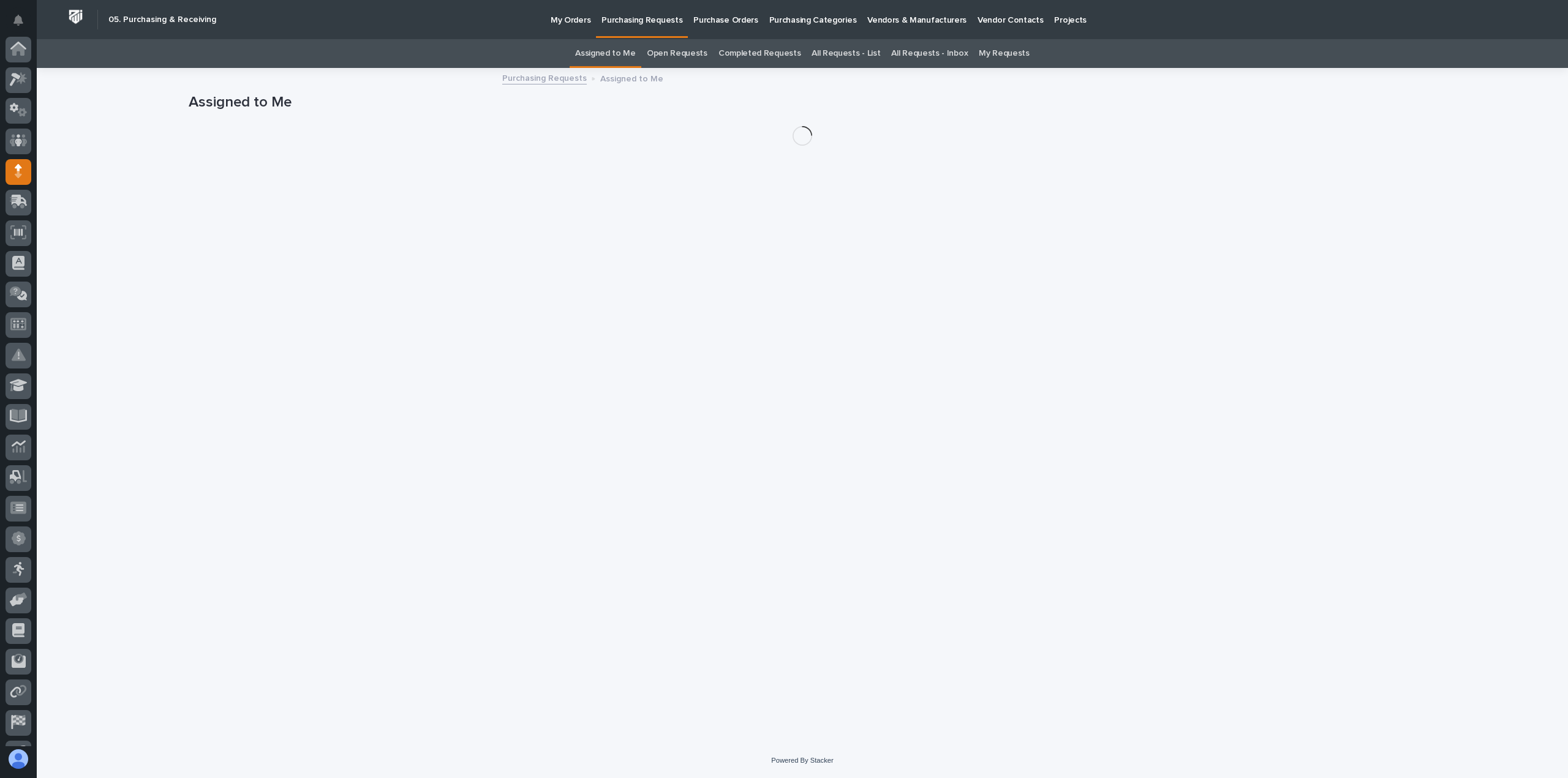
scroll to position [85, 0]
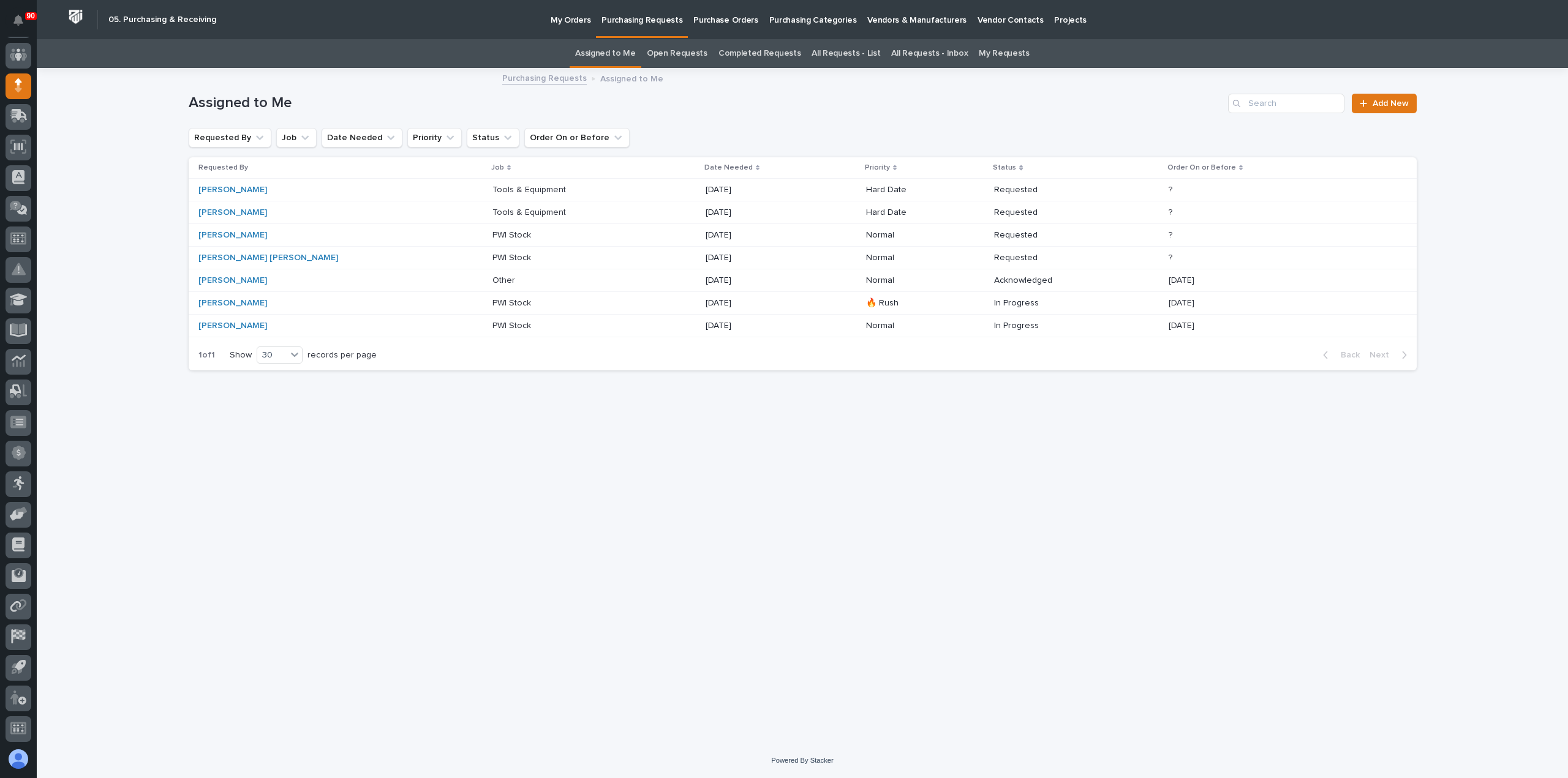
click at [492, 210] on p "Tools & Equipment" at bounding box center [530, 211] width 76 height 13
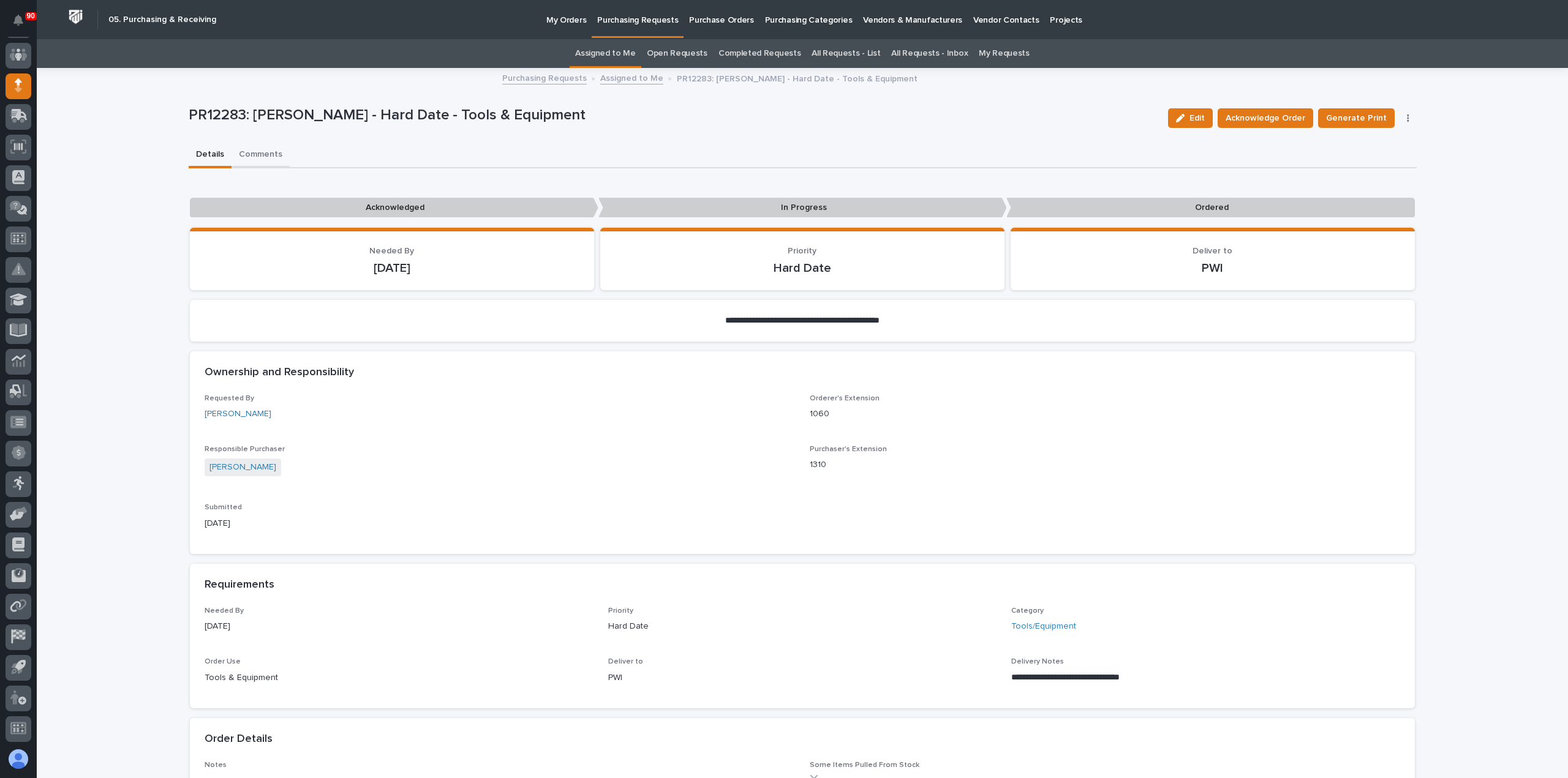
click at [255, 154] on button "Comments" at bounding box center [260, 156] width 58 height 25
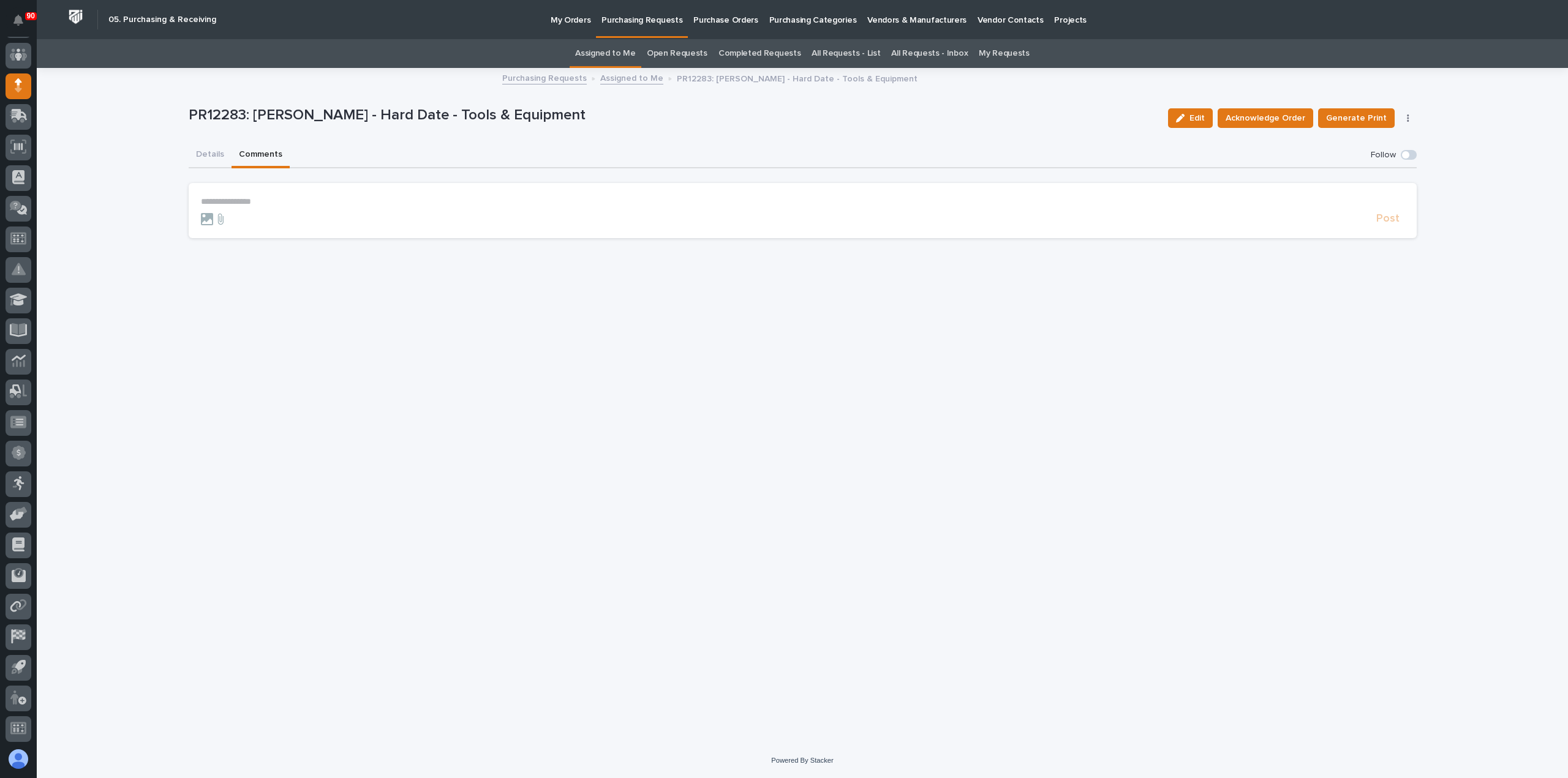
click at [254, 199] on p "**********" at bounding box center [803, 201] width 1203 height 10
click at [247, 229] on span "[PERSON_NAME]" at bounding box center [238, 232] width 69 height 8
click at [294, 205] on p "**********" at bounding box center [803, 202] width 1203 height 12
click at [210, 152] on button "Details" at bounding box center [210, 156] width 43 height 25
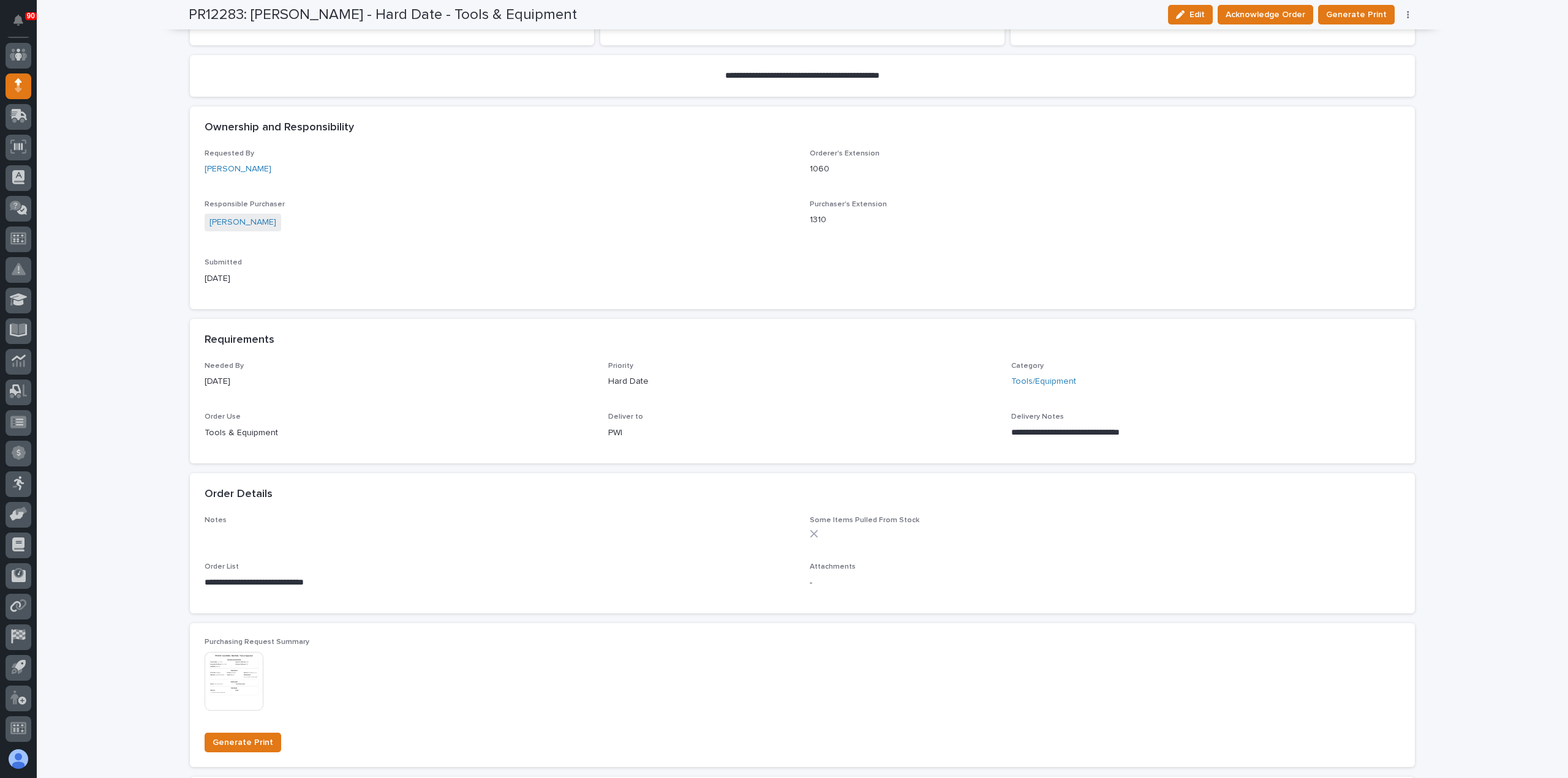
scroll to position [306, 0]
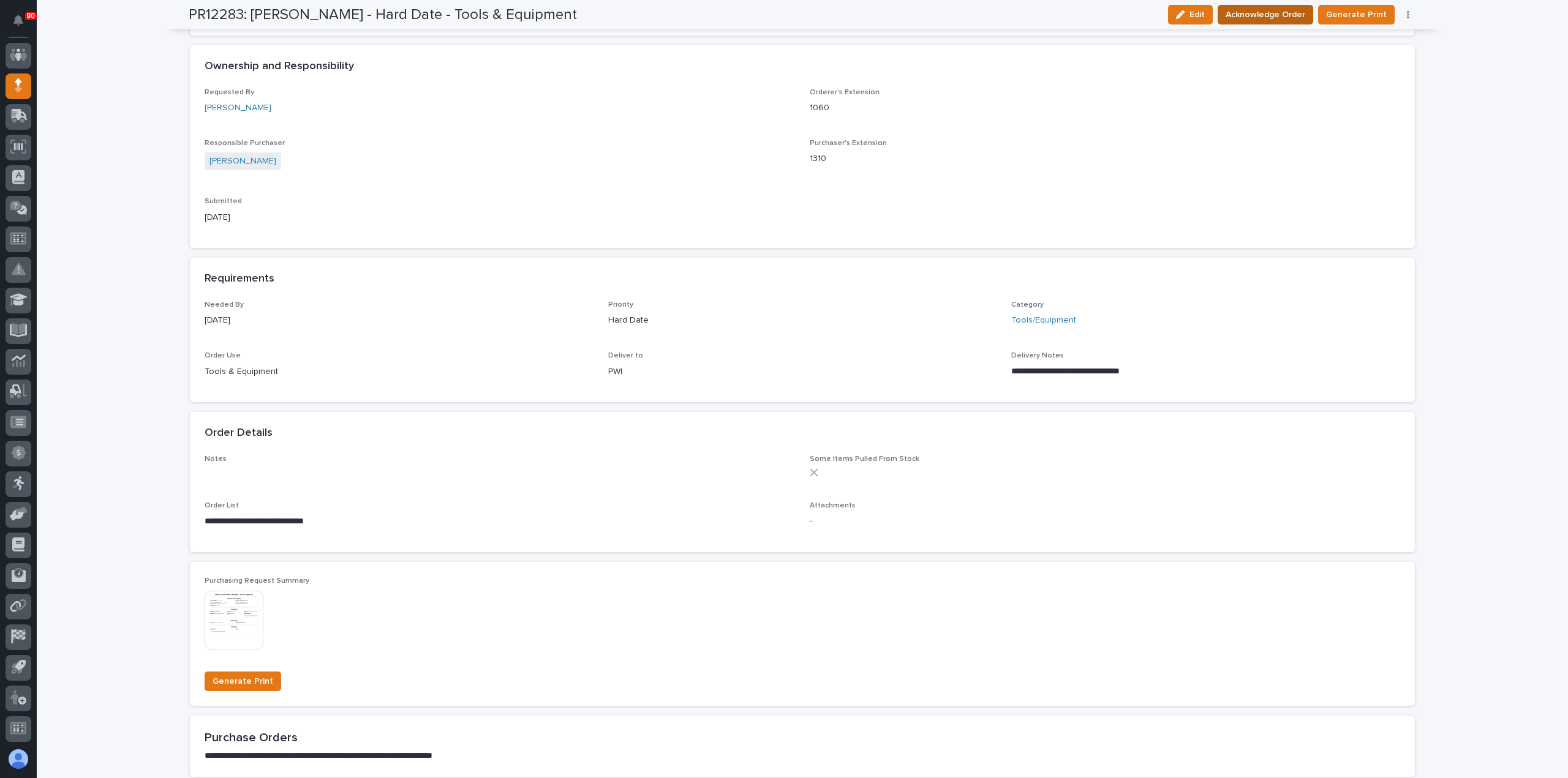
click at [1280, 15] on span "Acknowledge Order" at bounding box center [1265, 14] width 79 height 14
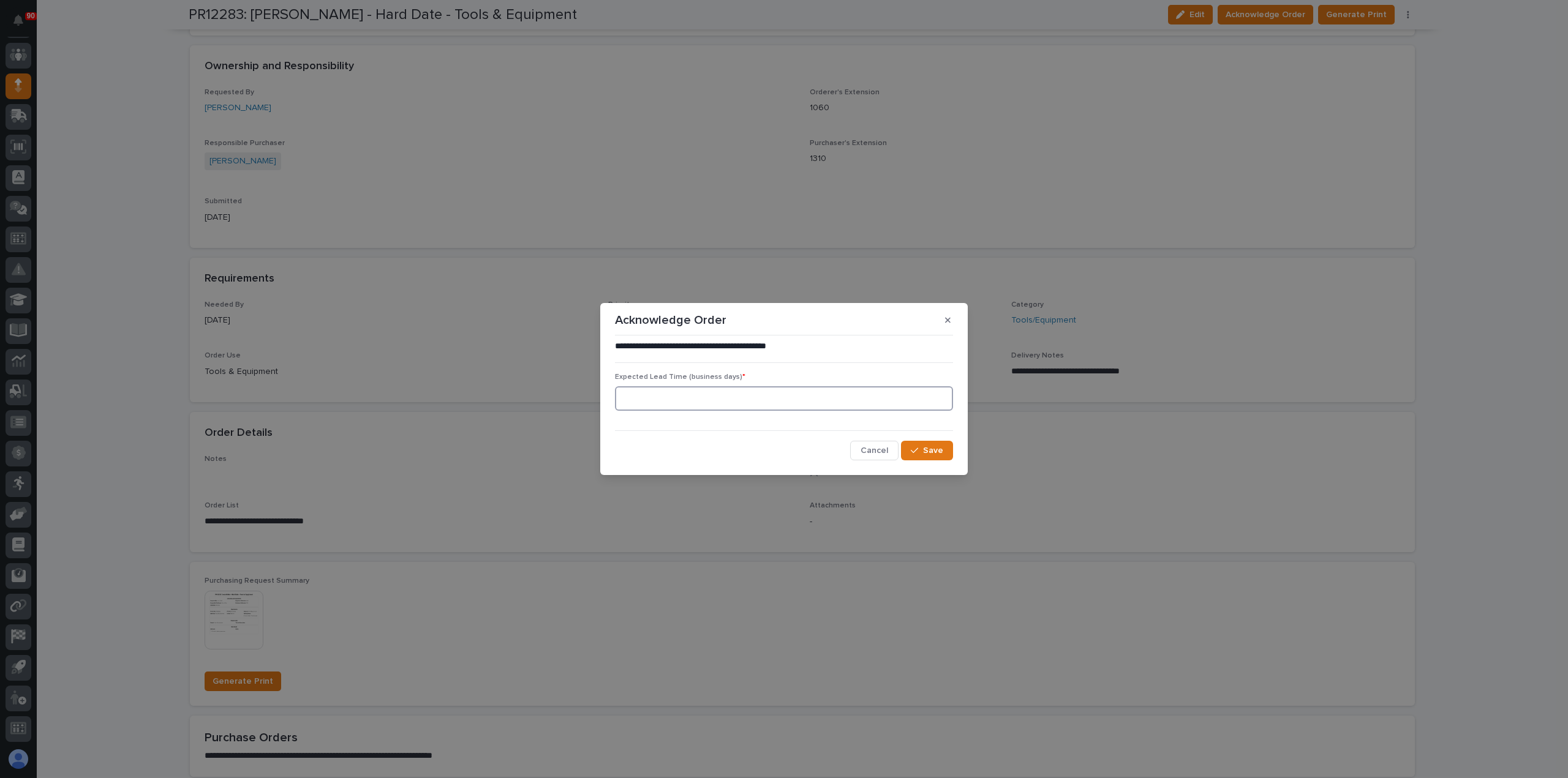
click at [738, 394] on input at bounding box center [784, 398] width 338 height 25
type input "5"
click at [929, 444] on button "Save" at bounding box center [927, 450] width 52 height 19
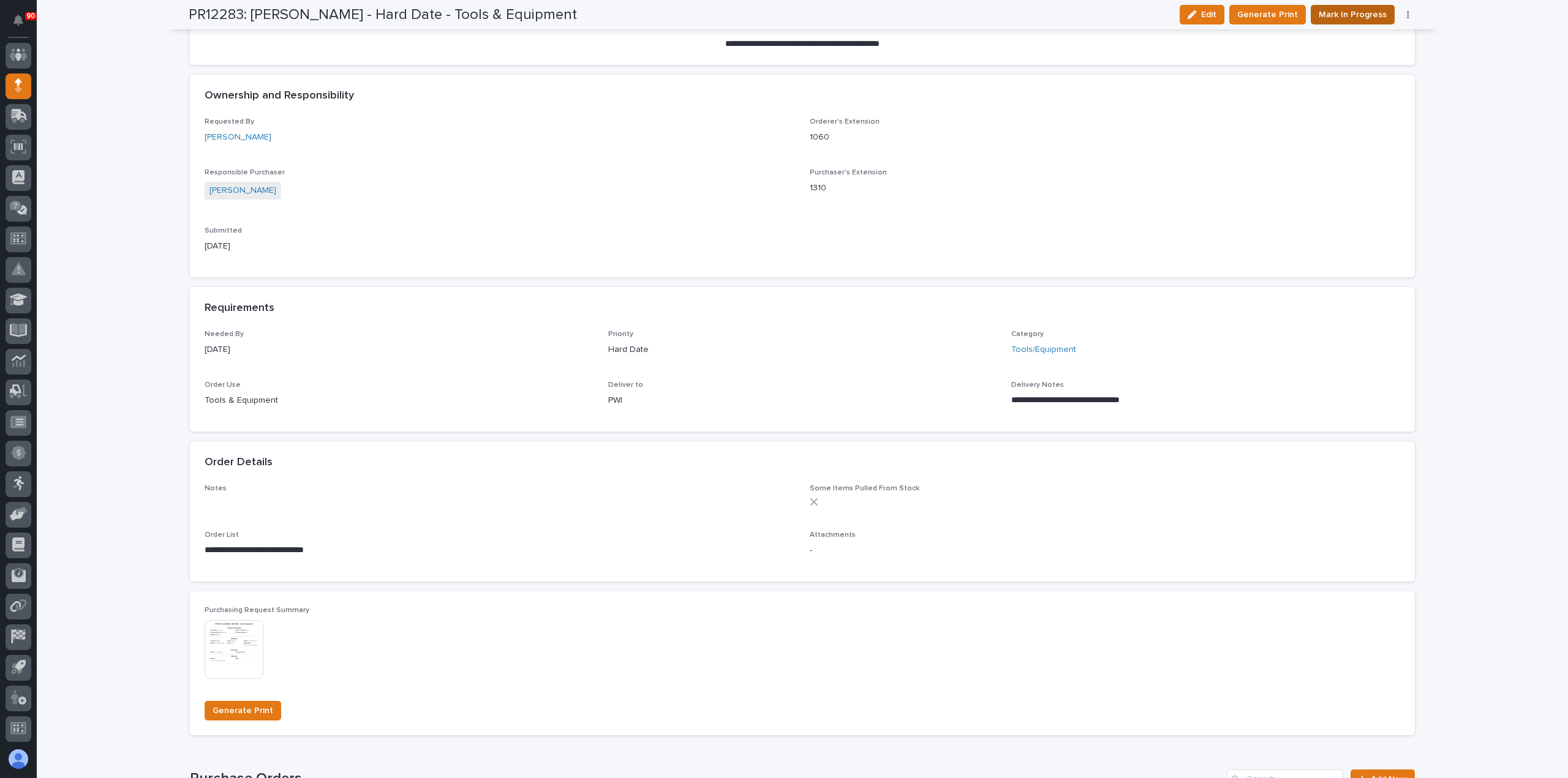
scroll to position [412, 0]
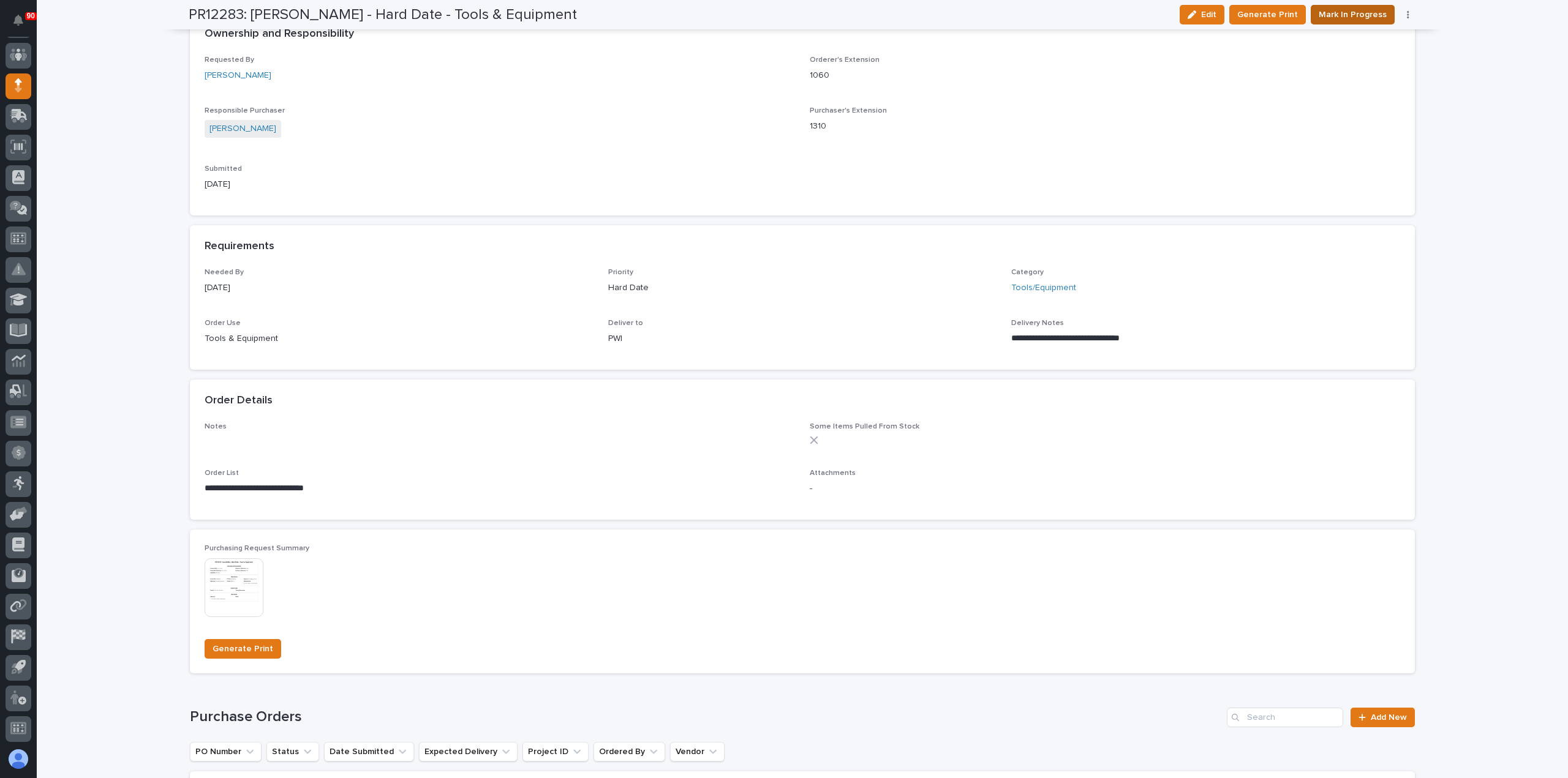
click at [1351, 14] on span "Mark In Progress" at bounding box center [1352, 14] width 68 height 14
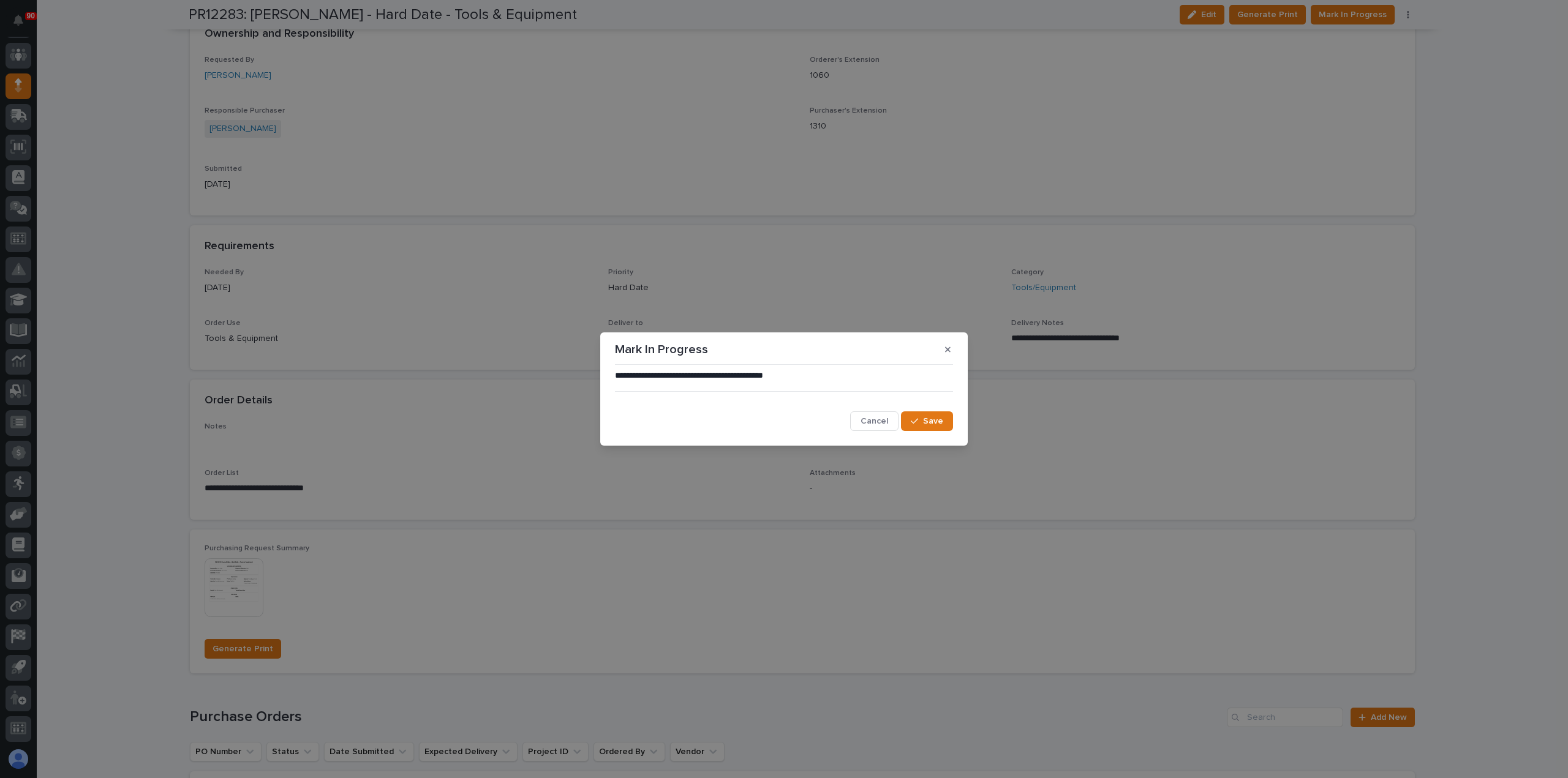
drag, startPoint x: 927, startPoint y: 421, endPoint x: 1126, endPoint y: 334, distance: 217.2
click at [929, 420] on span "Save" at bounding box center [933, 421] width 20 height 11
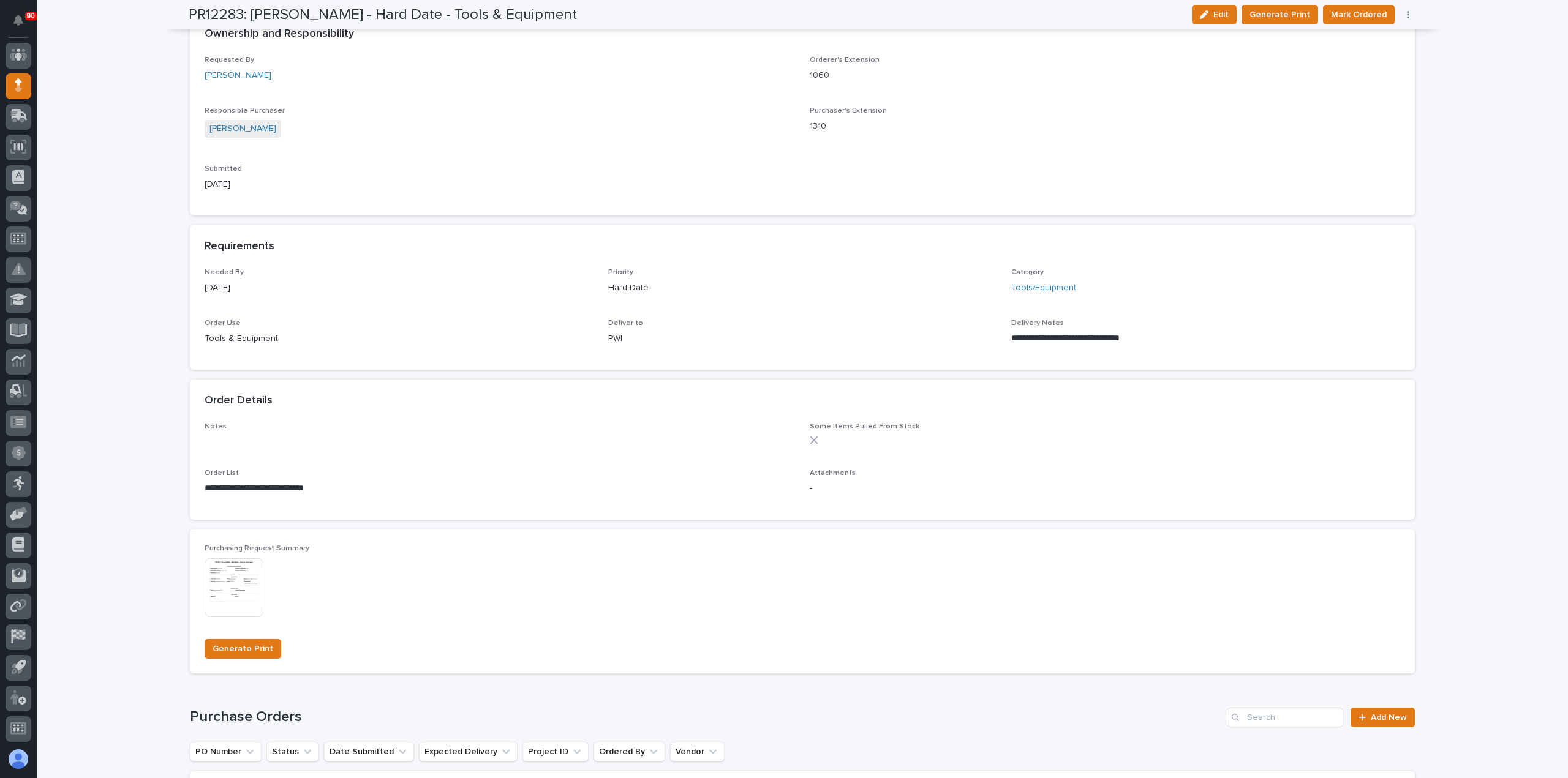
click at [1356, 14] on span "Mark Ordered" at bounding box center [1358, 14] width 56 height 14
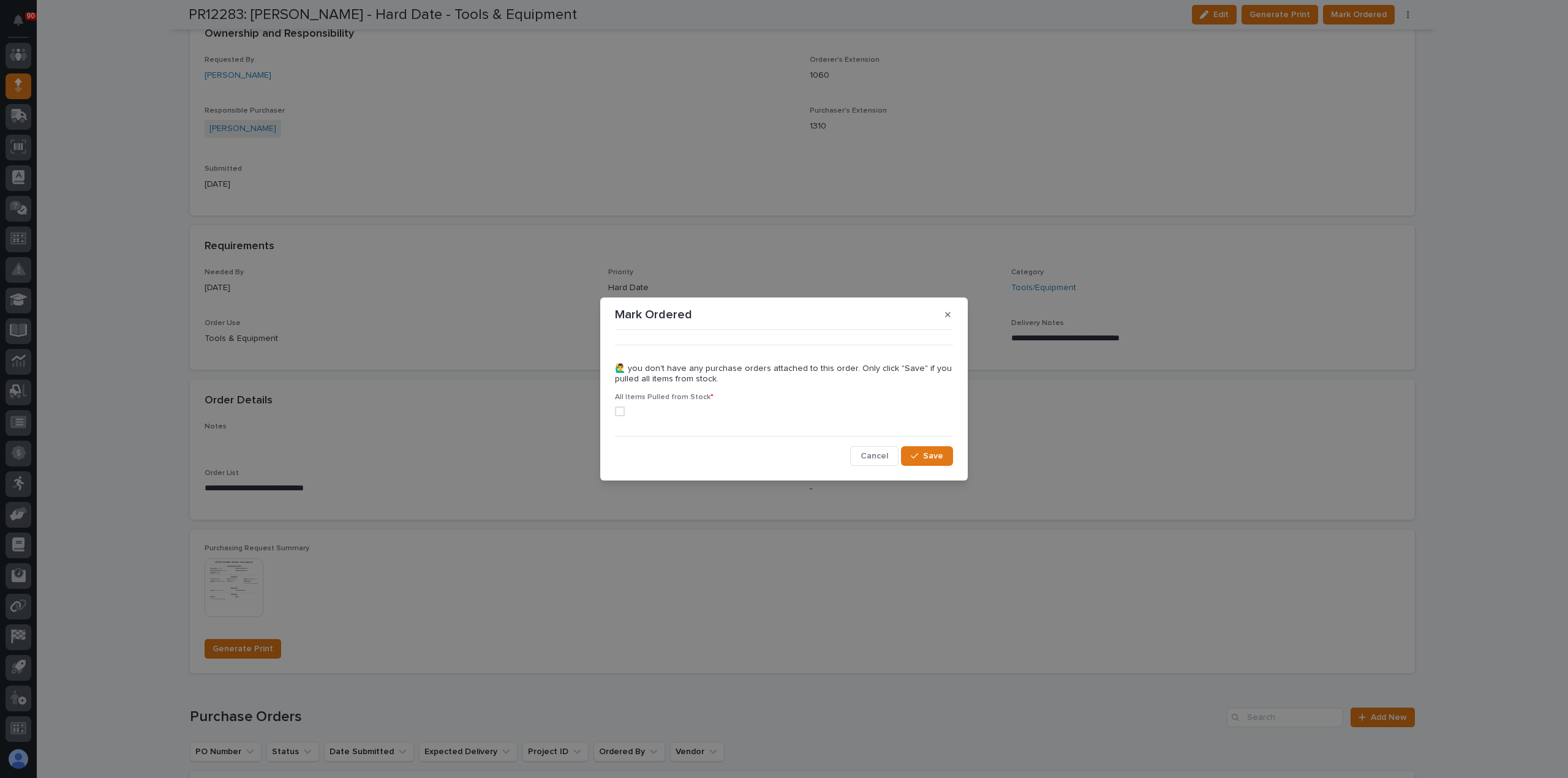
click at [618, 410] on span at bounding box center [620, 412] width 10 height 10
click at [927, 454] on span "Save" at bounding box center [933, 456] width 20 height 11
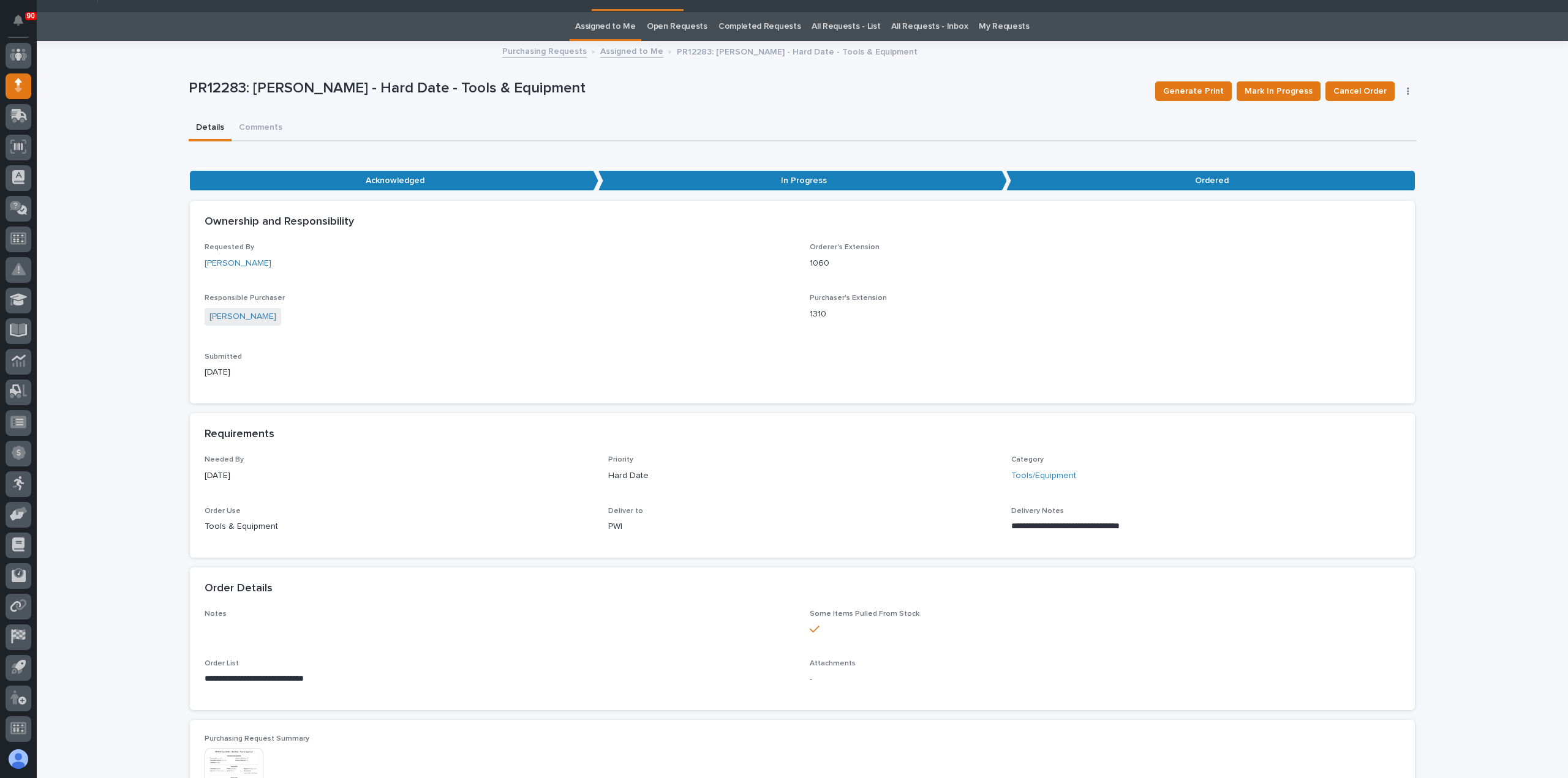
scroll to position [0, 0]
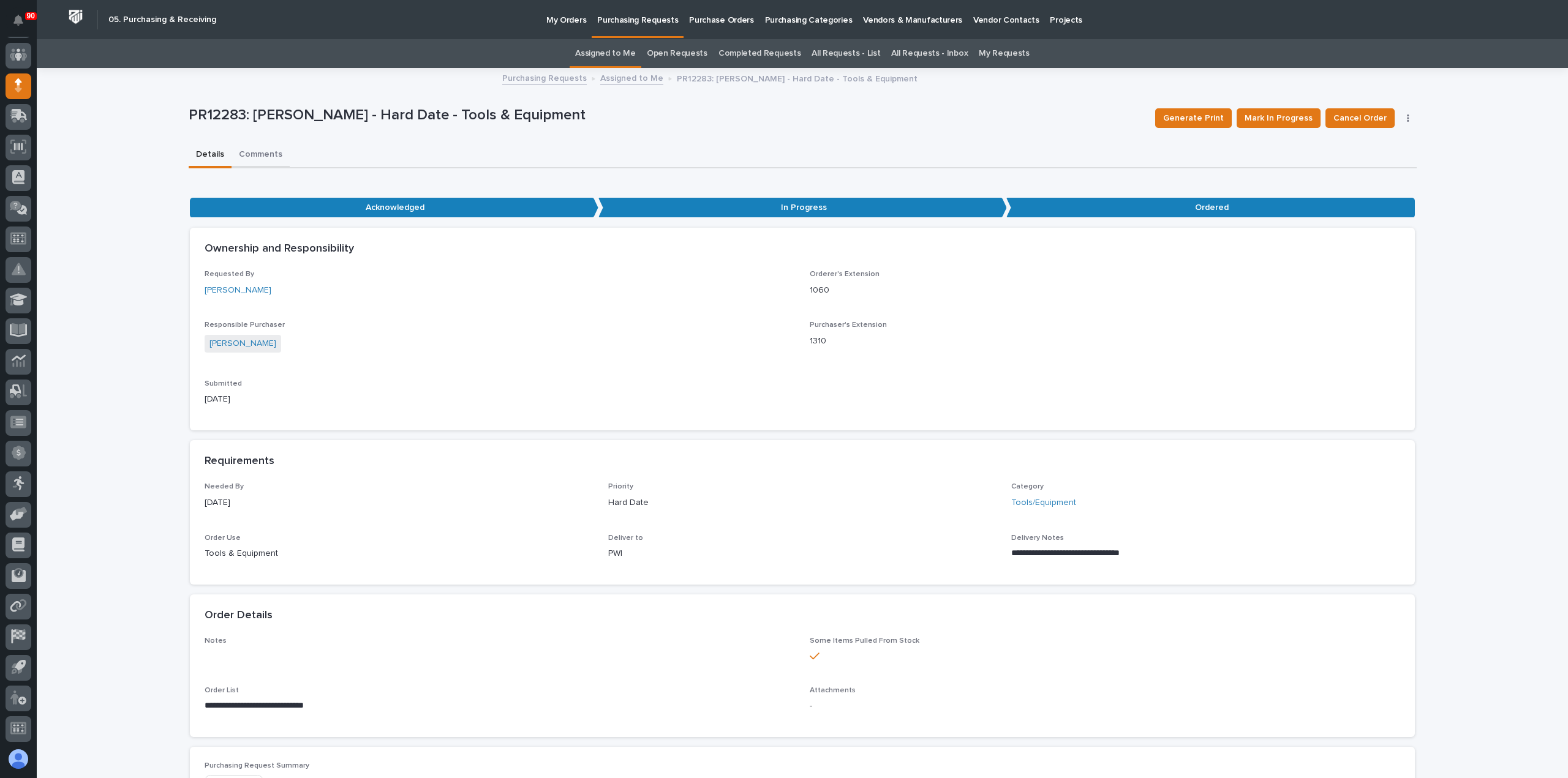
click at [259, 156] on button "Comments" at bounding box center [260, 156] width 58 height 25
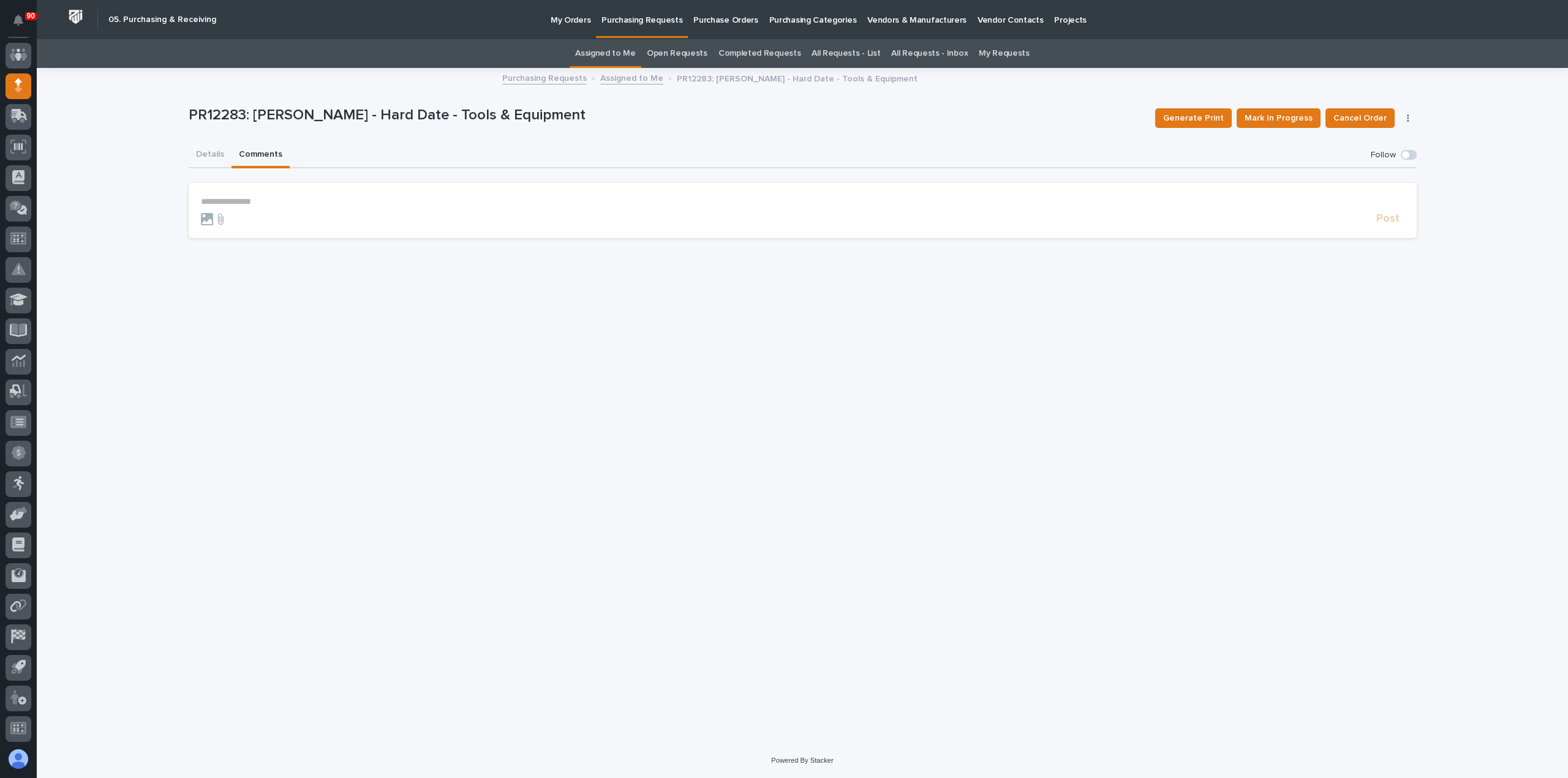
click at [225, 198] on p "**********" at bounding box center [803, 201] width 1203 height 10
click at [1384, 224] on span "Post" at bounding box center [1388, 224] width 24 height 14
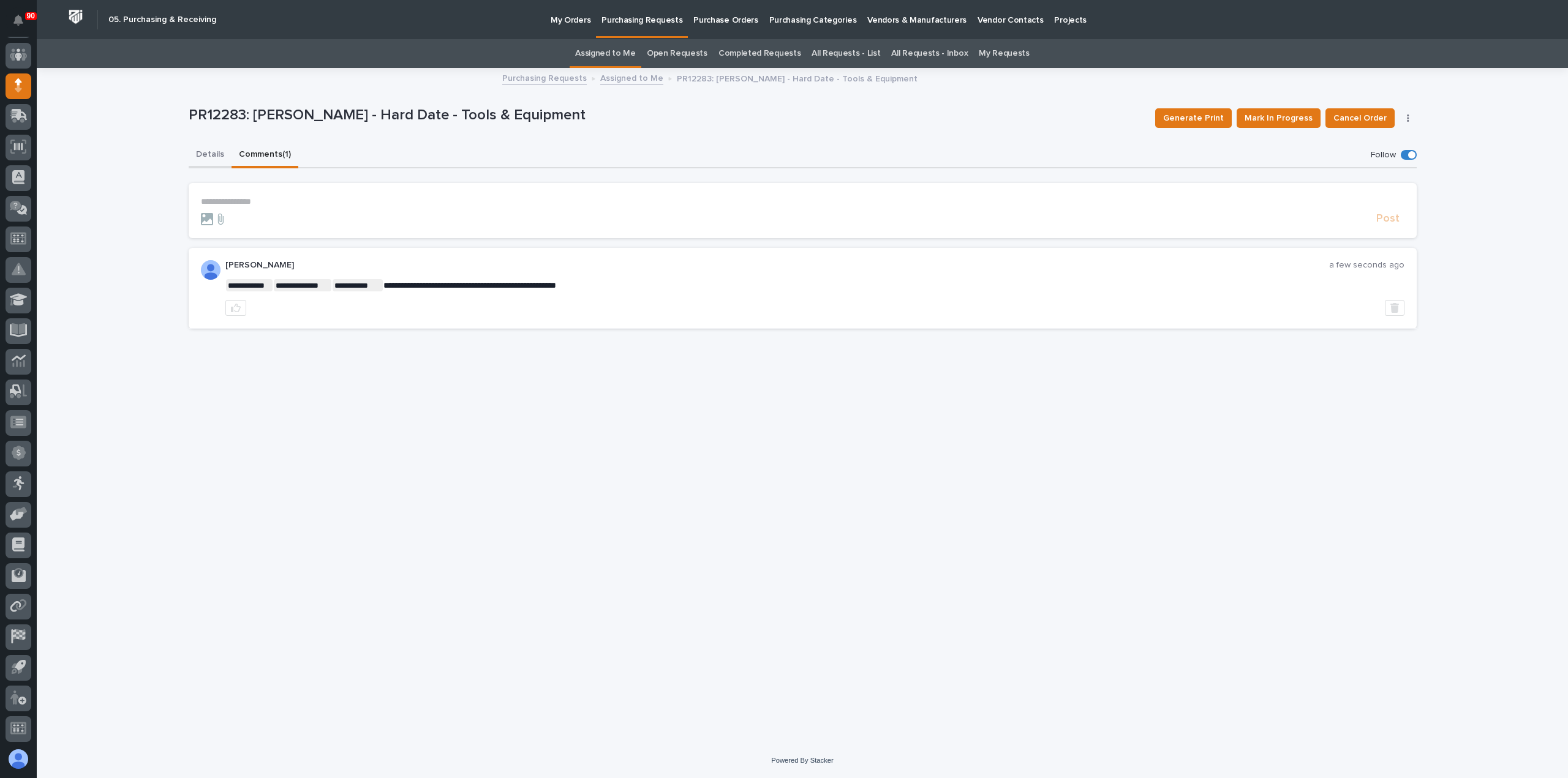
click at [211, 154] on button "Details" at bounding box center [210, 156] width 43 height 25
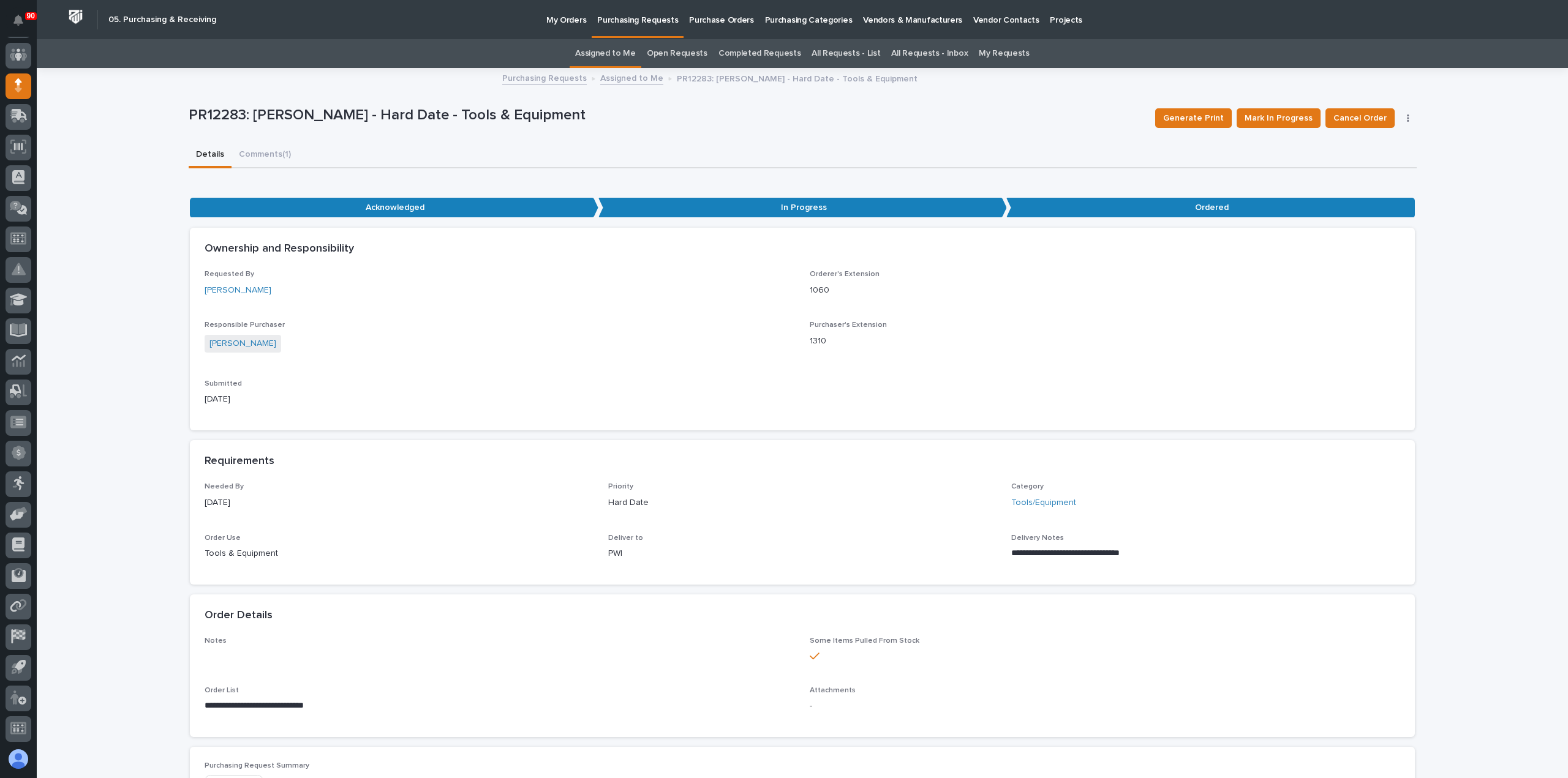
click at [616, 19] on p "Purchasing Requests" at bounding box center [638, 13] width 81 height 25
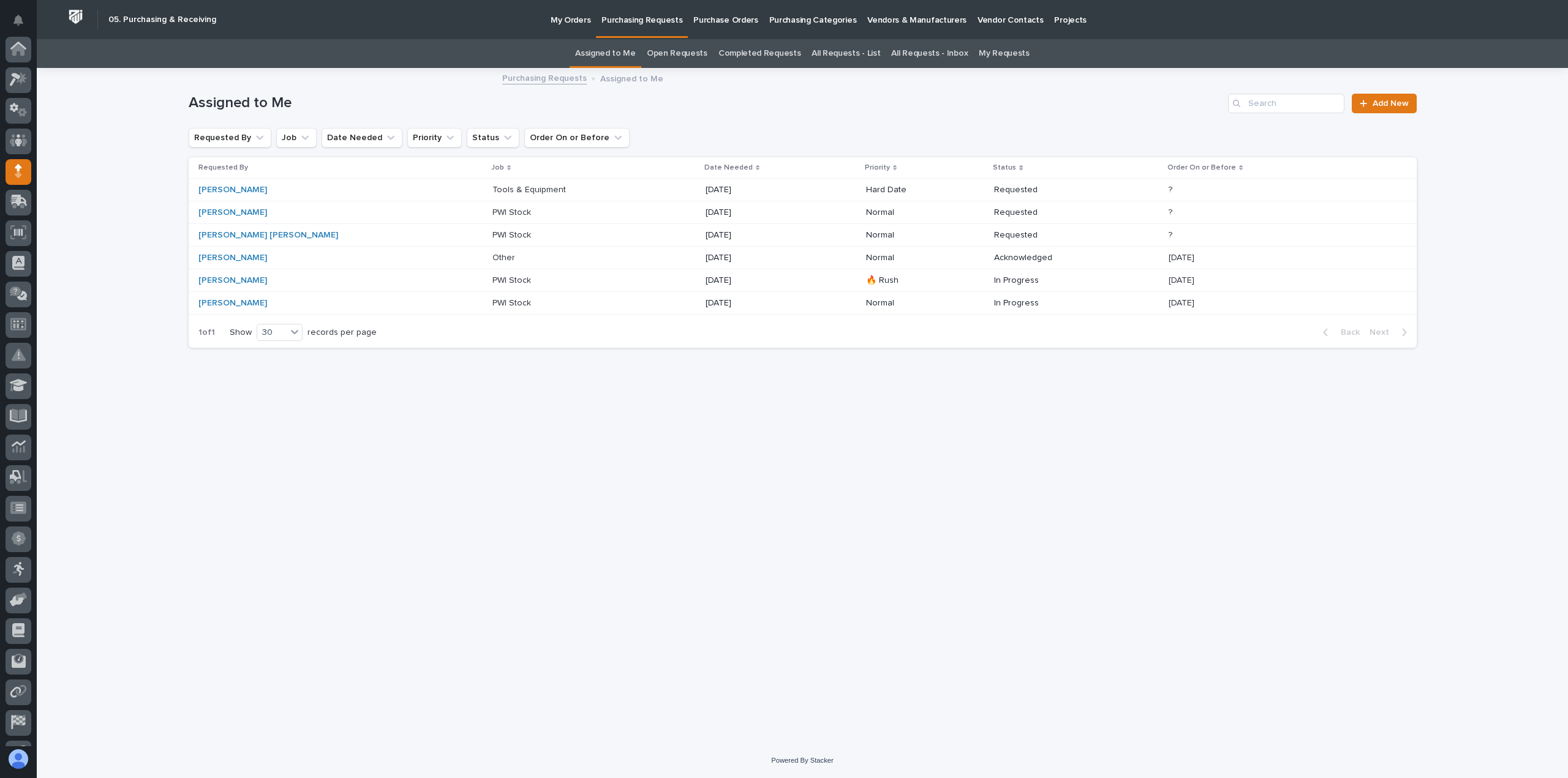
scroll to position [85, 0]
click at [492, 189] on p "Tools & Equipment" at bounding box center [530, 189] width 76 height 13
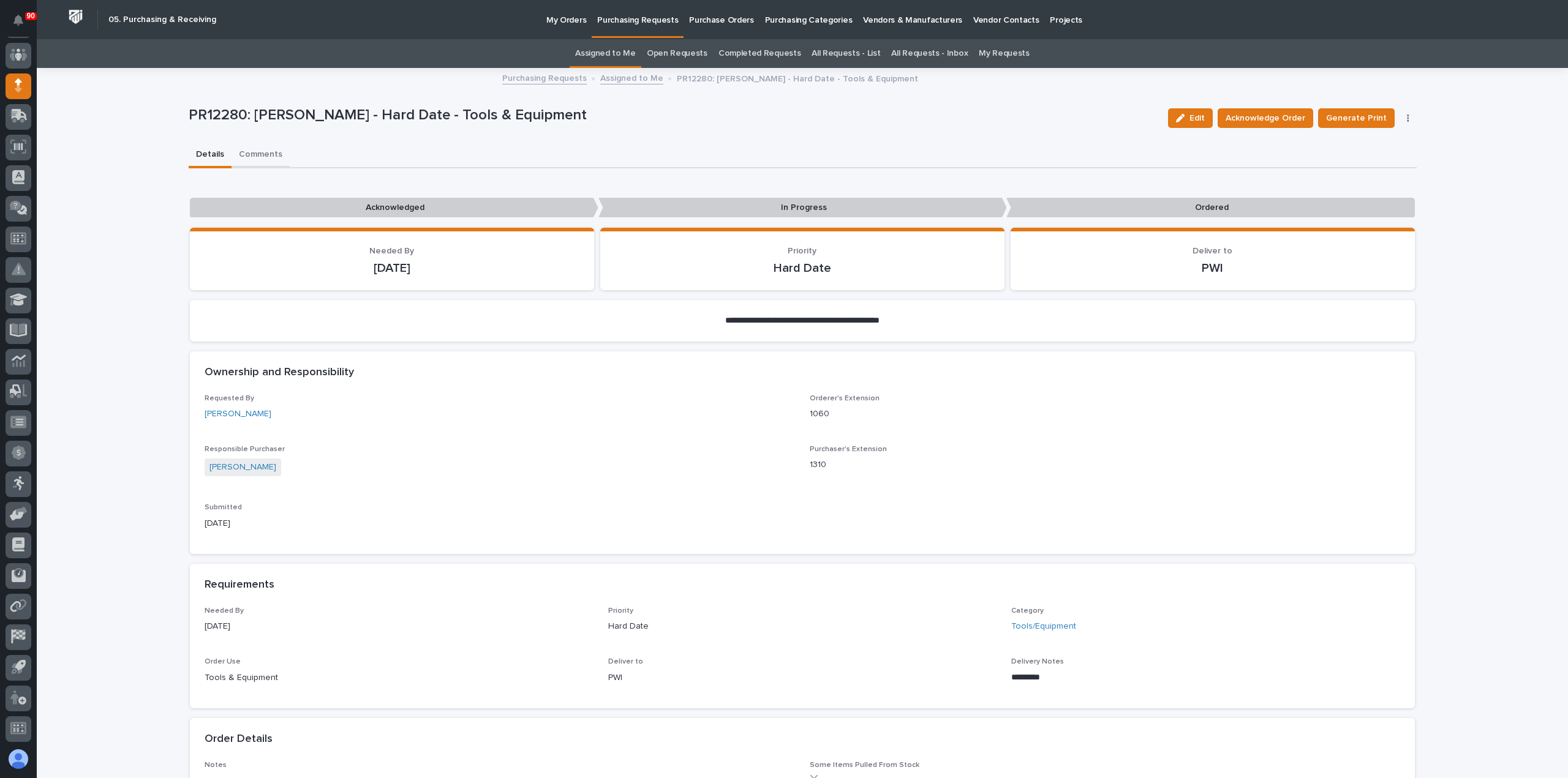
click at [262, 153] on button "Comments" at bounding box center [260, 156] width 58 height 25
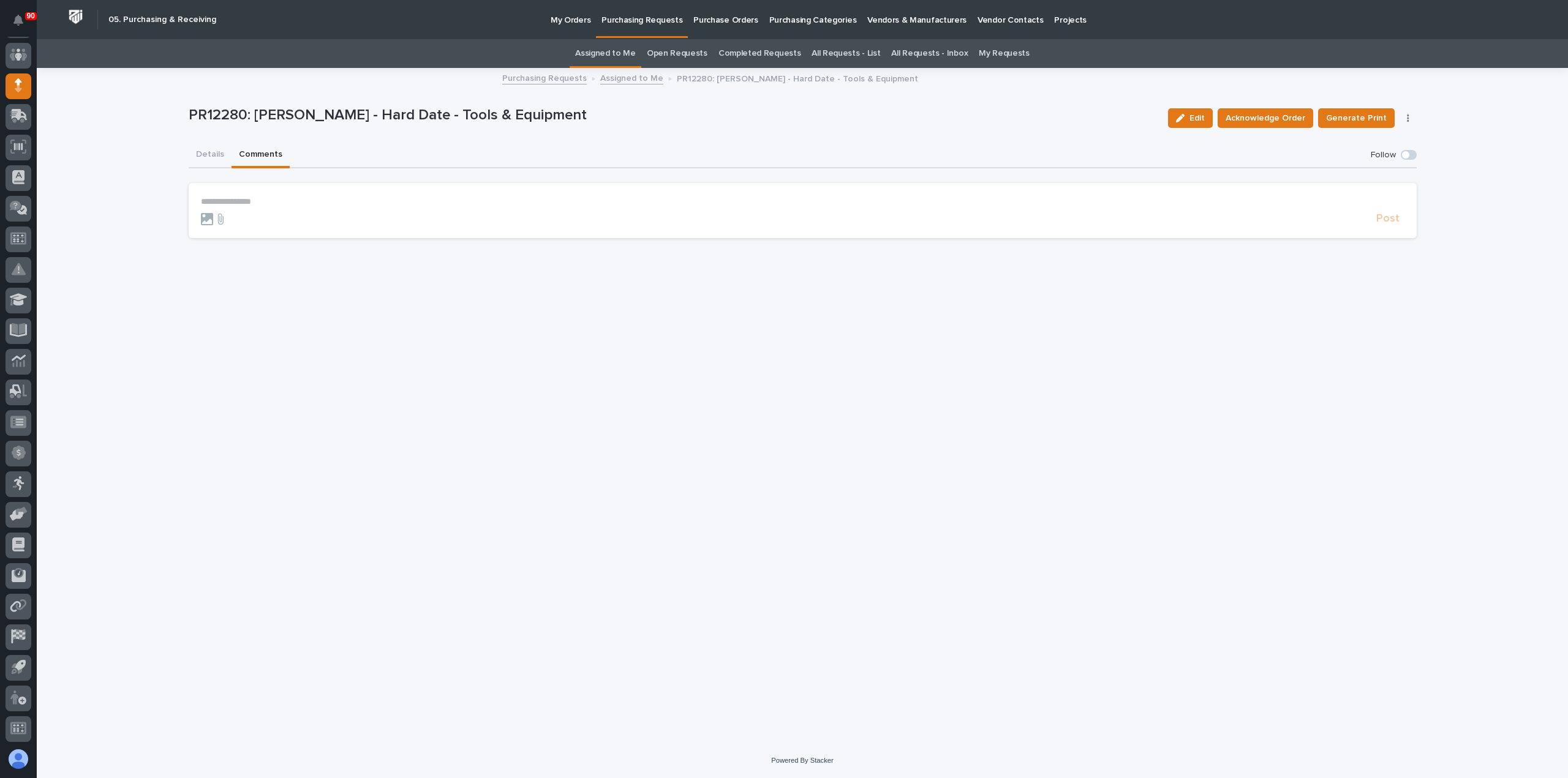
click at [242, 194] on section "**********" at bounding box center [803, 211] width 1228 height 55
click at [240, 200] on p "**********" at bounding box center [803, 201] width 1203 height 10
click at [1393, 223] on span "Post" at bounding box center [1388, 224] width 24 height 14
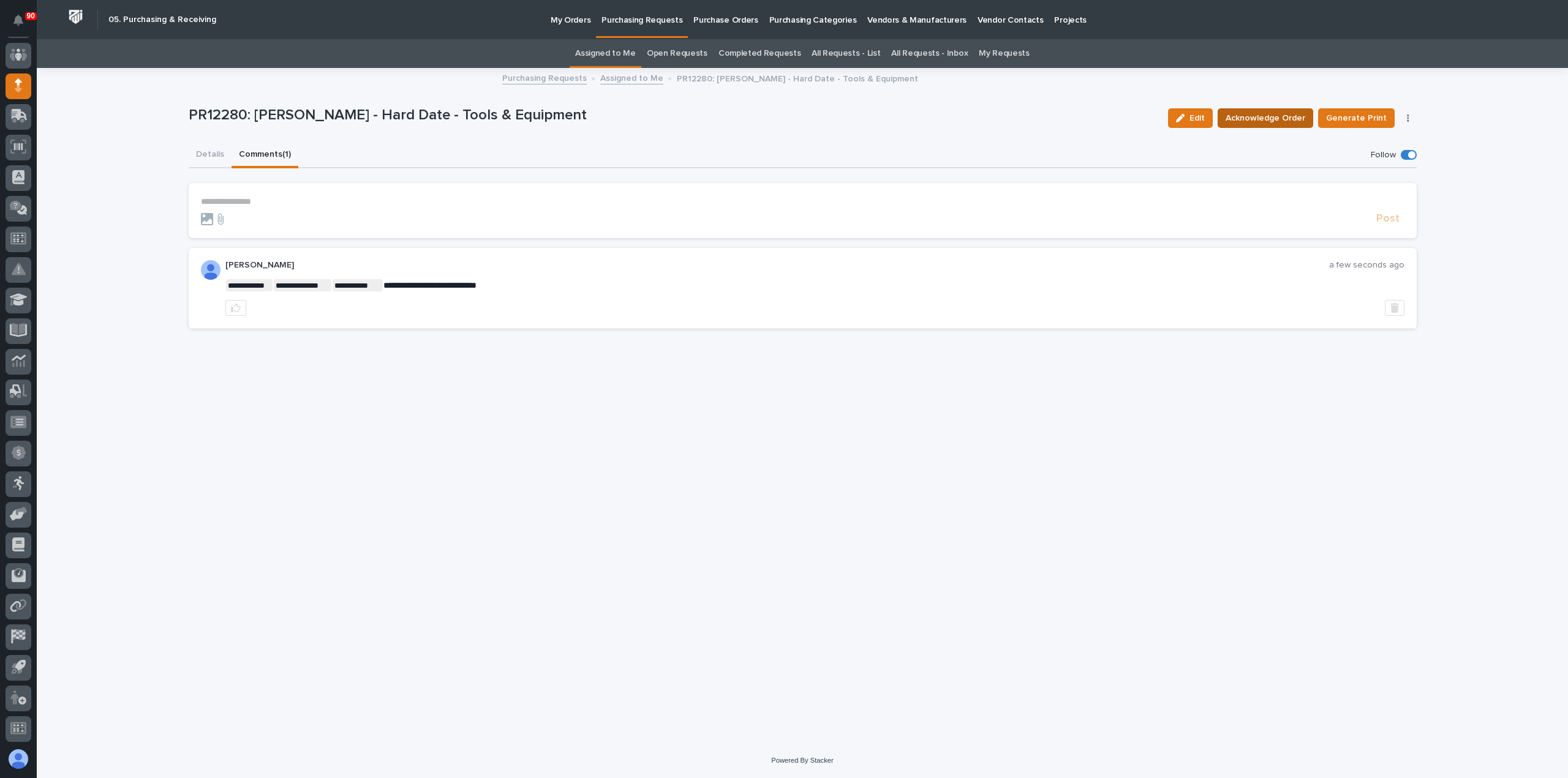
click at [1275, 123] on span "Acknowledge Order" at bounding box center [1265, 118] width 79 height 14
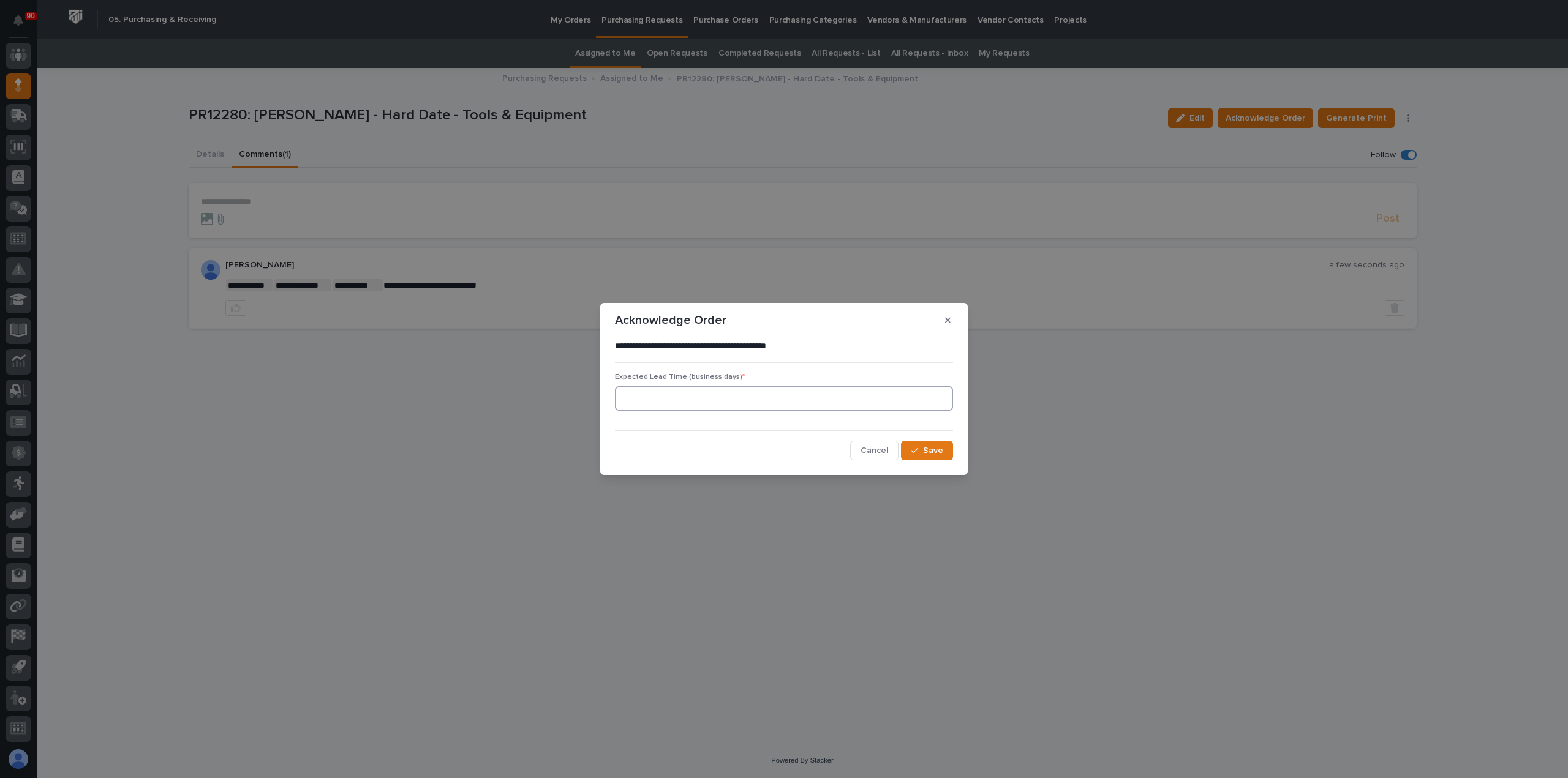
click at [847, 405] on input at bounding box center [784, 398] width 338 height 25
type input "5"
click at [918, 443] on button "Save" at bounding box center [927, 450] width 52 height 19
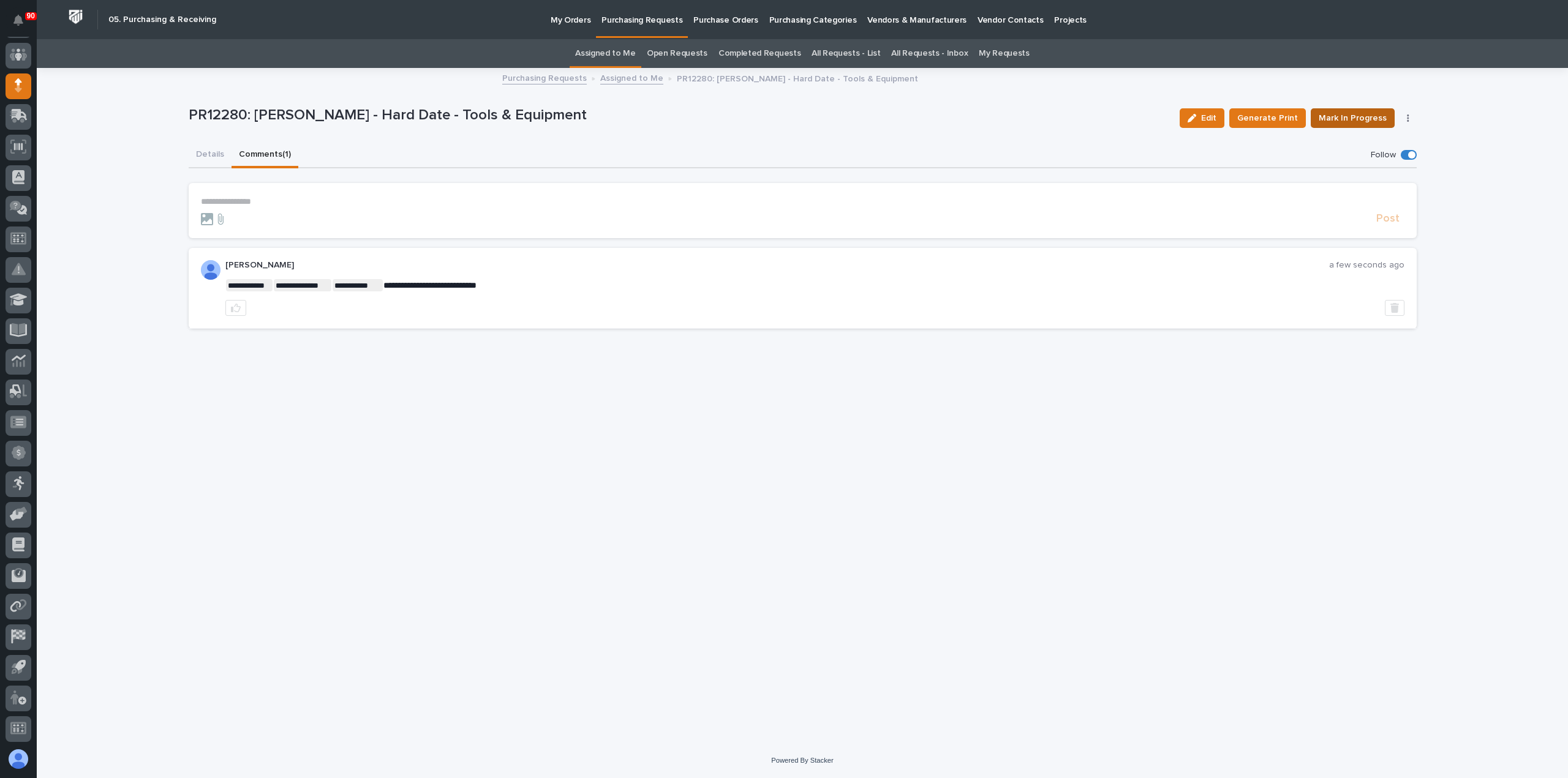
click at [1357, 116] on span "Mark In Progress" at bounding box center [1352, 118] width 68 height 14
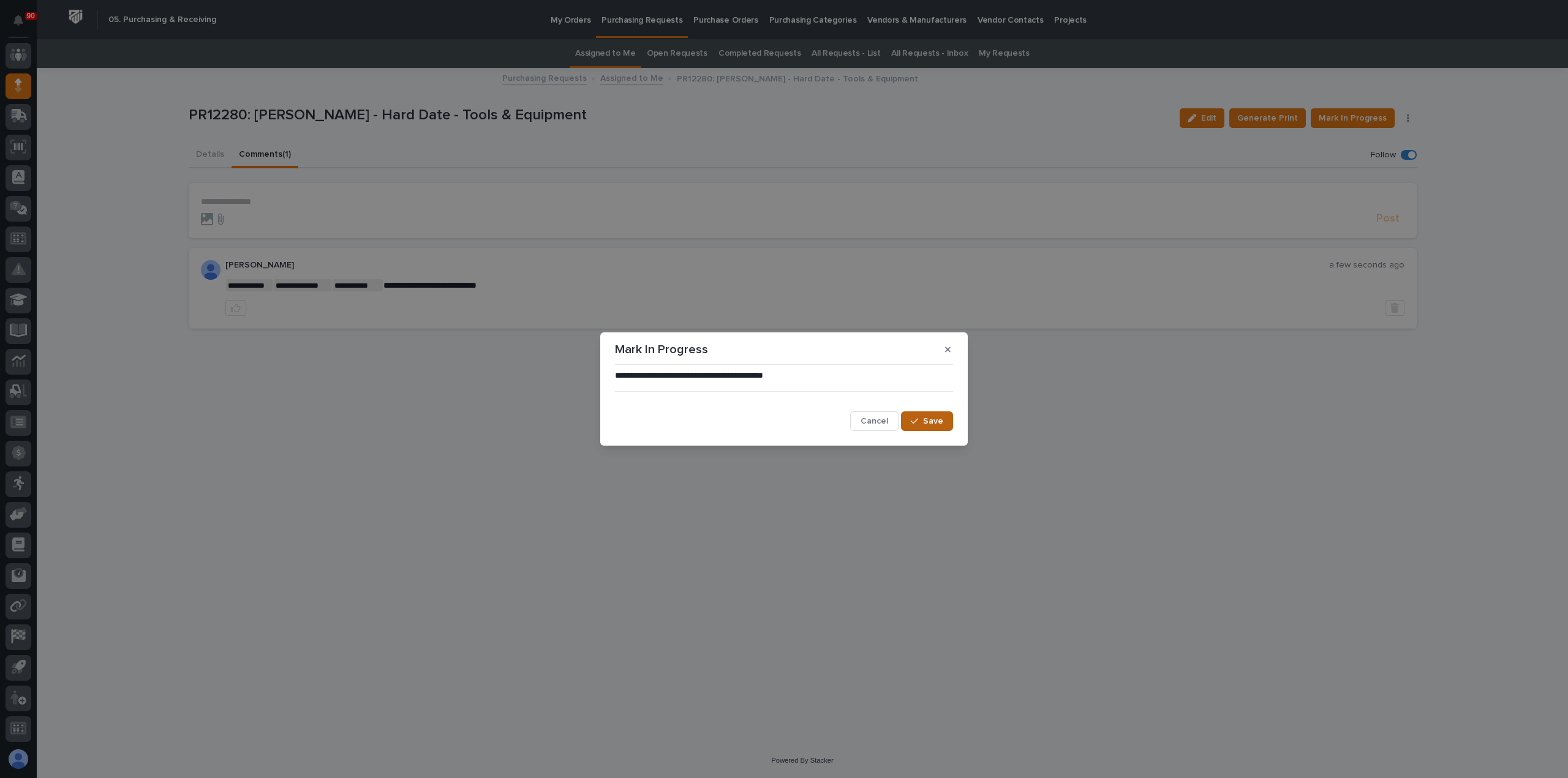
click at [931, 420] on span "Save" at bounding box center [933, 421] width 20 height 11
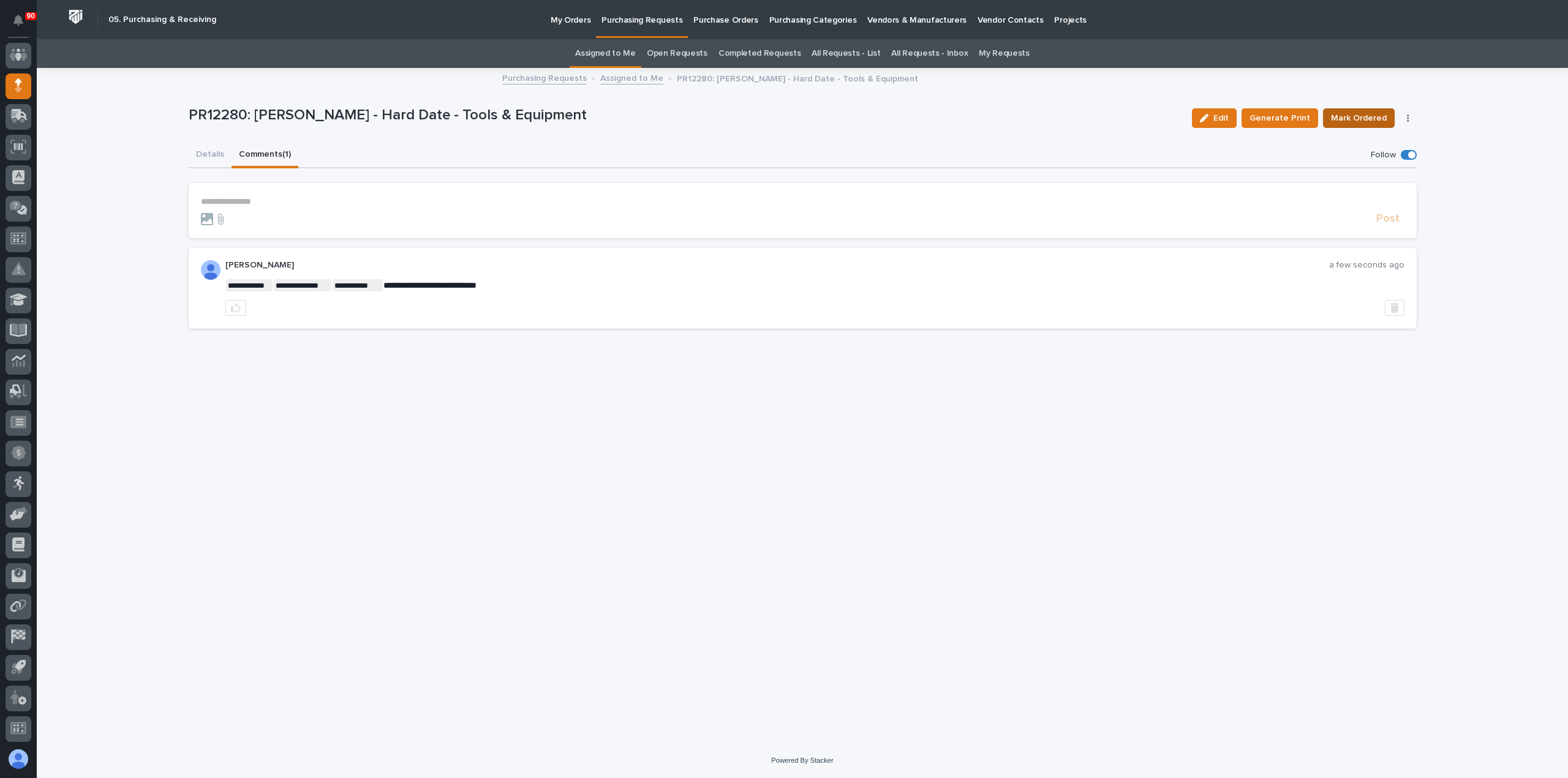
click at [1371, 115] on span "Mark Ordered" at bounding box center [1358, 118] width 56 height 14
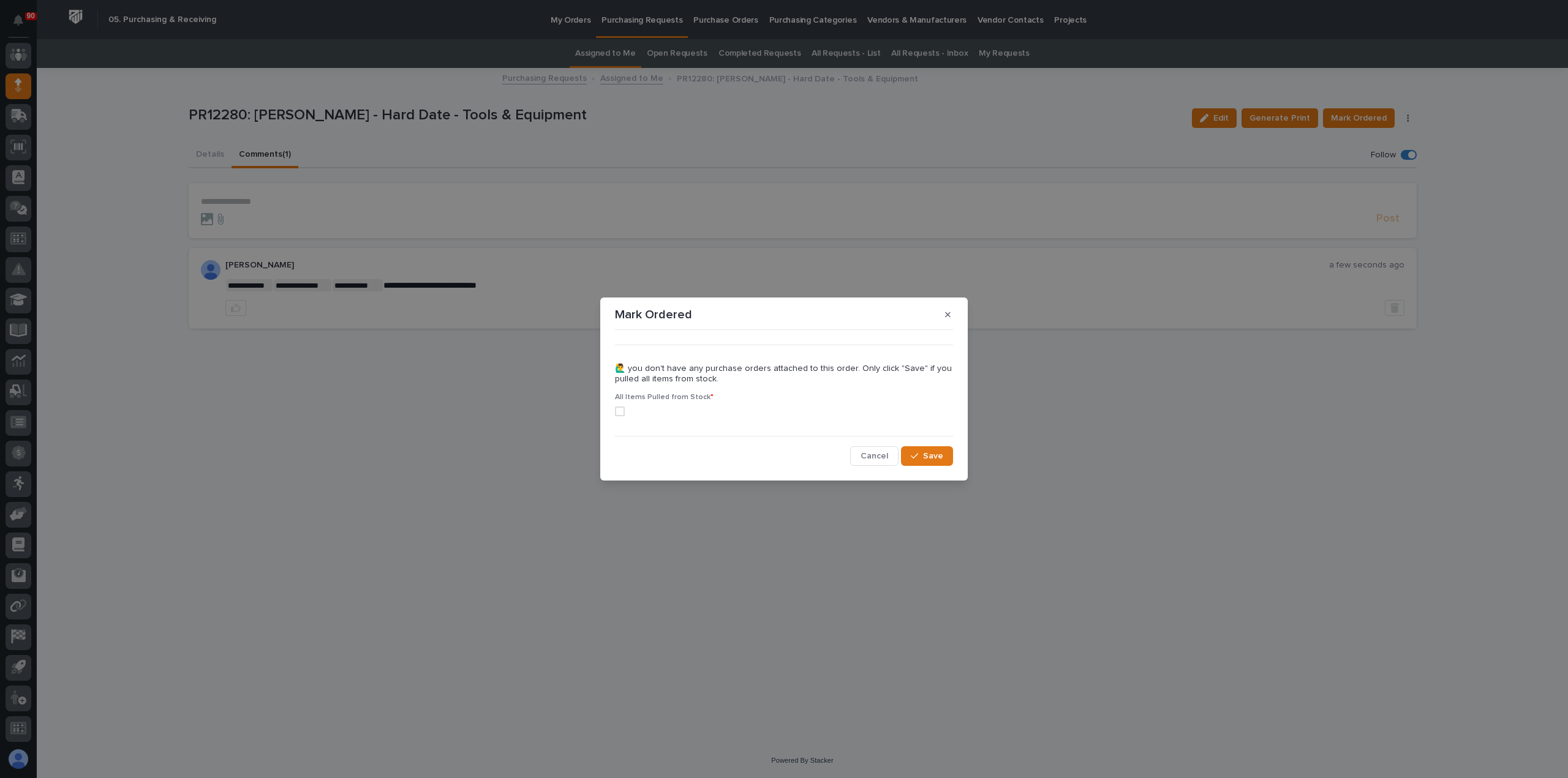
click at [622, 409] on span at bounding box center [620, 412] width 10 height 10
click at [934, 452] on span "Save" at bounding box center [933, 456] width 20 height 11
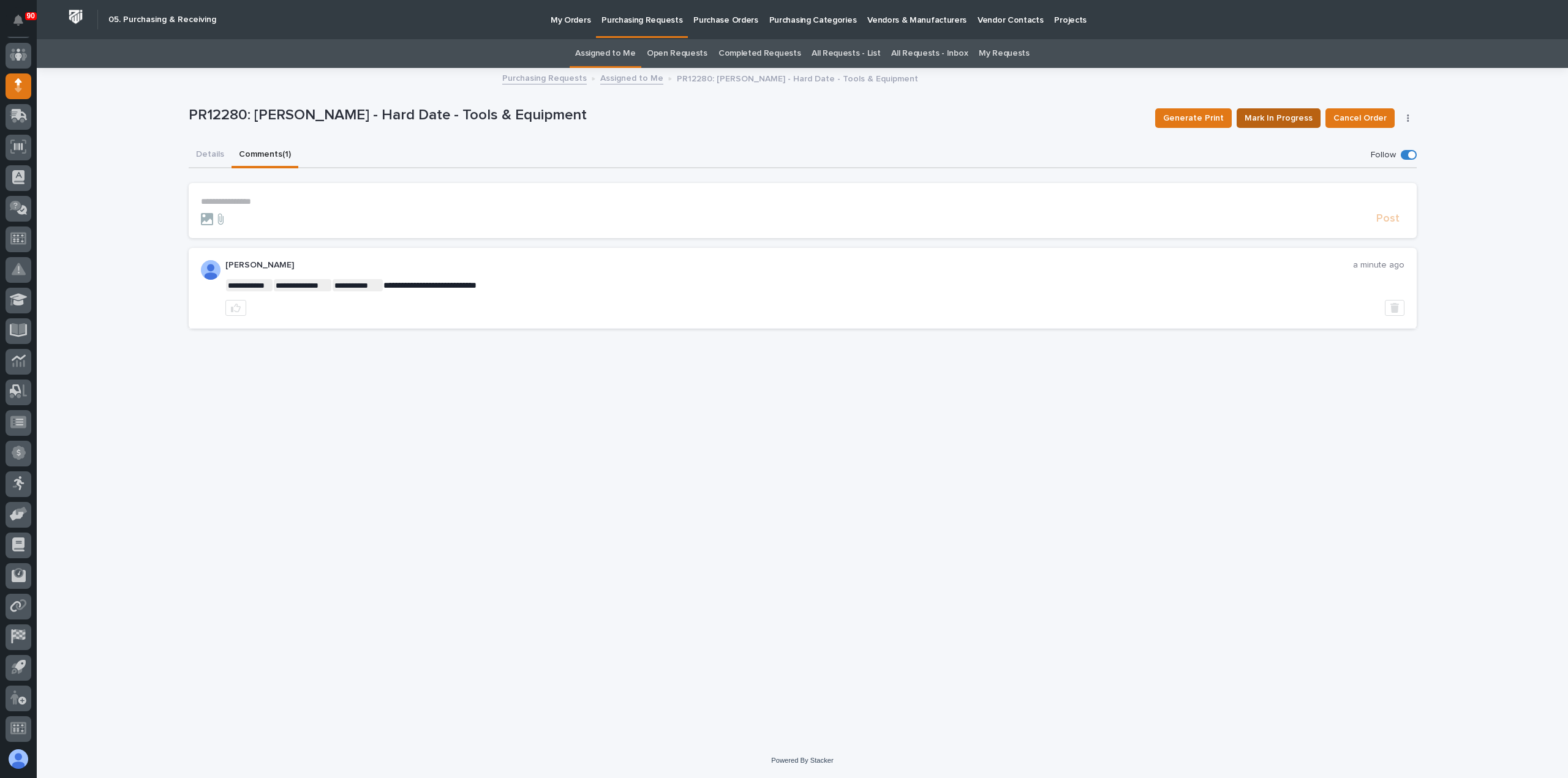
click at [1291, 118] on span "Mark In Progress" at bounding box center [1278, 118] width 68 height 14
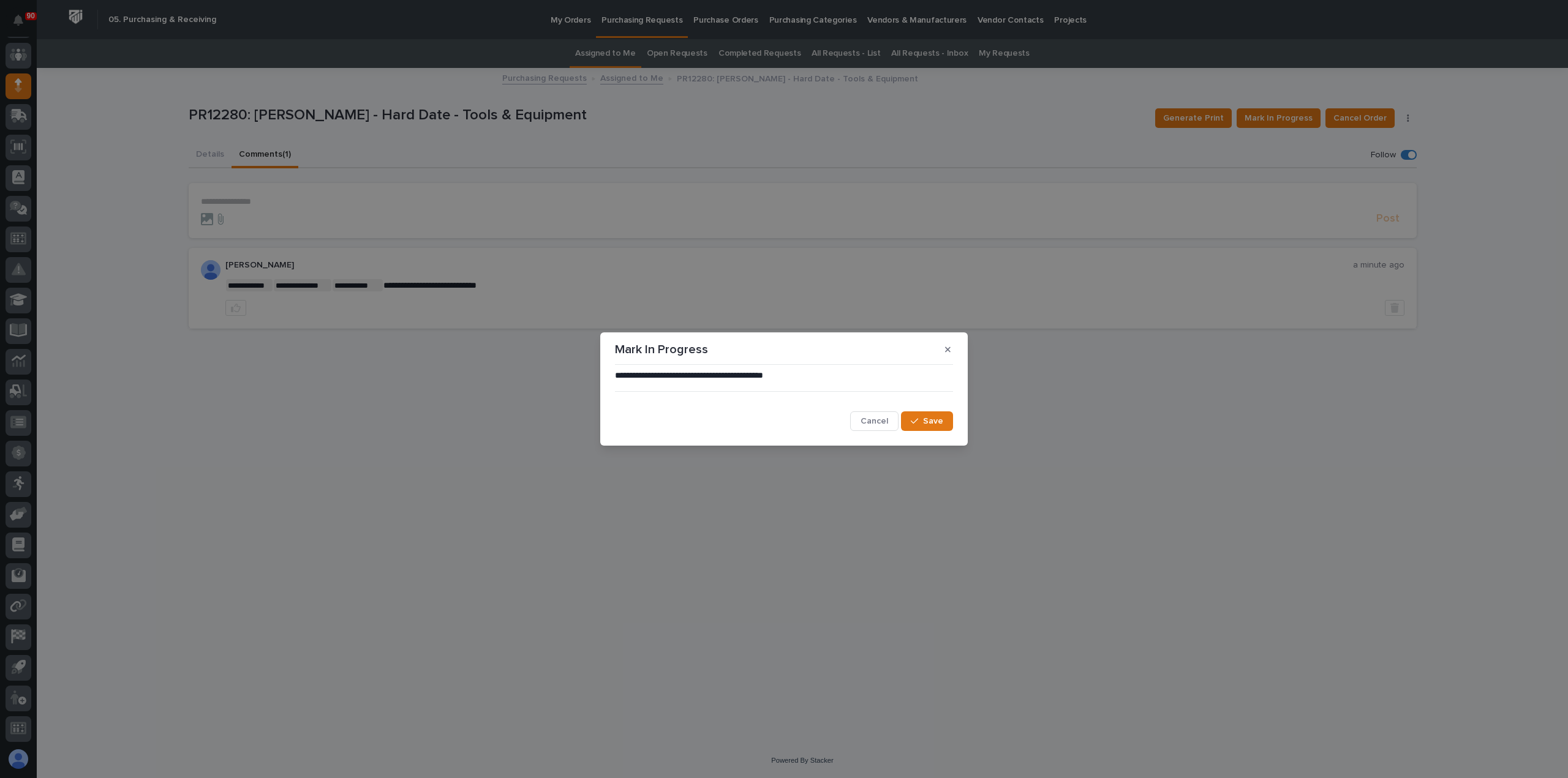
drag, startPoint x: 933, startPoint y: 416, endPoint x: 1046, endPoint y: 387, distance: 116.7
click at [938, 415] on button "Save" at bounding box center [927, 421] width 52 height 19
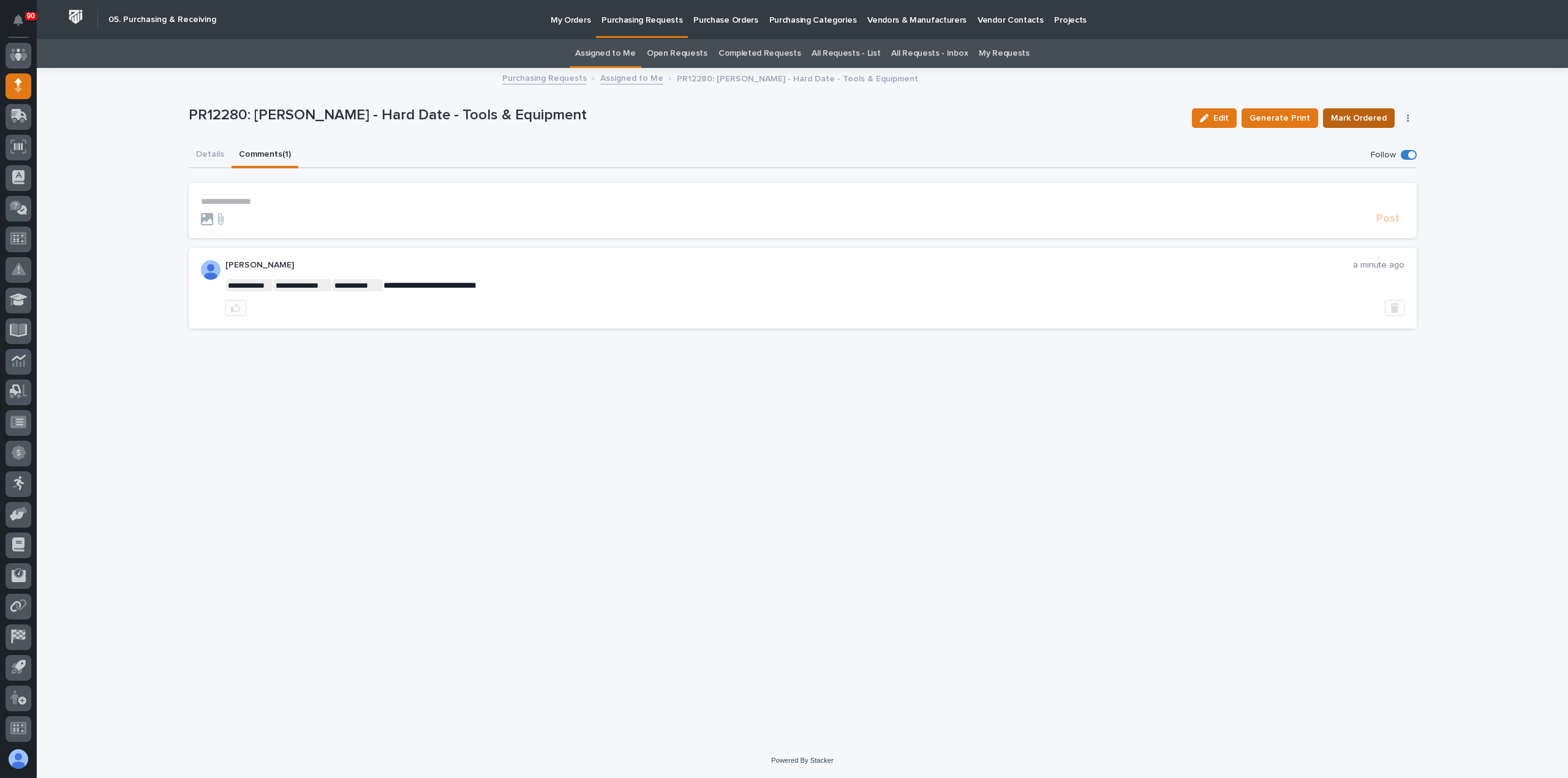
click at [1359, 120] on span "Mark Ordered" at bounding box center [1358, 118] width 56 height 14
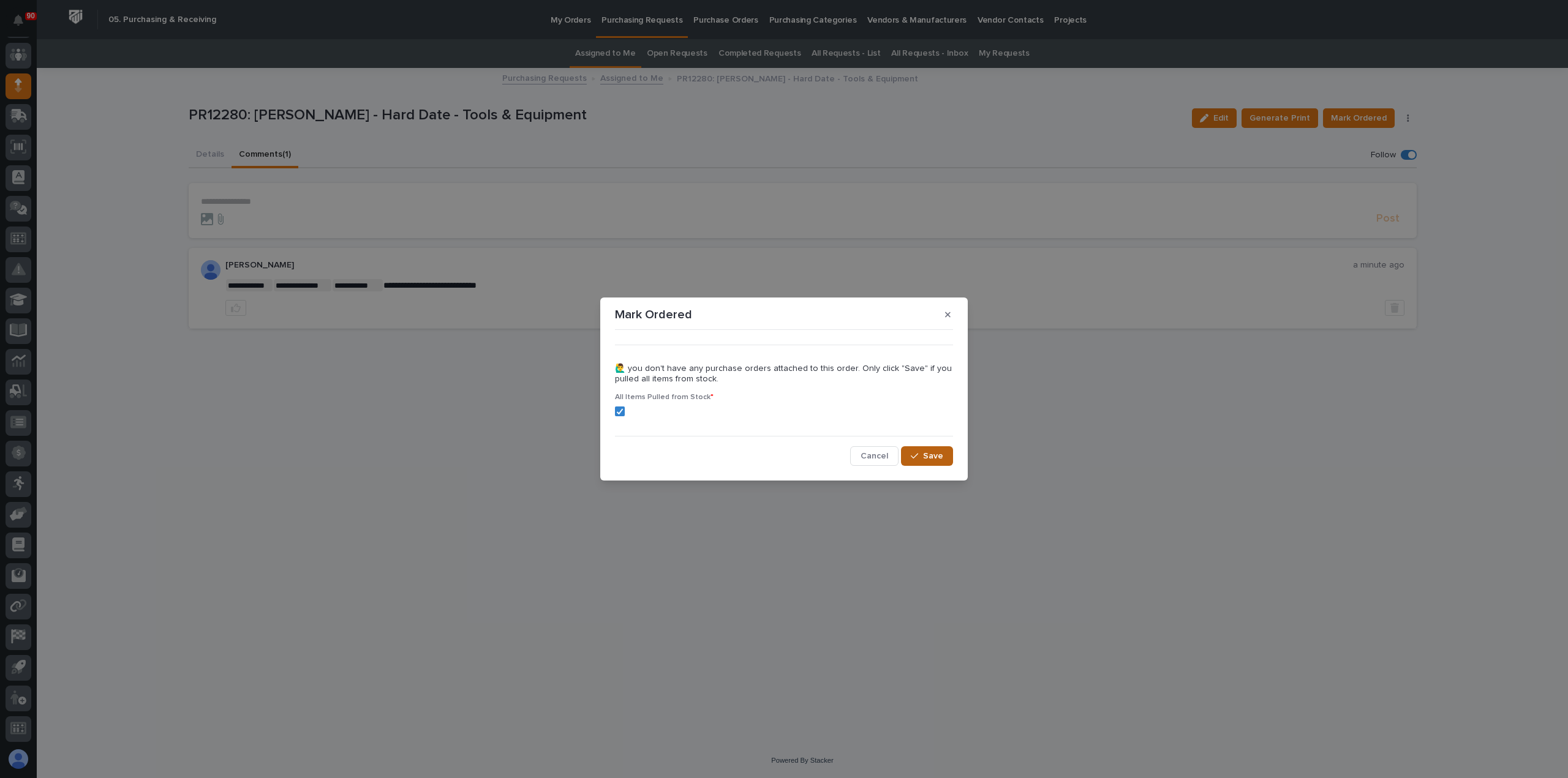
click at [921, 457] on div "button" at bounding box center [917, 456] width 12 height 8
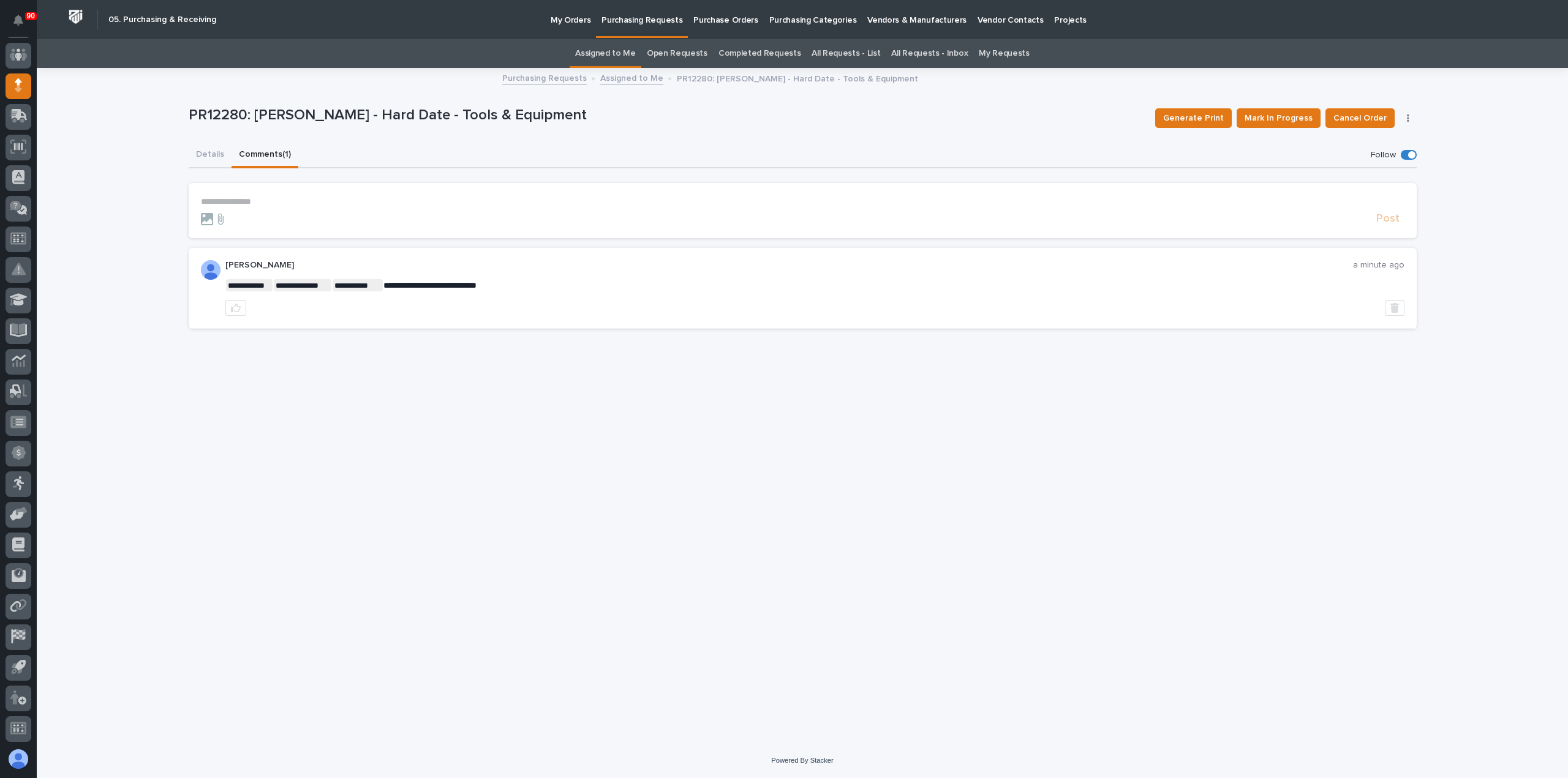
click at [203, 154] on button "Details" at bounding box center [210, 156] width 43 height 25
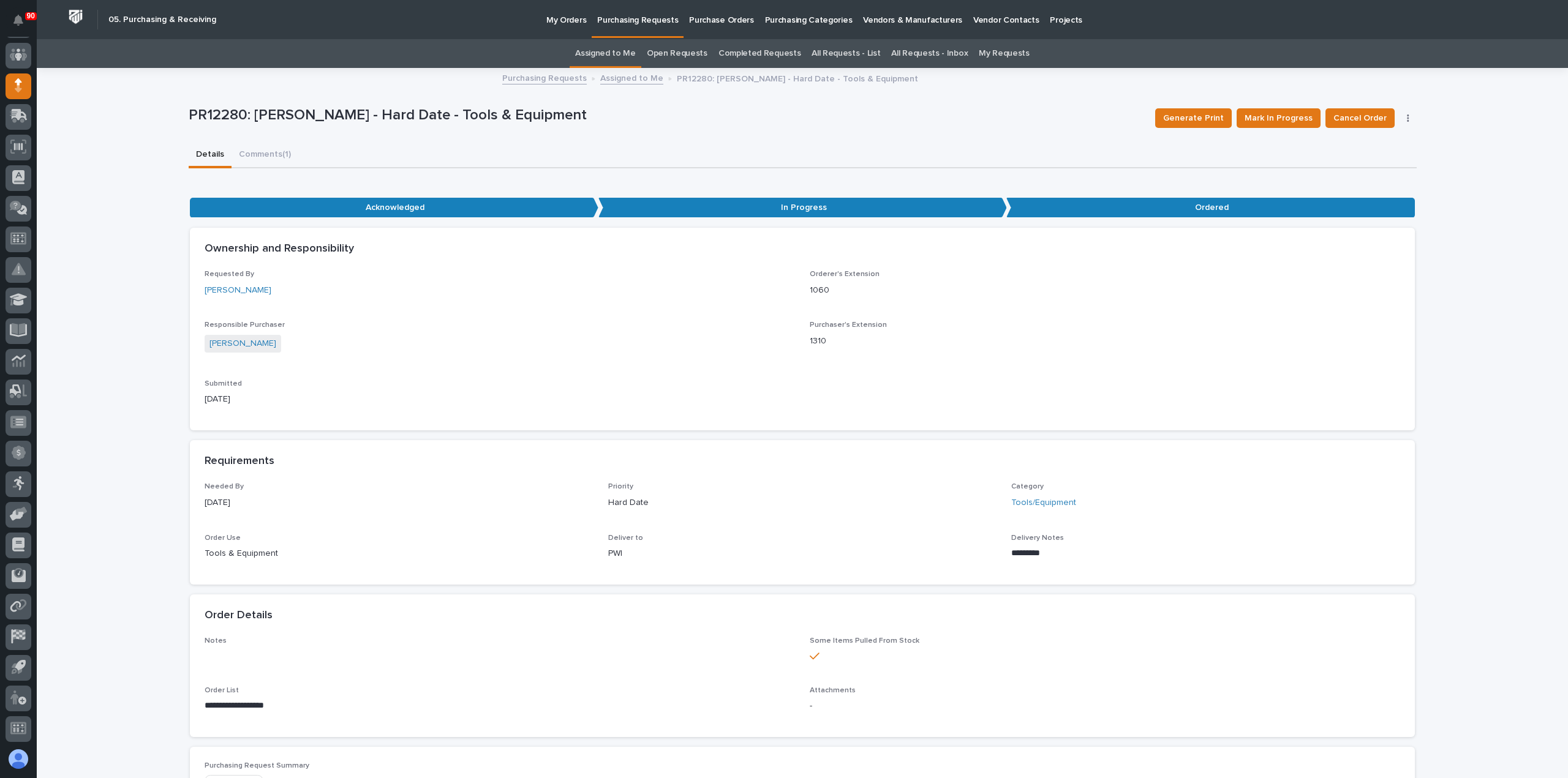
click at [640, 20] on p "Purchasing Requests" at bounding box center [638, 13] width 81 height 25
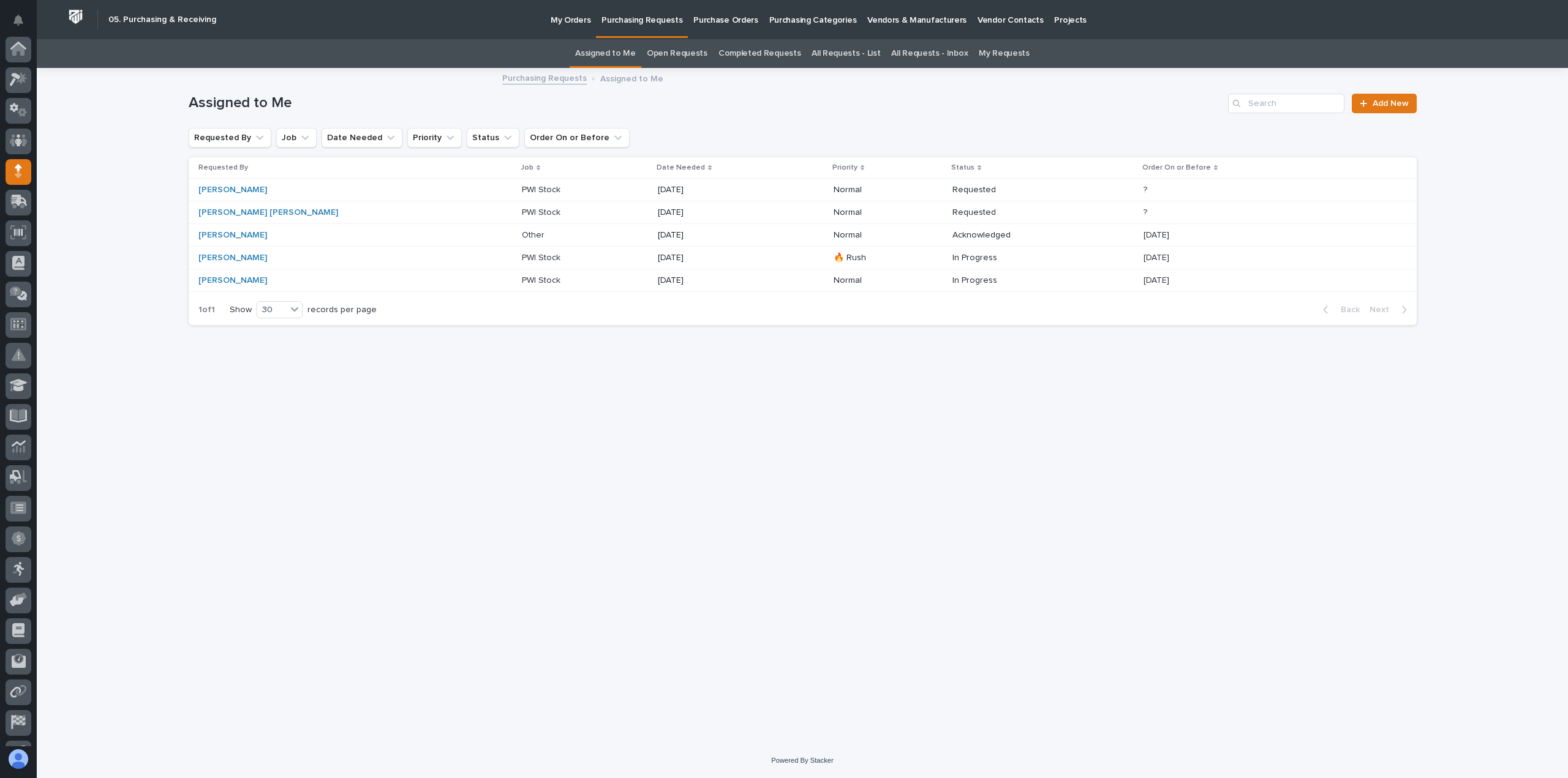
scroll to position [85, 0]
click at [522, 185] on p "PWI Stock" at bounding box center [542, 189] width 41 height 13
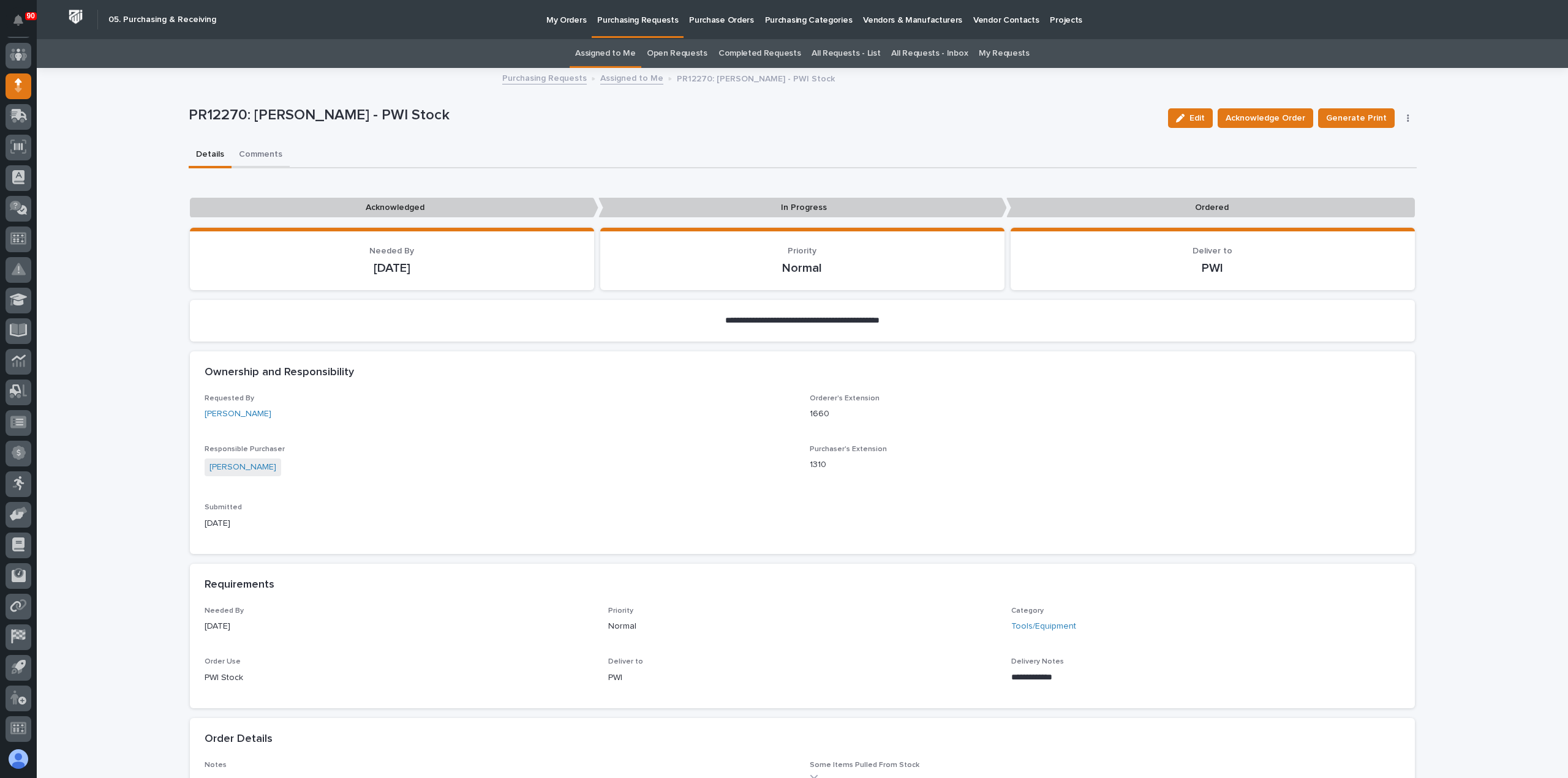
click at [258, 152] on button "Comments" at bounding box center [260, 156] width 58 height 25
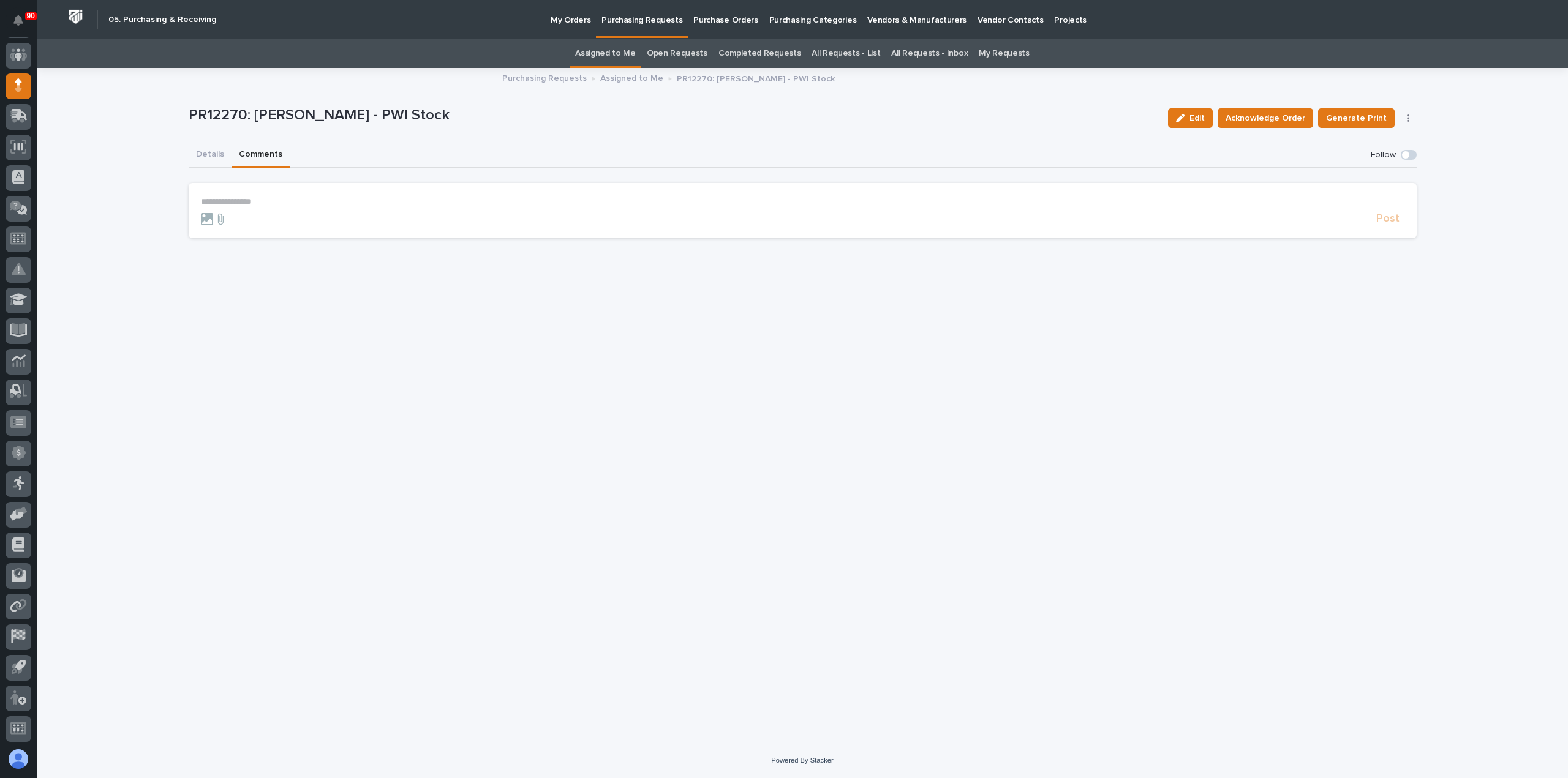
click at [223, 199] on p "**********" at bounding box center [803, 201] width 1203 height 10
click at [446, 232] on span "[PERSON_NAME]" at bounding box center [439, 233] width 69 height 8
click at [1386, 225] on span "Post" at bounding box center [1388, 224] width 24 height 14
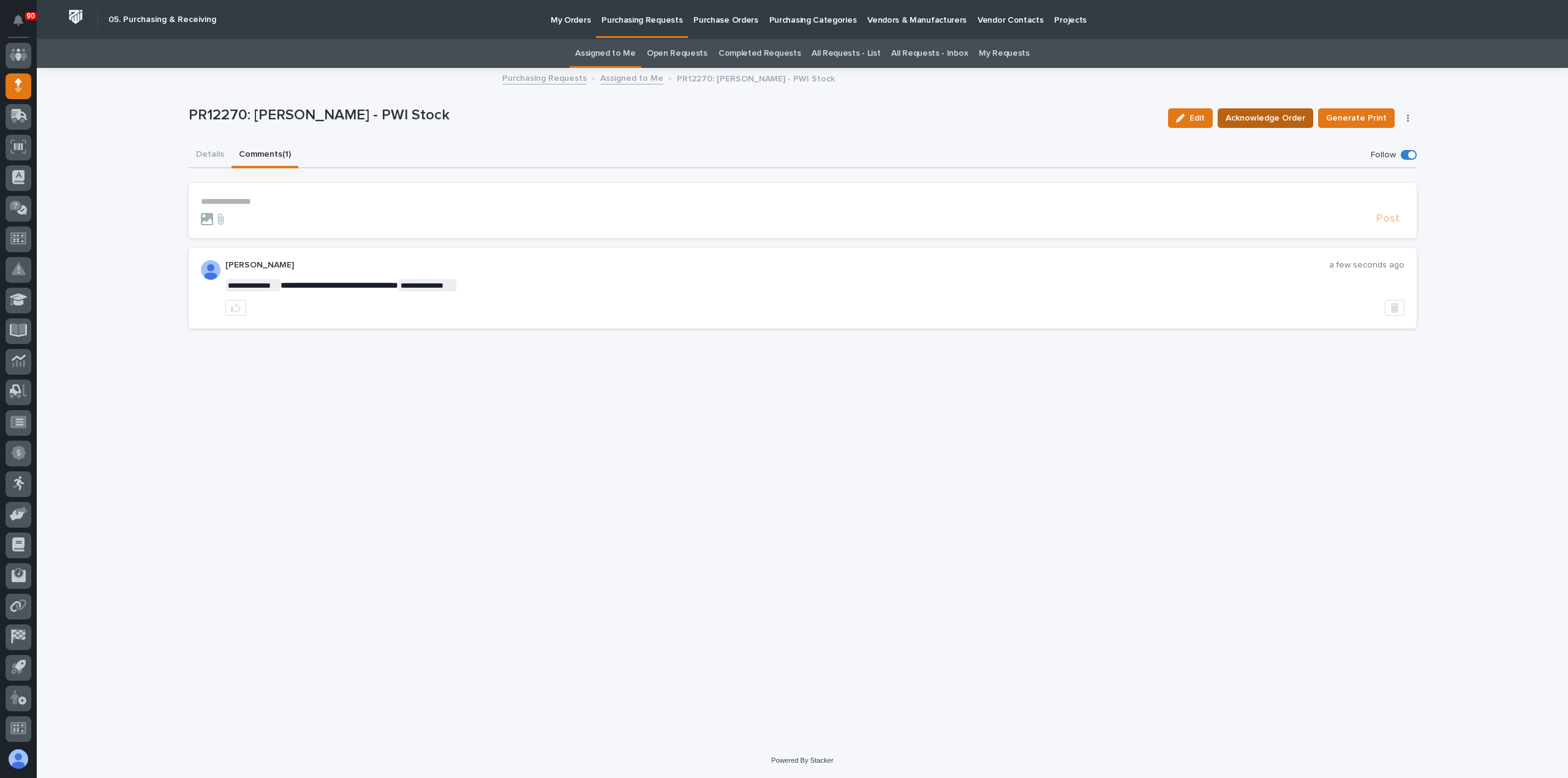
click at [1266, 117] on span "Acknowledge Order" at bounding box center [1265, 118] width 79 height 14
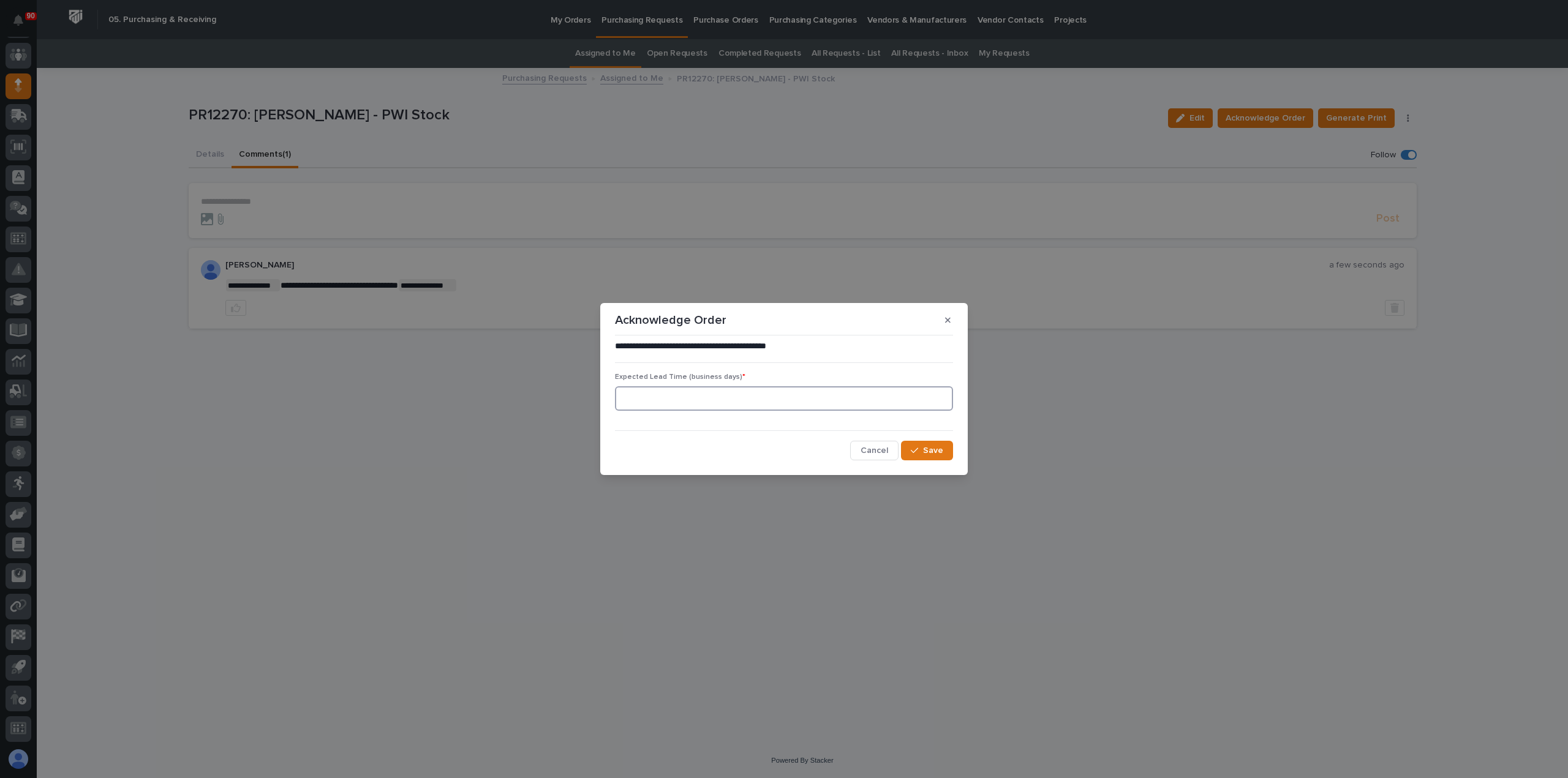
click at [901, 403] on input at bounding box center [784, 398] width 338 height 25
type input "5"
click at [928, 452] on span "Save" at bounding box center [933, 450] width 20 height 11
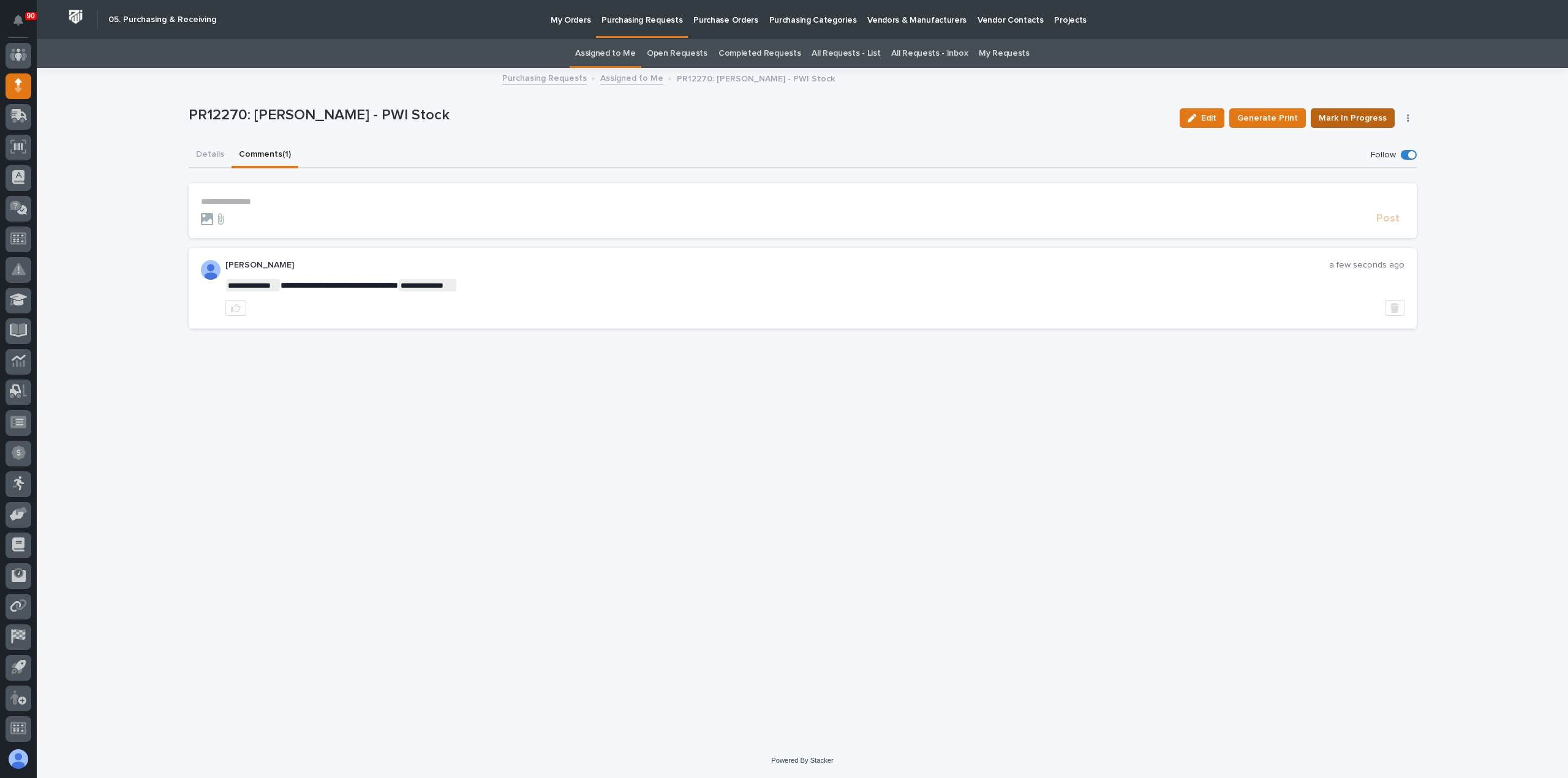
click at [1362, 118] on span "Mark In Progress" at bounding box center [1352, 118] width 68 height 14
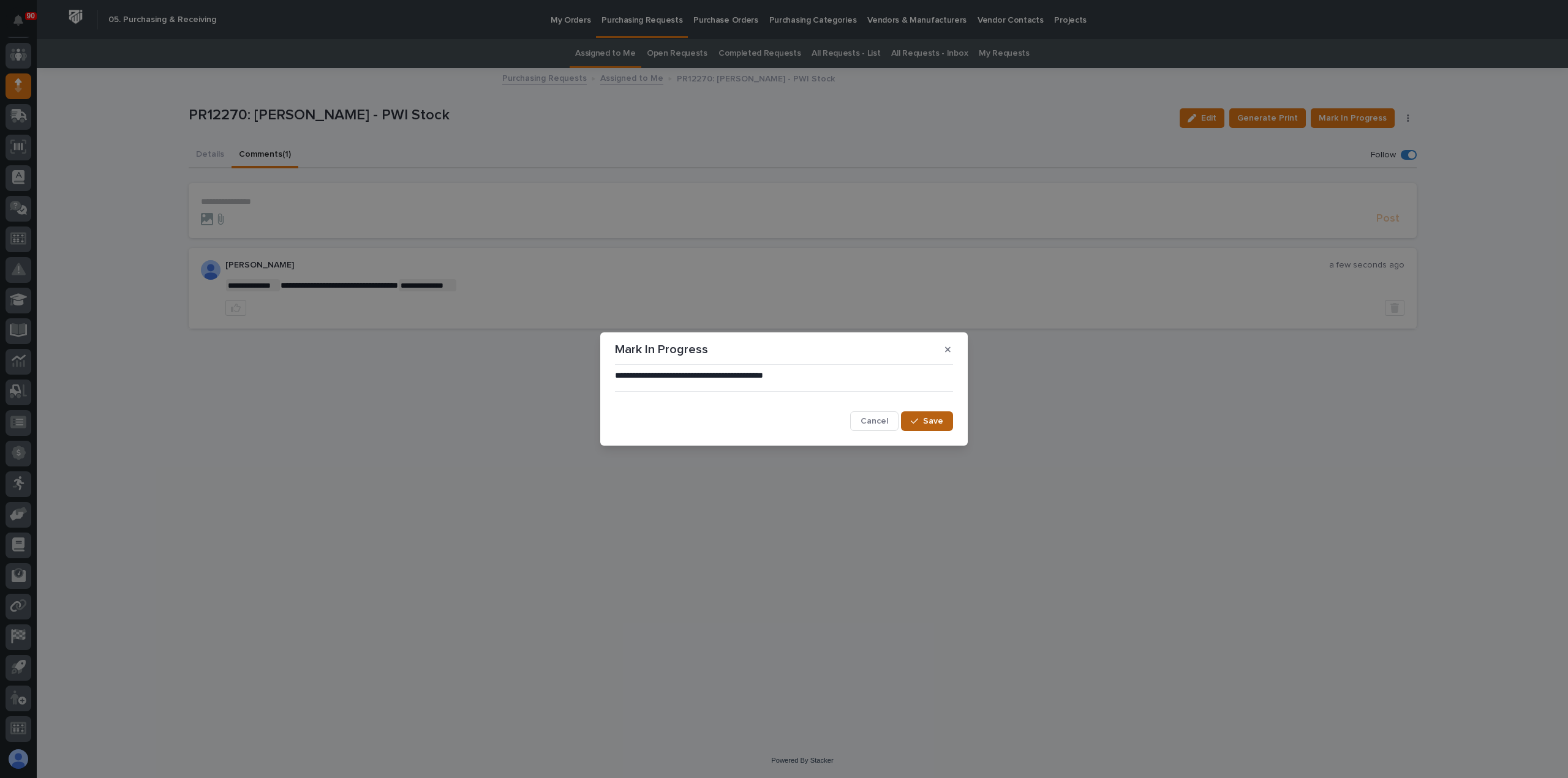
click at [908, 422] on button "Save" at bounding box center [927, 421] width 52 height 19
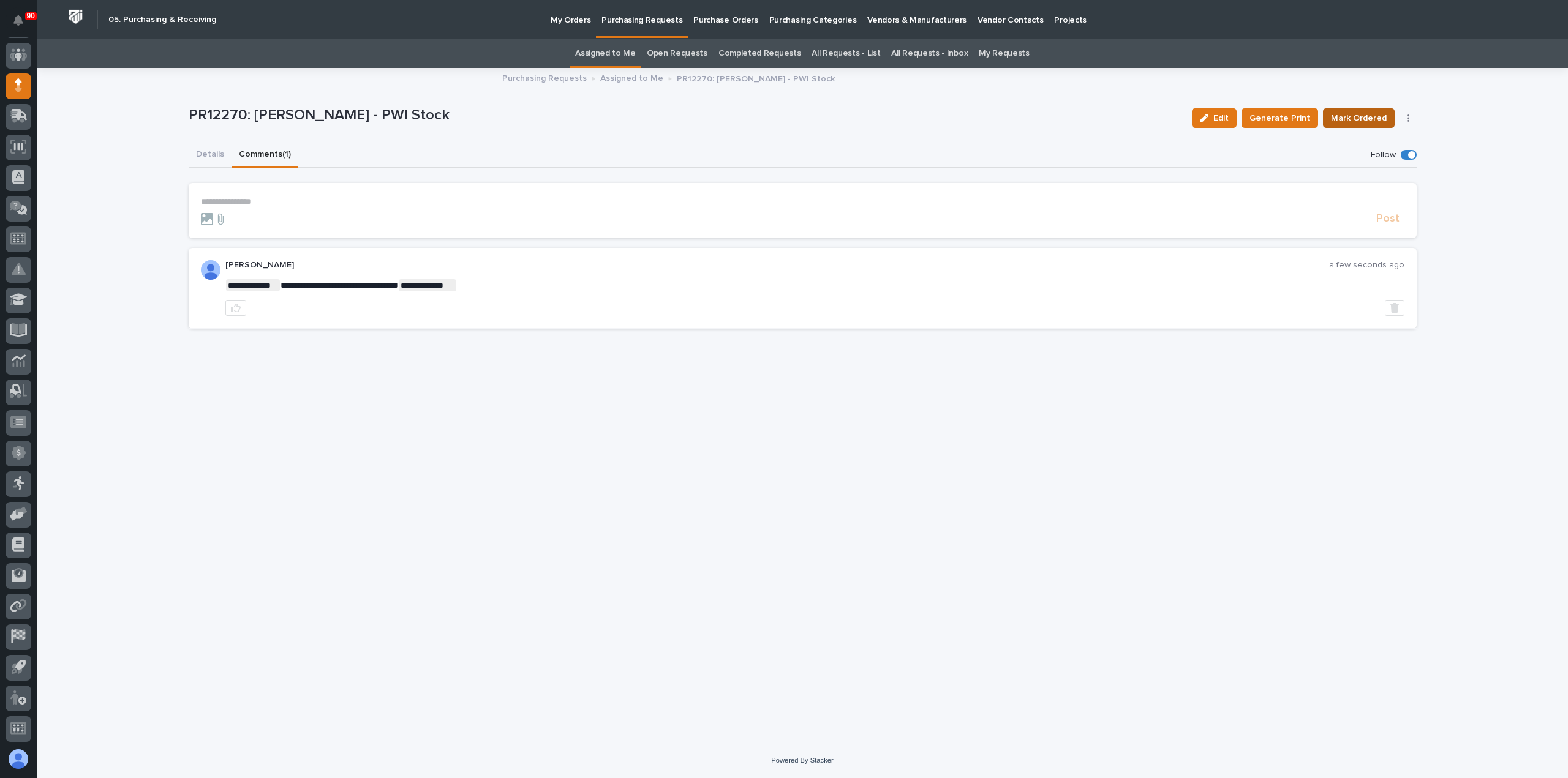
click at [1362, 118] on span "Mark Ordered" at bounding box center [1358, 118] width 56 height 14
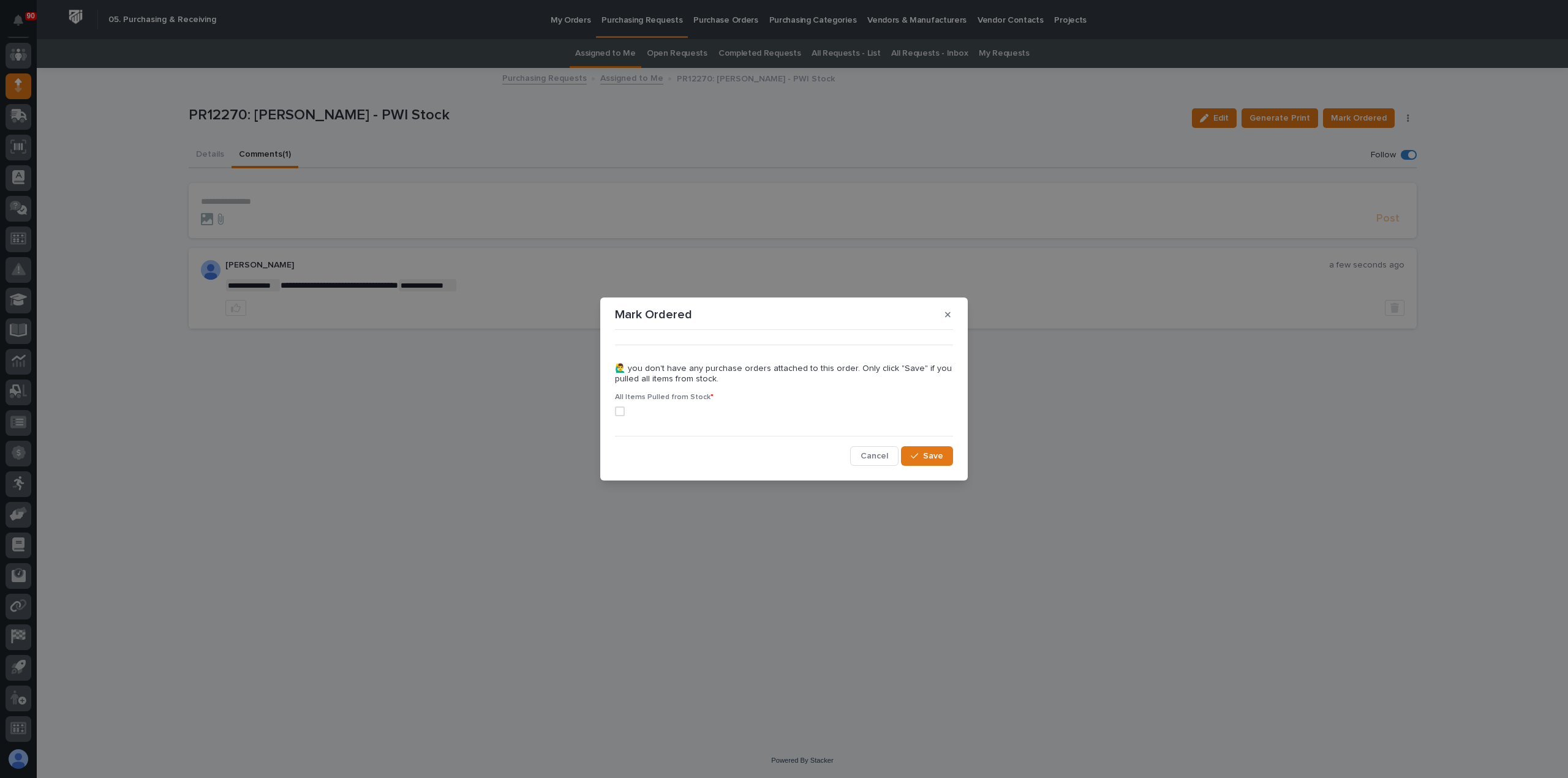
click at [623, 408] on span at bounding box center [620, 412] width 10 height 10
click at [920, 449] on button "Save" at bounding box center [927, 456] width 52 height 19
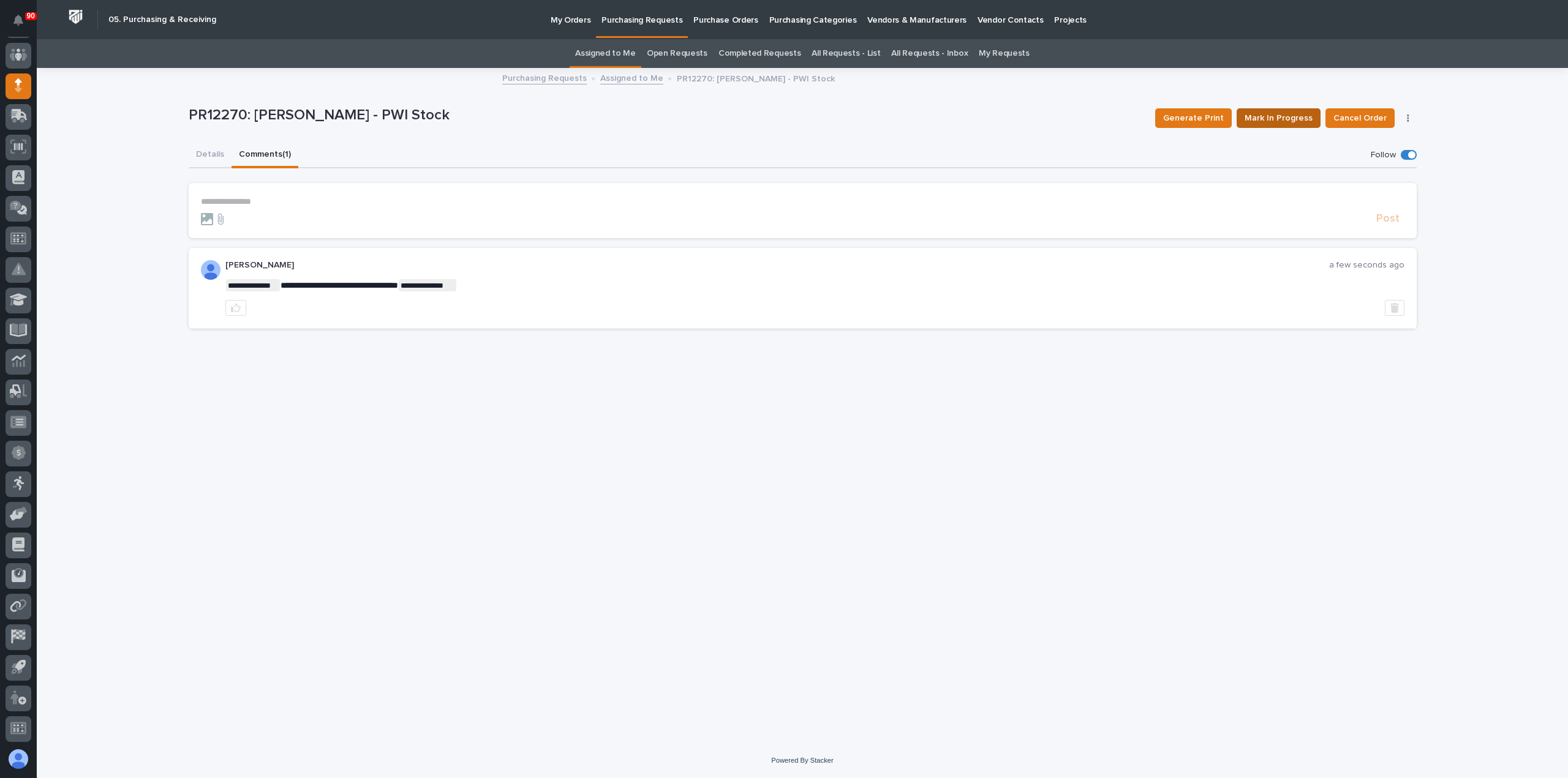
click at [1286, 119] on span "Mark In Progress" at bounding box center [1278, 118] width 68 height 14
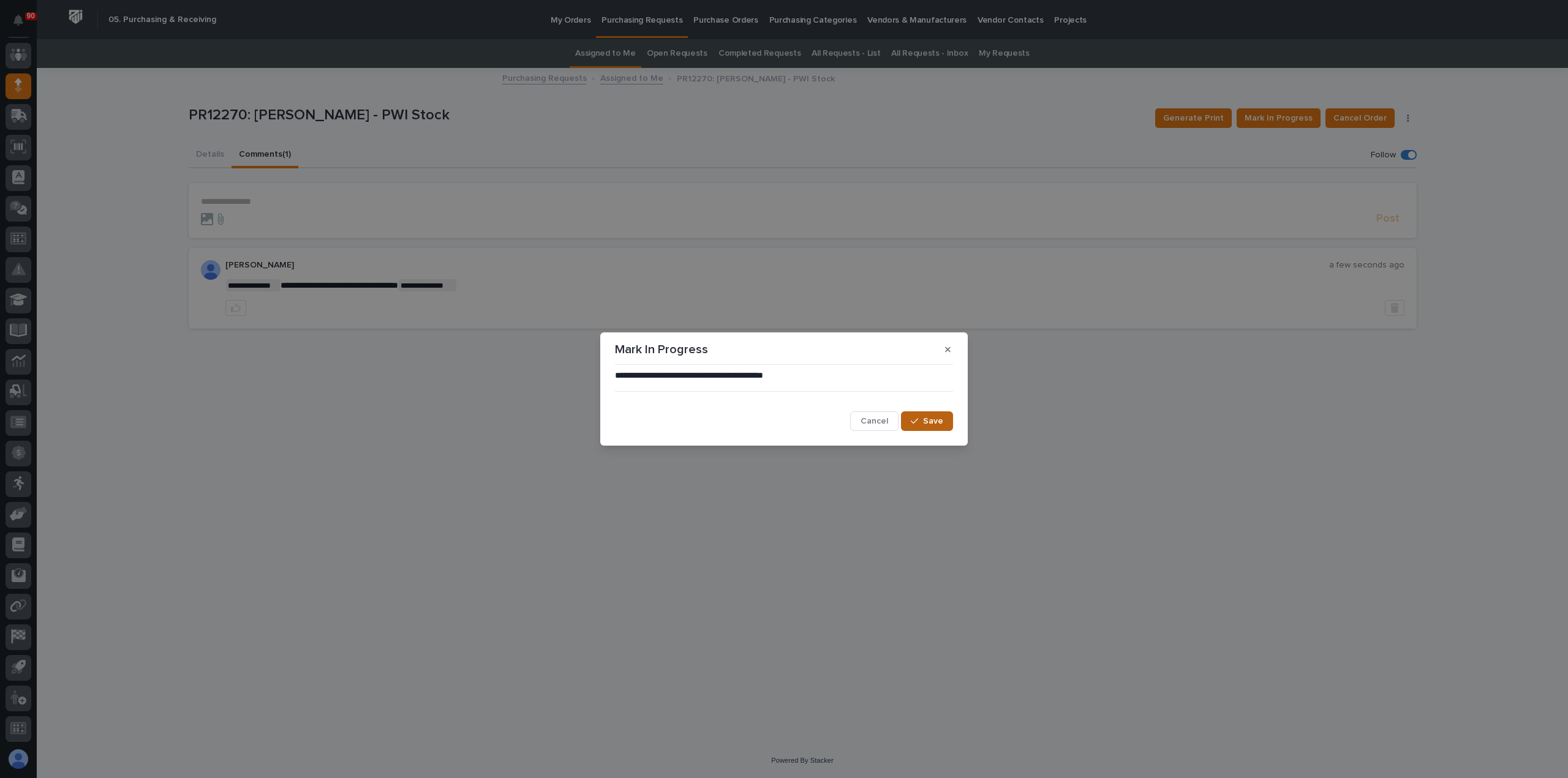
click at [923, 420] on div "button" at bounding box center [917, 421] width 12 height 8
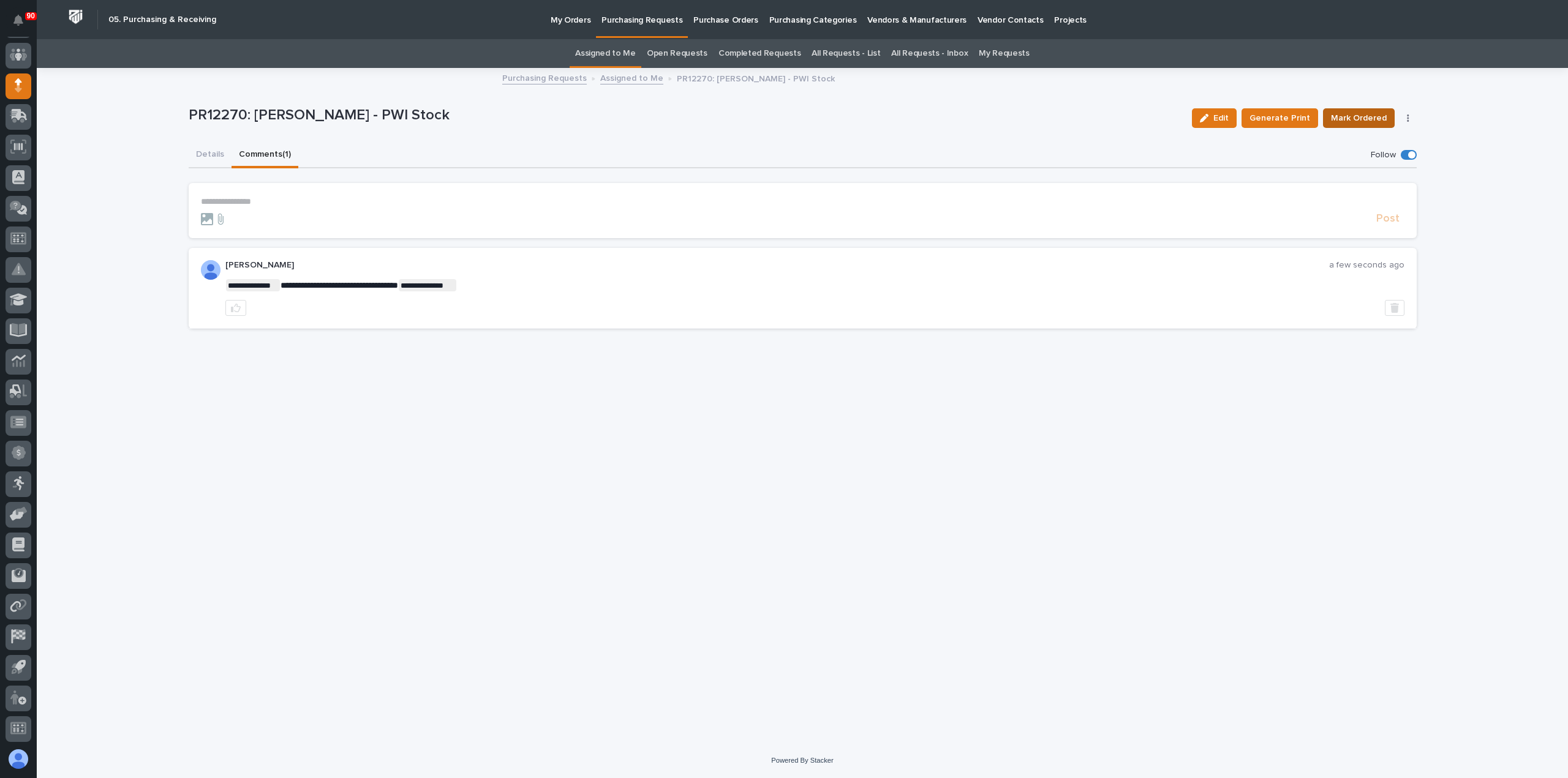
click at [1362, 116] on span "Mark Ordered" at bounding box center [1358, 118] width 56 height 14
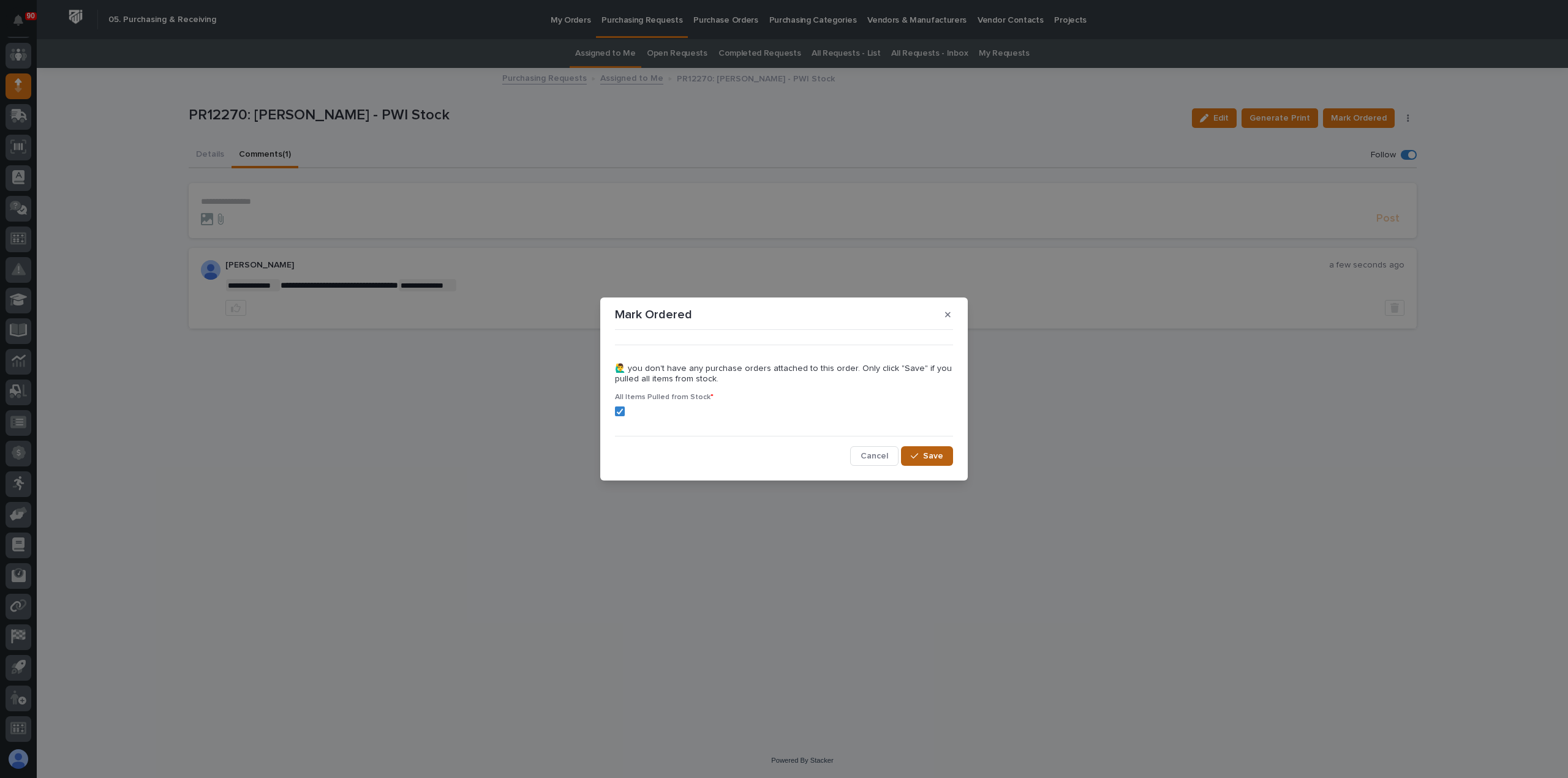
drag, startPoint x: 937, startPoint y: 458, endPoint x: 880, endPoint y: 390, distance: 88.7
click at [936, 458] on span "Save" at bounding box center [933, 456] width 20 height 11
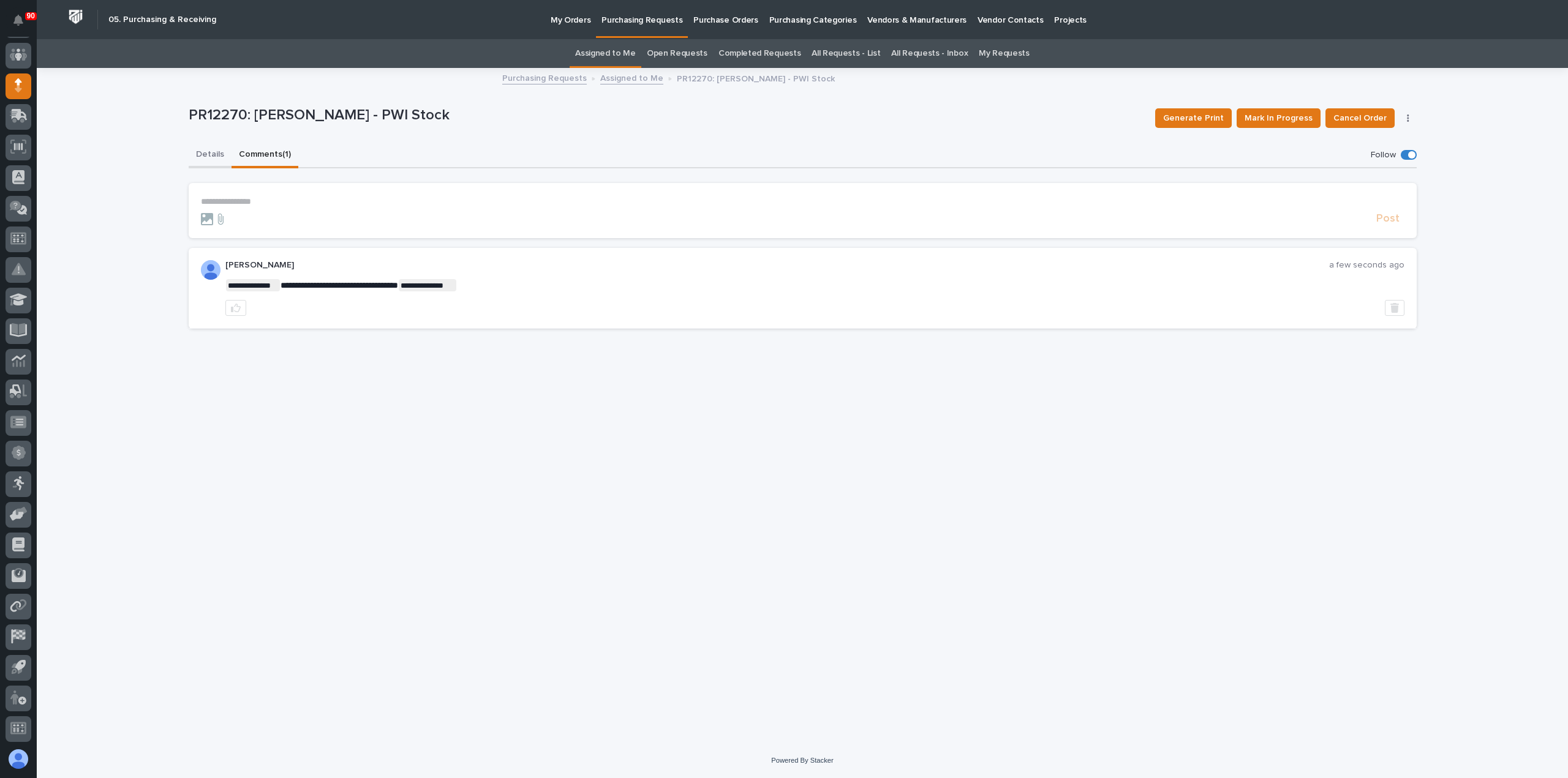
click at [199, 155] on button "Details" at bounding box center [210, 156] width 43 height 25
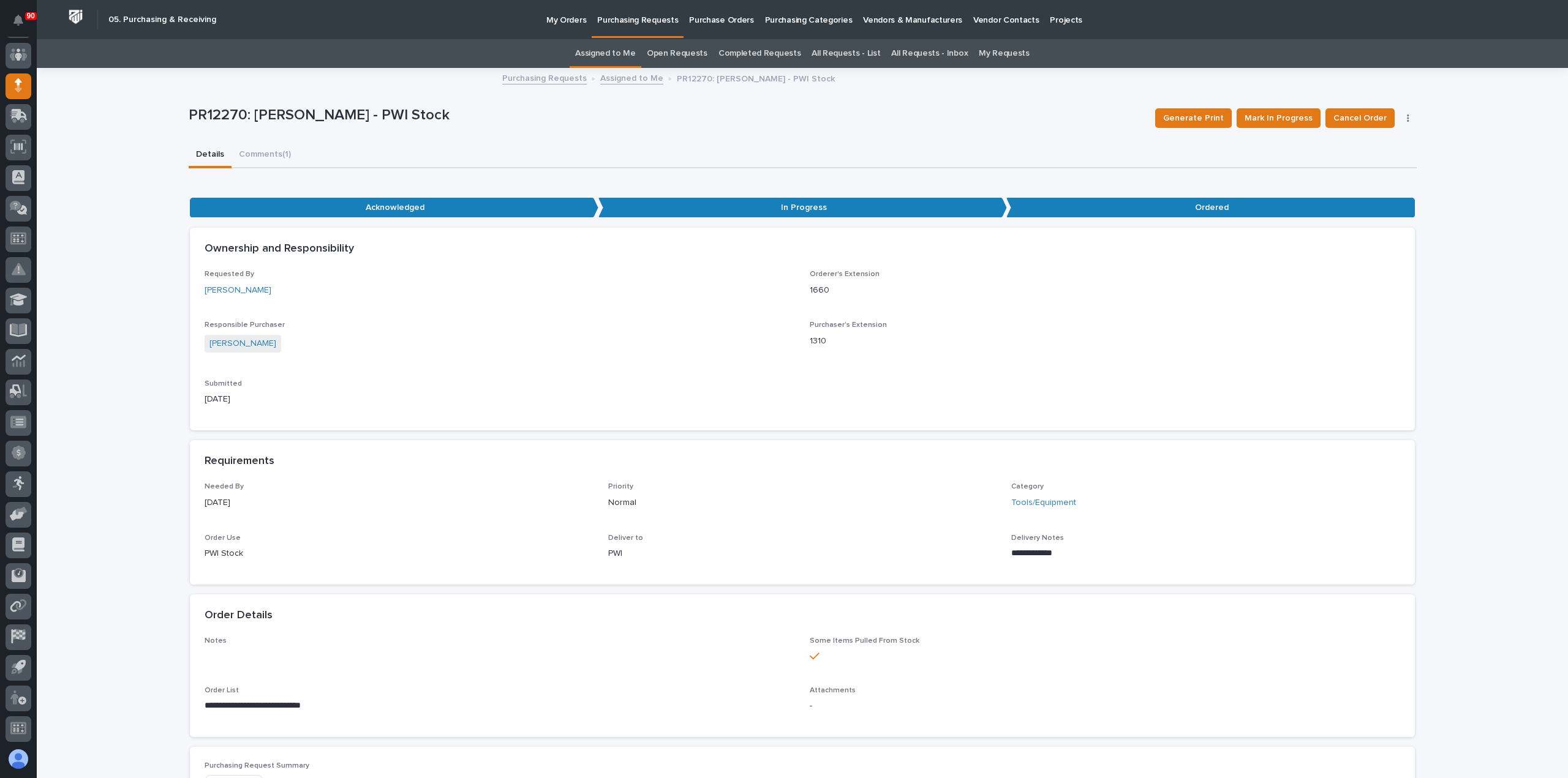
click at [719, 20] on p "Purchase Orders" at bounding box center [721, 13] width 64 height 25
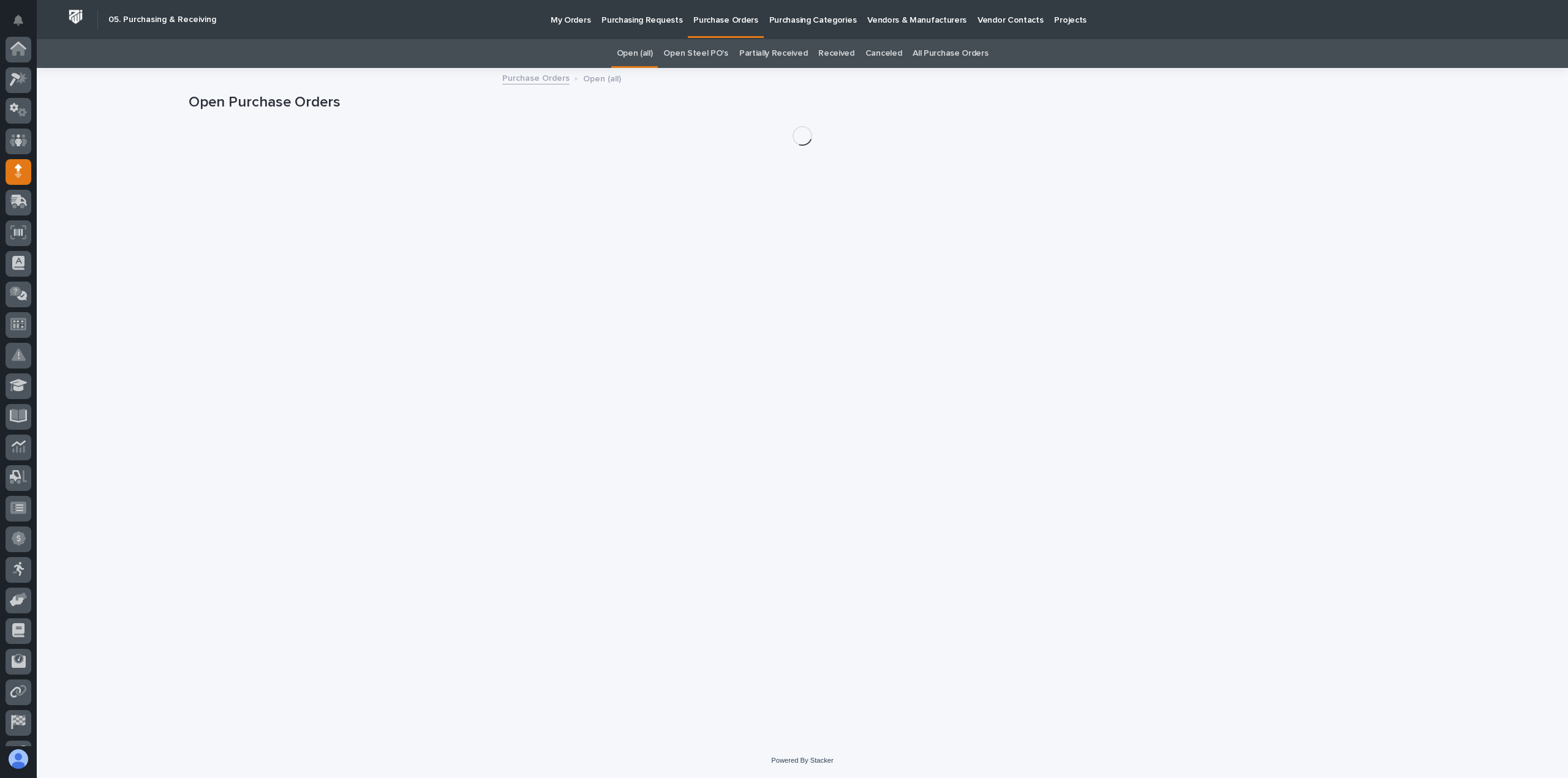
scroll to position [85, 0]
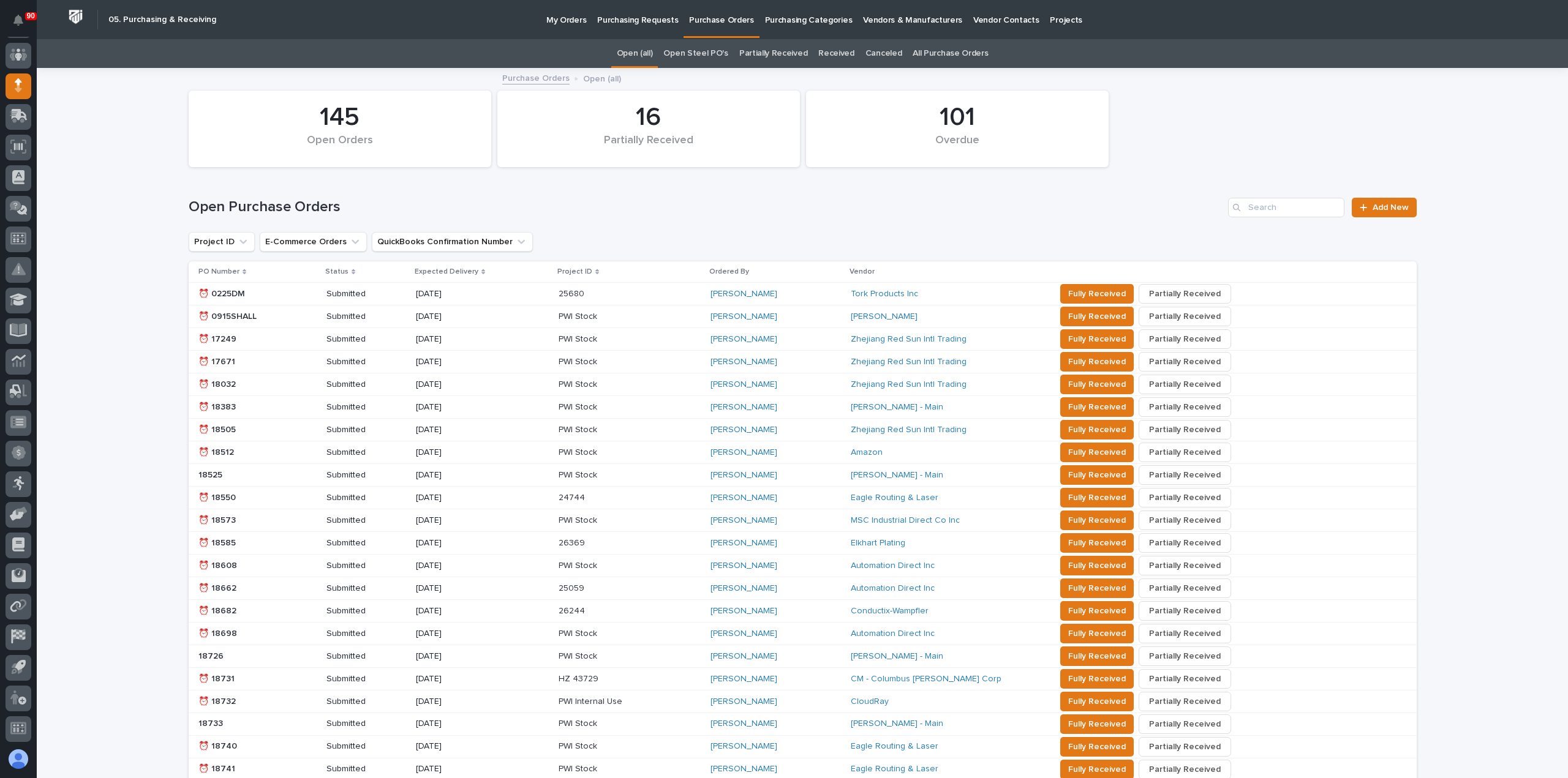
click at [623, 20] on p "Purchasing Requests" at bounding box center [638, 13] width 81 height 25
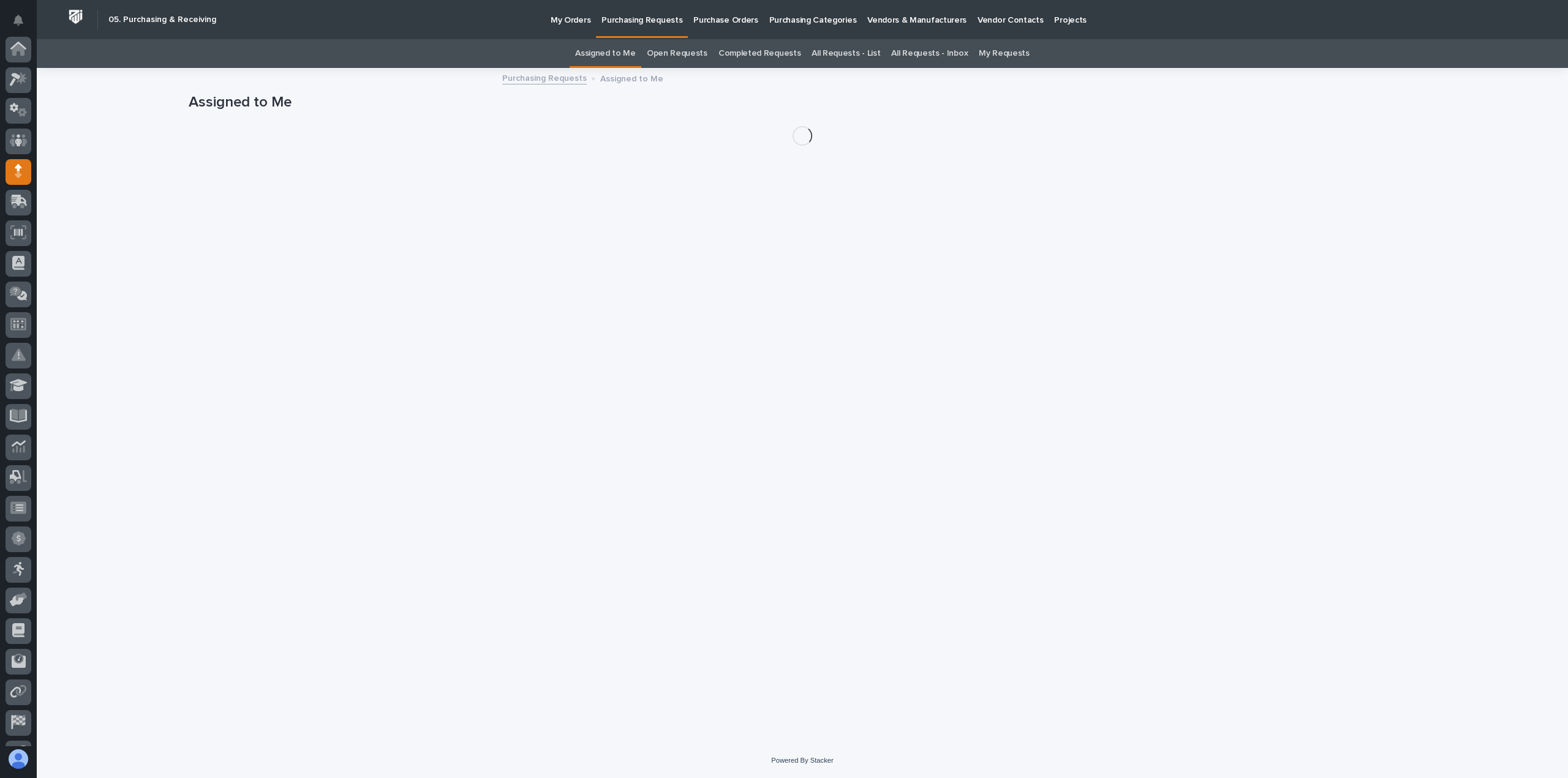
scroll to position [85, 0]
